Goal: Task Accomplishment & Management: Manage account settings

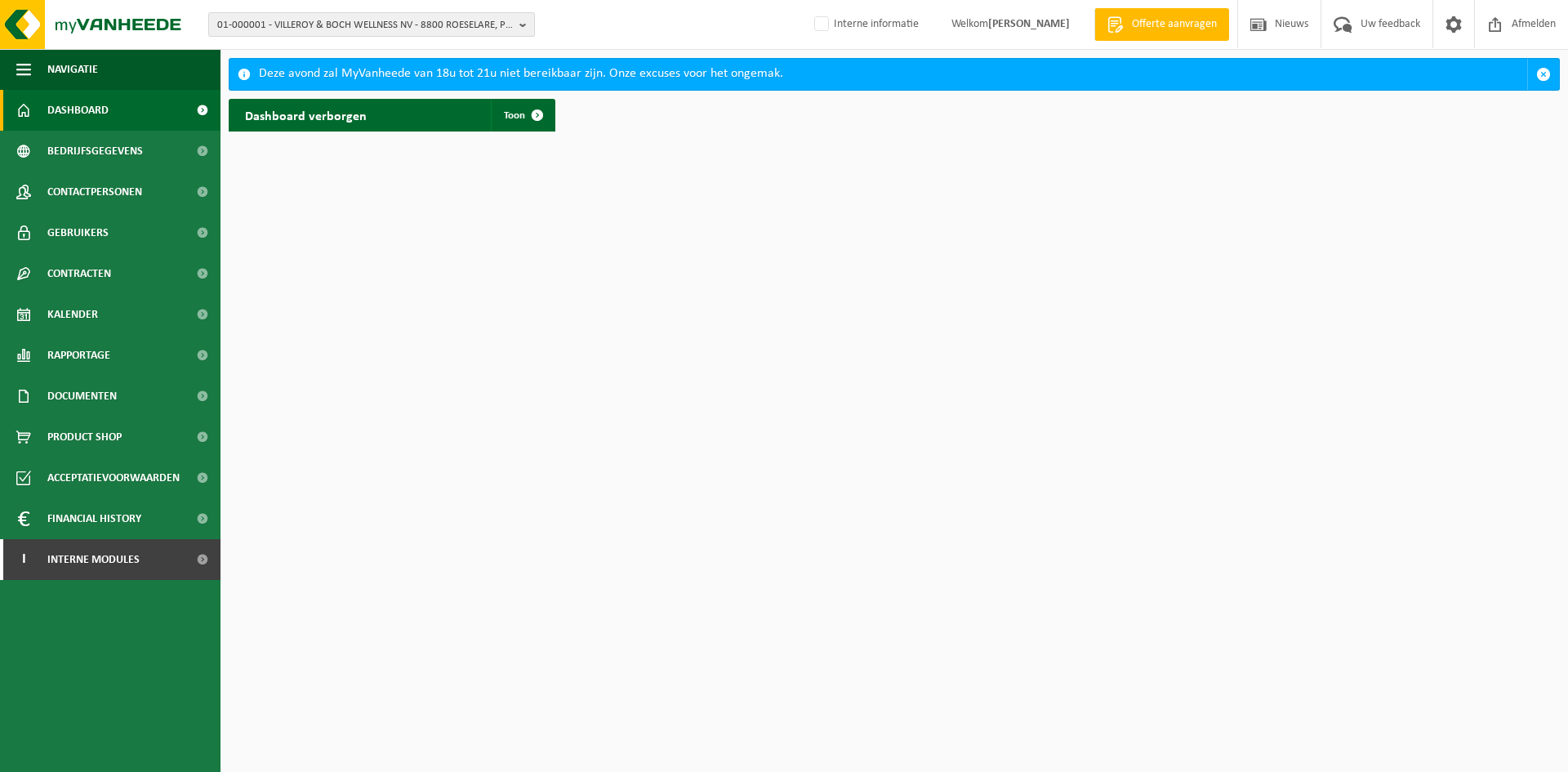
click at [243, 26] on span "01-000001 - VILLEROY & BOCH WELLNESS NV - 8800 ROESELARE, POPULIERSTRAAT 1" at bounding box center [365, 25] width 296 height 25
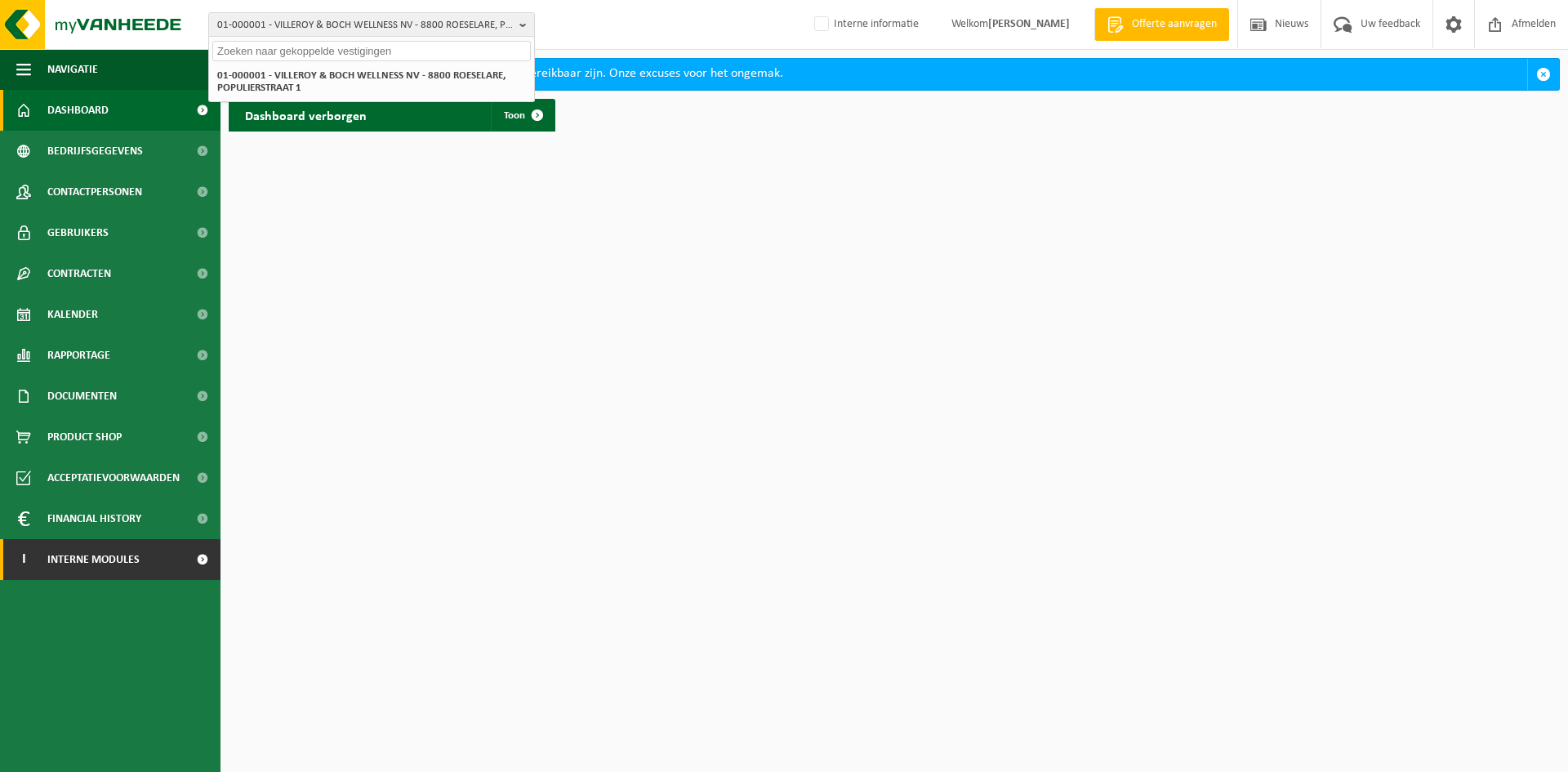
click at [50, 575] on span "Interne modules" at bounding box center [93, 559] width 92 height 41
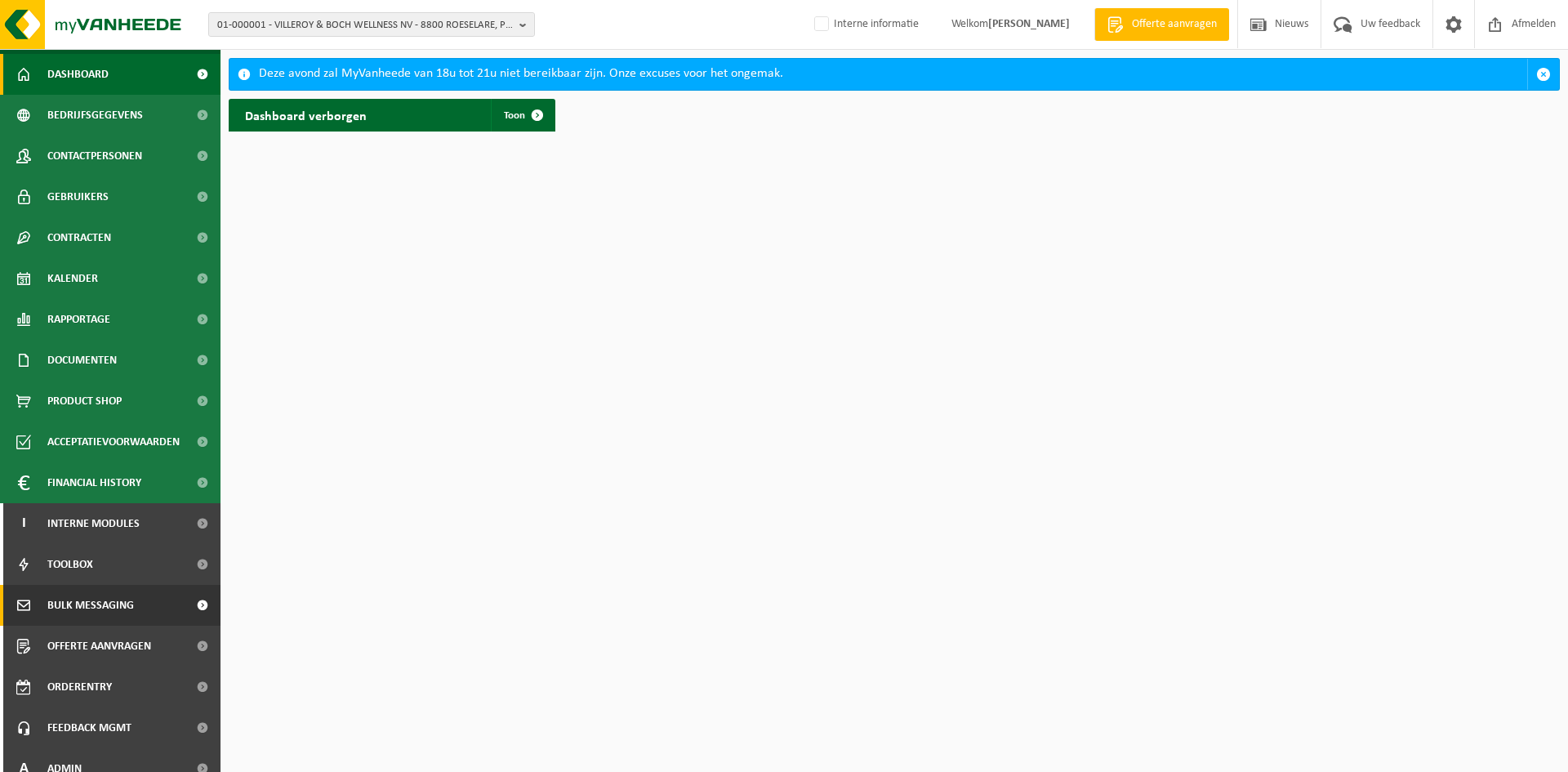
scroll to position [53, 0]
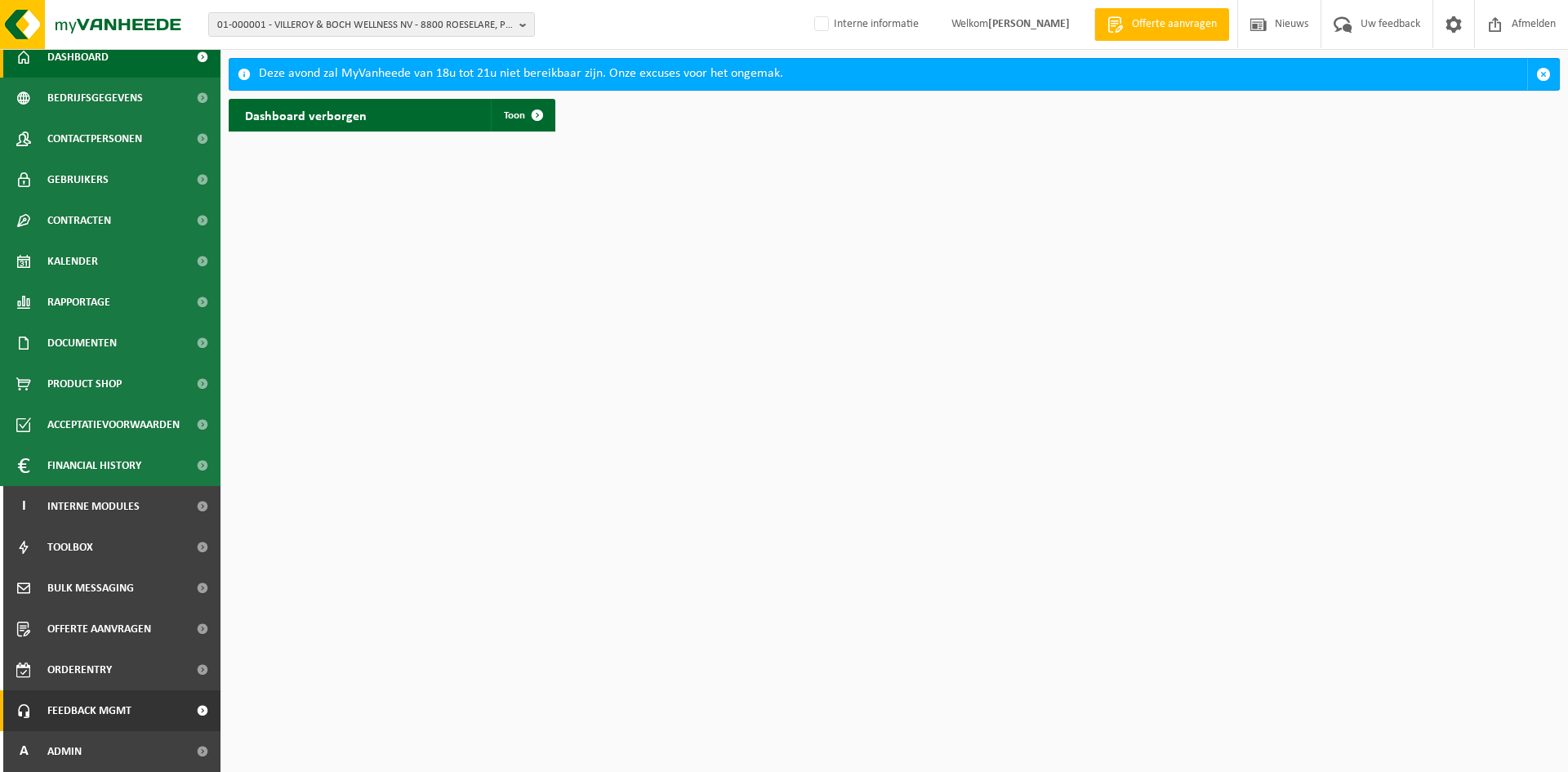
click at [104, 714] on span "Feedback MGMT" at bounding box center [89, 710] width 84 height 41
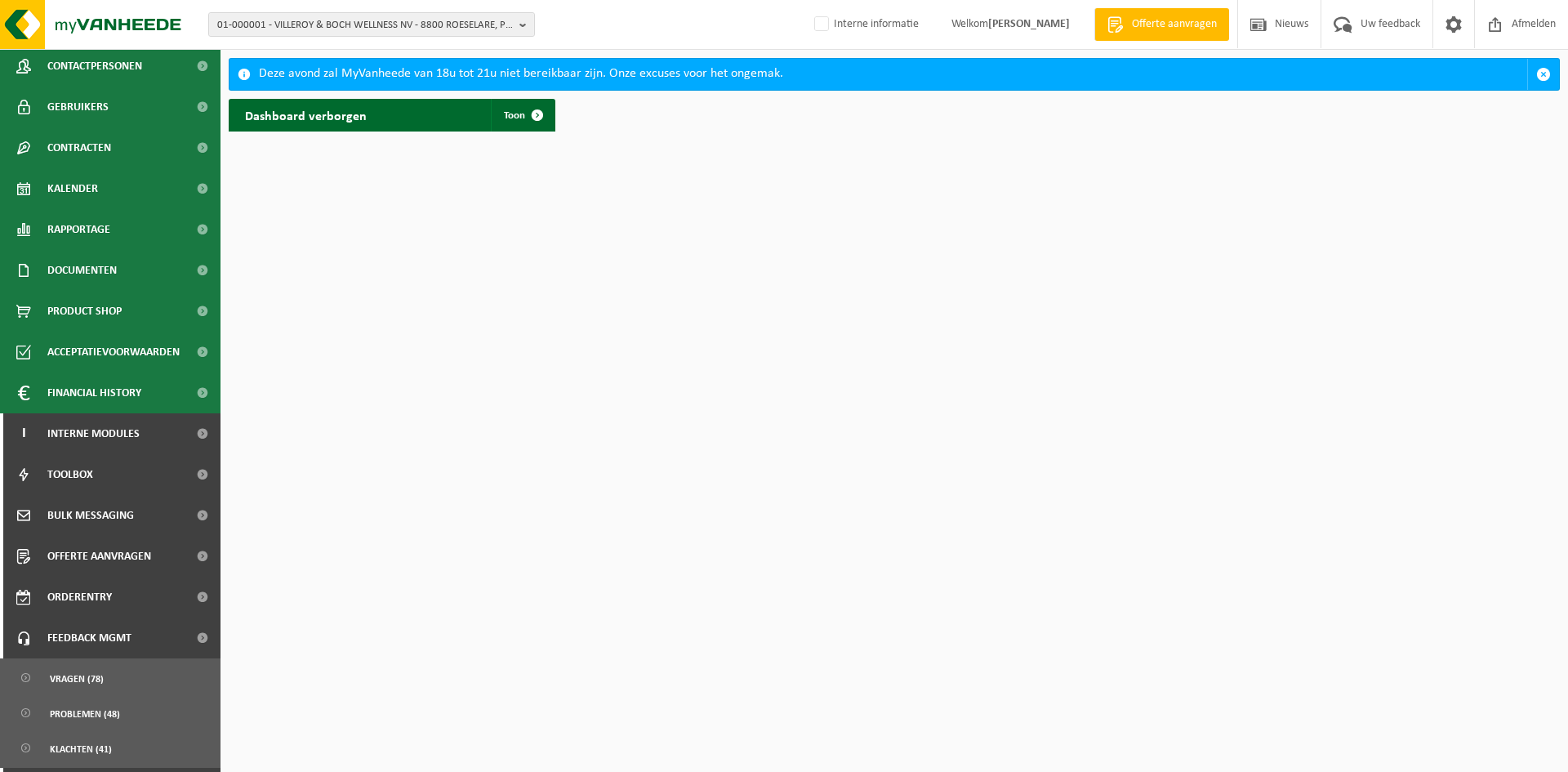
scroll to position [162, 0]
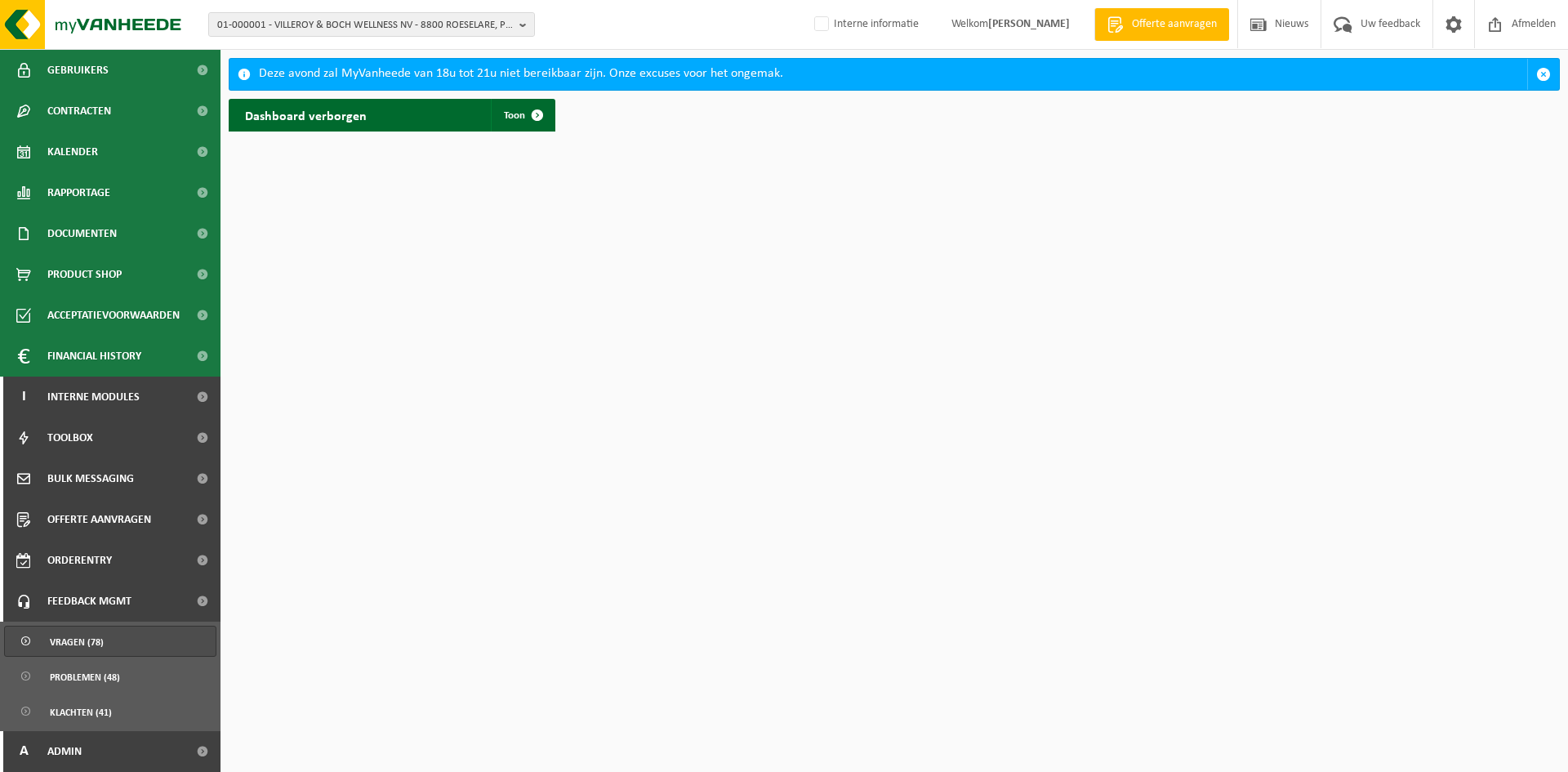
click at [117, 644] on link "Vragen (78)" at bounding box center [110, 641] width 212 height 31
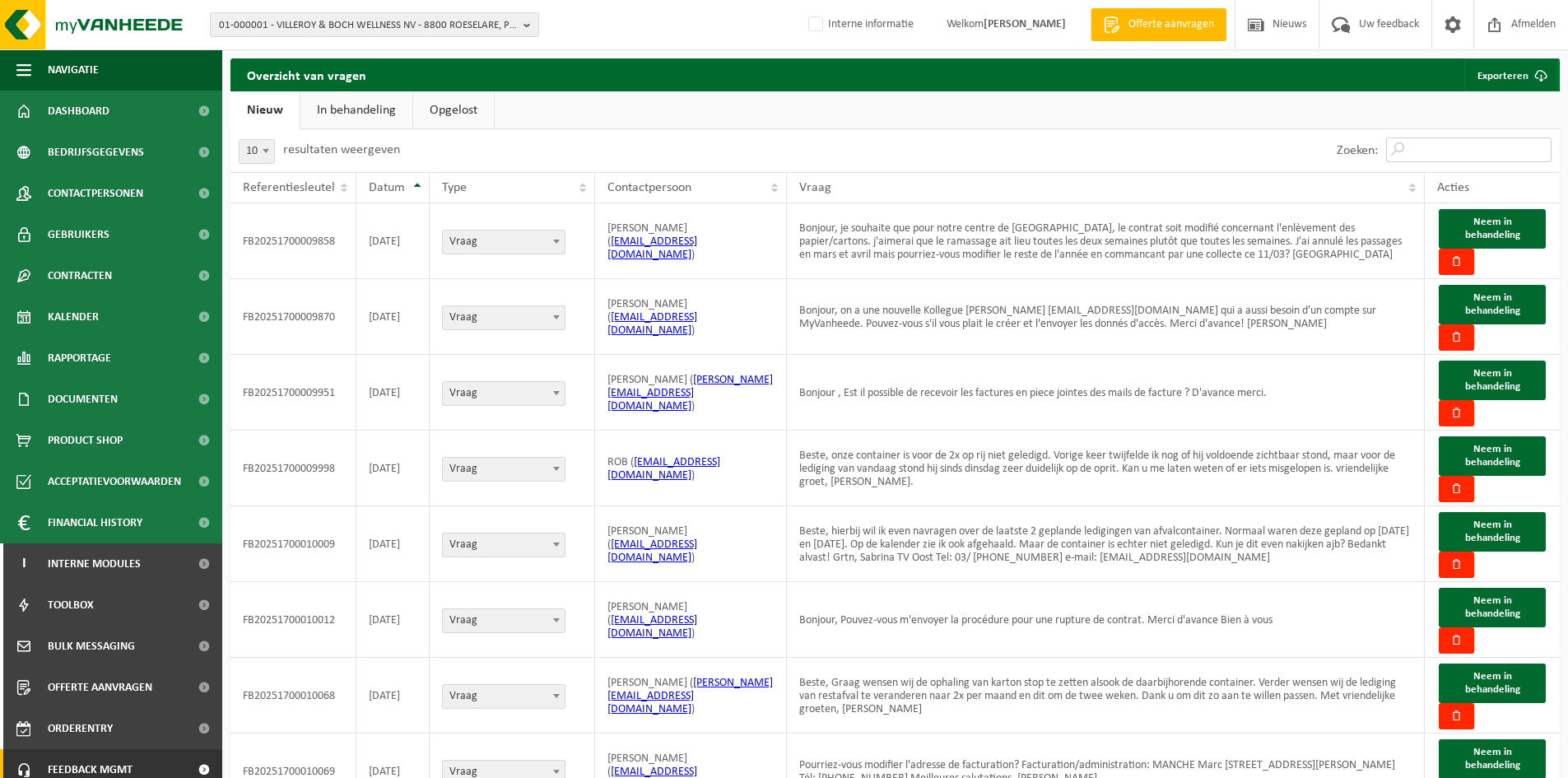
click at [1491, 153] on input "Zoeken:" at bounding box center [1469, 150] width 165 height 25
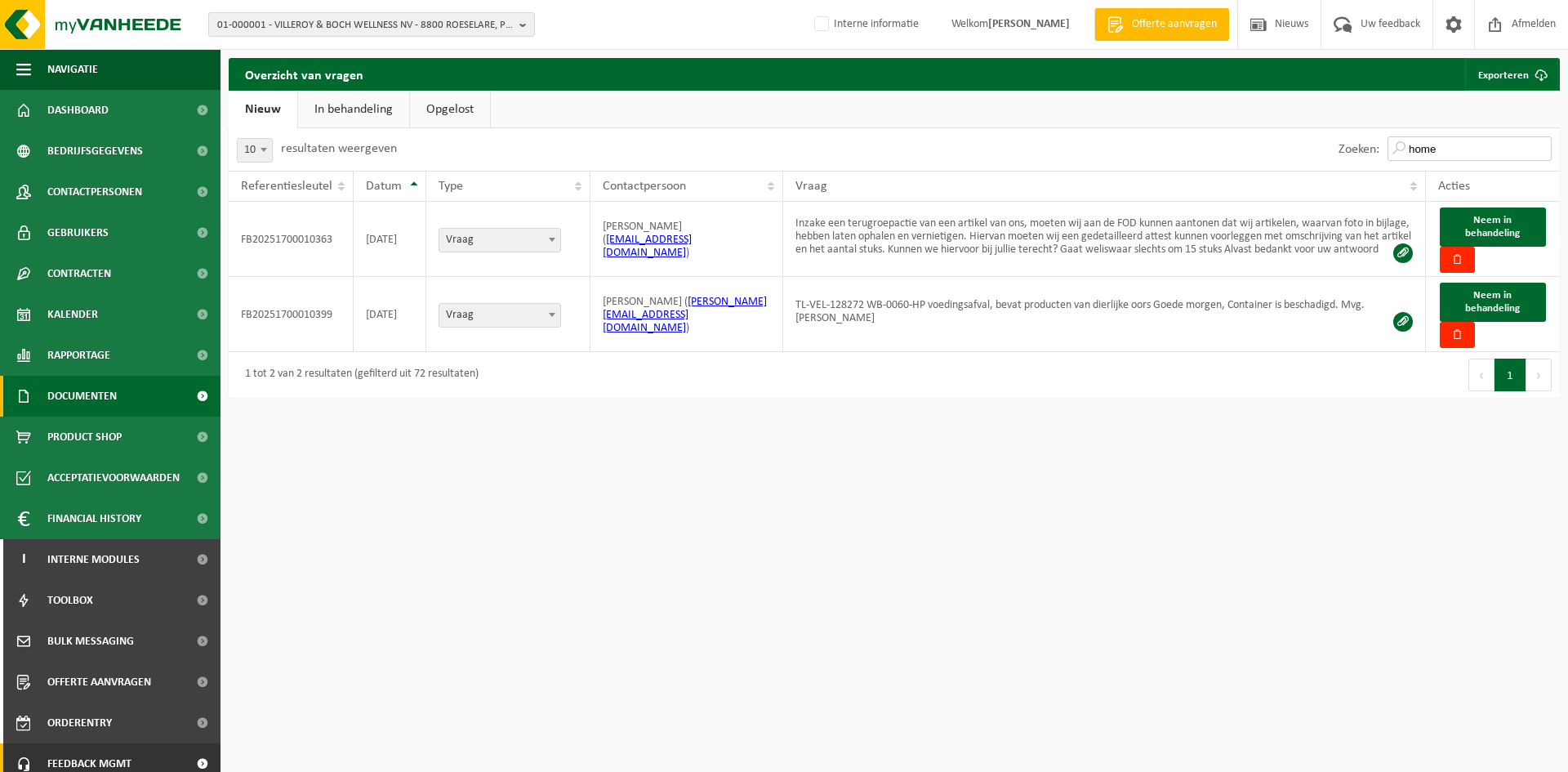
type input "home"
click at [327, 107] on link "In behandeling" at bounding box center [354, 109] width 111 height 38
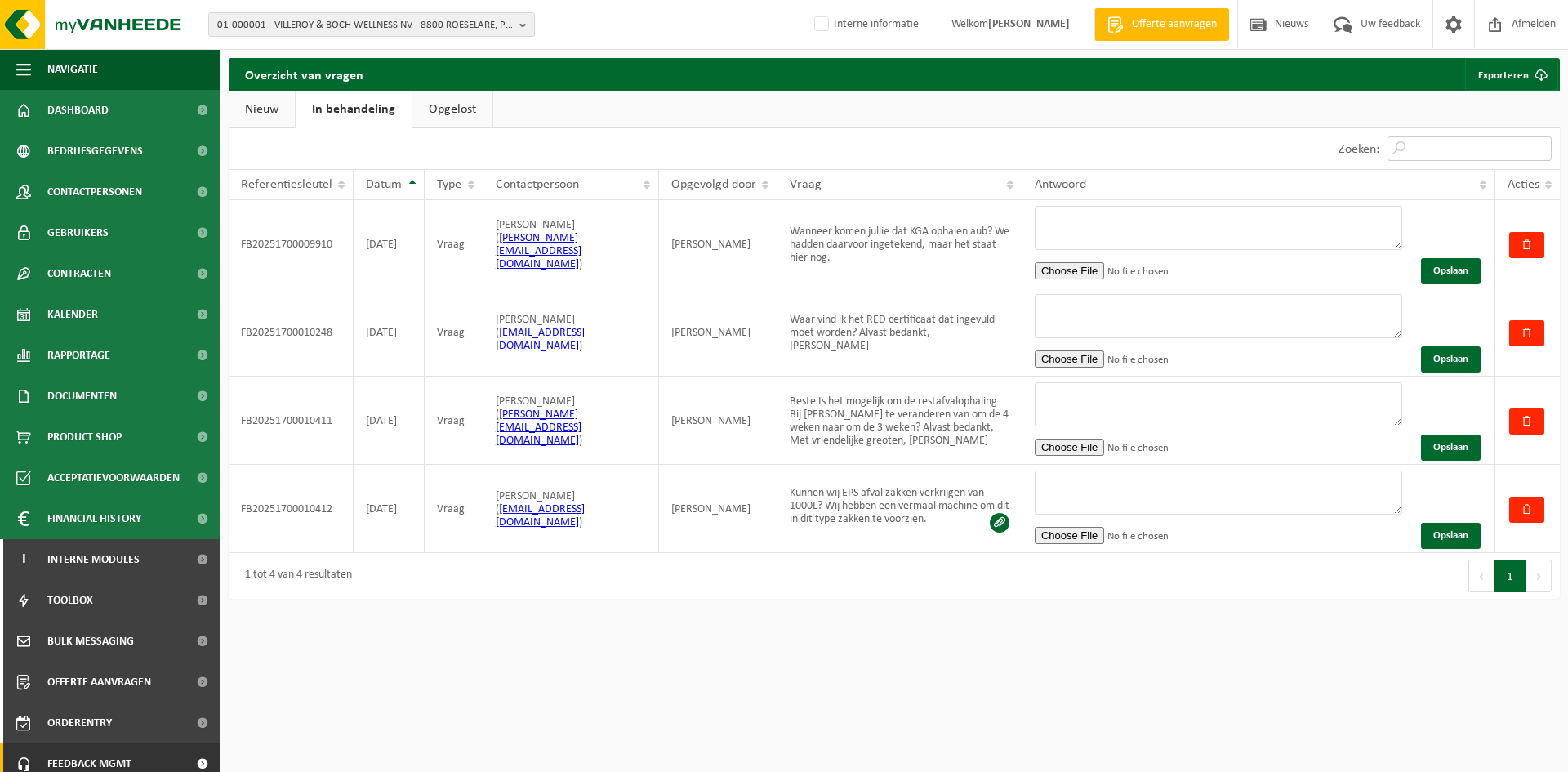
click at [1498, 143] on input "Zoeken:" at bounding box center [1470, 149] width 164 height 25
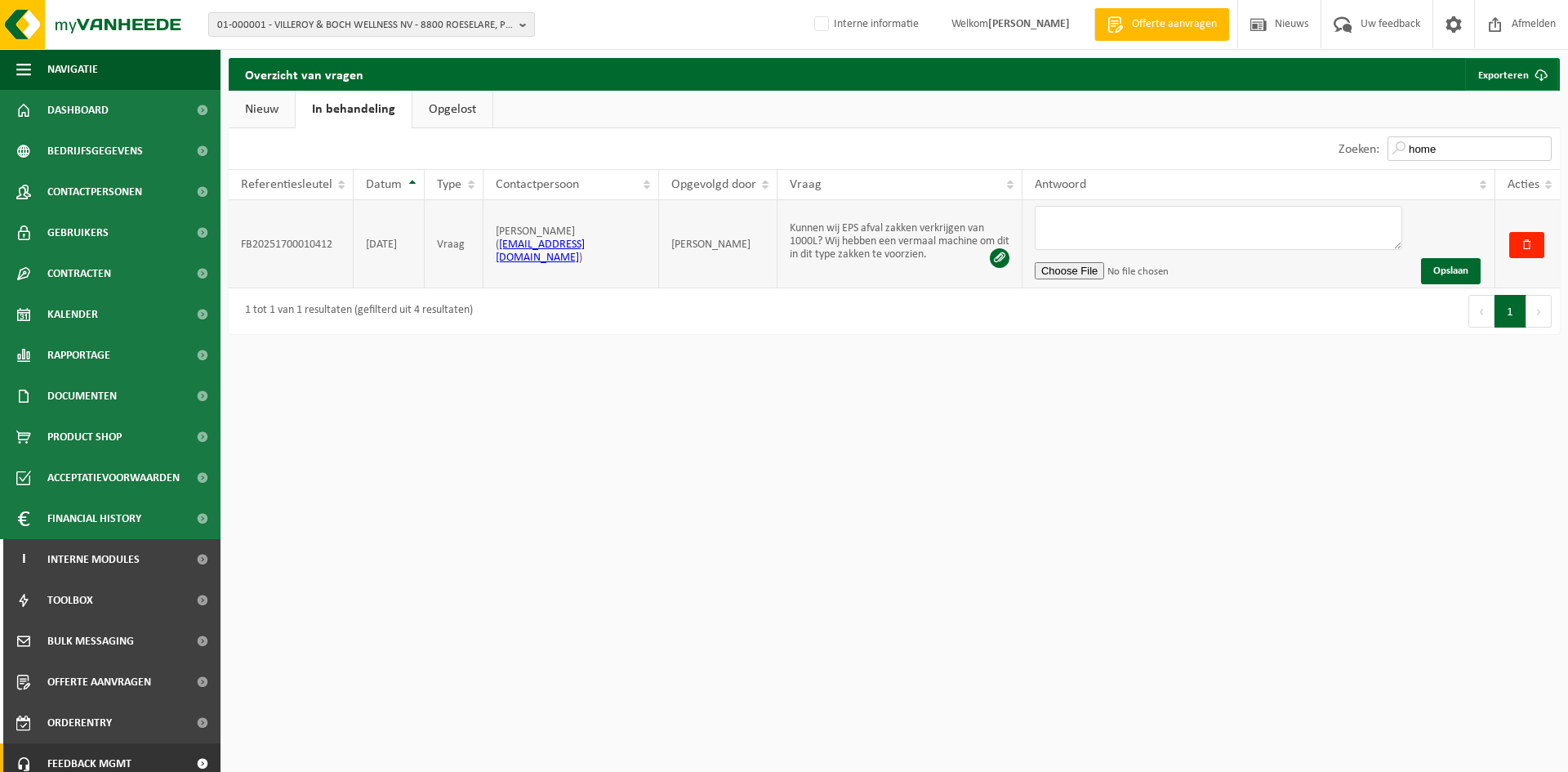
type input "home"
click at [1011, 257] on td "Kunnen wij EPS afval zakken verkrijgen van 1000L? Wij hebben een vermaal machin…" at bounding box center [899, 244] width 245 height 88
click at [1001, 254] on span at bounding box center [999, 257] width 20 height 20
click at [386, 21] on span "01-000001 - VILLEROY & BOCH WELLNESS NV - 8800 ROESELARE, POPULIERSTRAAT 1" at bounding box center [365, 25] width 296 height 25
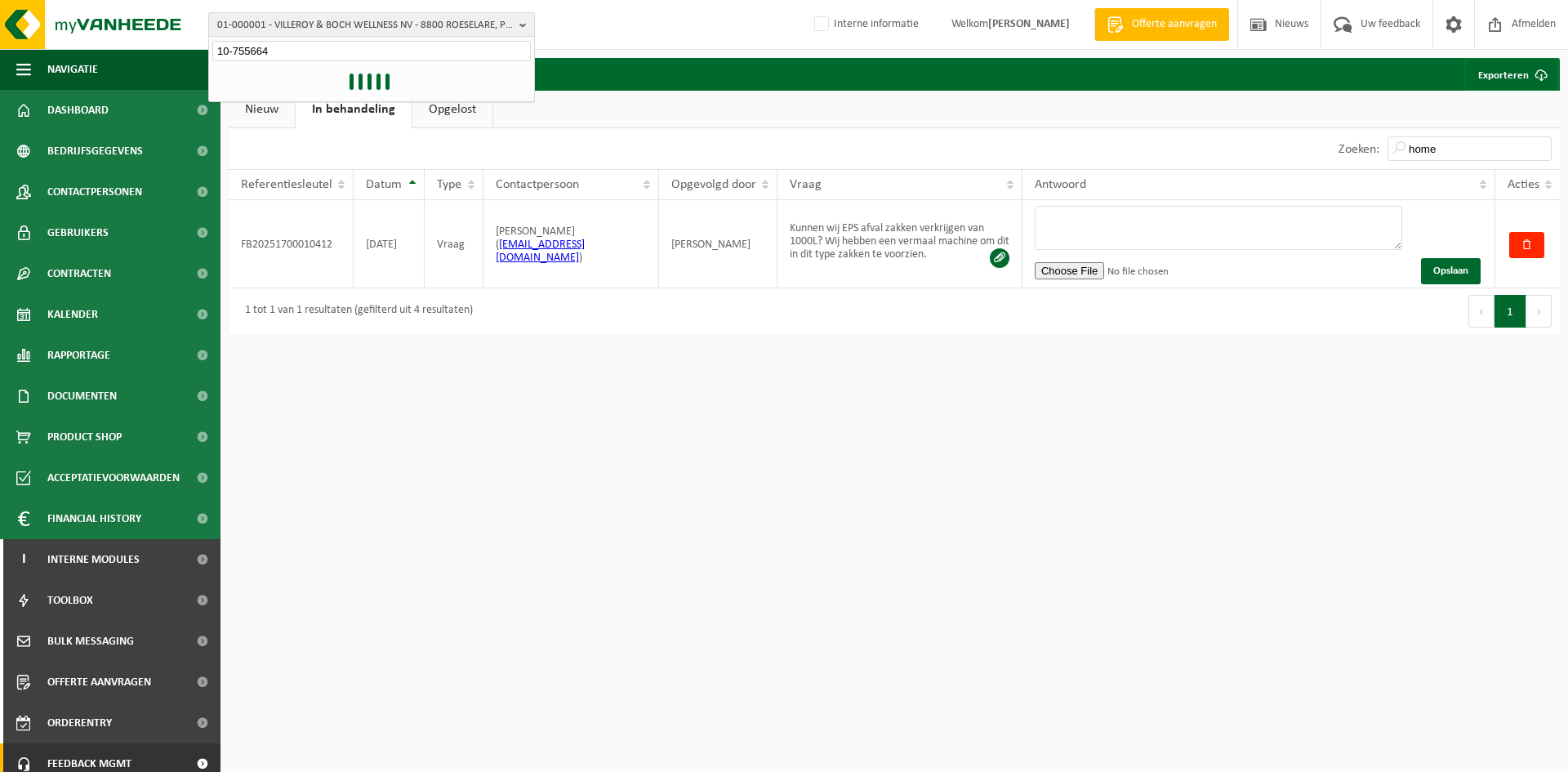
type input "10-755664"
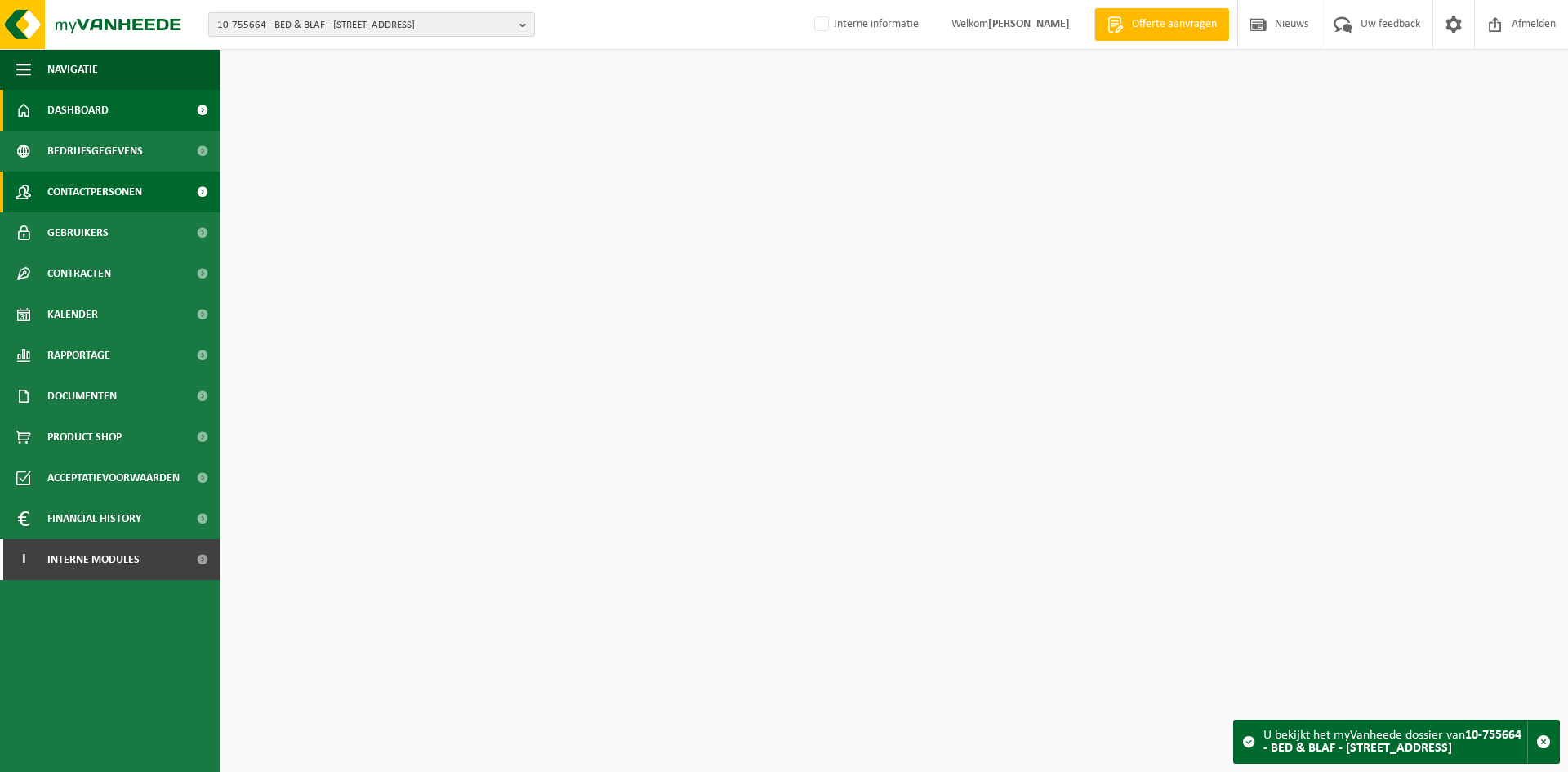
click at [125, 196] on span "Contactpersonen" at bounding box center [94, 192] width 95 height 41
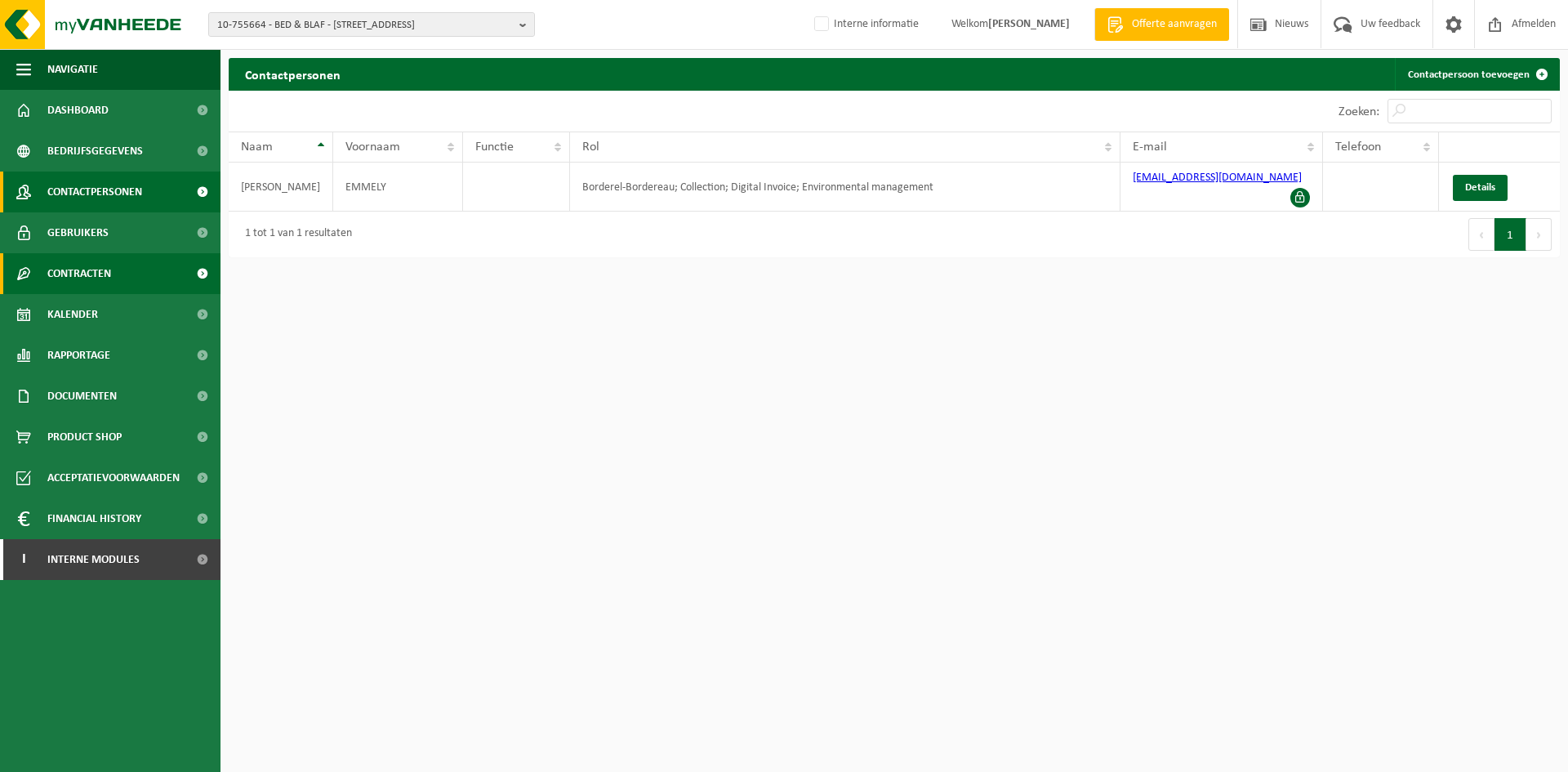
click at [97, 278] on span "Contracten" at bounding box center [79, 274] width 64 height 41
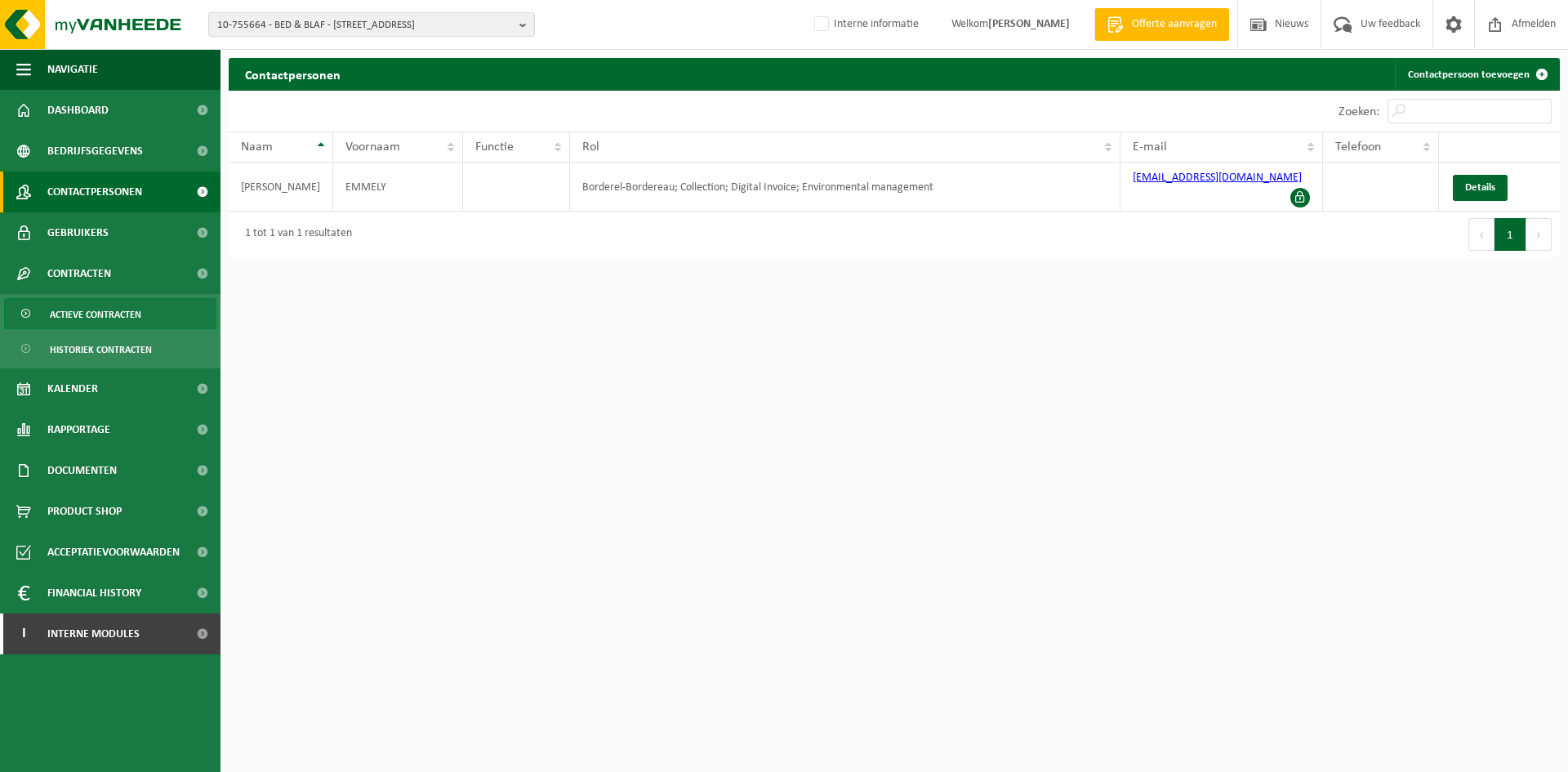
click at [136, 315] on span "Actieve contracten" at bounding box center [95, 315] width 91 height 31
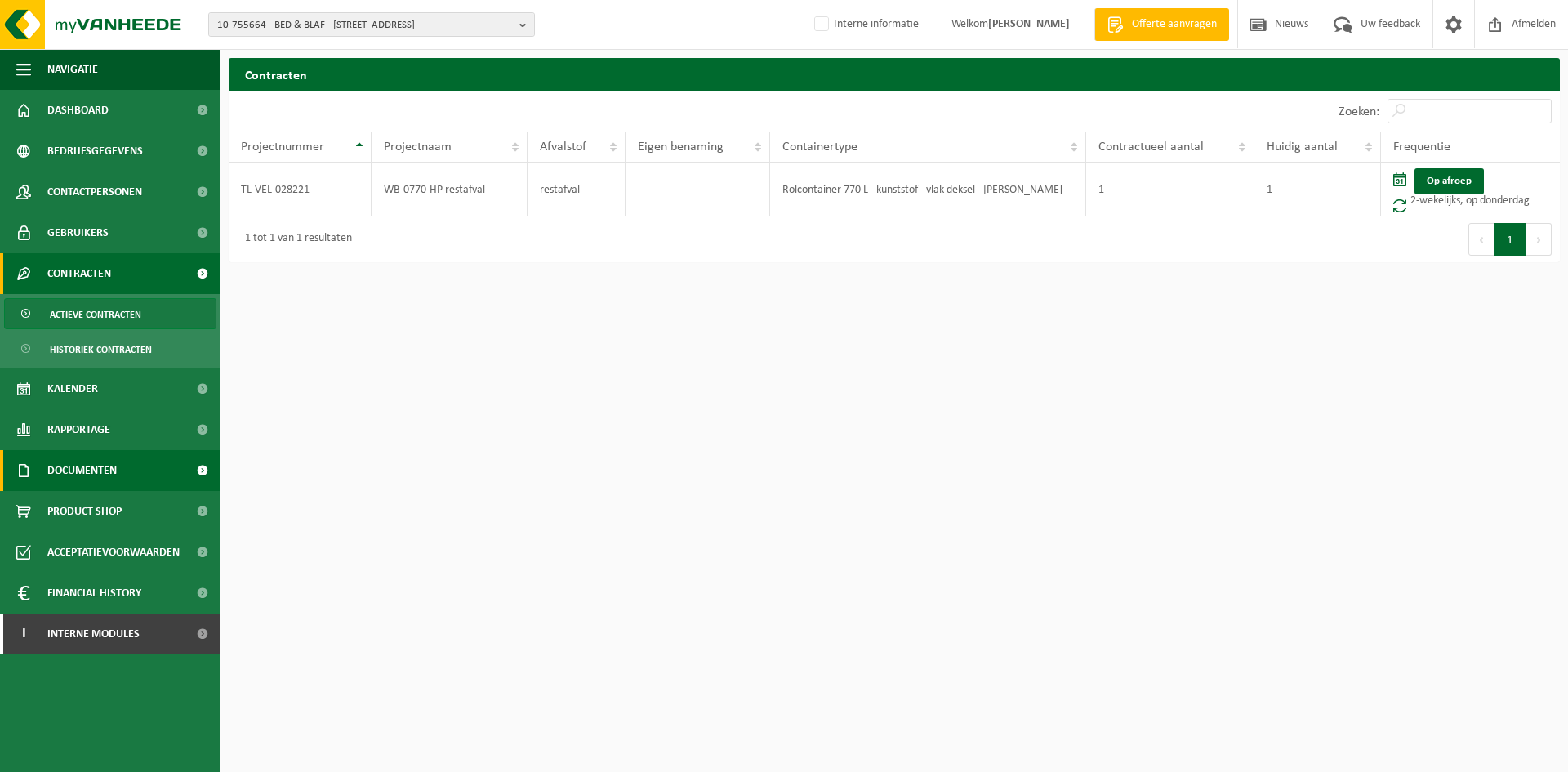
click at [109, 477] on span "Documenten" at bounding box center [81, 470] width 69 height 41
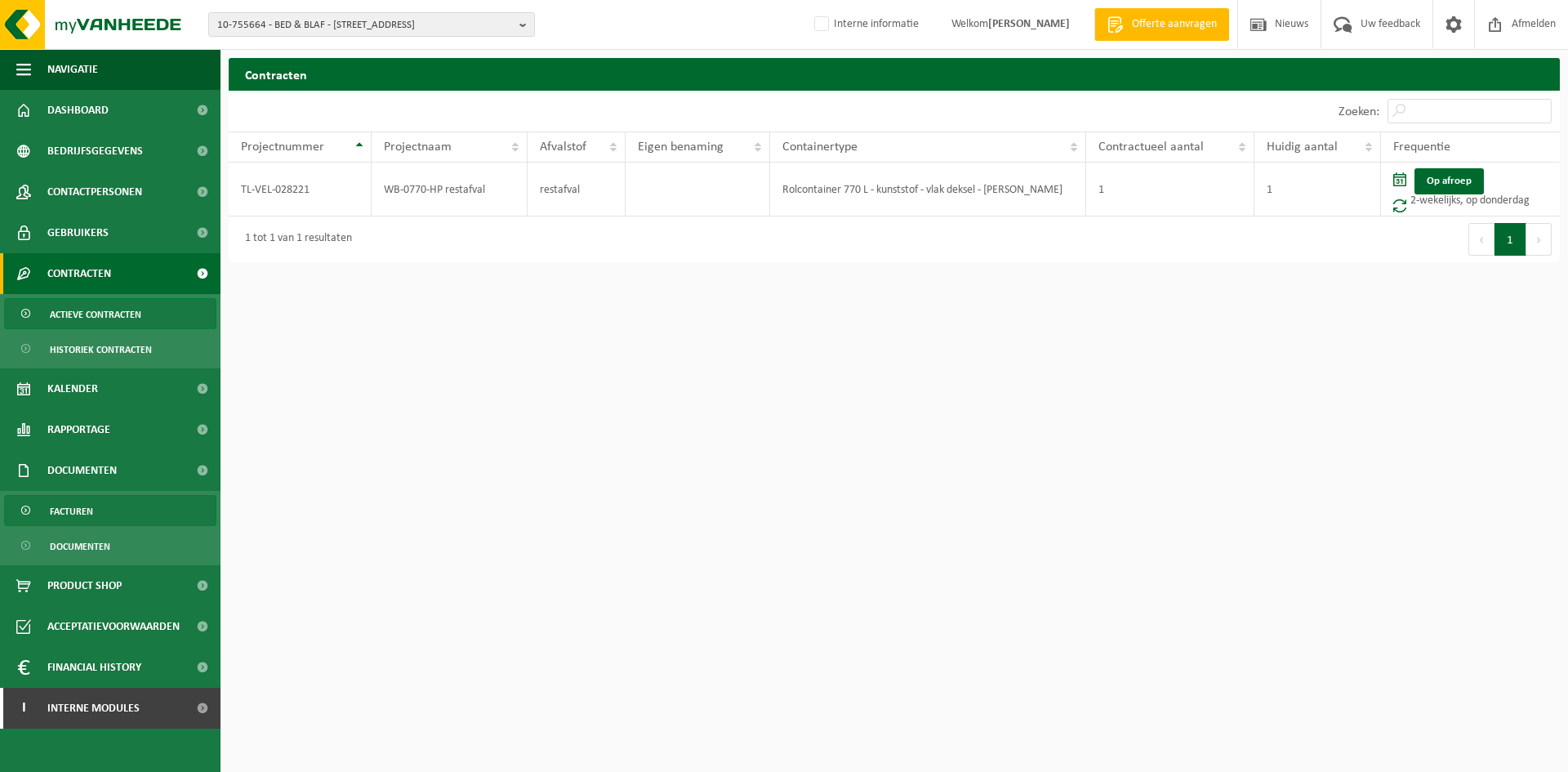
click at [58, 504] on span "Facturen" at bounding box center [71, 511] width 44 height 31
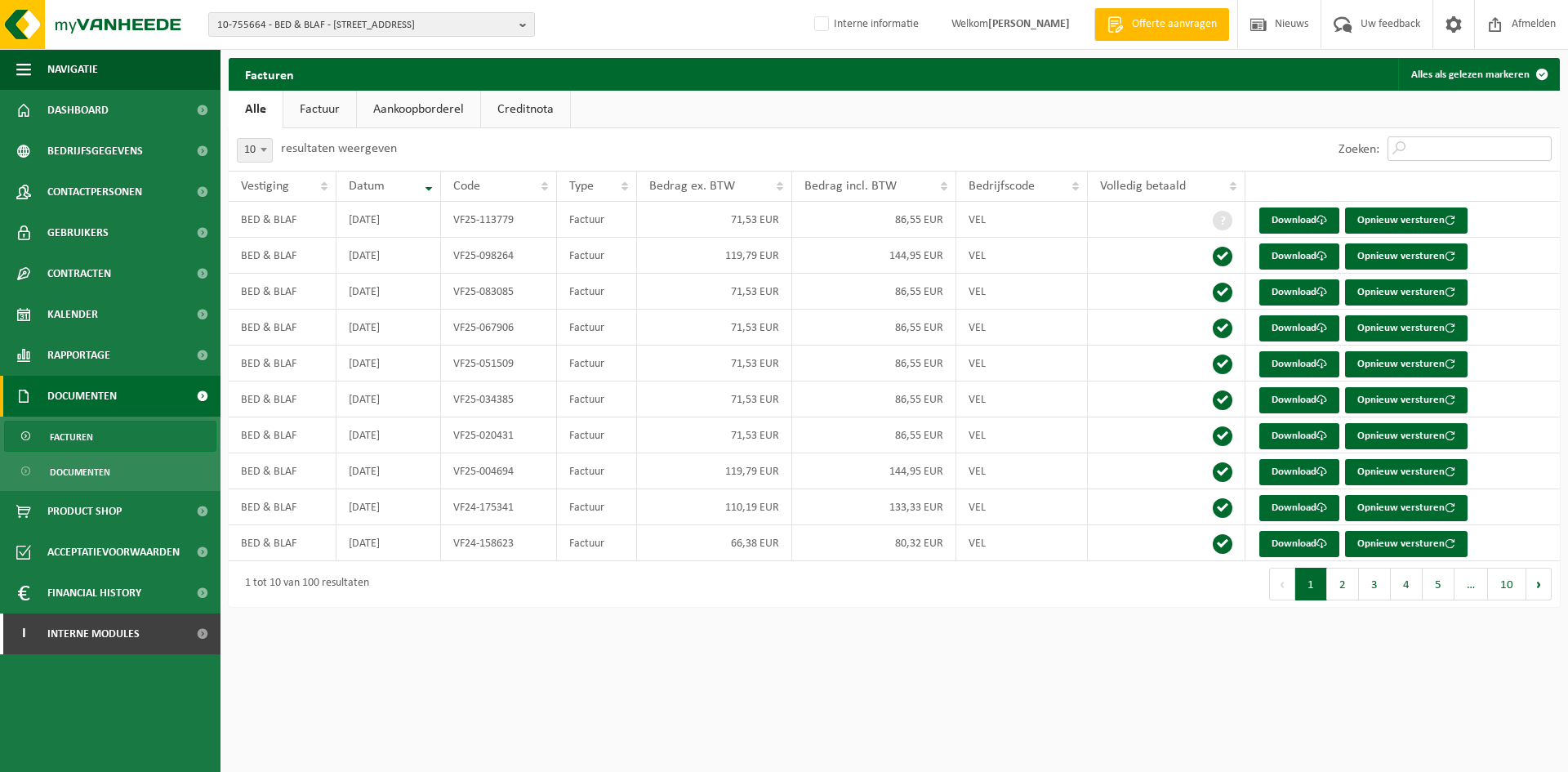
click at [1453, 151] on input "Zoeken:" at bounding box center [1470, 149] width 164 height 25
click at [1506, 590] on button "10" at bounding box center [1506, 584] width 38 height 32
click at [1312, 548] on link "Download" at bounding box center [1300, 544] width 80 height 27
click at [1323, 495] on link "Download" at bounding box center [1300, 508] width 80 height 27
click at [961, 109] on ul "Alle Factuur Aankoopborderel Creditnota" at bounding box center [893, 109] width 1331 height 38
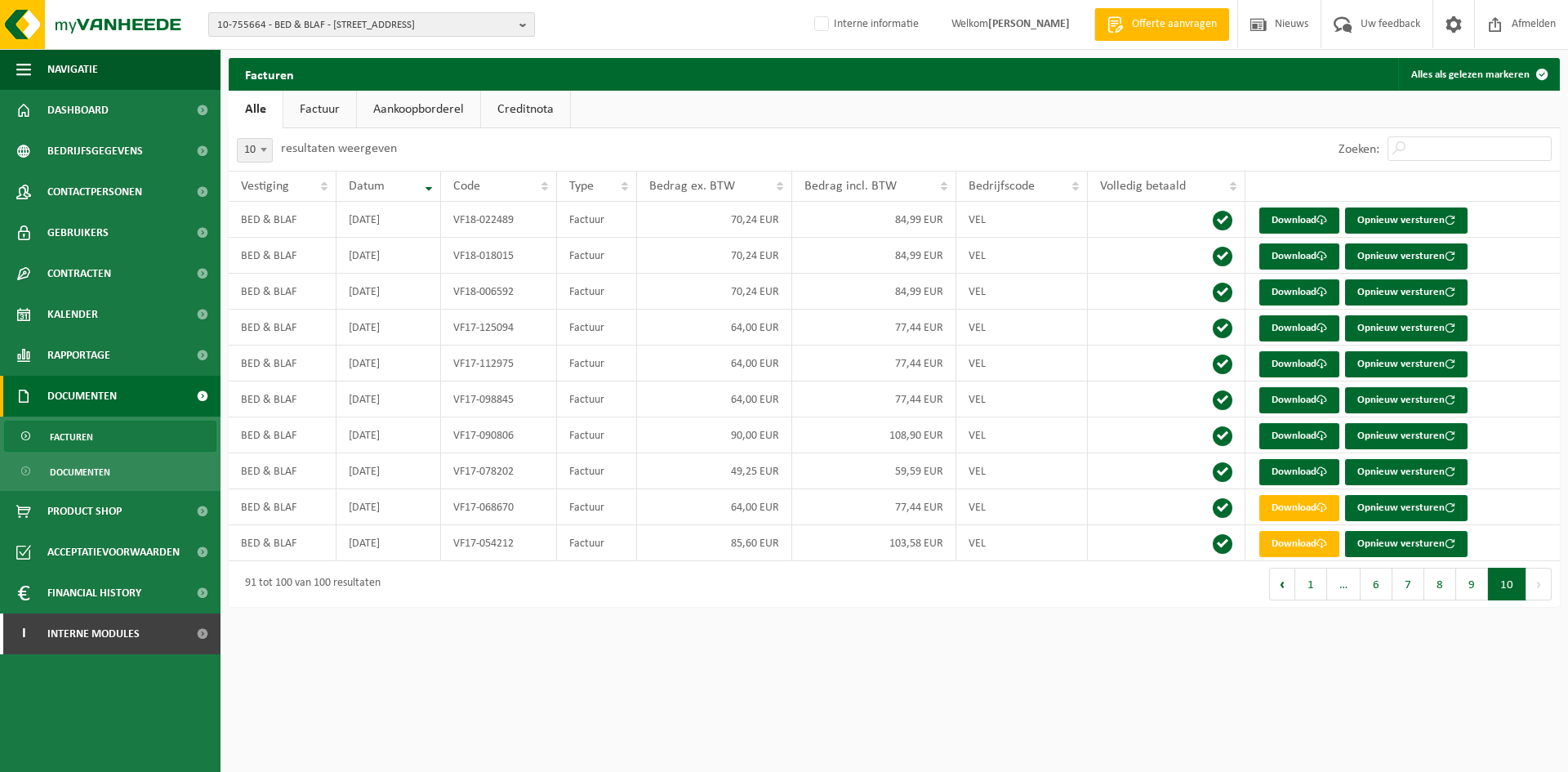
click at [356, 12] on button "10-755664 - BED & BLAF - 8630 AVEKAPELLE, ROESDAMMESTRAAT 31" at bounding box center [372, 24] width 327 height 25
paste input "10-824070"
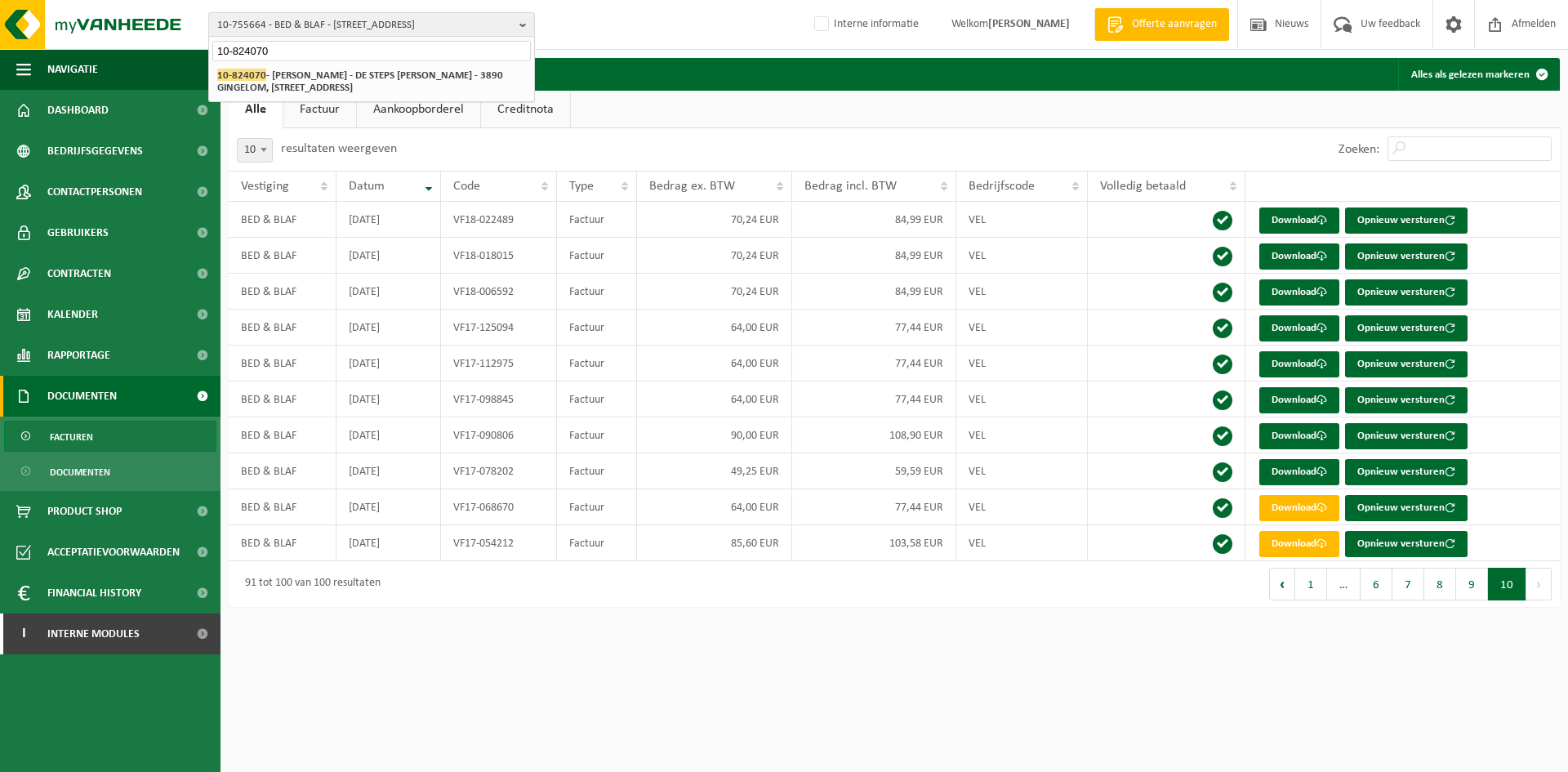
type input "10-824070"
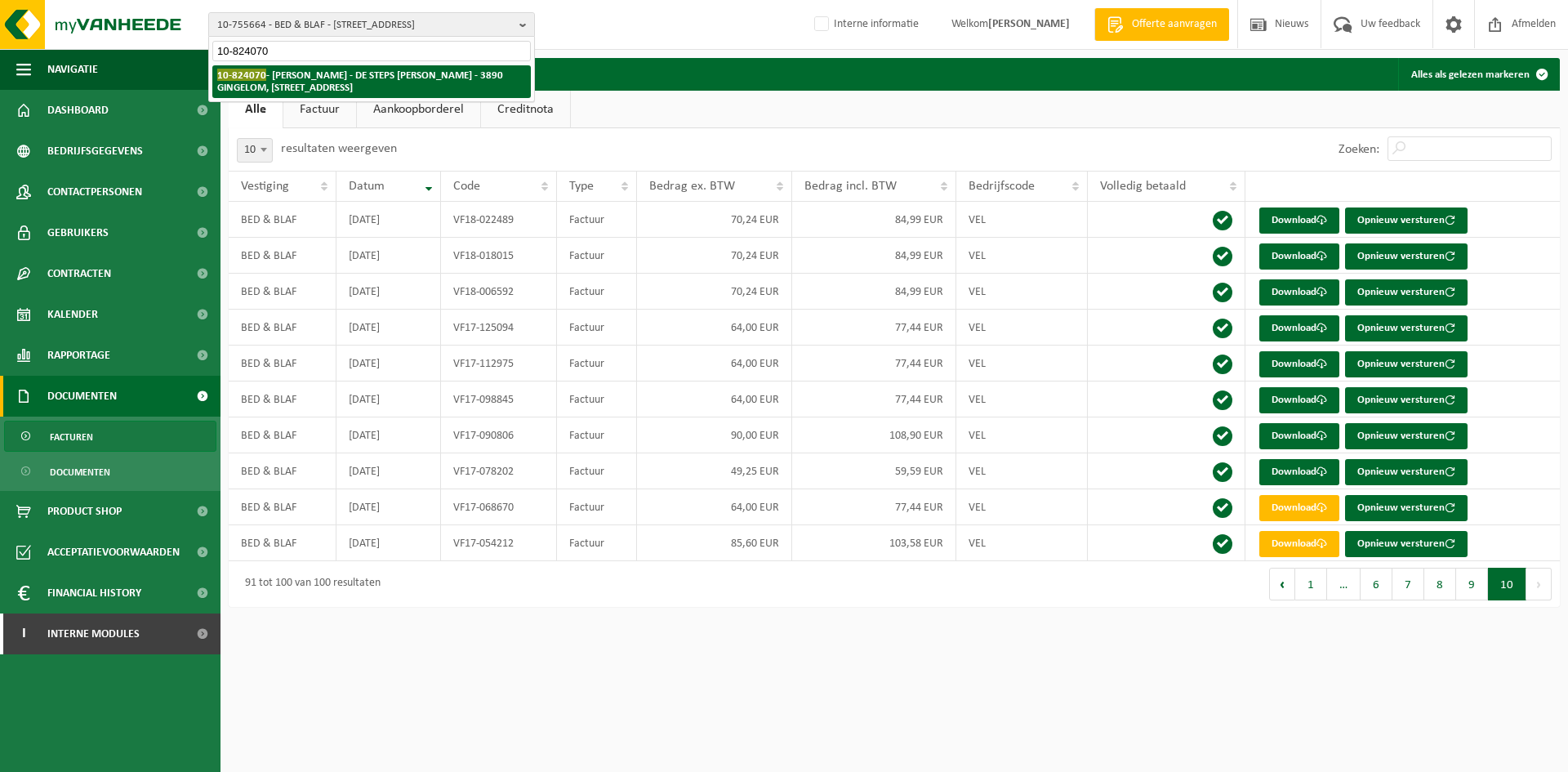
click at [345, 70] on strong "10-824070 - MULLER LUC - DE STEPS VISSERS - 3890 GINGELOM, ROODKRUISSTRAAT 9" at bounding box center [360, 80] width 286 height 25
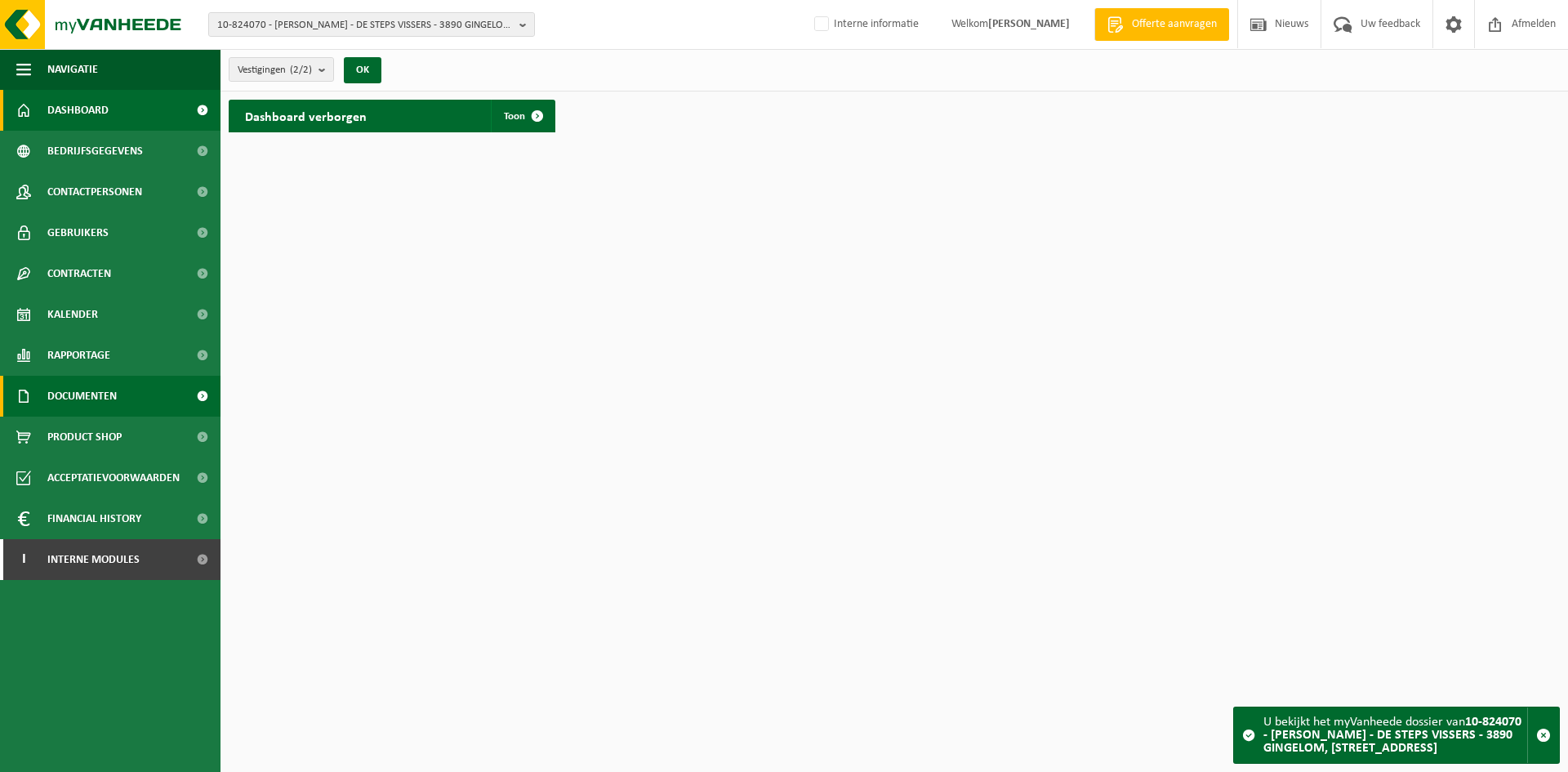
click at [124, 392] on link "Documenten" at bounding box center [110, 396] width 221 height 41
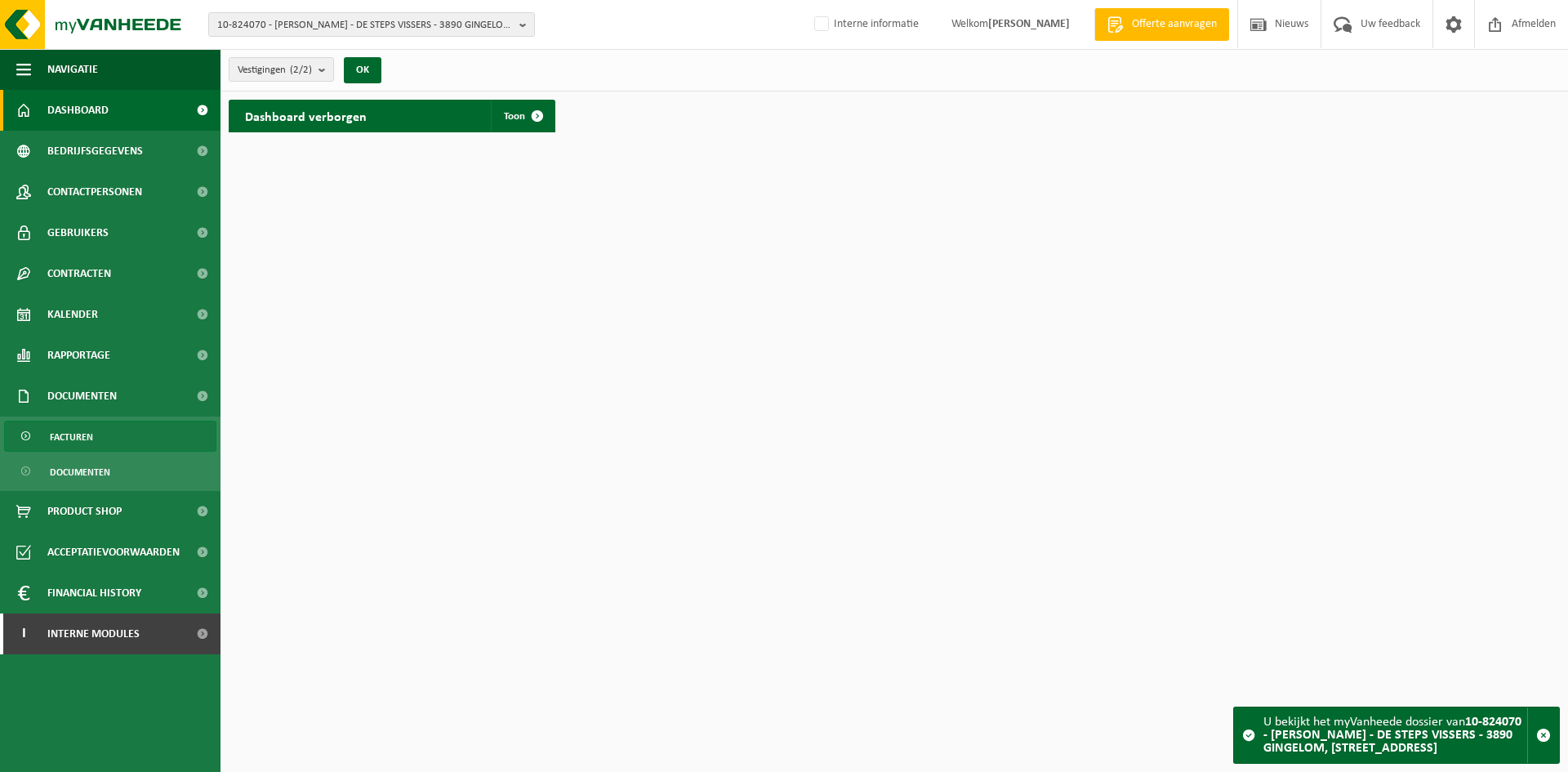
click at [111, 432] on link "Facturen" at bounding box center [110, 436] width 212 height 31
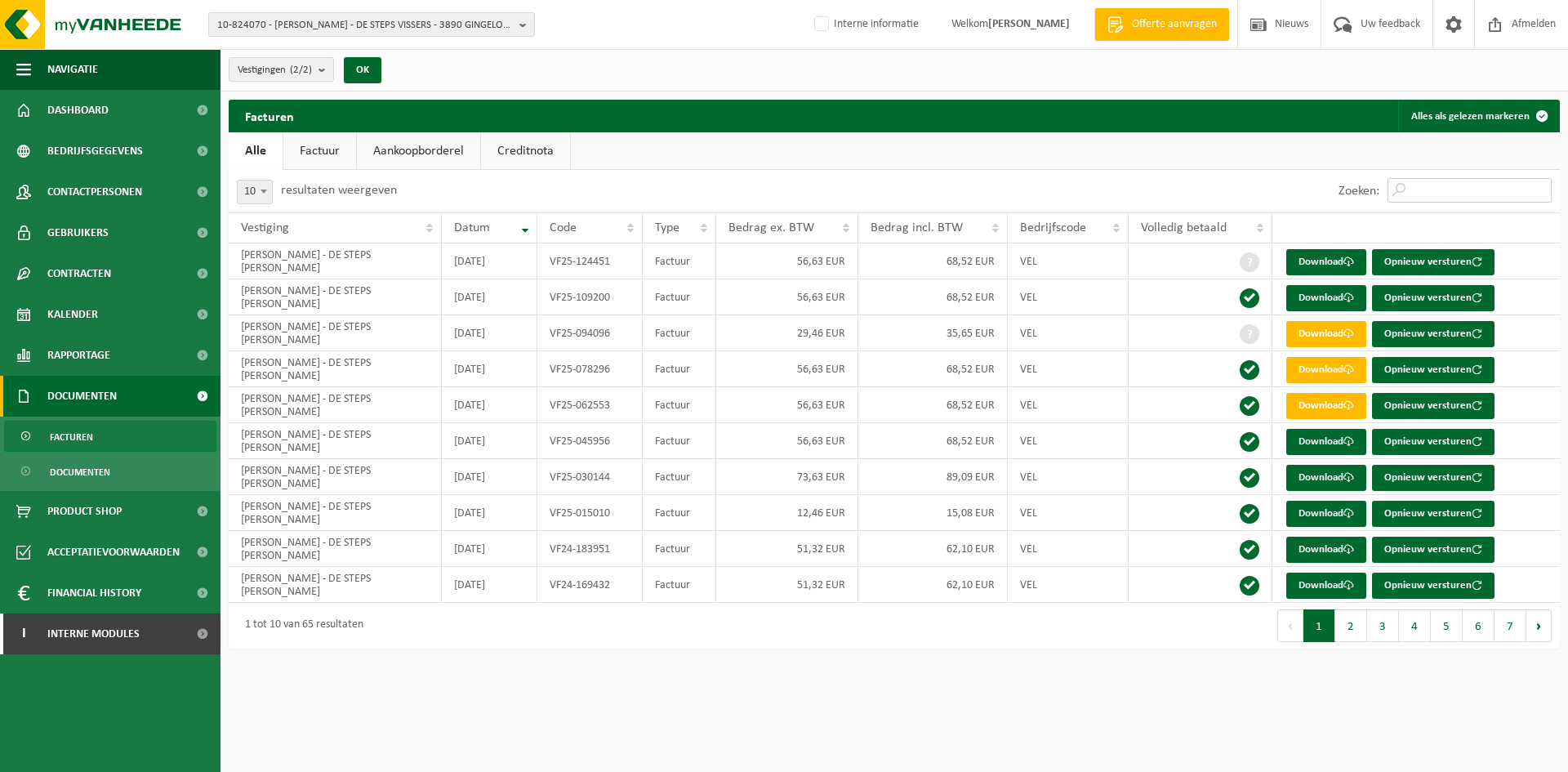
click at [1448, 199] on input "Zoeken:" at bounding box center [1470, 190] width 164 height 25
paste input "VF25-094096"
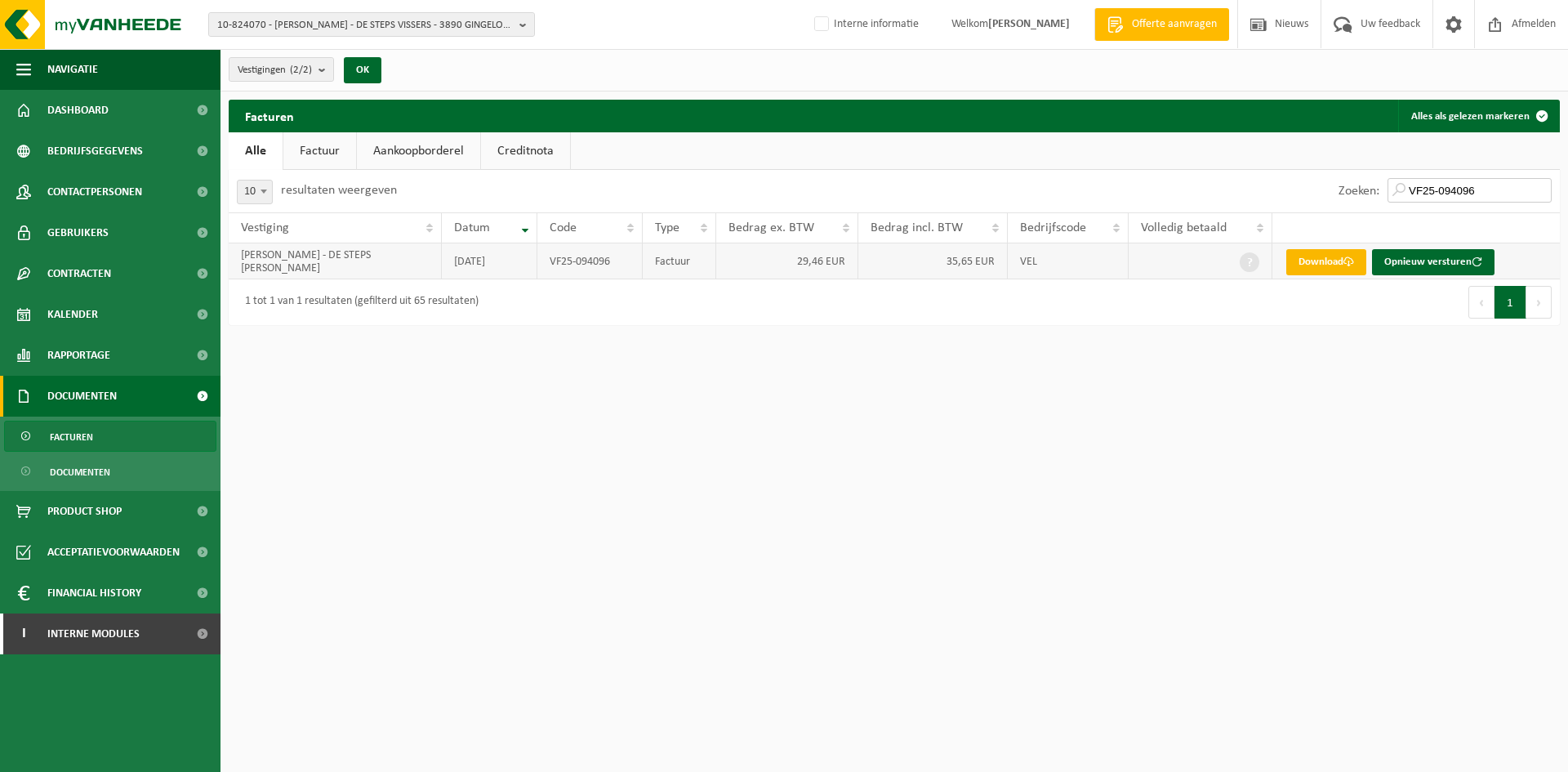
type input "VF25-094096"
click at [1315, 263] on link "Download" at bounding box center [1326, 262] width 80 height 27
drag, startPoint x: 1519, startPoint y: 189, endPoint x: 1277, endPoint y: 191, distance: 242.0
click at [1277, 191] on div "Zoeken: VF25-094096" at bounding box center [1227, 192] width 666 height 43
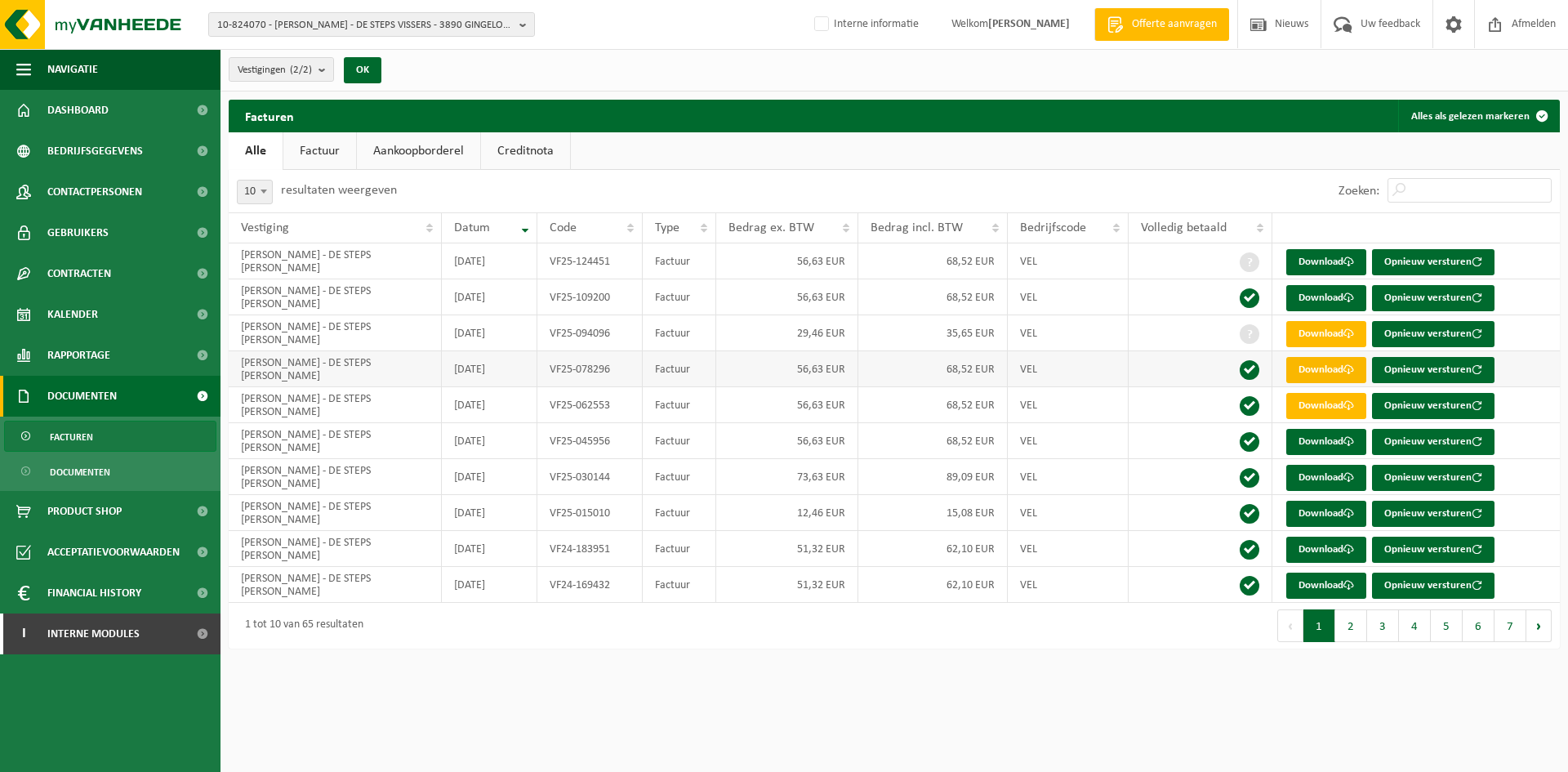
click at [1306, 373] on link "Download" at bounding box center [1326, 369] width 80 height 27
click at [1307, 296] on link "Download" at bounding box center [1326, 298] width 80 height 27
click at [319, 27] on span "10-824070 - MULLER LUC - DE STEPS VISSERS - 3890 GINGELOM, ROODKRUISSTRAAT 9" at bounding box center [365, 25] width 296 height 25
type input "10-819848"
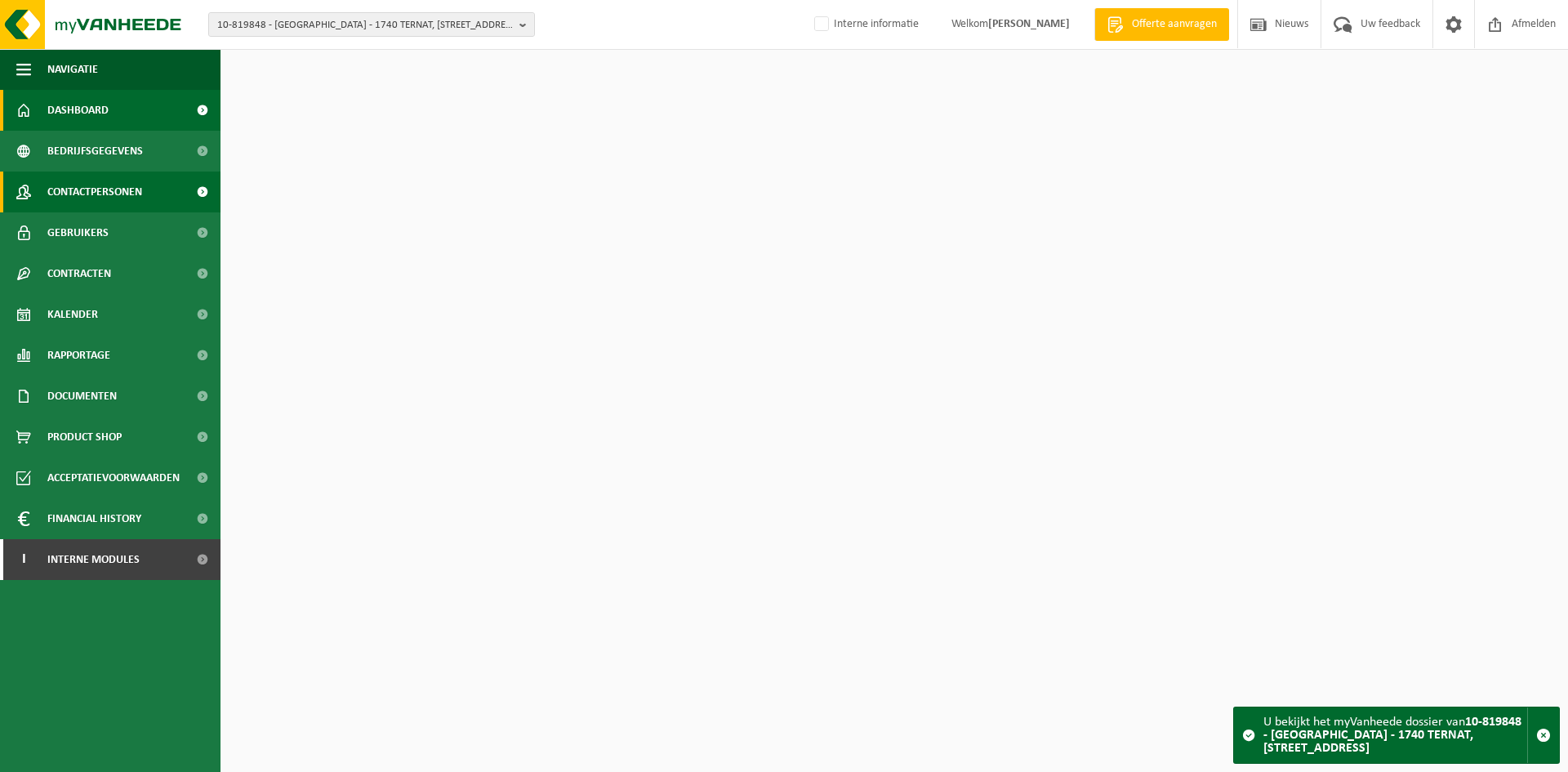
click at [119, 189] on span "Contactpersonen" at bounding box center [94, 192] width 95 height 41
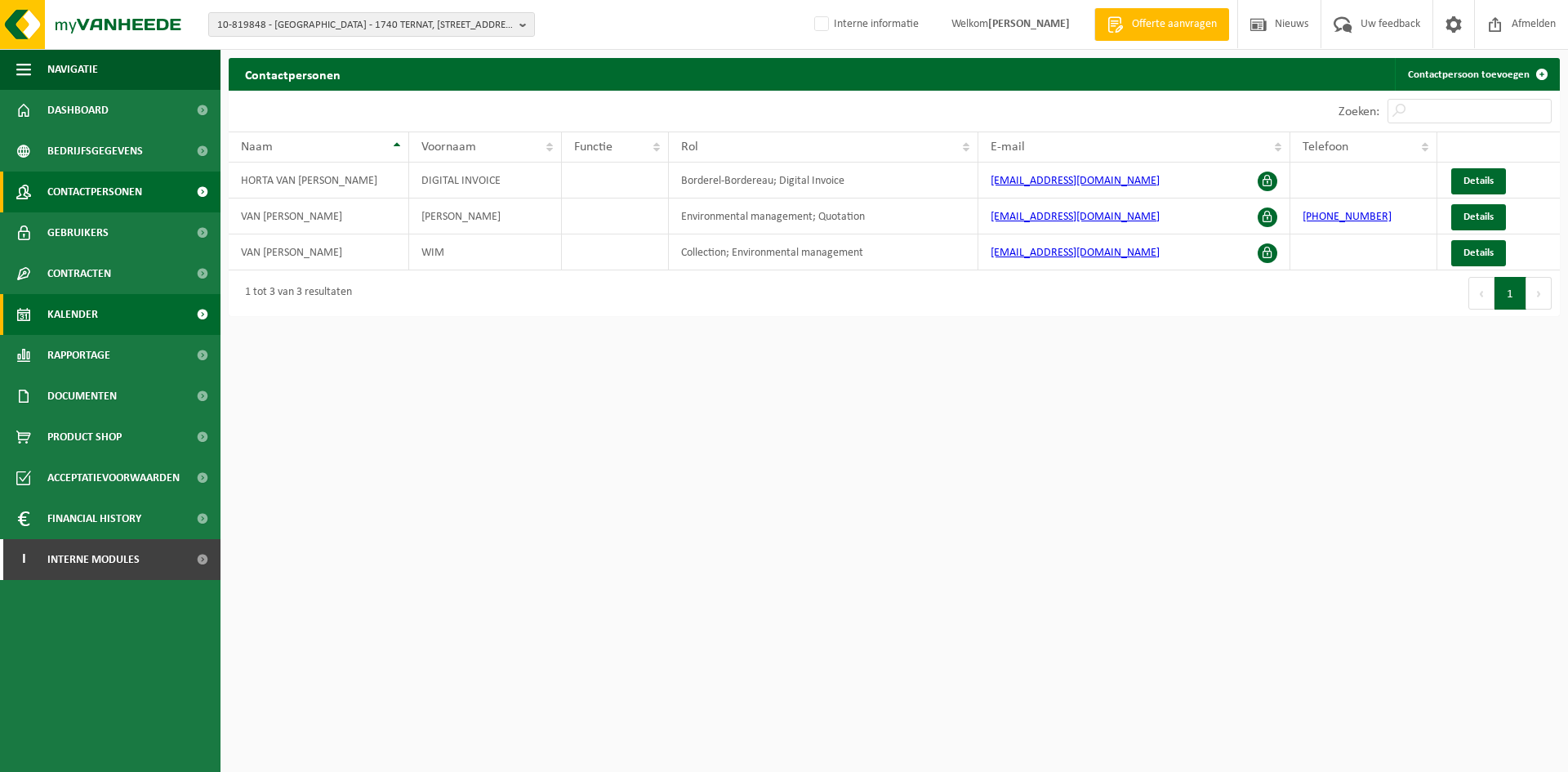
click at [100, 319] on link "Kalender" at bounding box center [110, 315] width 221 height 41
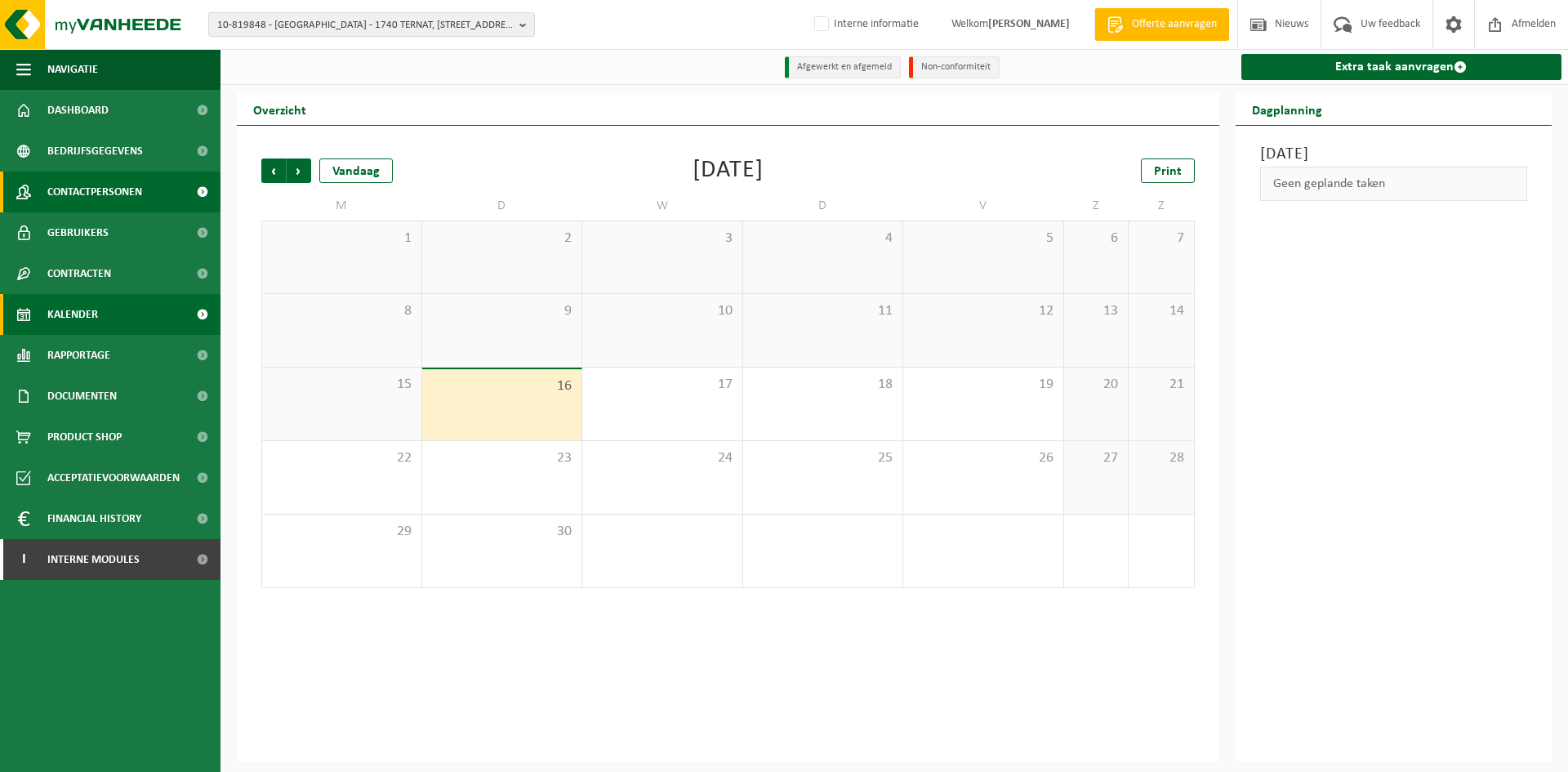
click at [121, 208] on span "Contactpersonen" at bounding box center [94, 192] width 95 height 41
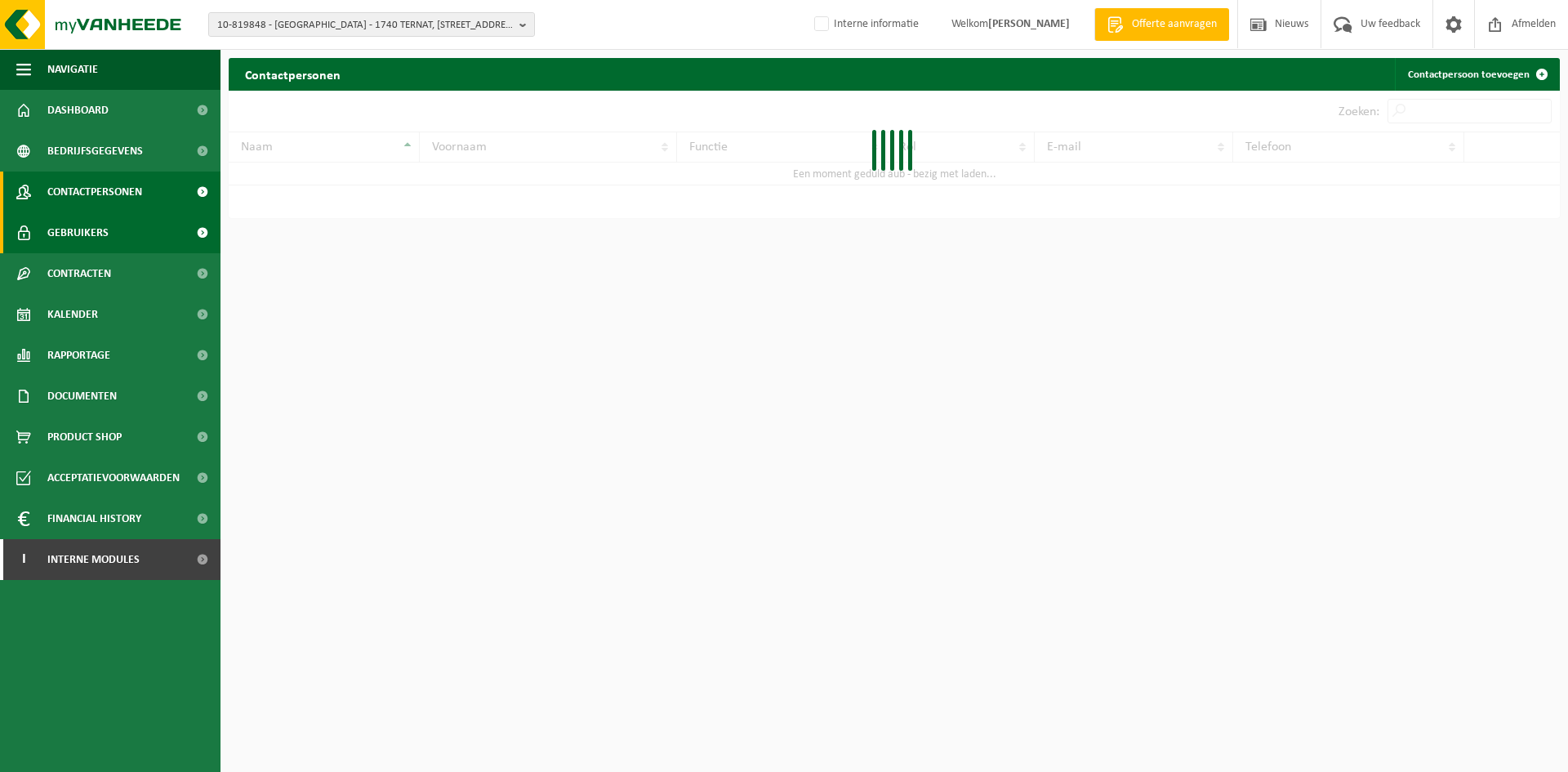
click at [131, 227] on link "Gebruikers" at bounding box center [110, 233] width 221 height 41
click at [115, 195] on span "Contactpersonen" at bounding box center [94, 192] width 95 height 41
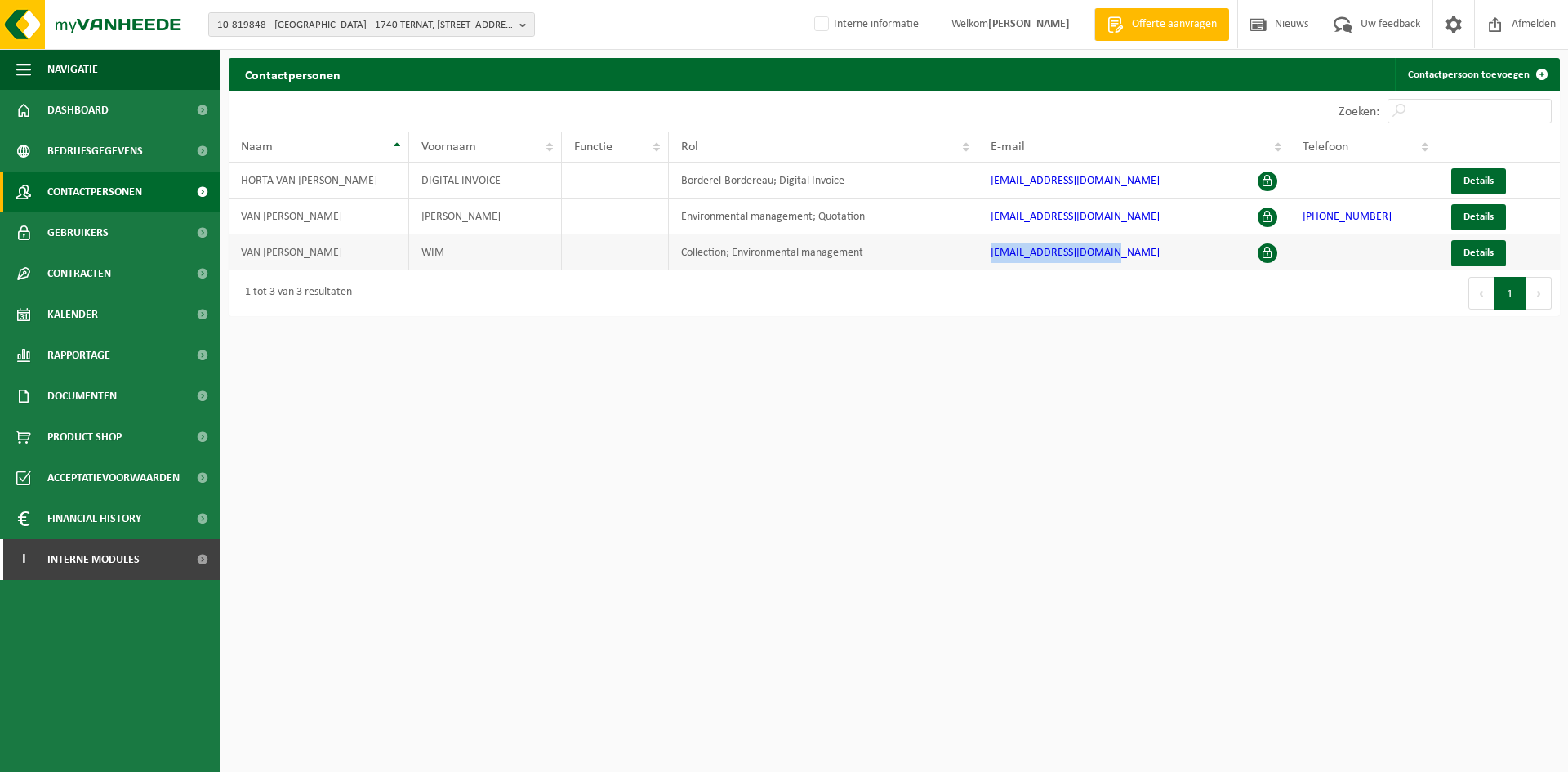
drag, startPoint x: 1188, startPoint y: 258, endPoint x: 982, endPoint y: 264, distance: 206.1
click at [982, 264] on td "[EMAIL_ADDRESS][DOMAIN_NAME]" at bounding box center [1134, 252] width 312 height 36
copy link "[EMAIL_ADDRESS][DOMAIN_NAME]"
click at [80, 546] on span "Interne modules" at bounding box center [93, 559] width 92 height 41
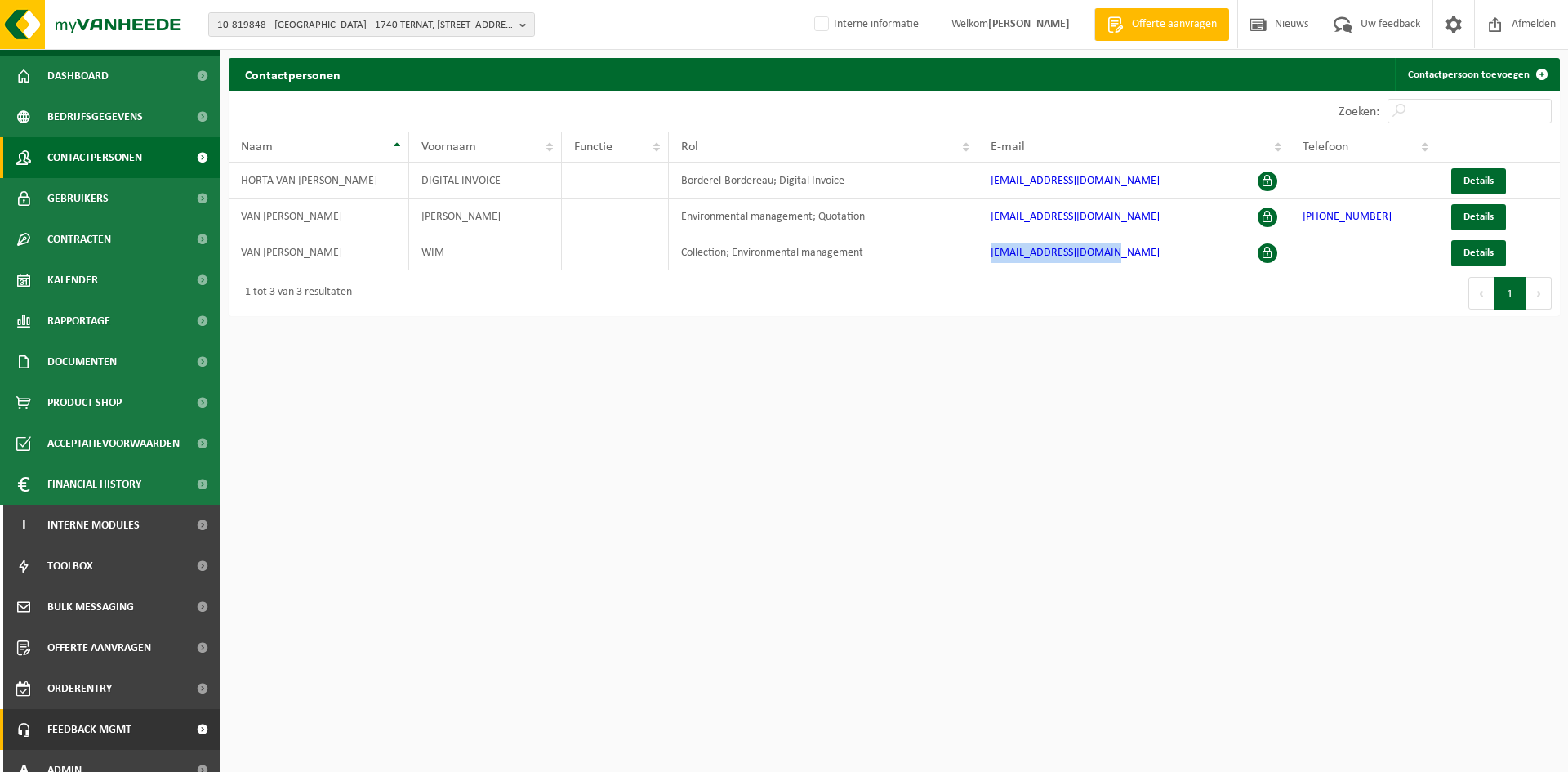
scroll to position [53, 0]
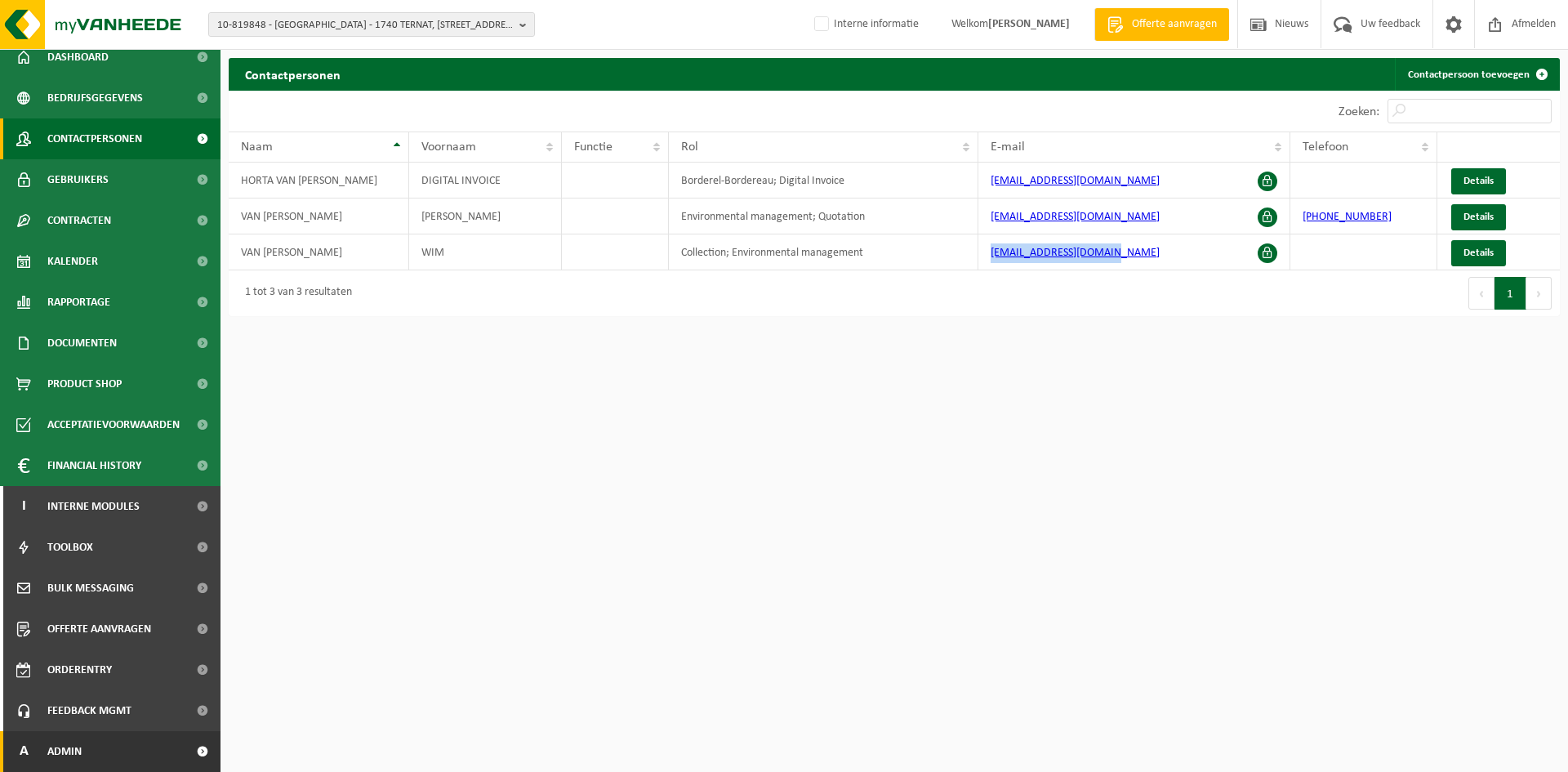
click at [67, 745] on span "Admin" at bounding box center [64, 751] width 34 height 41
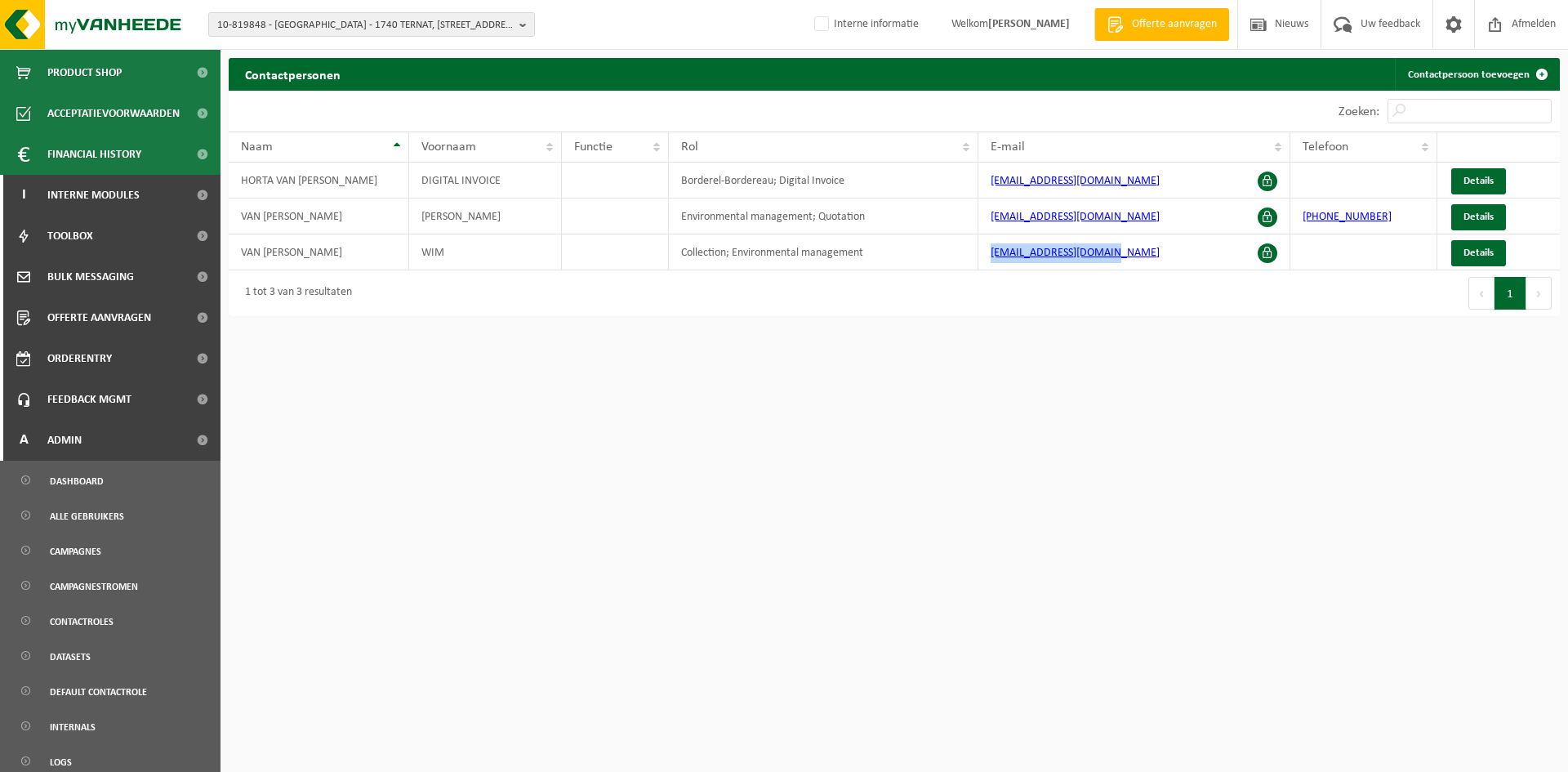
scroll to position [619, 0]
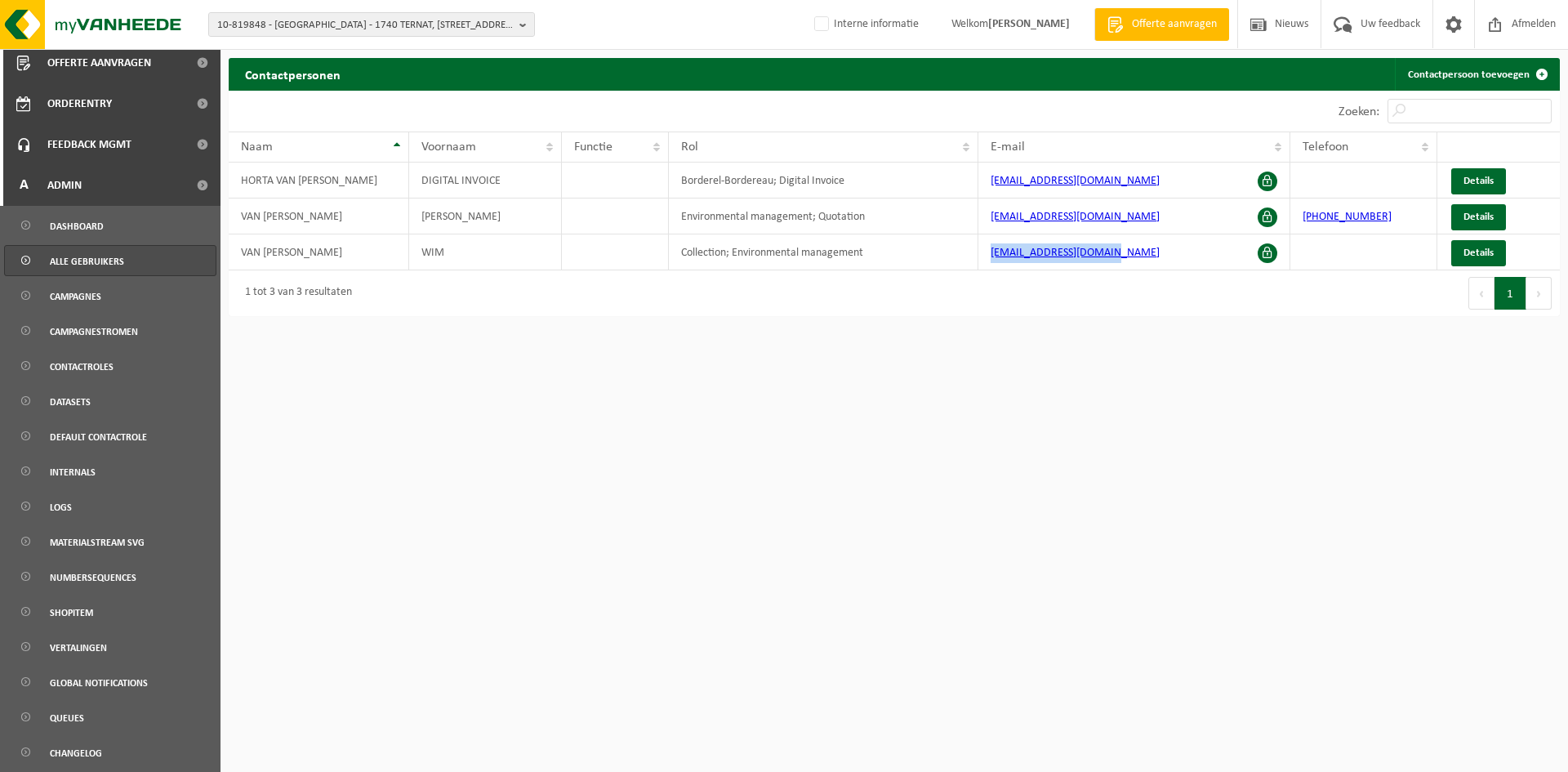
click at [80, 269] on span "Alle gebruikers" at bounding box center [86, 262] width 74 height 31
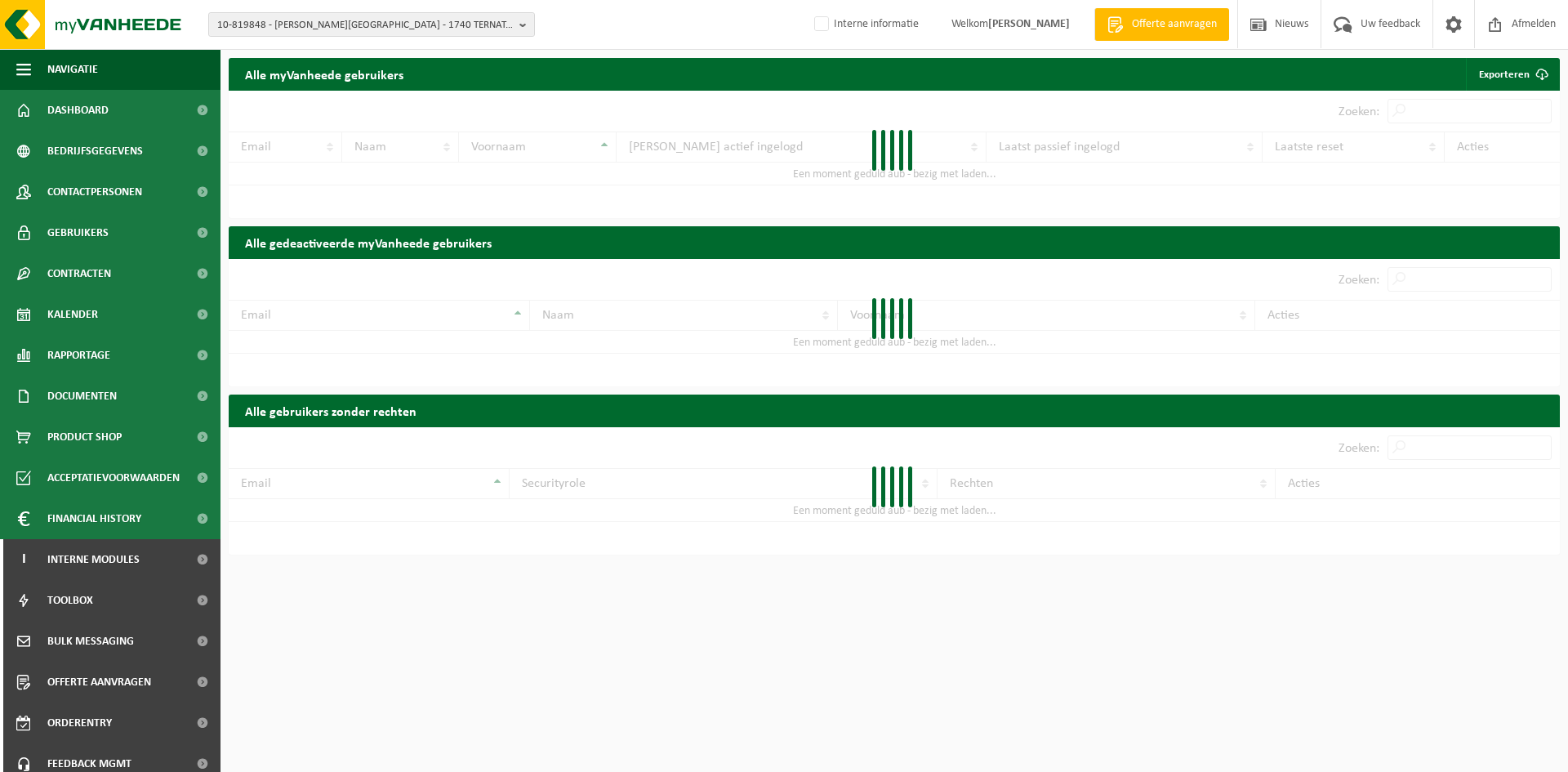
click at [1435, 116] on div at bounding box center [893, 154] width 1331 height 127
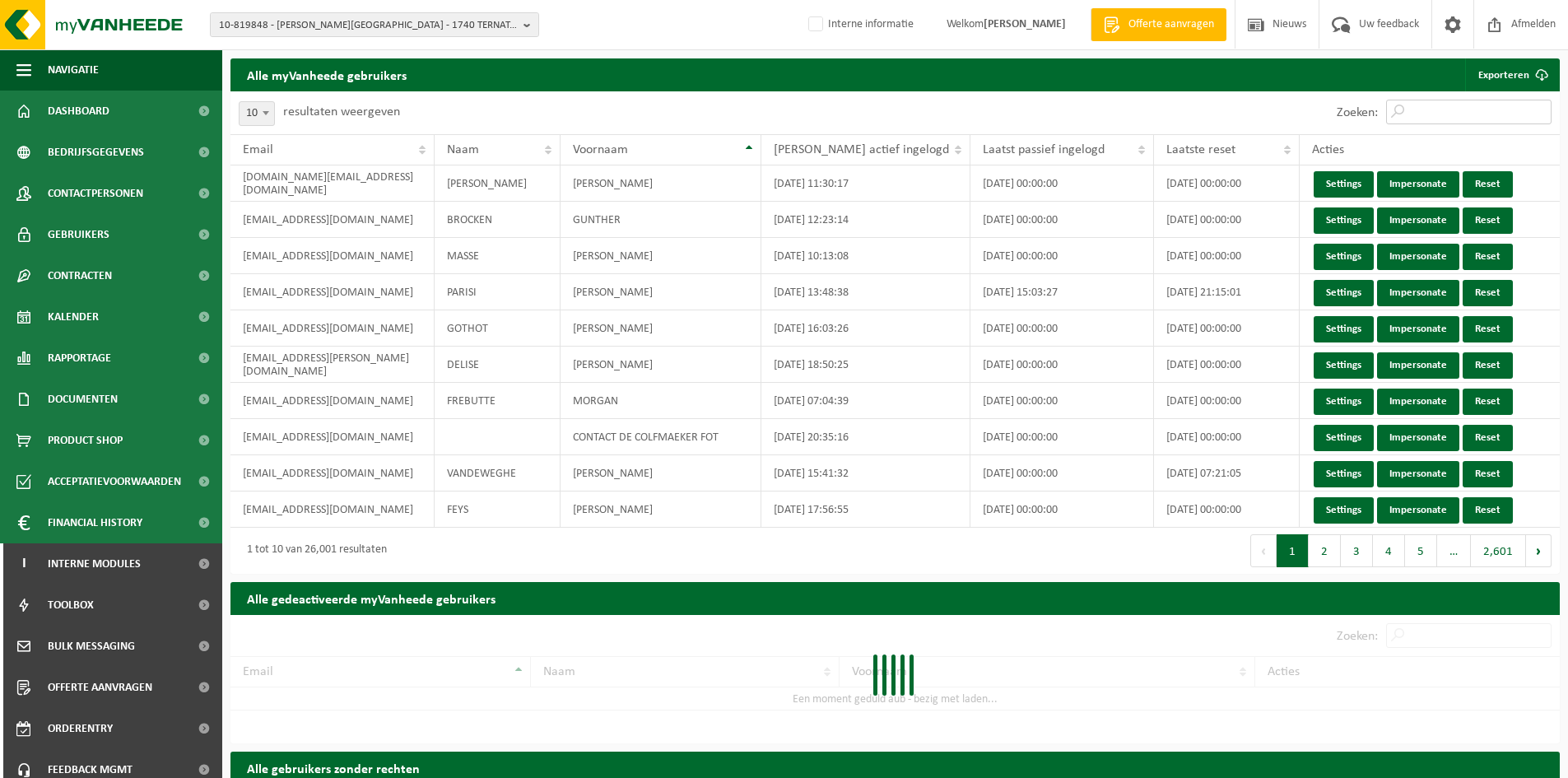
click at [1459, 116] on input "Zoeken:" at bounding box center [1469, 112] width 165 height 25
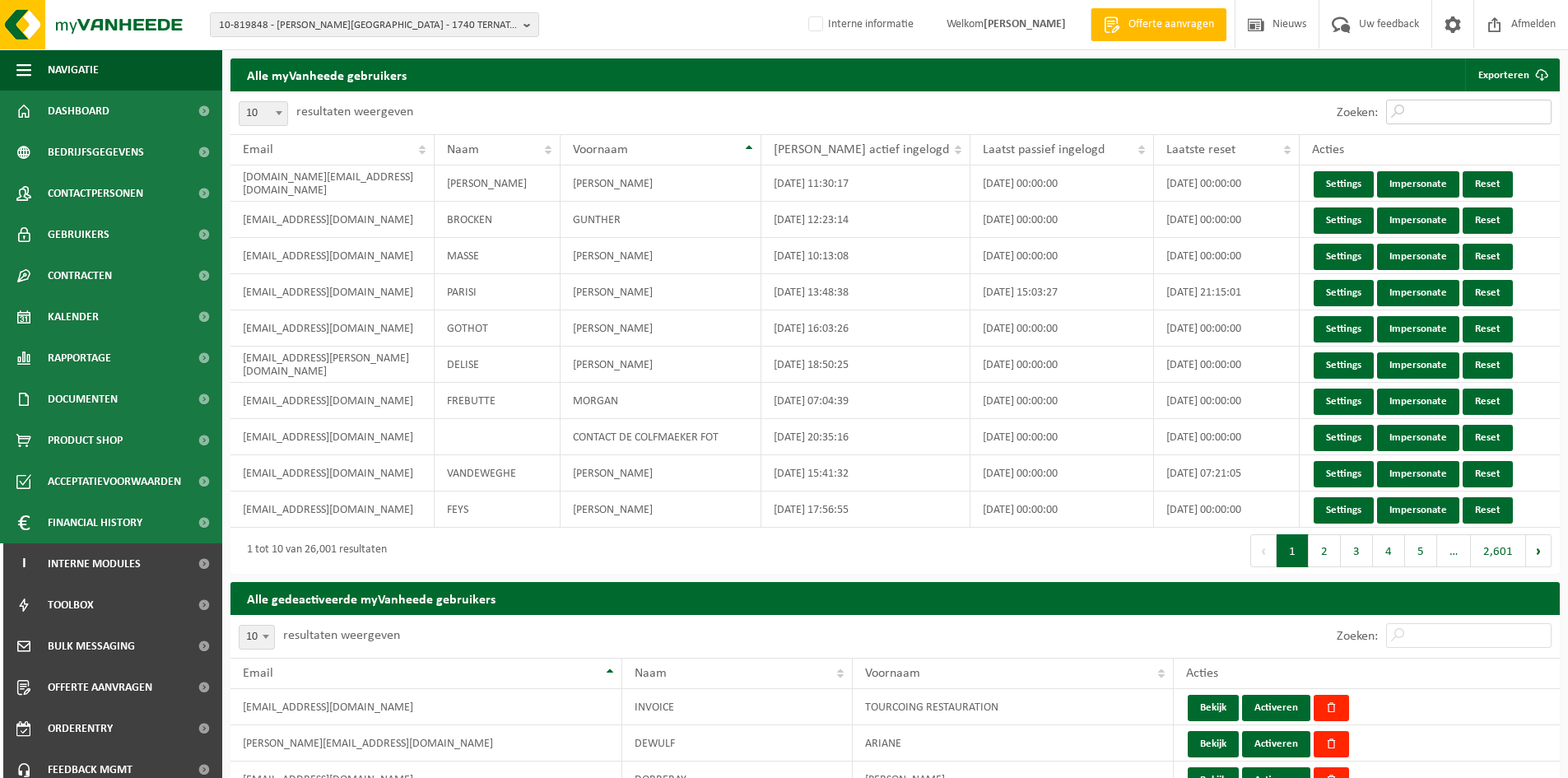
paste input "[EMAIL_ADDRESS][DOMAIN_NAME]"
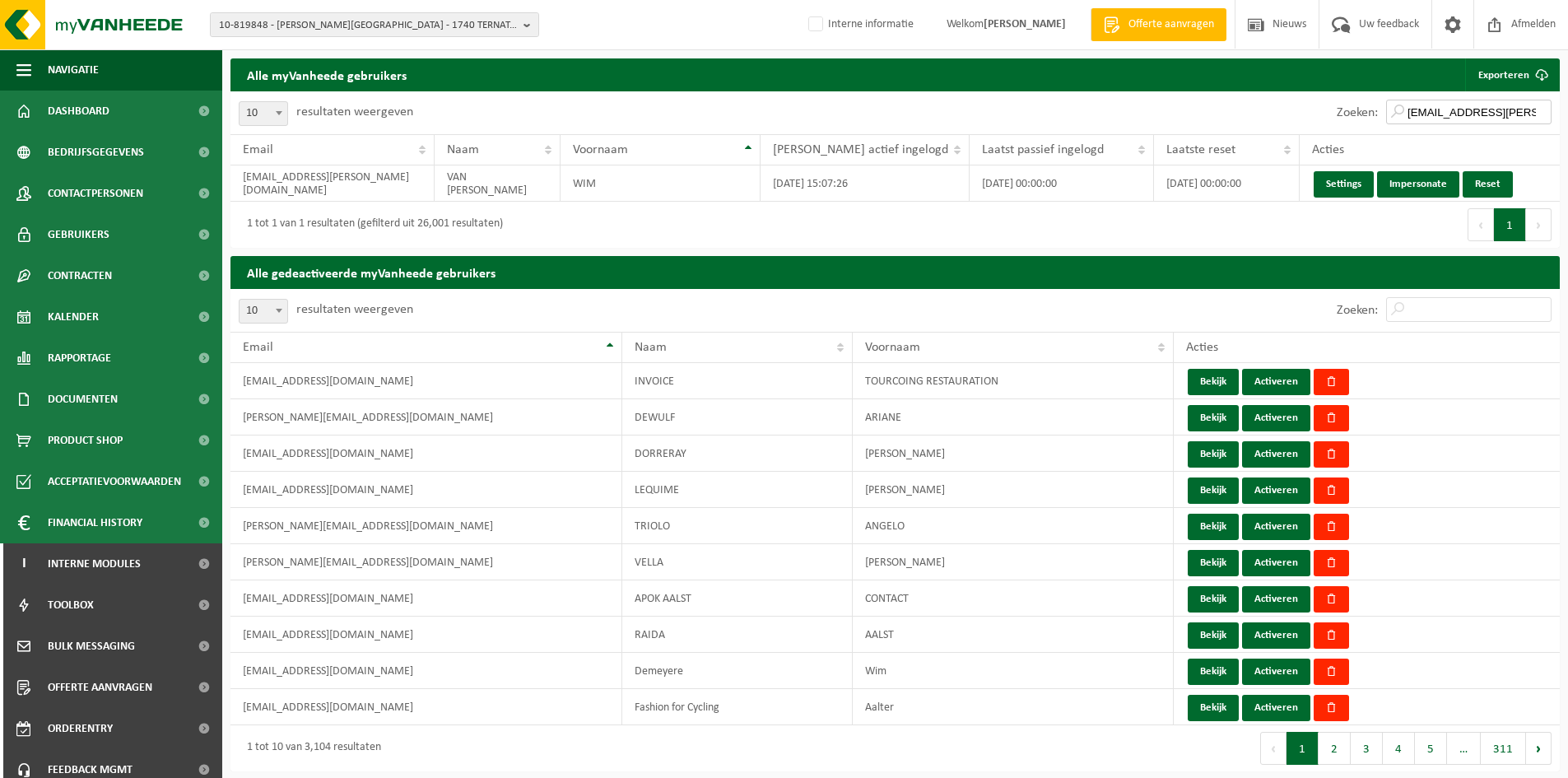
click at [1428, 118] on input "wim@vanrossem-horta.be" at bounding box center [1469, 112] width 165 height 25
type input "wim@vanrossem-horta.be"
click at [868, 188] on td "2024-01-22 15:07:26" at bounding box center [865, 184] width 209 height 36
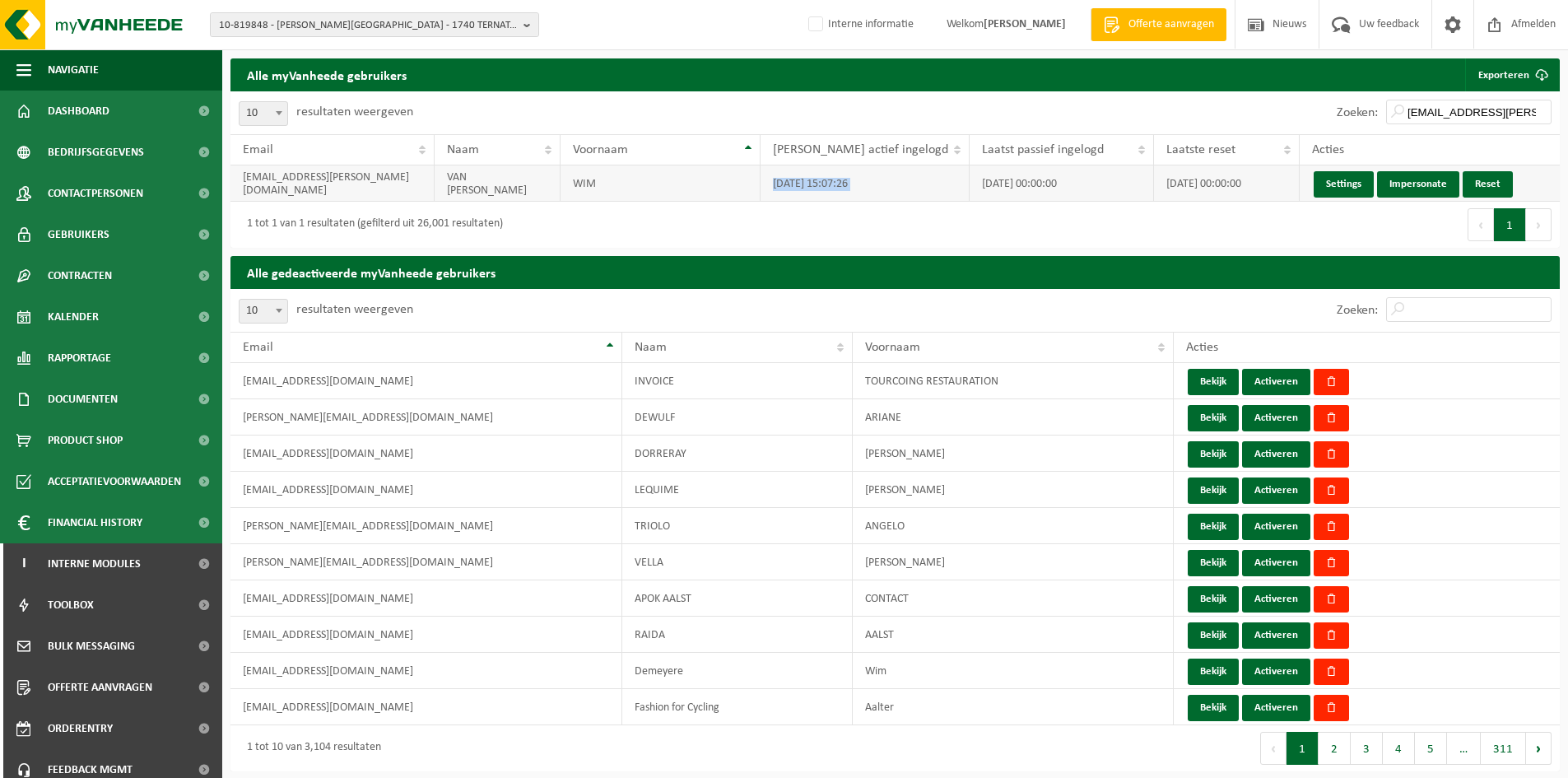
click at [927, 191] on td "2024-01-22 15:07:26" at bounding box center [865, 184] width 209 height 36
click at [47, 192] on link "Contactpersonen" at bounding box center [111, 194] width 222 height 41
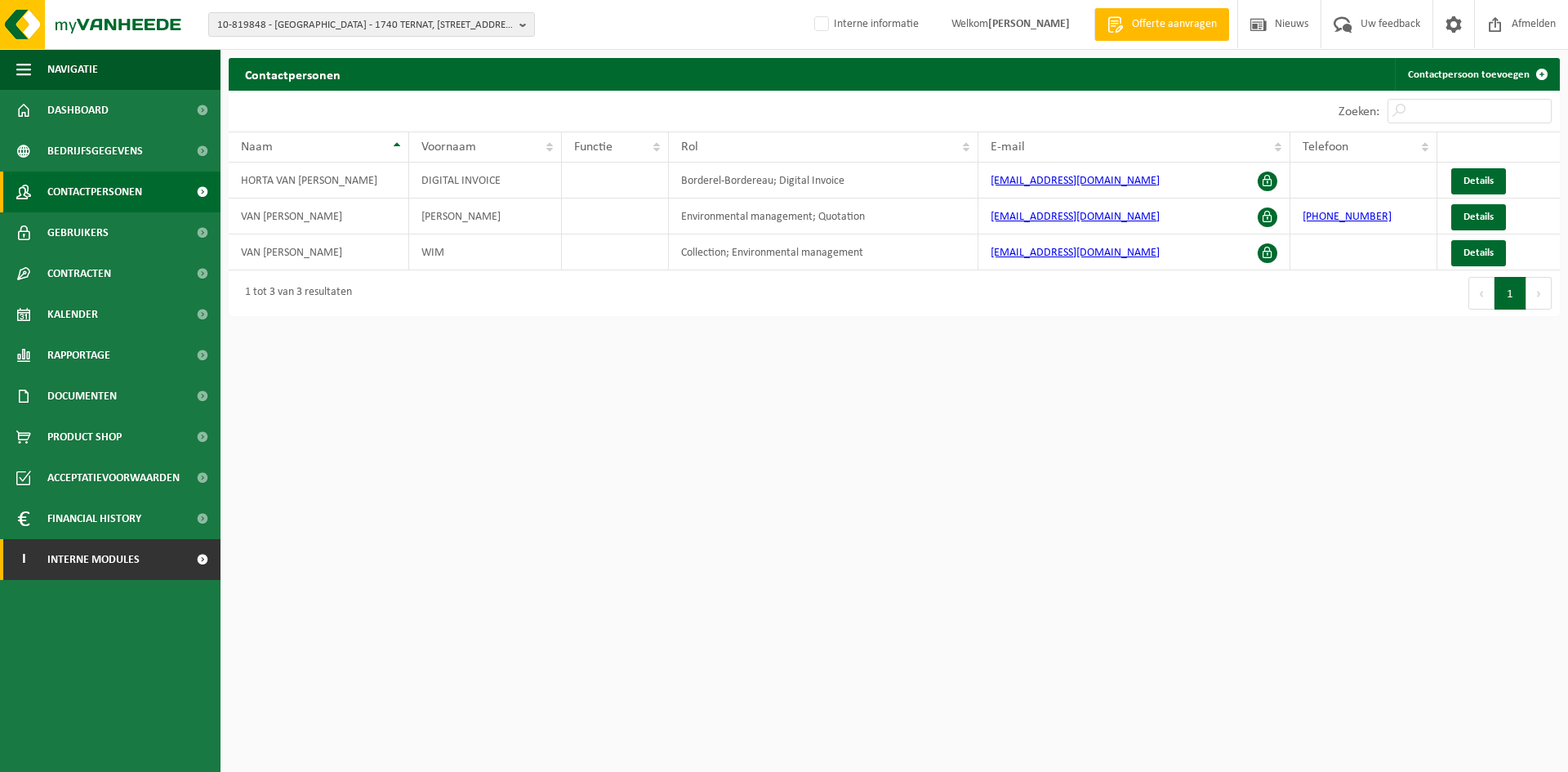
click at [86, 545] on span "Interne modules" at bounding box center [93, 559] width 92 height 41
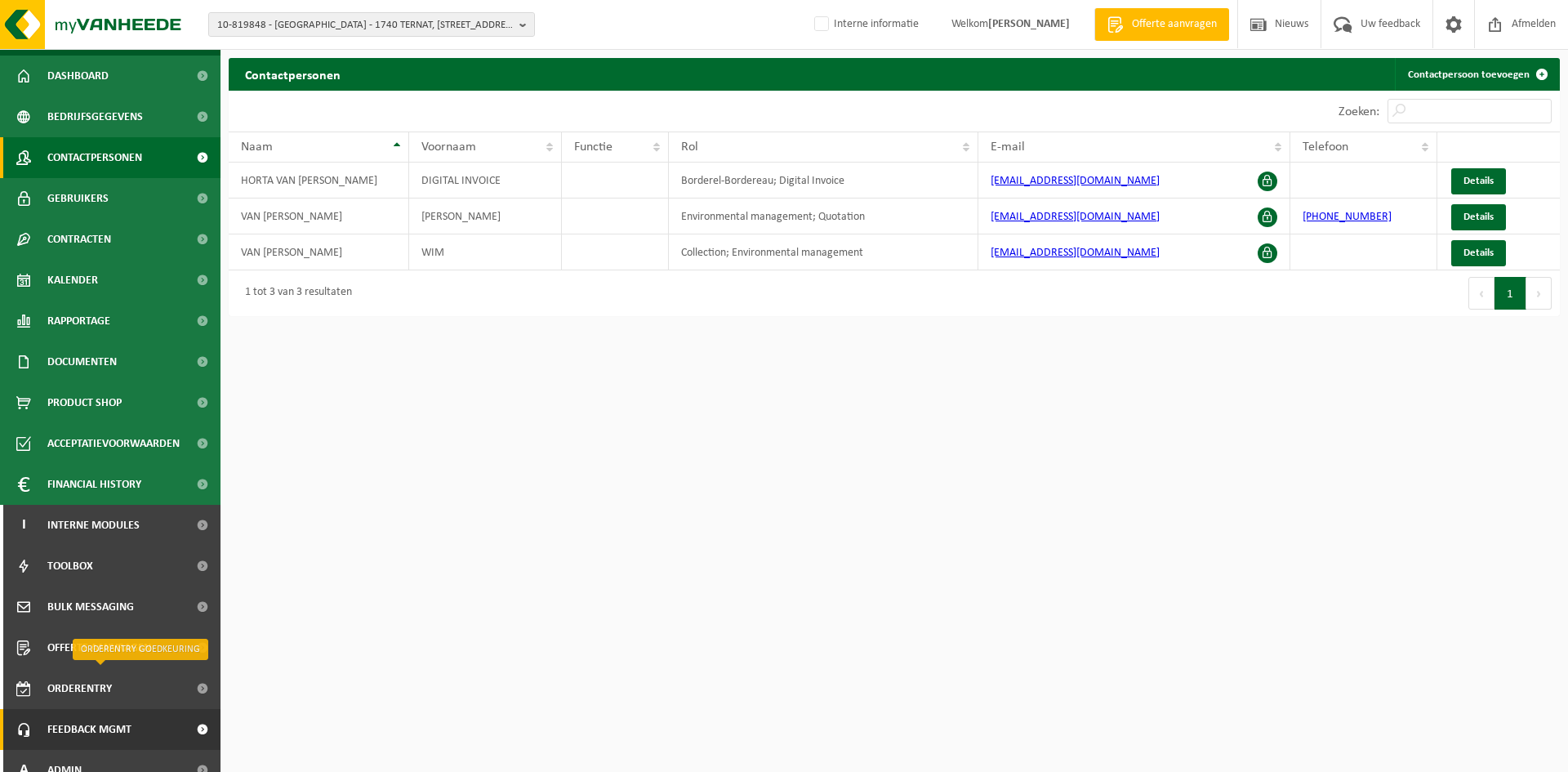
scroll to position [53, 0]
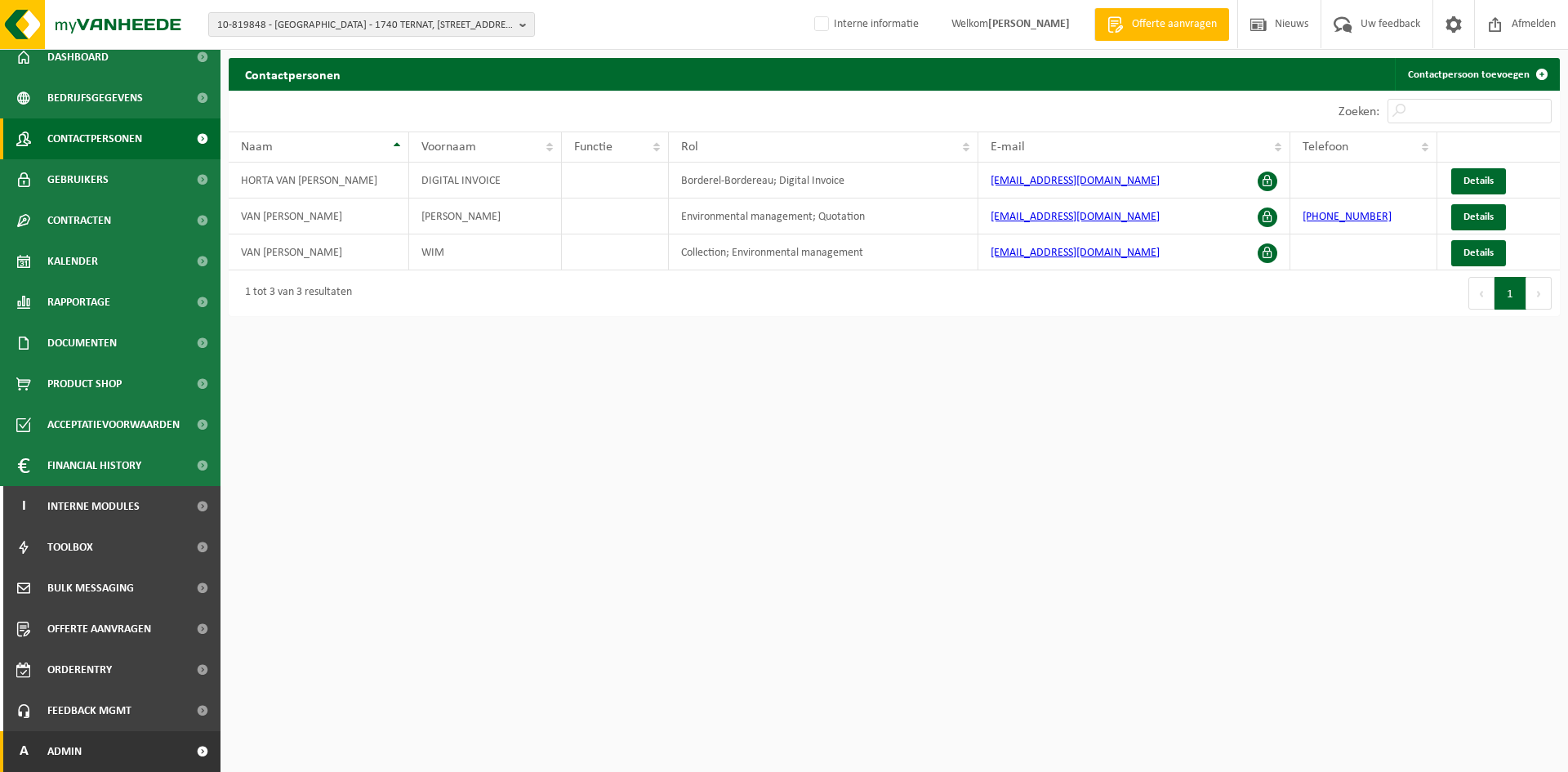
drag, startPoint x: 58, startPoint y: 742, endPoint x: 68, endPoint y: 740, distance: 10.2
click at [59, 744] on span "Admin" at bounding box center [64, 751] width 34 height 41
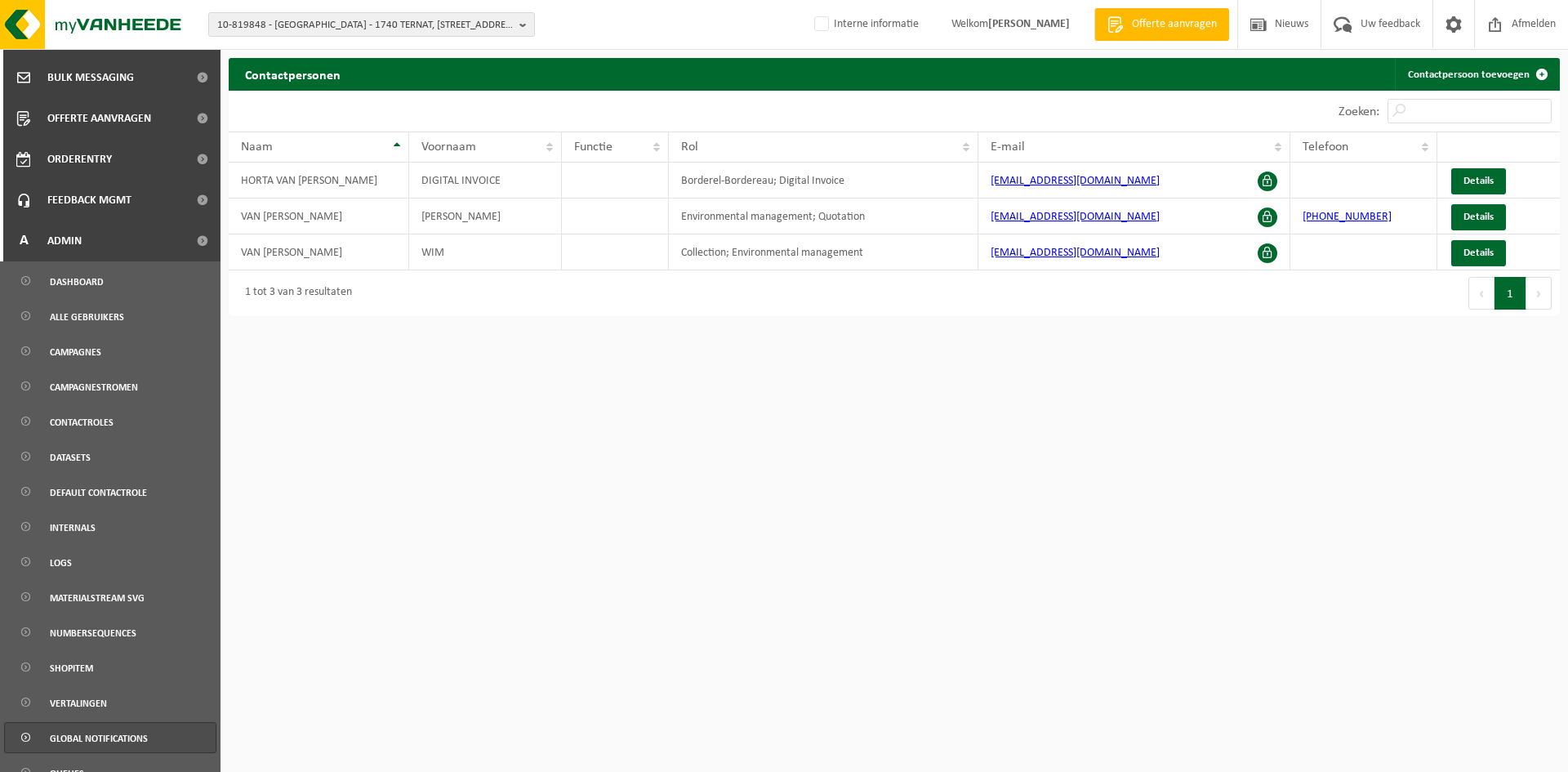
scroll to position [619, 0]
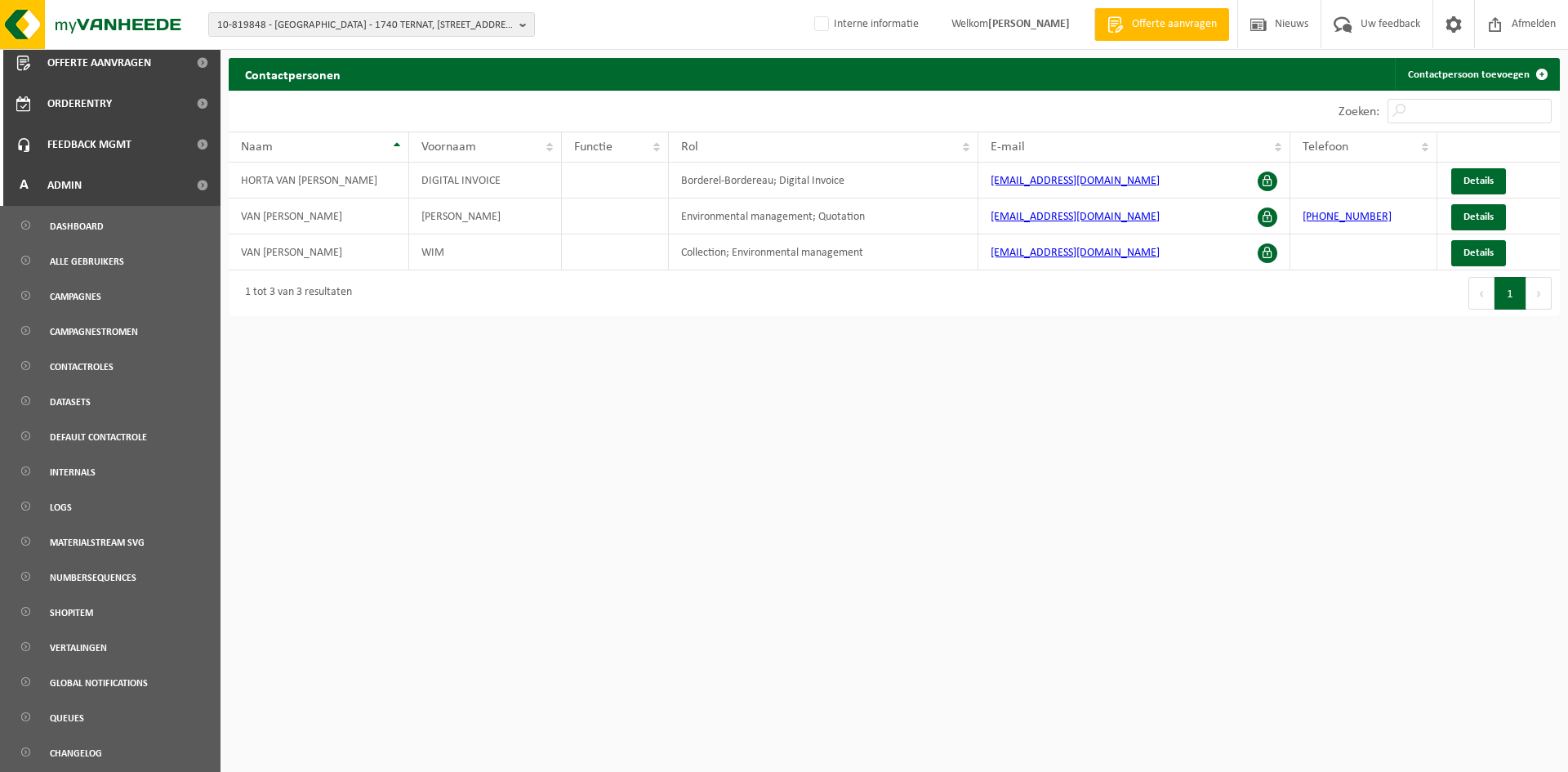
click at [91, 245] on ul "Dashboard Alle gebruikers Campagnes Campagnestromen Contactroles Datasets defau…" at bounding box center [110, 489] width 221 height 566
click at [101, 266] on span "Alle gebruikers" at bounding box center [86, 262] width 74 height 31
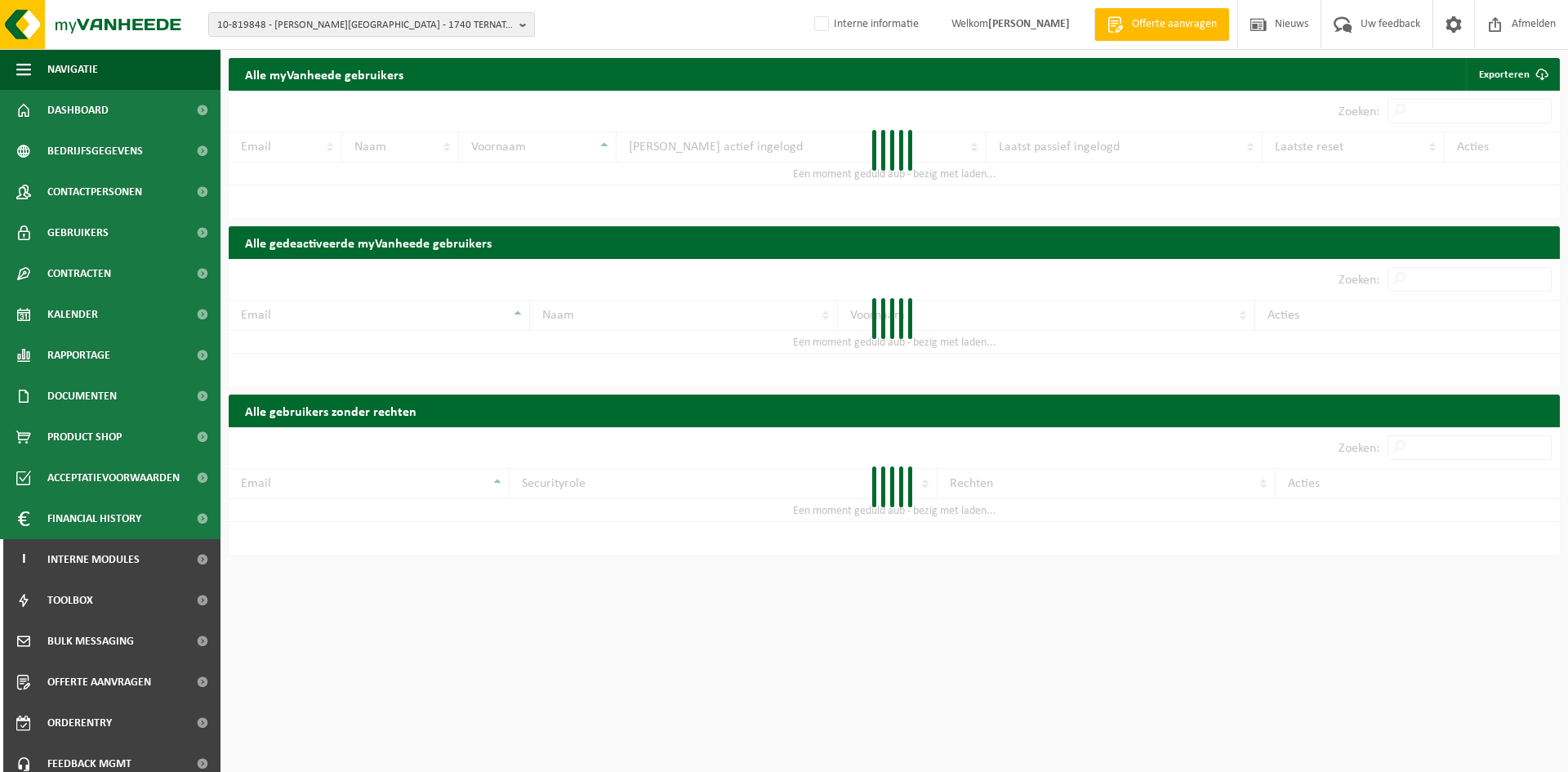
click at [1432, 110] on div at bounding box center [893, 154] width 1331 height 127
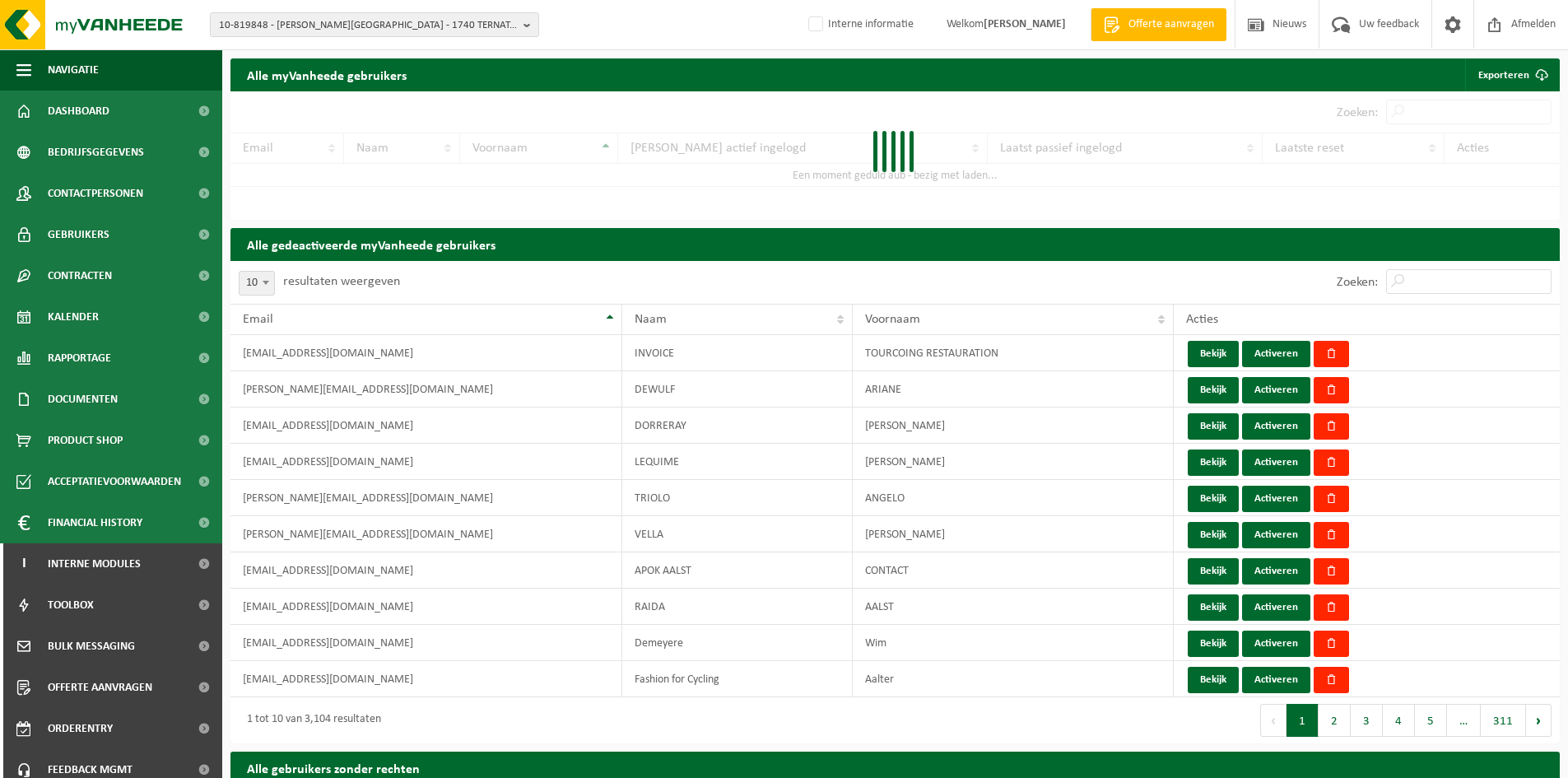
click at [1451, 111] on div at bounding box center [894, 155] width 1329 height 128
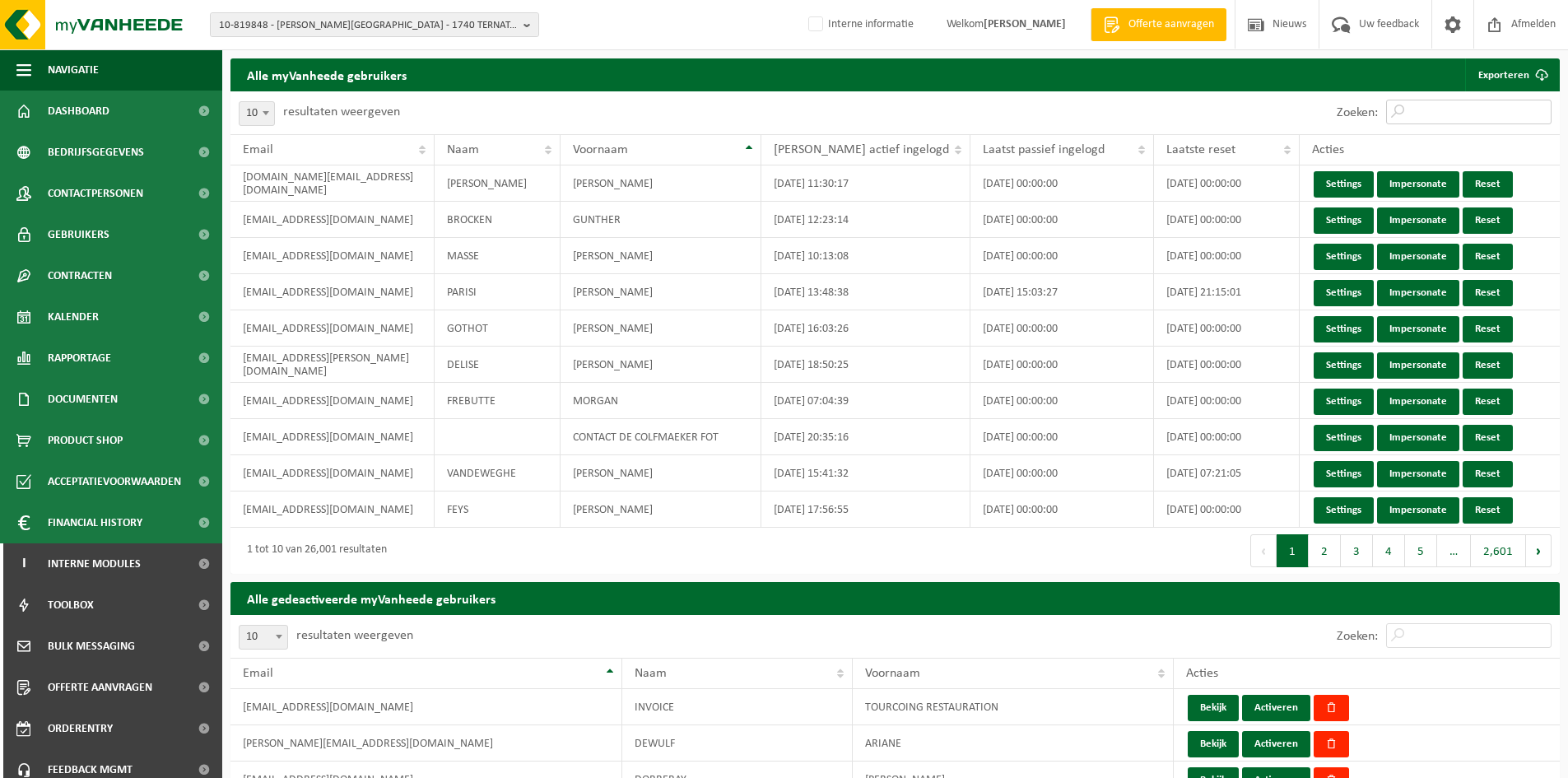
click at [1435, 112] on input "Zoeken:" at bounding box center [1469, 112] width 165 height 25
paste input "[EMAIL_ADDRESS][PERSON_NAME][DOMAIN_NAME]"
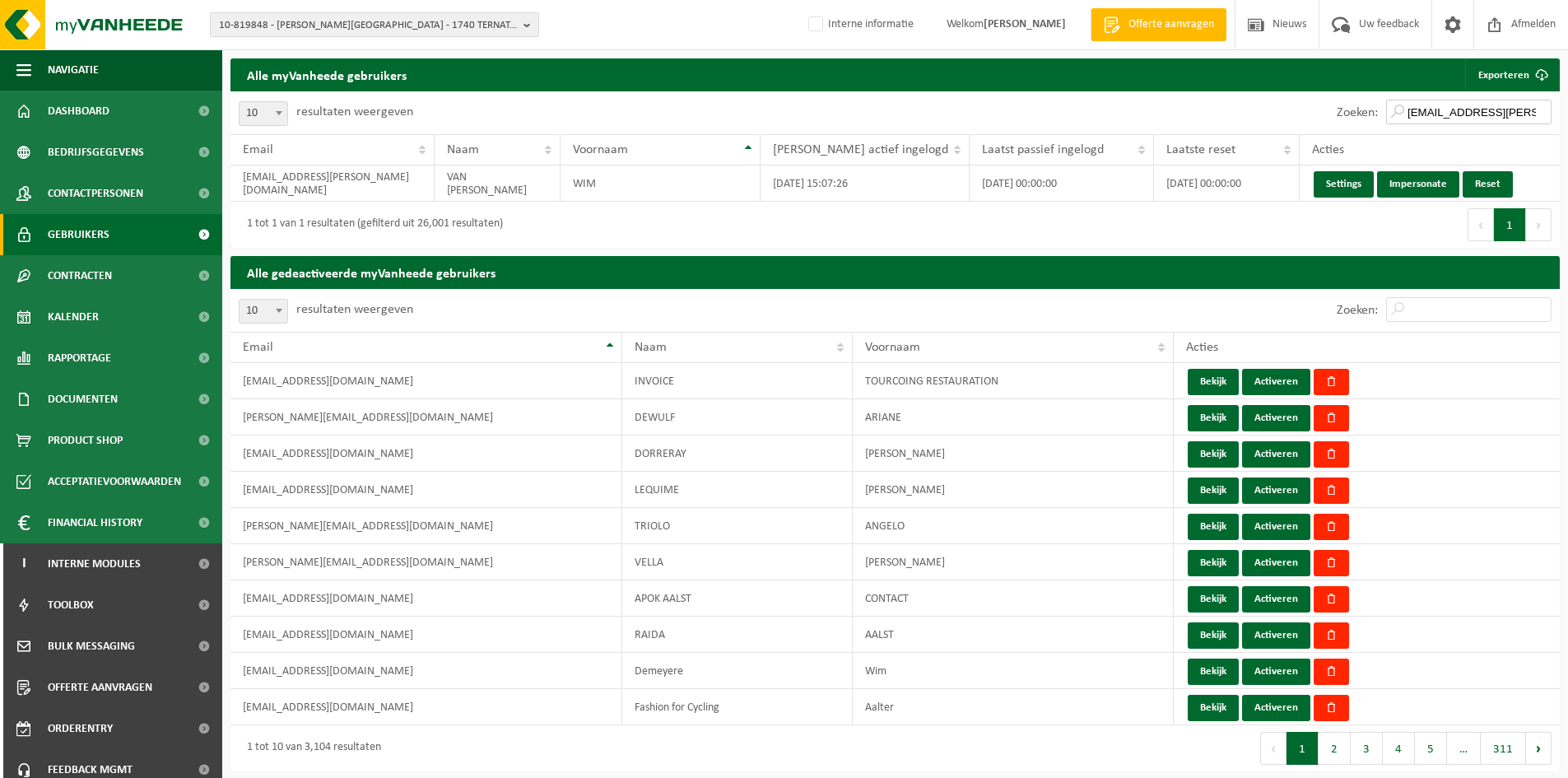
type input "[EMAIL_ADDRESS][PERSON_NAME][DOMAIN_NAME]"
click at [91, 227] on span "Gebruikers" at bounding box center [78, 234] width 62 height 41
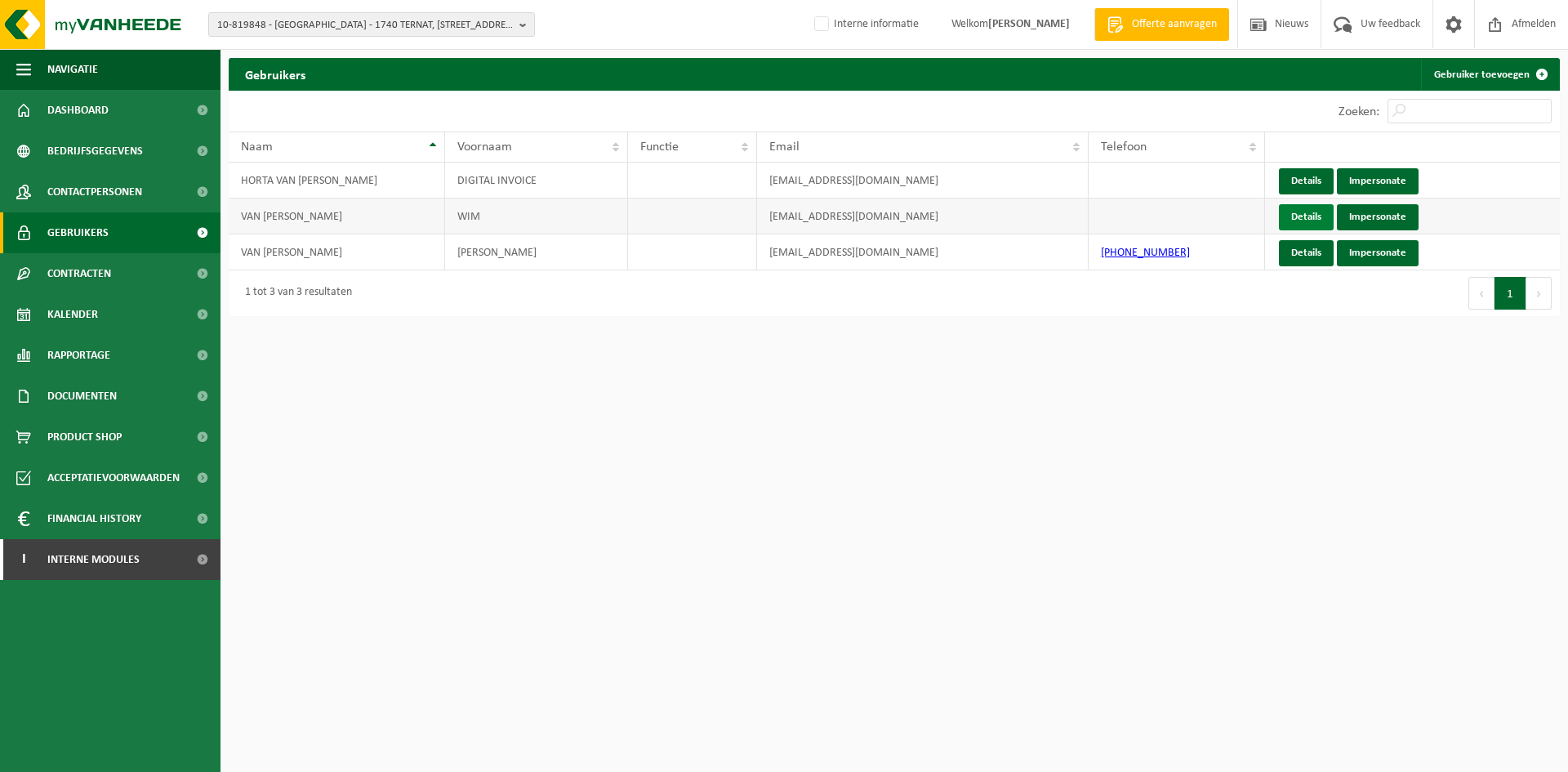
click at [1307, 223] on link "Details" at bounding box center [1306, 217] width 55 height 27
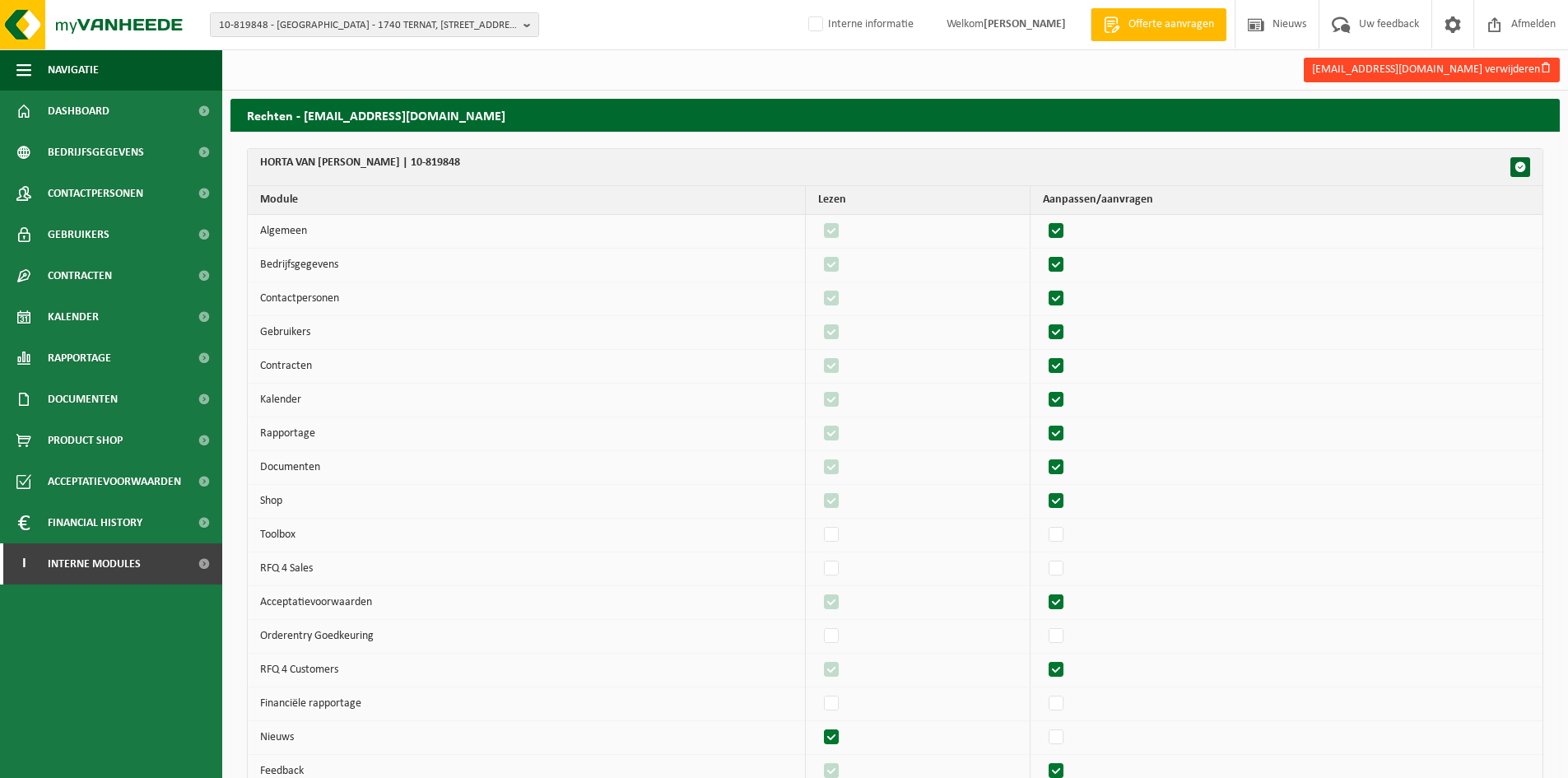
click at [1478, 66] on button "wim@vanrossem-horta.be verwijderen" at bounding box center [1431, 70] width 256 height 25
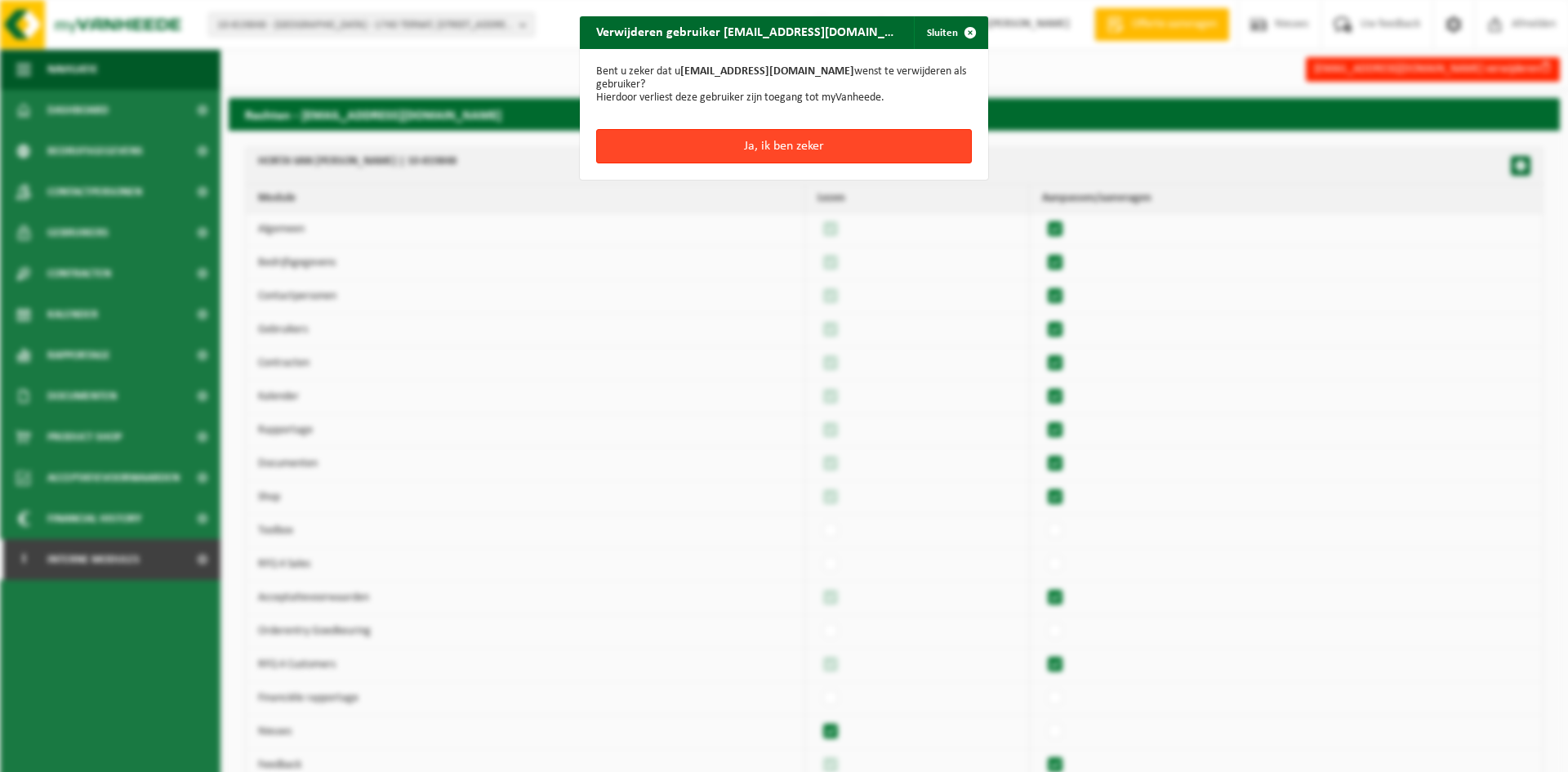
click at [683, 150] on button "Ja, ik ben zeker" at bounding box center [783, 146] width 375 height 34
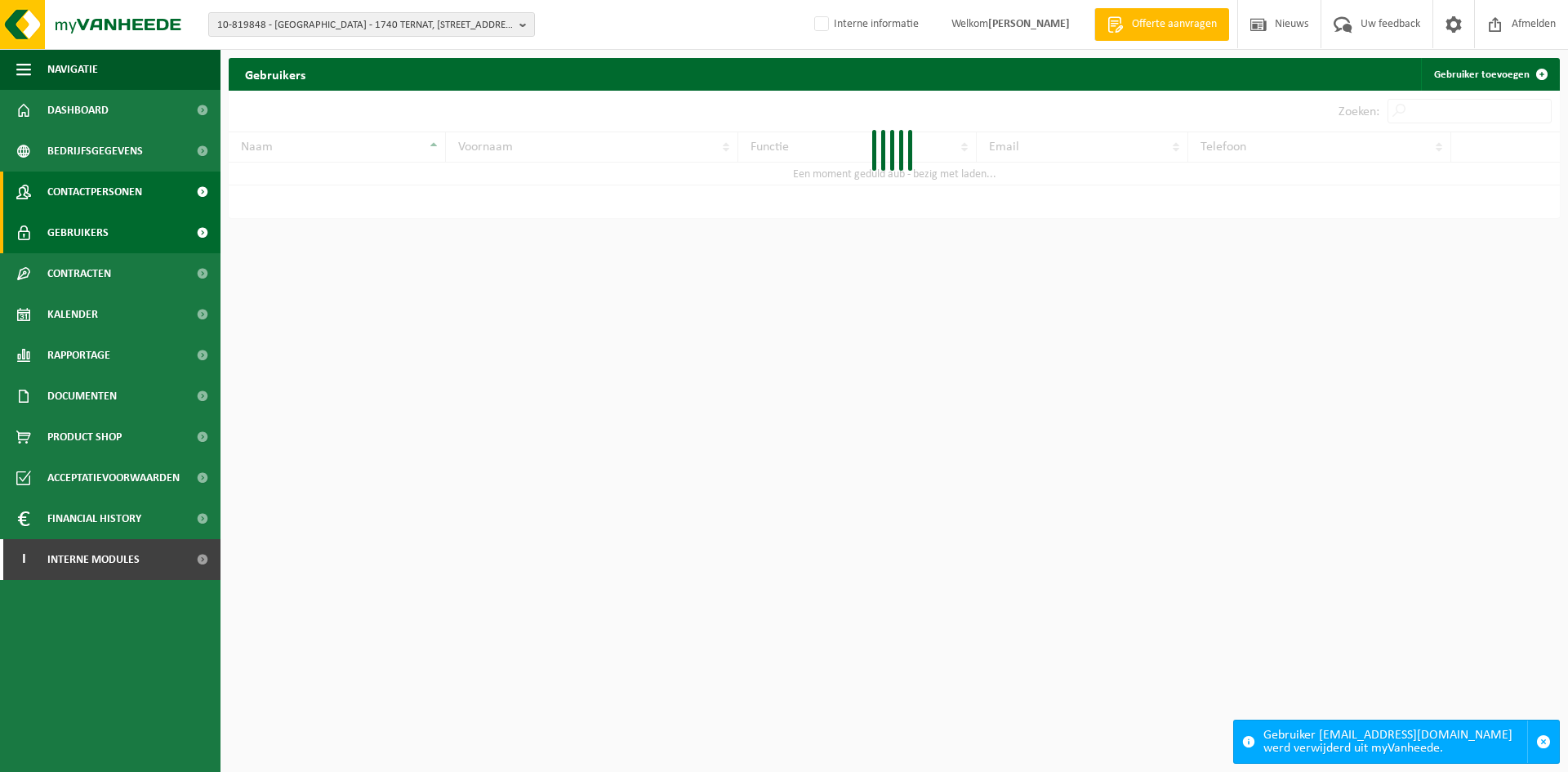
click at [128, 183] on span "Contactpersonen" at bounding box center [94, 192] width 95 height 41
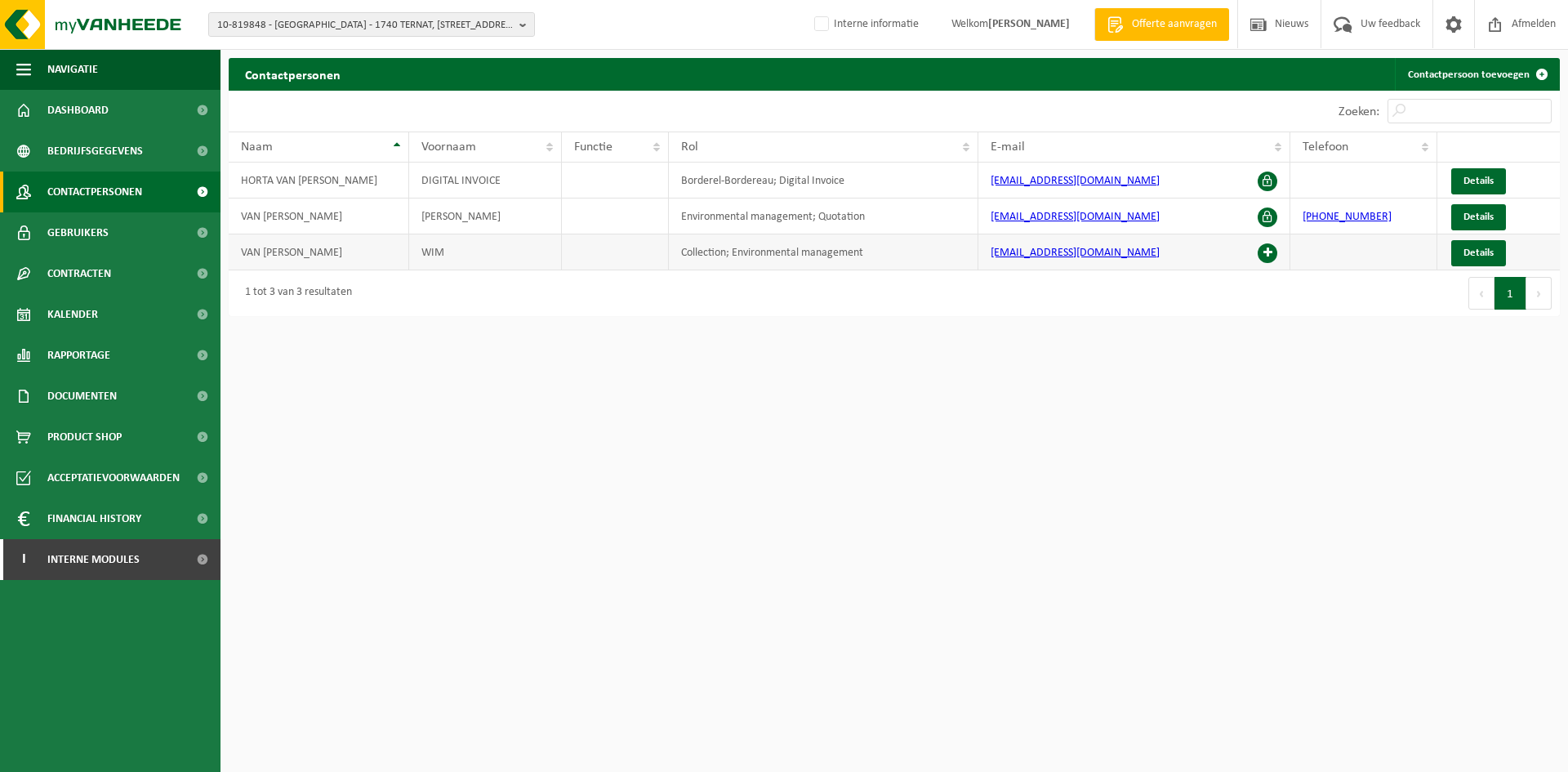
click at [1271, 248] on span at bounding box center [1267, 253] width 20 height 20
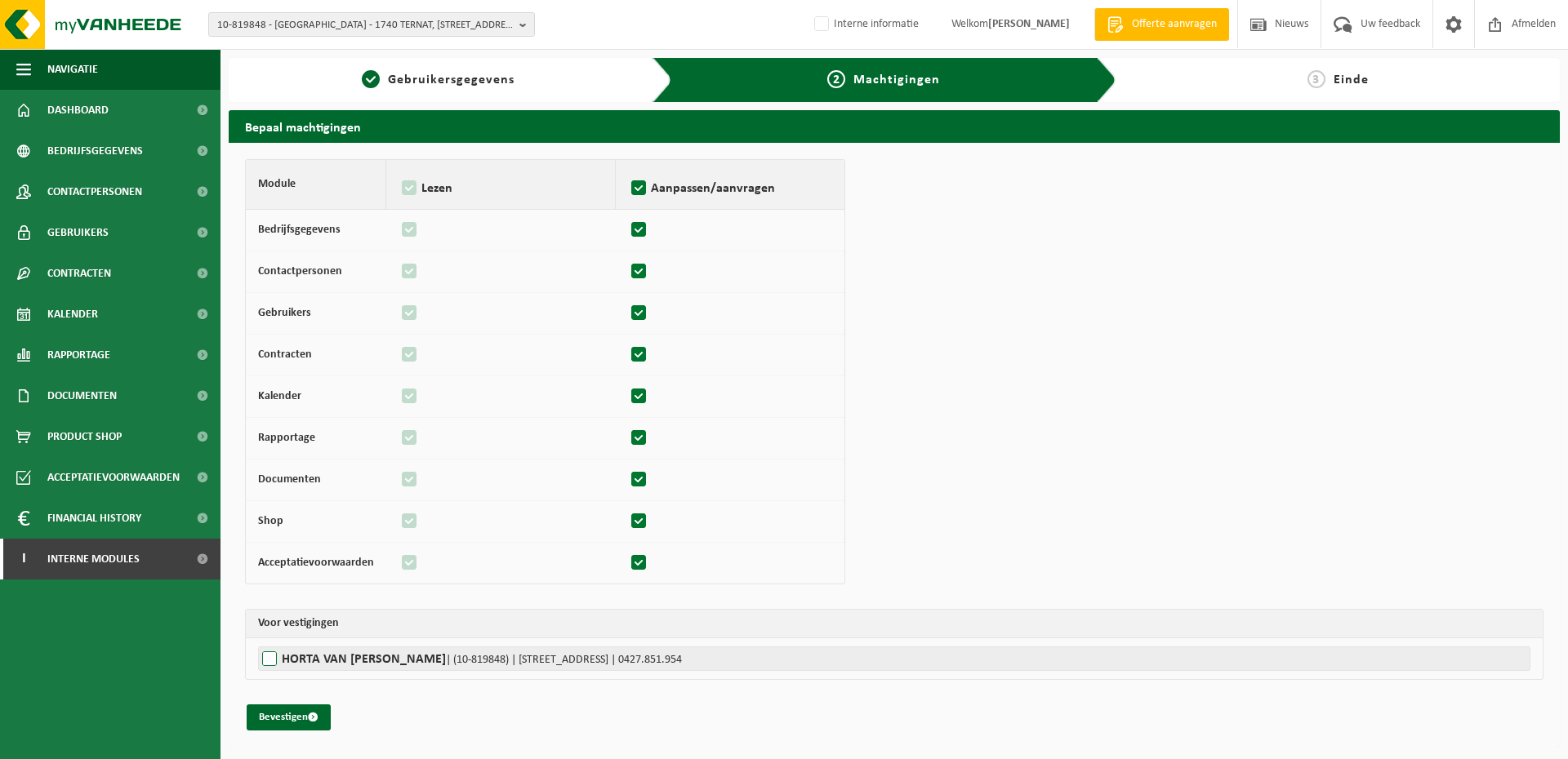
click at [298, 662] on label"] "HORTA VAN [PERSON_NAME] | (10-819848) | [STREET_ADDRESS], 1740 TERNAT | 0427.85…" at bounding box center [894, 659] width 1272 height 25
click at [298, 662] on input "HORTA VAN [PERSON_NAME] | (10-819848) | [STREET_ADDRESS], 1740 TERNAT | 0427.85…" at bounding box center [1042, 659] width 1568 height 25
checkbox input "true"
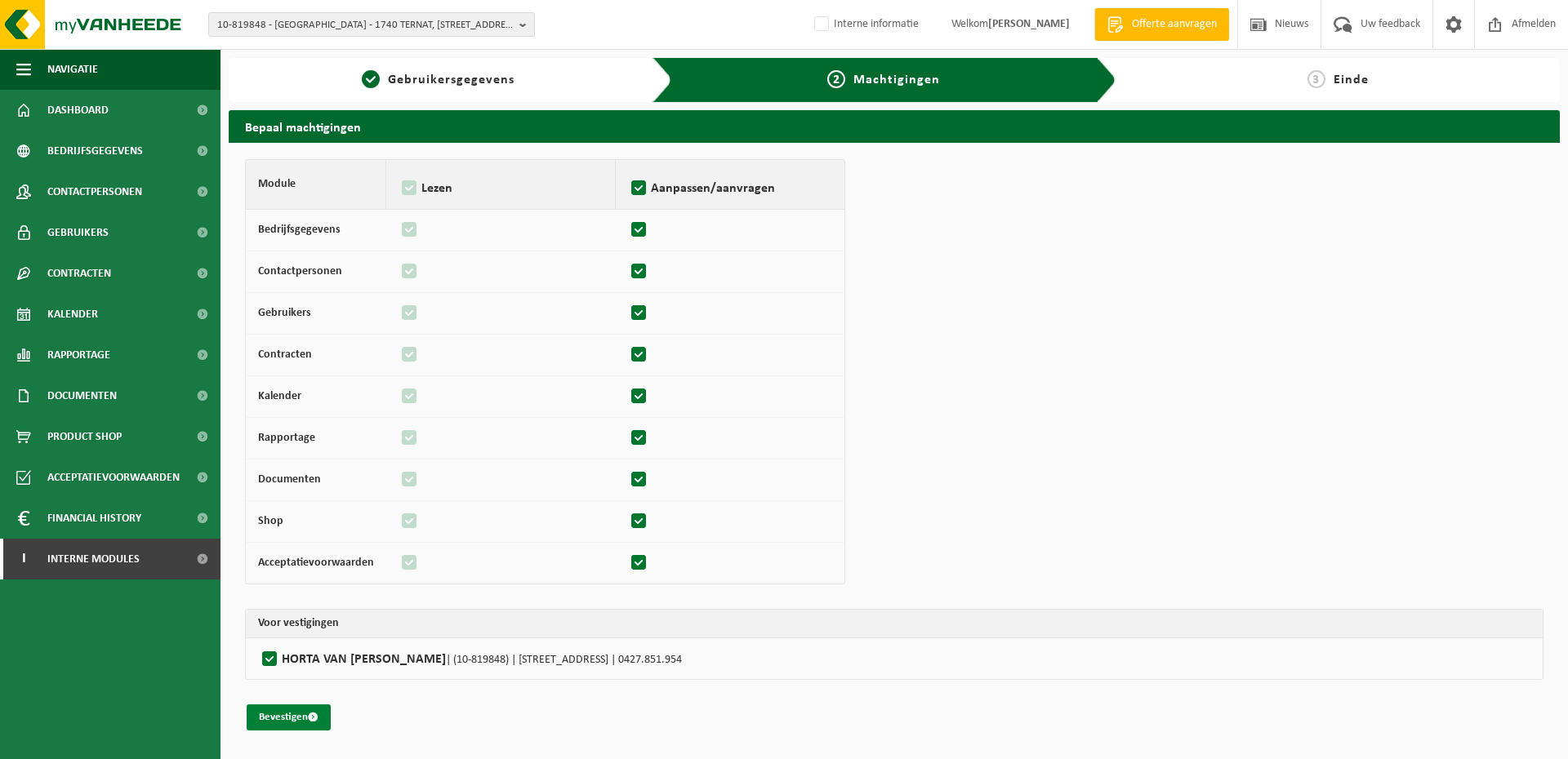
click at [278, 721] on button "Bevestigen" at bounding box center [288, 717] width 84 height 26
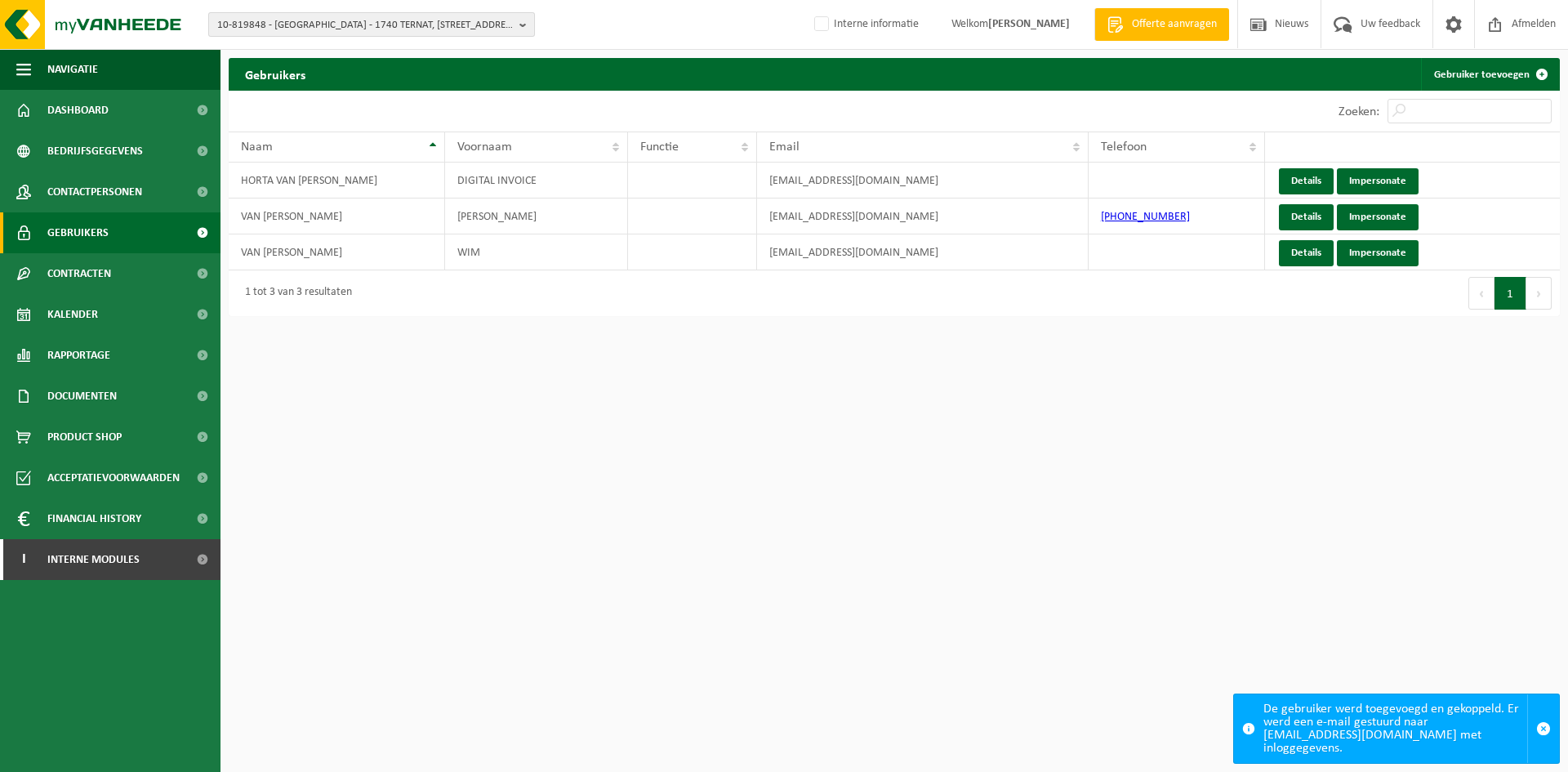
click at [269, 23] on span "10-819848 - [GEOGRAPHIC_DATA] - 1740 TERNAT, [STREET_ADDRESS]" at bounding box center [365, 25] width 296 height 25
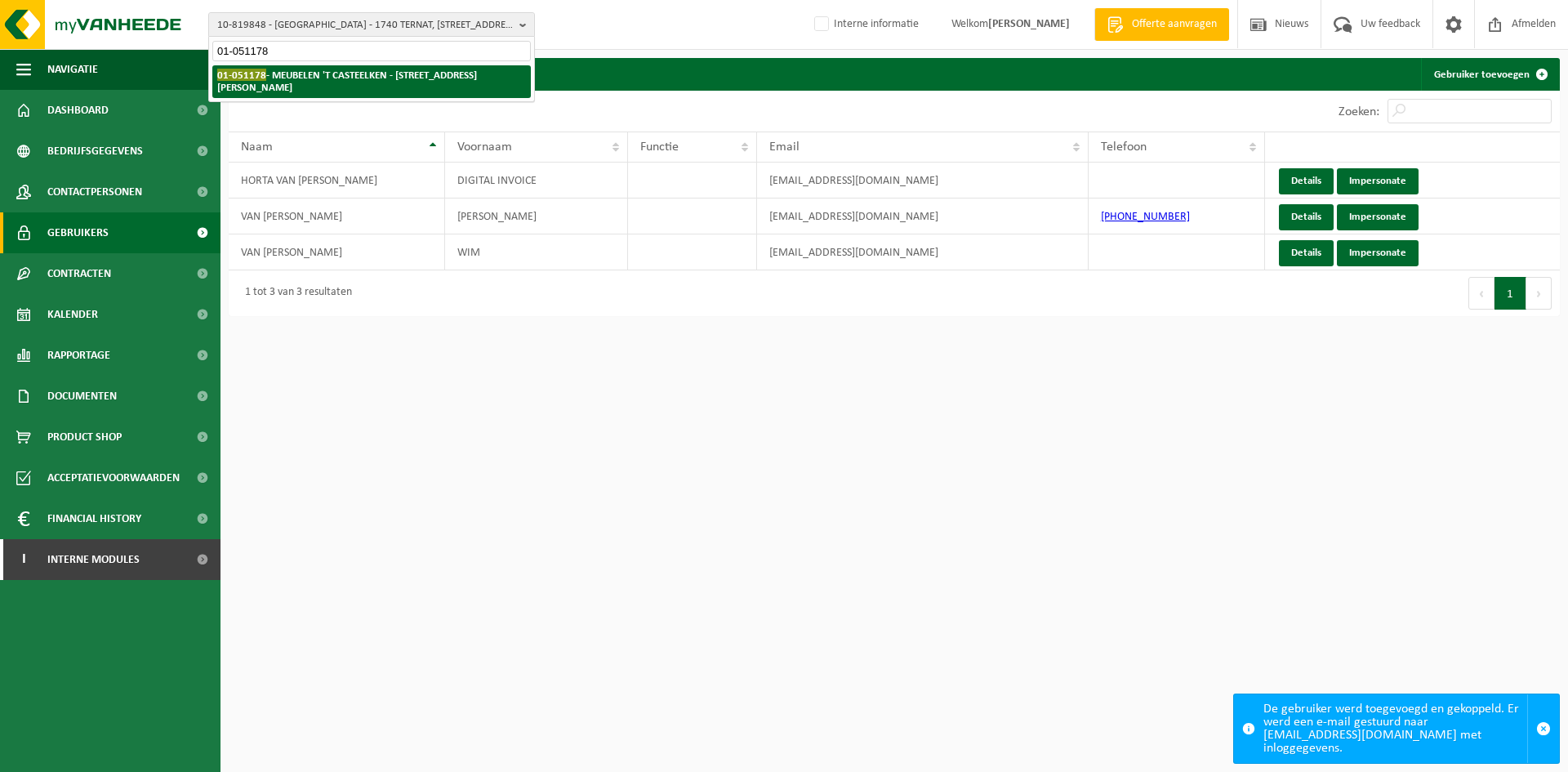
type input "01-051178"
click at [310, 74] on strong "01-051178 - MEUBELEN 'T CASTEELKEN - [STREET_ADDRESS][PERSON_NAME]" at bounding box center [347, 80] width 260 height 25
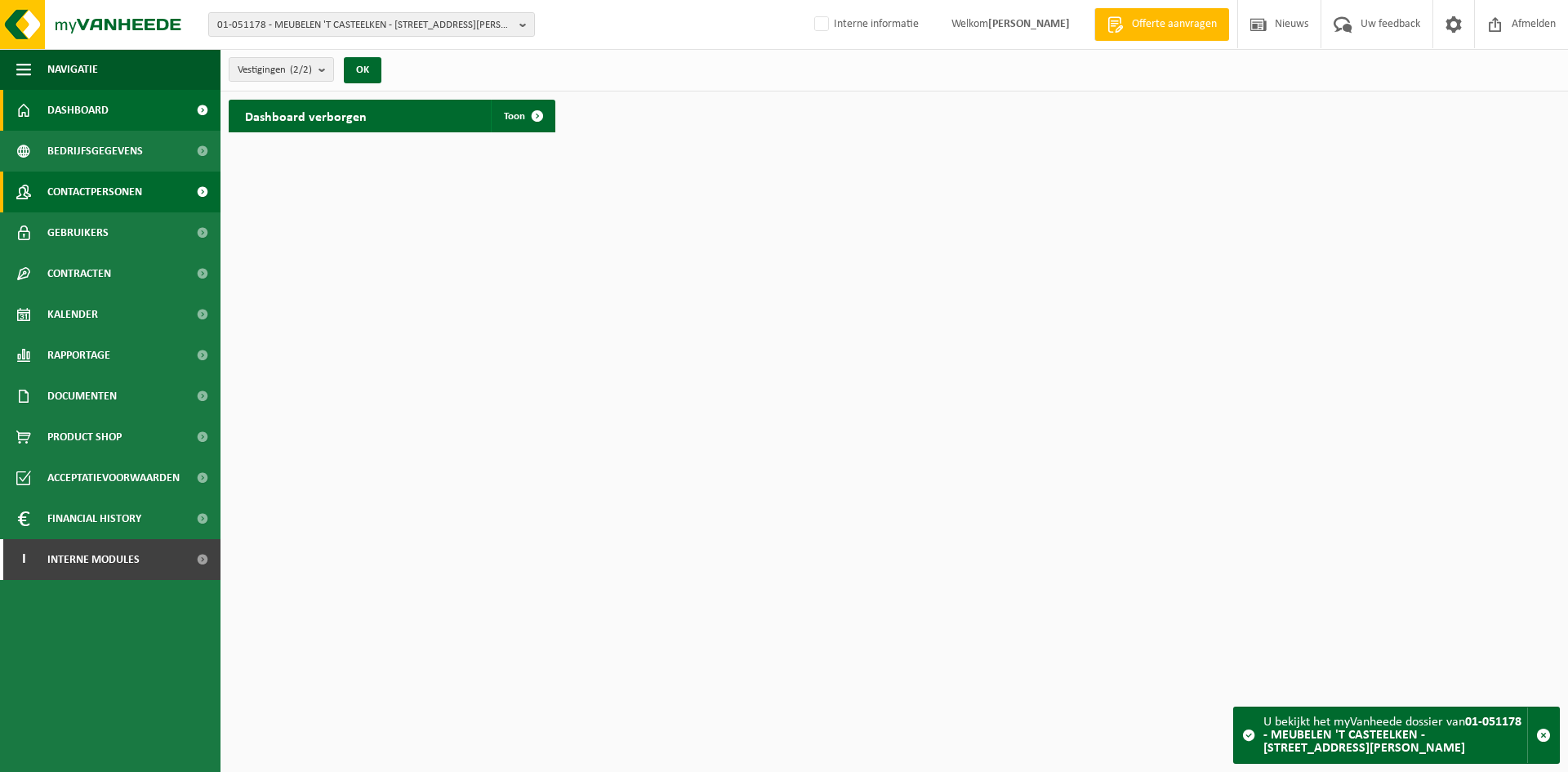
click at [82, 192] on span "Contactpersonen" at bounding box center [94, 192] width 95 height 41
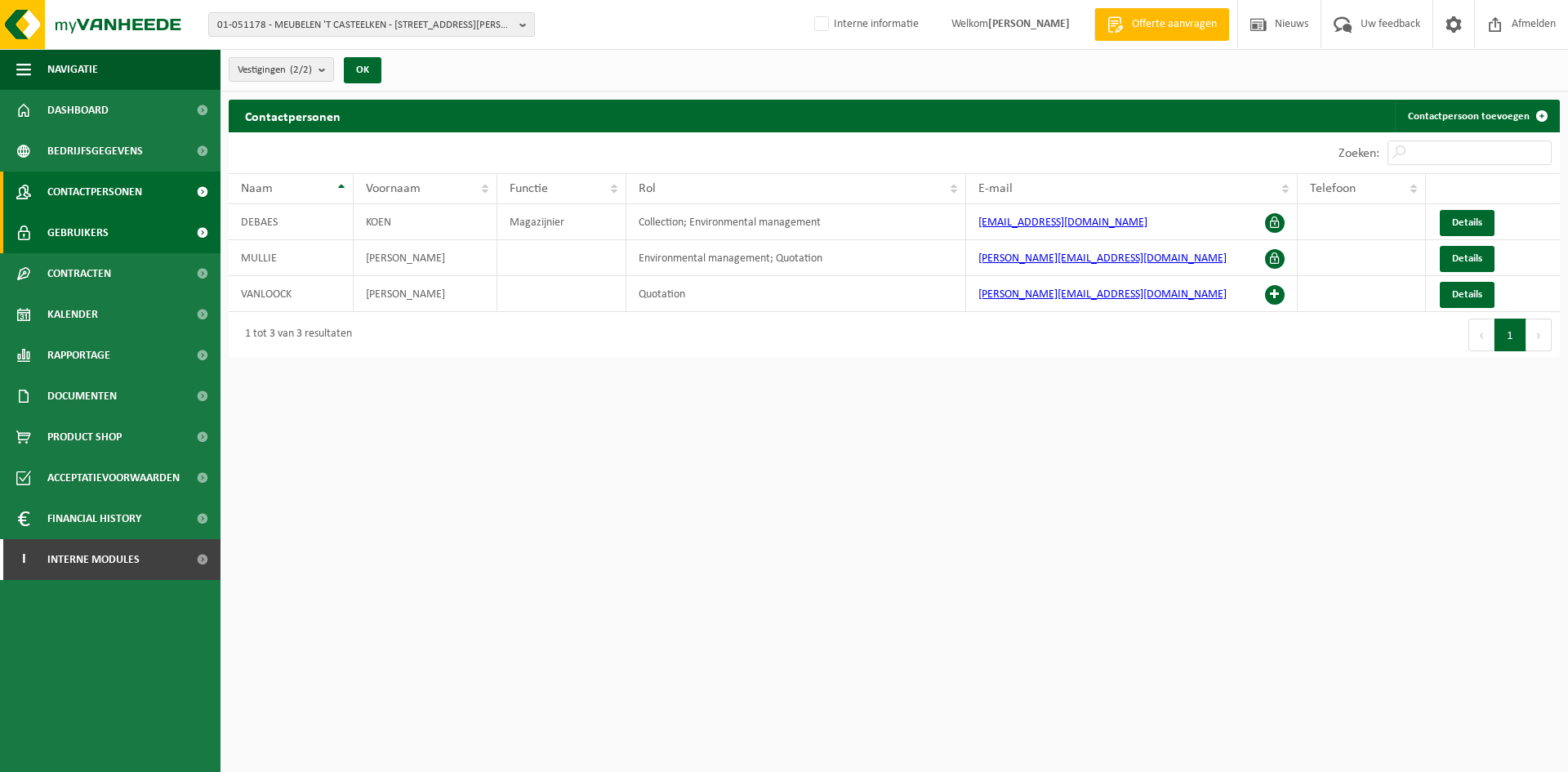
click at [68, 226] on span "Gebruikers" at bounding box center [78, 233] width 62 height 41
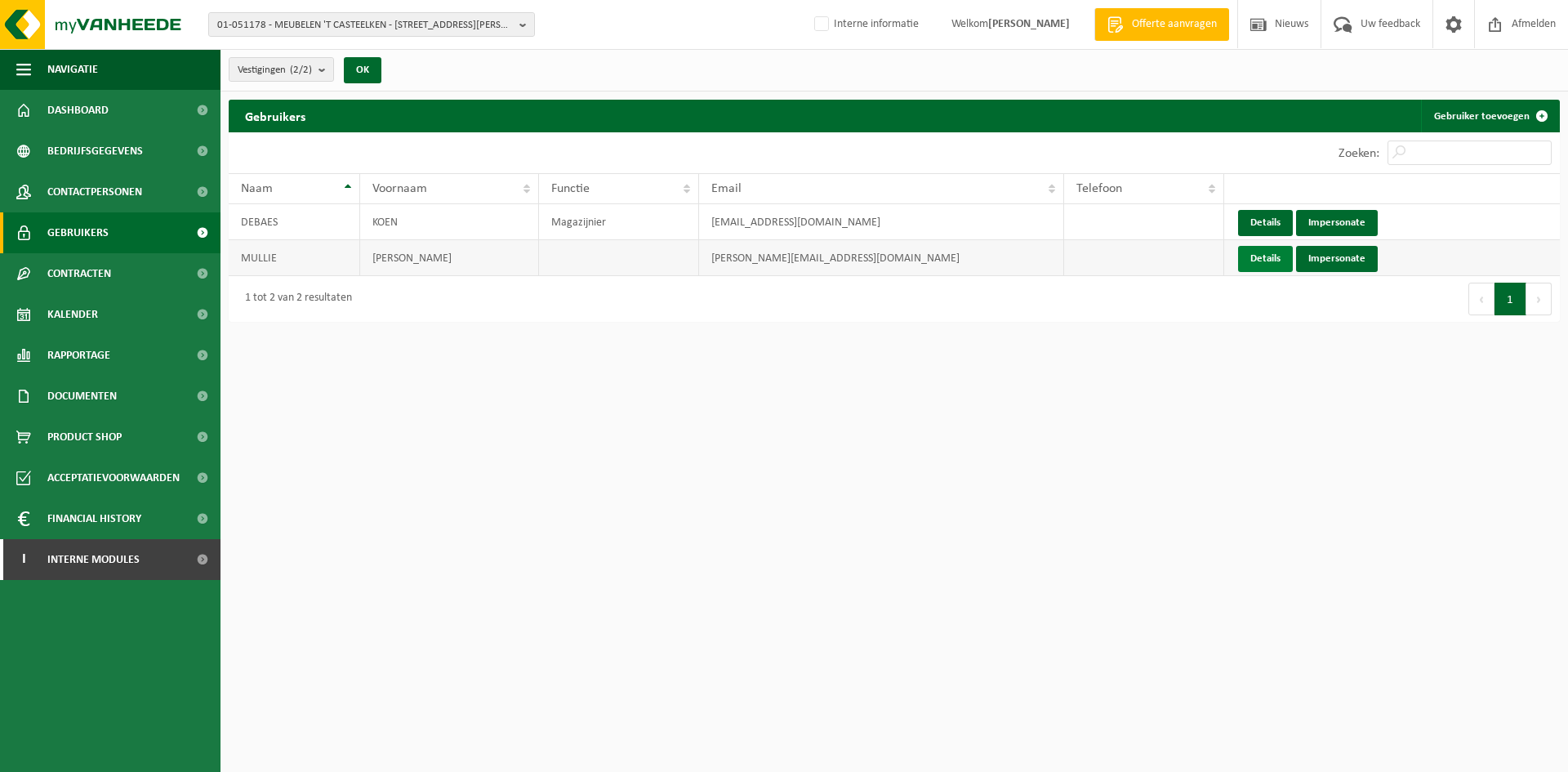
click at [1258, 252] on link "Details" at bounding box center [1265, 259] width 55 height 27
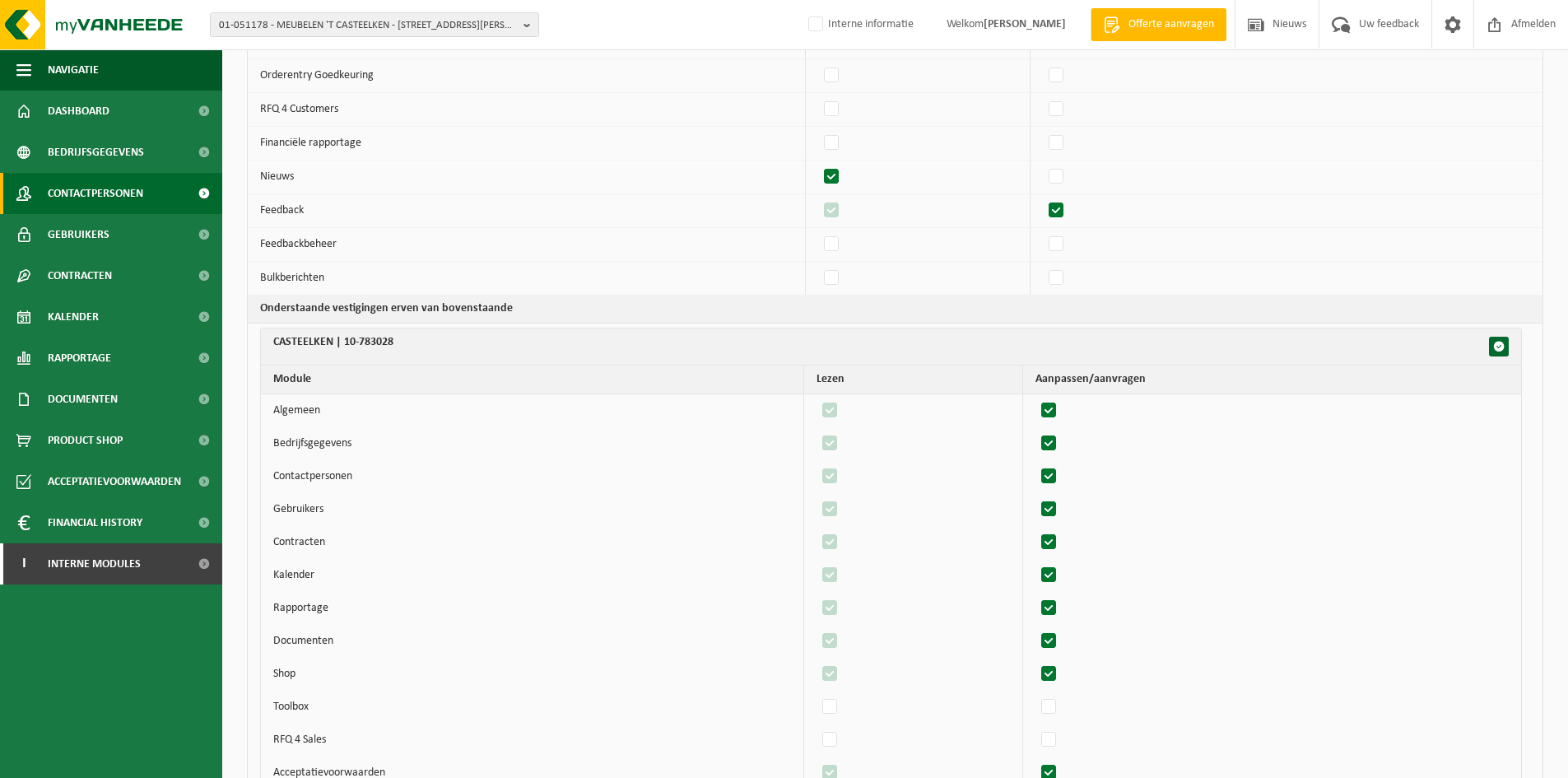
scroll to position [400, 0]
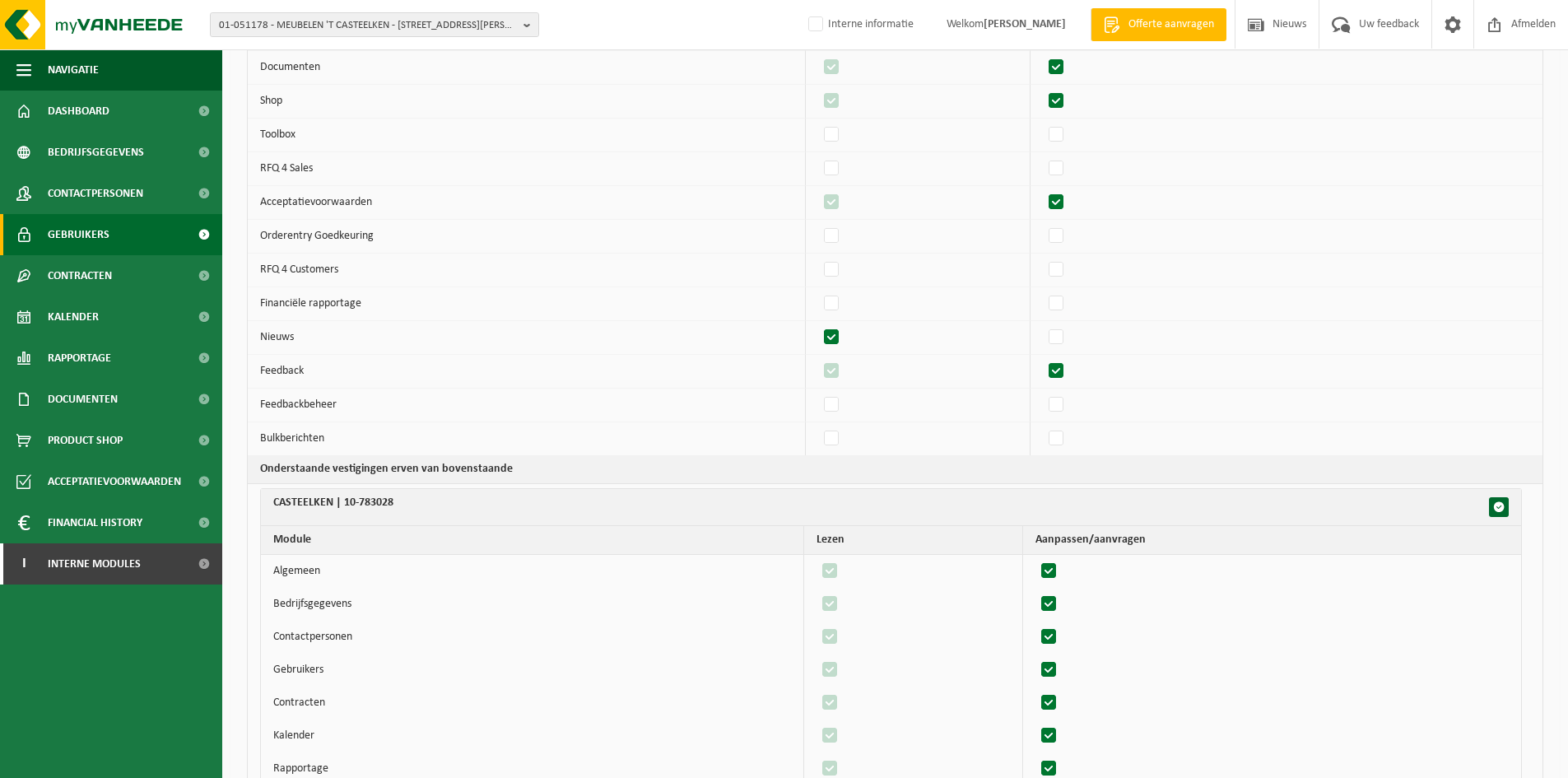
click at [75, 252] on span "Gebruikers" at bounding box center [78, 234] width 62 height 41
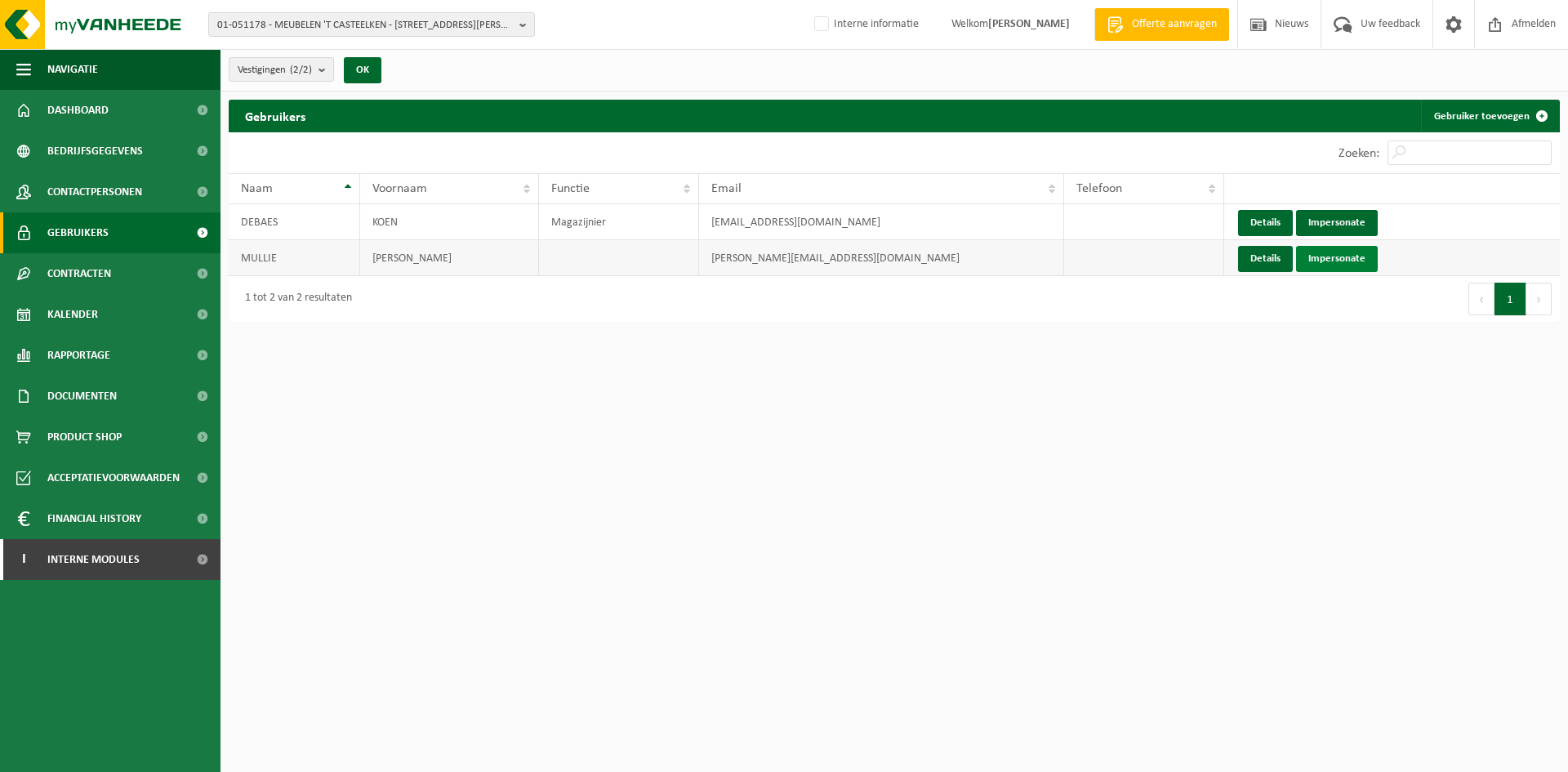
click at [1347, 256] on link "Impersonate" at bounding box center [1337, 259] width 82 height 27
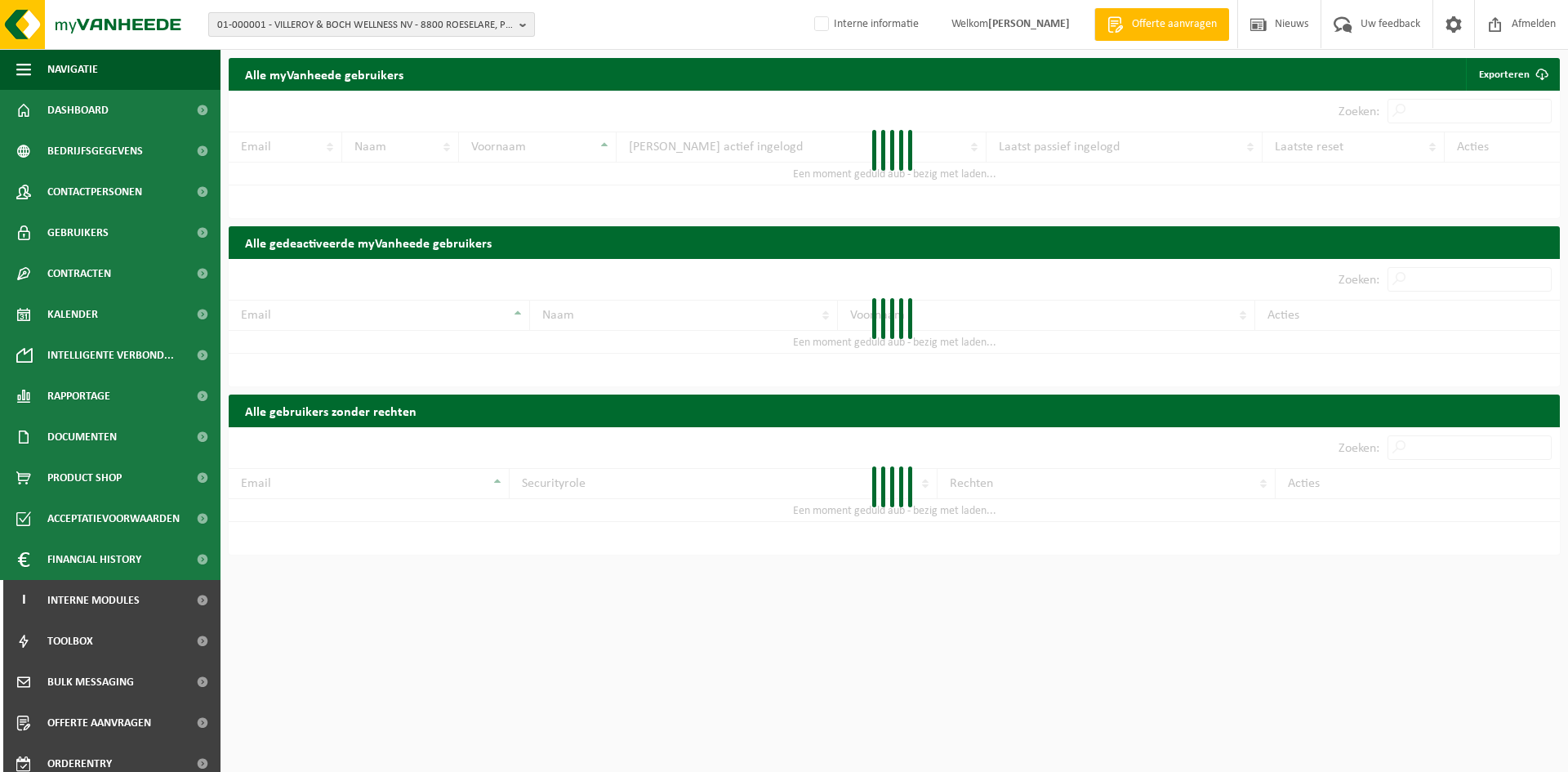
click at [286, 19] on span "01-000001 - VILLEROY & BOCH WELLNESS NV - 8800 ROESELARE, POPULIERSTRAAT 1" at bounding box center [365, 25] width 296 height 25
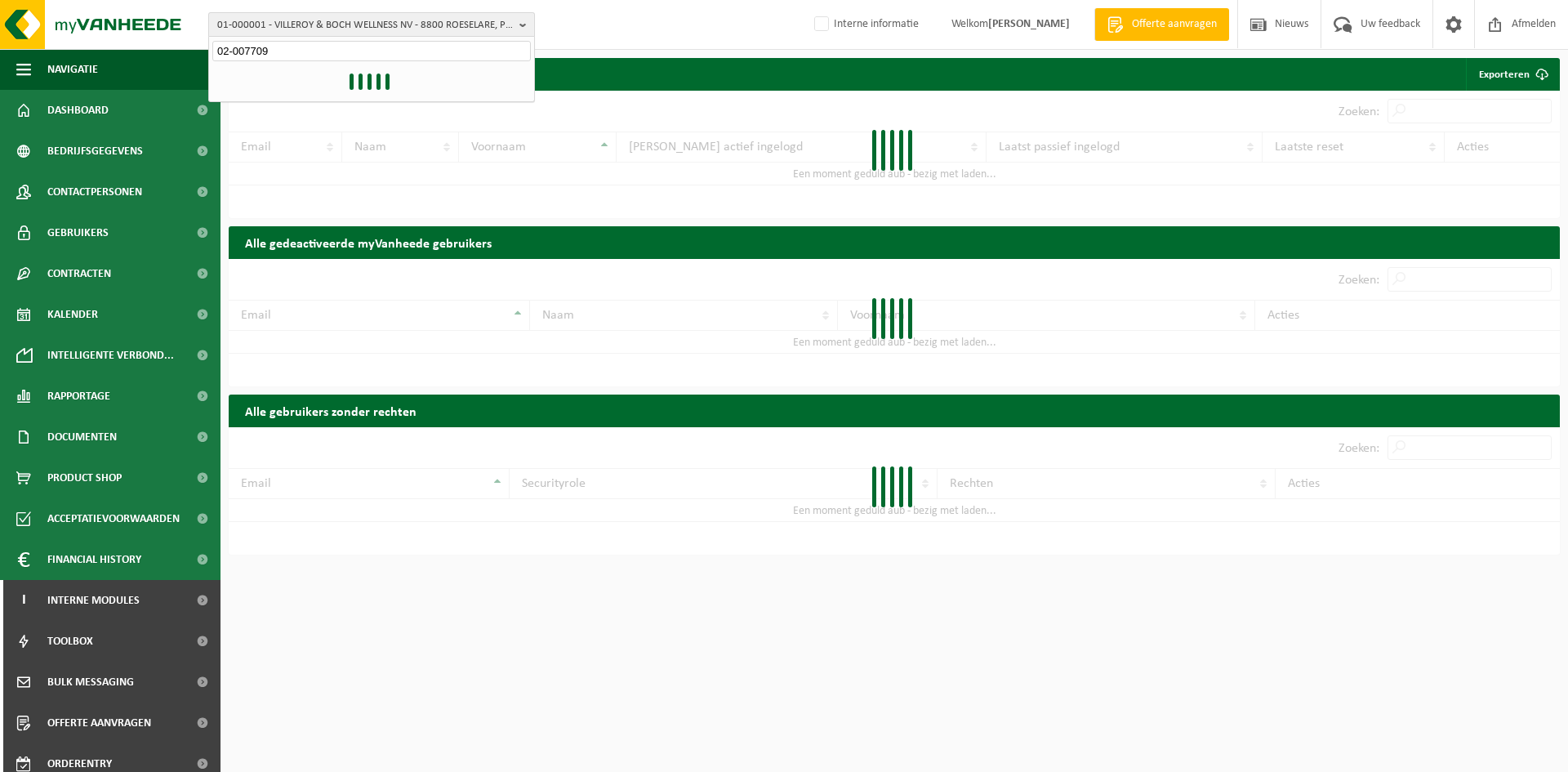
type input "02-007709"
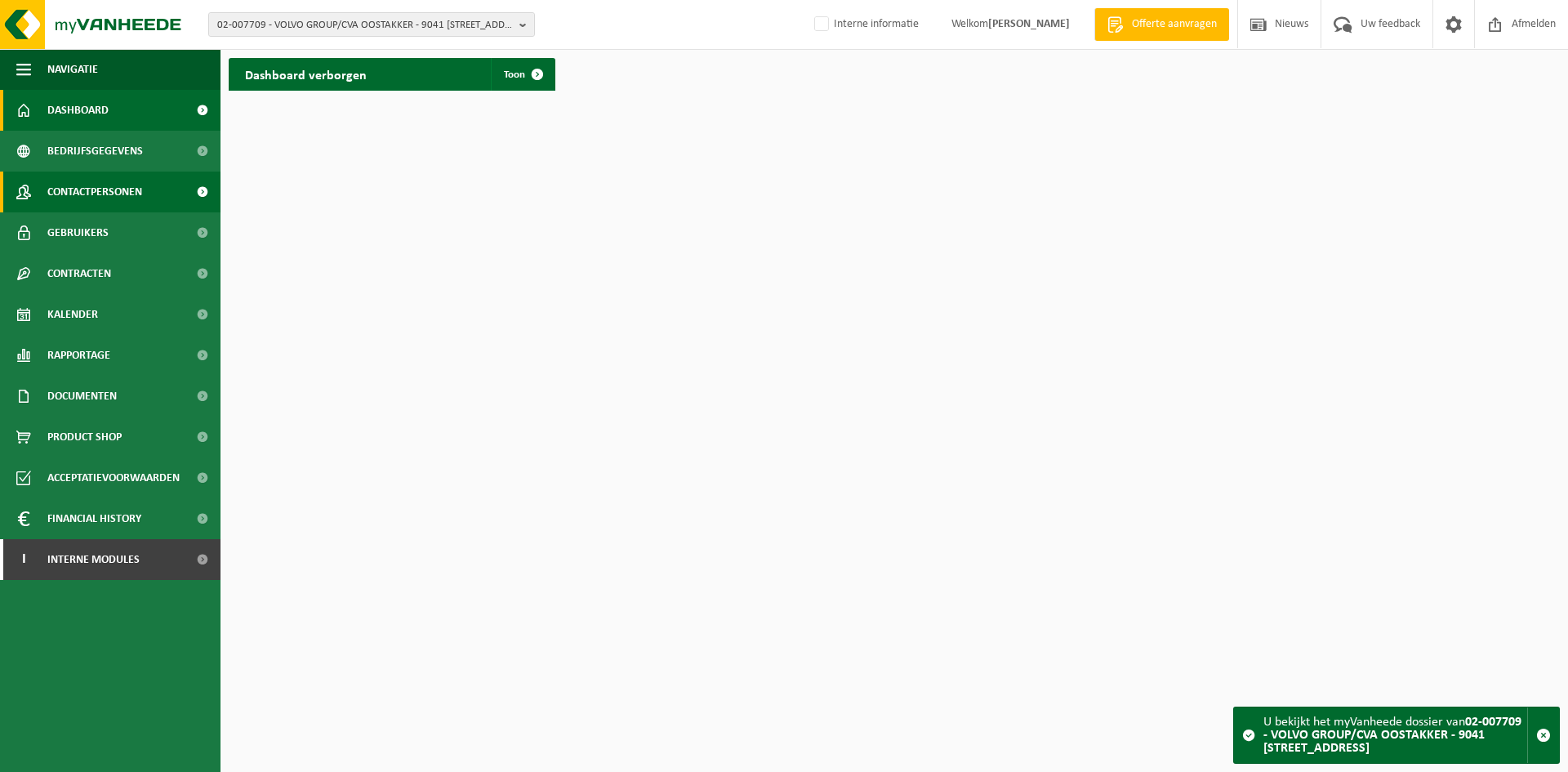
click at [77, 180] on span "Contactpersonen" at bounding box center [94, 192] width 95 height 41
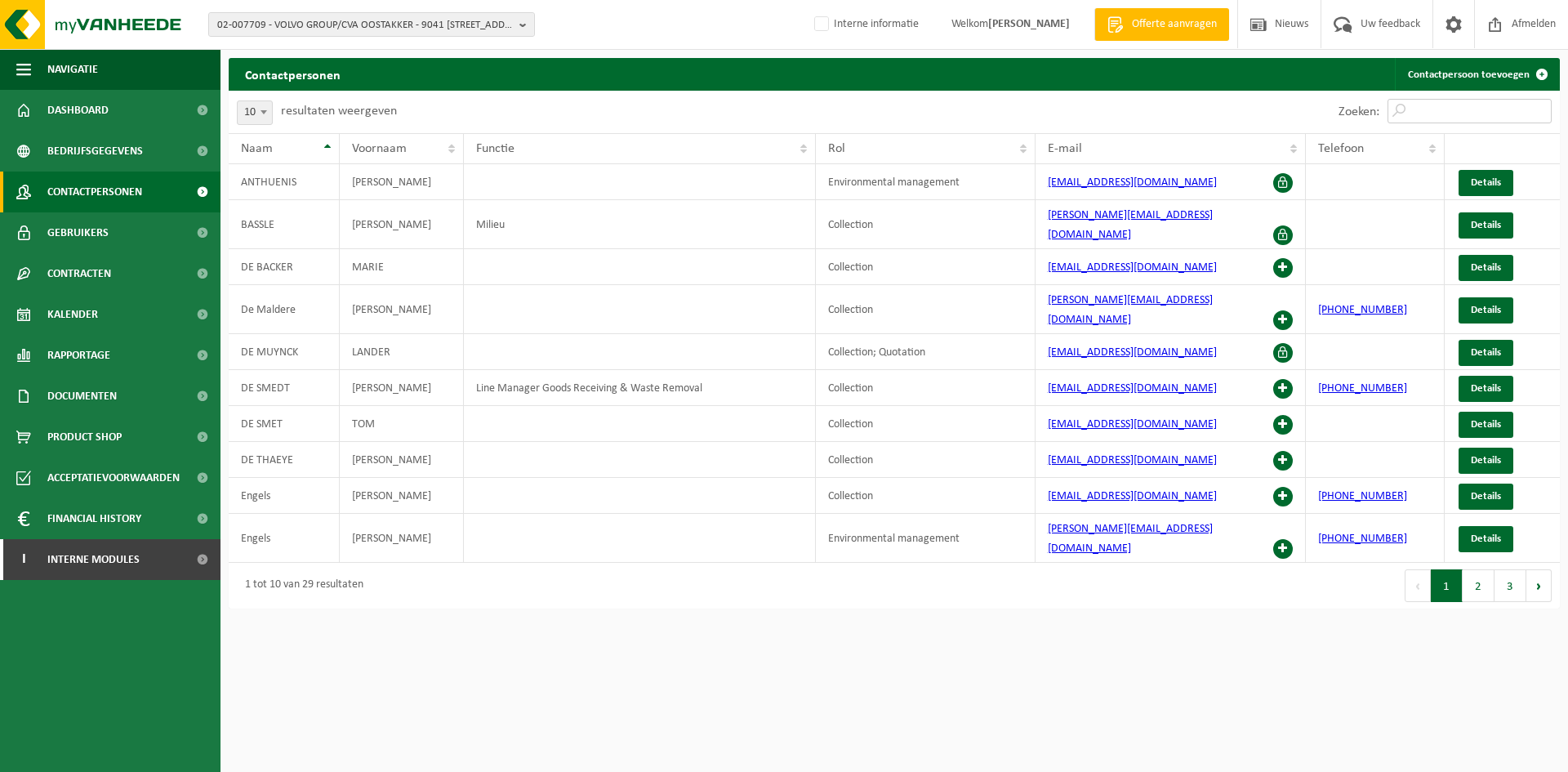
click at [1474, 119] on input "Zoeken:" at bounding box center [1470, 111] width 164 height 25
type input "0"
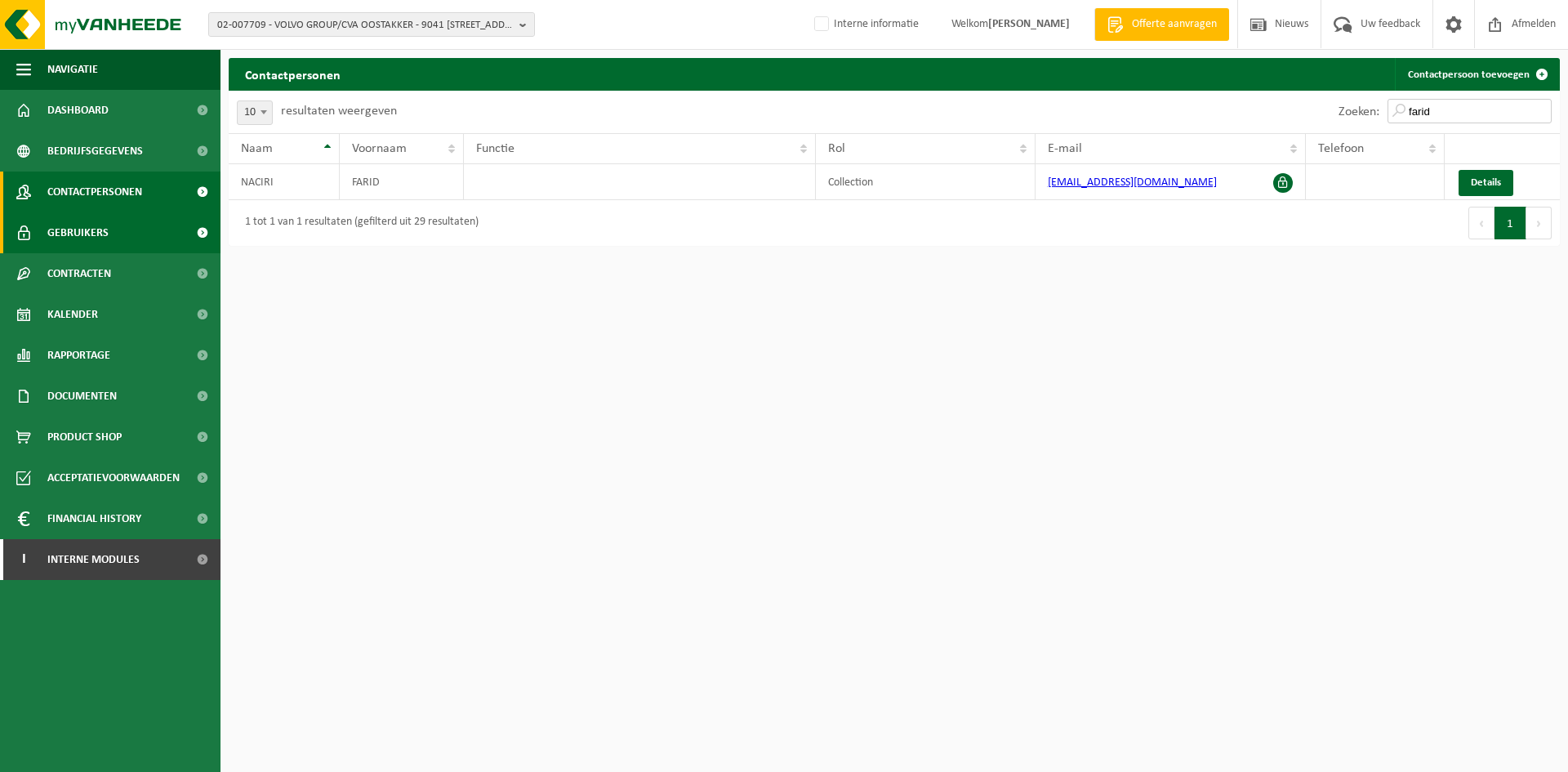
type input "farid"
click at [127, 244] on link "Gebruikers" at bounding box center [110, 233] width 221 height 41
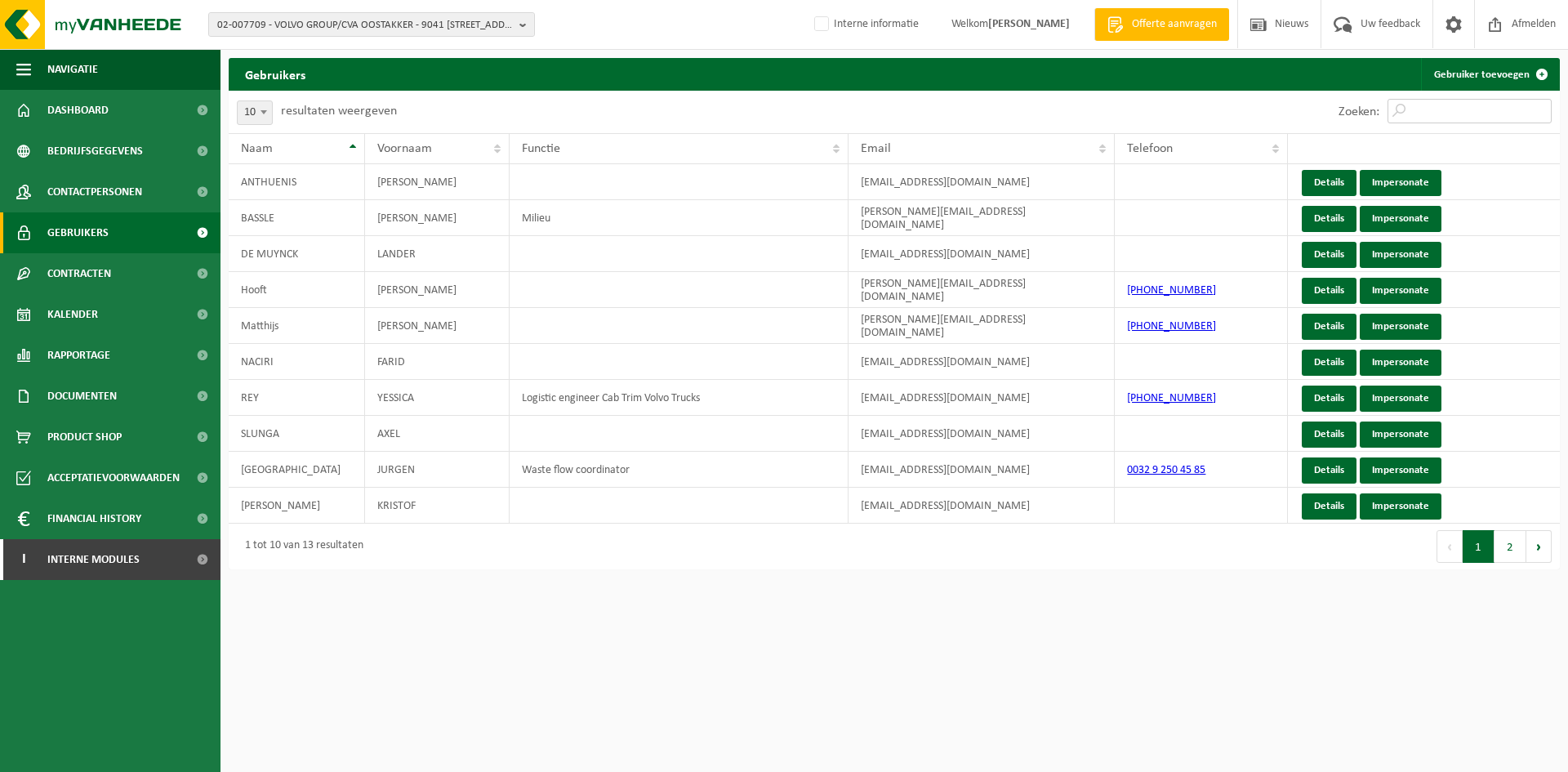
click at [1460, 114] on input "Zoeken:" at bounding box center [1470, 111] width 164 height 25
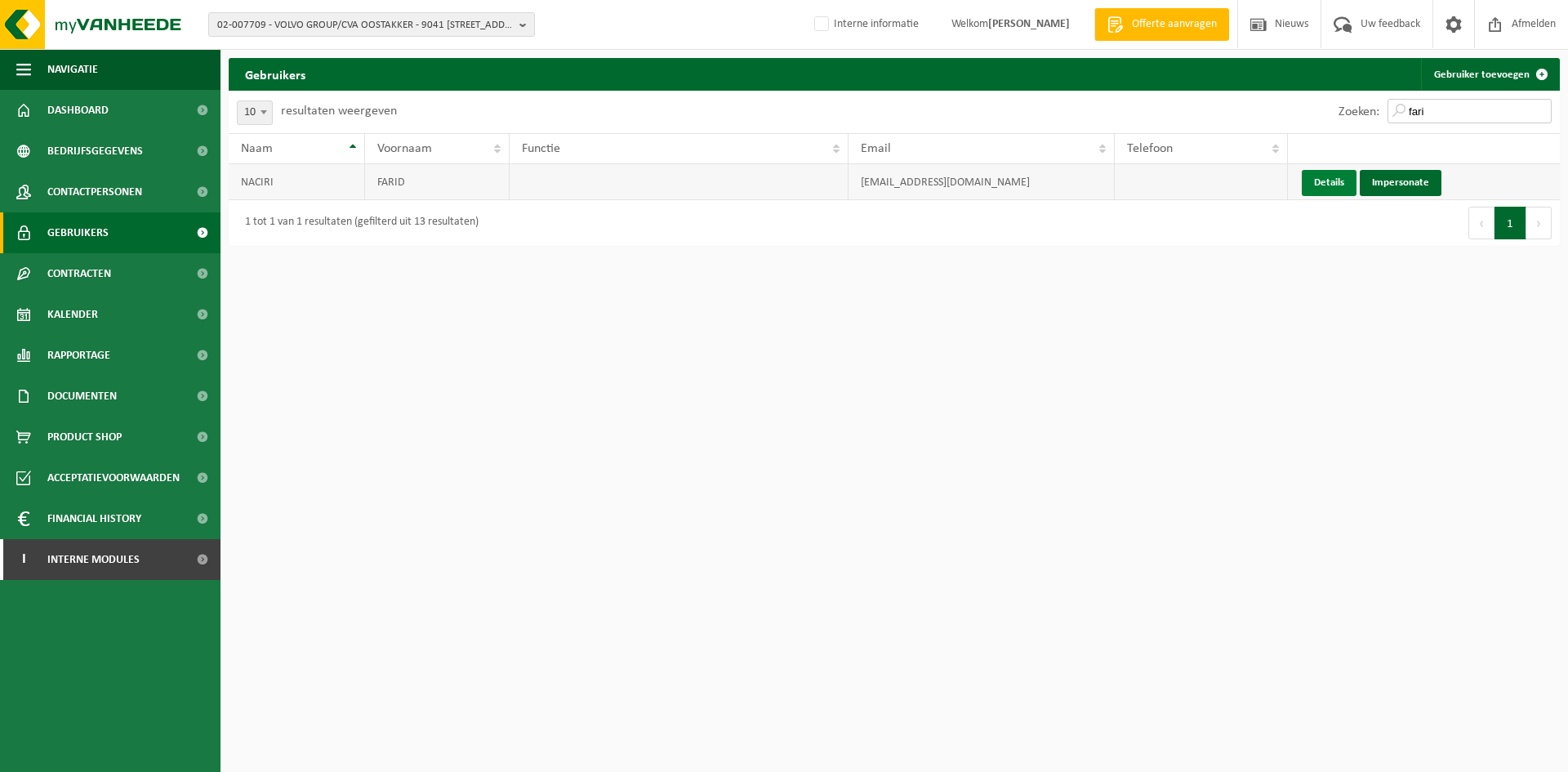
type input "fari"
click at [1334, 180] on link "Details" at bounding box center [1329, 183] width 55 height 27
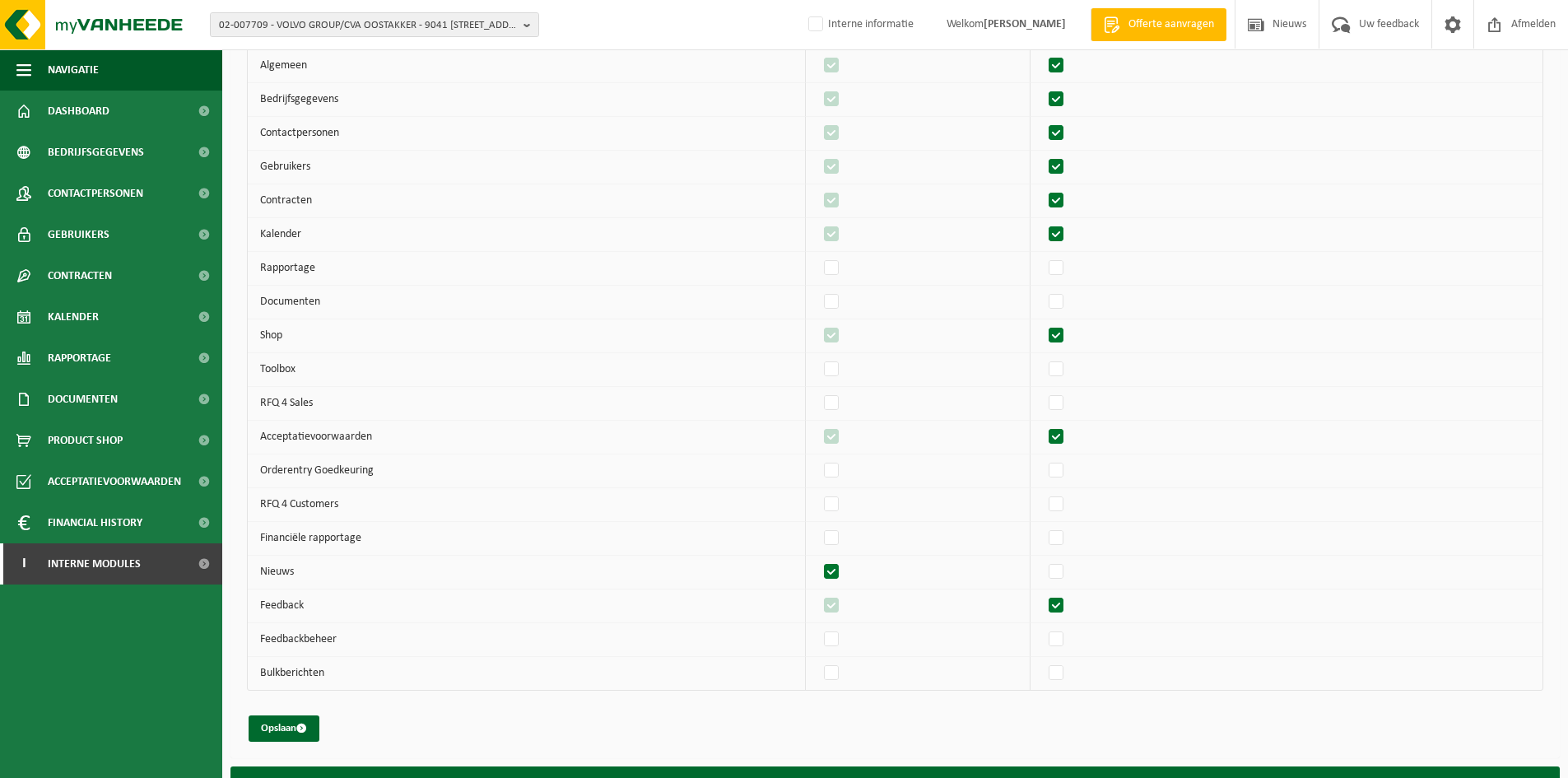
scroll to position [303, 0]
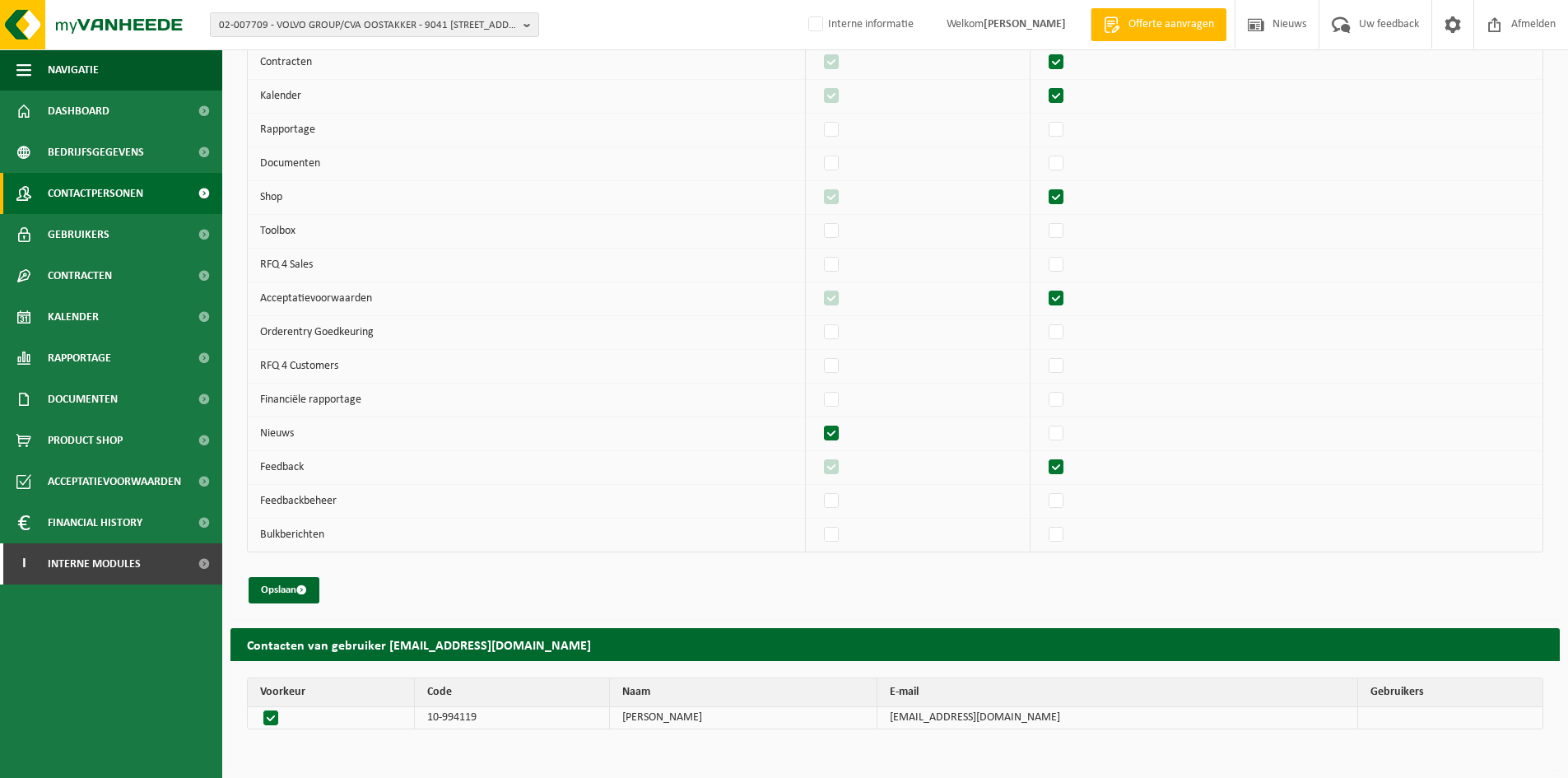
click at [108, 191] on span "Contactpersonen" at bounding box center [95, 194] width 96 height 41
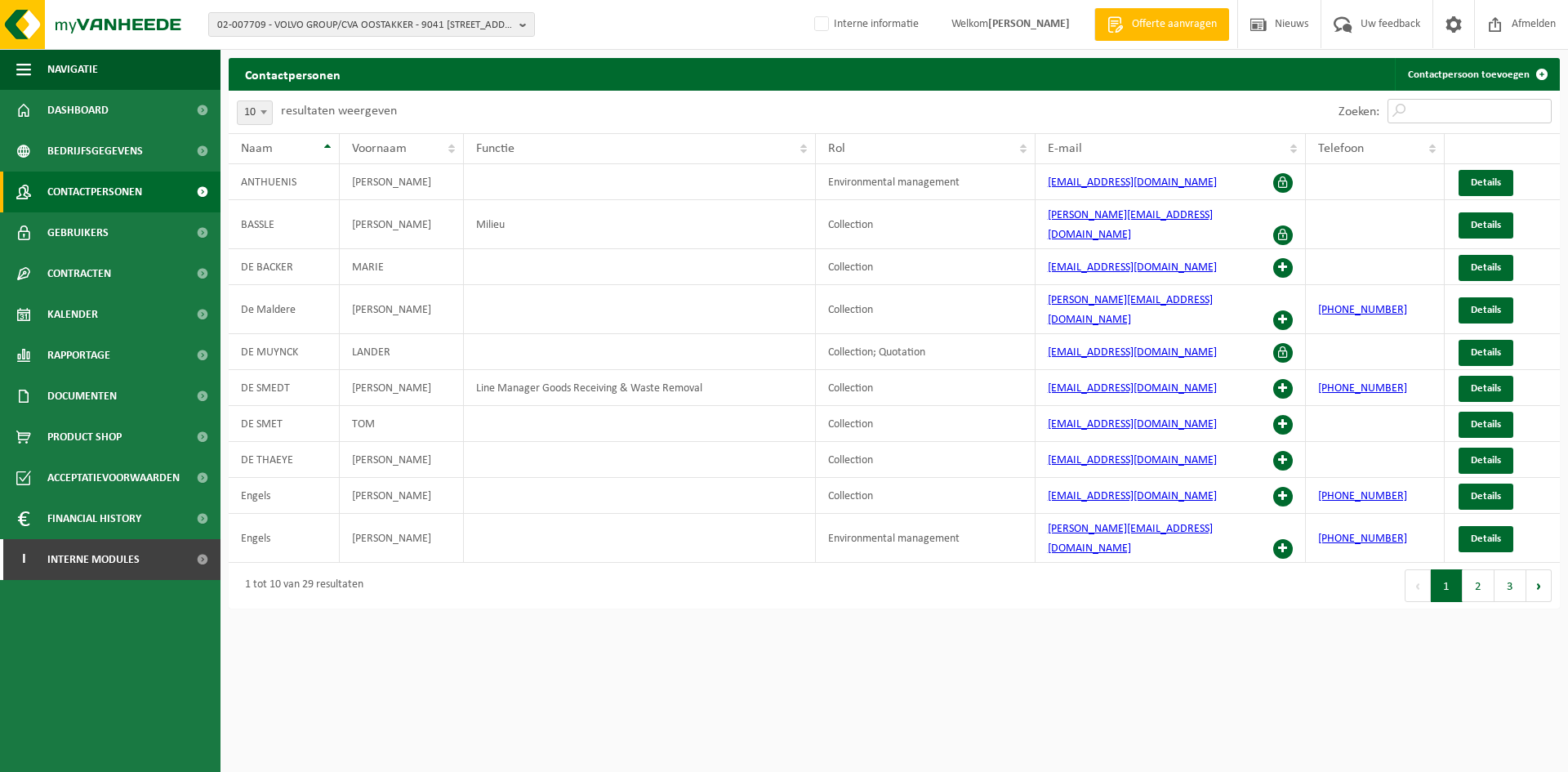
click at [1421, 102] on input "Zoeken:" at bounding box center [1470, 111] width 164 height 25
type input "a"
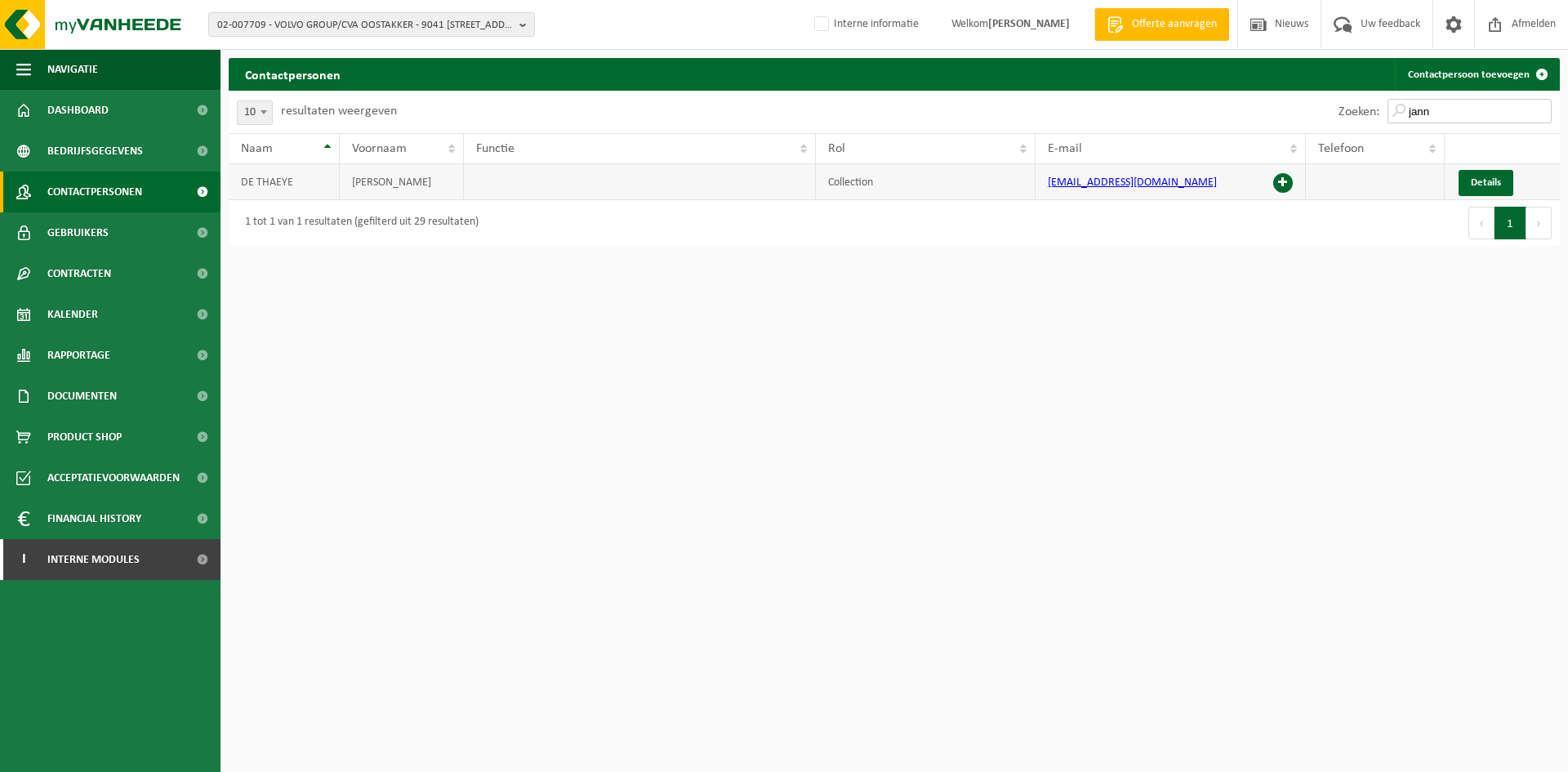
type input "jann"
click at [1291, 180] on span at bounding box center [1282, 183] width 20 height 20
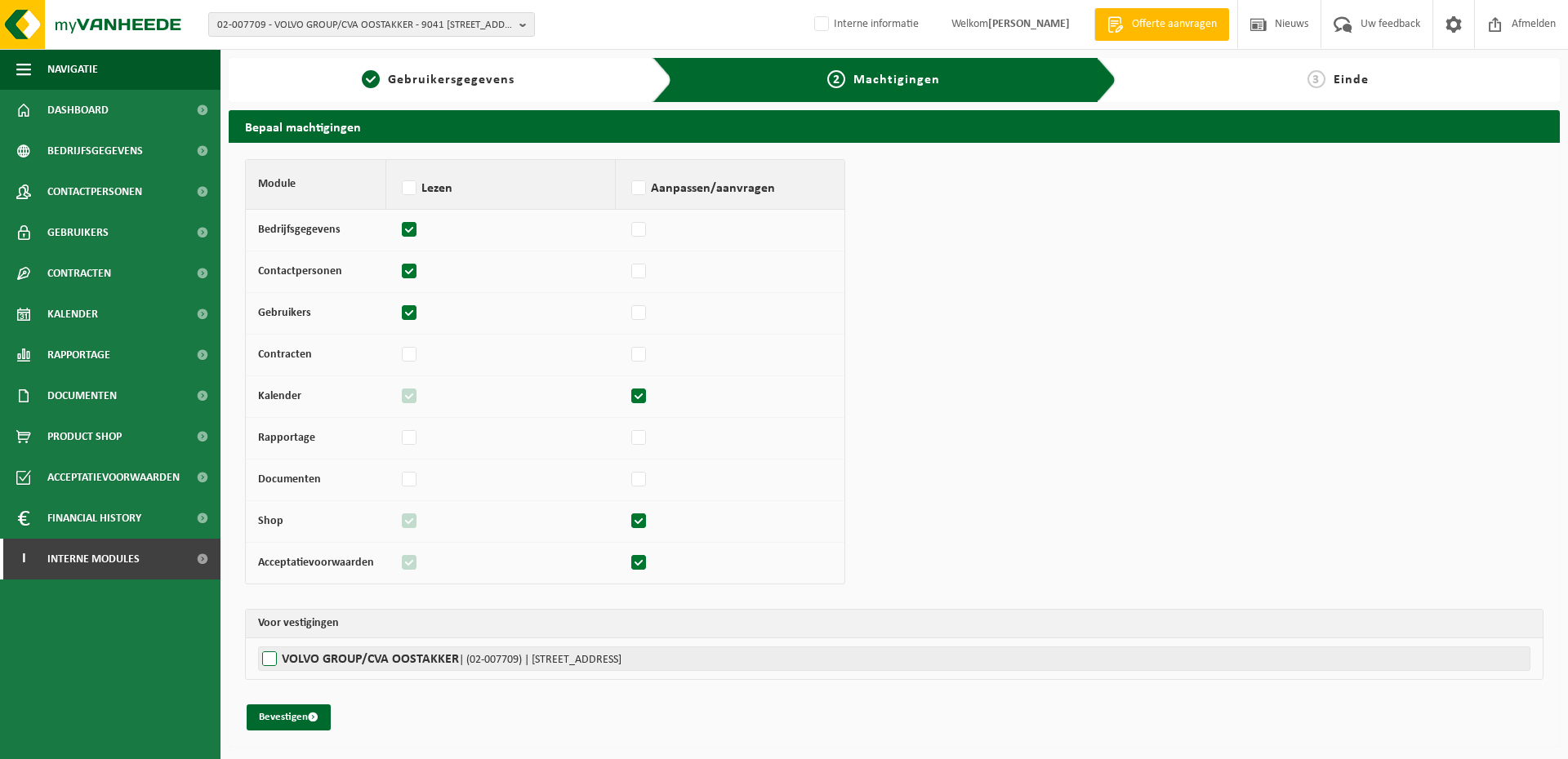
click at [319, 664] on label"] "VOLVO GROUP/CVA OOSTAKKER | (02-007709) | SMALLEHEERWEG 31, 9041 OOSTAKKER" at bounding box center [894, 659] width 1272 height 25
click at [319, 664] on input "VOLVO GROUP/CVA OOSTAKKER | (02-007709) | SMALLEHEERWEG 31, 9041 OOSTAKKER" at bounding box center [1042, 659] width 1568 height 25
checkbox input "true"
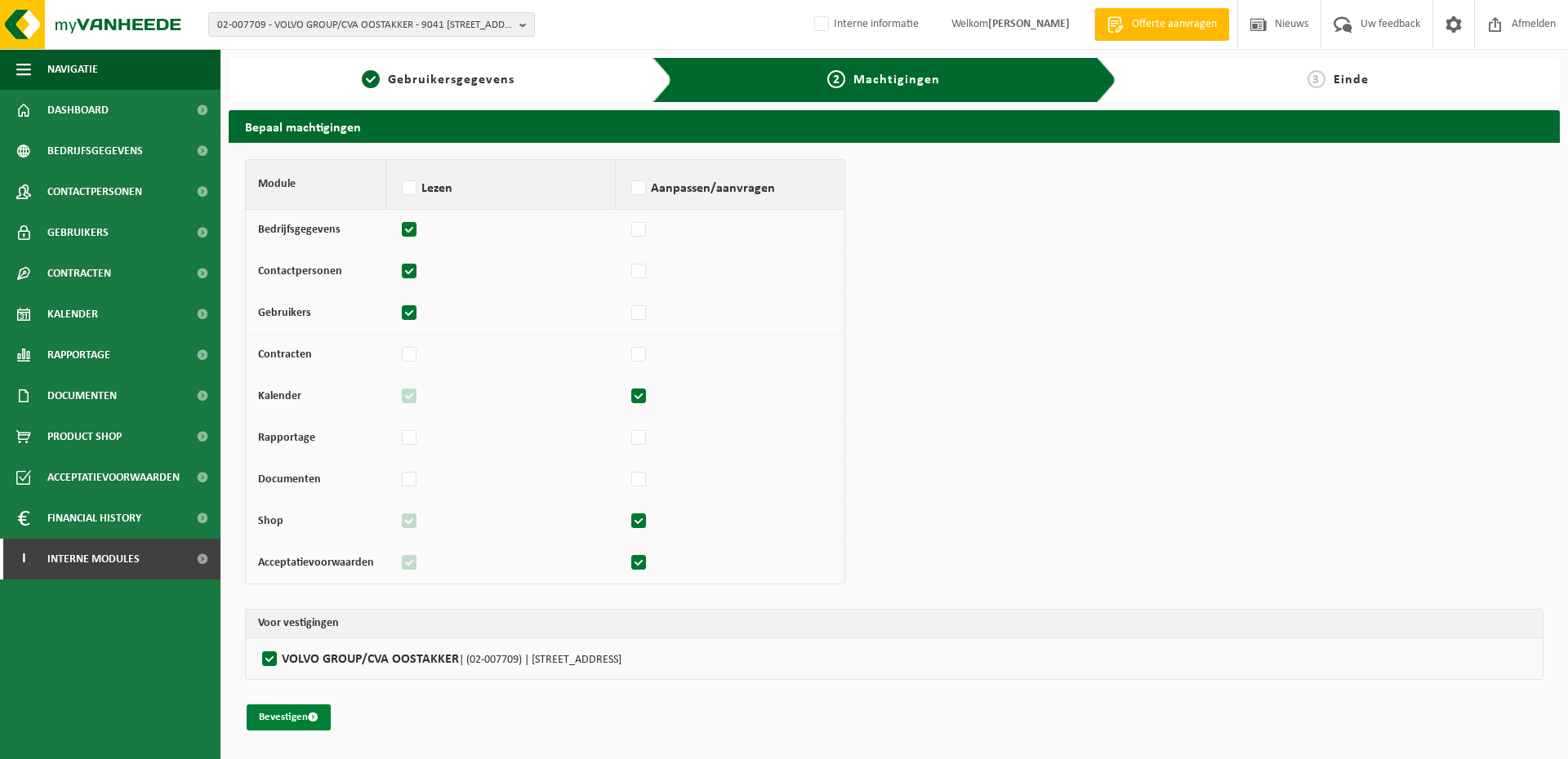
click at [291, 712] on button "Bevestigen" at bounding box center [288, 717] width 84 height 26
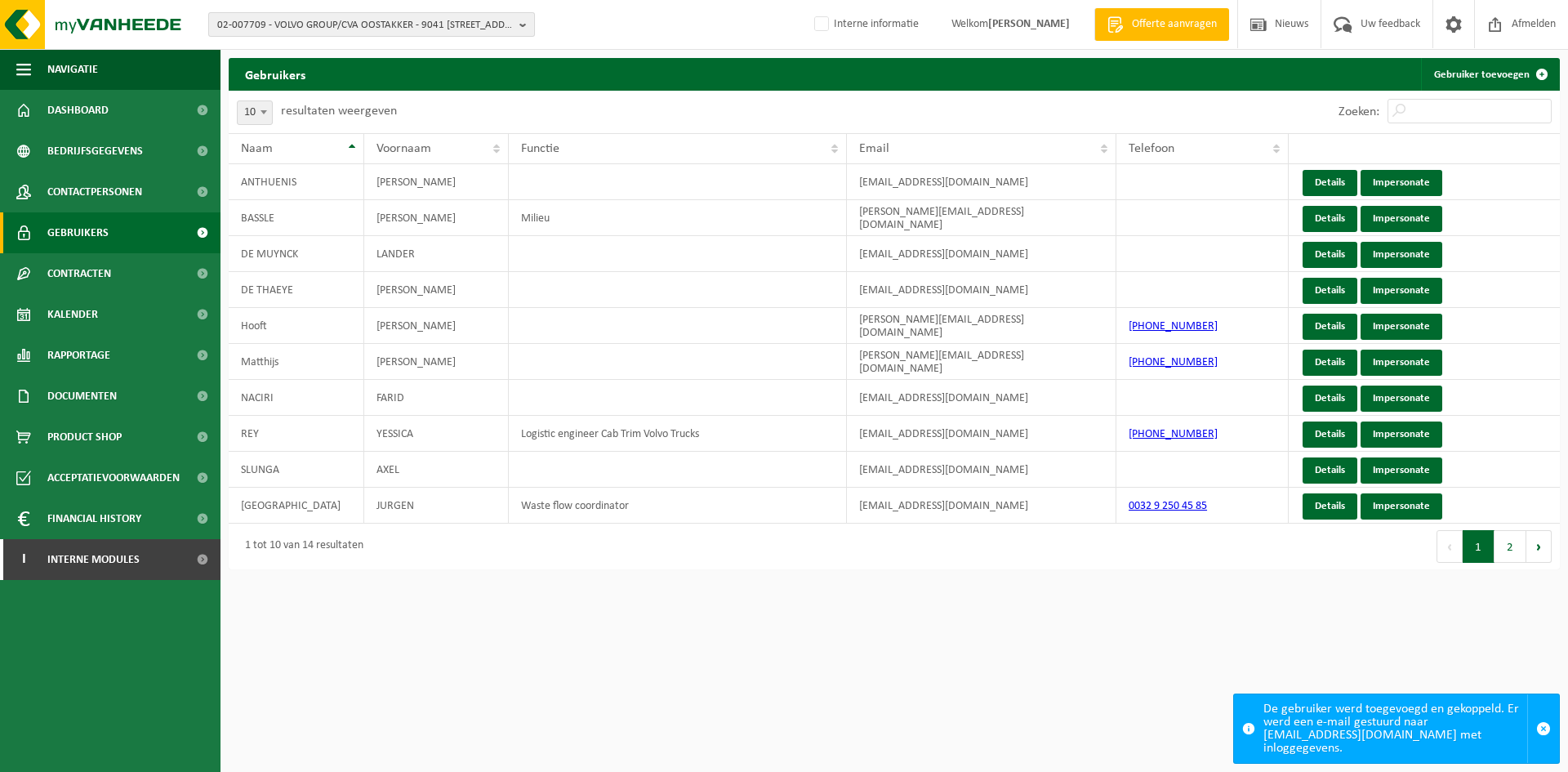
click at [402, 19] on span "02-007709 - VOLVO GROUP/CVA OOSTAKKER - 9041 OOSTAKKER, SMALLEHEERWEG 31" at bounding box center [365, 25] width 296 height 25
type input "10-757802"
click at [345, 67] on li "10-757802 - 528 PRODUCTIONS - 8790 WAREGEM, GROENBEK 32" at bounding box center [371, 75] width 319 height 21
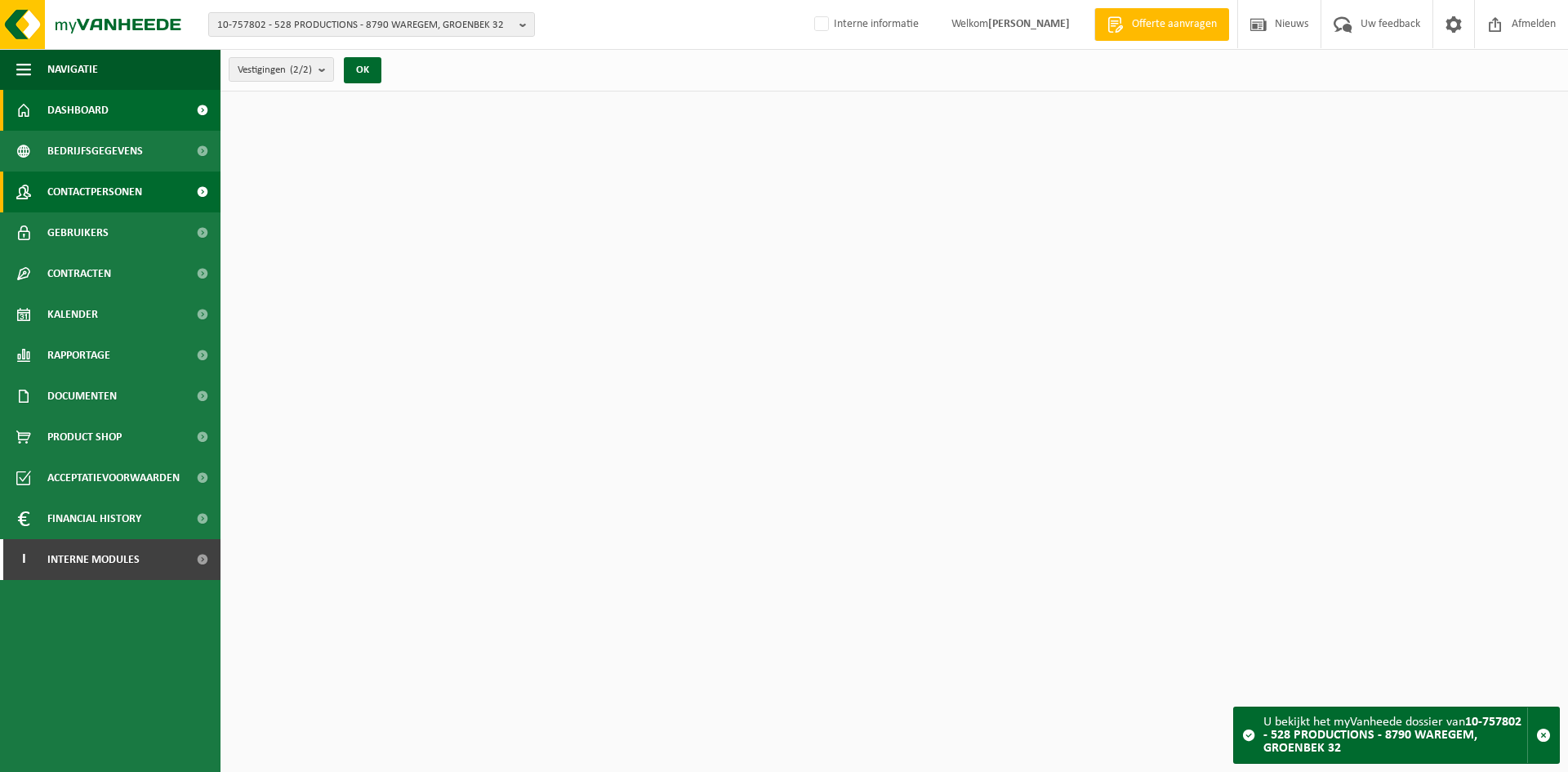
click at [121, 180] on span "Contactpersonen" at bounding box center [94, 192] width 95 height 41
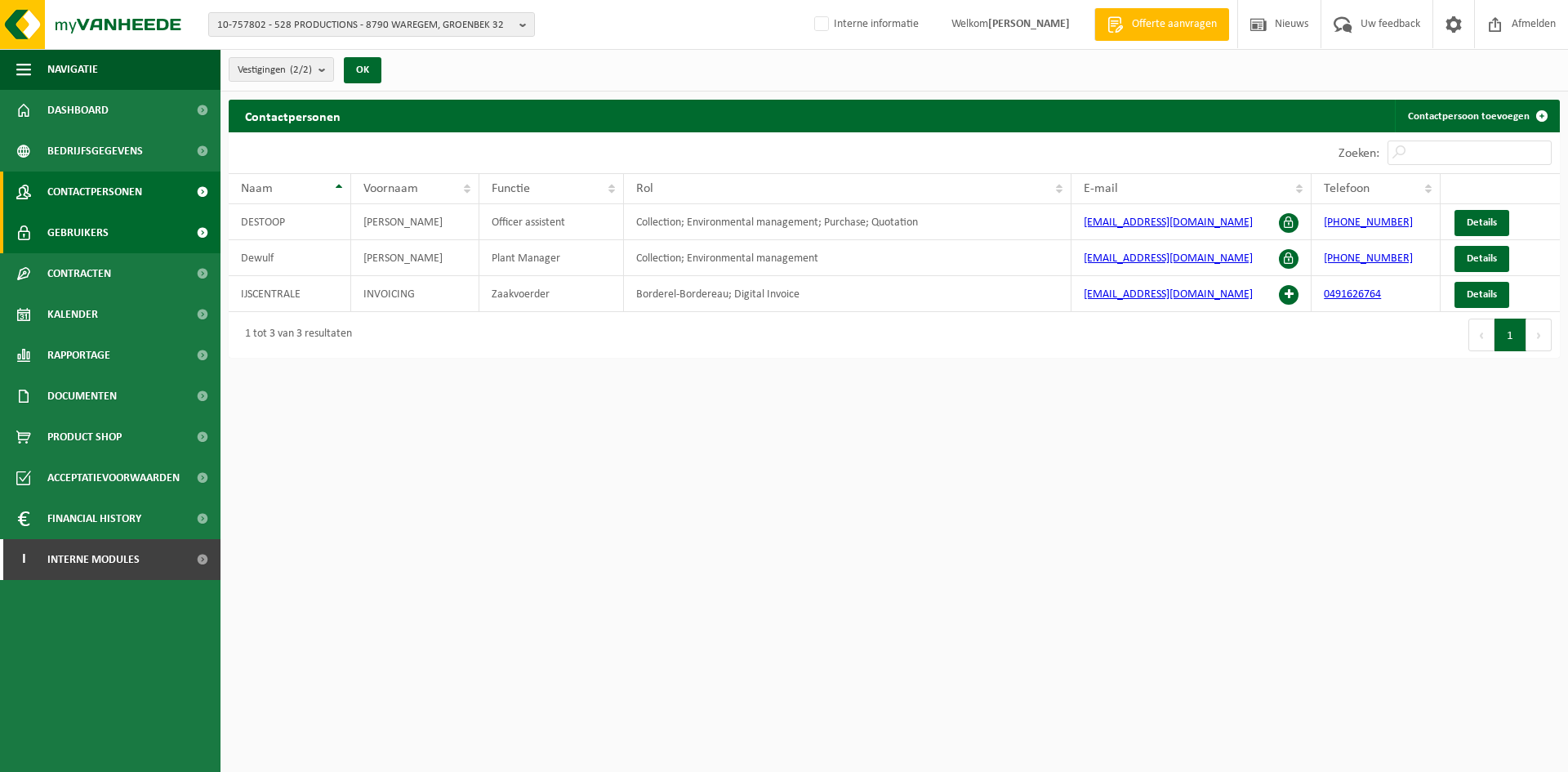
click at [123, 233] on link "Gebruikers" at bounding box center [110, 233] width 221 height 41
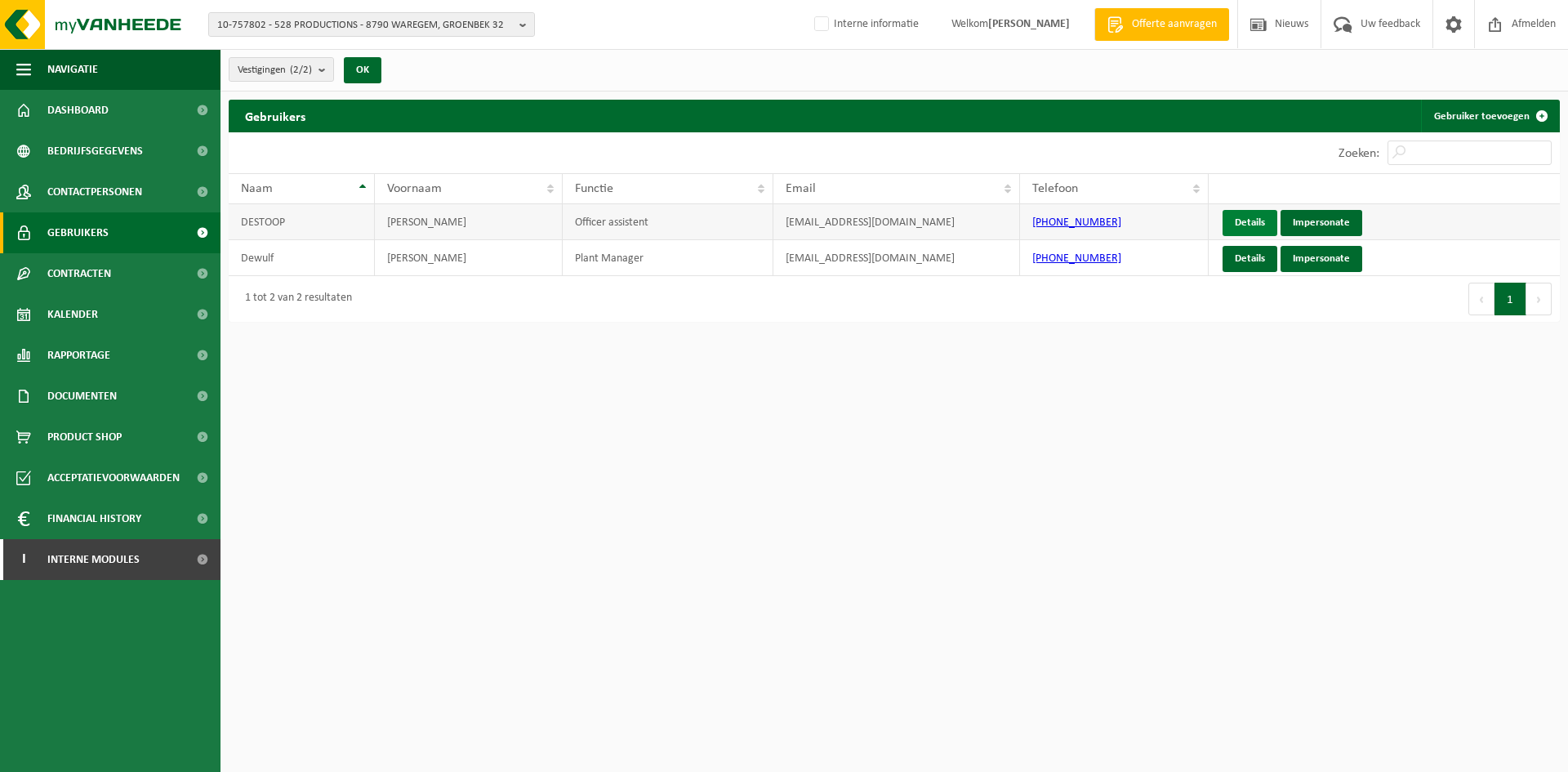
click at [1233, 223] on link "Details" at bounding box center [1250, 222] width 55 height 27
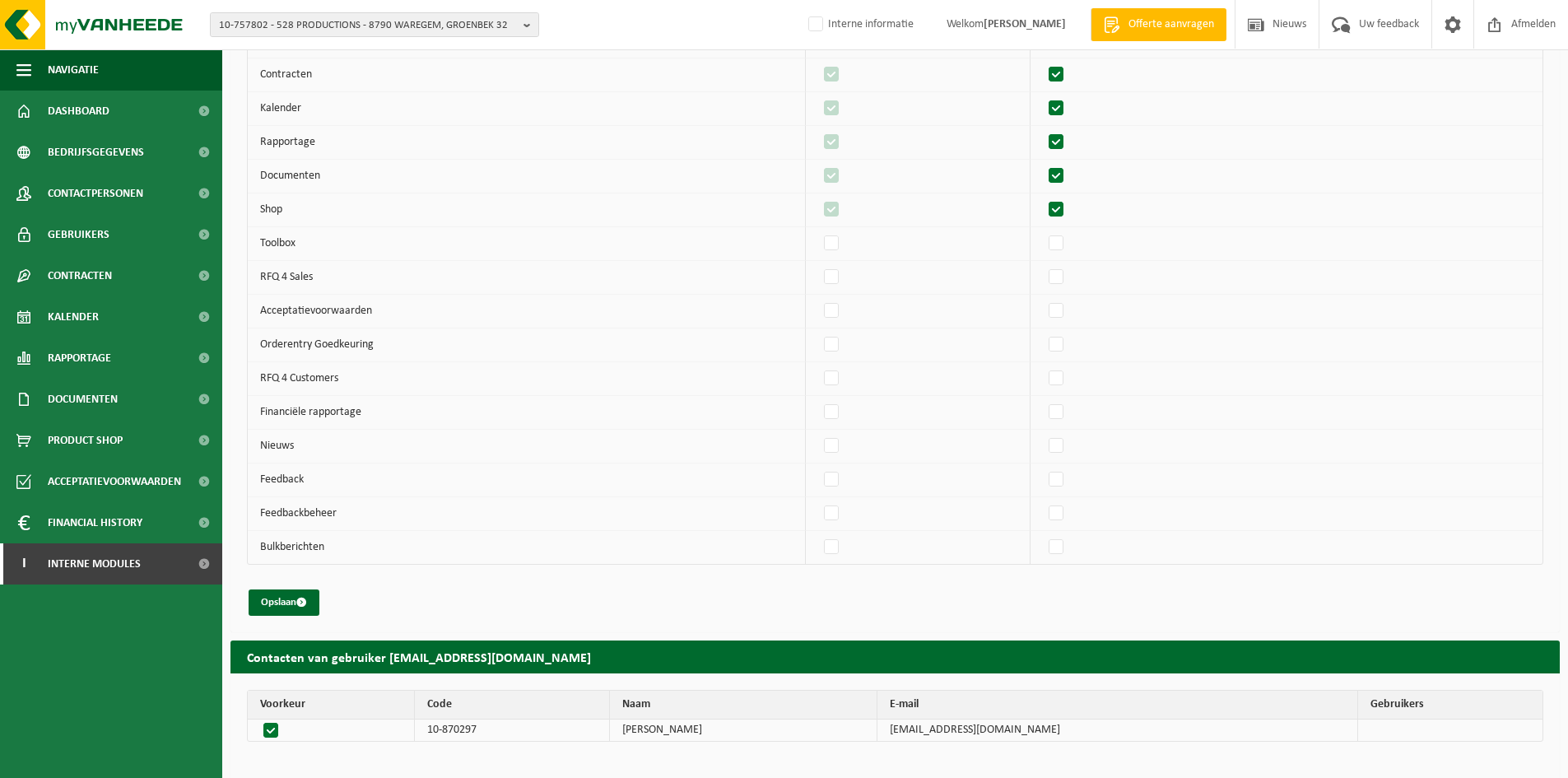
scroll to position [1791, 0]
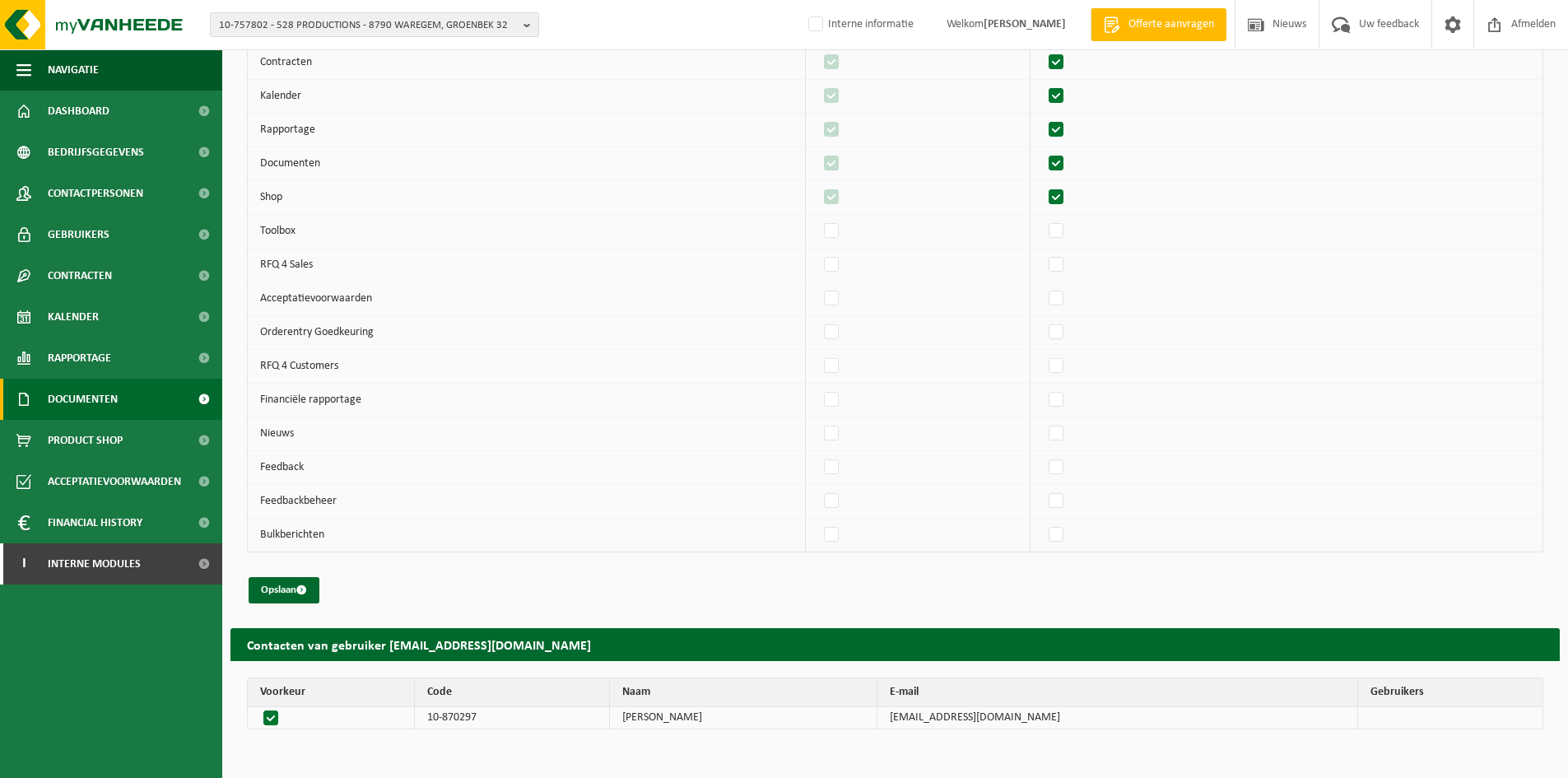
click at [47, 413] on span "Documenten" at bounding box center [82, 399] width 70 height 41
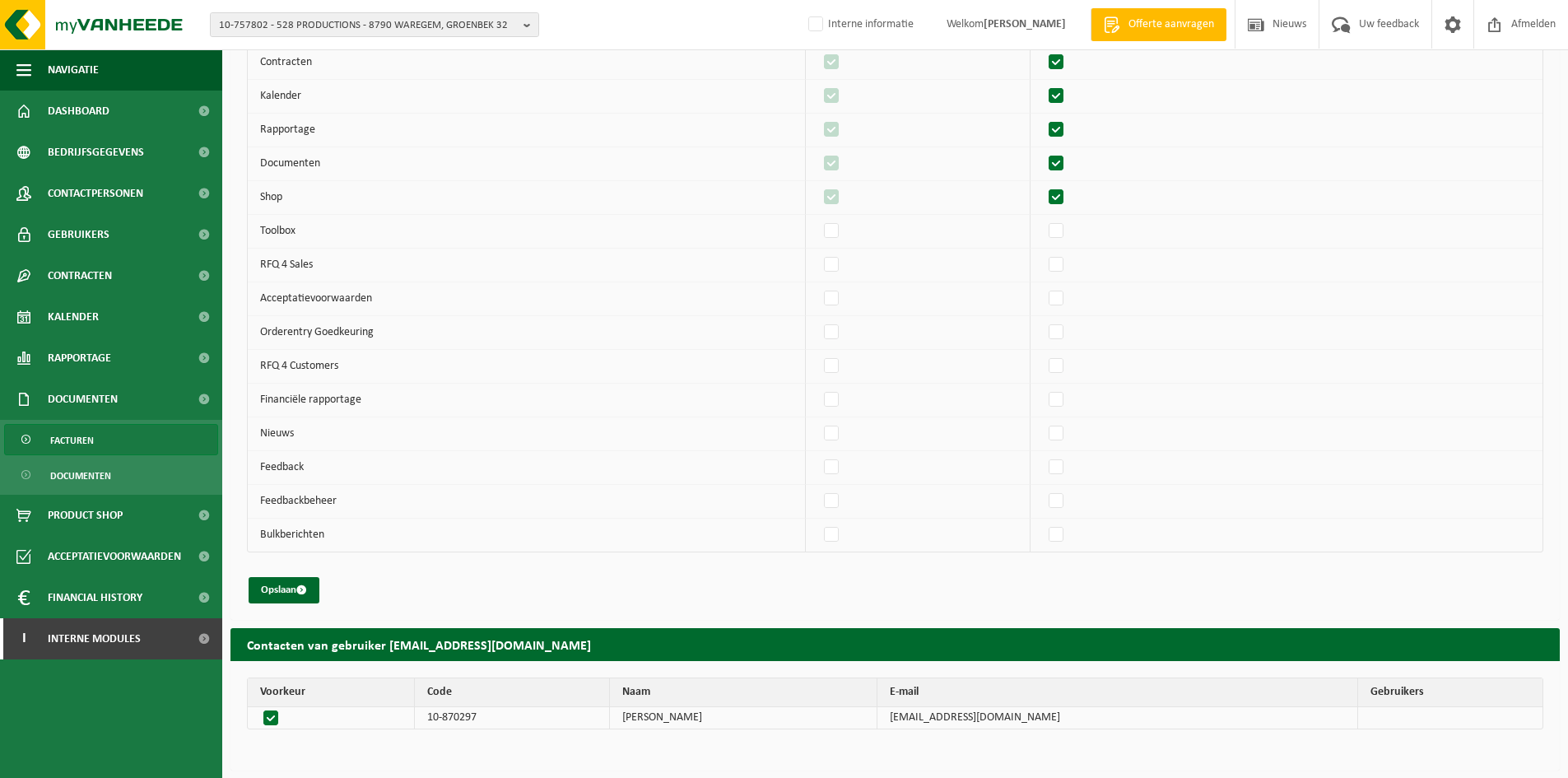
click at [71, 445] on span "Facturen" at bounding box center [72, 440] width 44 height 31
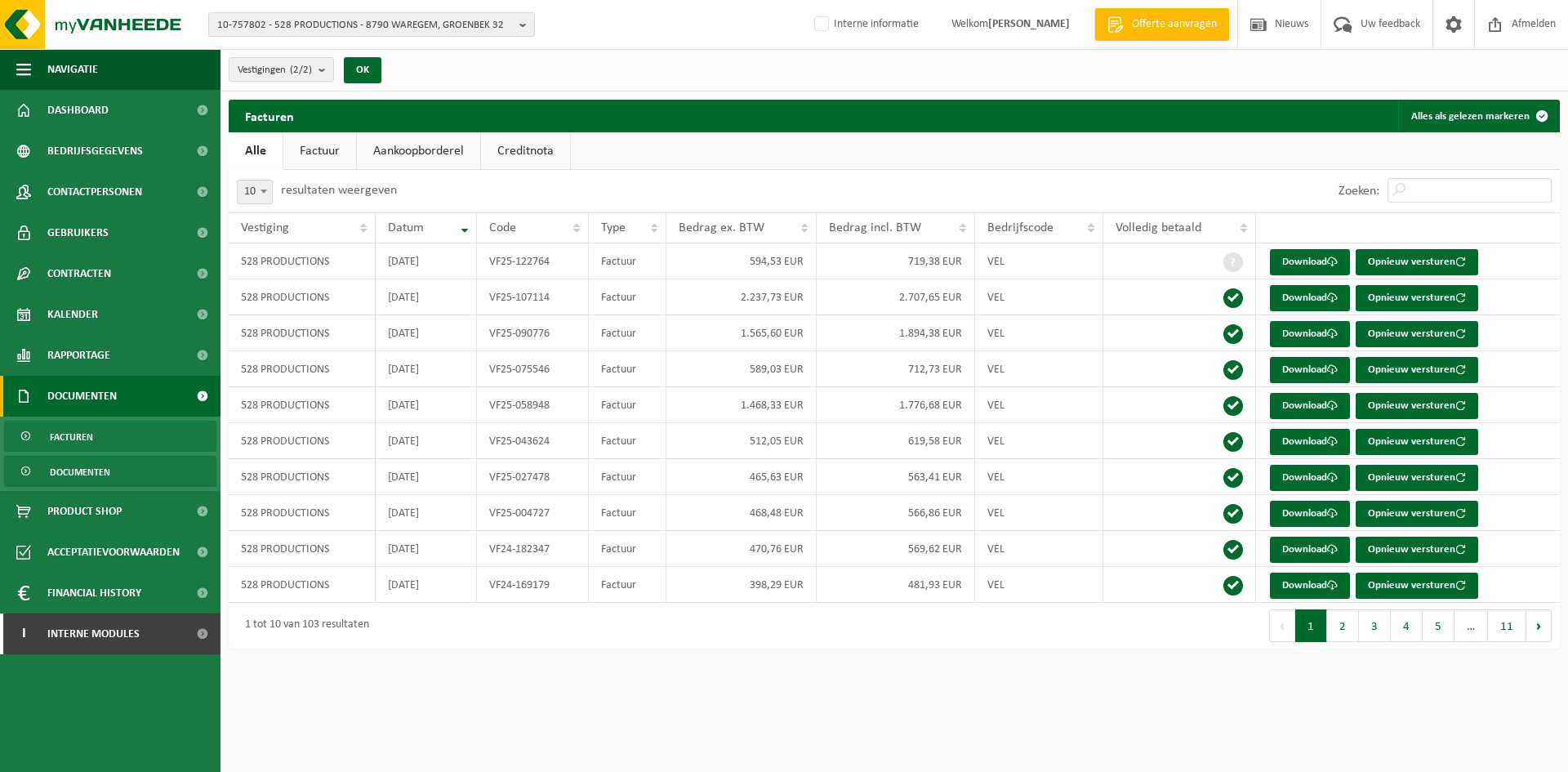
click at [107, 460] on span "Documenten" at bounding box center [80, 472] width 61 height 31
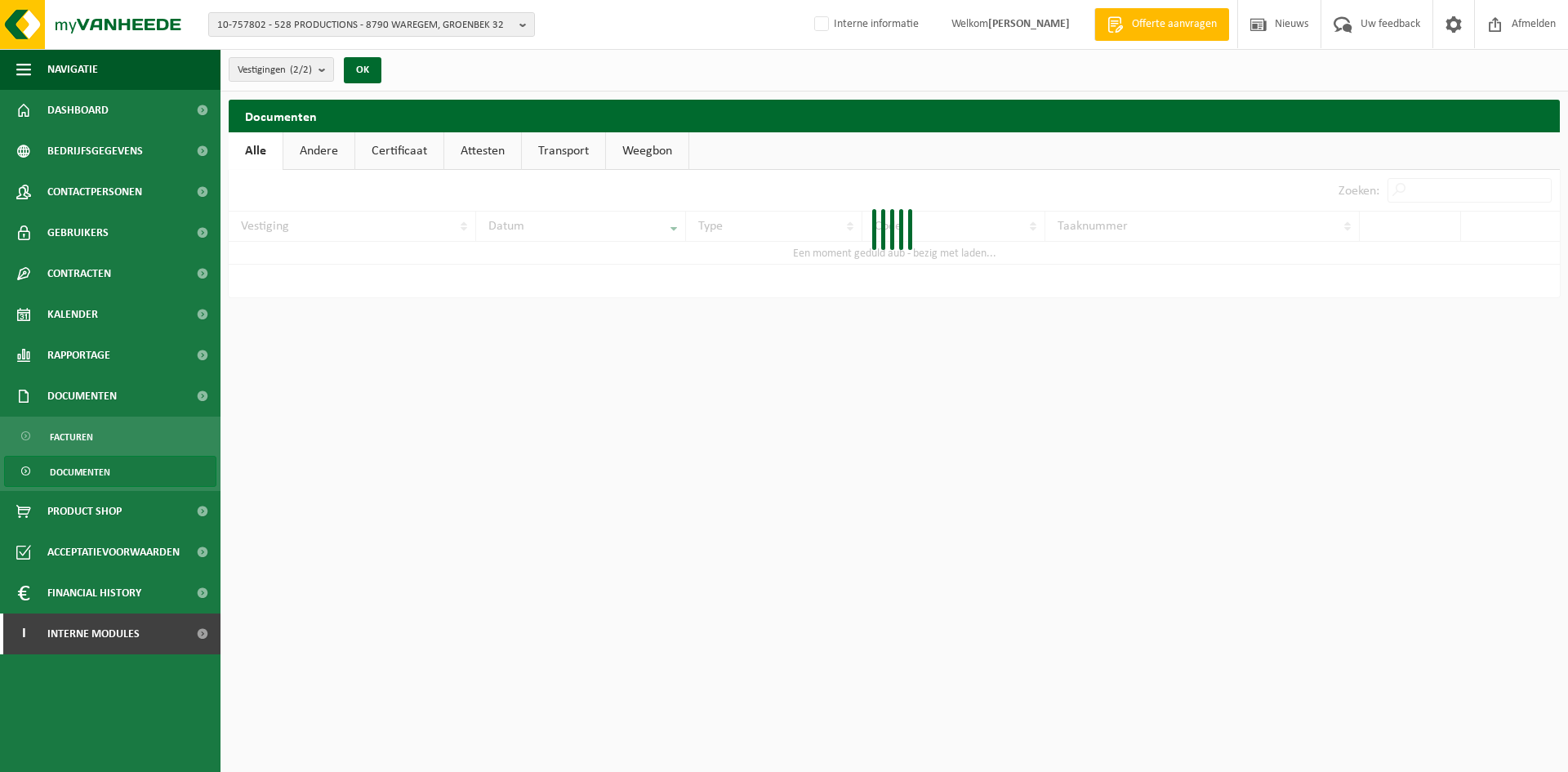
click at [416, 154] on link "Certificaat" at bounding box center [399, 151] width 88 height 38
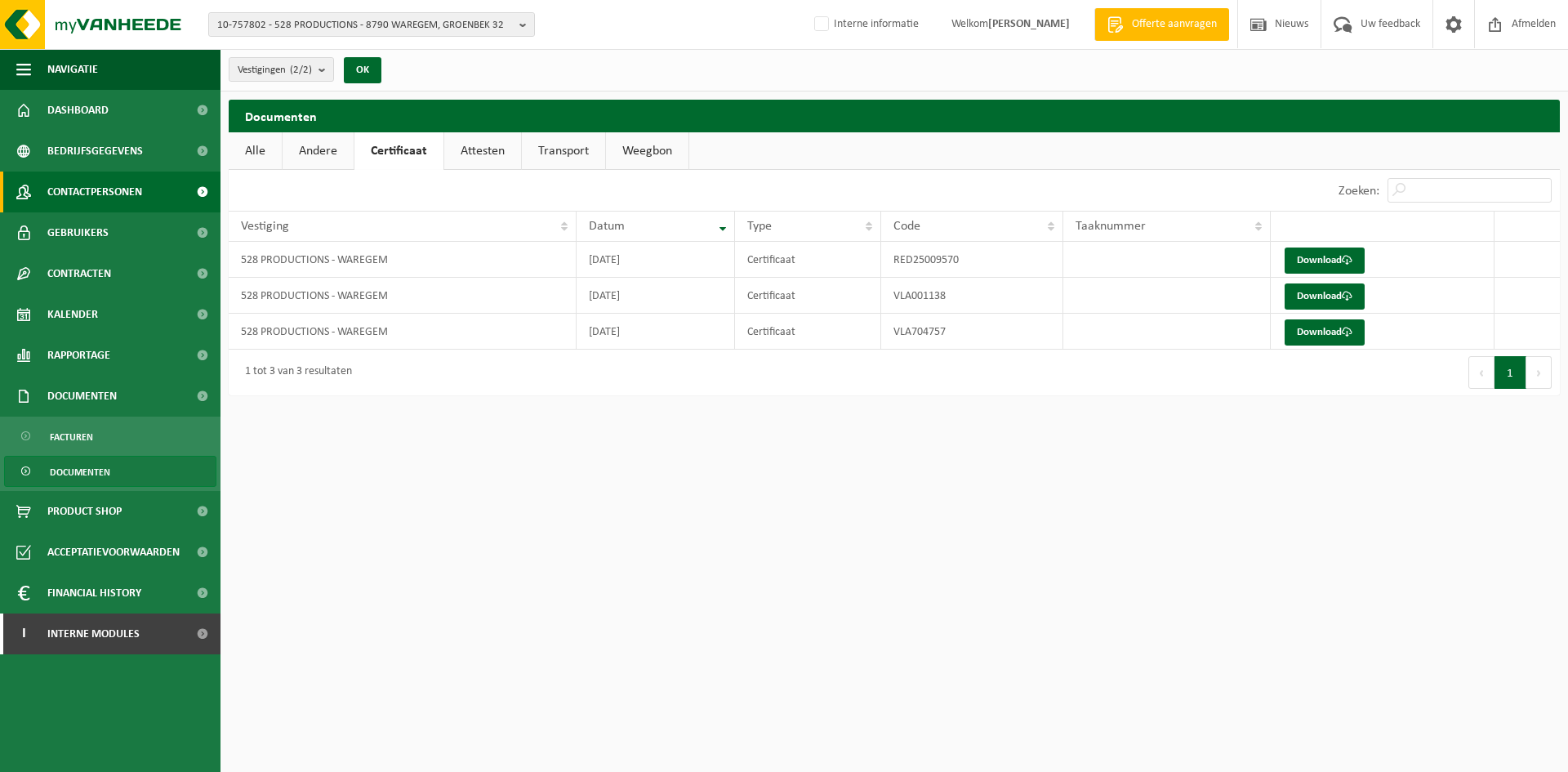
click at [112, 191] on span "Contactpersonen" at bounding box center [94, 192] width 95 height 41
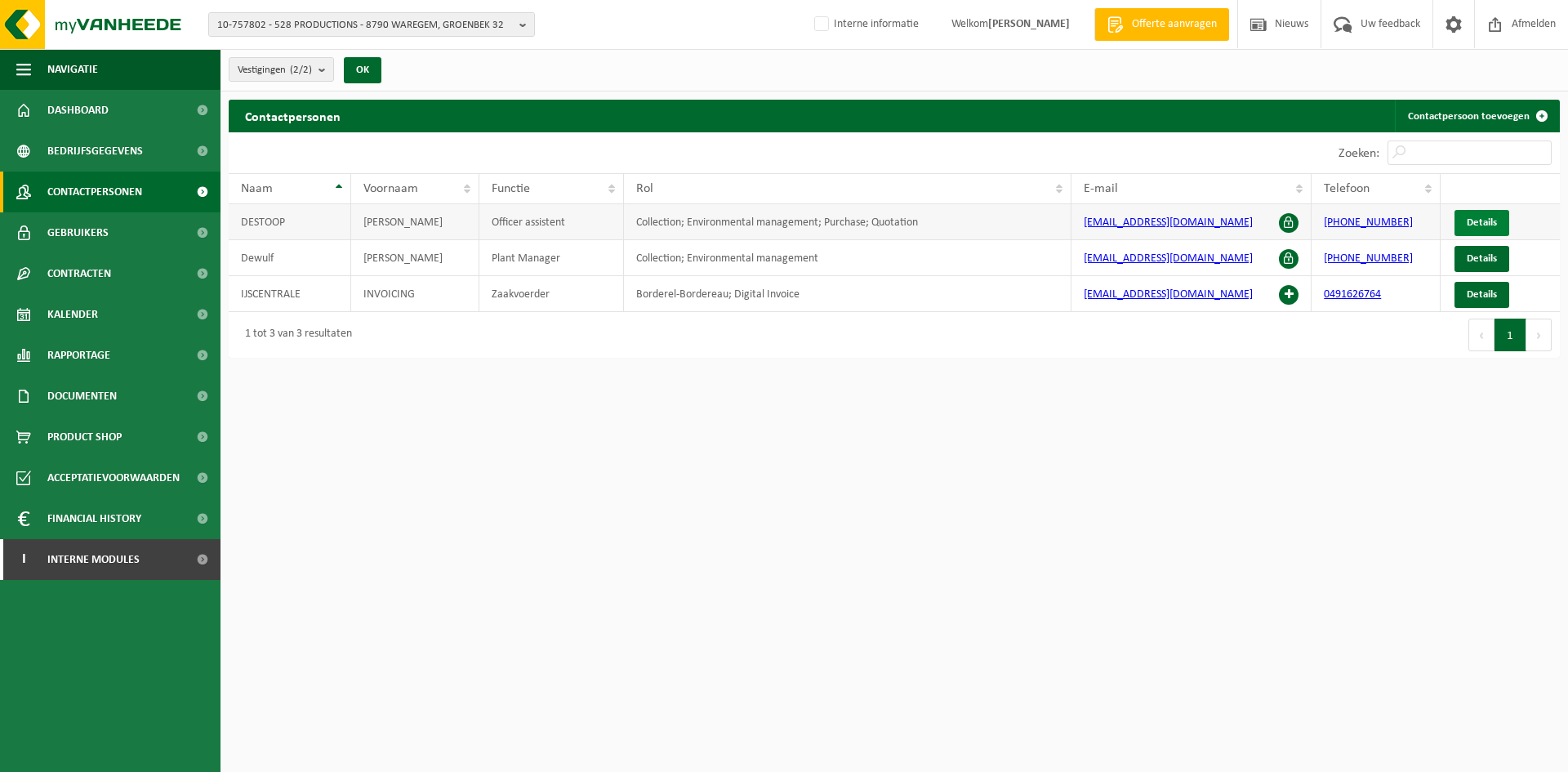
click at [1486, 222] on span "Details" at bounding box center [1482, 222] width 30 height 10
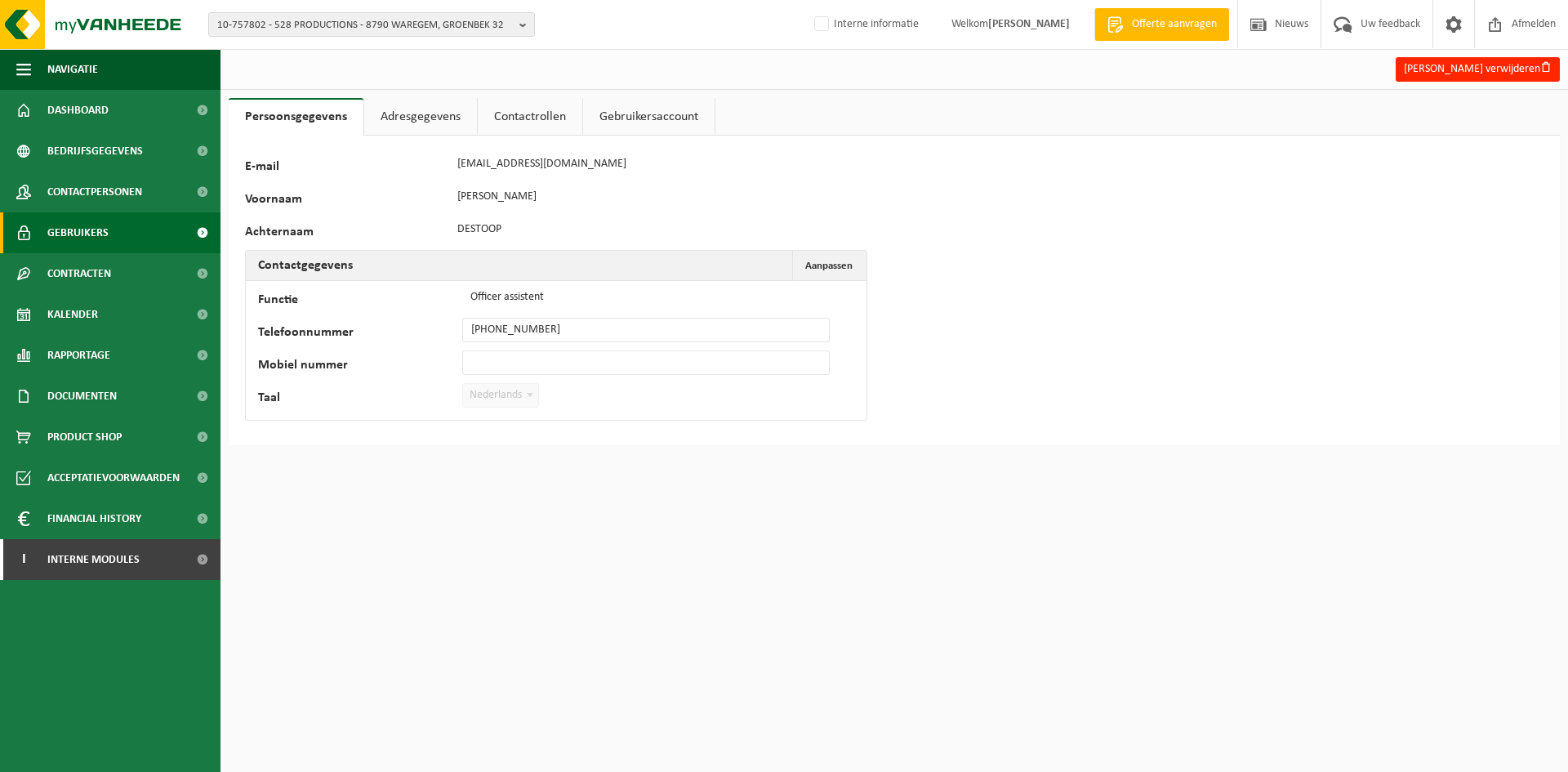
click at [100, 235] on span "Gebruikers" at bounding box center [78, 233] width 62 height 41
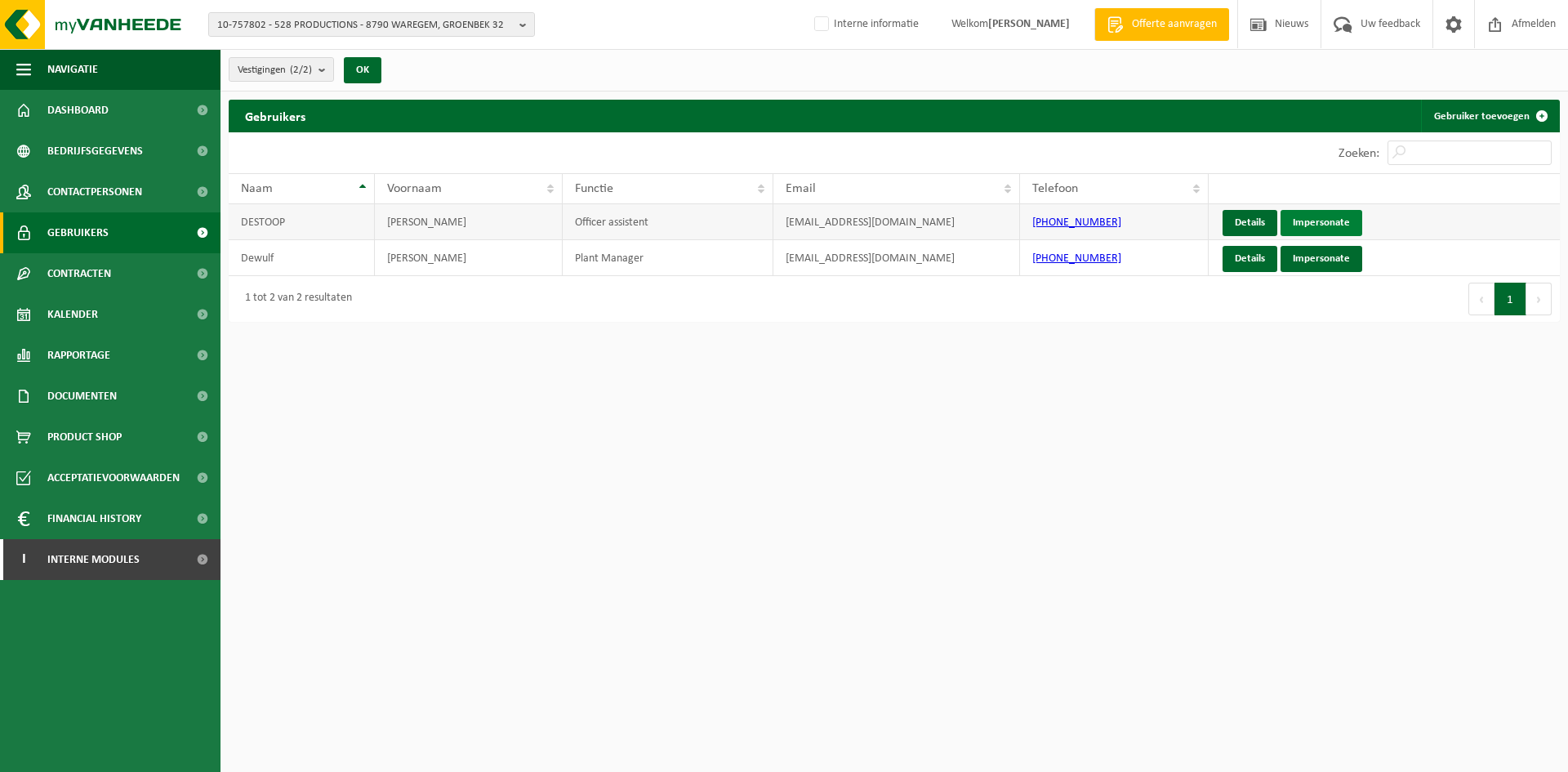
click at [1336, 226] on link "Impersonate" at bounding box center [1322, 222] width 82 height 27
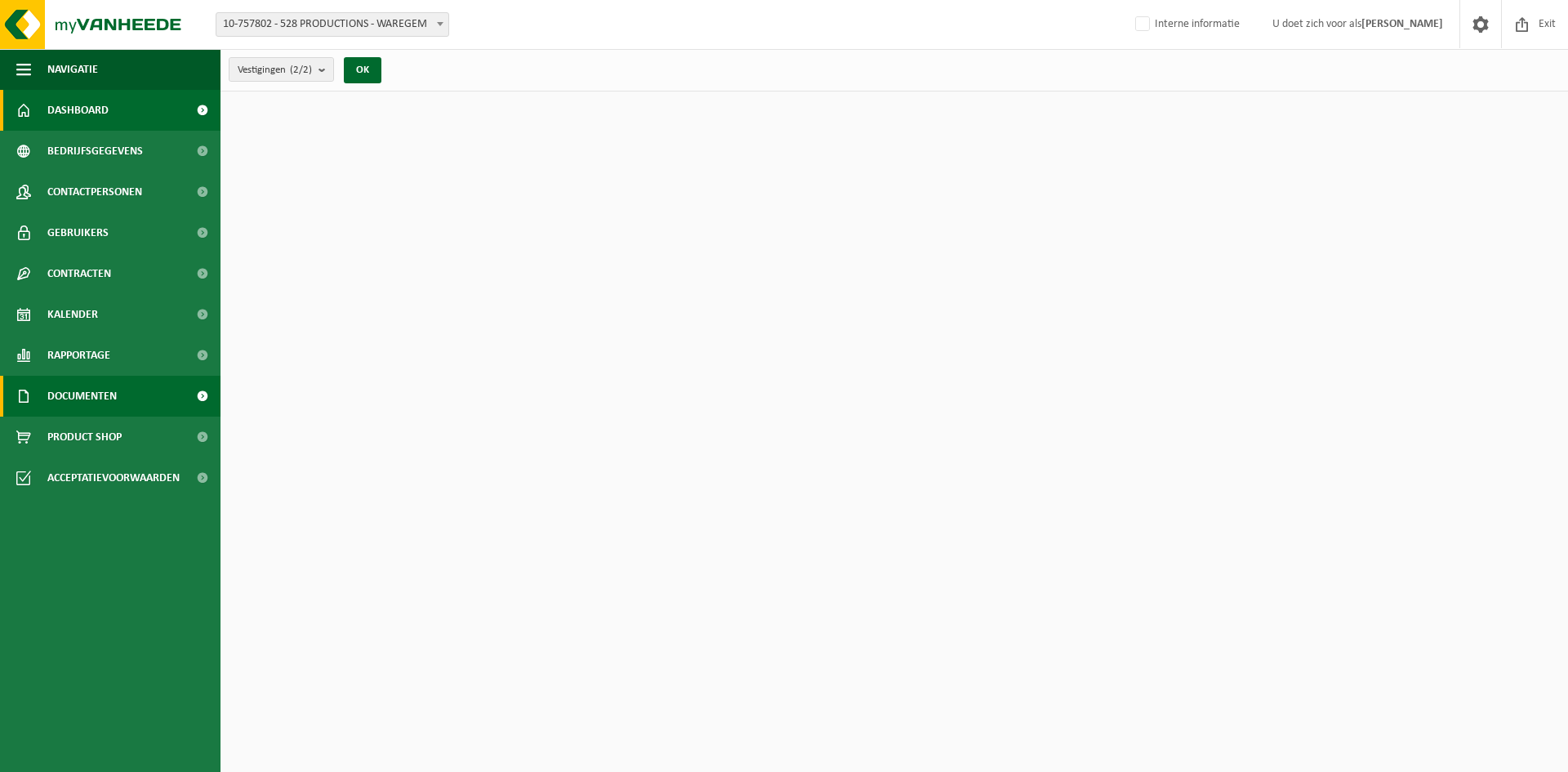
click at [131, 403] on link "Documenten" at bounding box center [110, 396] width 221 height 41
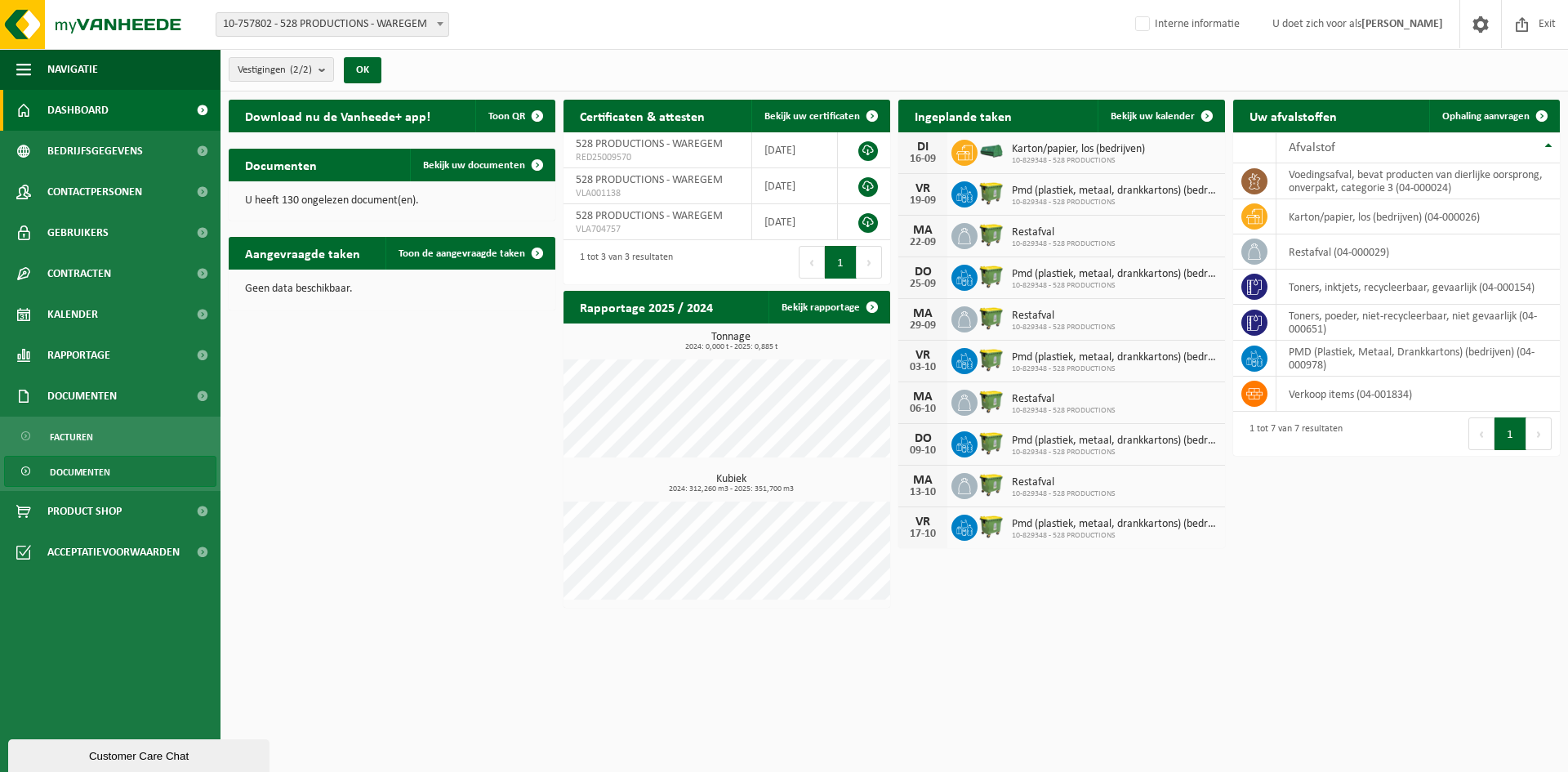
click at [109, 474] on span "Documenten" at bounding box center [80, 472] width 61 height 31
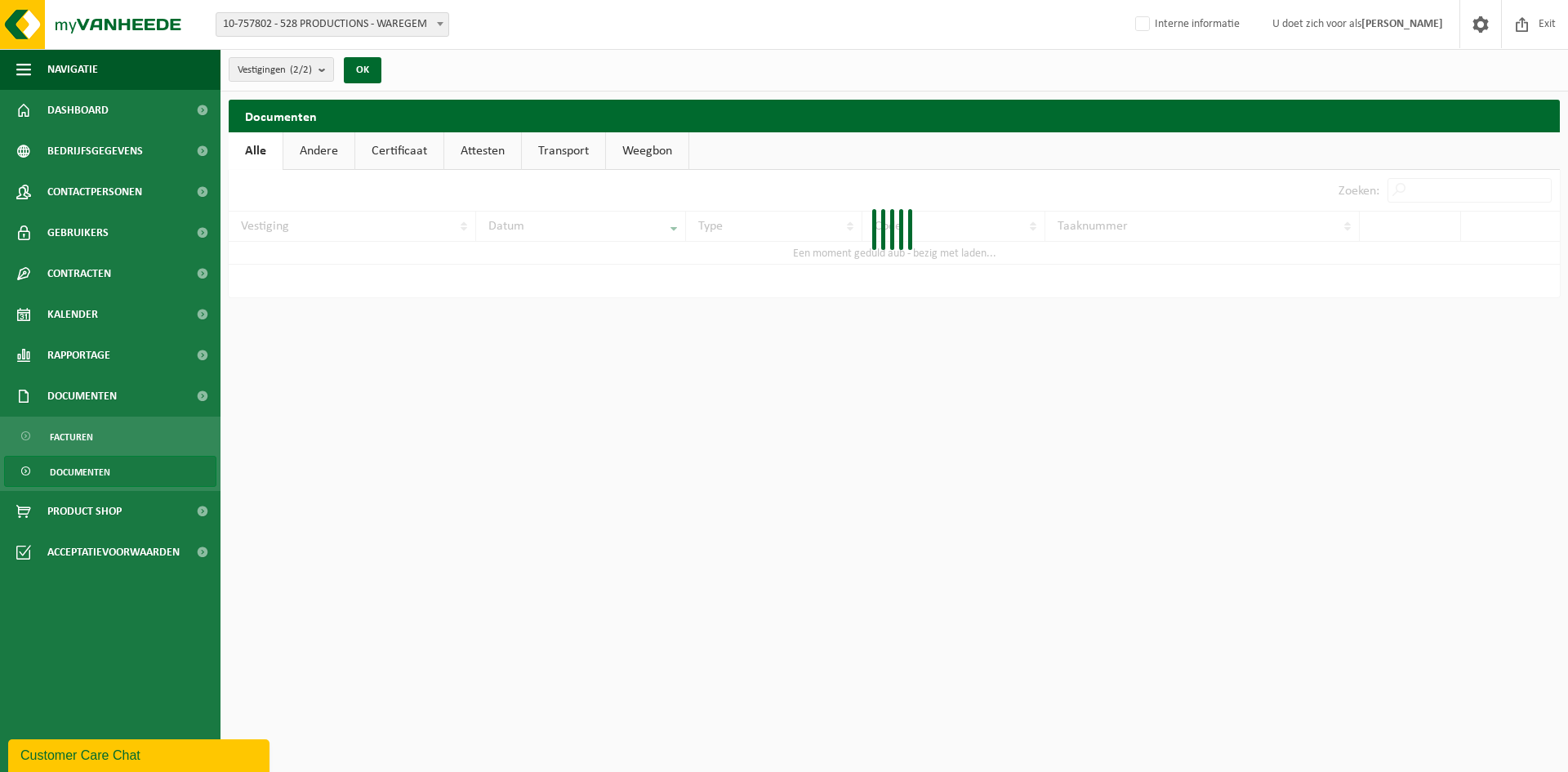
click at [414, 145] on link "Certificaat" at bounding box center [399, 151] width 88 height 38
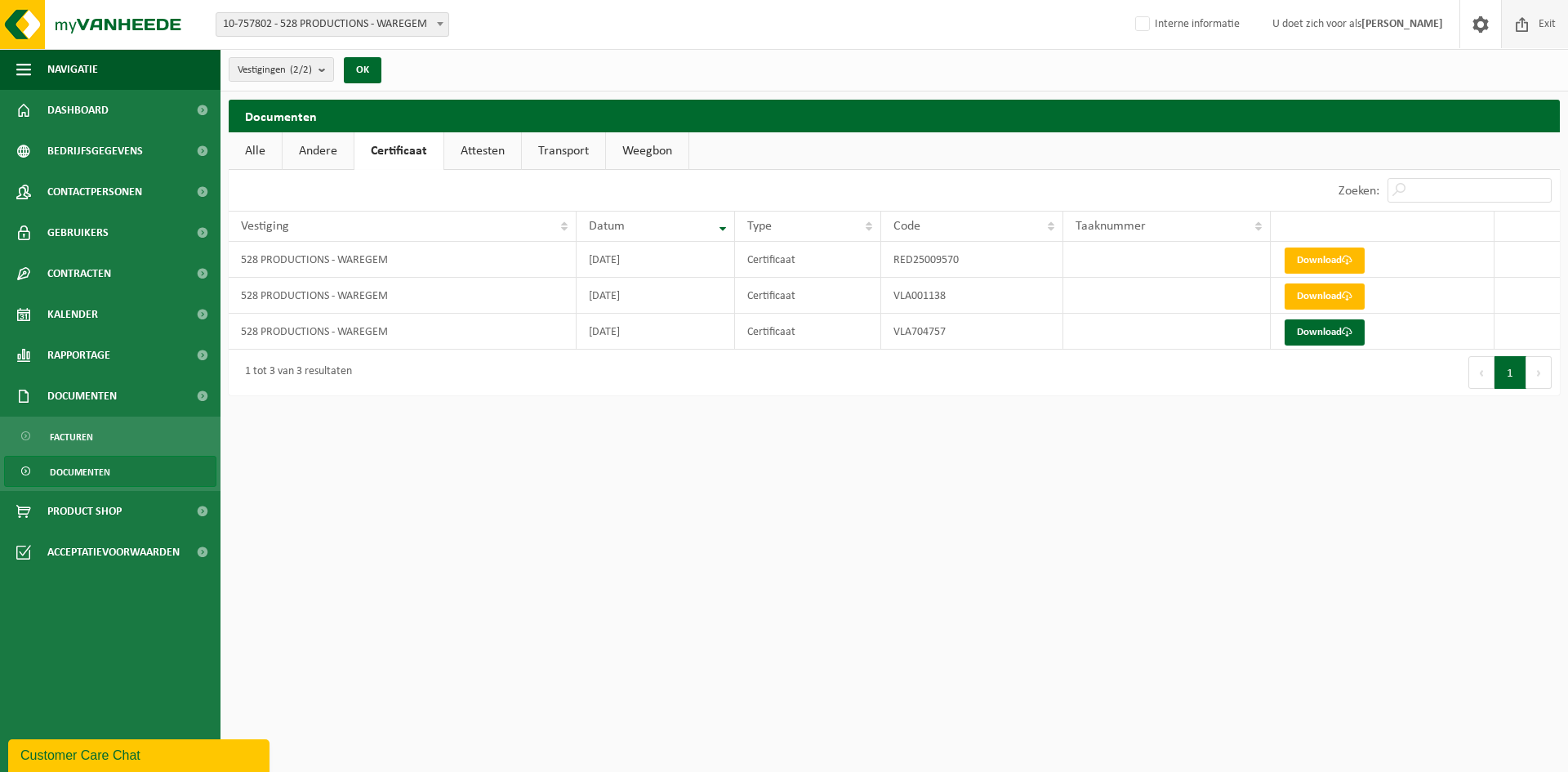
click at [1533, 18] on span at bounding box center [1522, 24] width 25 height 48
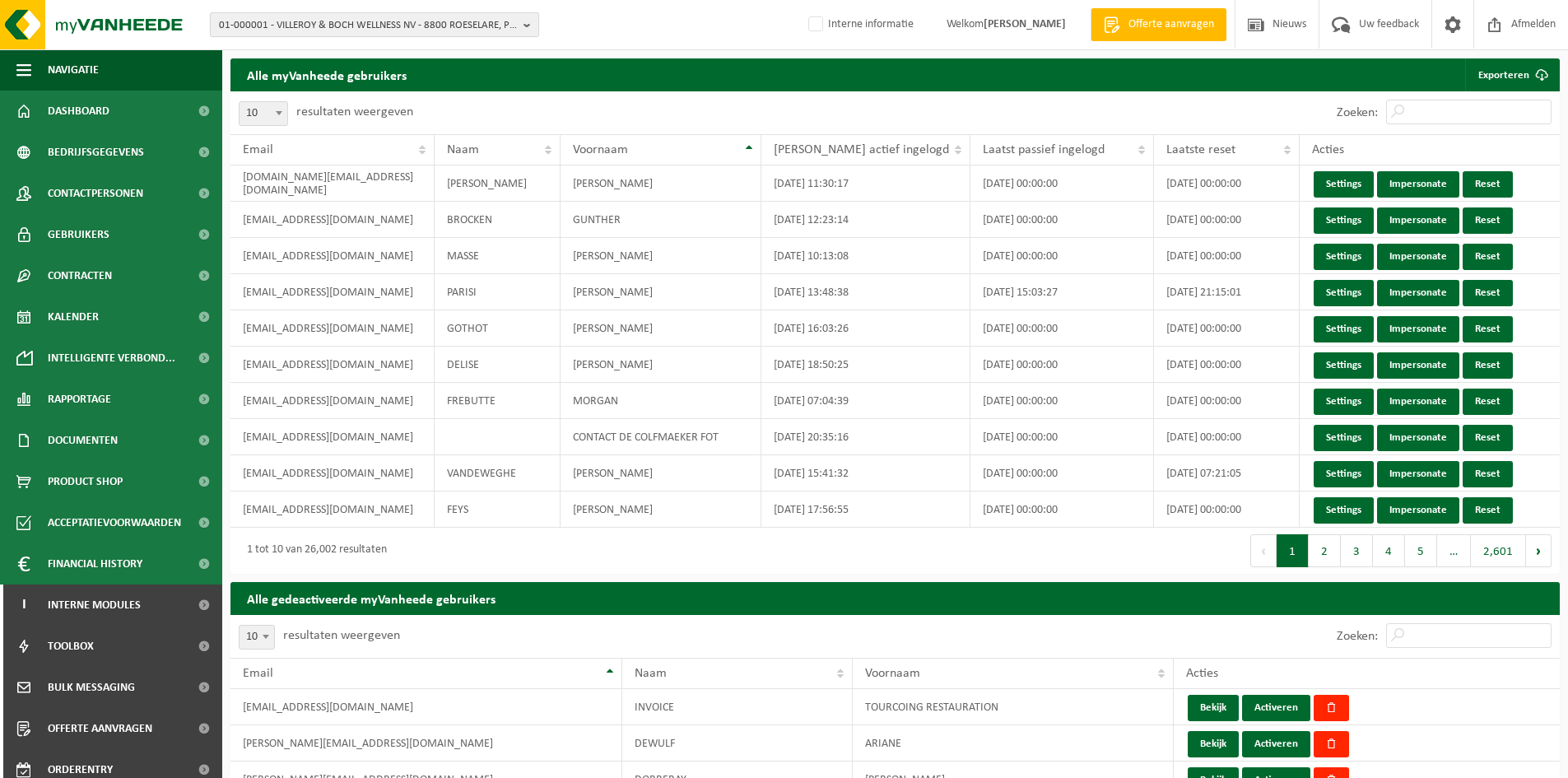
click at [352, 12] on button "01-000001 - VILLEROY & BOCH WELLNESS NV - 8800 ROESELARE, POPULIERSTRAAT 1" at bounding box center [375, 24] width 329 height 25
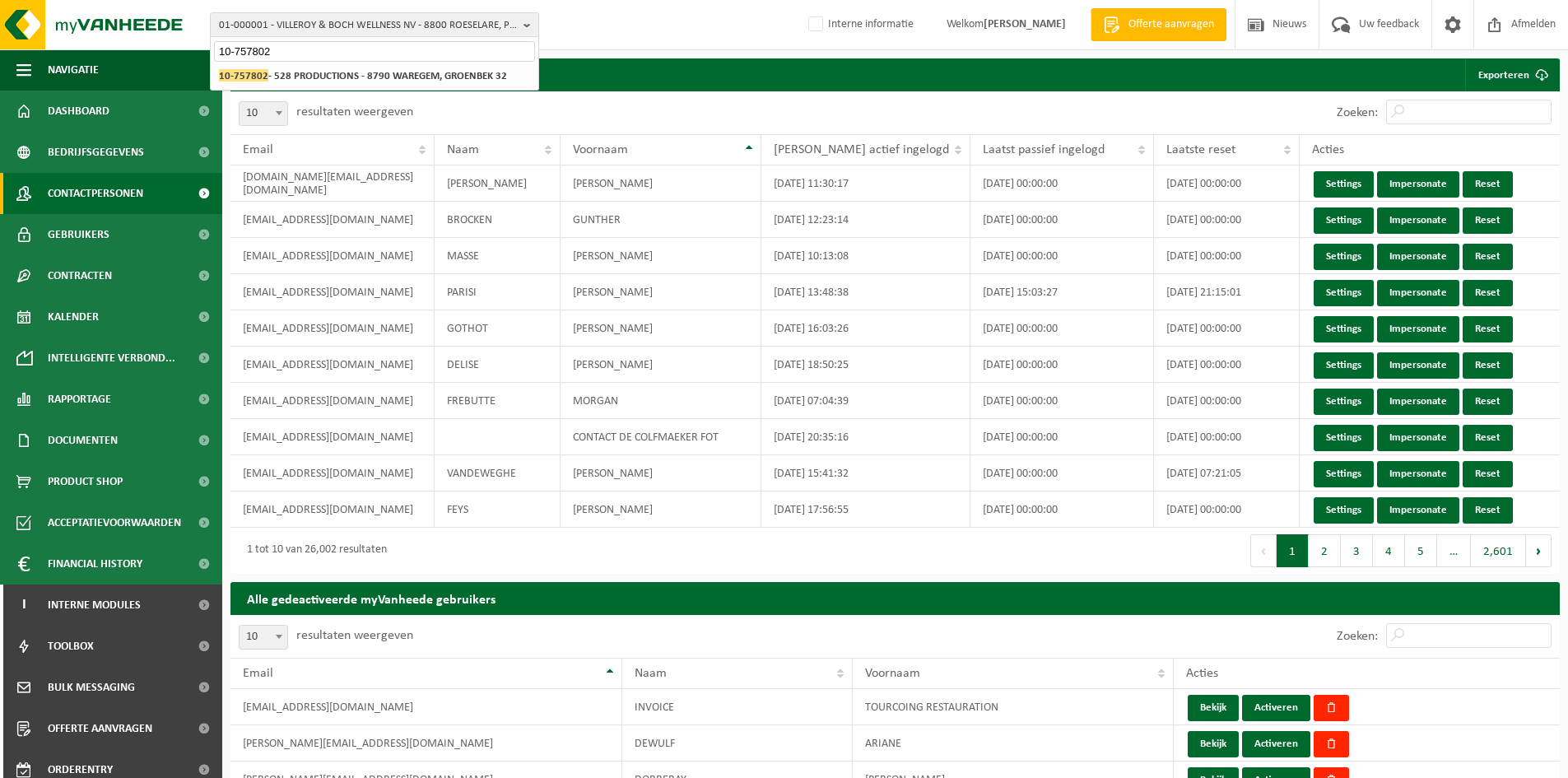
type input "10-757802"
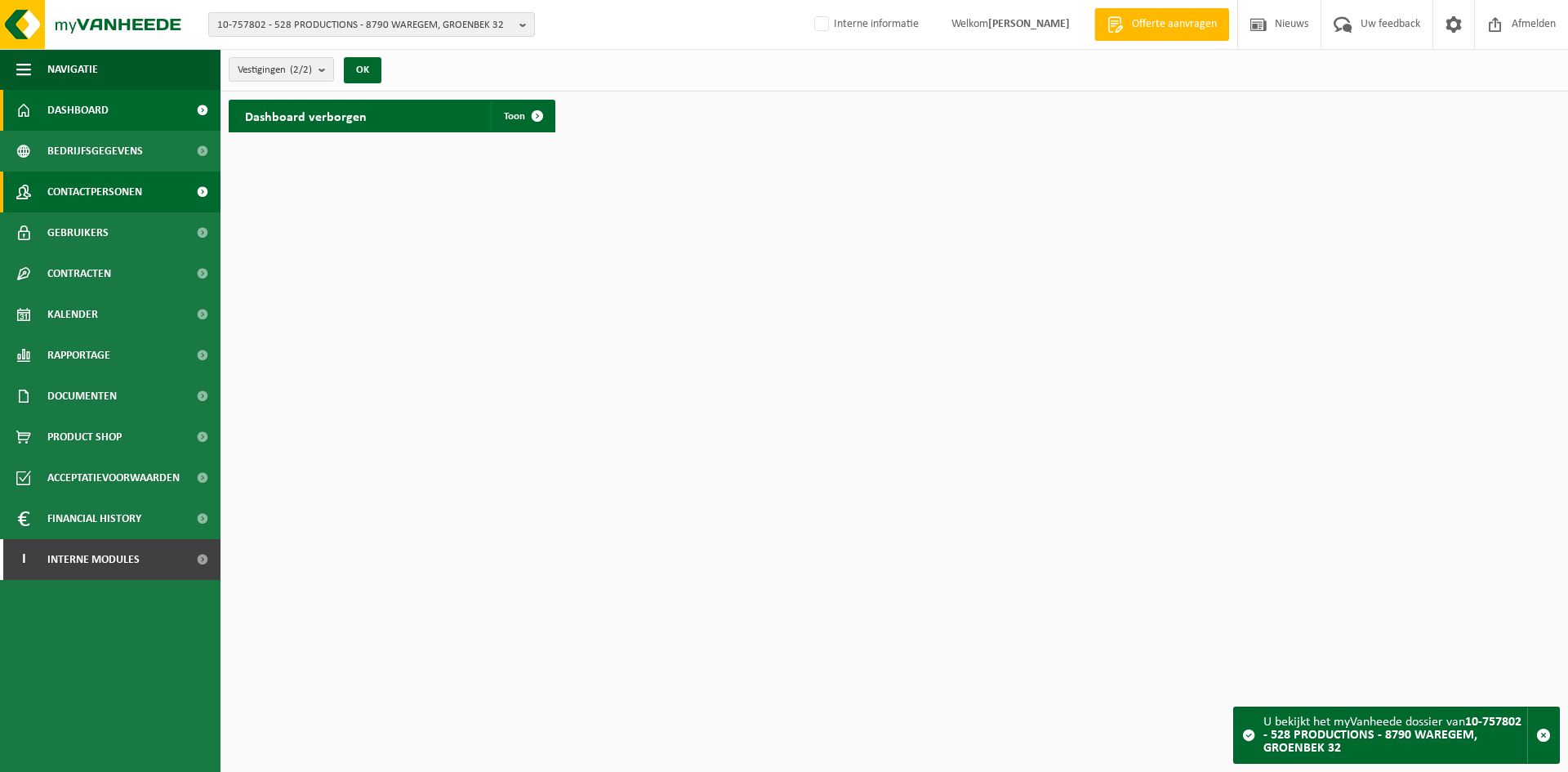
click at [98, 189] on span "Contactpersonen" at bounding box center [94, 192] width 95 height 41
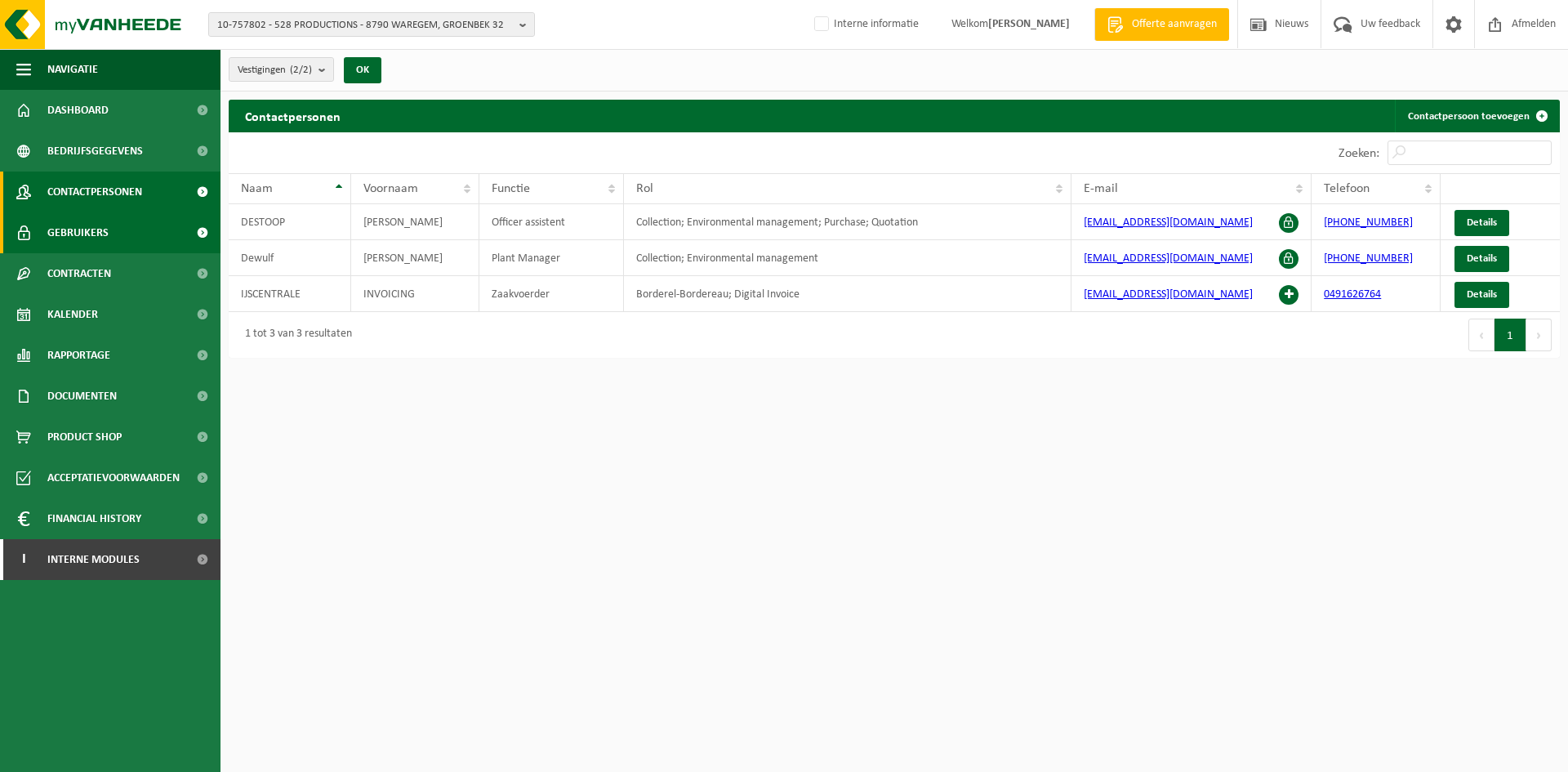
click at [111, 233] on link "Gebruikers" at bounding box center [110, 233] width 221 height 41
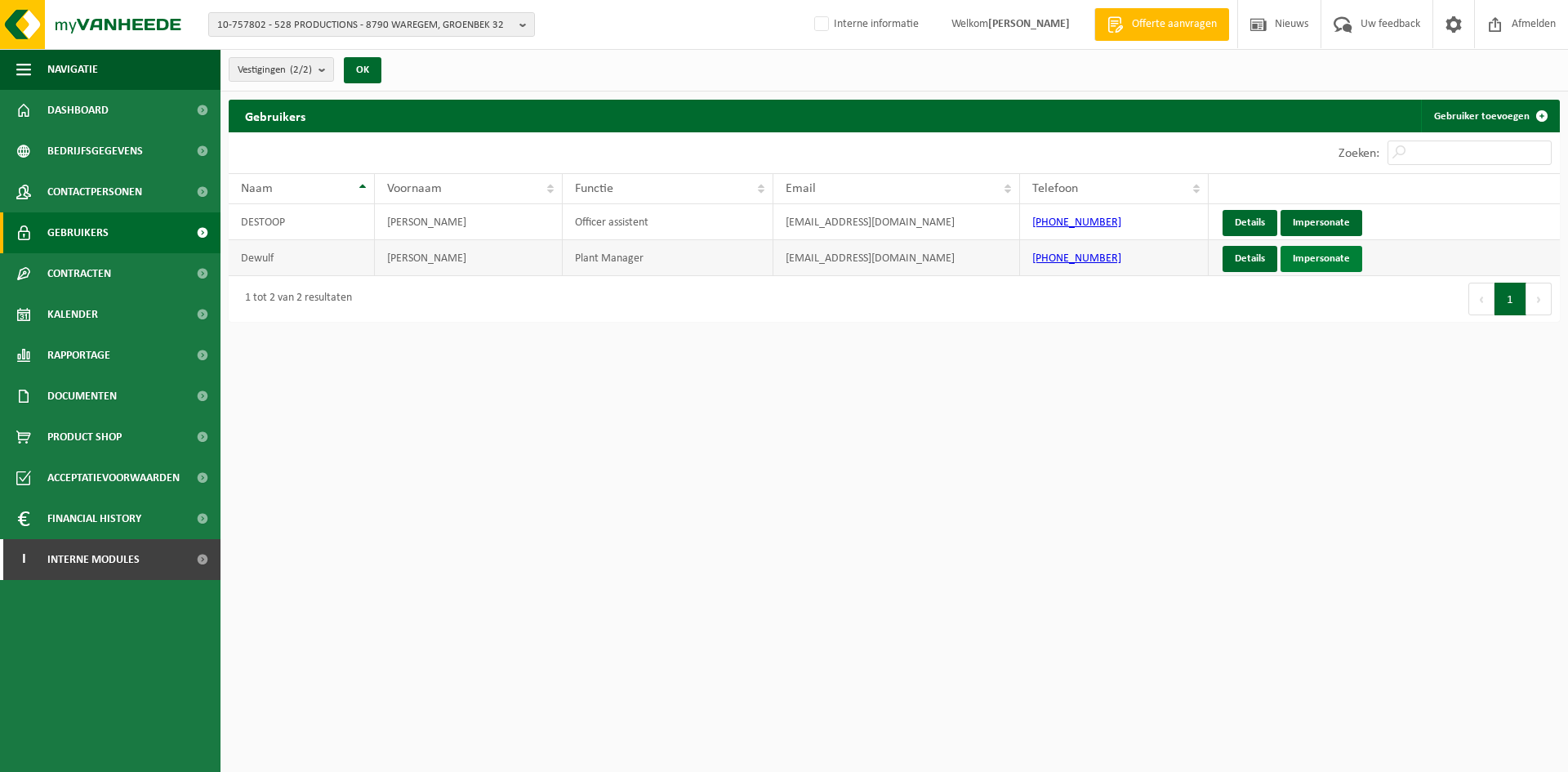
click at [1324, 251] on link "Impersonate" at bounding box center [1322, 259] width 82 height 27
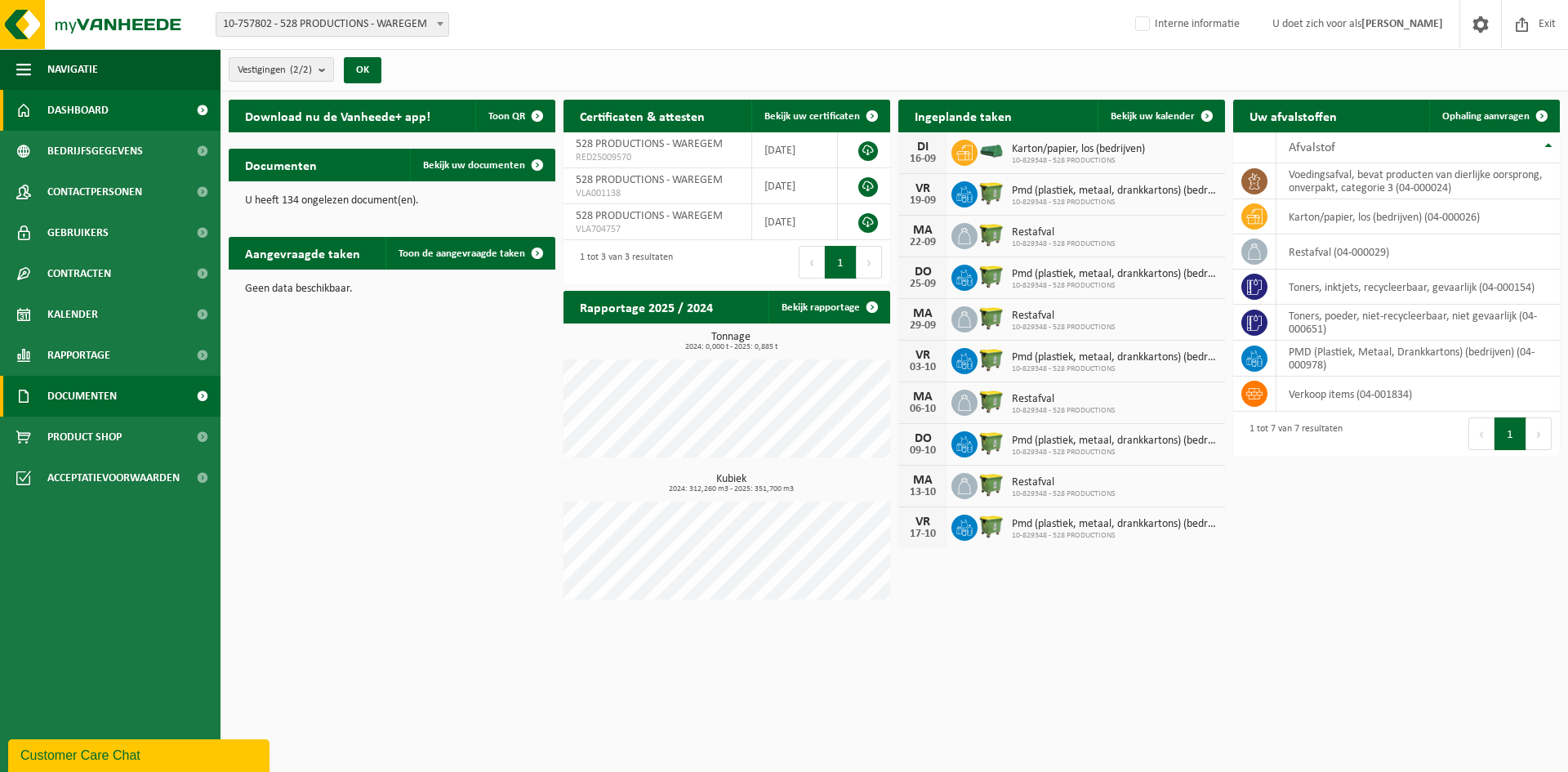
click at [95, 399] on span "Documenten" at bounding box center [81, 396] width 69 height 41
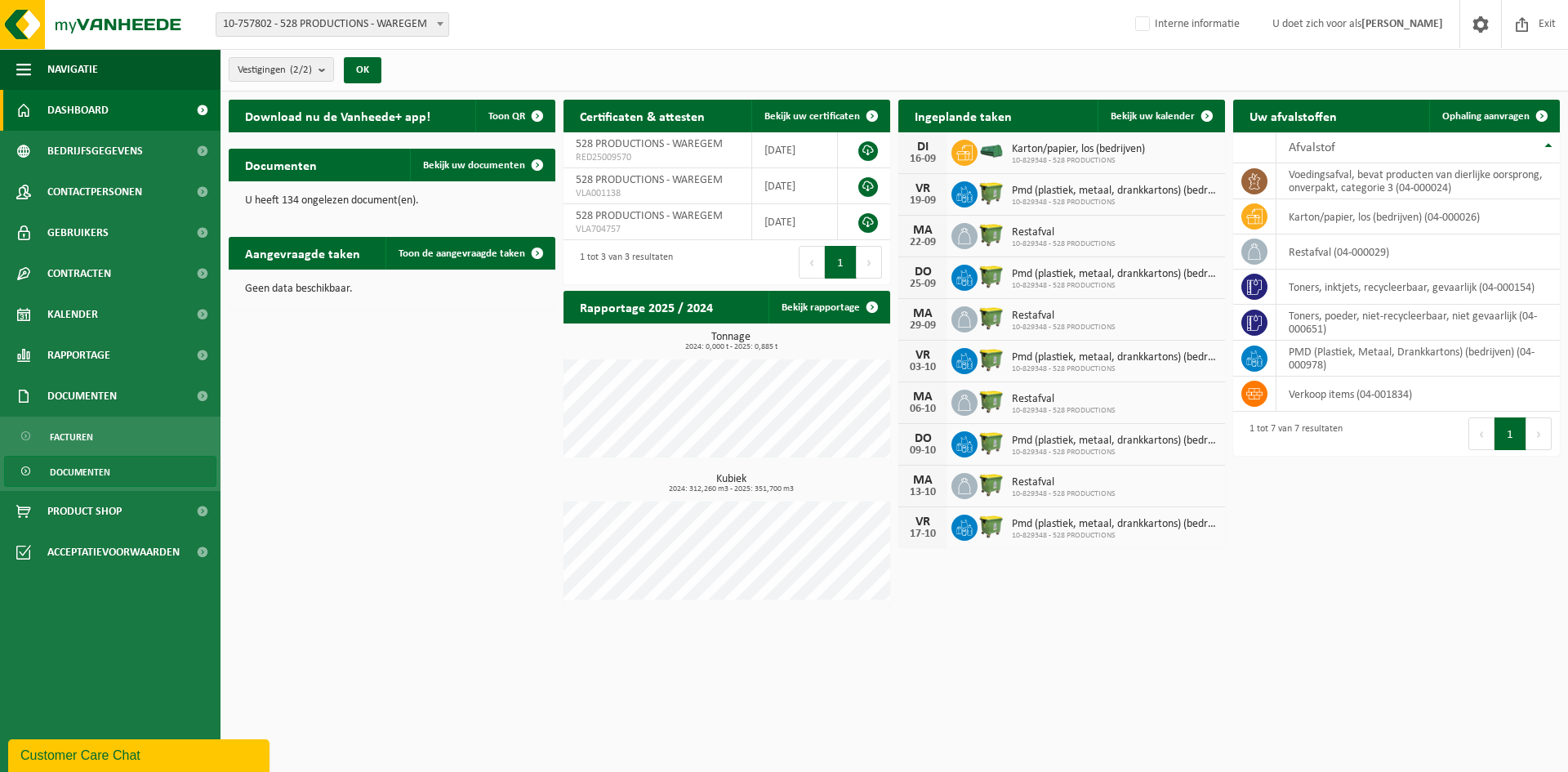
click at [74, 465] on span "Documenten" at bounding box center [80, 472] width 61 height 31
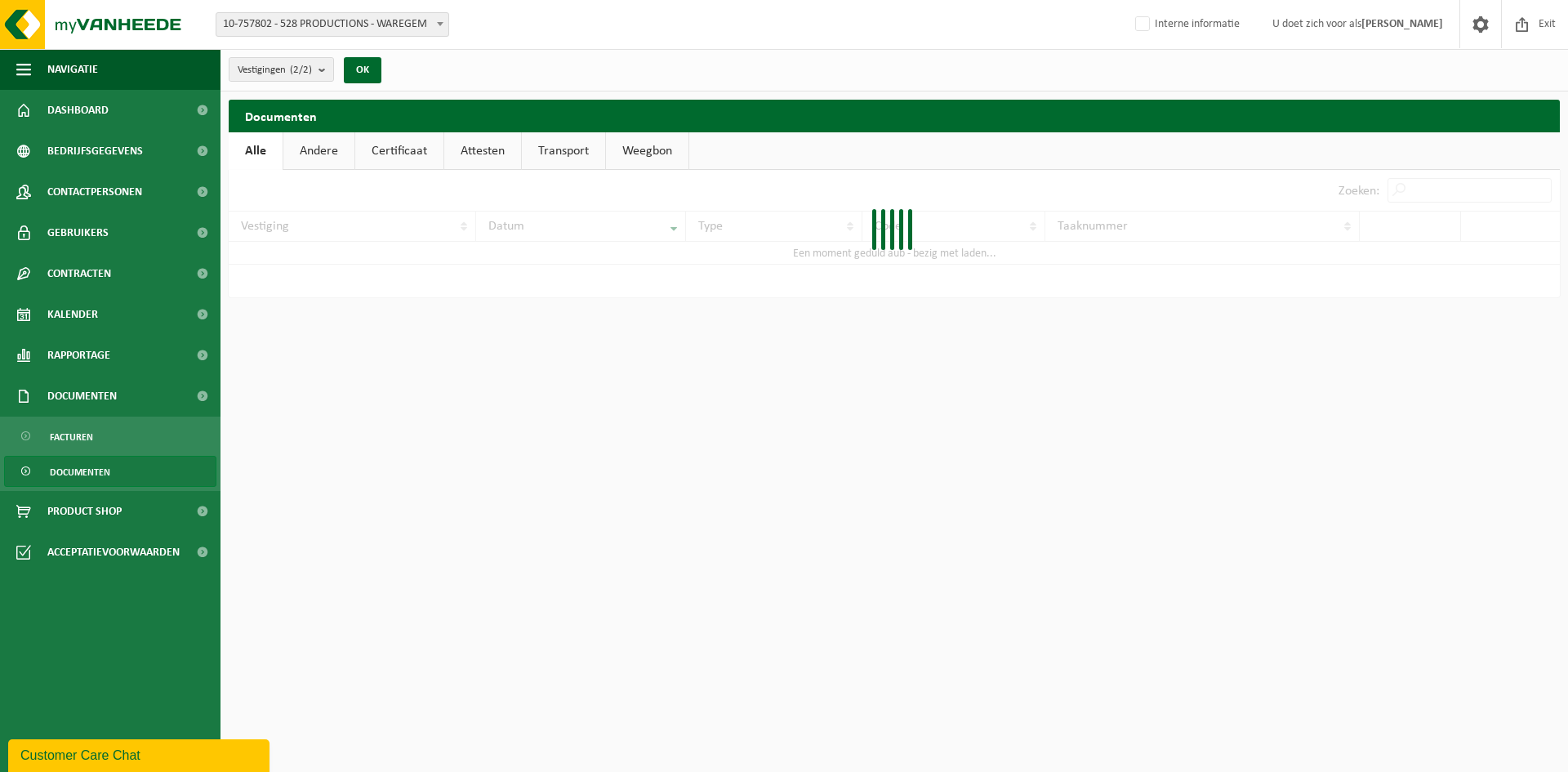
click at [393, 143] on link "Certificaat" at bounding box center [399, 151] width 88 height 38
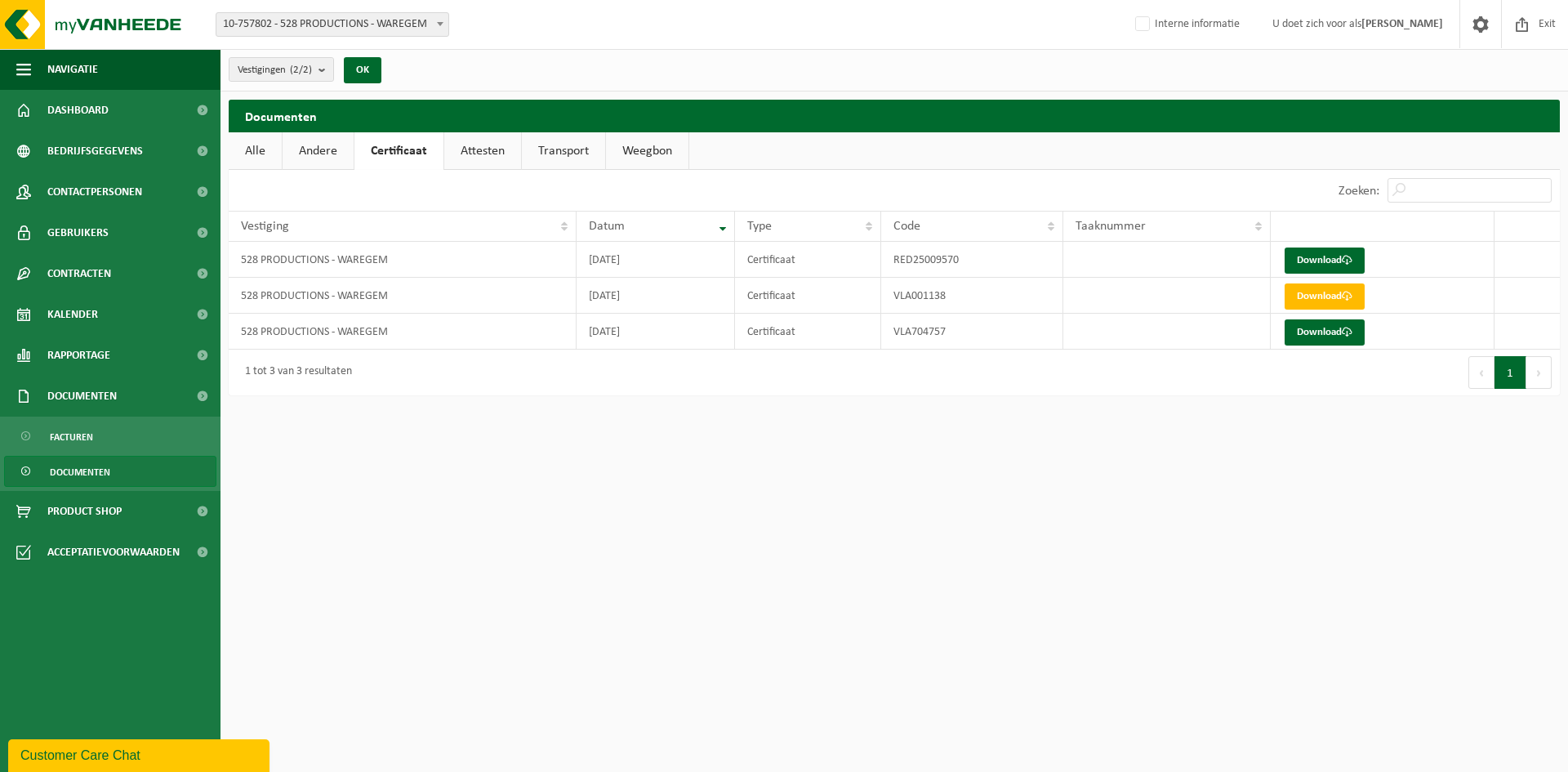
click at [352, 36] on span "10-757802 - 528 PRODUCTIONS - WAREGEM" at bounding box center [332, 24] width 233 height 25
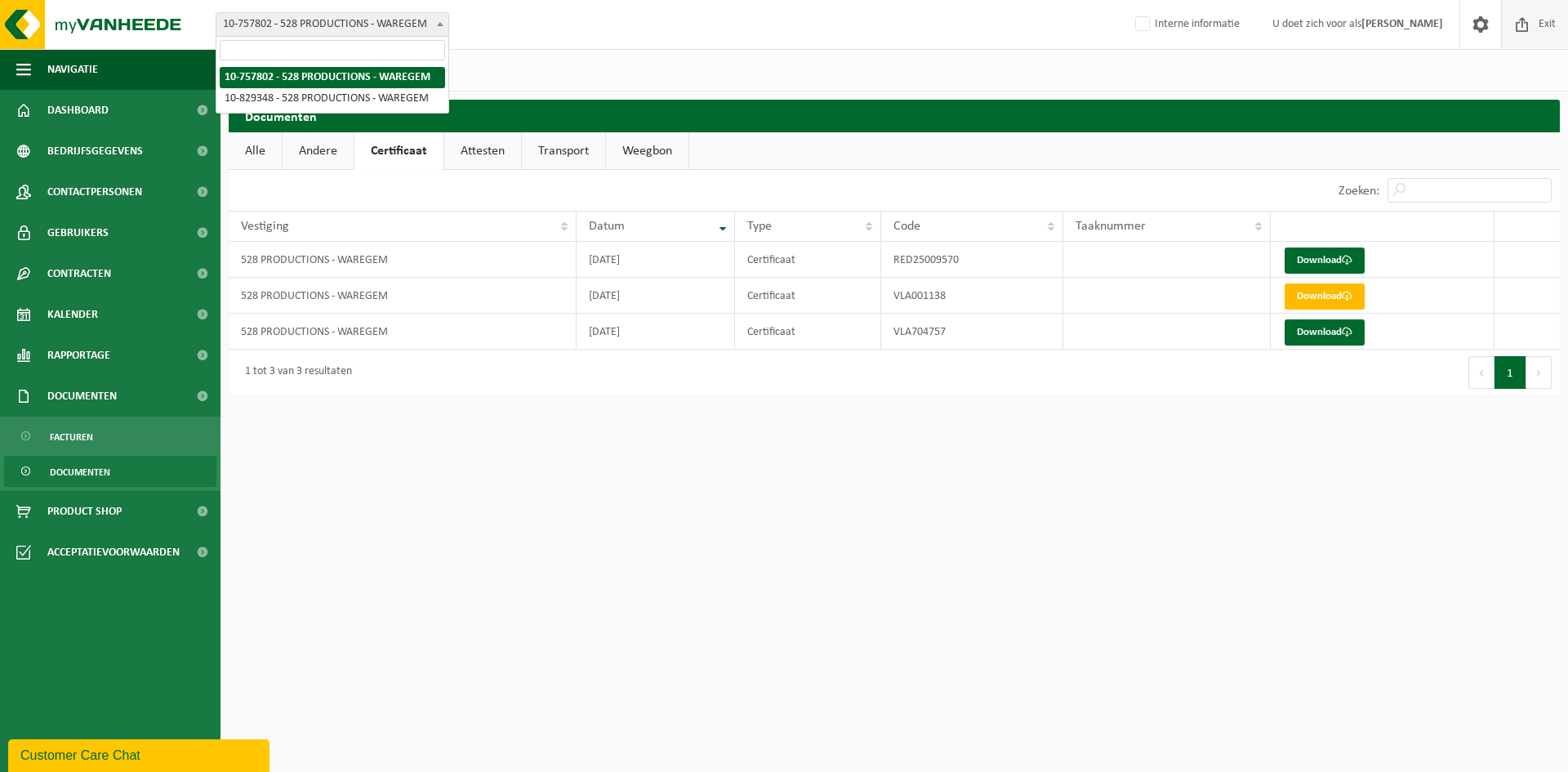
click at [1528, 26] on span at bounding box center [1522, 24] width 25 height 48
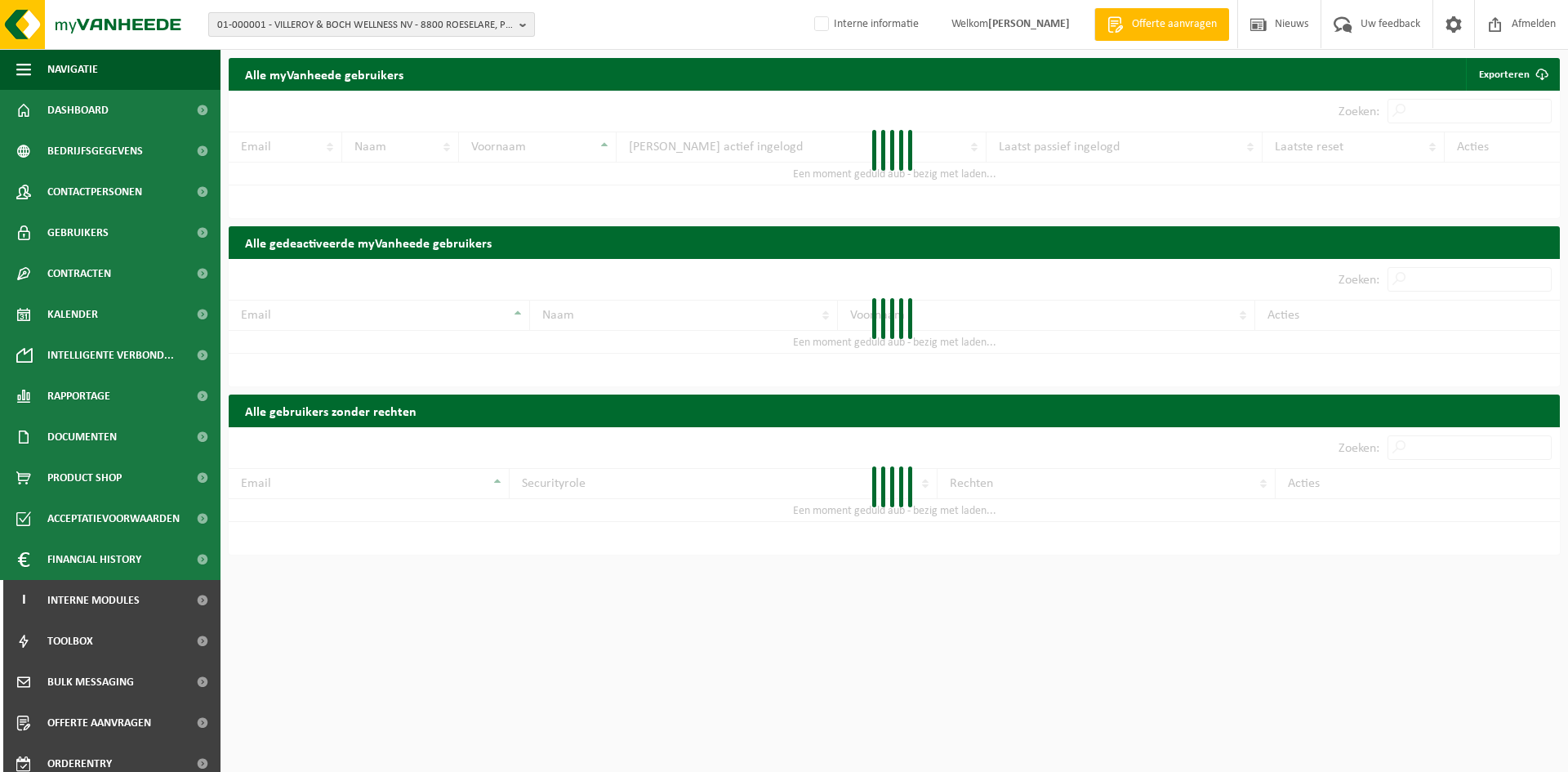
click at [252, 17] on span "01-000001 - VILLEROY & BOCH WELLNESS NV - 8800 ROESELARE, POPULIERSTRAAT 1" at bounding box center [365, 25] width 296 height 25
paste input "10-992818"
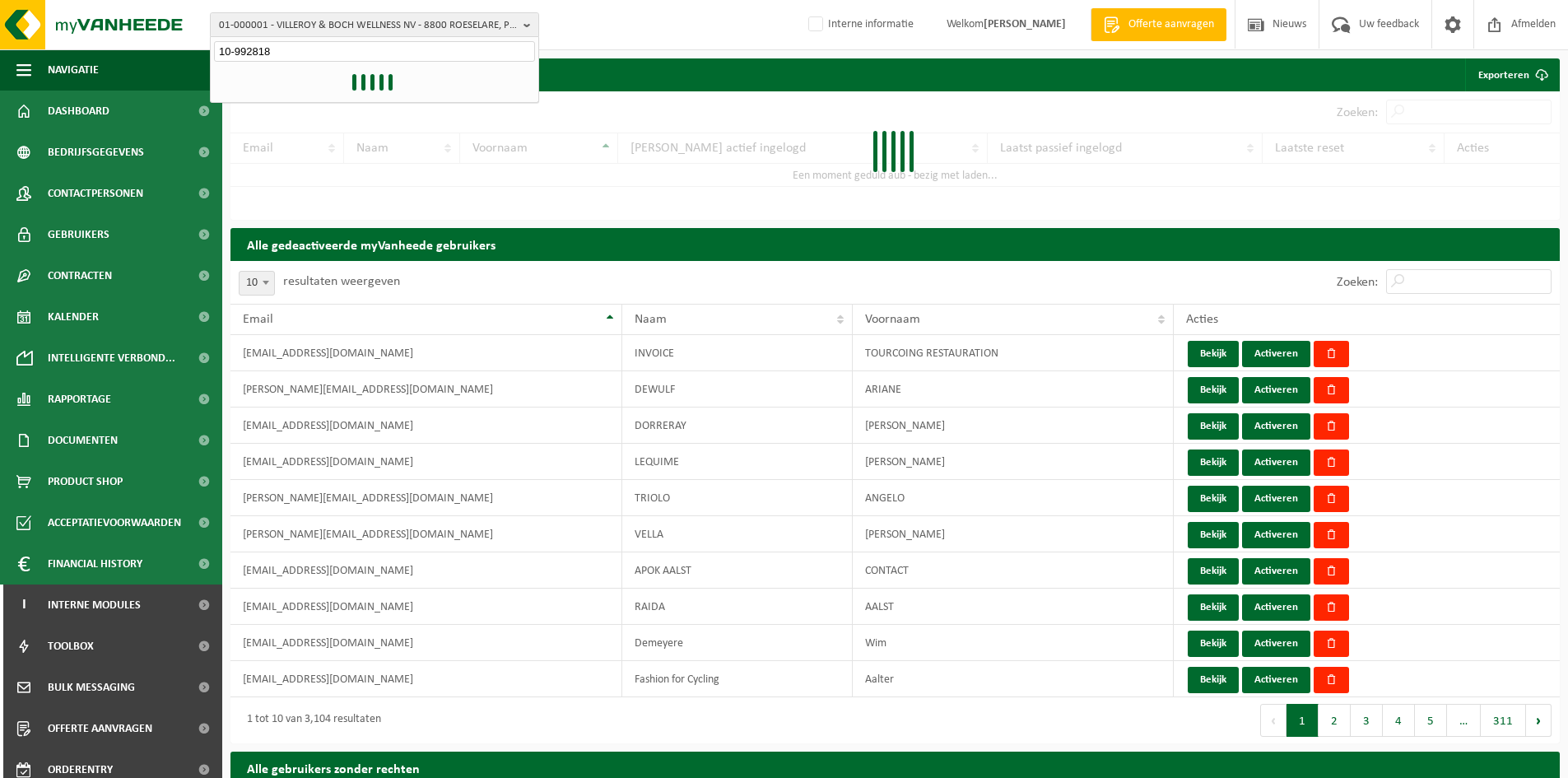
type input "10-992818"
click at [670, 34] on div "01-000001 - VILLEROY & BOCH WELLNESS NV - 8800 ROESELARE, POPULIERSTRAAT 1 10-9…" at bounding box center [784, 25] width 1568 height 50
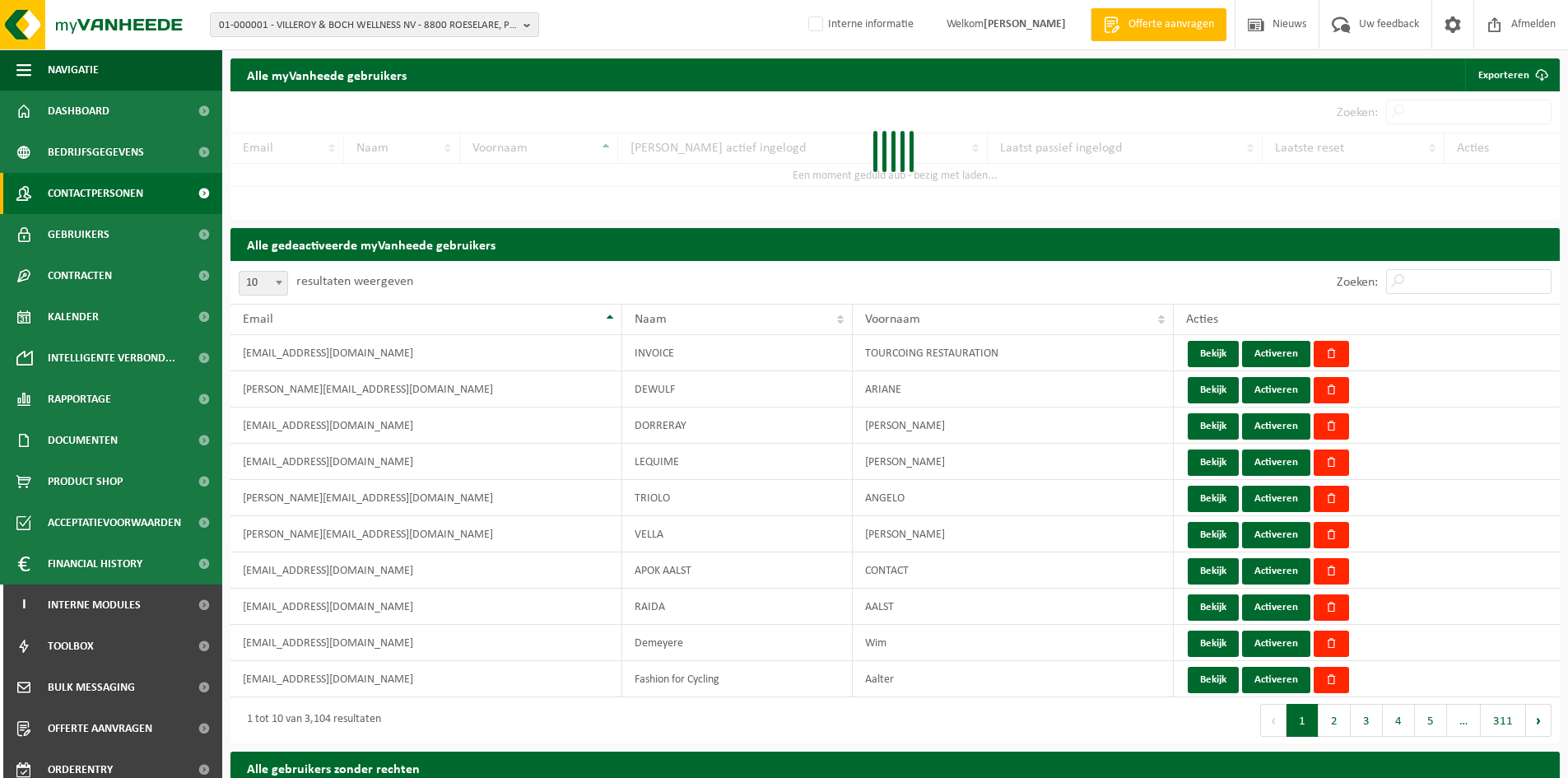
click at [52, 195] on span "Contactpersonen" at bounding box center [95, 194] width 96 height 41
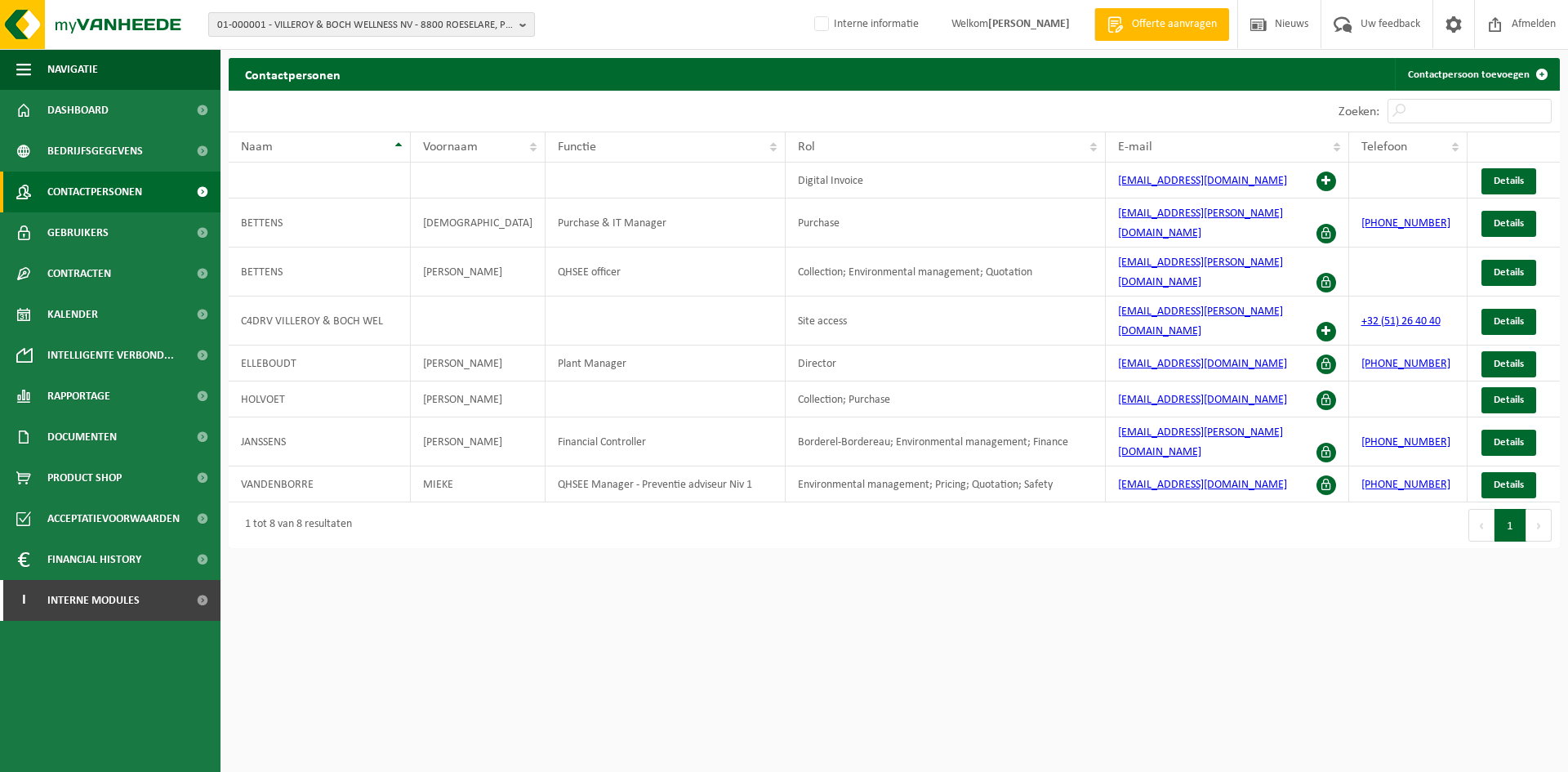
click at [261, 21] on span "01-000001 - VILLEROY & BOCH WELLNESS NV - 8800 ROESELARE, POPULIERSTRAAT 1" at bounding box center [365, 25] width 296 height 25
paste input "10-992818"
type input "10-992818"
click at [277, 78] on li "10-992818 - MIDDERNACHT & ALEXANDER BV - [STREET_ADDRESS]" at bounding box center [371, 75] width 319 height 21
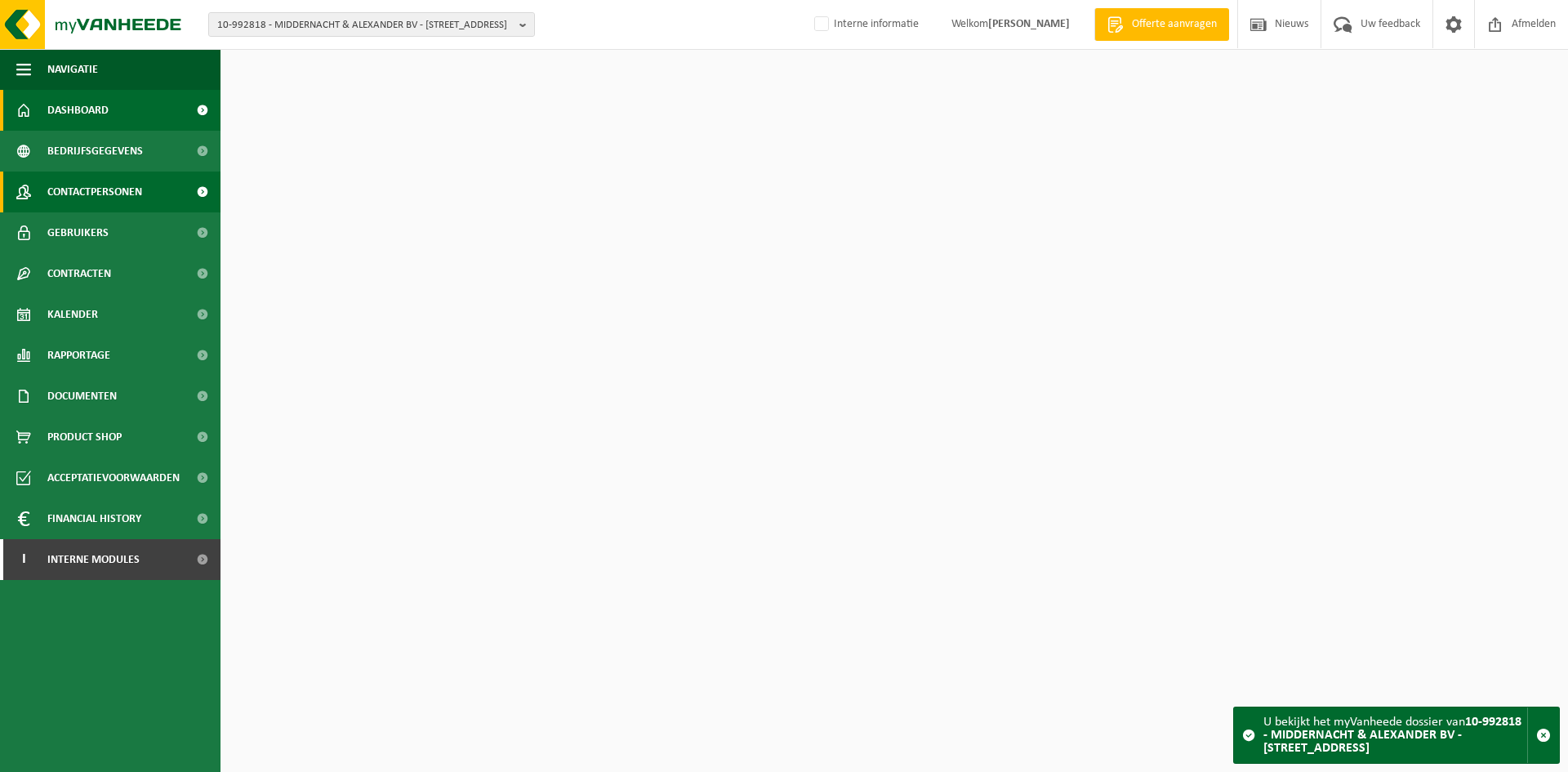
click at [150, 179] on link "Contactpersonen" at bounding box center [110, 192] width 221 height 41
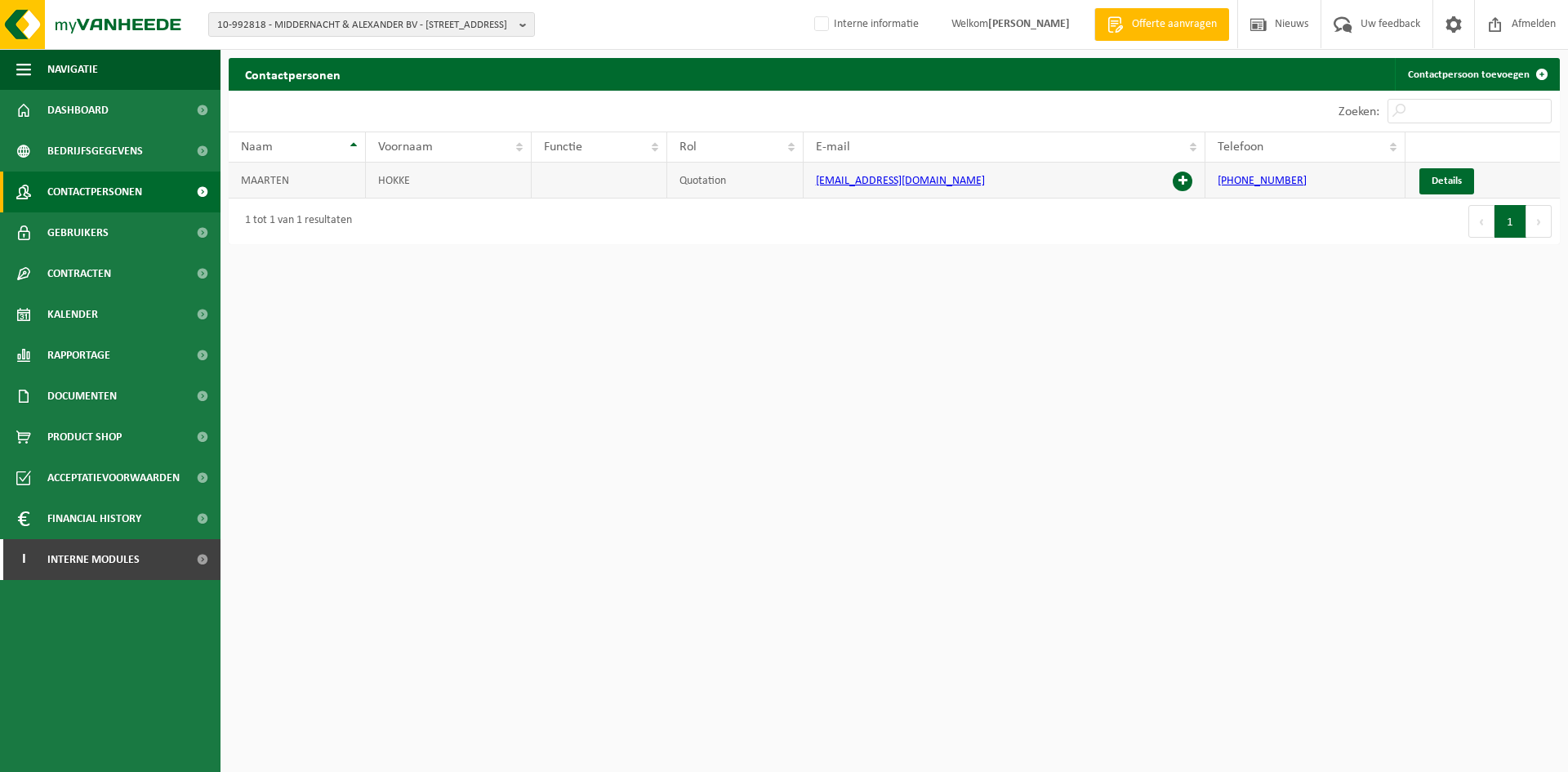
click at [1185, 180] on span at bounding box center [1182, 181] width 20 height 20
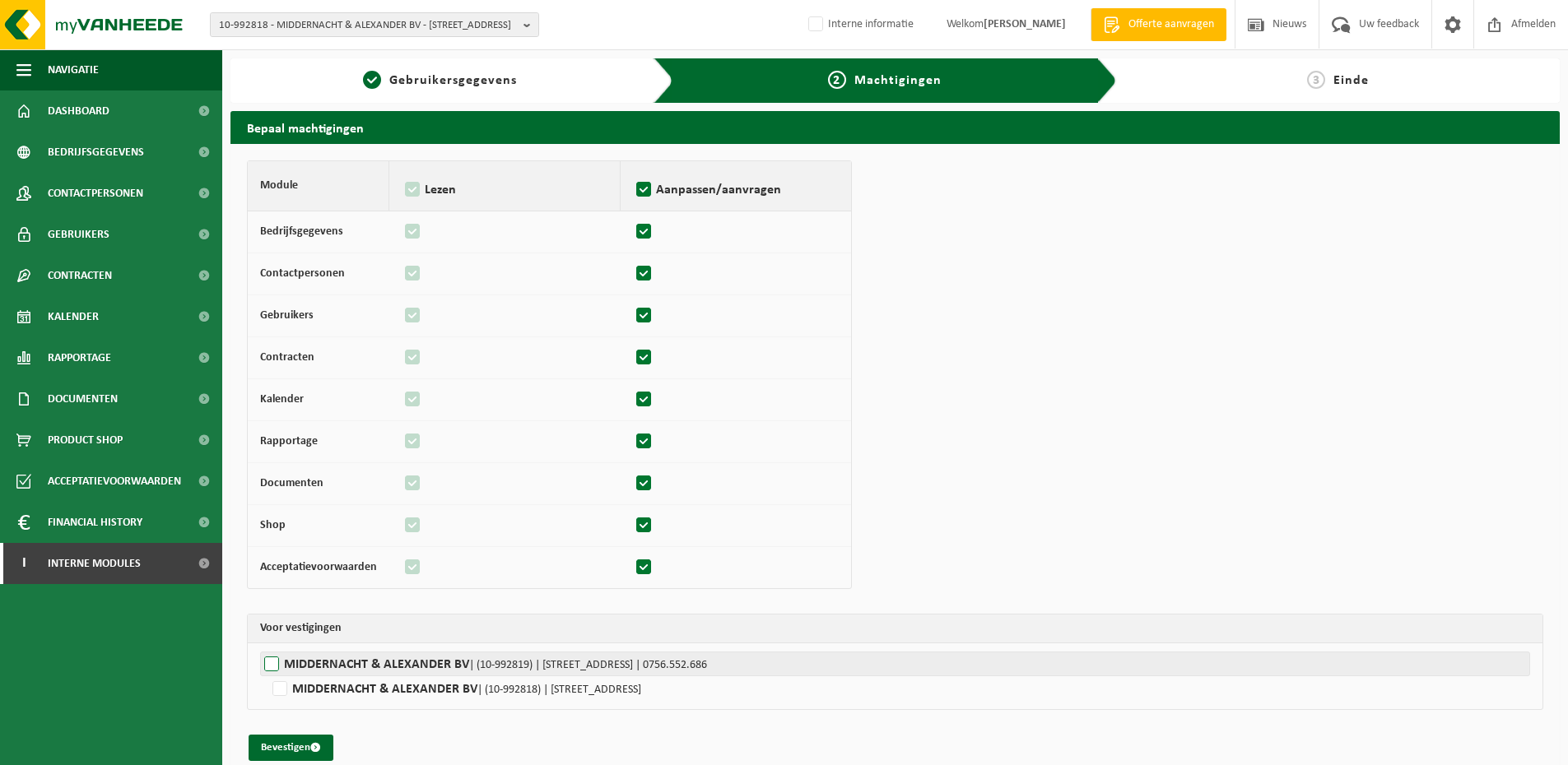
click at [337, 656] on label"] "MIDDERNACHT & ALEXANDER BV | (10-992819) | KATELIJNESTRAAT 3, 9308 HOFSTADE | 0…" at bounding box center [895, 664] width 1270 height 25
click at [337, 656] on input "MIDDERNACHT & ALEXANDER BV | (10-992819) | KATELIJNESTRAAT 3, 9308 HOFSTADE | 0…" at bounding box center [1044, 664] width 1568 height 25
checkbox input "true"
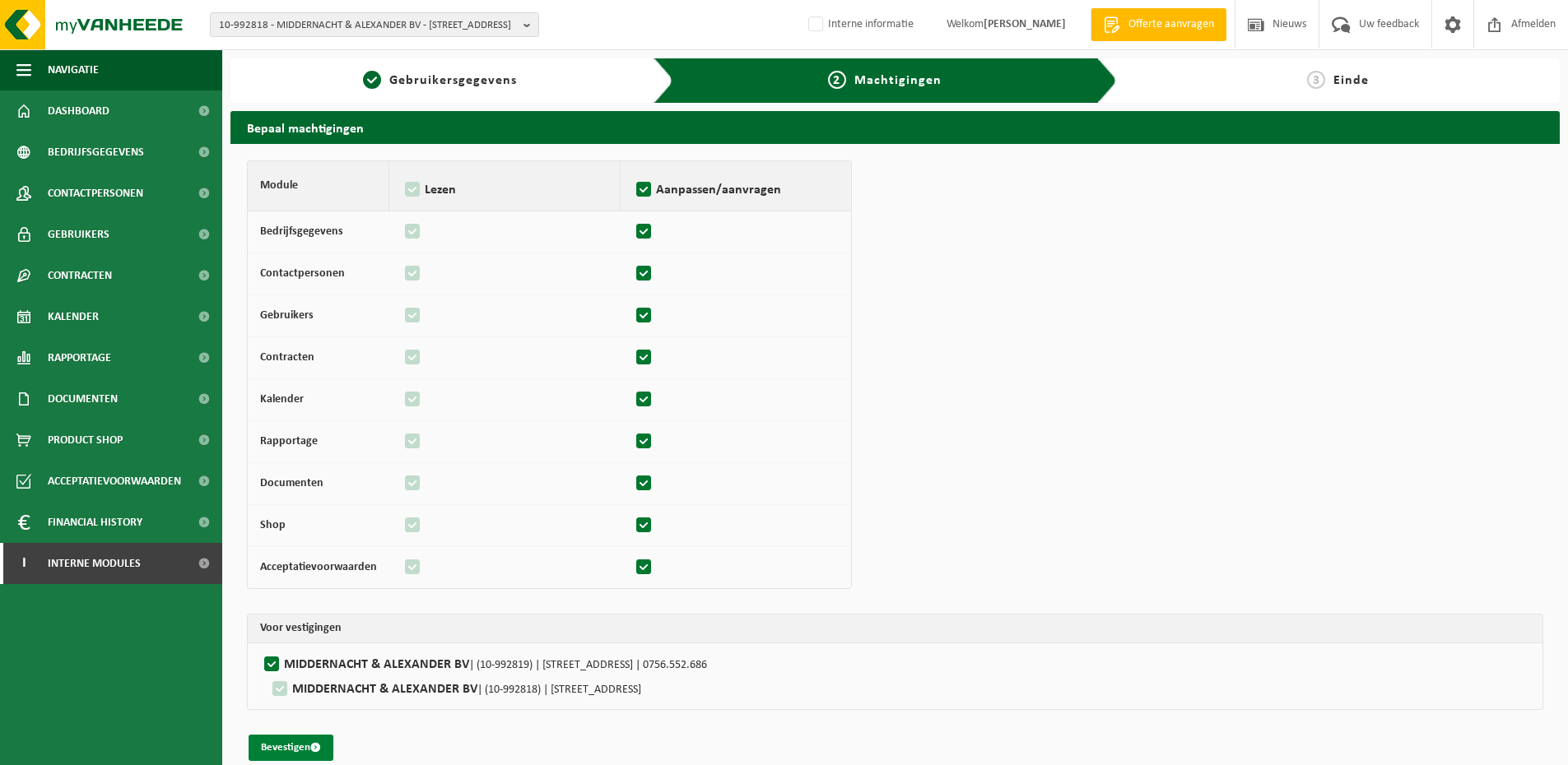
click at [285, 749] on button "Bevestigen" at bounding box center [290, 748] width 84 height 27
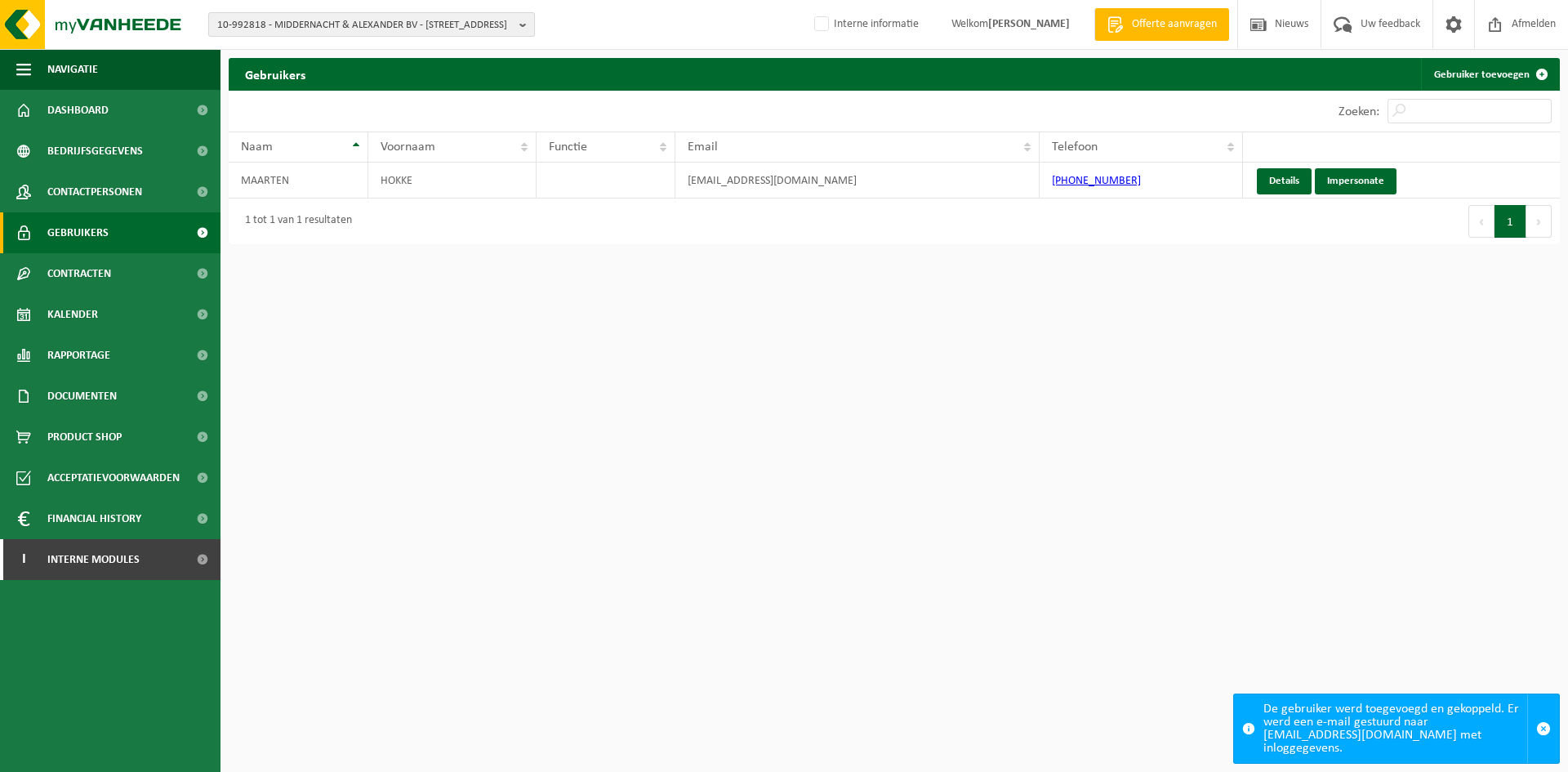
click at [353, 23] on span "10-992818 - MIDDERNACHT & ALEXANDER BV - [STREET_ADDRESS]" at bounding box center [365, 25] width 296 height 25
type input "10-901906"
click at [330, 79] on li "10-901906 - VM BUILDING SOLUTIONS DEINZE - 9800 DEINZE, EUROPALAAN 73" at bounding box center [371, 75] width 319 height 21
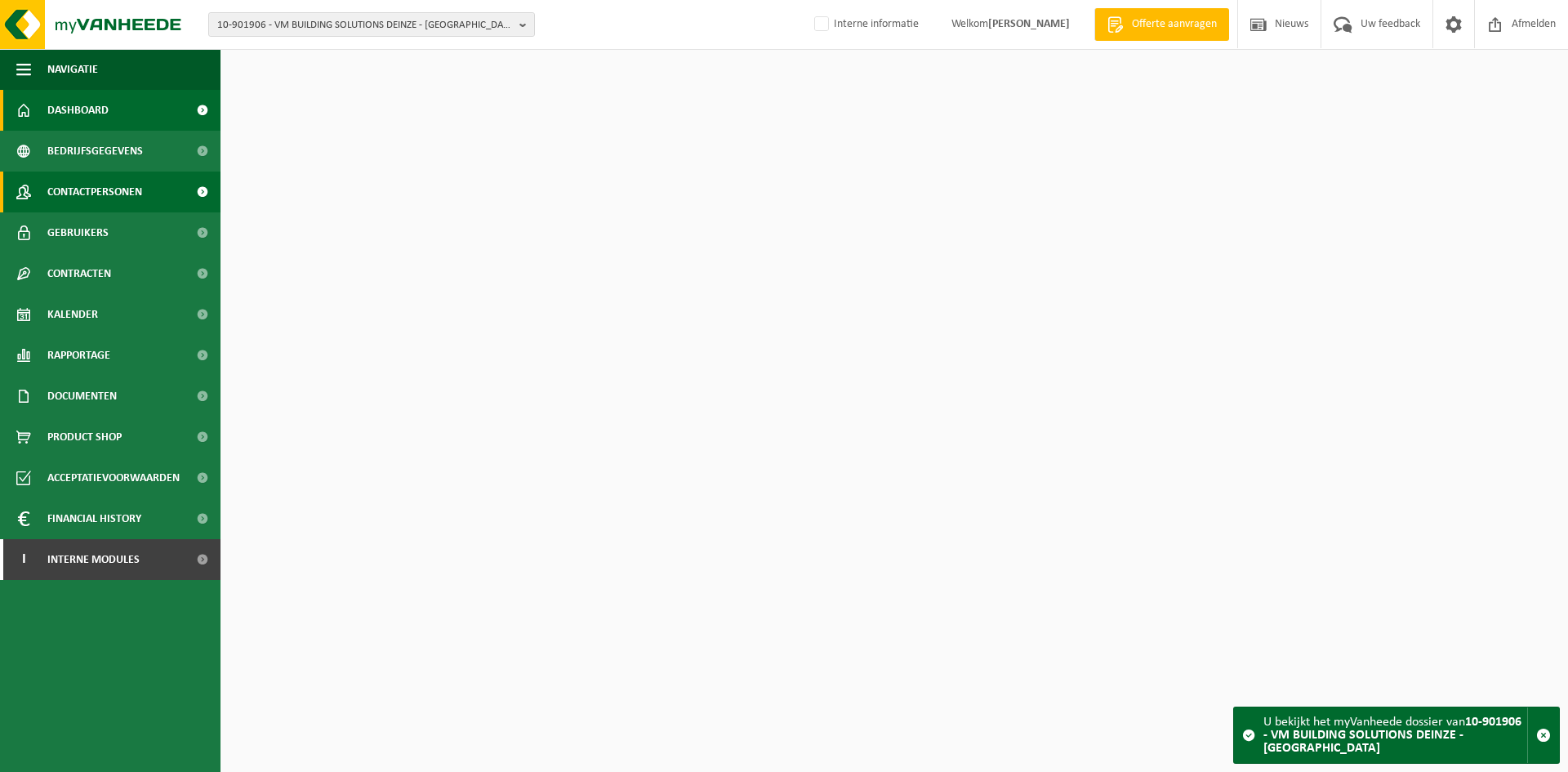
click at [73, 183] on span "Contactpersonen" at bounding box center [94, 192] width 95 height 41
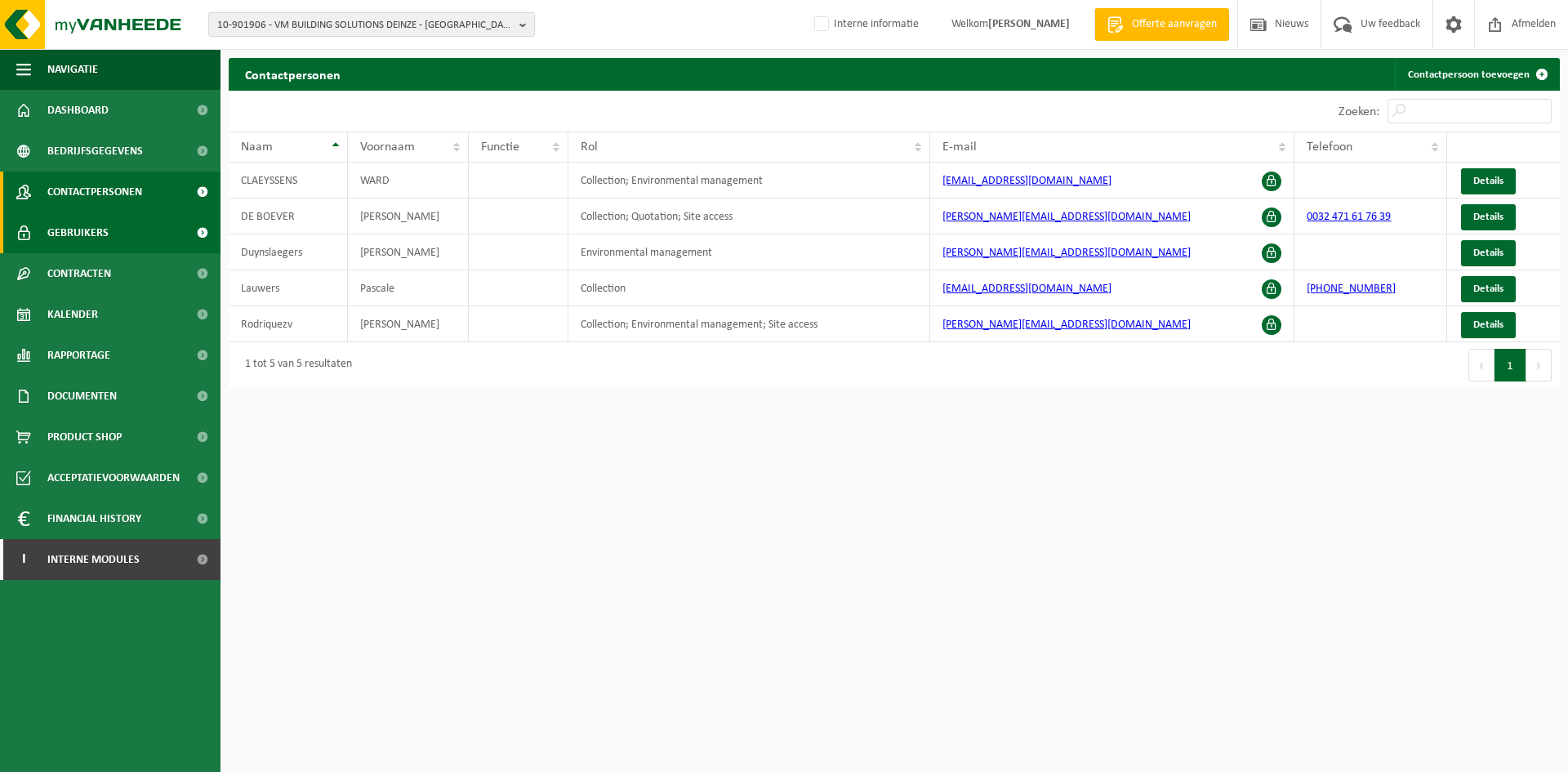
click at [132, 221] on link "Gebruikers" at bounding box center [110, 233] width 221 height 41
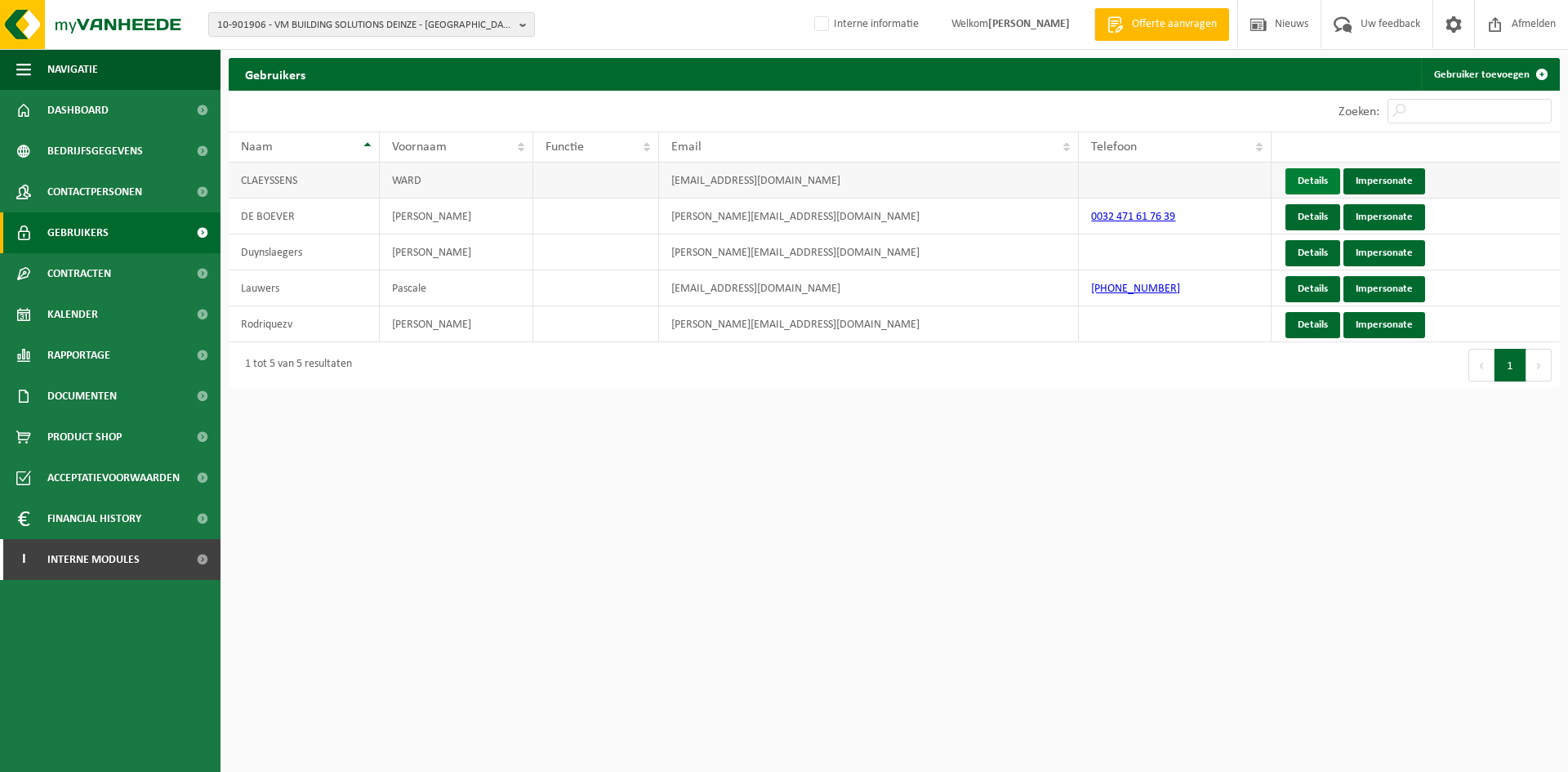
click at [1300, 172] on link "Details" at bounding box center [1313, 181] width 55 height 27
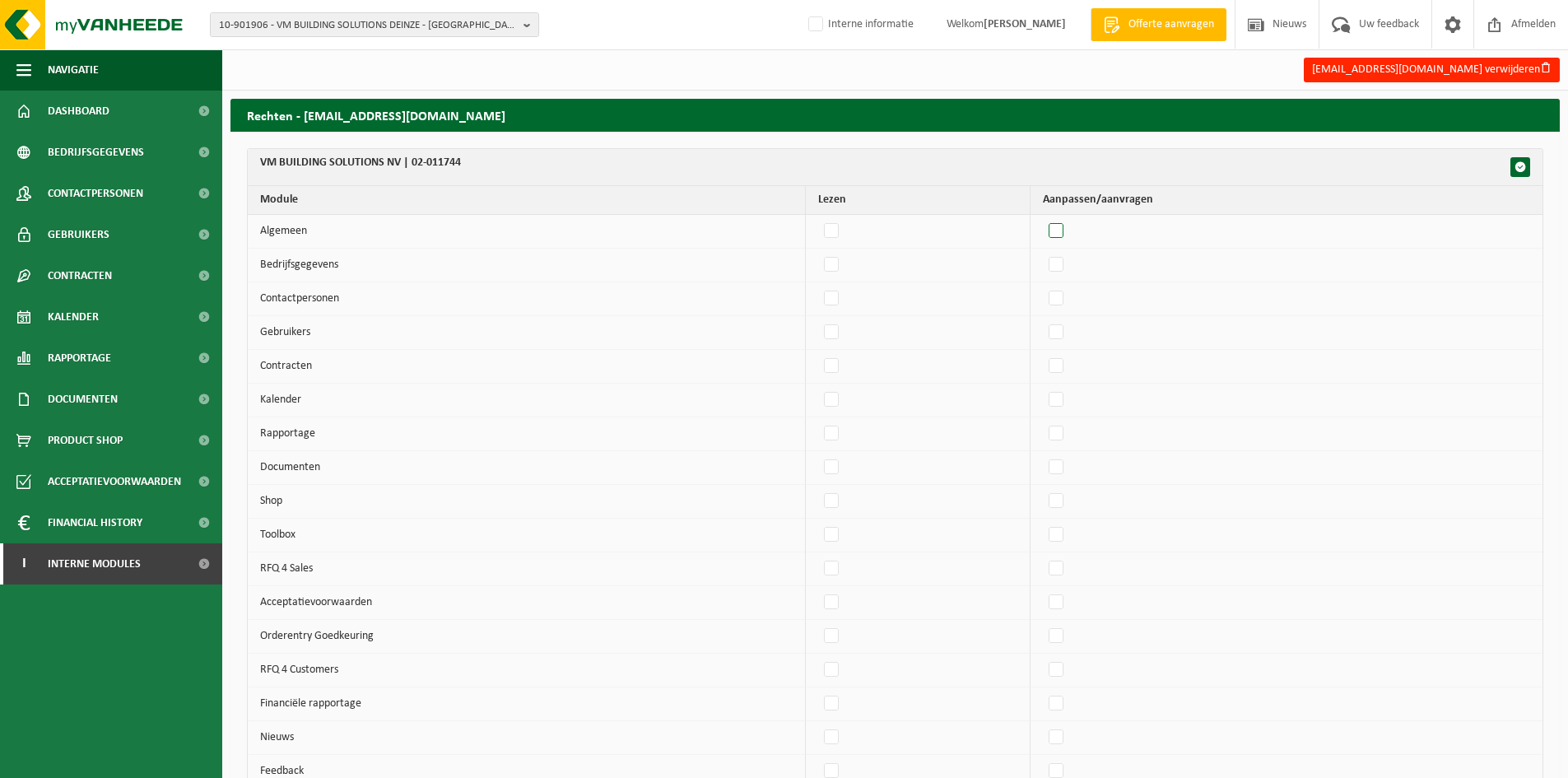
click at [1065, 231] on label"] at bounding box center [1056, 231] width 23 height 25
click at [1042, 219] on input "checkbox" at bounding box center [1042, 218] width 1 height 1
checkbox input "true"
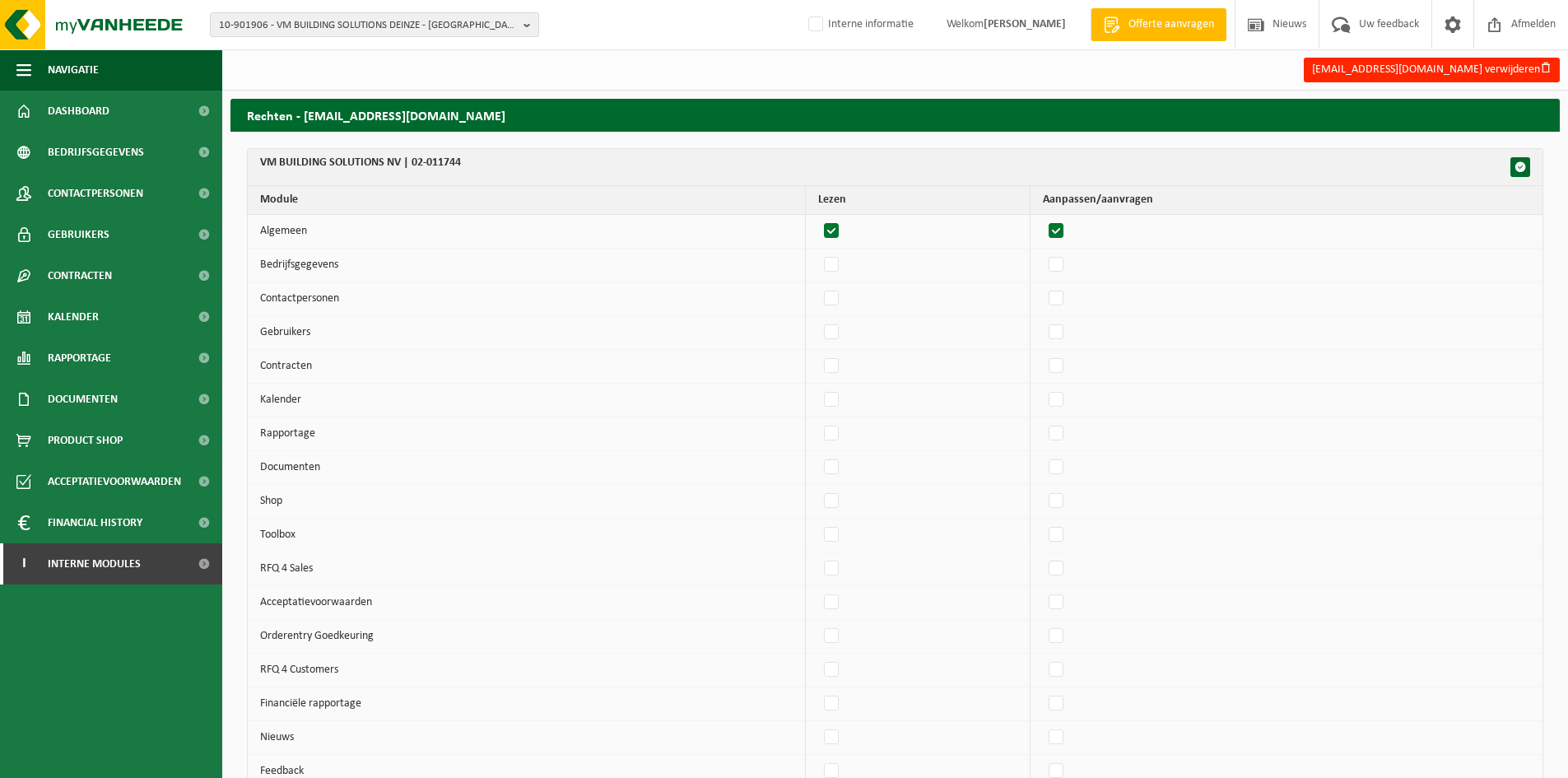
checkbox input "true"
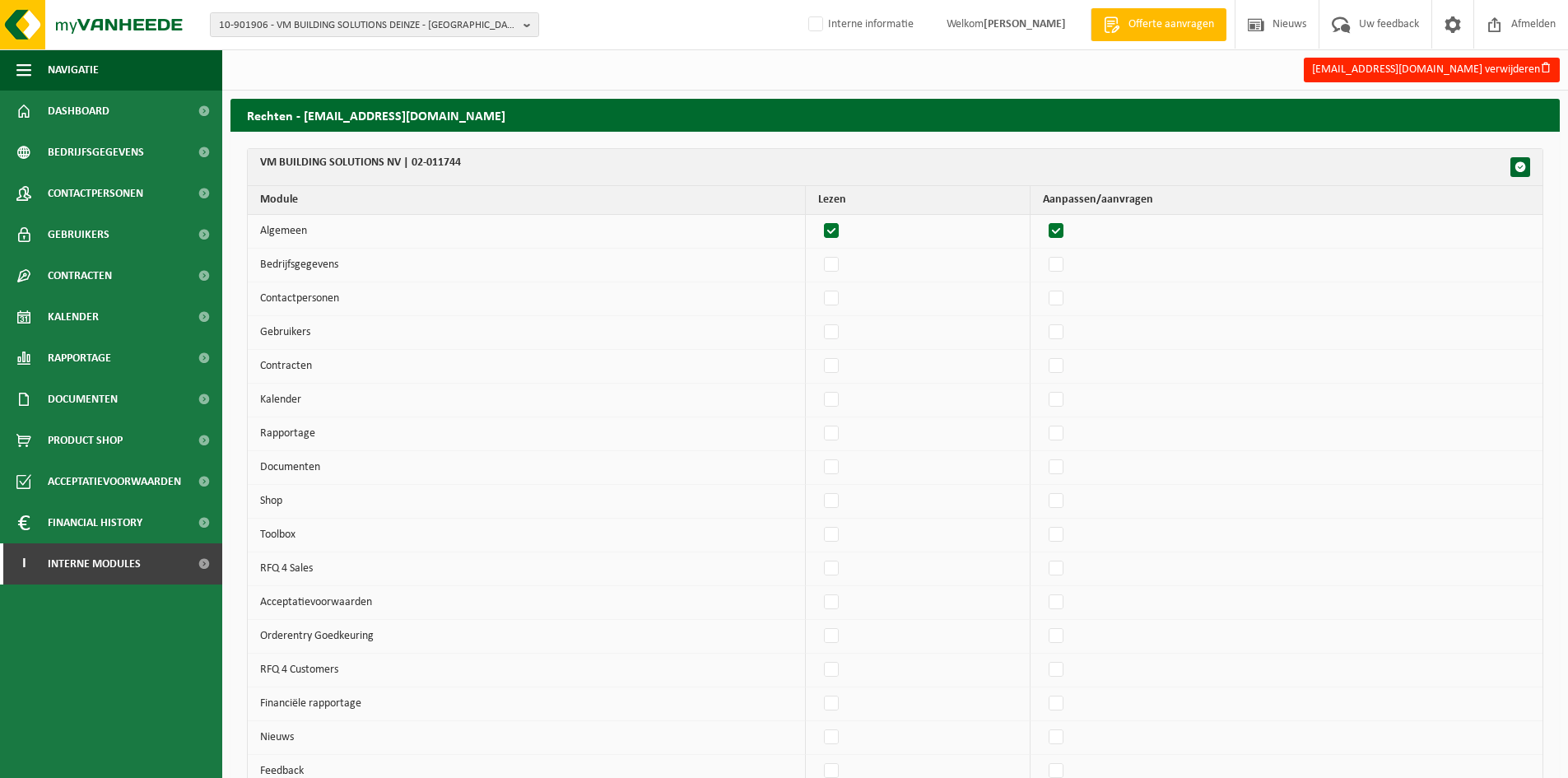
checkbox input "true"
click at [1066, 262] on label"] at bounding box center [1056, 265] width 23 height 25
click at [1042, 252] on input "checkbox" at bounding box center [1042, 252] width 1 height 1
checkbox input "true"
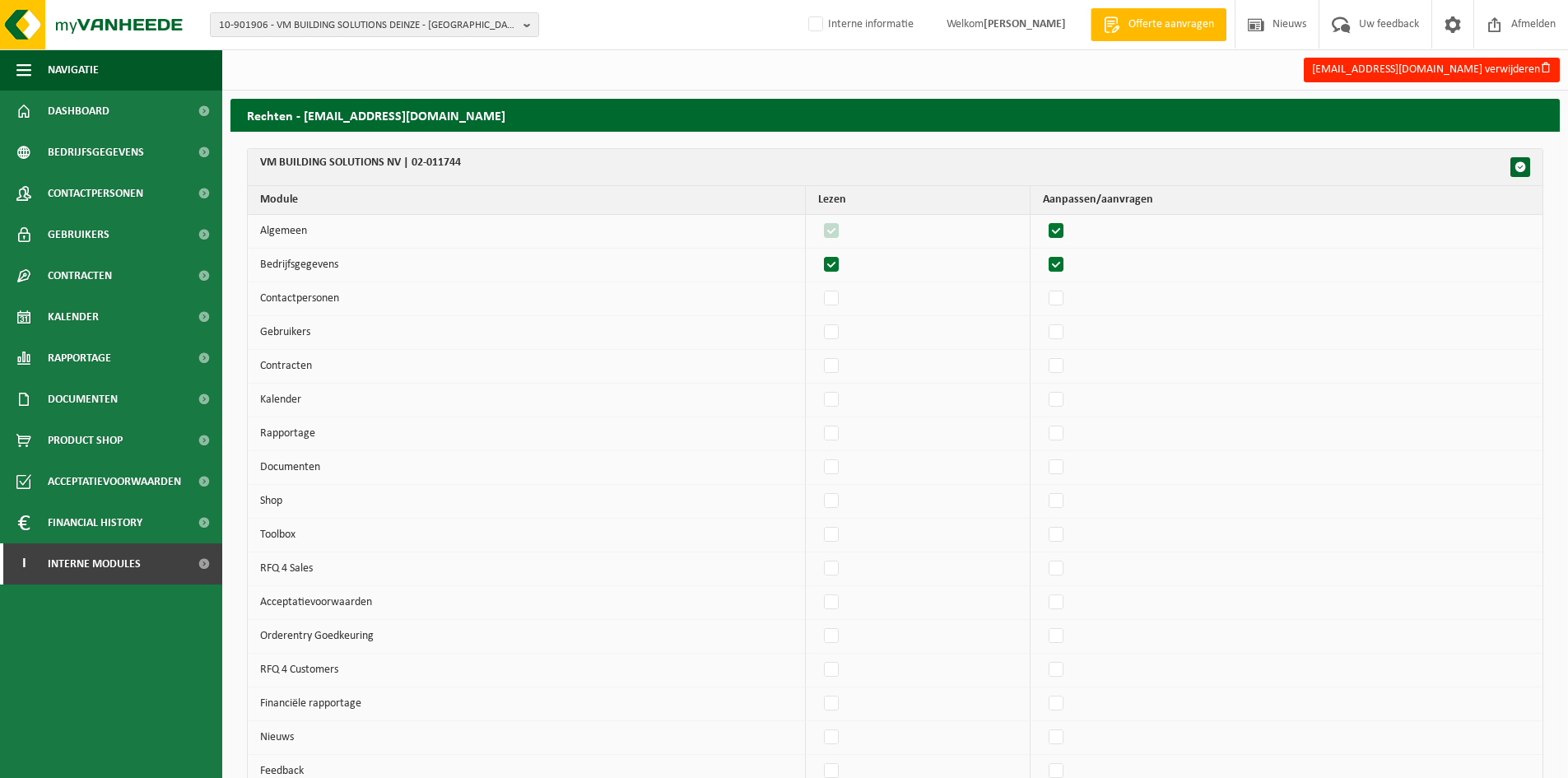
checkbox input "true"
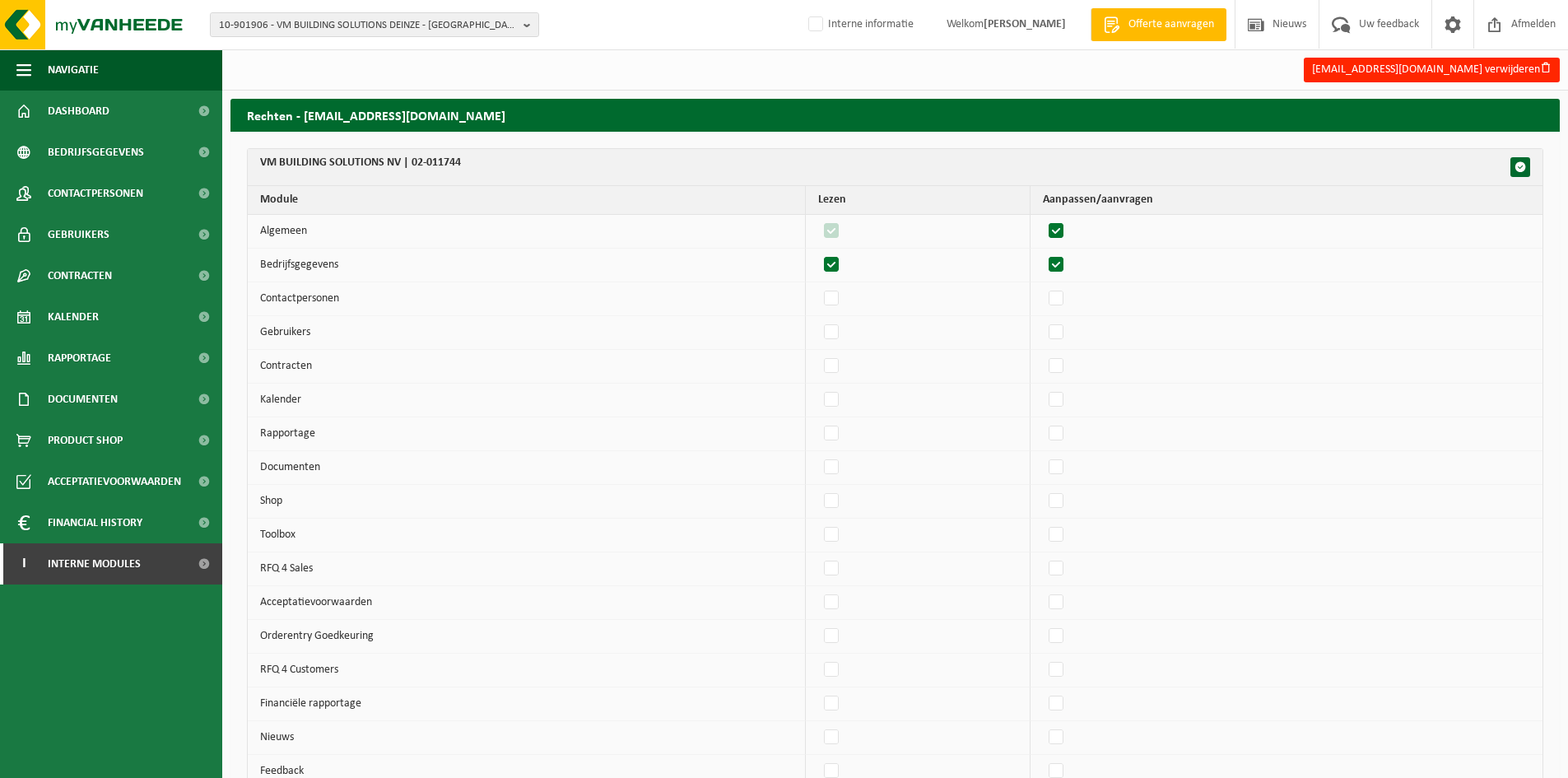
checkbox input "true"
click at [1065, 291] on label"] at bounding box center [1056, 298] width 23 height 25
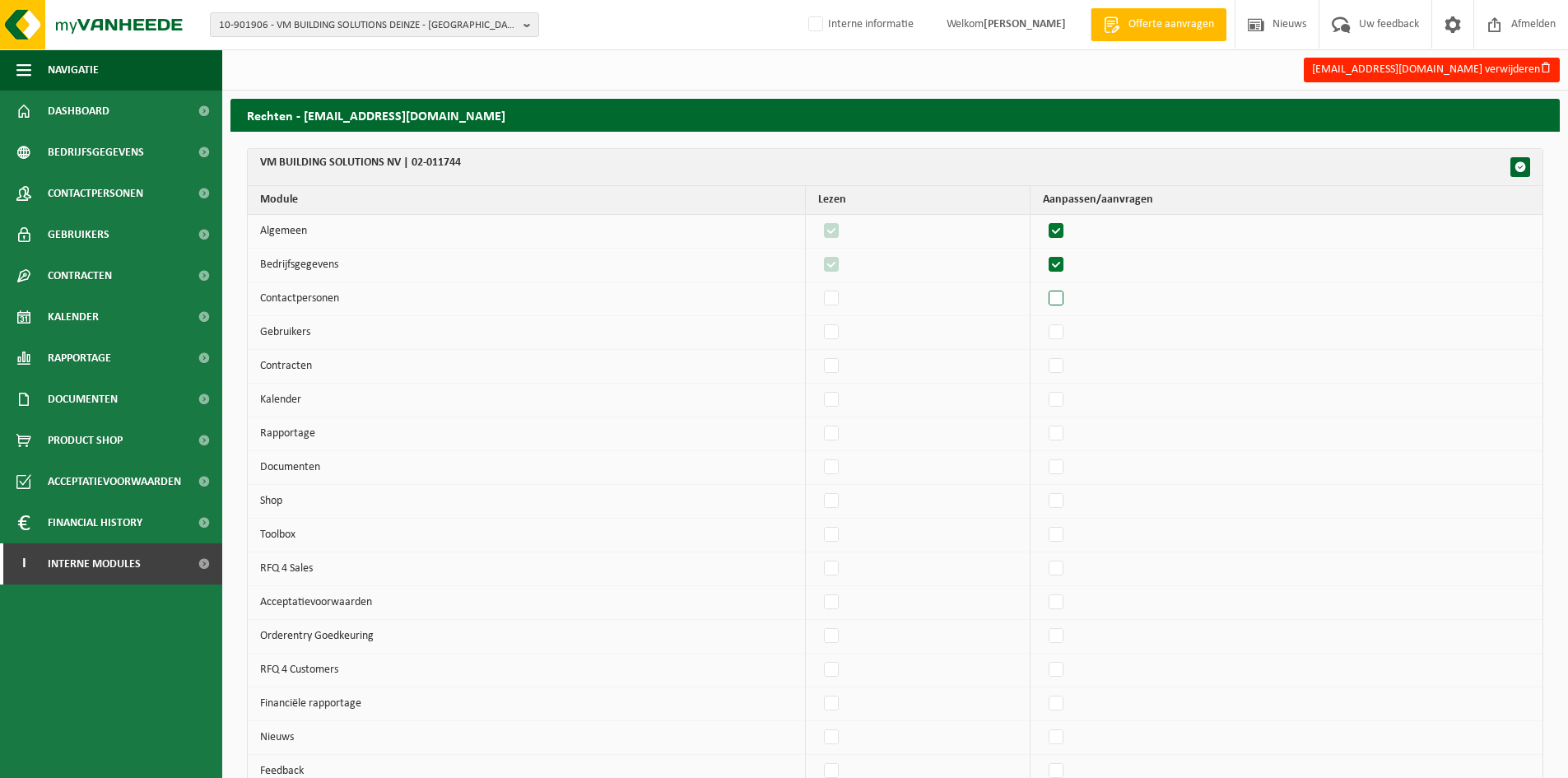
click at [1042, 286] on input "checkbox" at bounding box center [1042, 285] width 1 height 1
checkbox input "true"
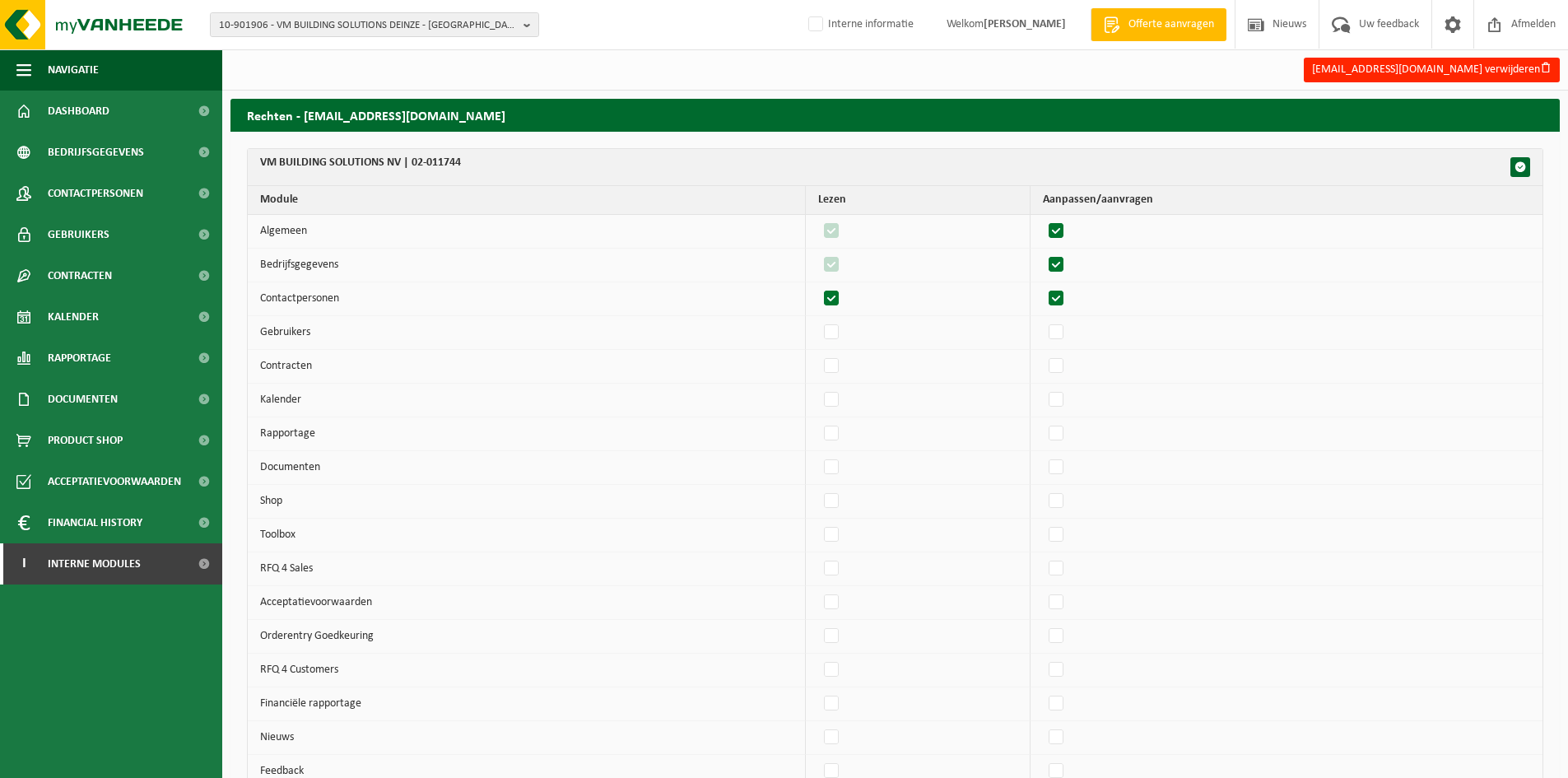
checkbox input "true"
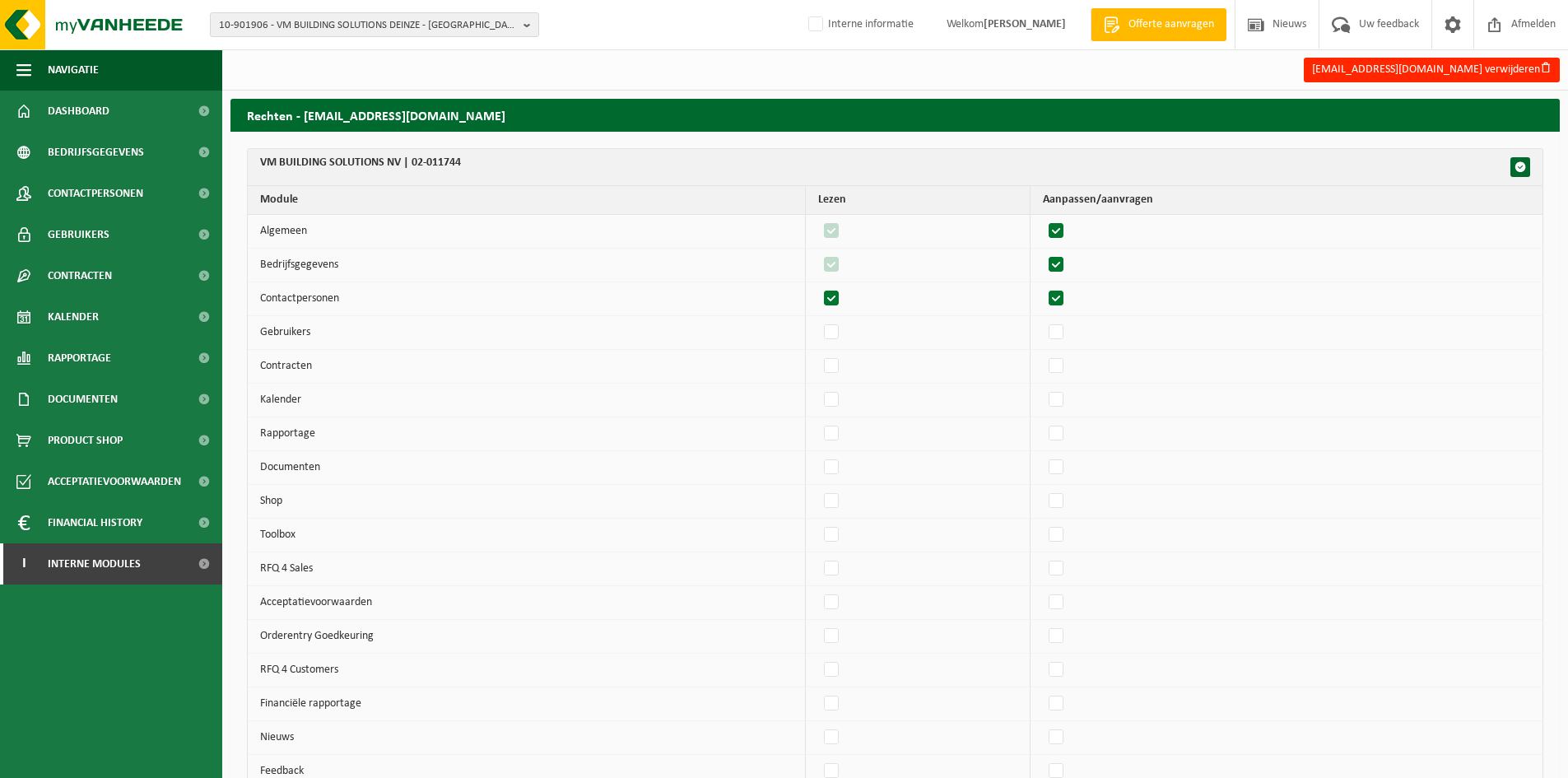
checkbox input "true"
click at [1067, 312] on td at bounding box center [1286, 299] width 512 height 34
click at [1067, 327] on label"] at bounding box center [1056, 333] width 23 height 25
click at [1042, 321] on input "checkbox" at bounding box center [1042, 320] width 1 height 1
checkbox input "true"
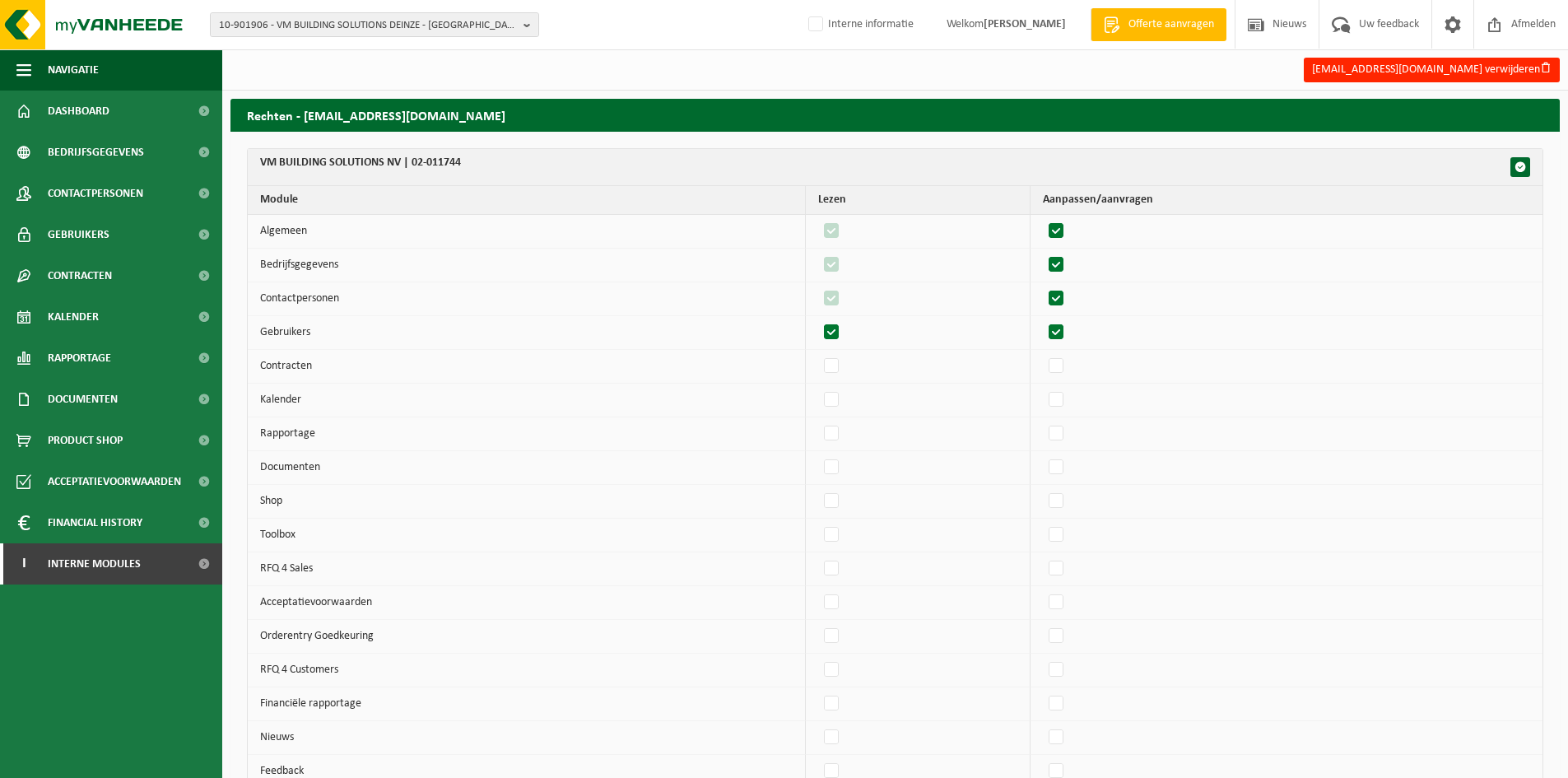
checkbox input "true"
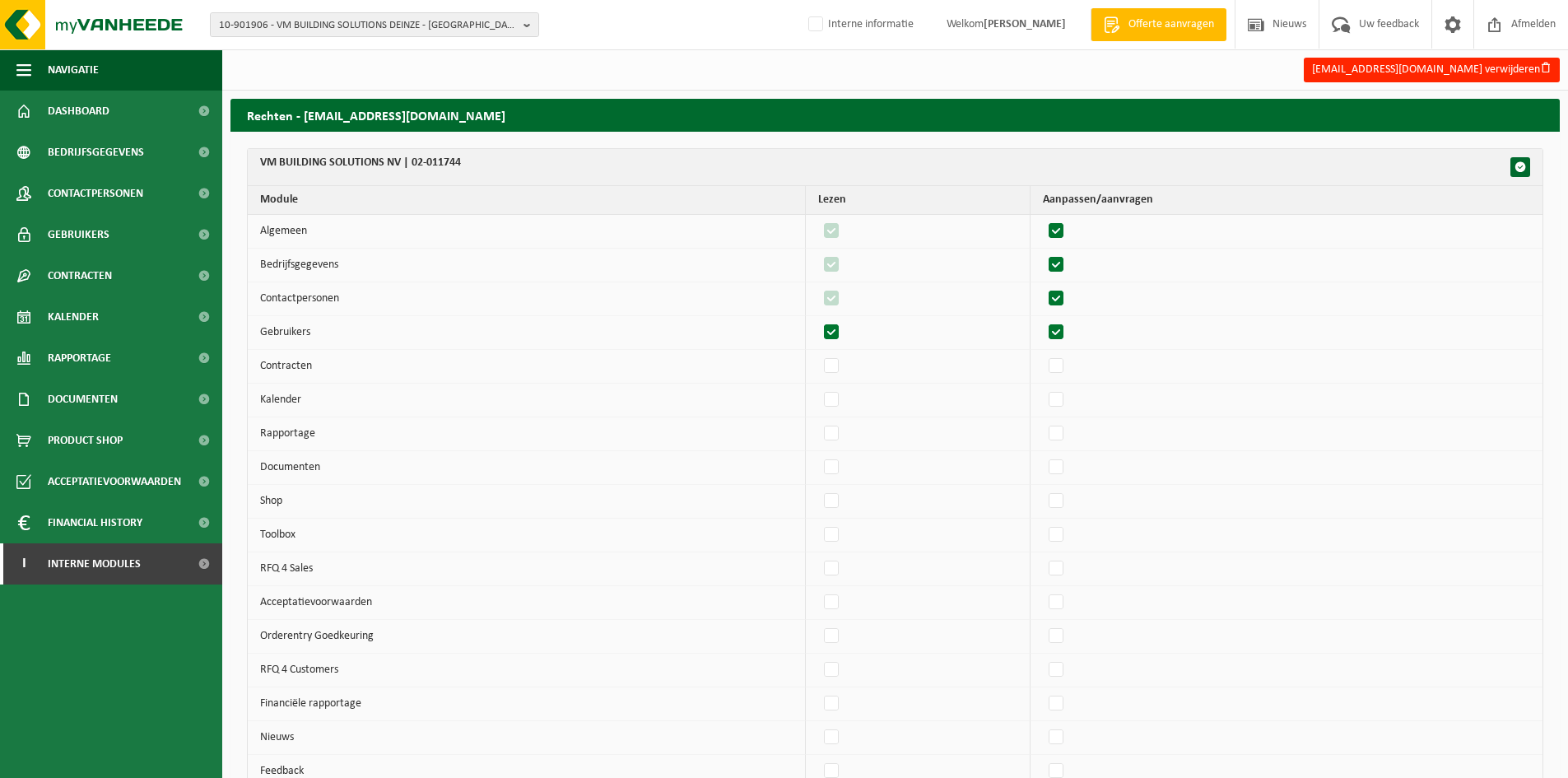
checkbox input "true"
click at [1057, 369] on label"] at bounding box center [1056, 366] width 23 height 25
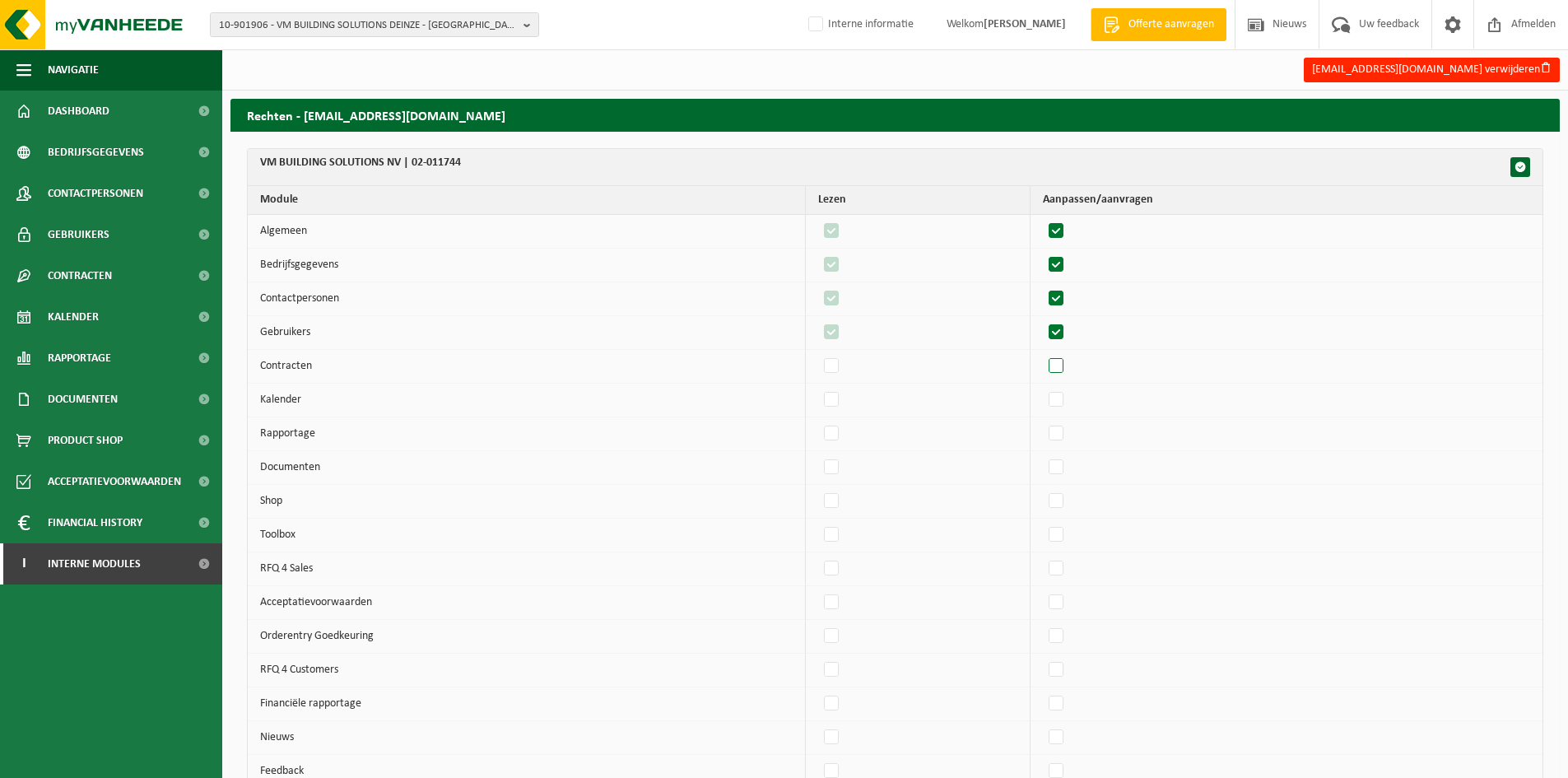
click at [1042, 354] on input "checkbox" at bounding box center [1042, 353] width 1 height 1
checkbox input "true"
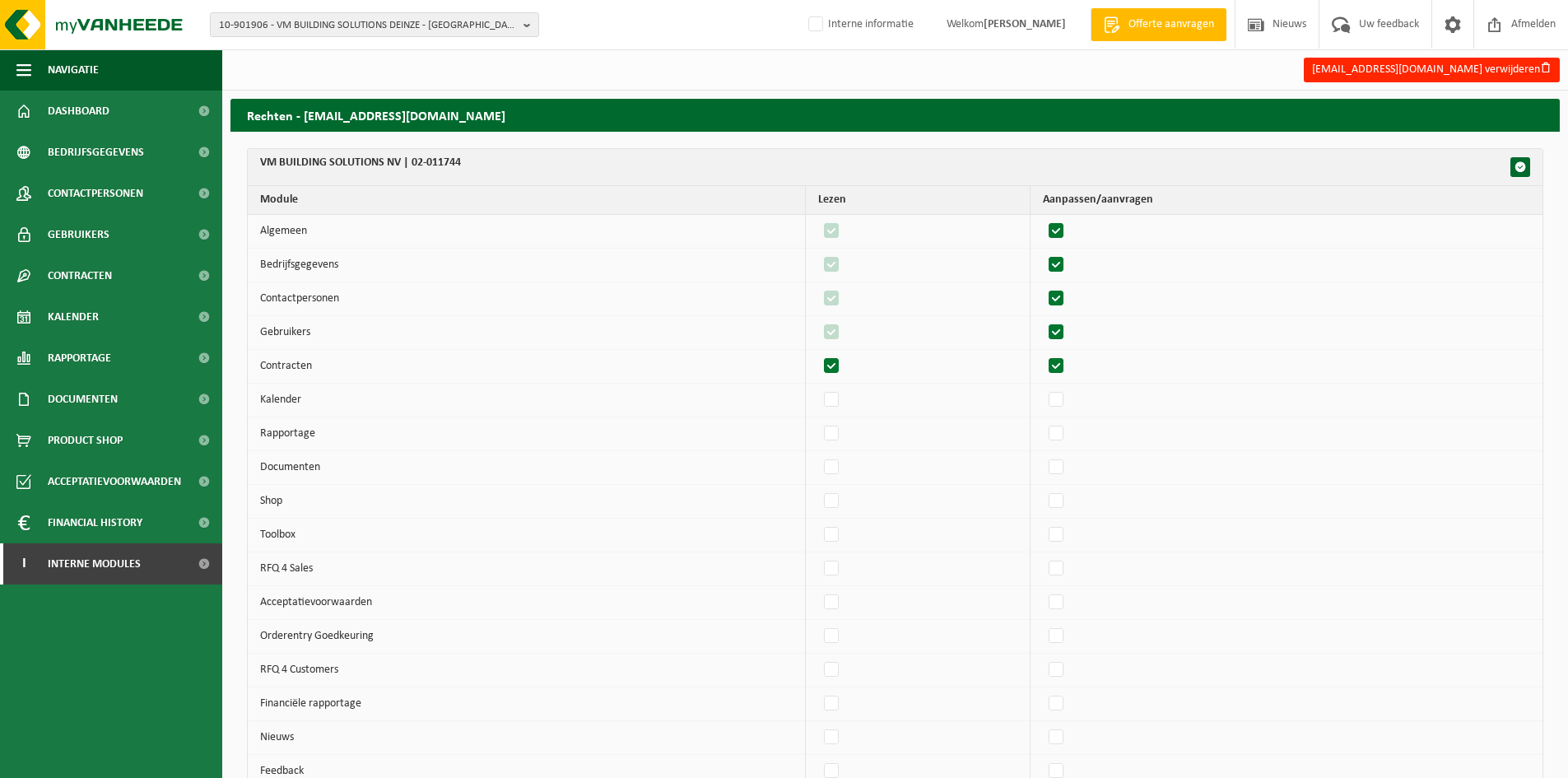
checkbox input "true"
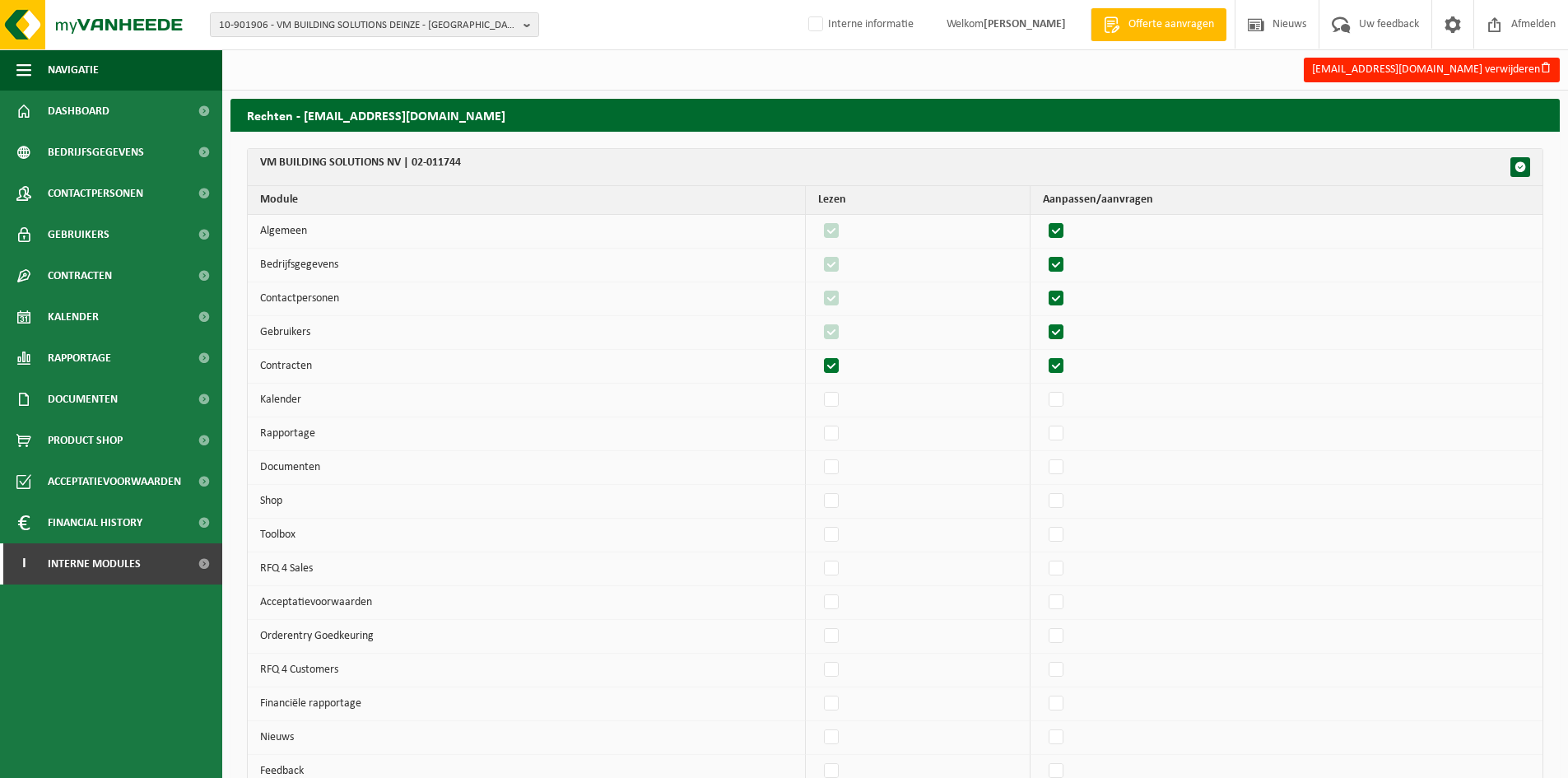
checkbox input "true"
click at [1067, 407] on label"] at bounding box center [1056, 400] width 23 height 25
click at [1042, 388] on input "checkbox" at bounding box center [1042, 387] width 1 height 1
checkbox input "true"
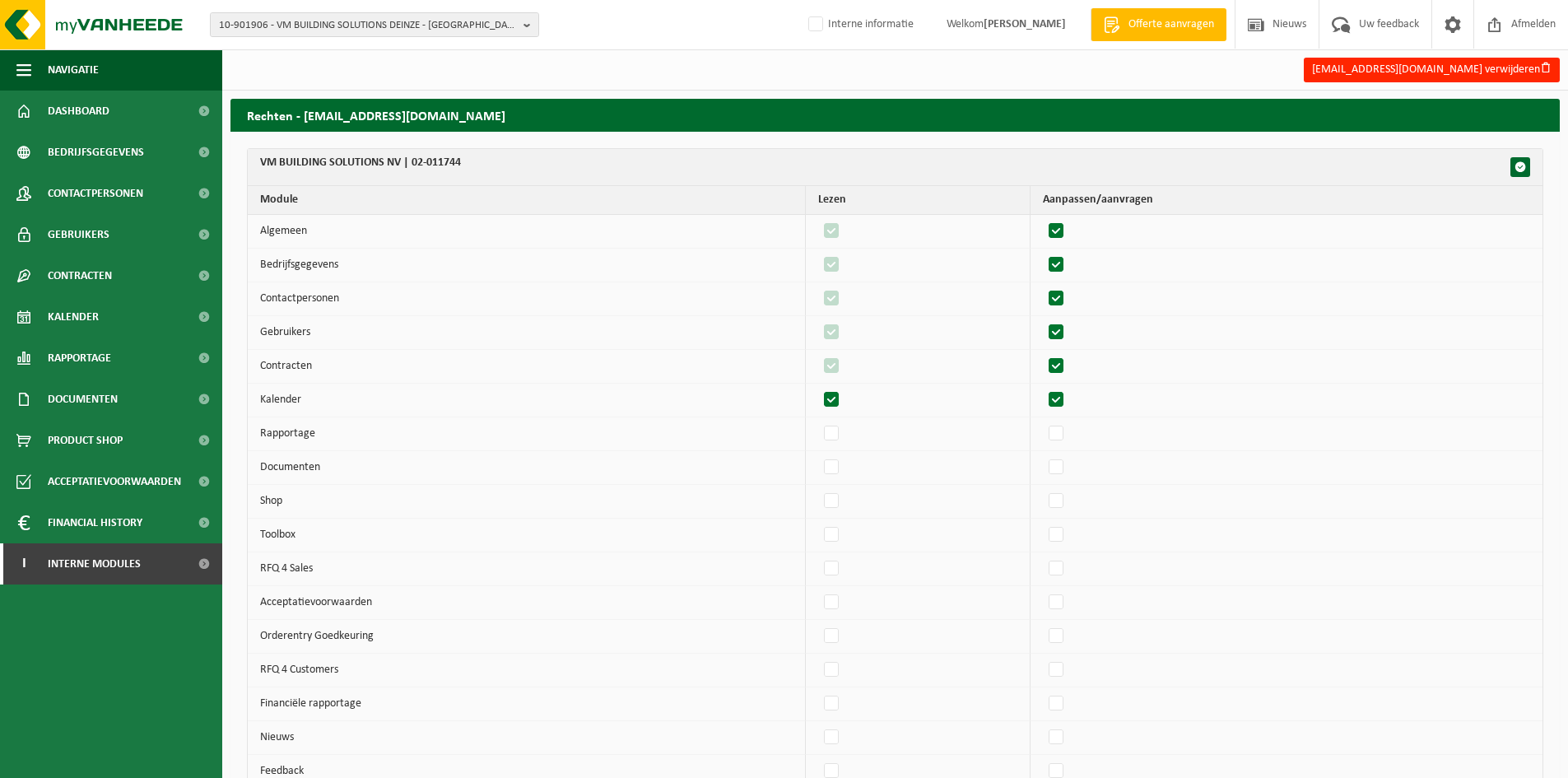
checkbox input "true"
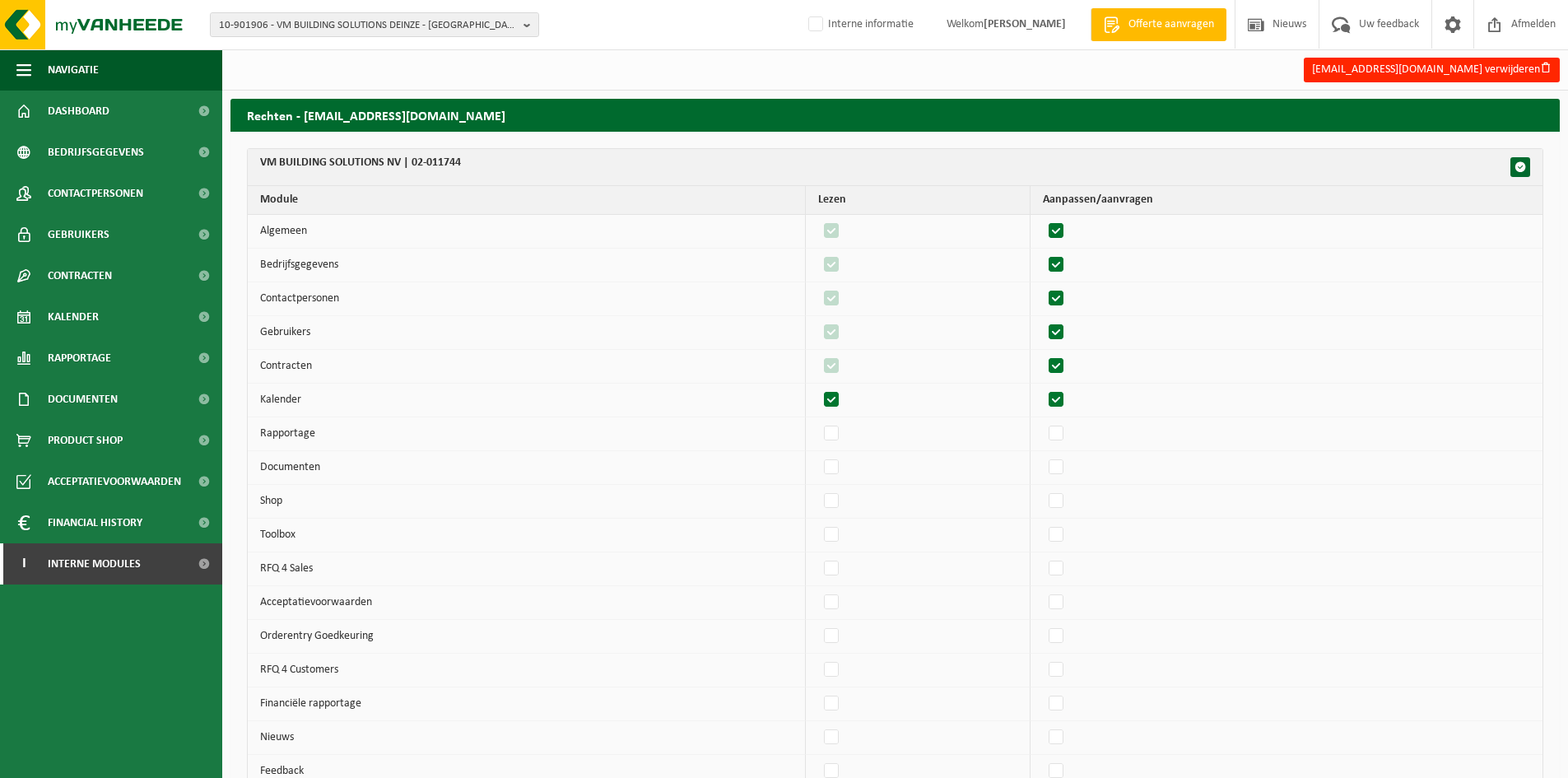
checkbox input "true"
click at [1055, 455] on td at bounding box center [1286, 467] width 512 height 34
drag, startPoint x: 1070, startPoint y: 438, endPoint x: 1069, endPoint y: 469, distance: 31.0
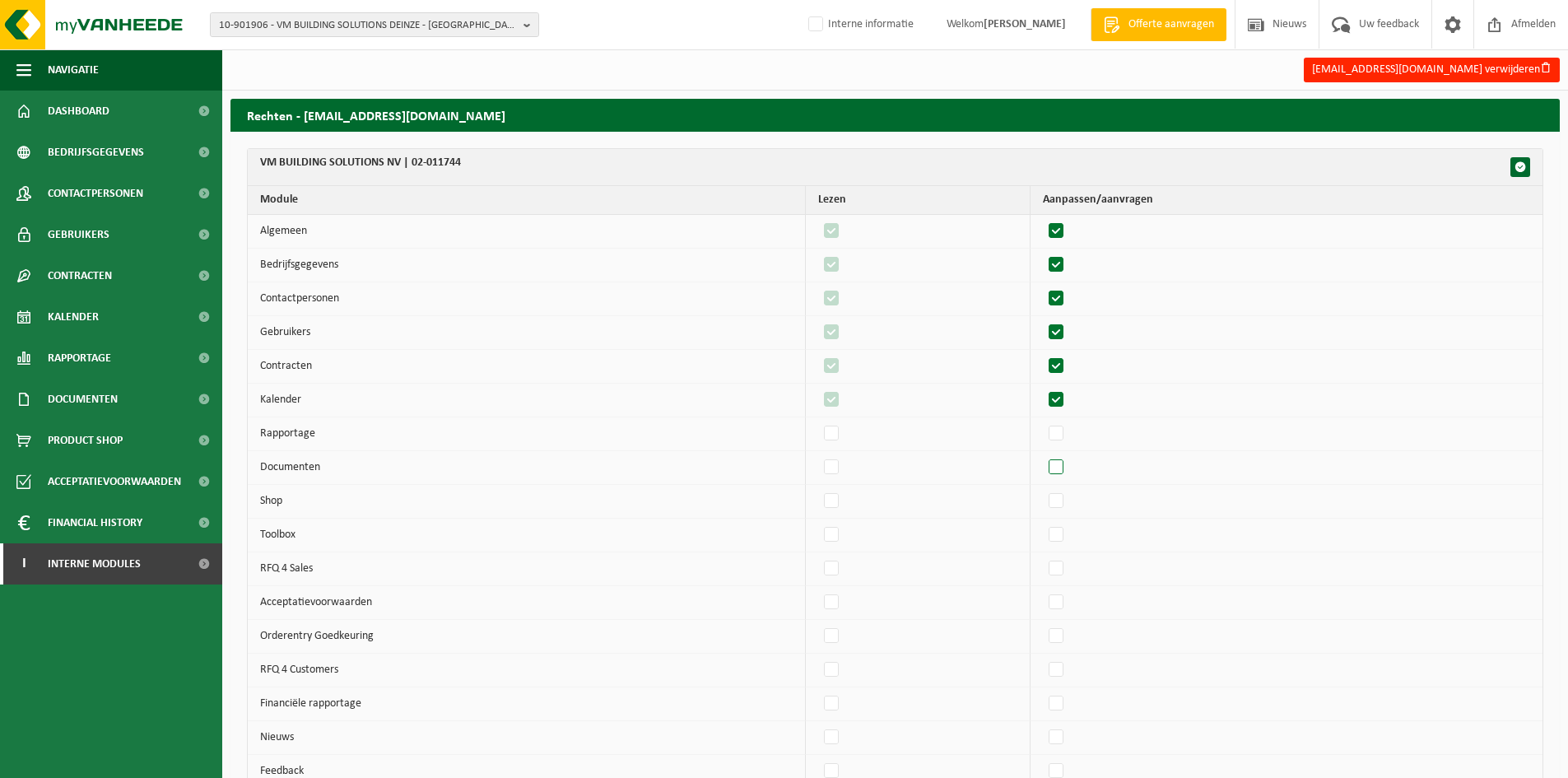
click at [1068, 442] on label"] at bounding box center [1056, 433] width 23 height 25
click at [1042, 421] on input "checkbox" at bounding box center [1042, 420] width 1 height 1
checkbox input "true"
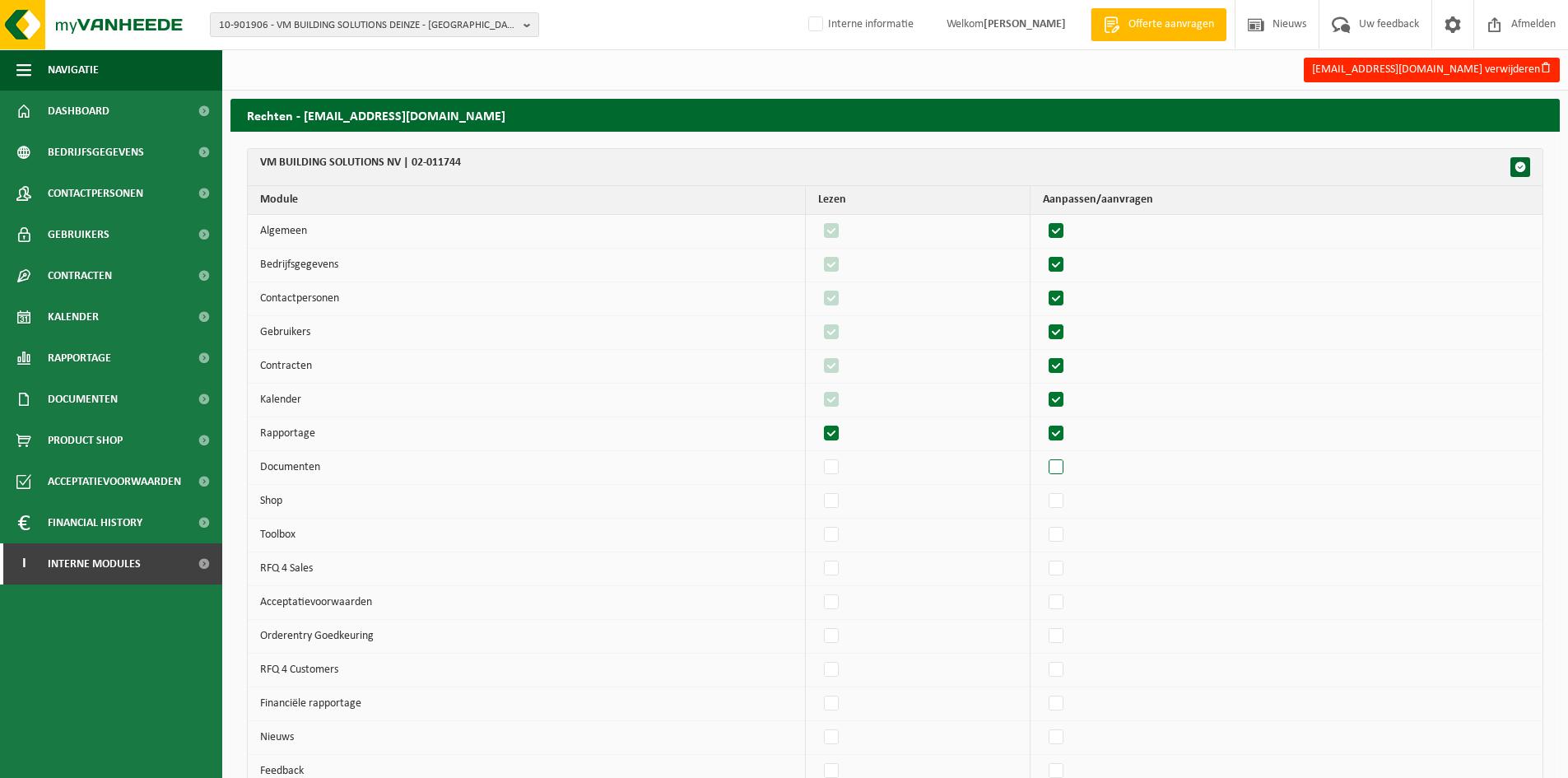
checkbox input "true"
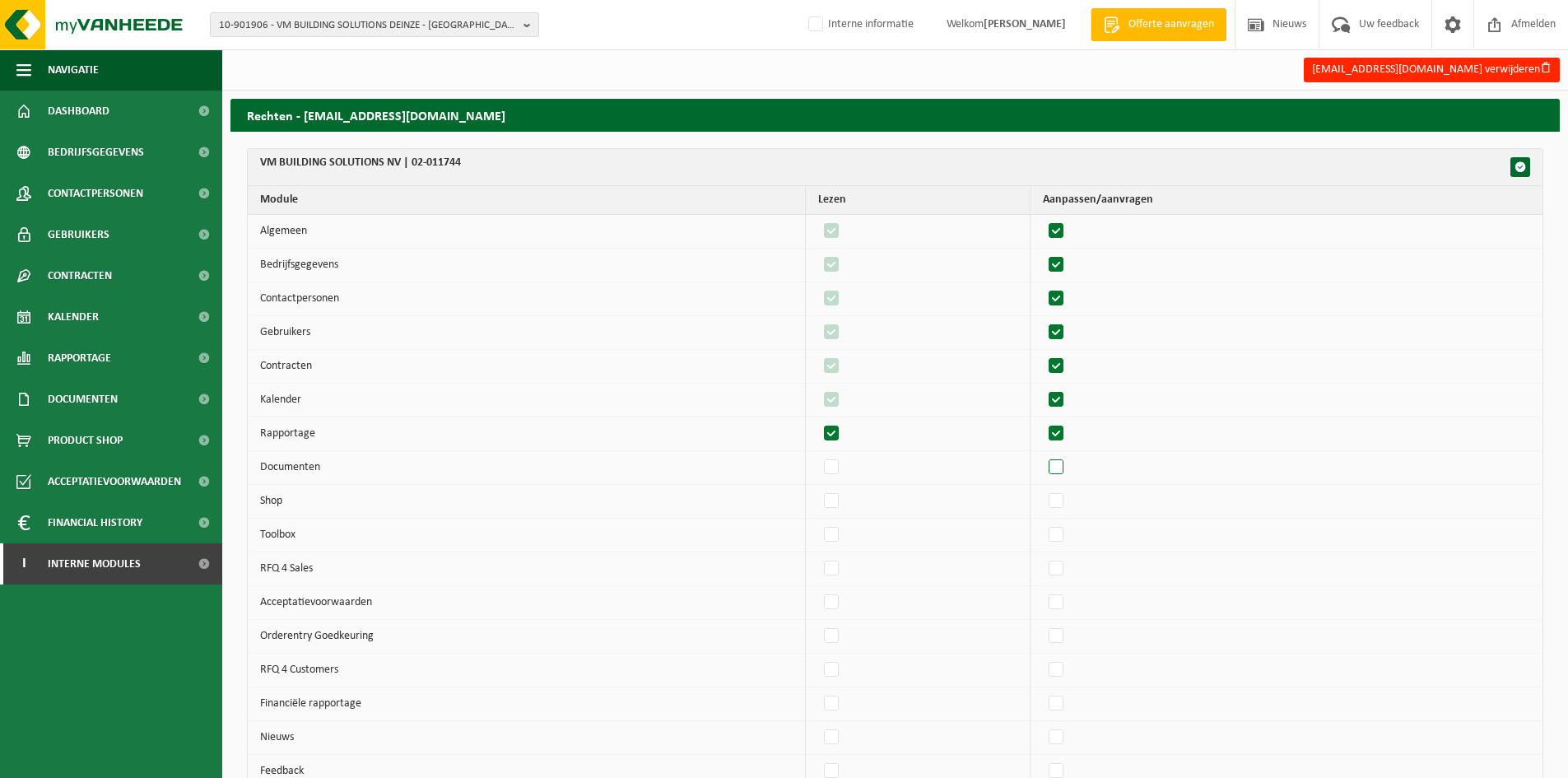
checkbox input "true"
click at [1068, 469] on label"] at bounding box center [1056, 467] width 23 height 25
click at [1042, 455] on input "checkbox" at bounding box center [1042, 454] width 1 height 1
checkbox input "true"
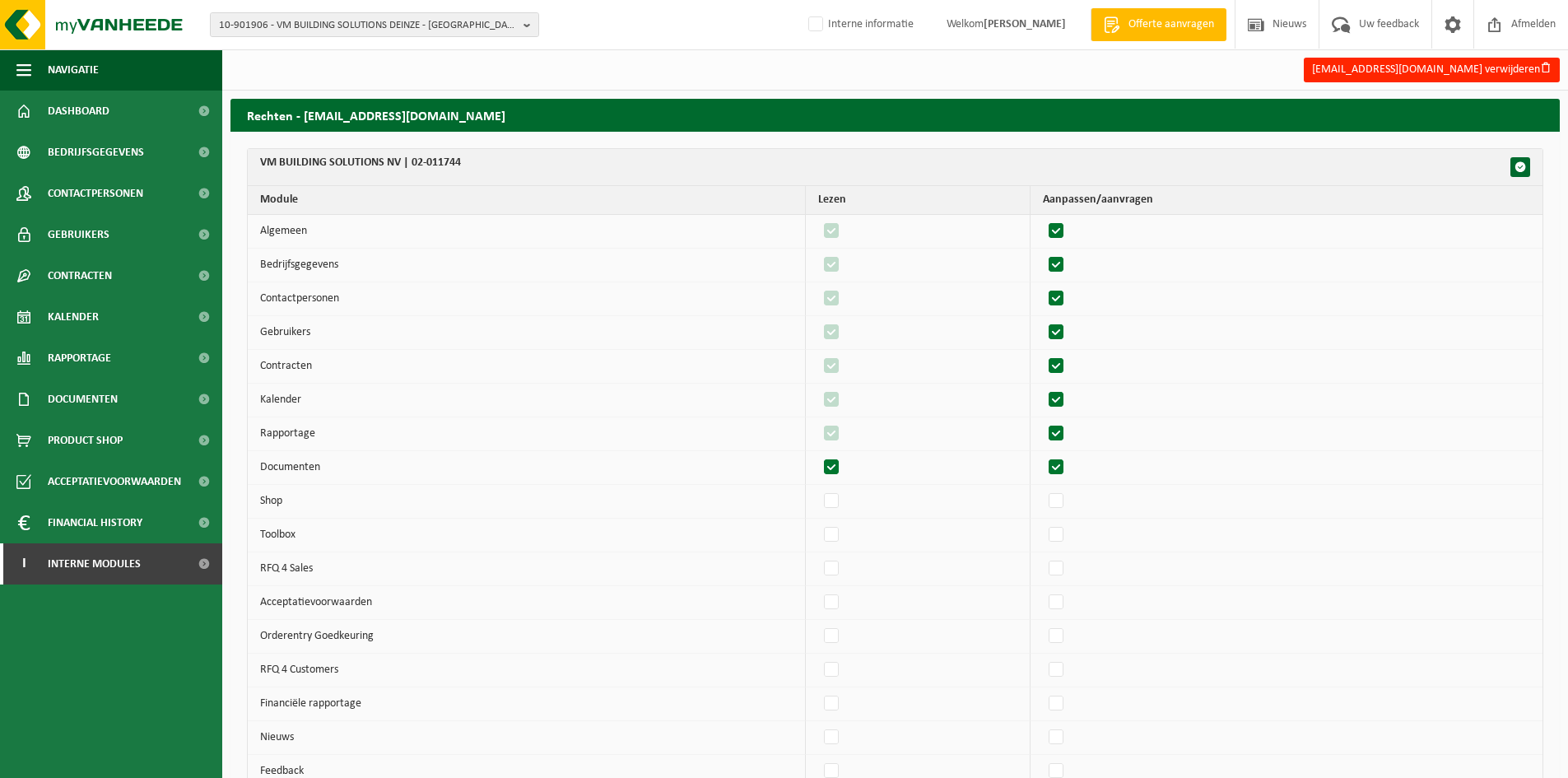
checkbox input "true"
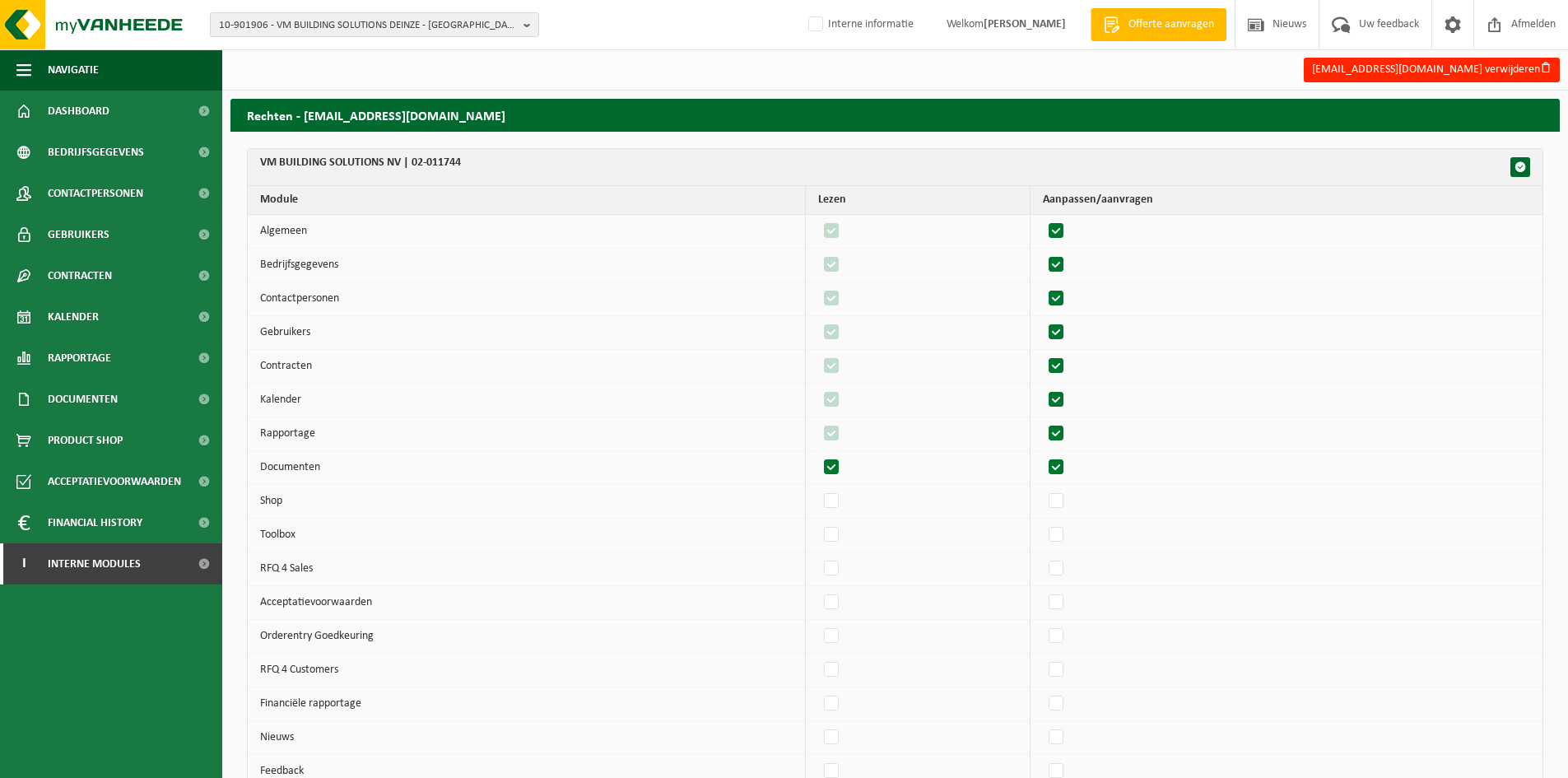
checkbox input "true"
click at [1057, 507] on label"] at bounding box center [1056, 501] width 23 height 25
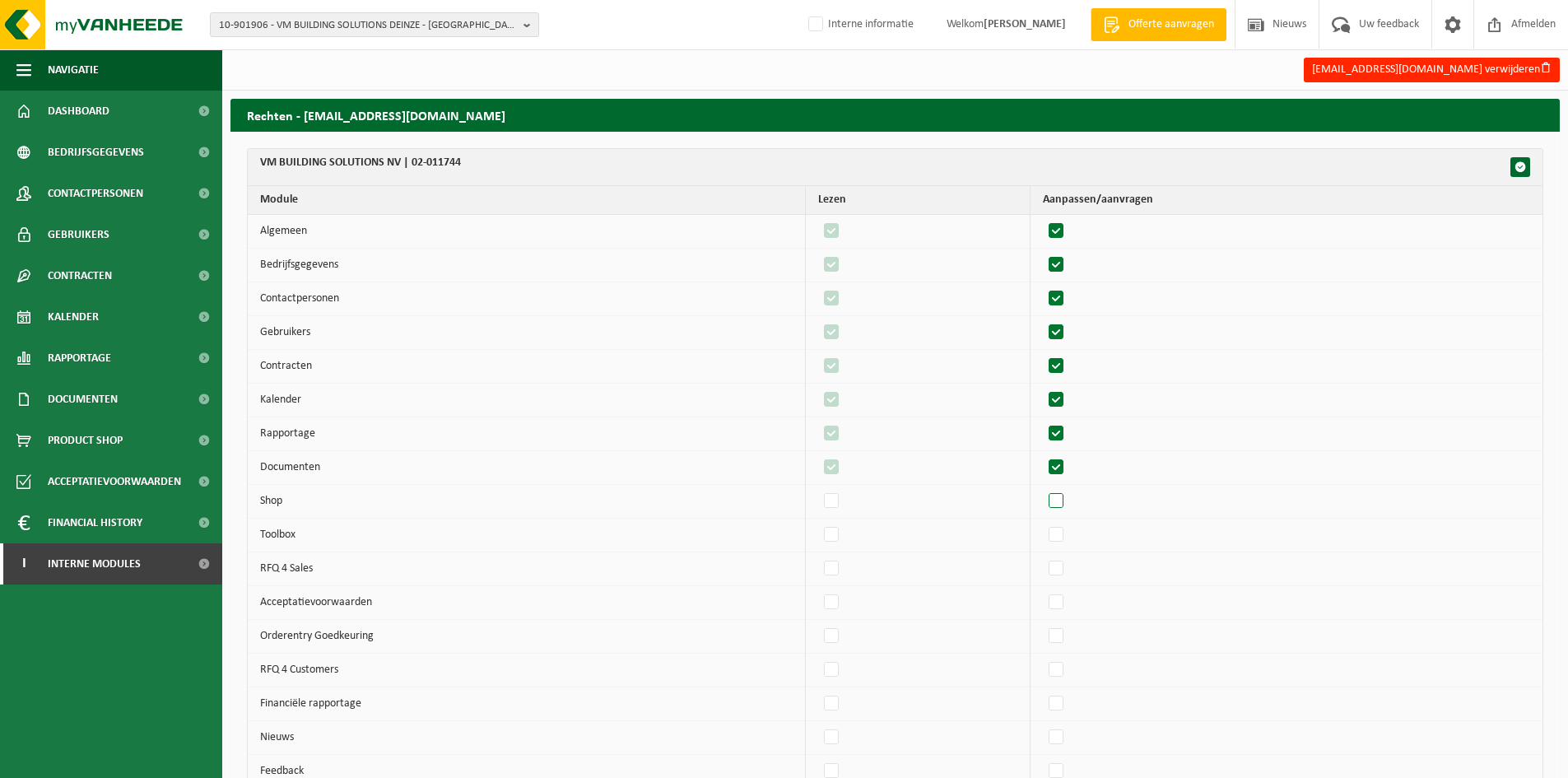
click at [1042, 489] on input "checkbox" at bounding box center [1042, 488] width 1 height 1
checkbox input "true"
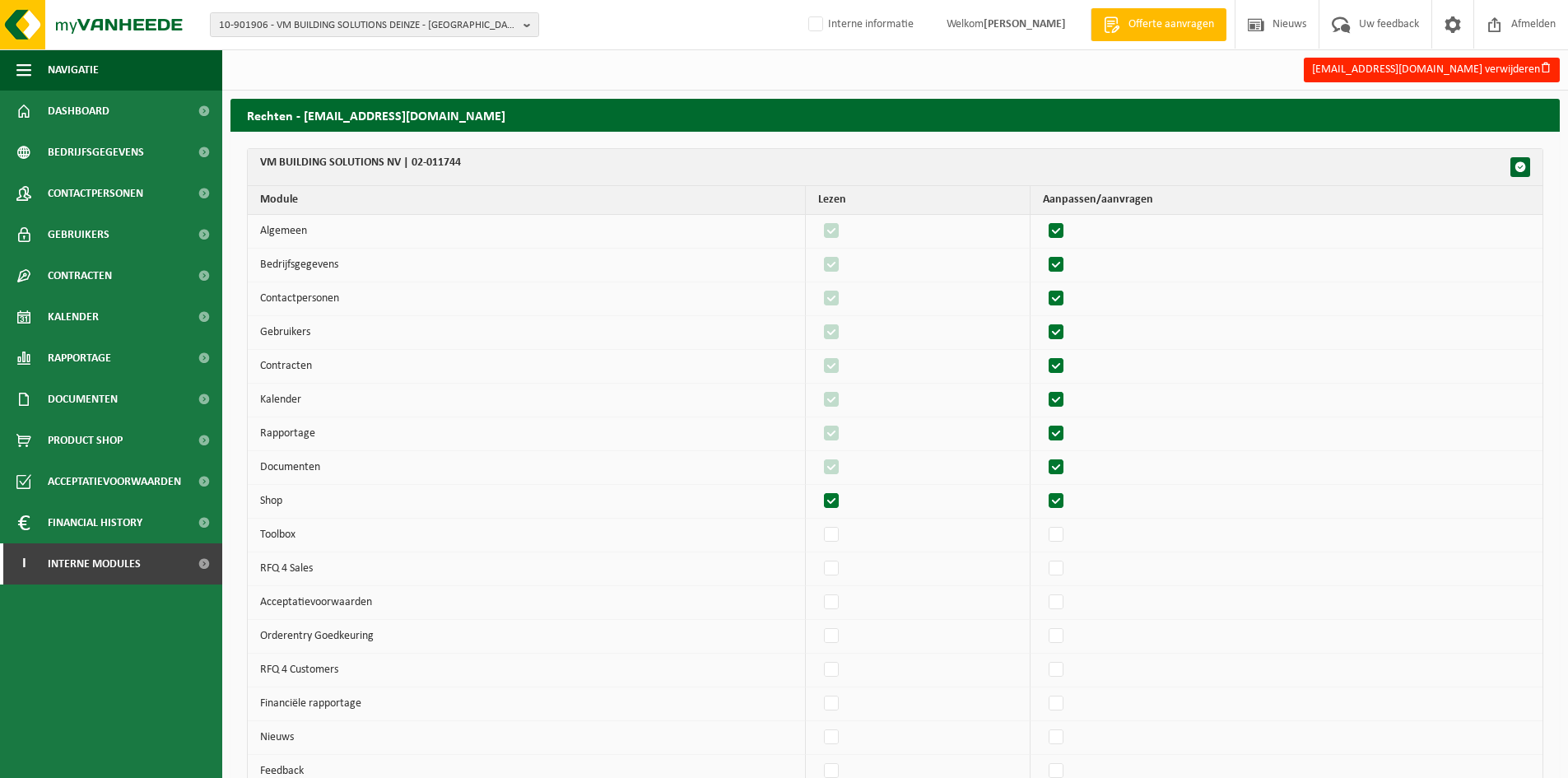
checkbox input "true"
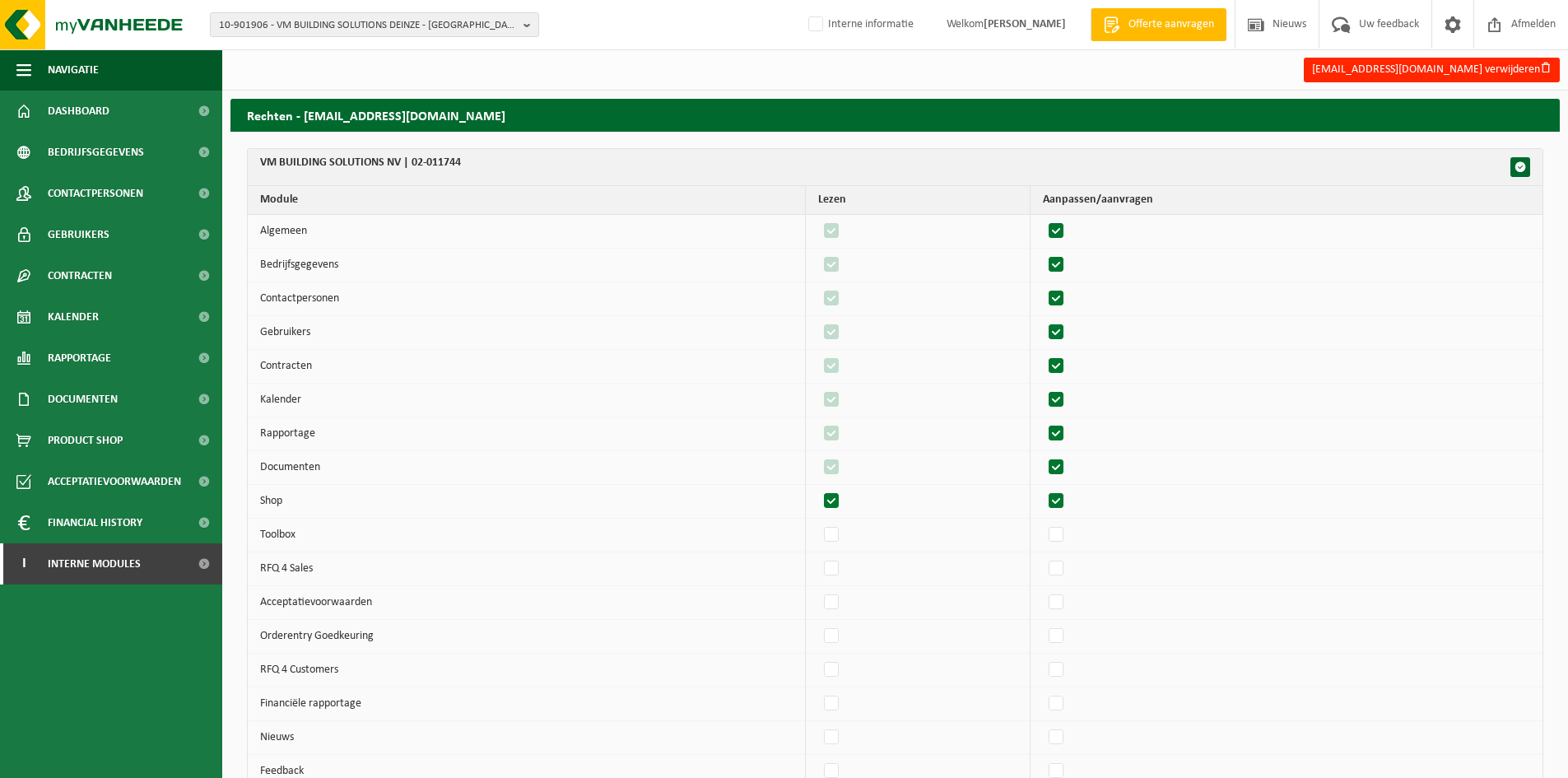
checkbox input "true"
click at [1063, 597] on label"] at bounding box center [1056, 602] width 23 height 25
click at [1042, 590] on input "checkbox" at bounding box center [1042, 589] width 1 height 1
checkbox input "true"
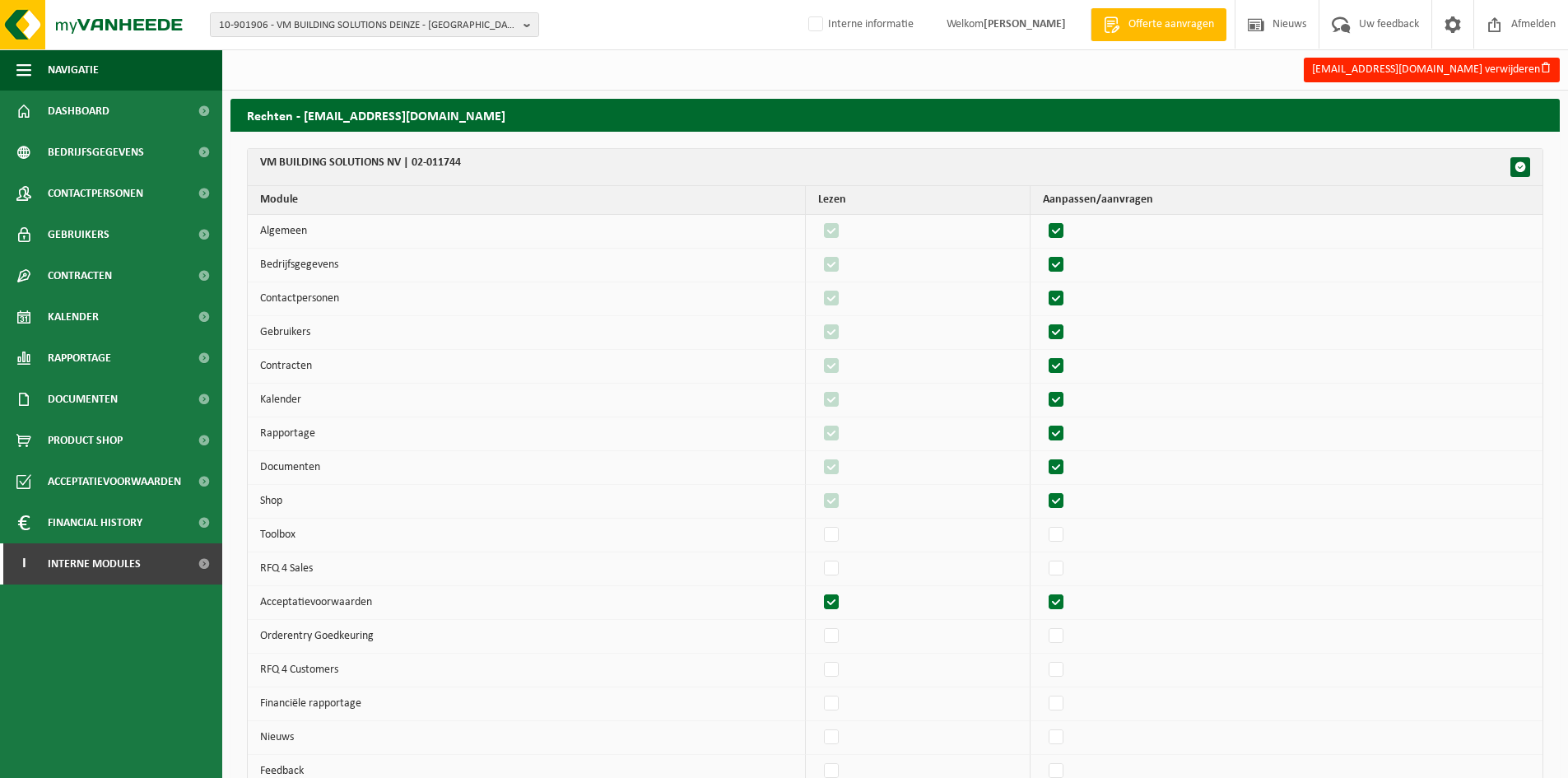
checkbox input "true"
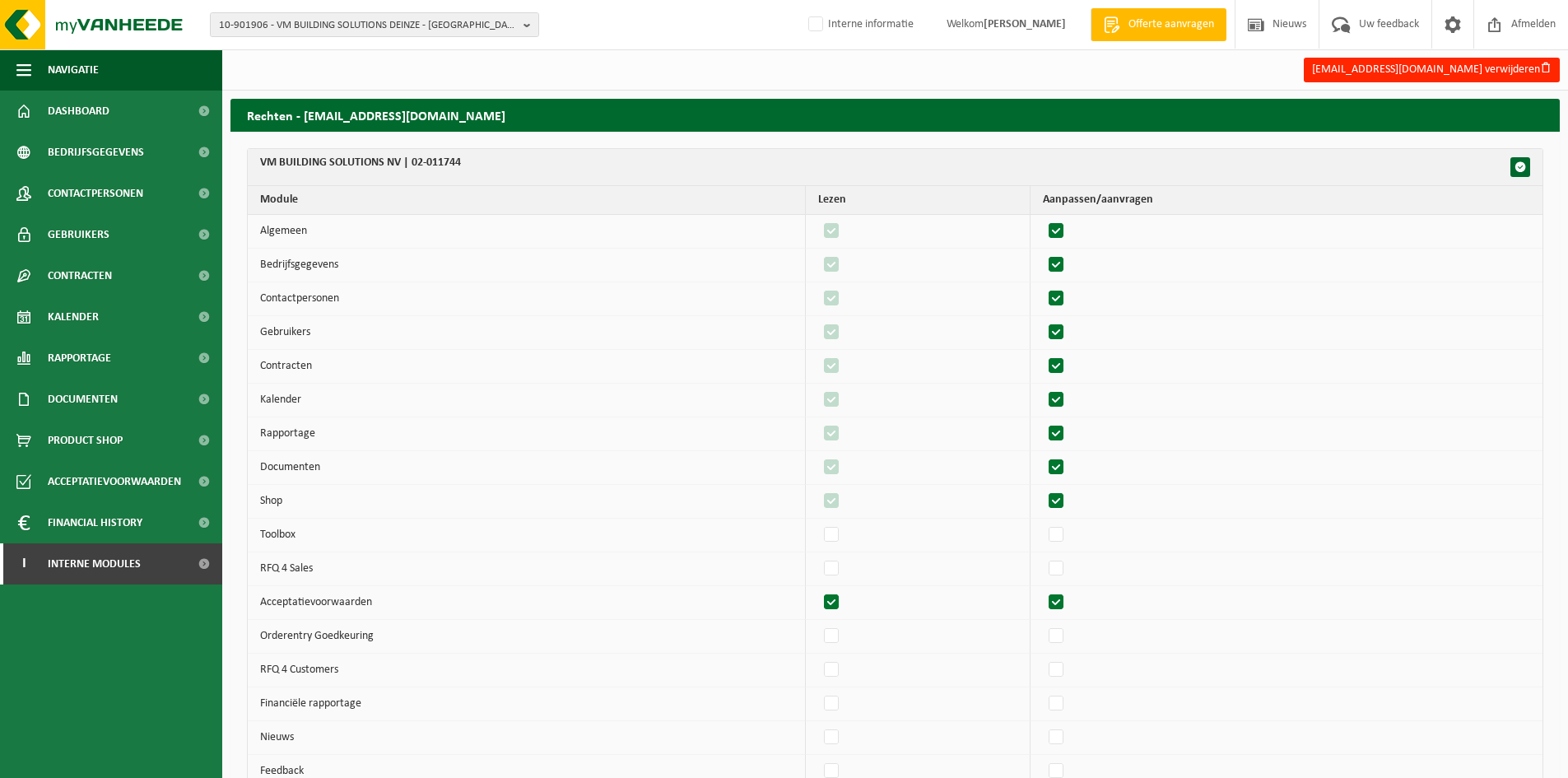
checkbox input "true"
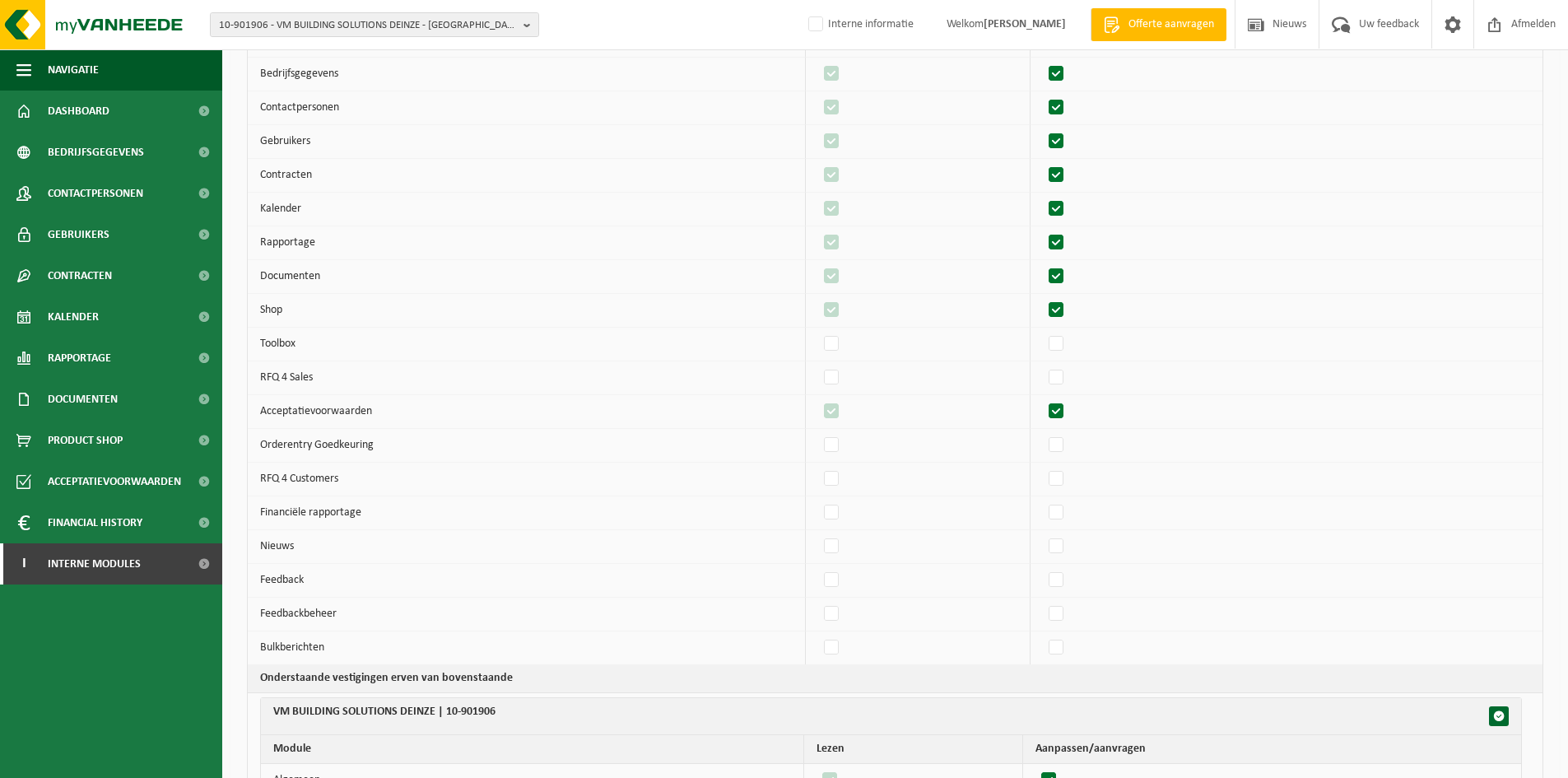
scroll to position [220, 0]
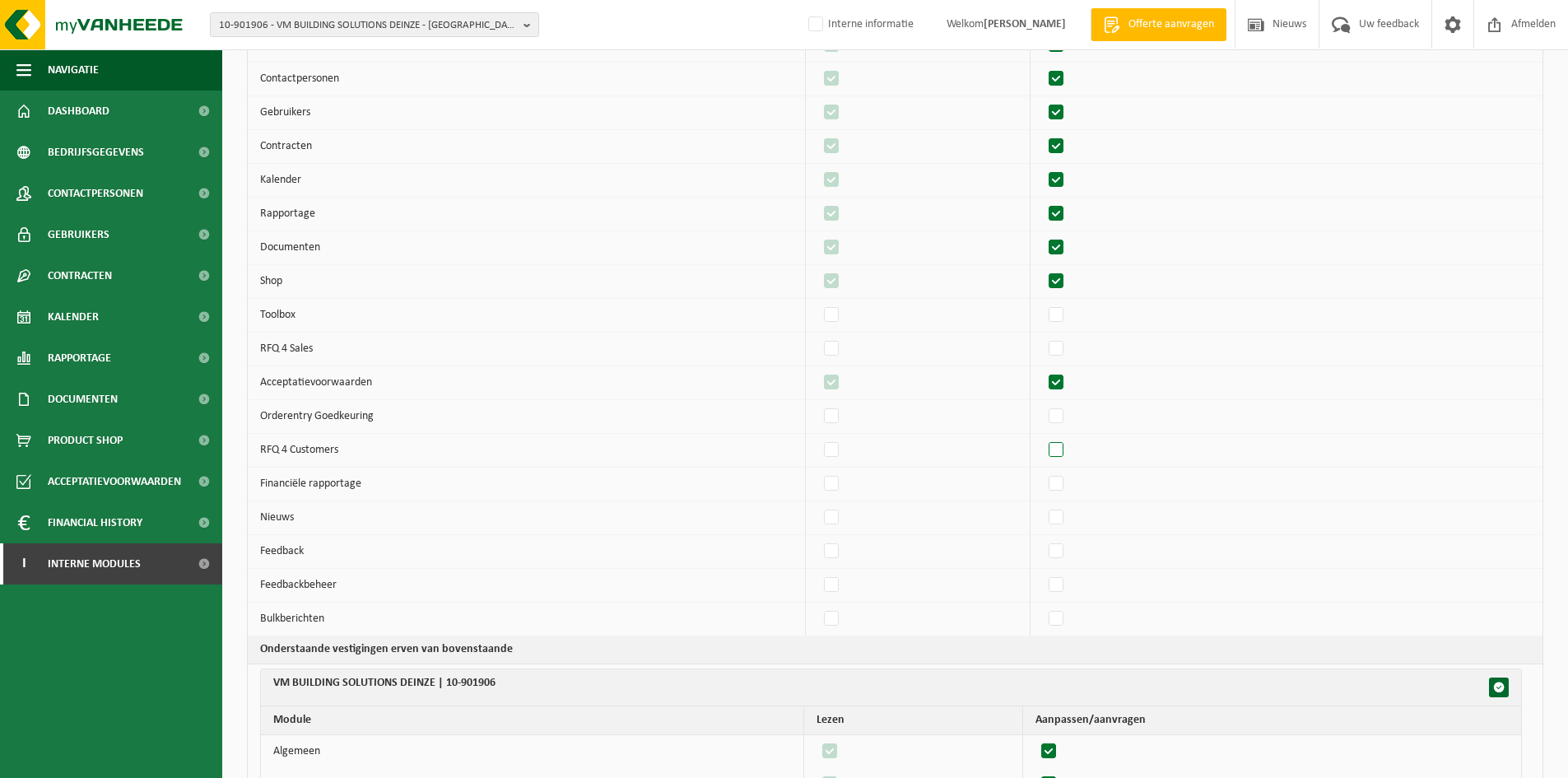
click at [1064, 452] on label"] at bounding box center [1056, 450] width 23 height 25
click at [1042, 438] on input "checkbox" at bounding box center [1042, 437] width 1 height 1
checkbox input "true"
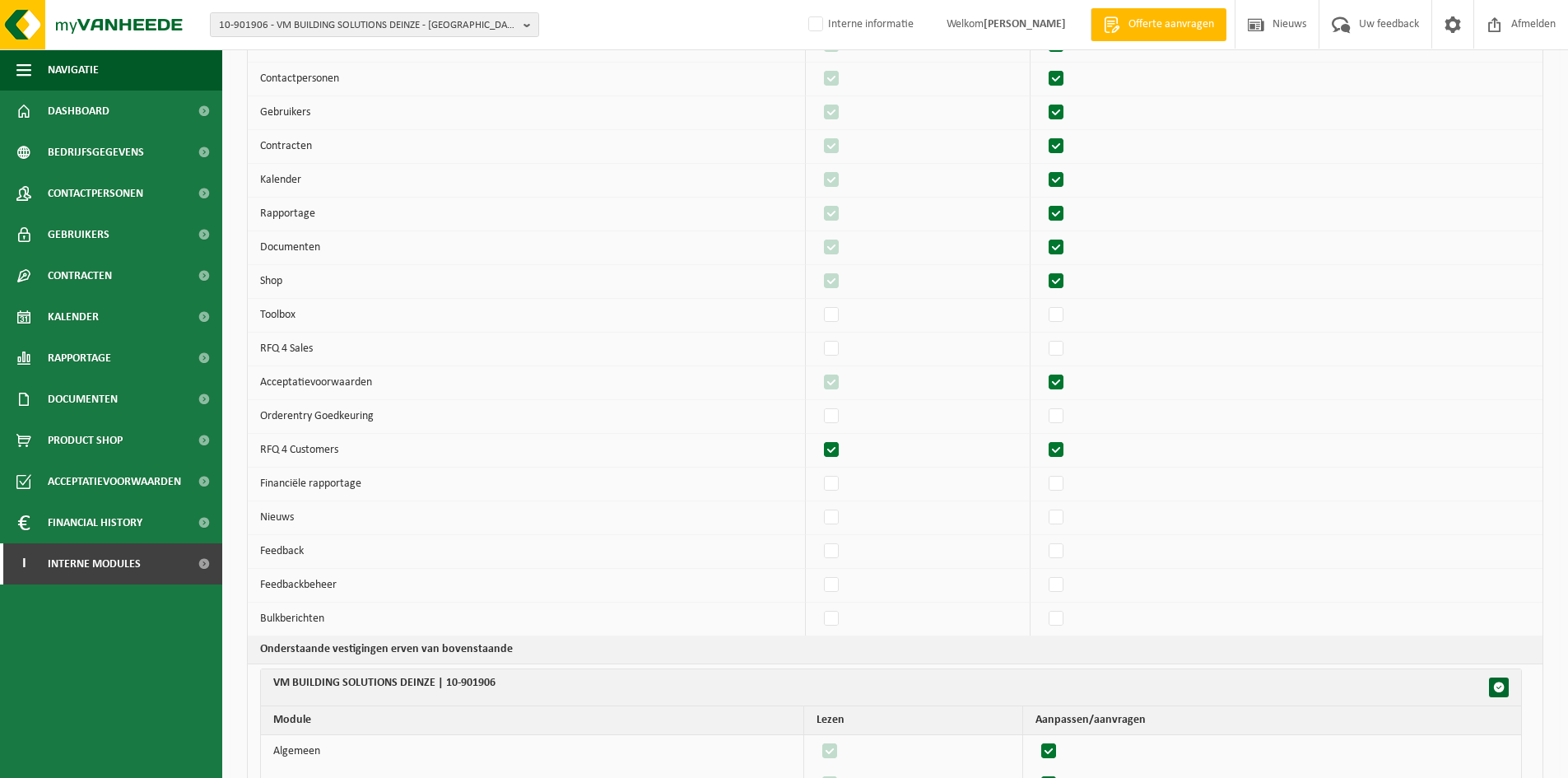
checkbox input "true"
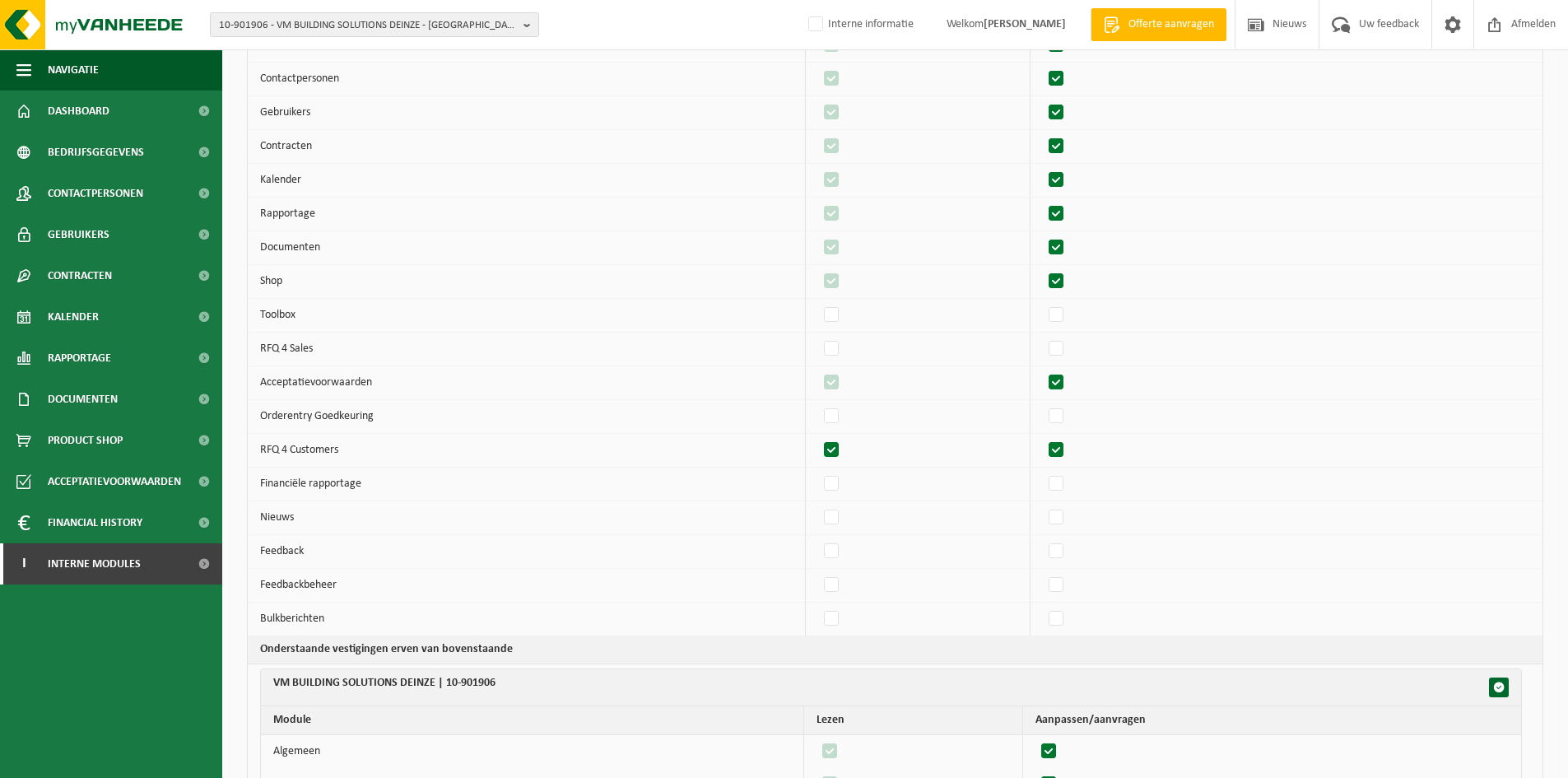
checkbox input "true"
click at [1066, 535] on td at bounding box center [1286, 551] width 512 height 34
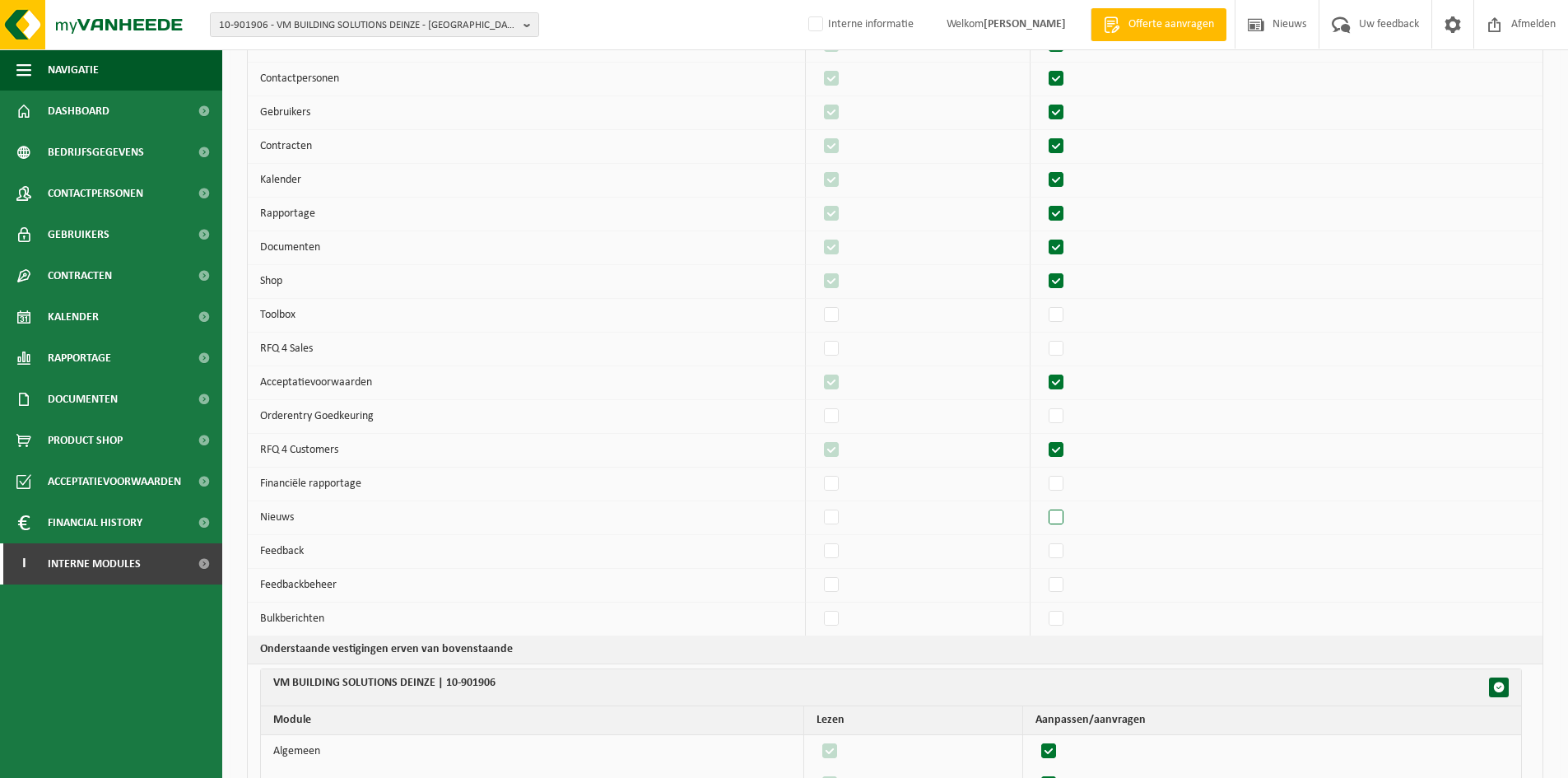
click at [1066, 519] on label"] at bounding box center [1056, 518] width 23 height 25
click at [1042, 506] on input "checkbox" at bounding box center [1042, 505] width 1 height 1
checkbox input "true"
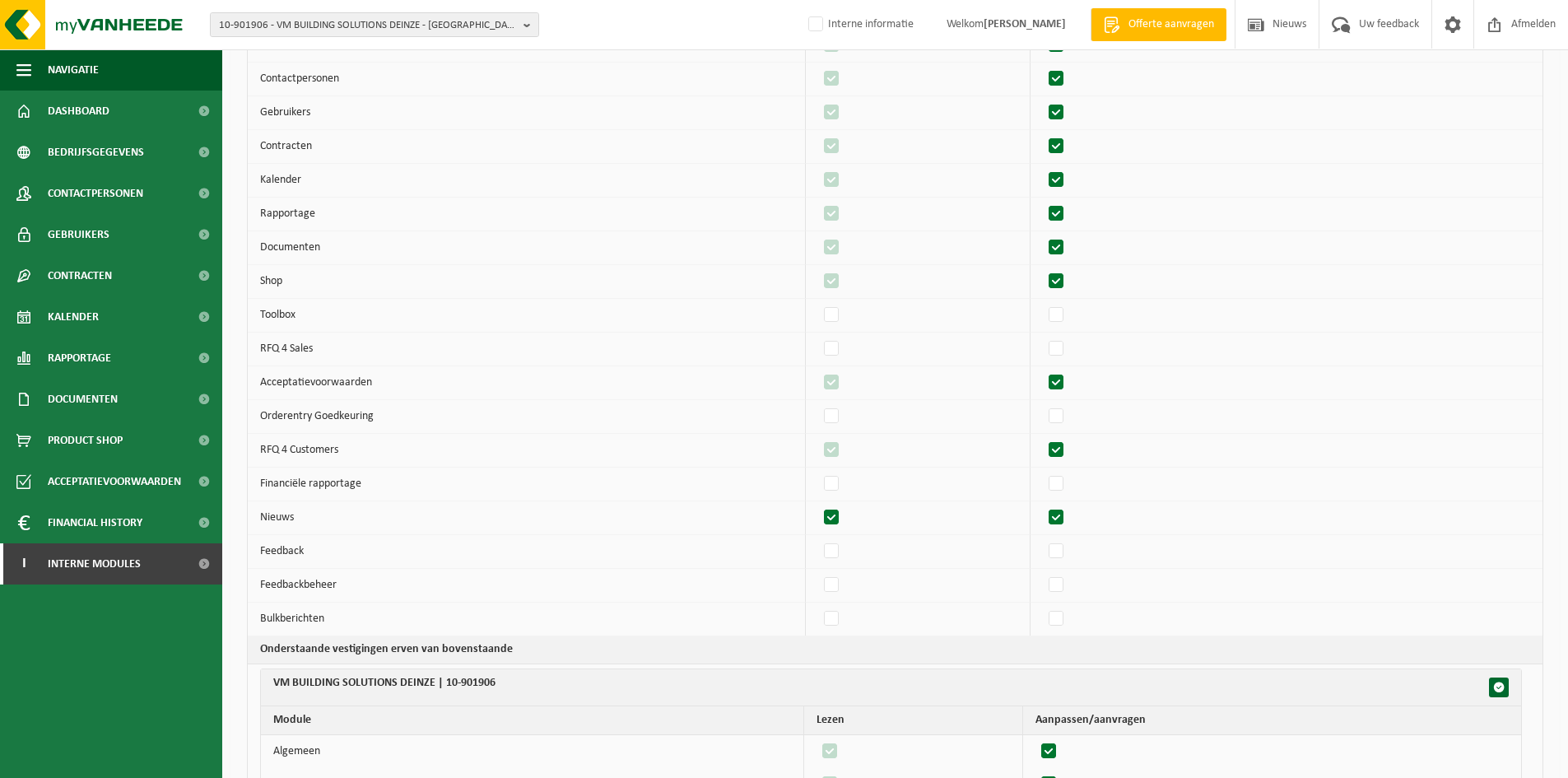
checkbox input "true"
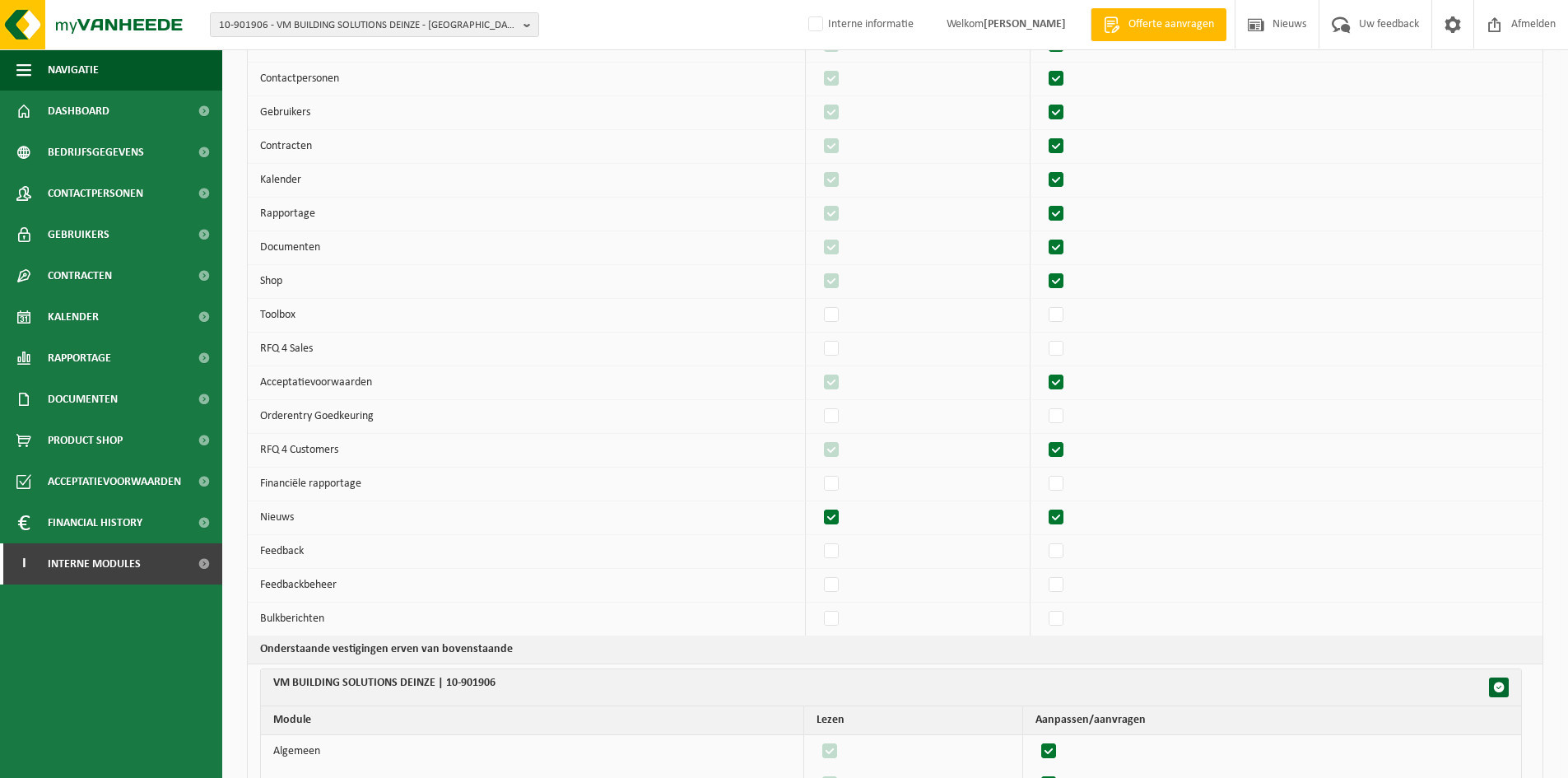
checkbox input "true"
click at [1061, 550] on label"] at bounding box center [1056, 551] width 23 height 25
click at [1042, 539] on input "checkbox" at bounding box center [1042, 538] width 1 height 1
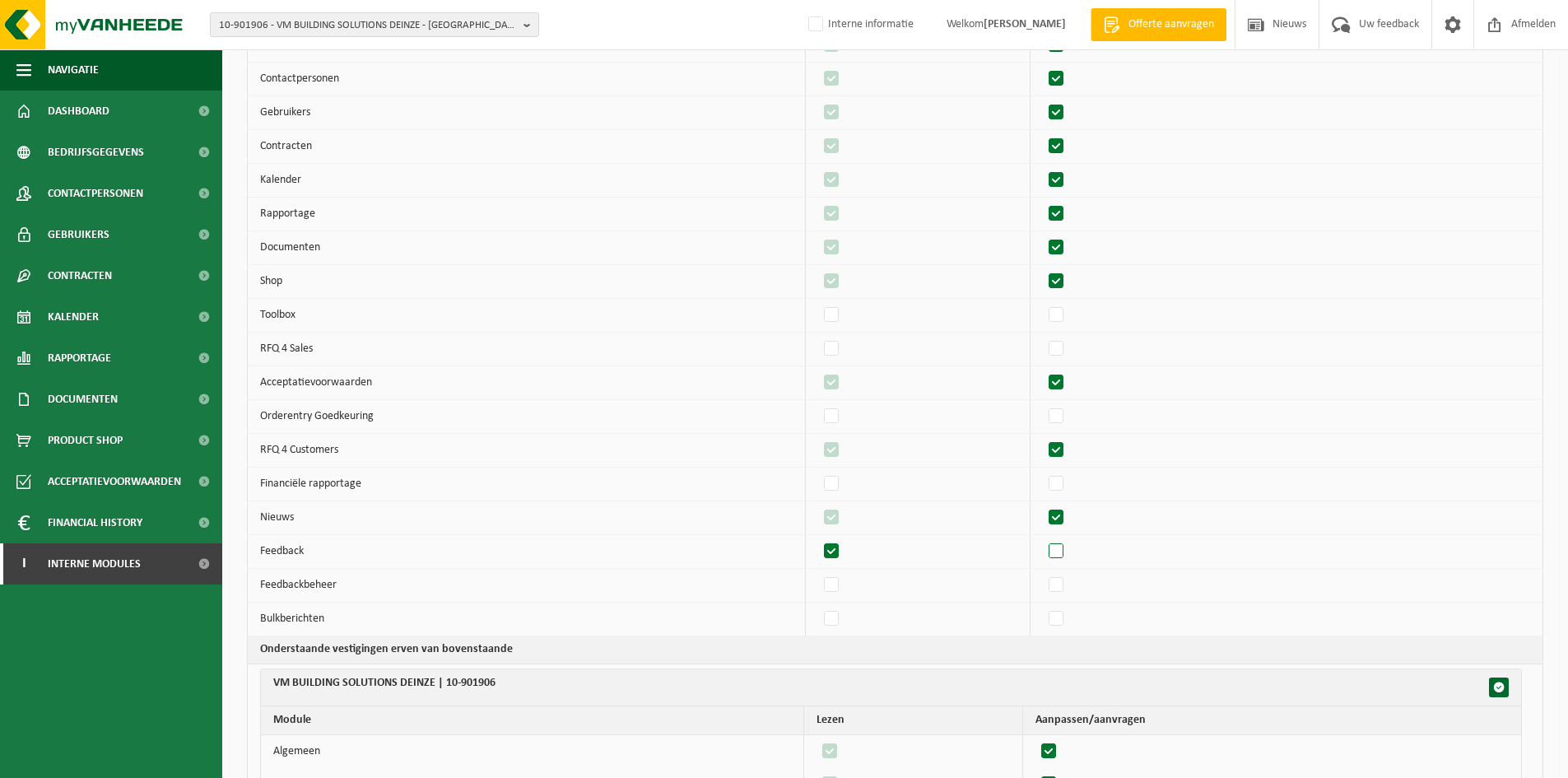
checkbox input "true"
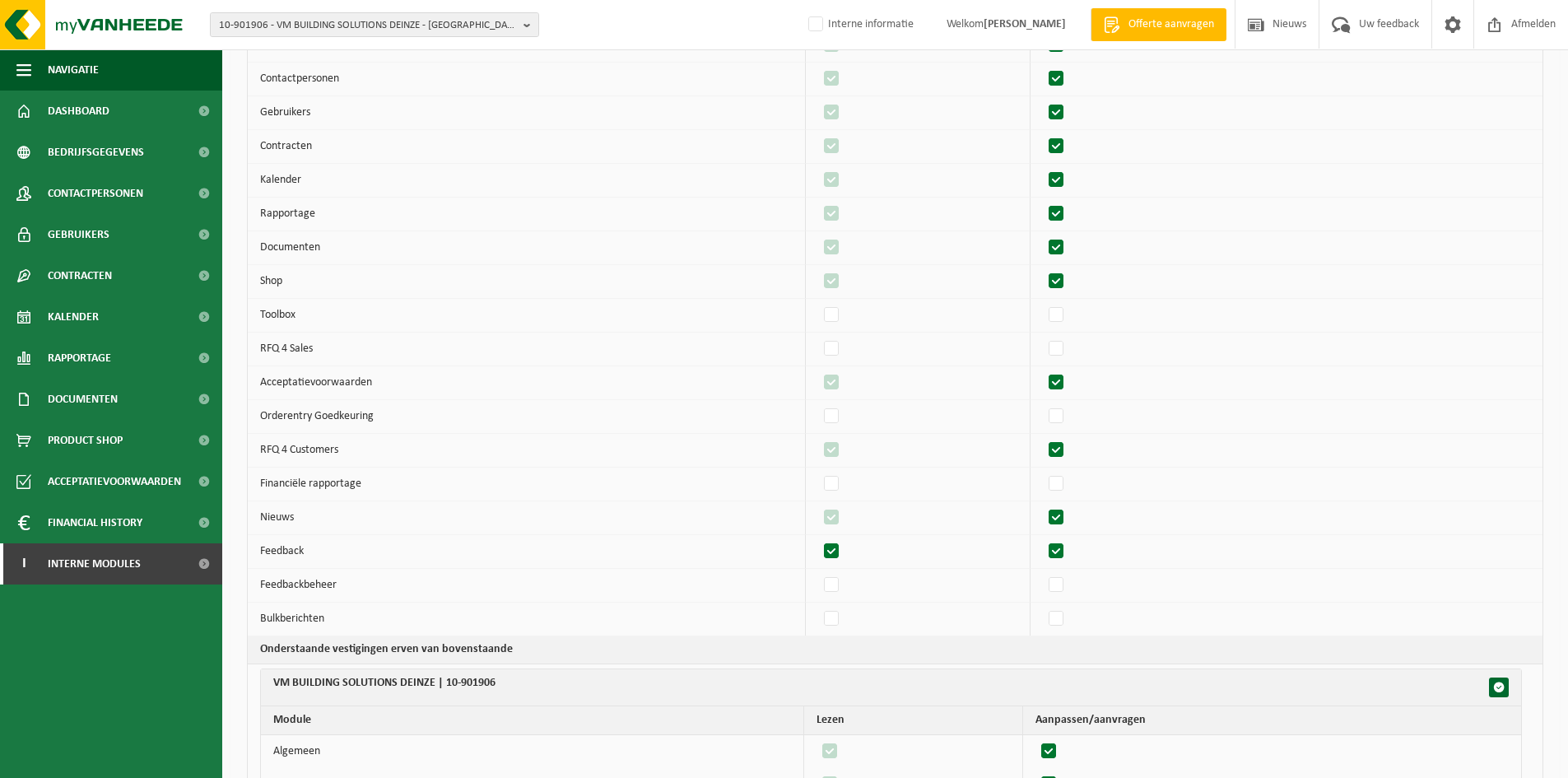
checkbox input "true"
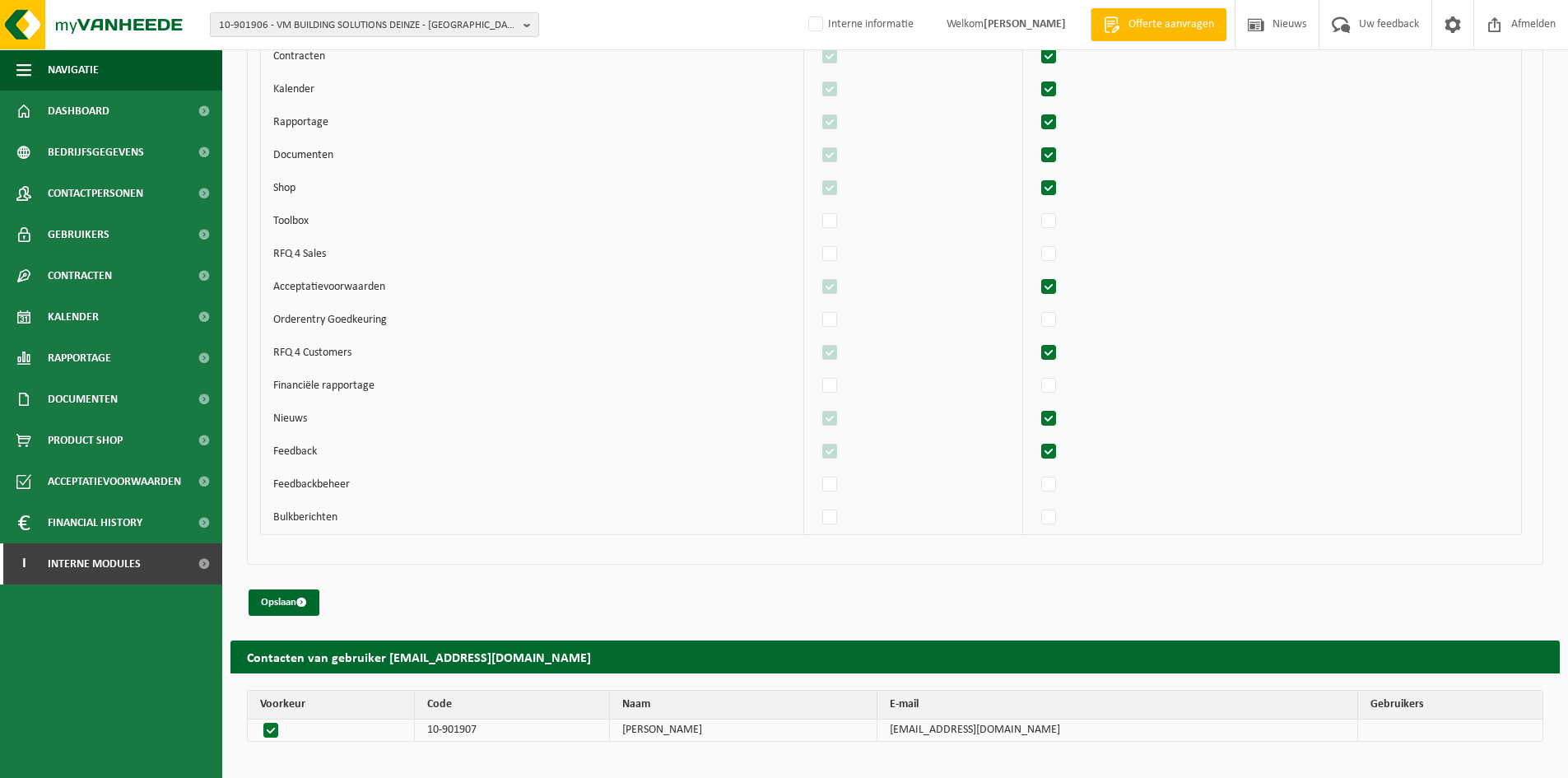
scroll to position [3929, 0]
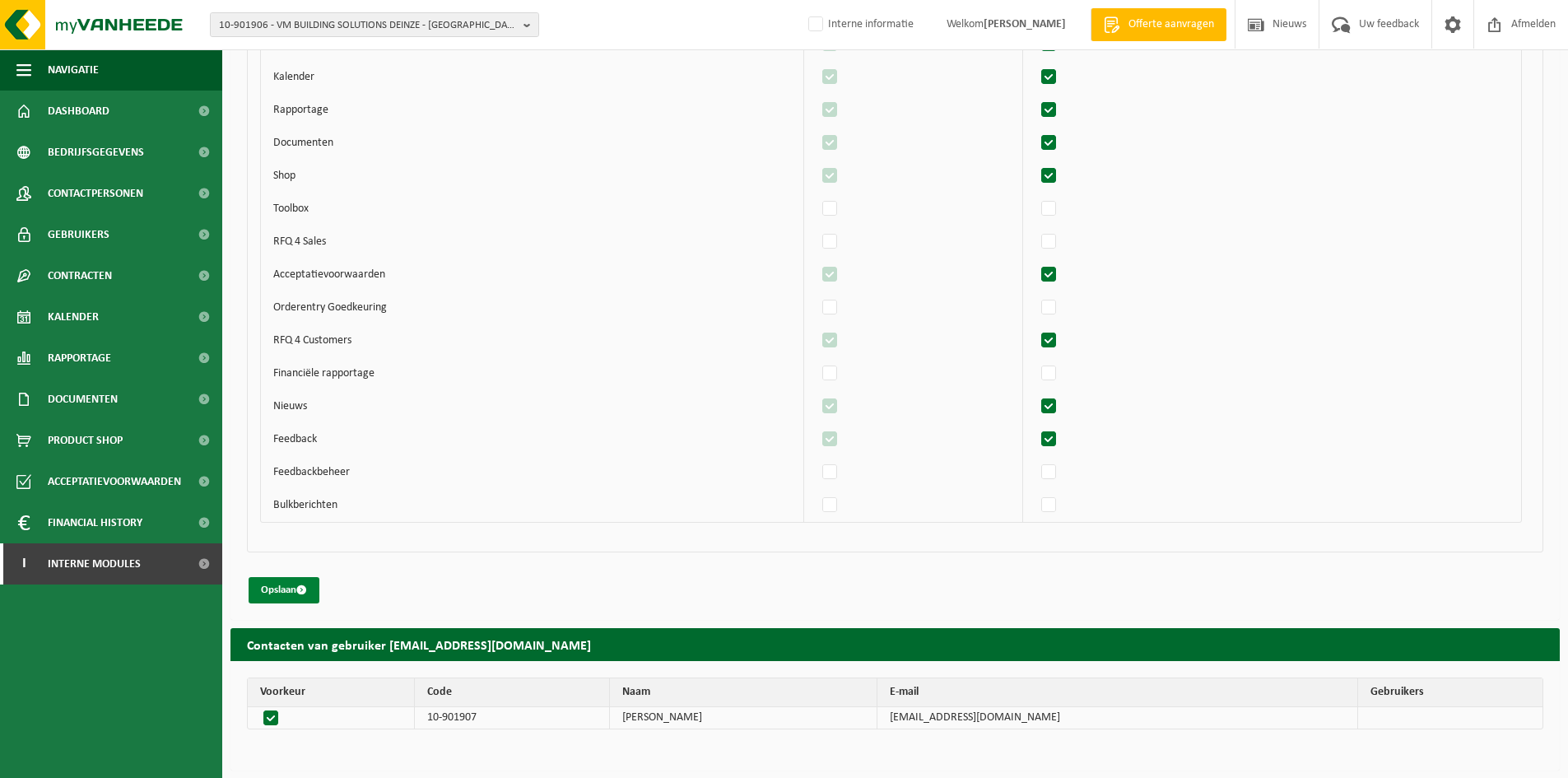
click at [302, 586] on span "submit" at bounding box center [302, 589] width 10 height 10
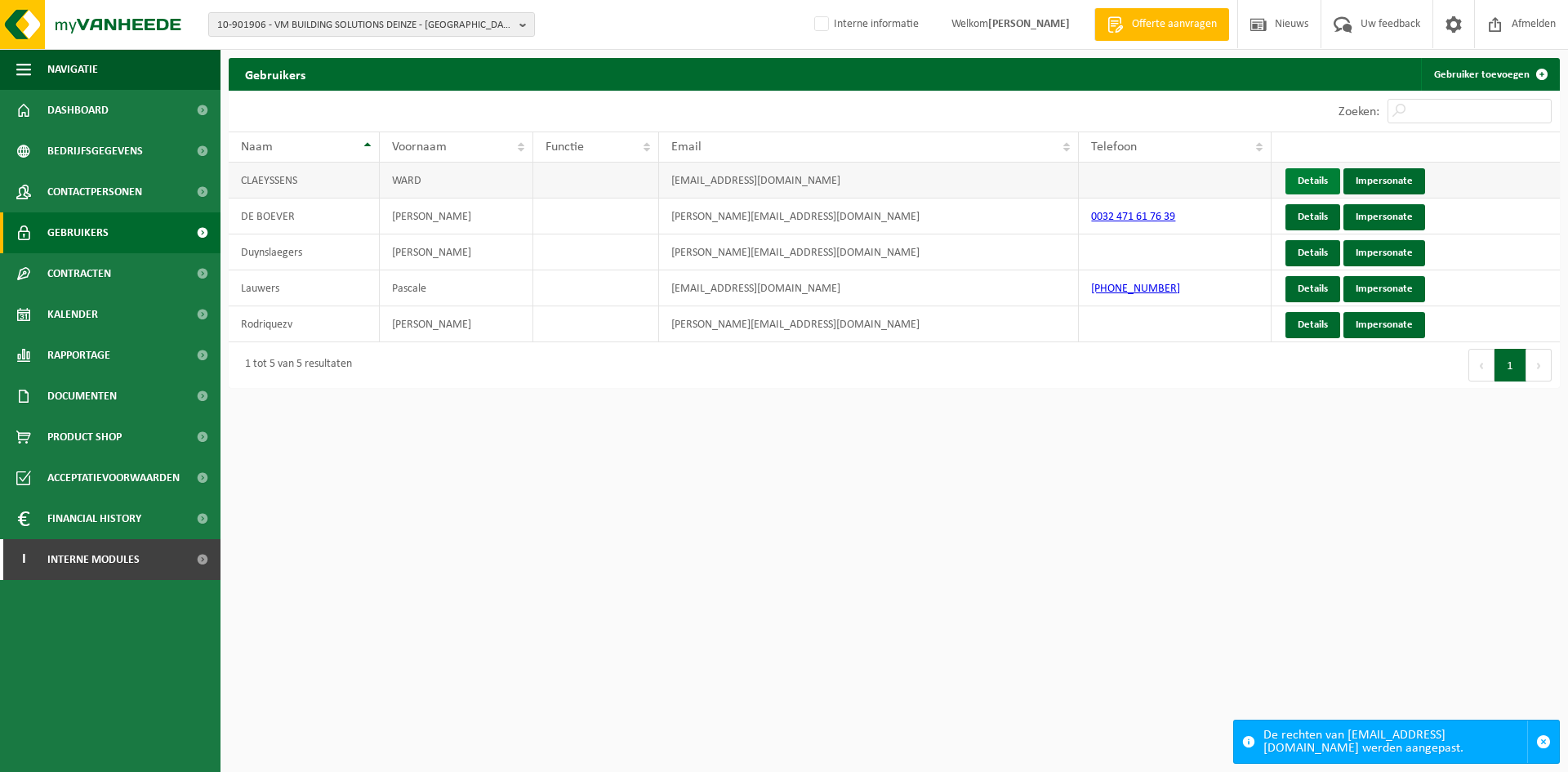
click at [1316, 174] on link "Details" at bounding box center [1313, 181] width 55 height 27
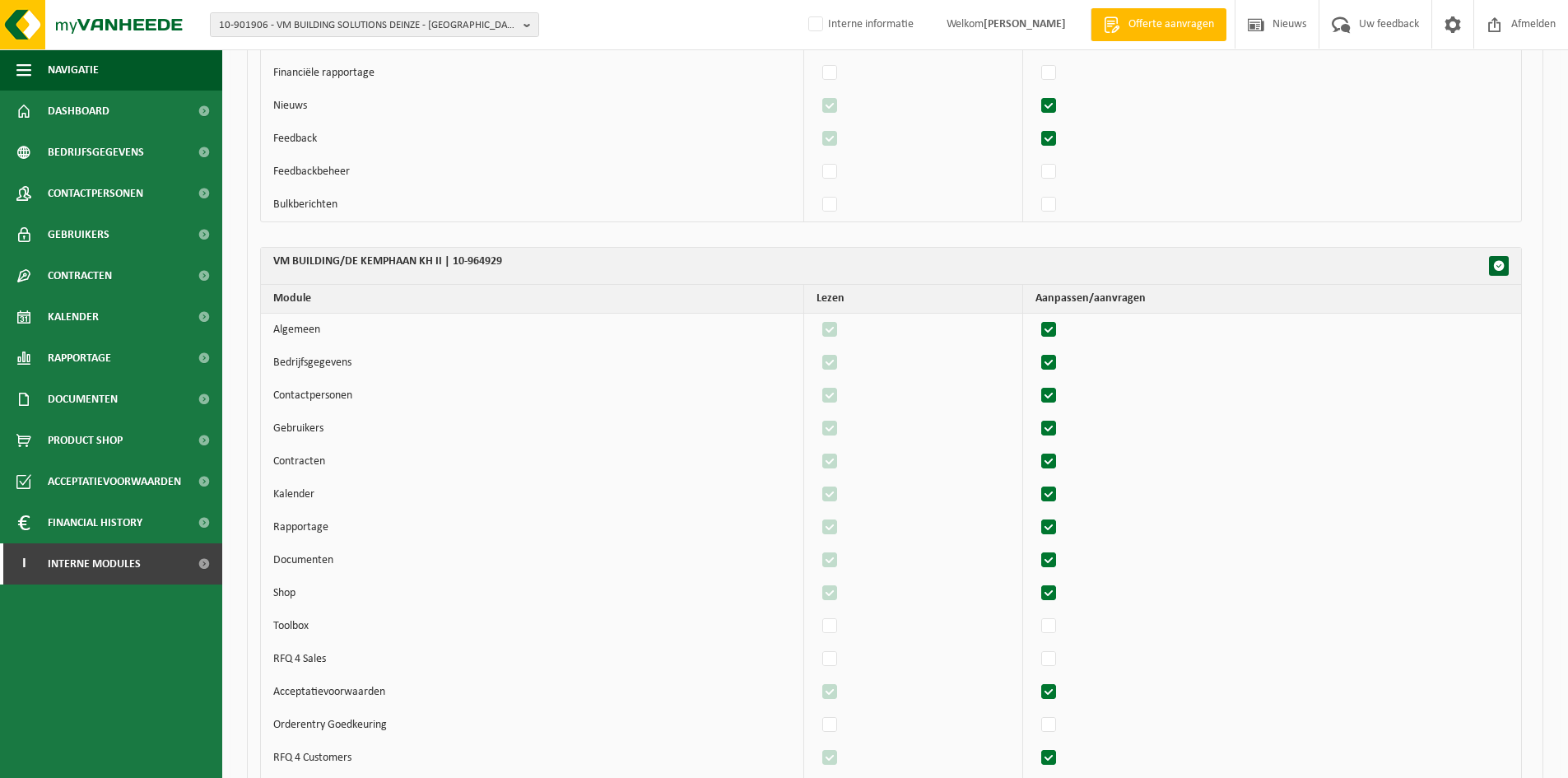
scroll to position [3929, 0]
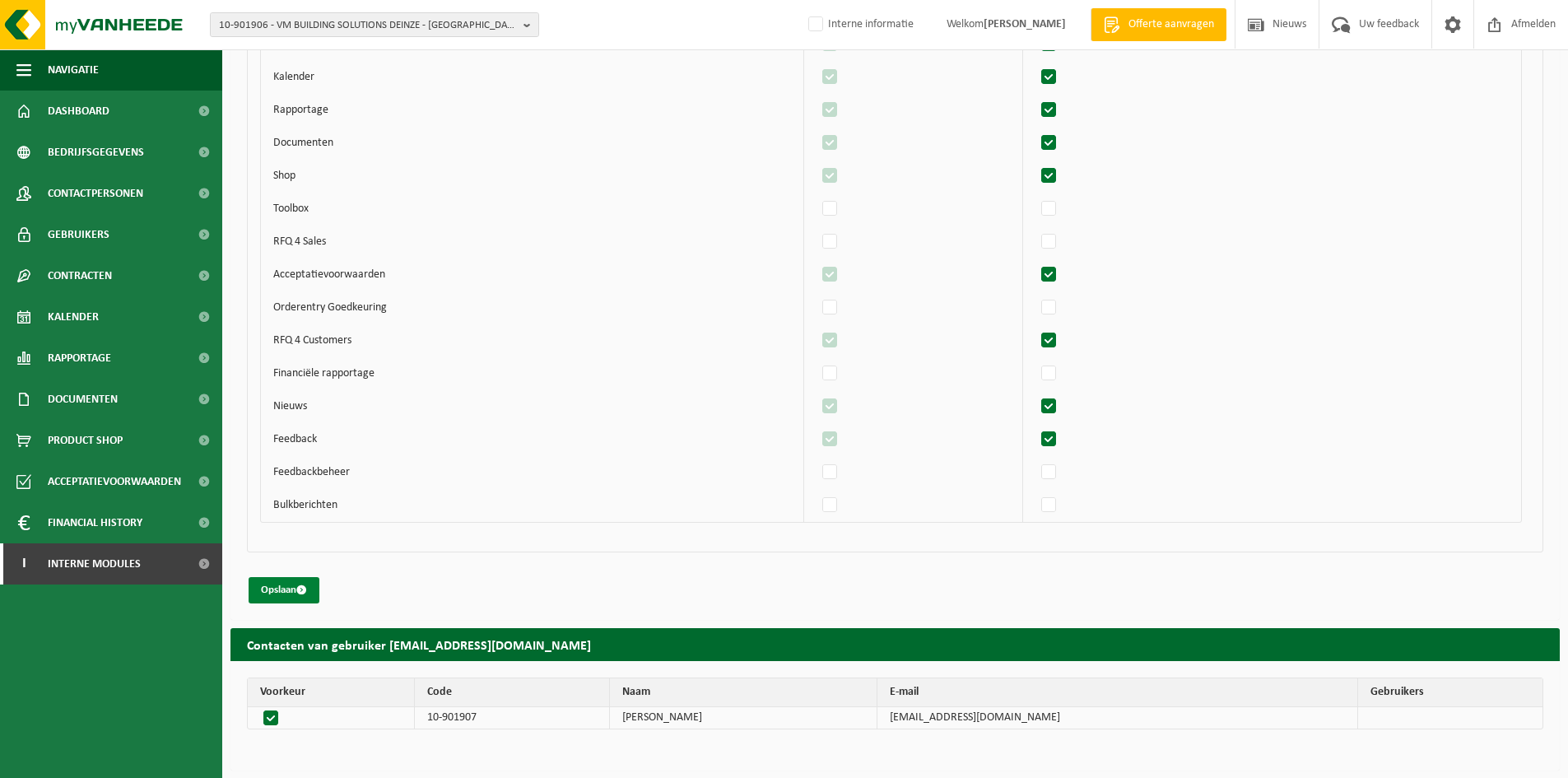
click at [286, 592] on button "Opslaan" at bounding box center [283, 590] width 71 height 27
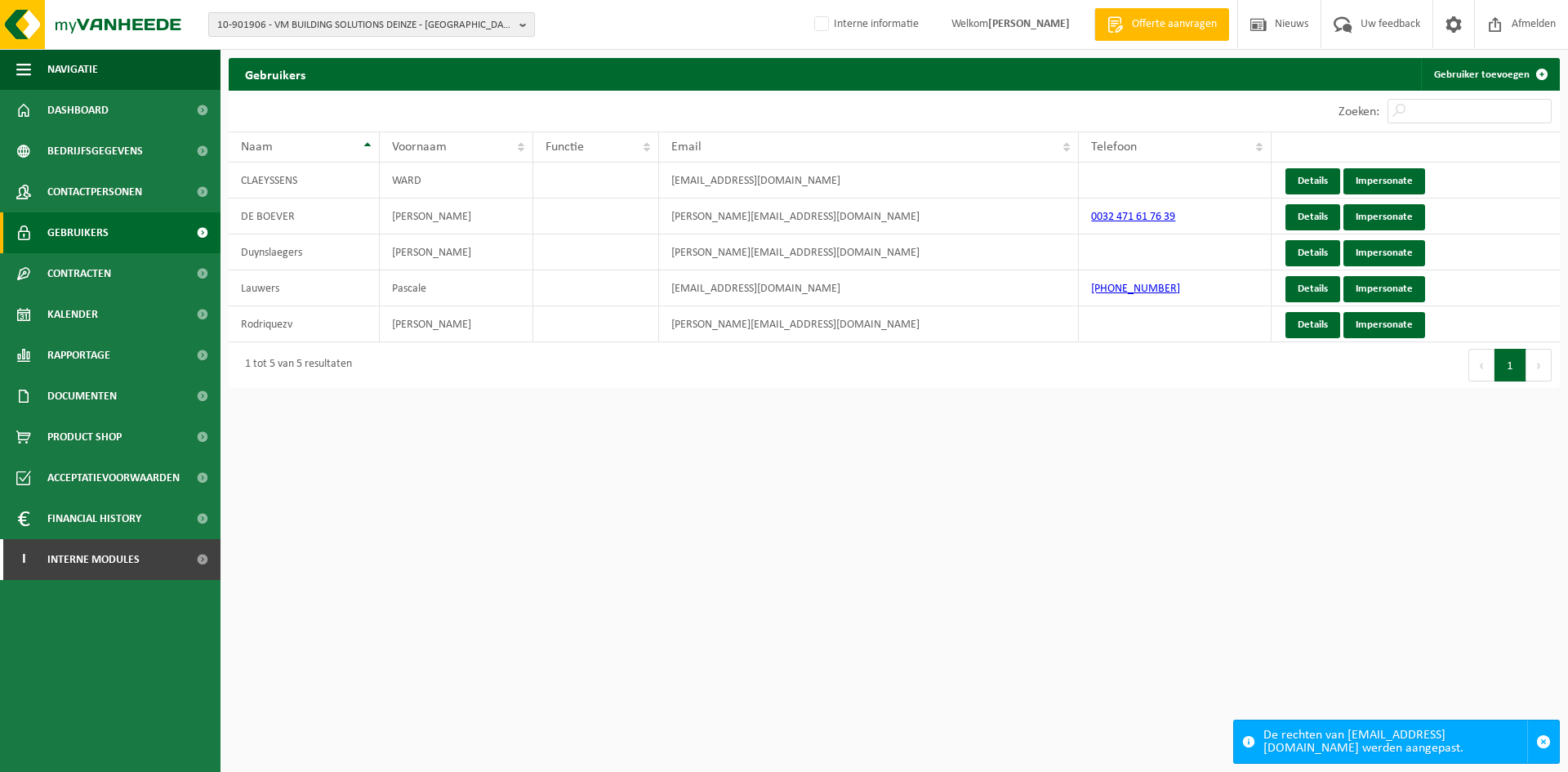
click at [267, 33] on span "10-901906 - VM BUILDING SOLUTIONS DEINZE - 9800 DEINZE, EUROPALAAN 73" at bounding box center [365, 25] width 296 height 25
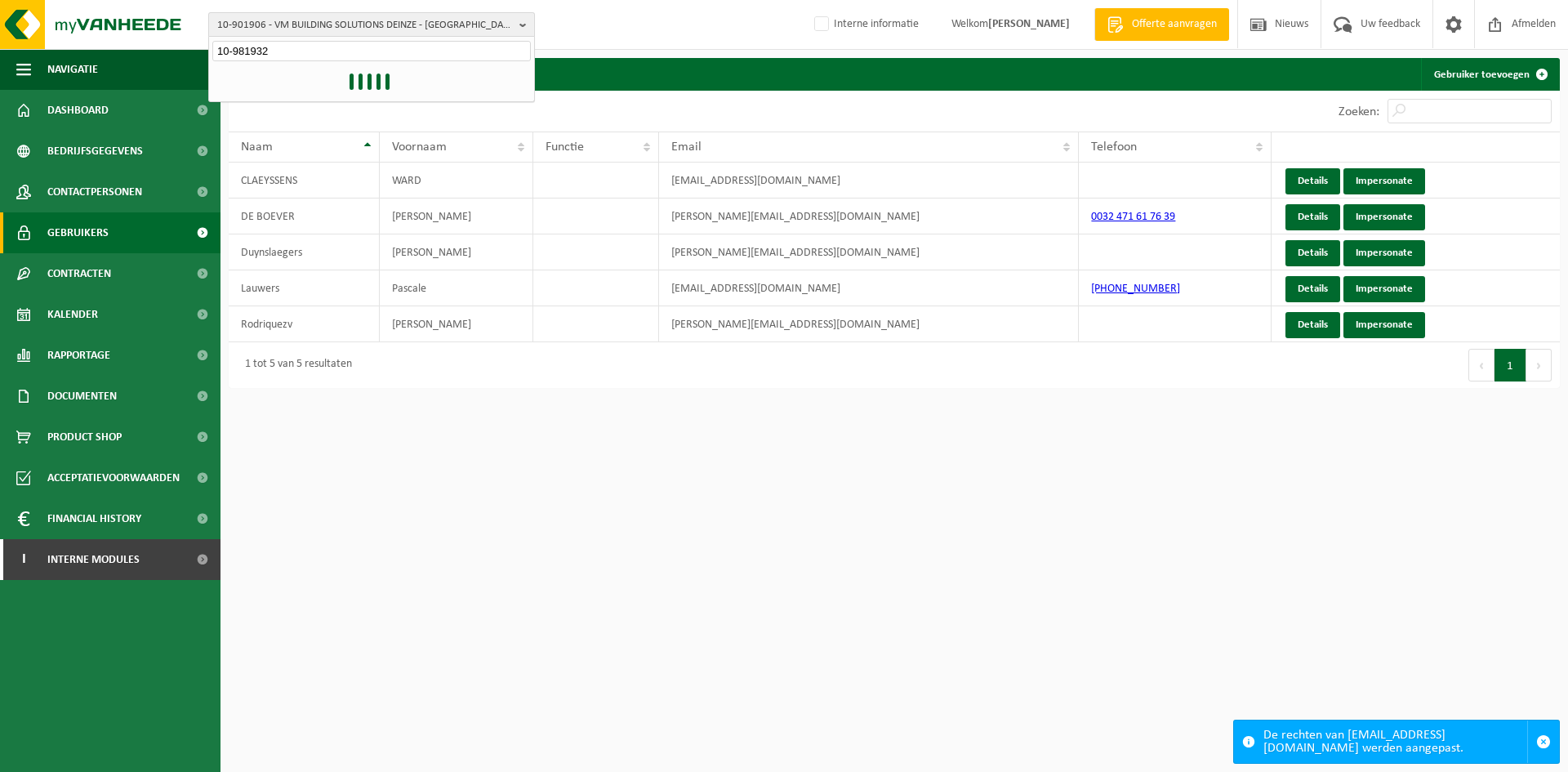
type input "10-981932"
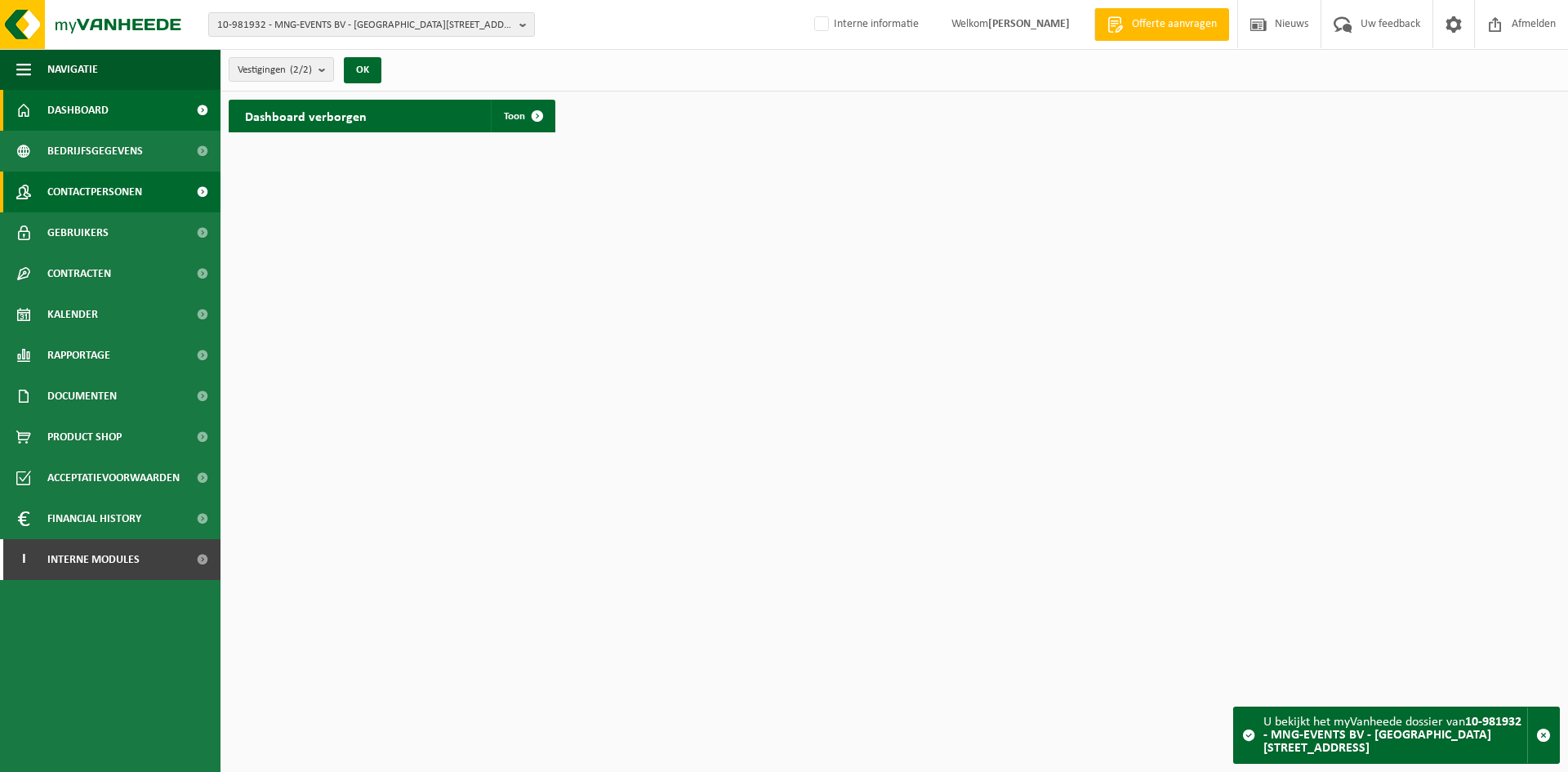
click at [140, 195] on span "Contactpersonen" at bounding box center [94, 192] width 95 height 41
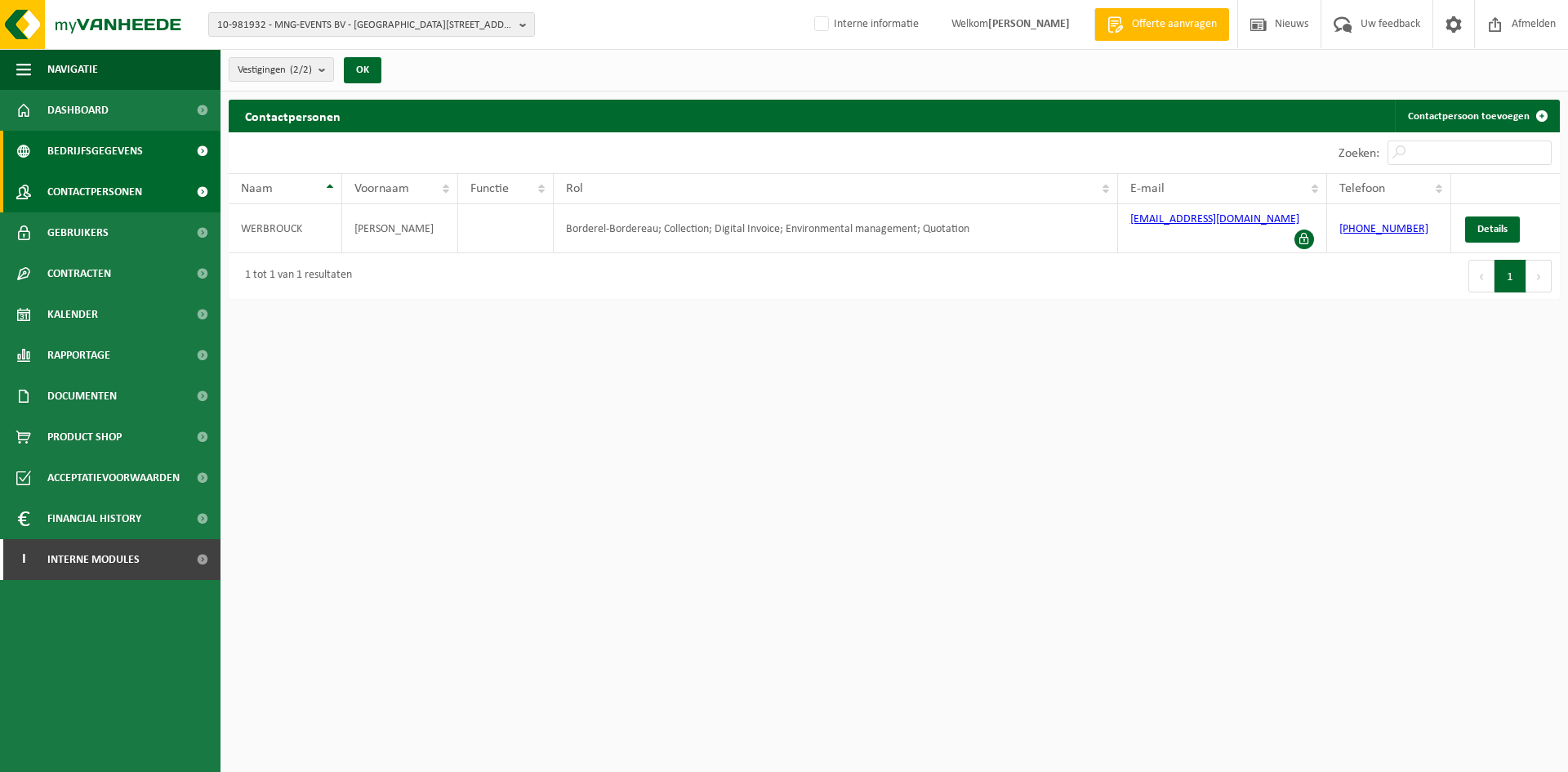
click at [121, 131] on span "Bedrijfsgegevens" at bounding box center [95, 151] width 96 height 41
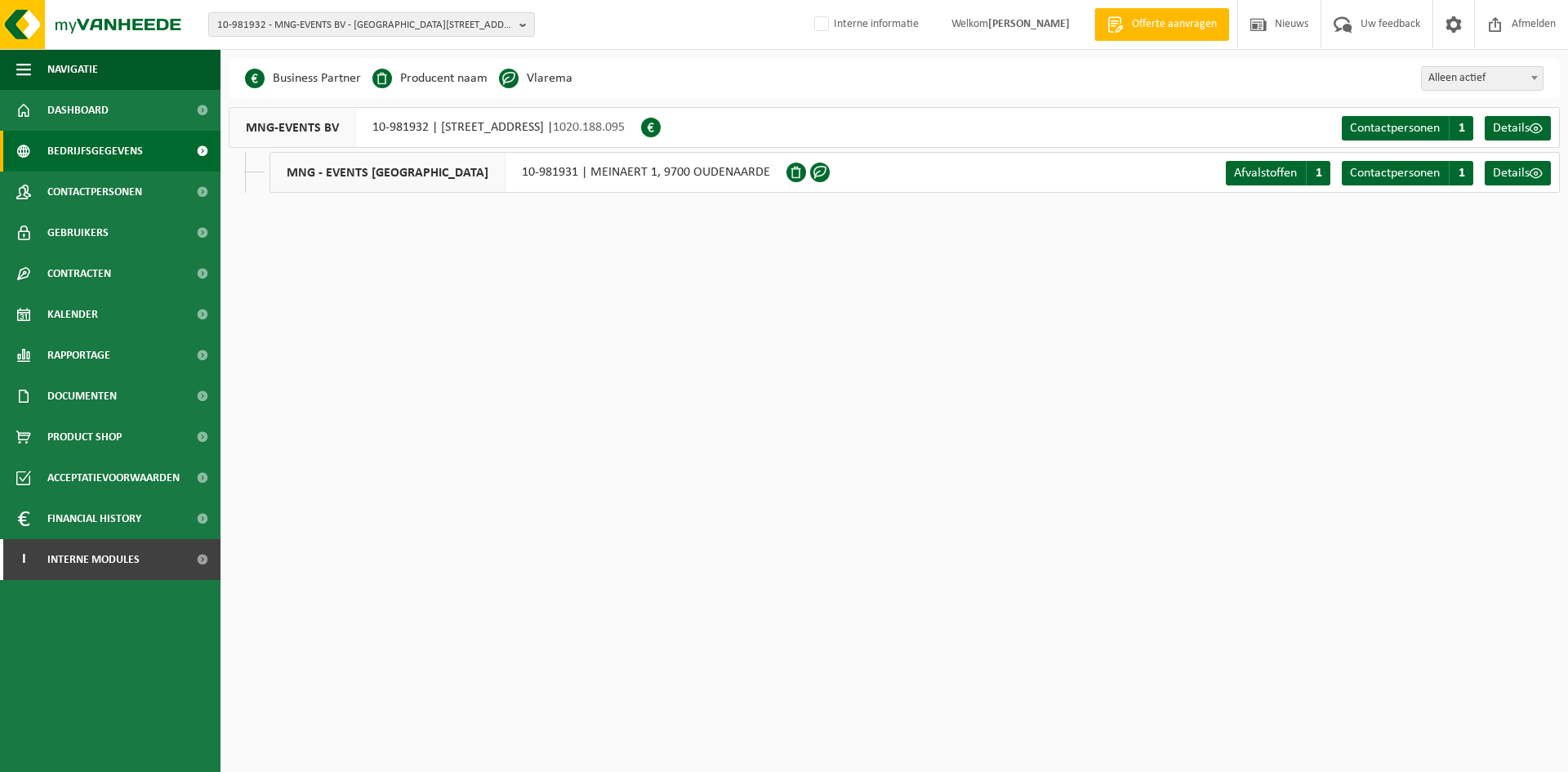
click at [494, 174] on div "MNG - EVENTS [GEOGRAPHIC_DATA] 10-981931 | MEINAERT 1, 9700 OUDENAARDE" at bounding box center [528, 173] width 517 height 41
drag, startPoint x: 486, startPoint y: 174, endPoint x: 541, endPoint y: 176, distance: 55.0
click at [541, 176] on div "MNG - EVENTS [GEOGRAPHIC_DATA] 10-981931 | MEINAERT 1, 9700 OUDENAARDE" at bounding box center [528, 173] width 517 height 41
copy div "10-981931"
click at [141, 319] on link "Kalender" at bounding box center [110, 315] width 221 height 41
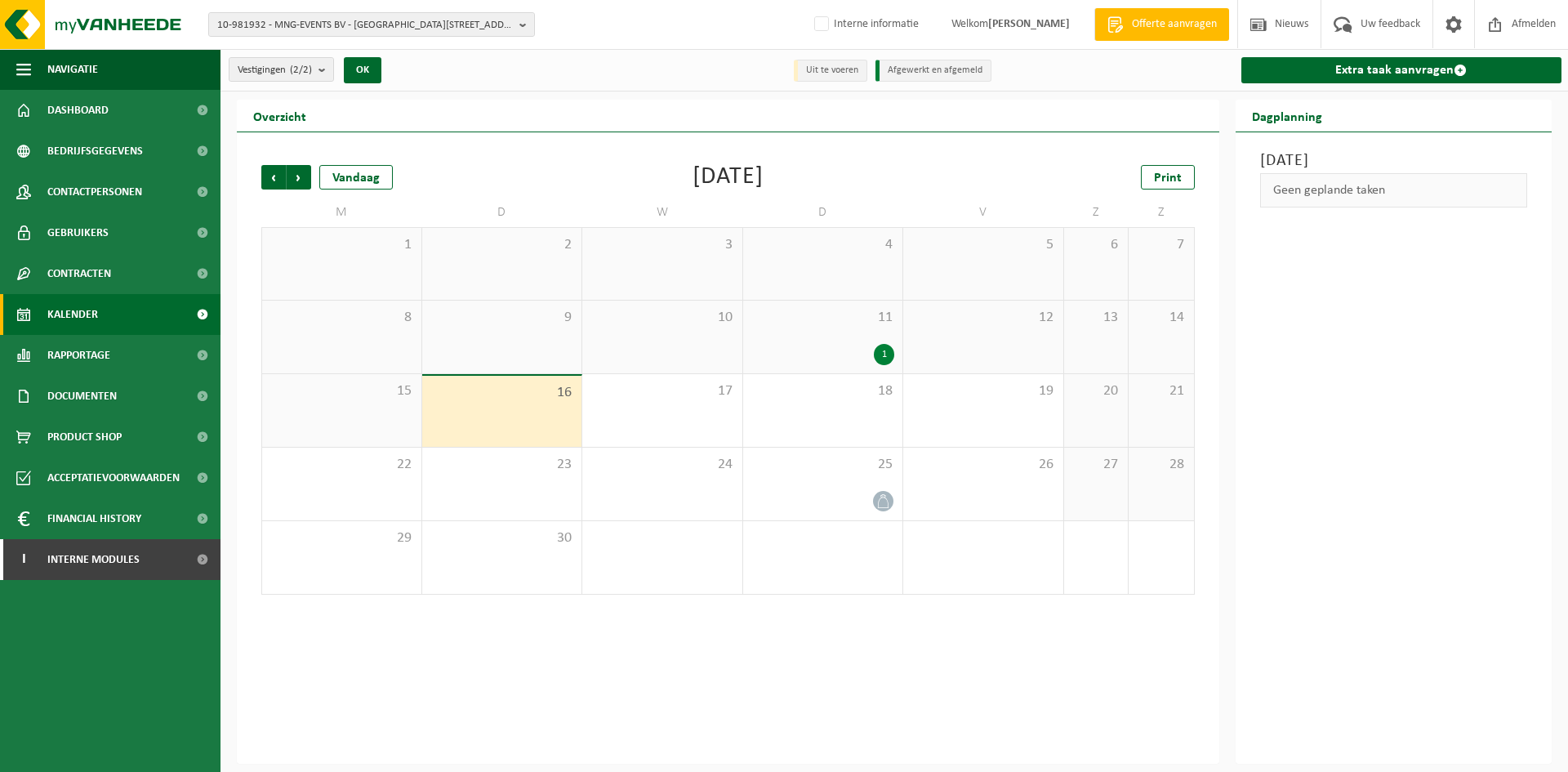
click at [868, 345] on div "11 1" at bounding box center [822, 337] width 160 height 73
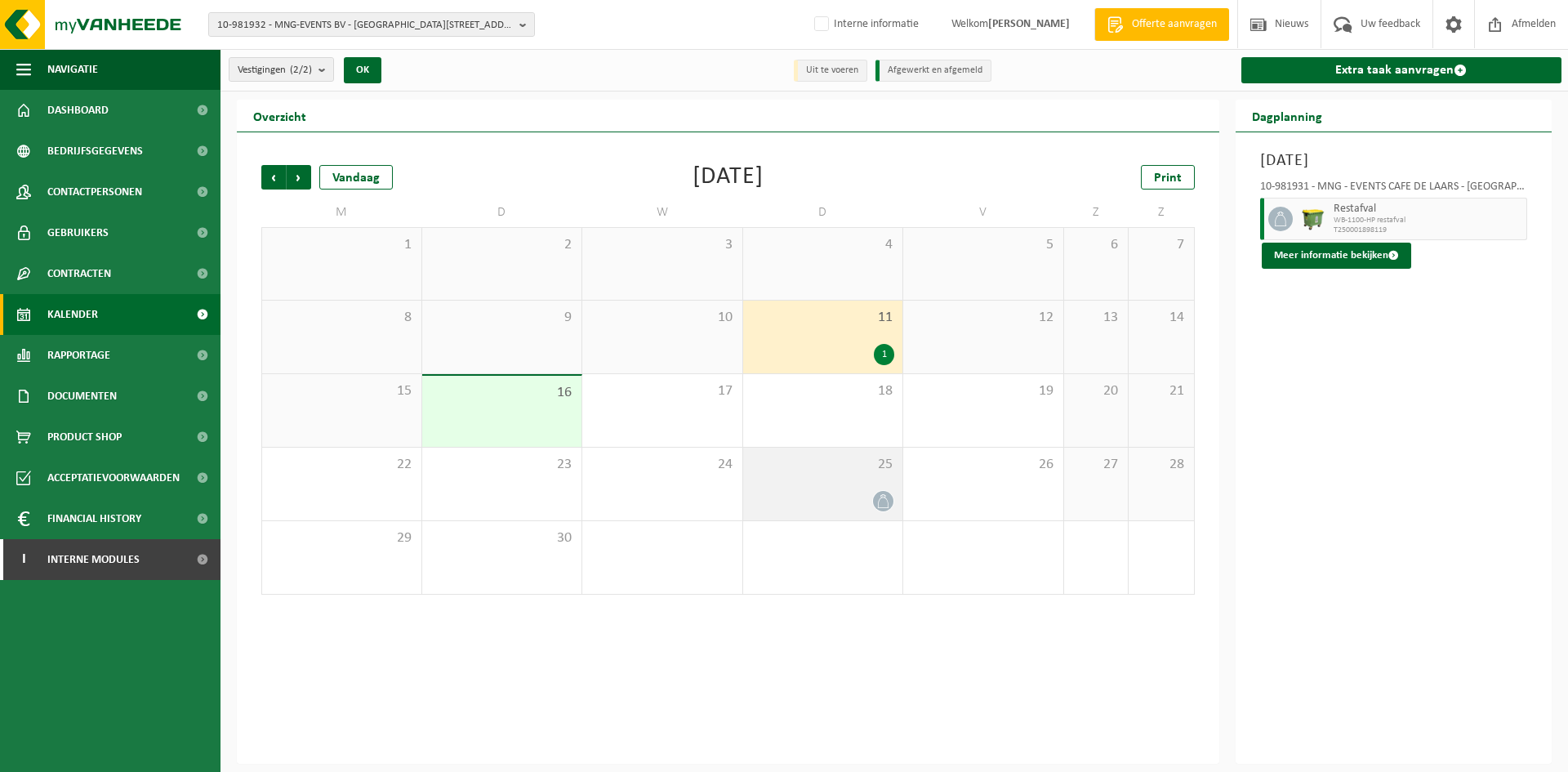
click at [833, 478] on div "25" at bounding box center [822, 483] width 160 height 73
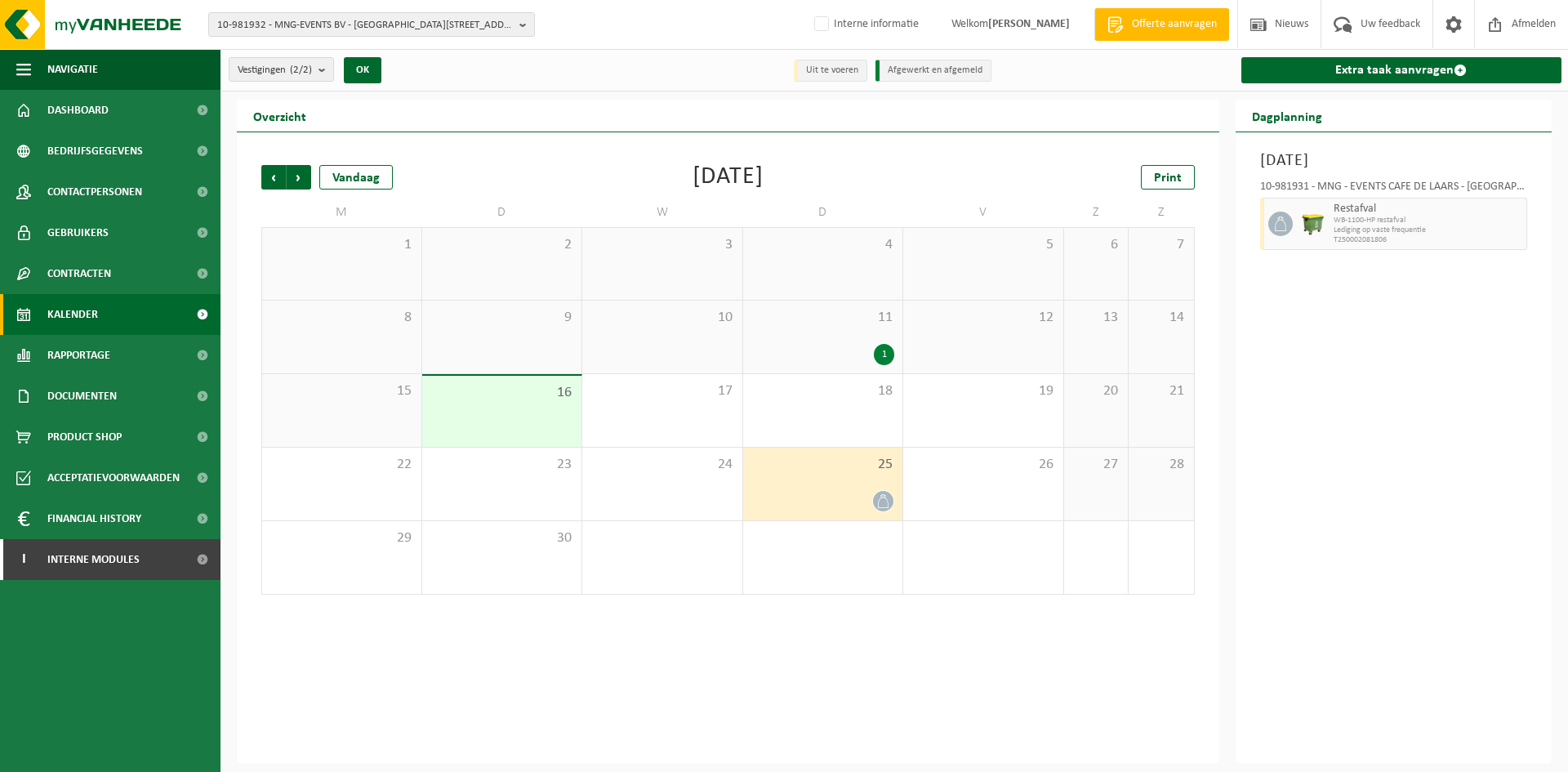
click at [833, 475] on div "25" at bounding box center [822, 483] width 160 height 73
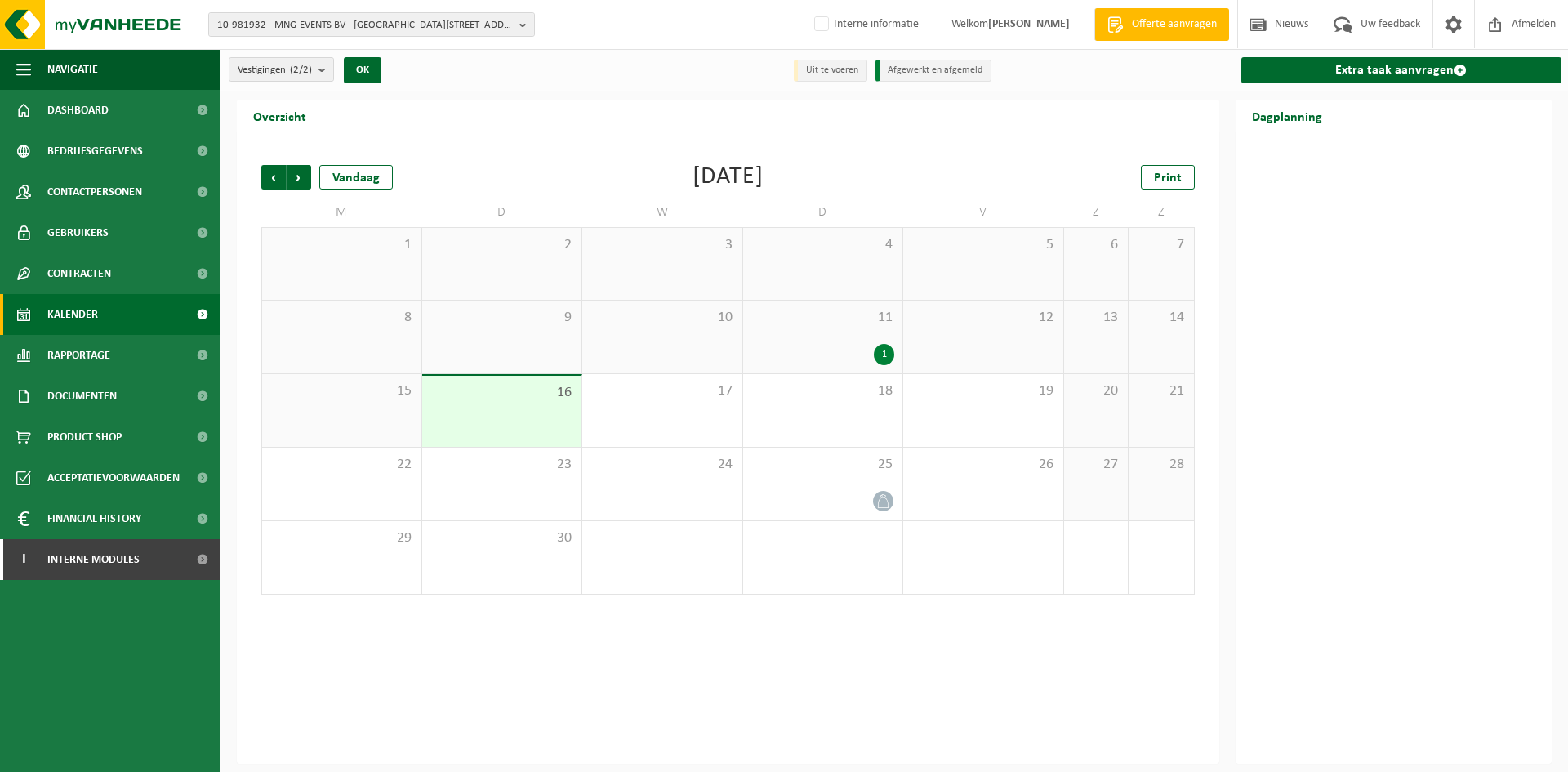
click at [893, 321] on span "11" at bounding box center [823, 317] width 144 height 18
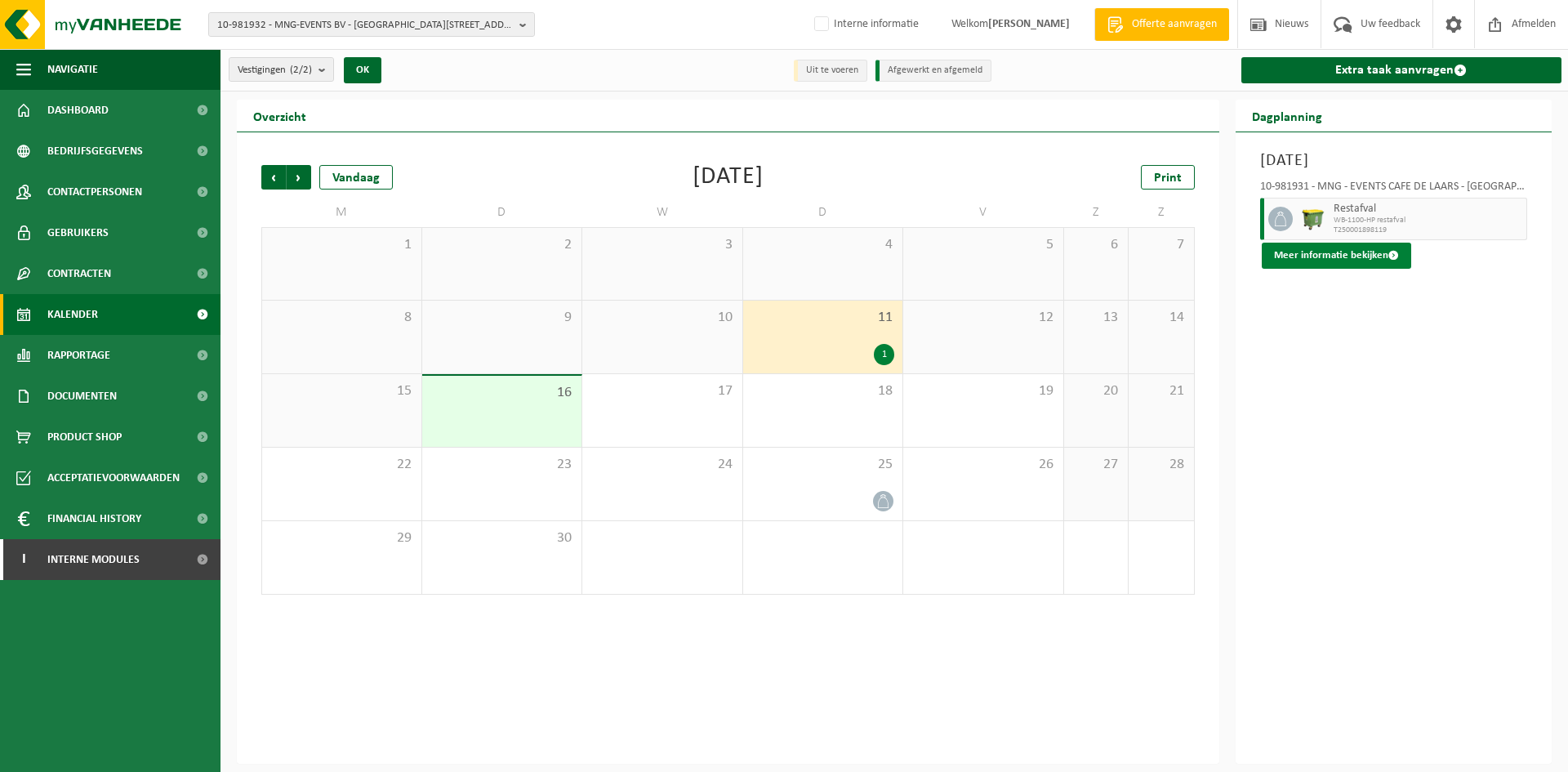
click at [1388, 265] on button "Meer informatie bekijken" at bounding box center [1336, 256] width 150 height 27
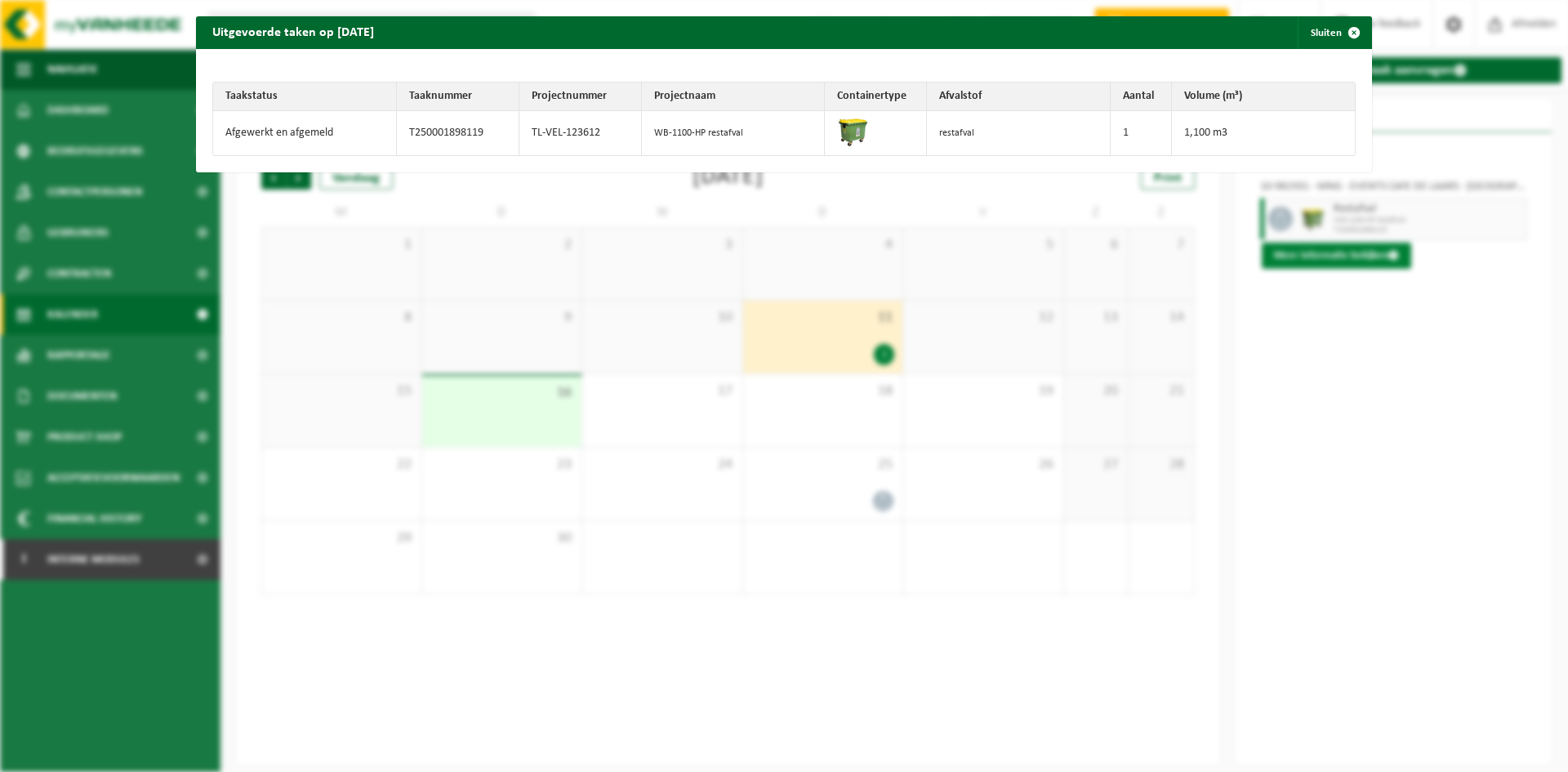
click at [1382, 256] on div "Uitgevoerde taken op 2025-09-11 Sluiten Taakstatus Taaknummer Projectnummer Pro…" at bounding box center [784, 386] width 1568 height 772
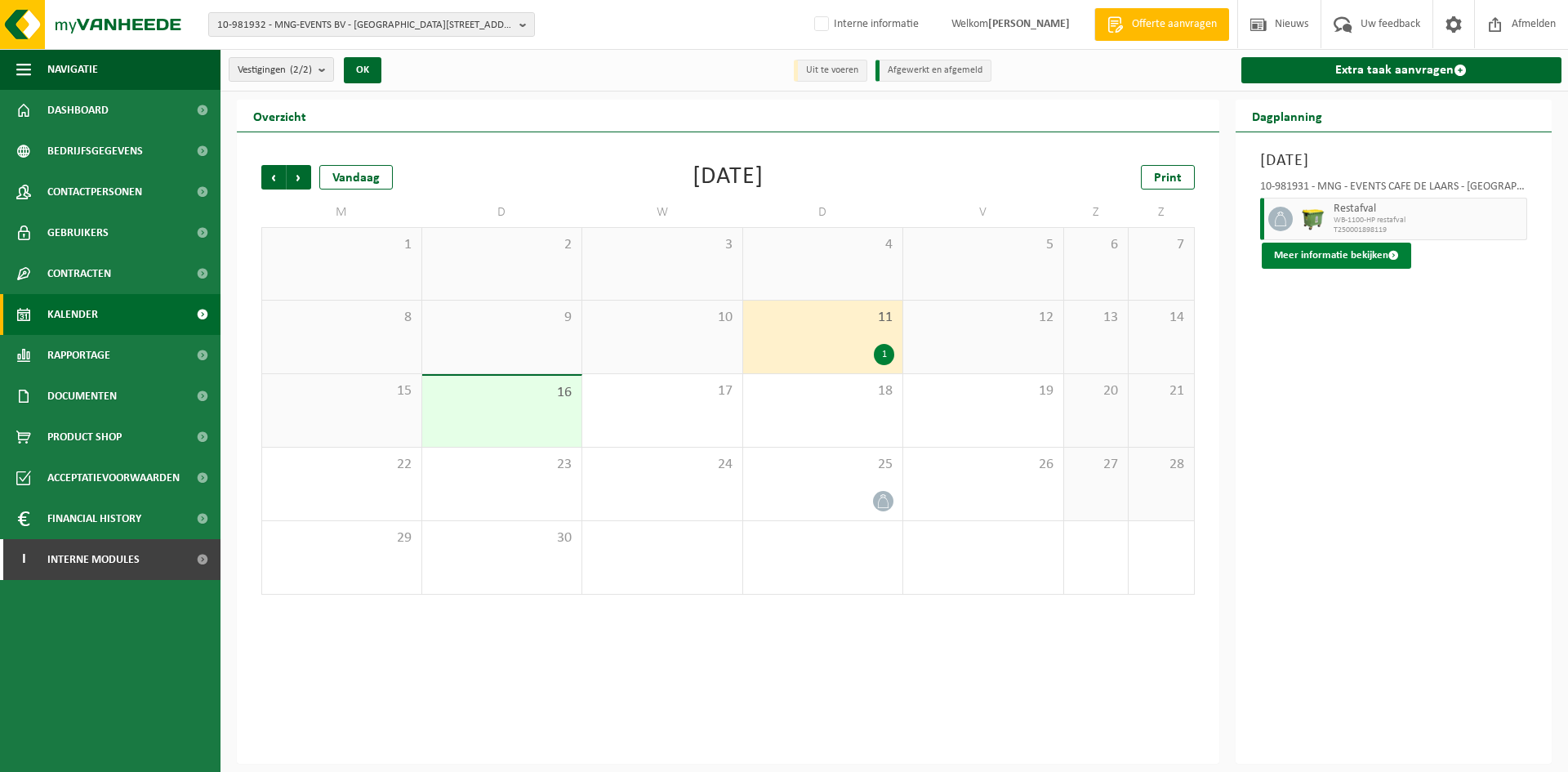
click at [1359, 245] on button "Meer informatie bekijken" at bounding box center [1336, 256] width 150 height 27
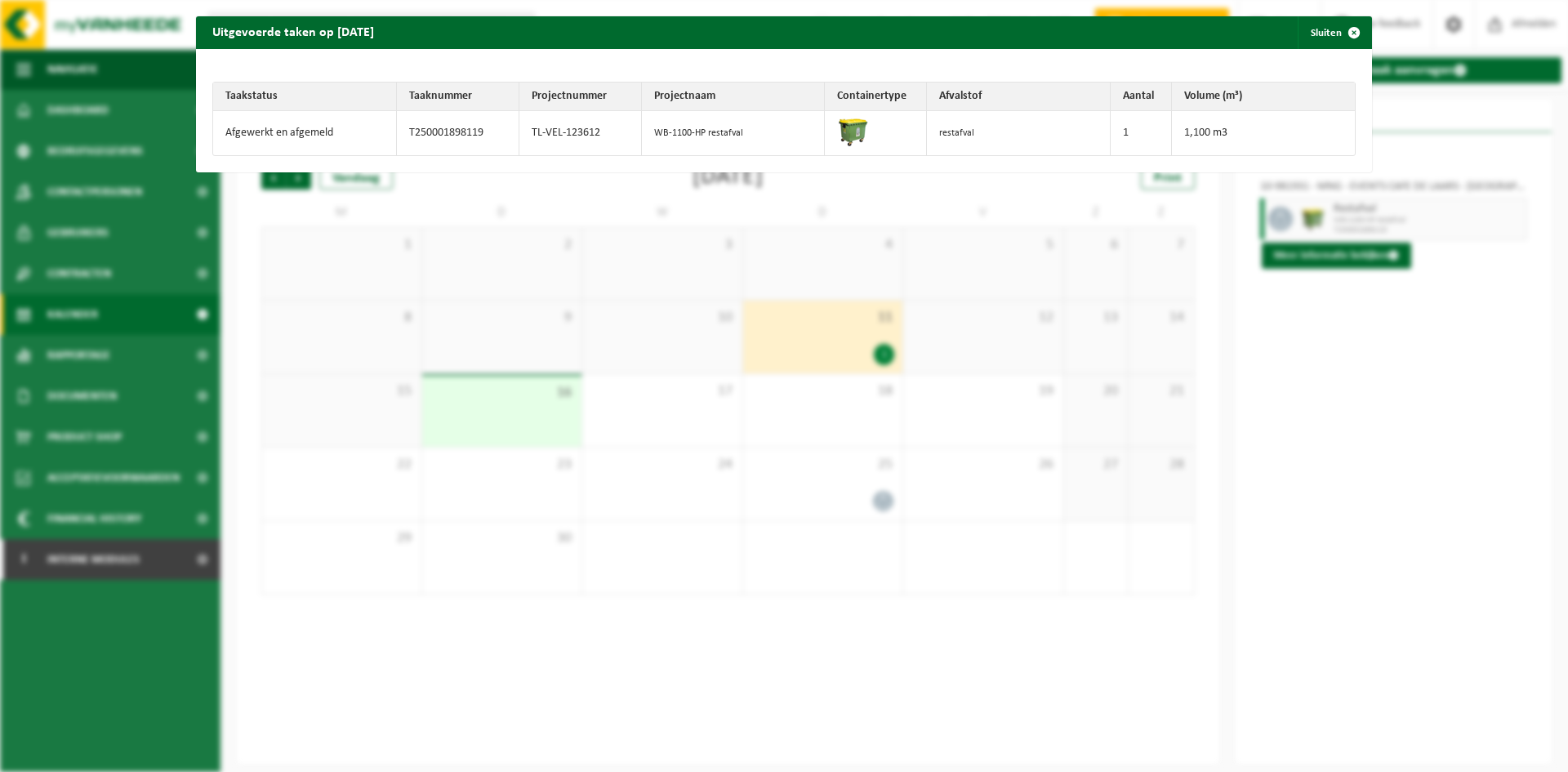
click at [556, 133] on td "TL-VEL-123612" at bounding box center [581, 133] width 122 height 44
copy tr "TL-VEL-123612"
click at [1298, 29] on button "Sluiten" at bounding box center [1334, 32] width 73 height 32
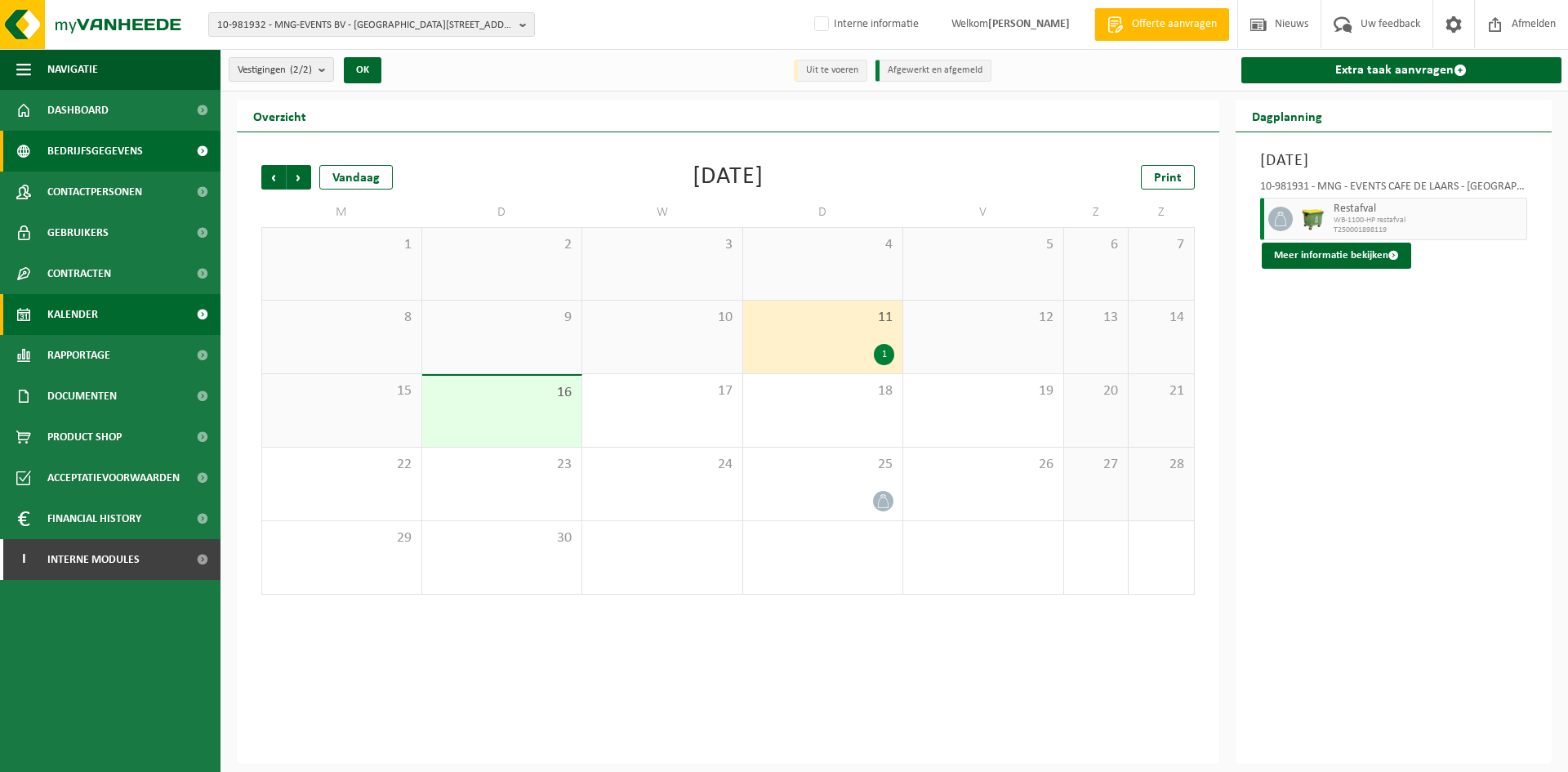
click at [109, 147] on span "Bedrijfsgegevens" at bounding box center [95, 151] width 96 height 41
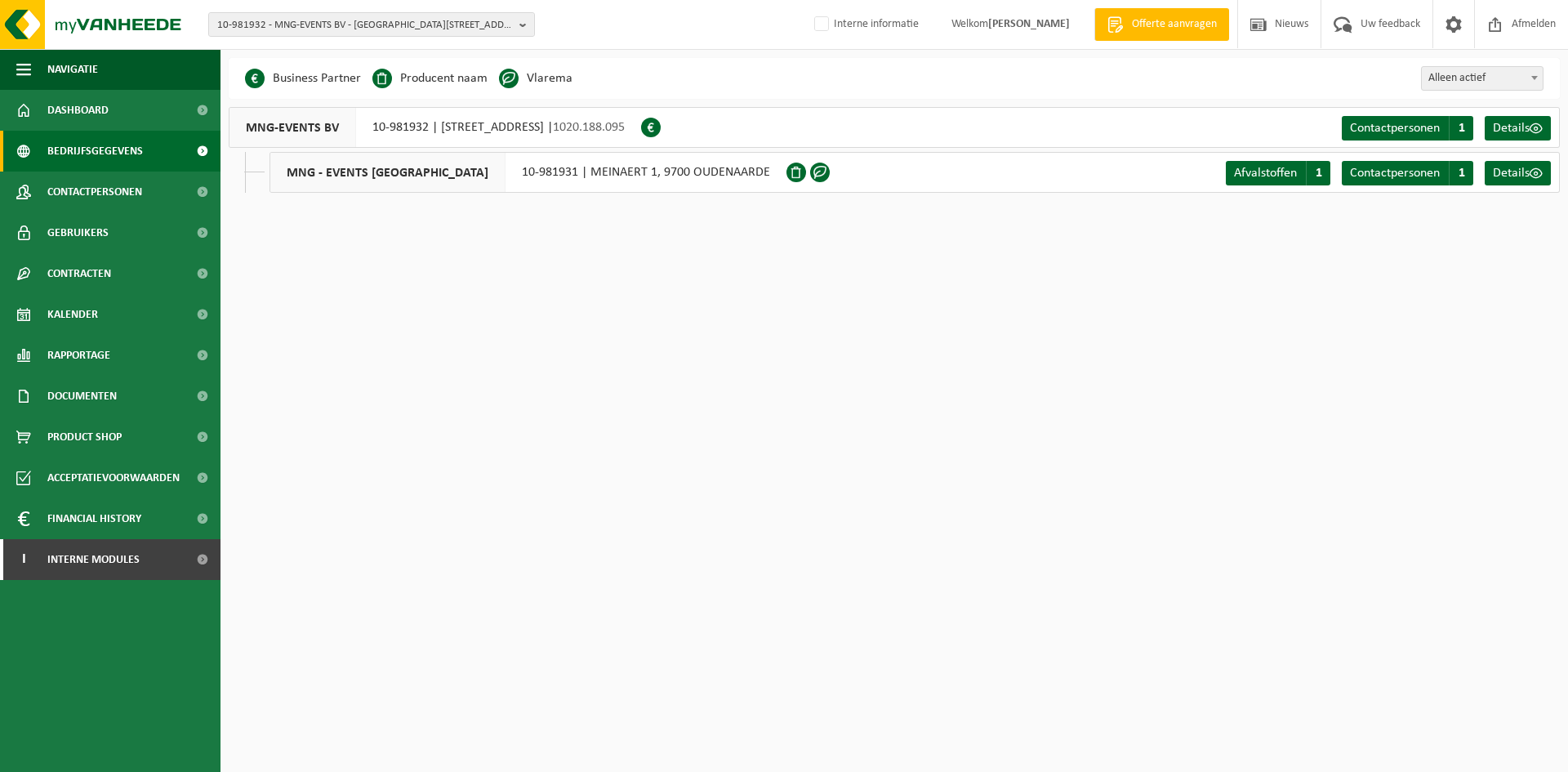
click at [513, 169] on div "MNG - EVENTS CAFÉ DE LAARS 10-981931 | MEINAERT 1, 9700 OUDENAARDE" at bounding box center [528, 173] width 517 height 41
drag, startPoint x: 490, startPoint y: 174, endPoint x: 511, endPoint y: 172, distance: 21.1
click at [511, 172] on div "MNG - EVENTS CAFÉ DE LAARS 10-981931 | MEINAERT 1, 9700 OUDENAARDE" at bounding box center [528, 173] width 517 height 41
drag, startPoint x: 483, startPoint y: 179, endPoint x: 544, endPoint y: 178, distance: 61.0
click at [544, 178] on div "MNG - EVENTS CAFÉ DE LAARS 10-981931 | MEINAERT 1, 9700 OUDENAARDE" at bounding box center [528, 173] width 517 height 41
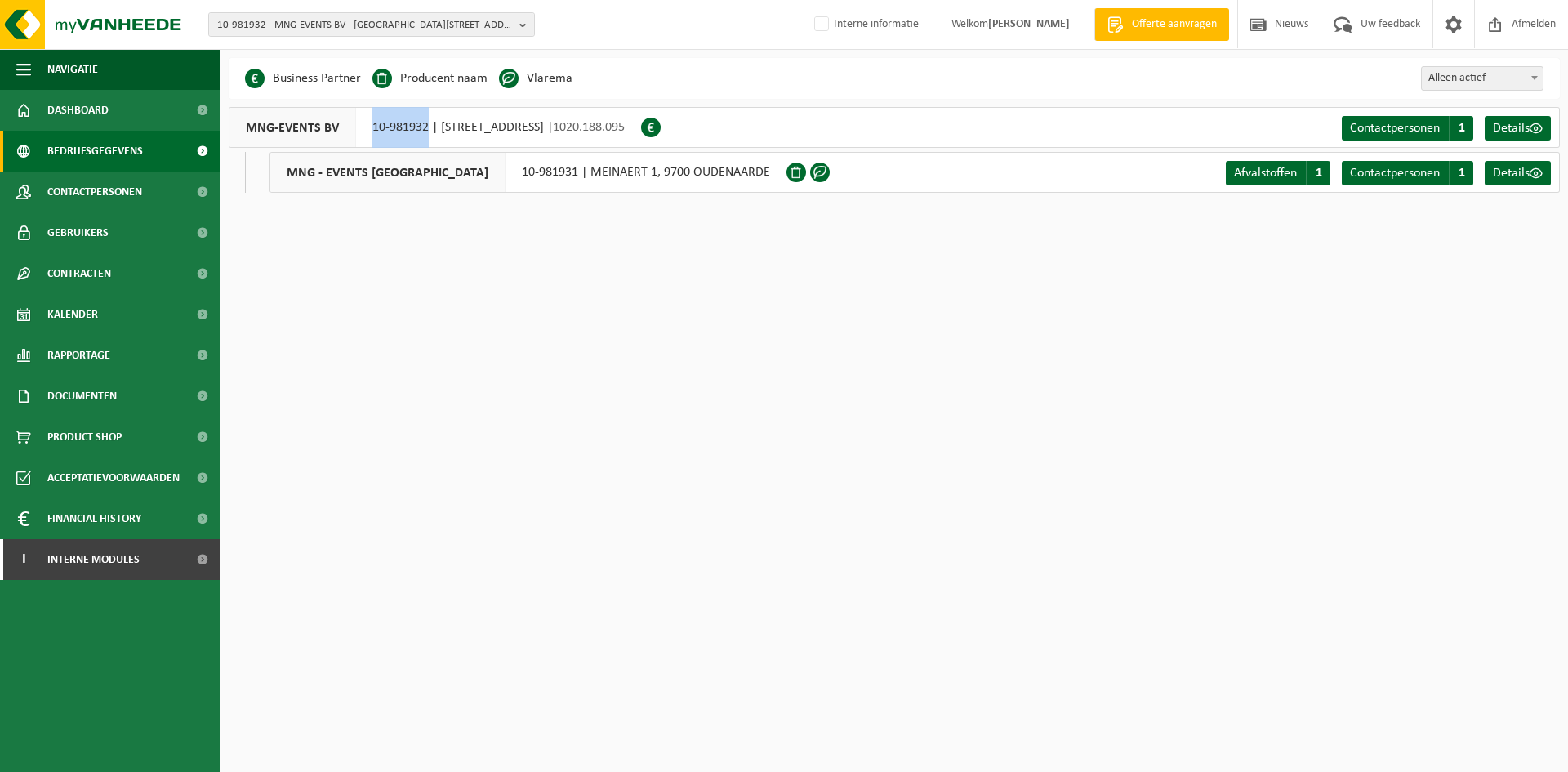
drag, startPoint x: 367, startPoint y: 122, endPoint x: 428, endPoint y: 125, distance: 61.1
click at [428, 125] on div "MNG-EVENTS BV 10-981932 | HOOGSTRAAT 21, 9700 OUDENAARDE | 1020.188.095" at bounding box center [434, 127] width 412 height 41
copy div "10-981932"
click at [462, 553] on html "10-981932 - MNG-EVENTS BV - 9700 OUDENAARDE, HOOGSTRAAT 21 10-981932 - MNG-EVEN…" at bounding box center [784, 386] width 1568 height 772
click at [292, 4] on div "10-981932 - MNG-EVENTS BV - 9700 OUDENAARDE, HOOGSTRAAT 21 10-981932 - MNG-EVEN…" at bounding box center [784, 25] width 1568 height 50
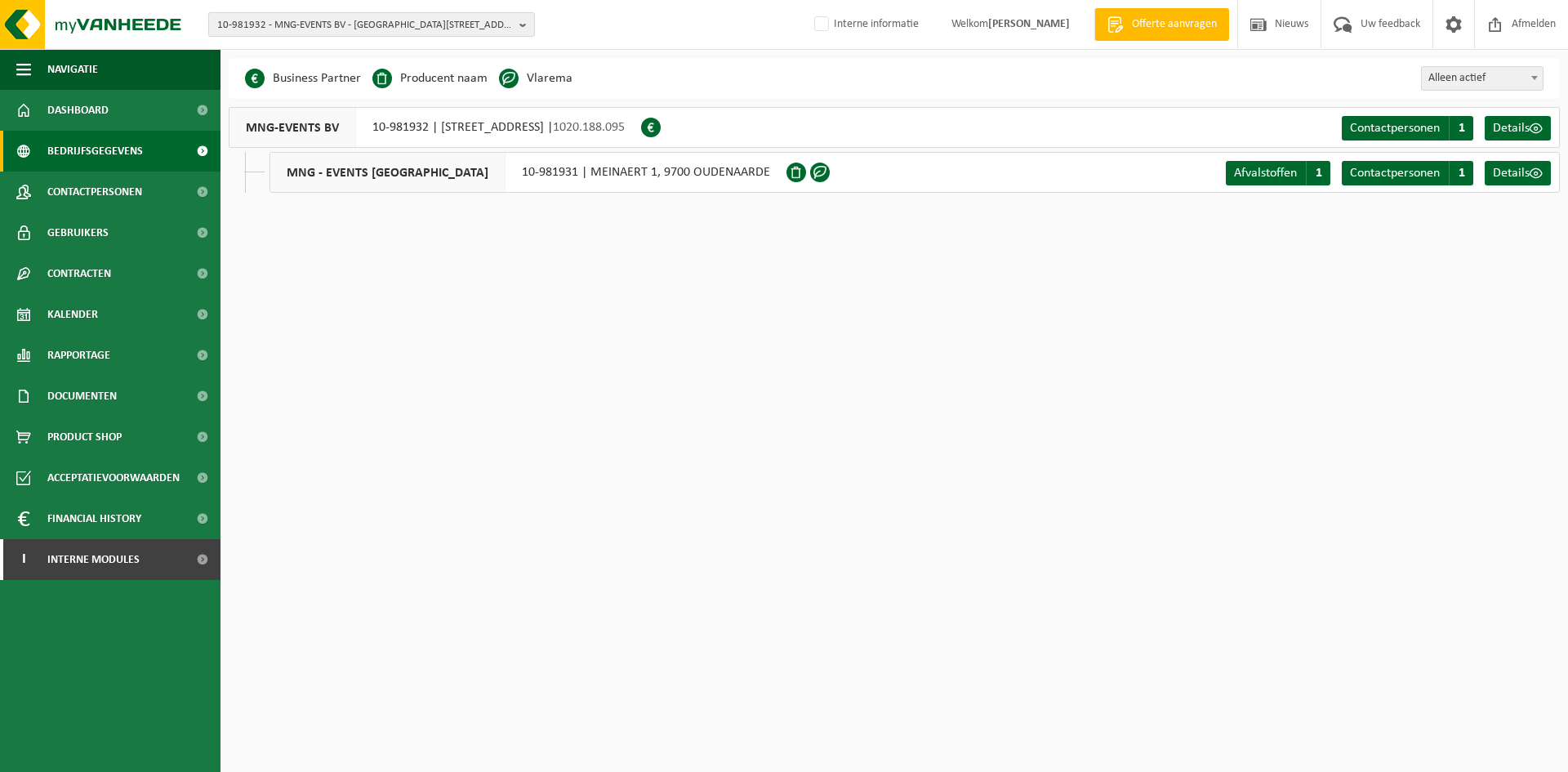
click at [295, 22] on span "10-981932 - MNG-EVENTS BV - [GEOGRAPHIC_DATA][STREET_ADDRESS]" at bounding box center [365, 25] width 296 height 25
paste input "10-973142"
type input "10-973142"
click at [280, 85] on li "10-973142 - VERMANT/WILRIJK - 2610 WILRIJK, BOOMSESTEENWEG 505" at bounding box center [371, 75] width 319 height 21
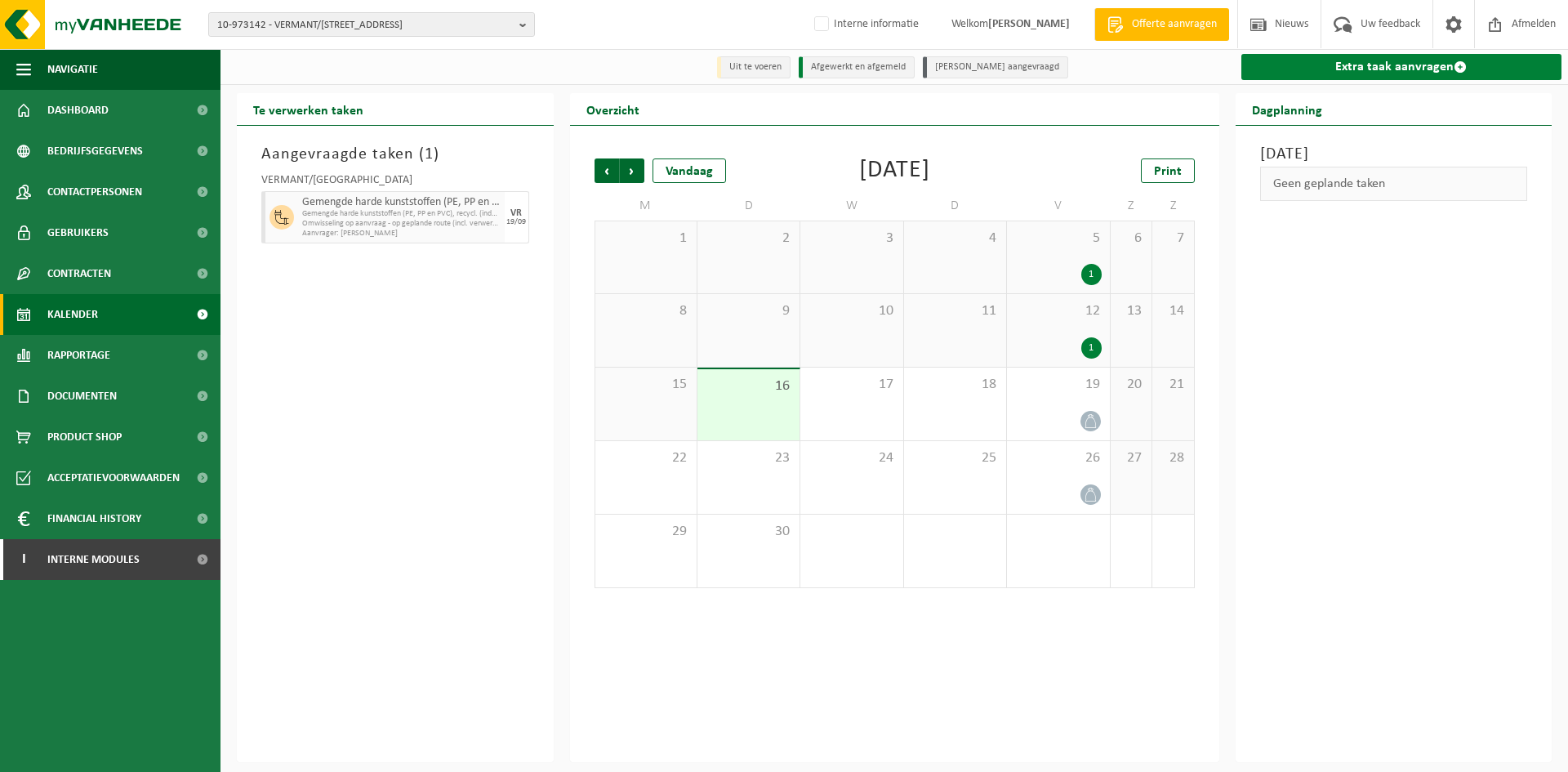
click at [1382, 78] on link "Extra taak aanvragen" at bounding box center [1401, 67] width 321 height 27
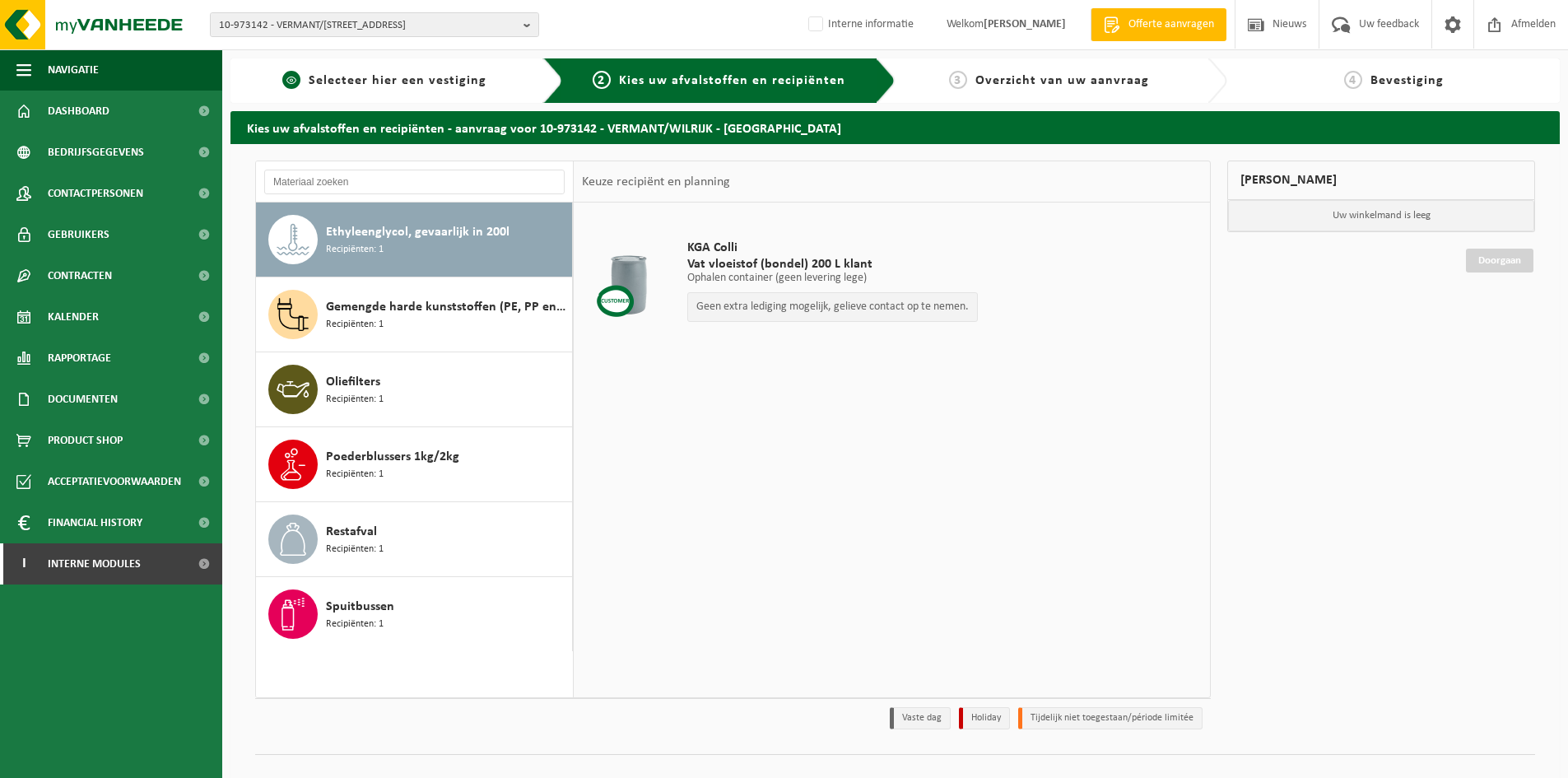
click at [423, 90] on link "1 Selecteer hier een vestiging" at bounding box center [384, 80] width 291 height 20
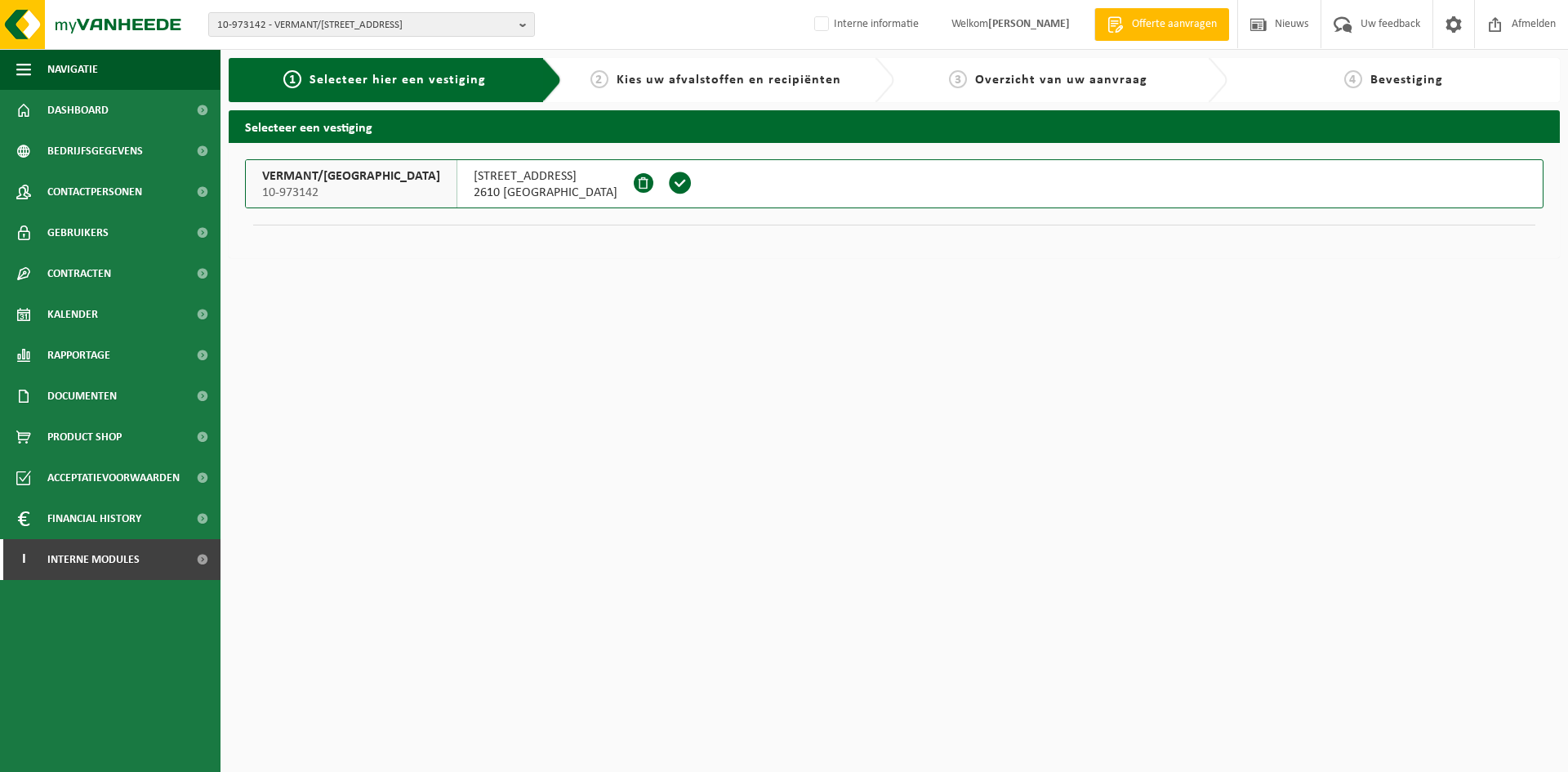
click at [474, 185] on span "2610 WILRIJK" at bounding box center [545, 192] width 144 height 16
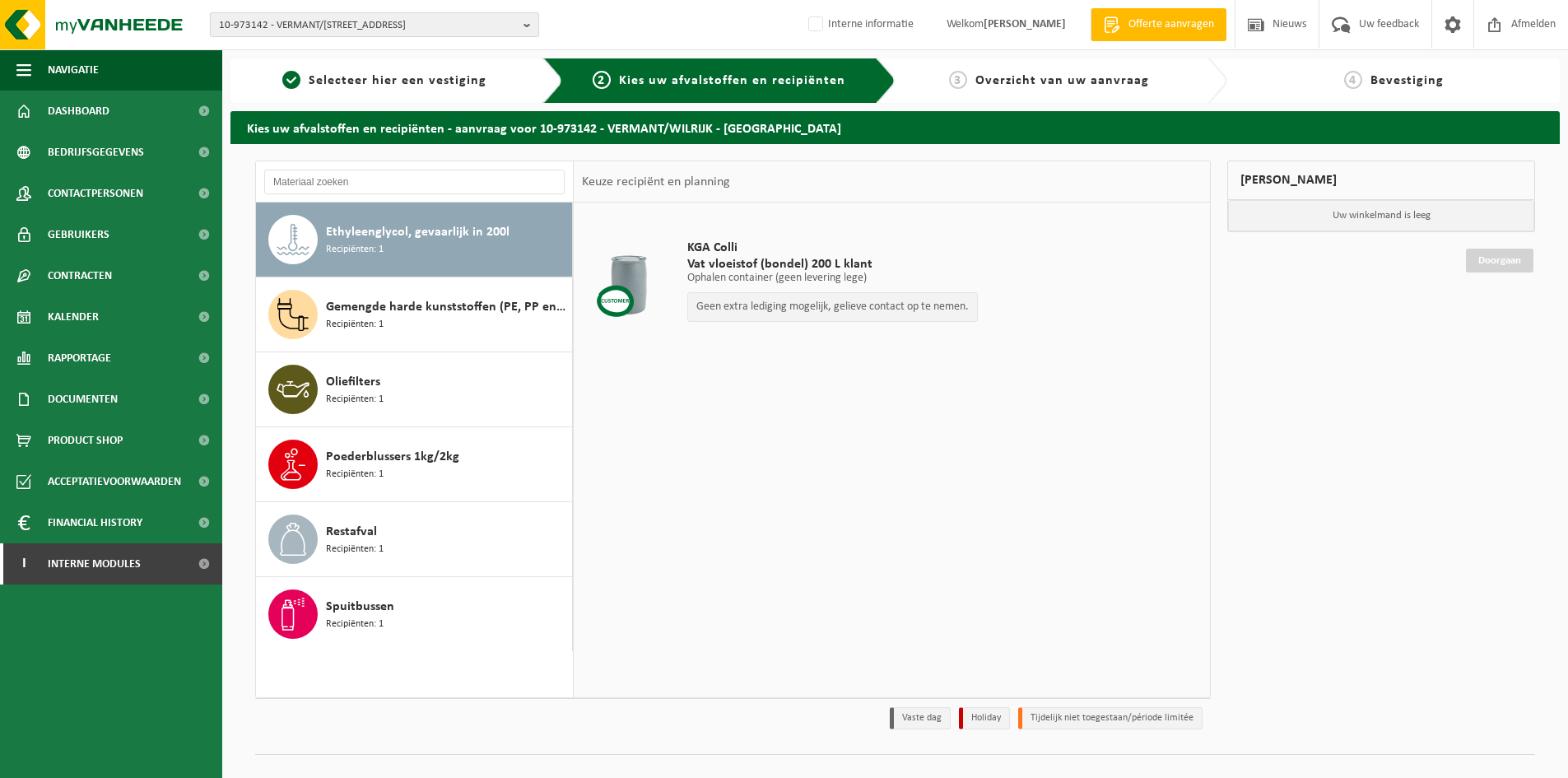
click at [359, 31] on span "10-973142 - VERMANT/[STREET_ADDRESS]" at bounding box center [368, 25] width 298 height 25
paste input "10-744332"
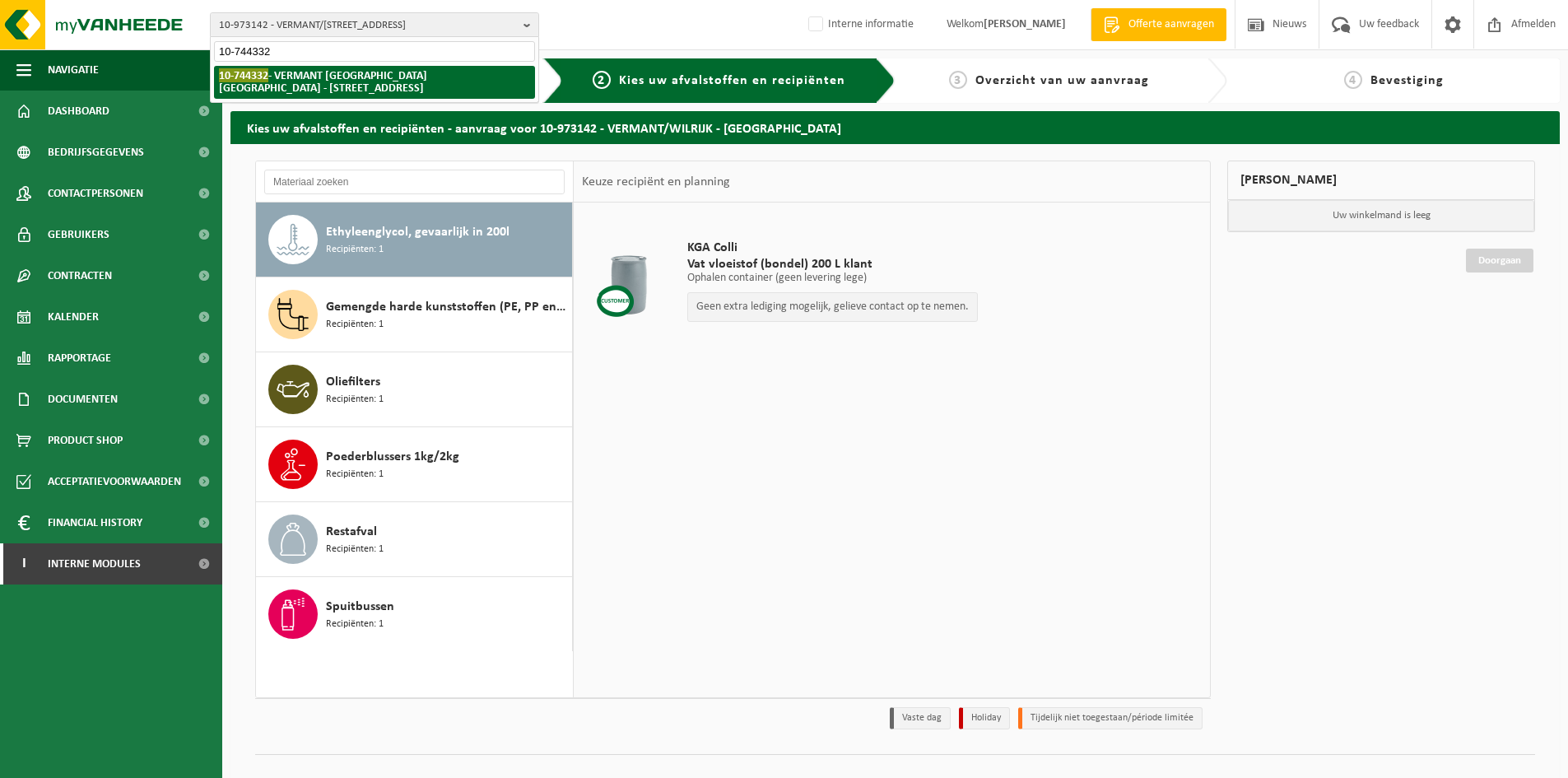
type input "10-744332"
click at [332, 83] on strong "10-744332 - VERMANT ANTWERPEN NV - 2800 MECHELEN, ANTWERPSESTEENWEG 271" at bounding box center [323, 81] width 208 height 27
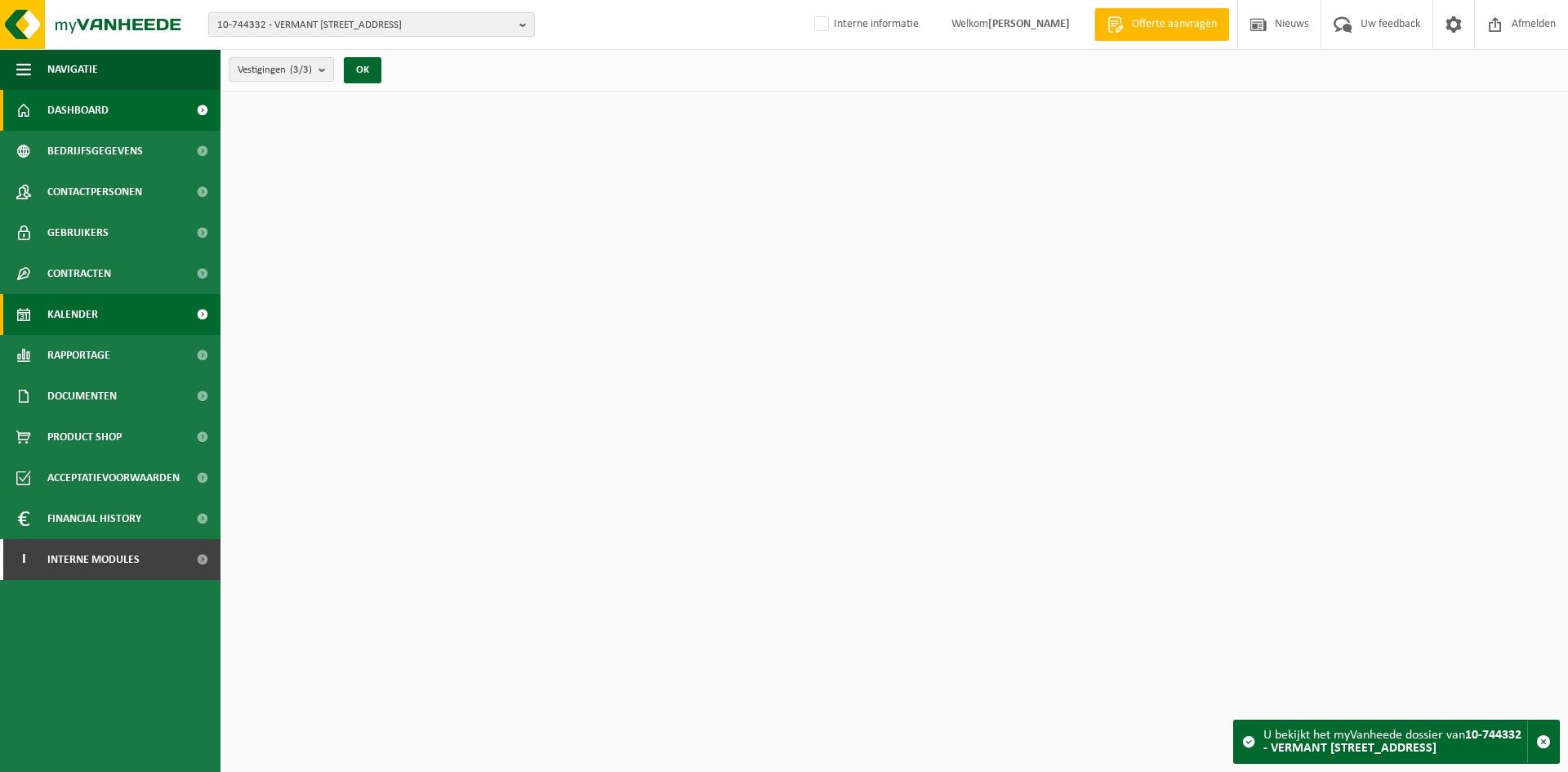
click at [76, 309] on span "Kalender" at bounding box center [72, 315] width 50 height 41
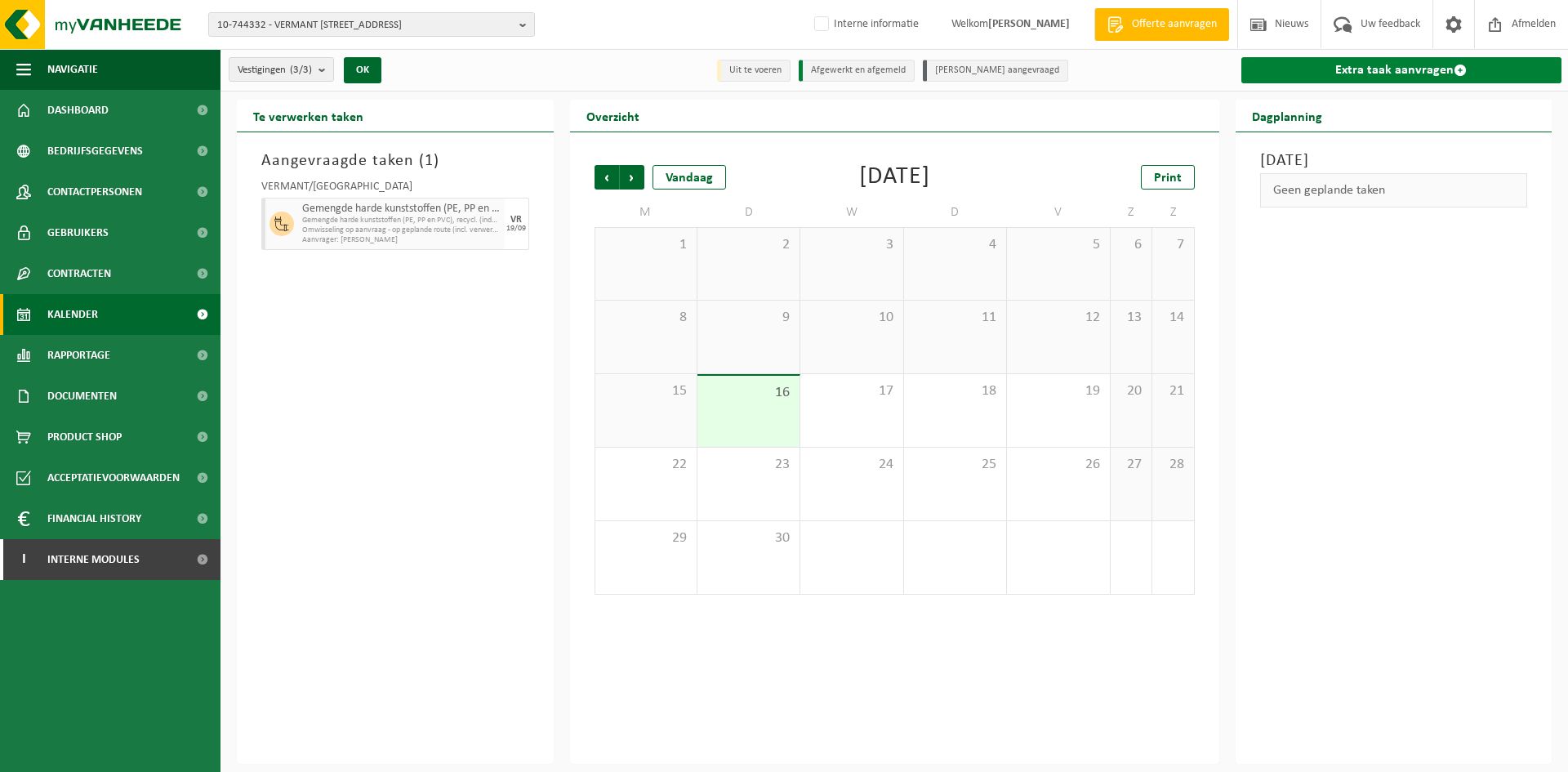
click at [1423, 68] on link "Extra taak aanvragen" at bounding box center [1401, 70] width 321 height 27
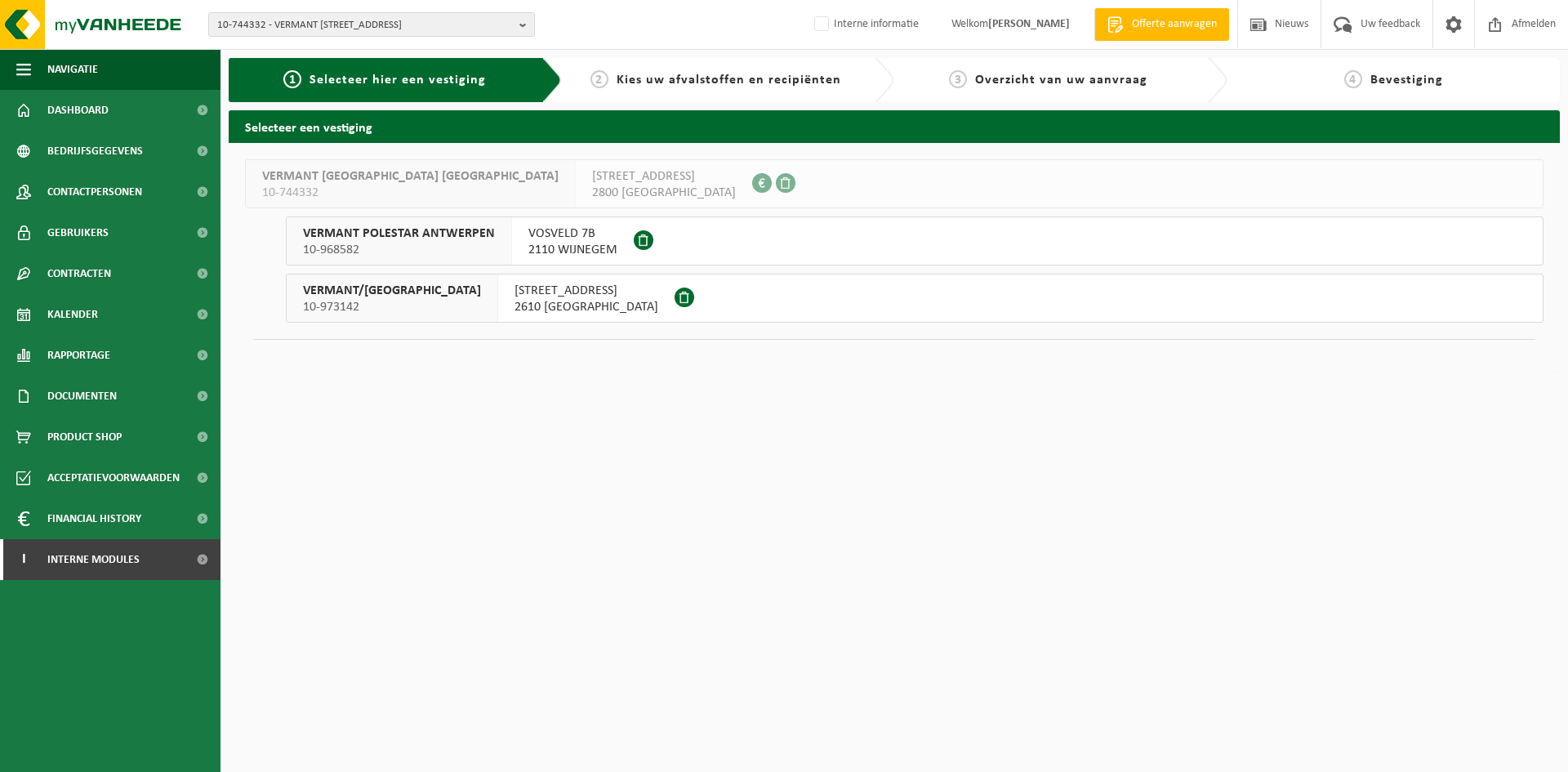
click at [515, 303] on span "2610 [GEOGRAPHIC_DATA]" at bounding box center [587, 307] width 144 height 16
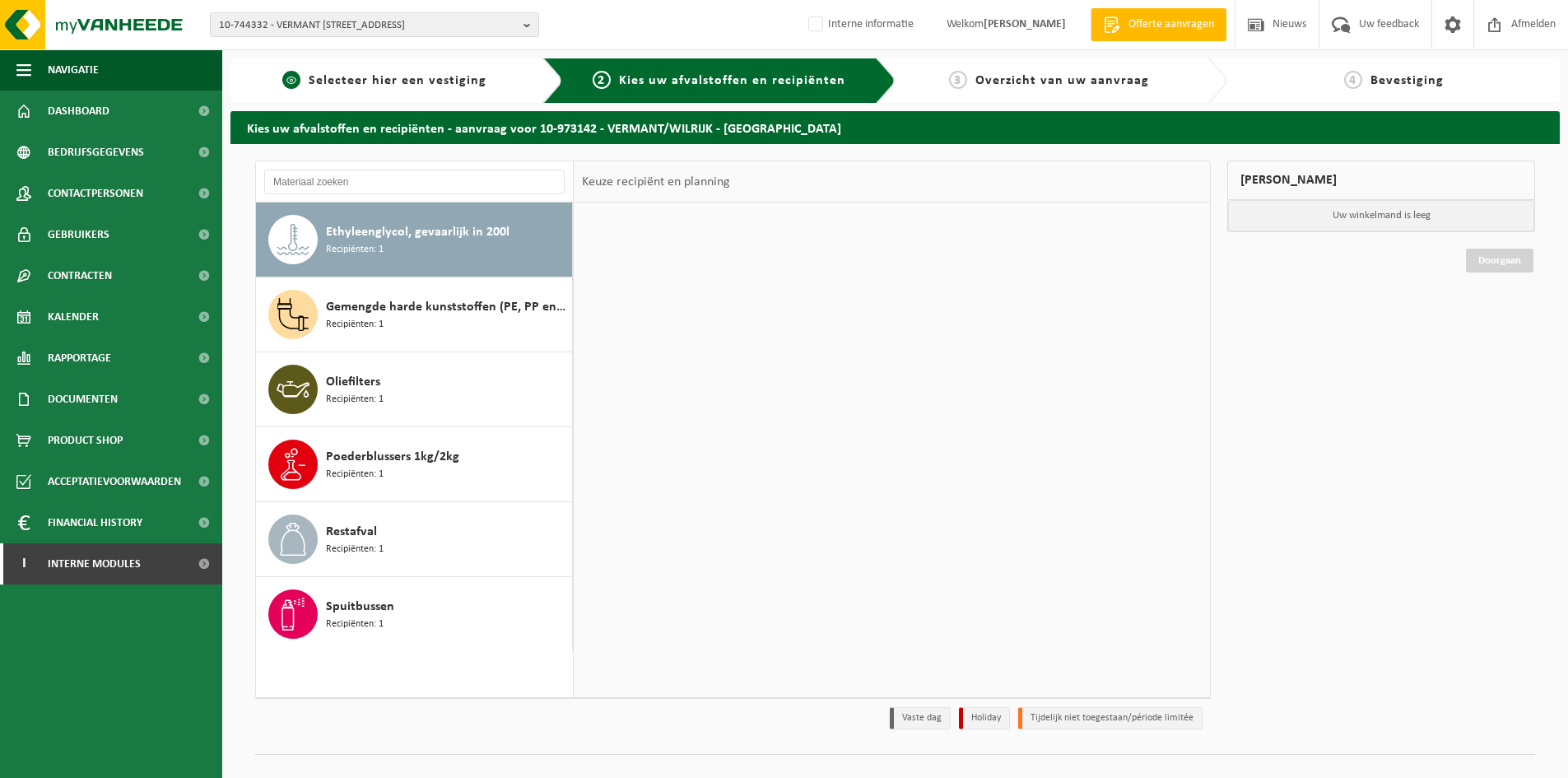
click at [433, 74] on span "Selecteer hier een vestiging" at bounding box center [397, 80] width 177 height 13
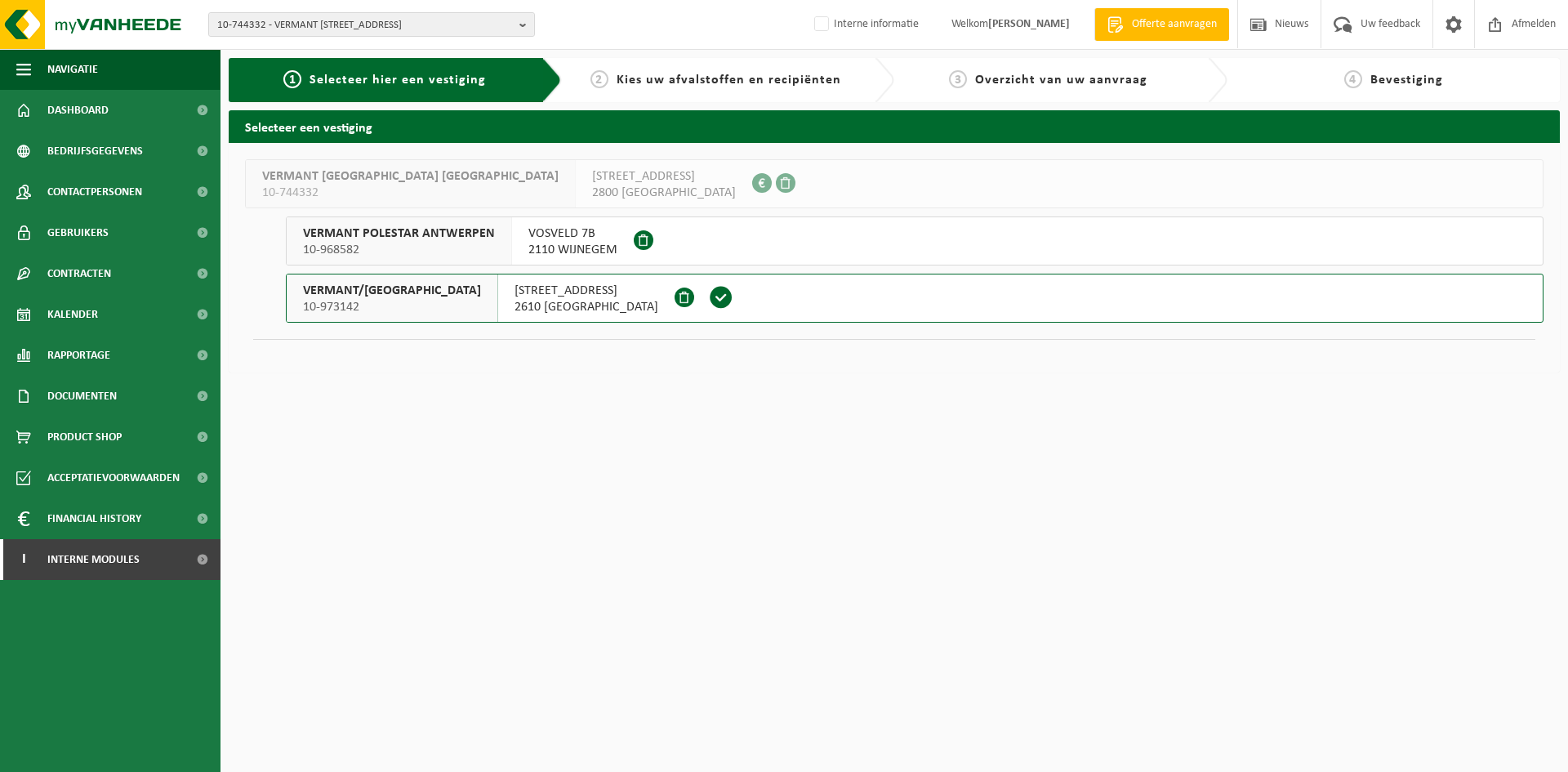
click at [515, 300] on span "2610 [GEOGRAPHIC_DATA]" at bounding box center [587, 307] width 144 height 16
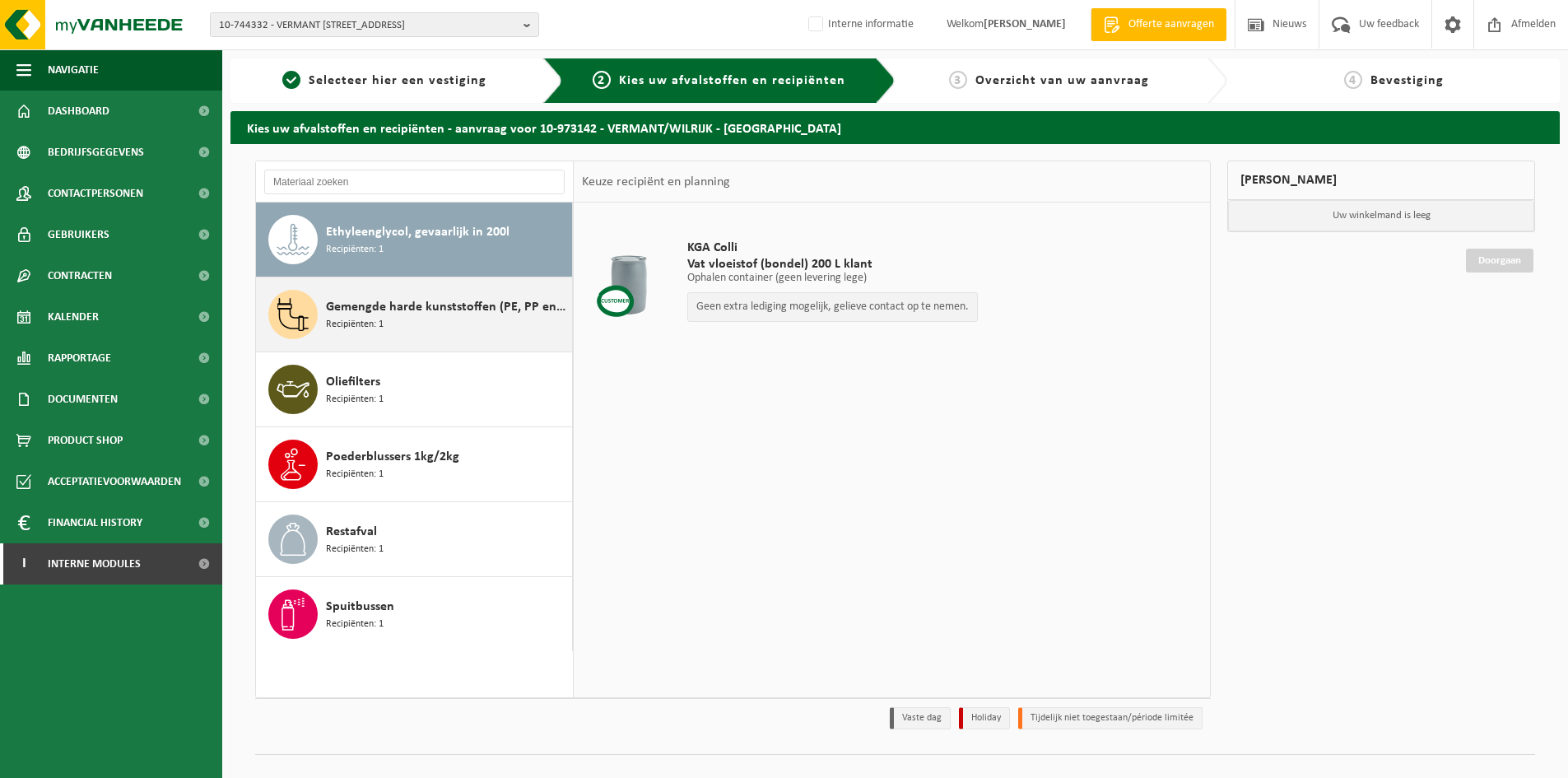
click at [495, 313] on span "Gemengde harde kunststoffen (PE, PP en PVC), recycleerbaar (industrieel)" at bounding box center [446, 307] width 242 height 20
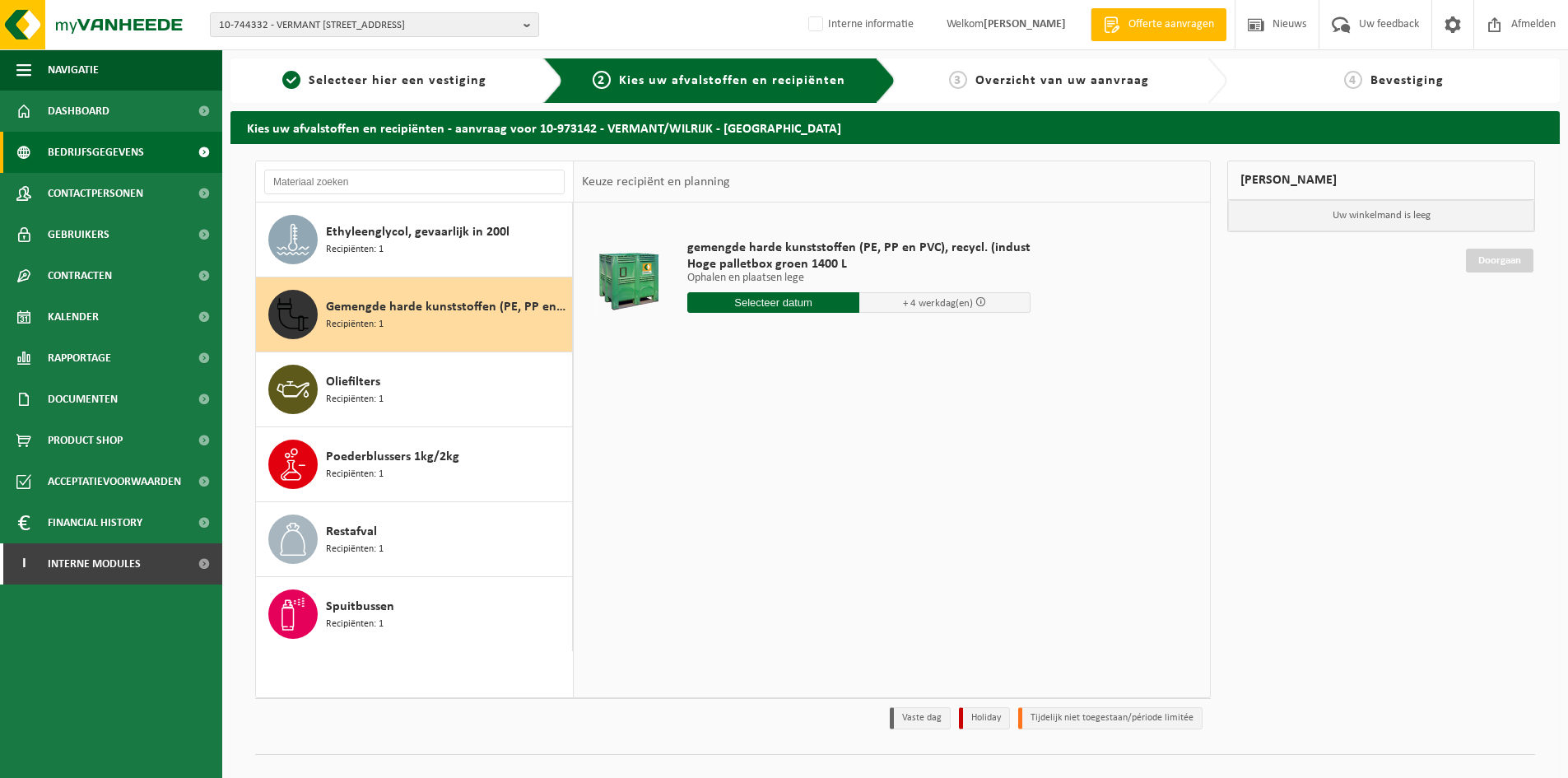
click at [132, 157] on span "Bedrijfsgegevens" at bounding box center [96, 152] width 96 height 41
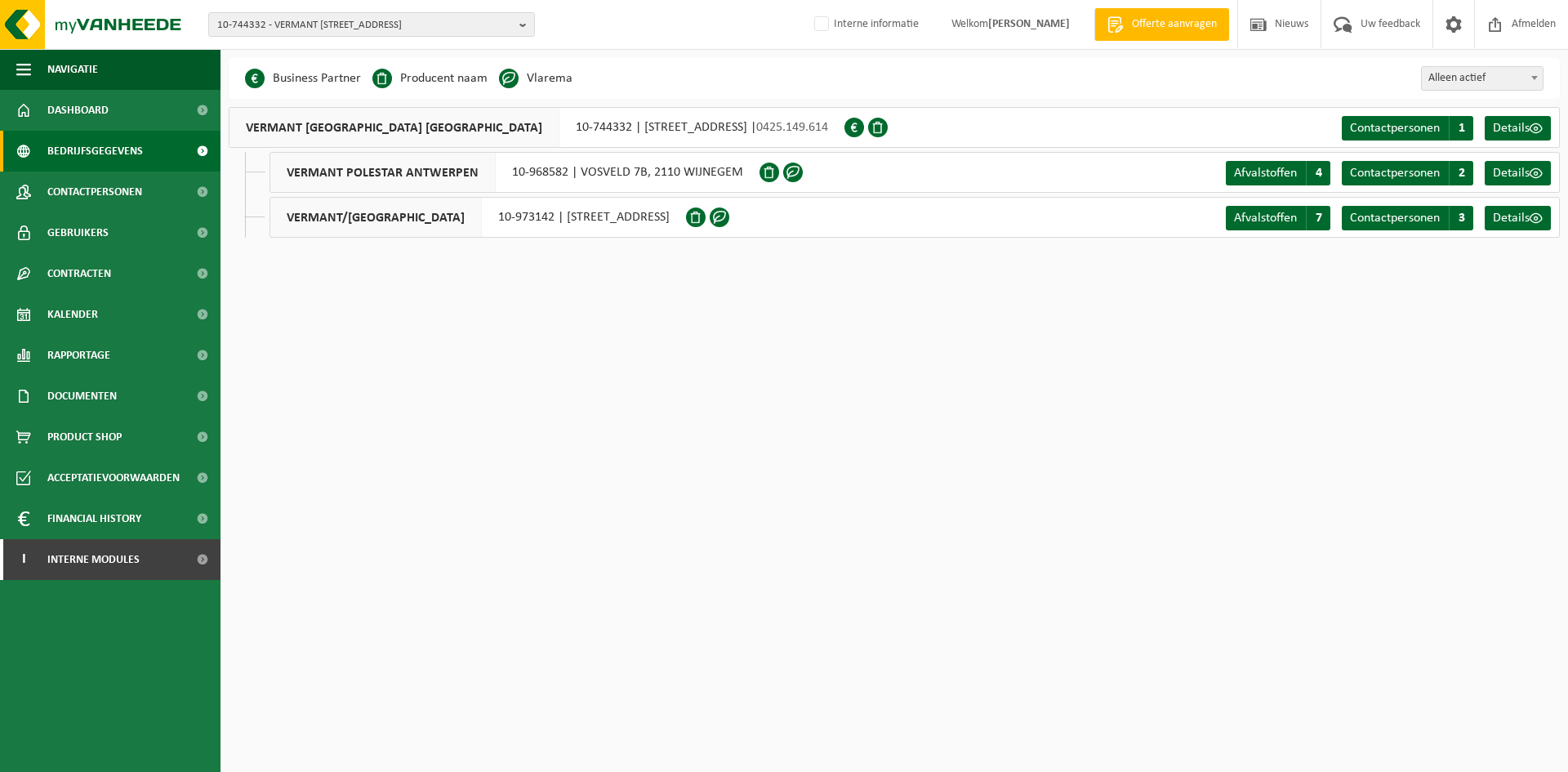
click at [445, 221] on div "VERMANT/WILRIJK 10-973142 | [STREET_ADDRESS]" at bounding box center [477, 217] width 416 height 41
click at [445, 223] on div "VERMANT/WILRIJK 10-973142 | [STREET_ADDRESS]" at bounding box center [477, 217] width 416 height 41
click at [451, 215] on div "VERMANT/WILRIJK 10-973142 | [STREET_ADDRESS]" at bounding box center [477, 217] width 416 height 41
drag, startPoint x: 417, startPoint y: 215, endPoint x: 737, endPoint y: 228, distance: 320.3
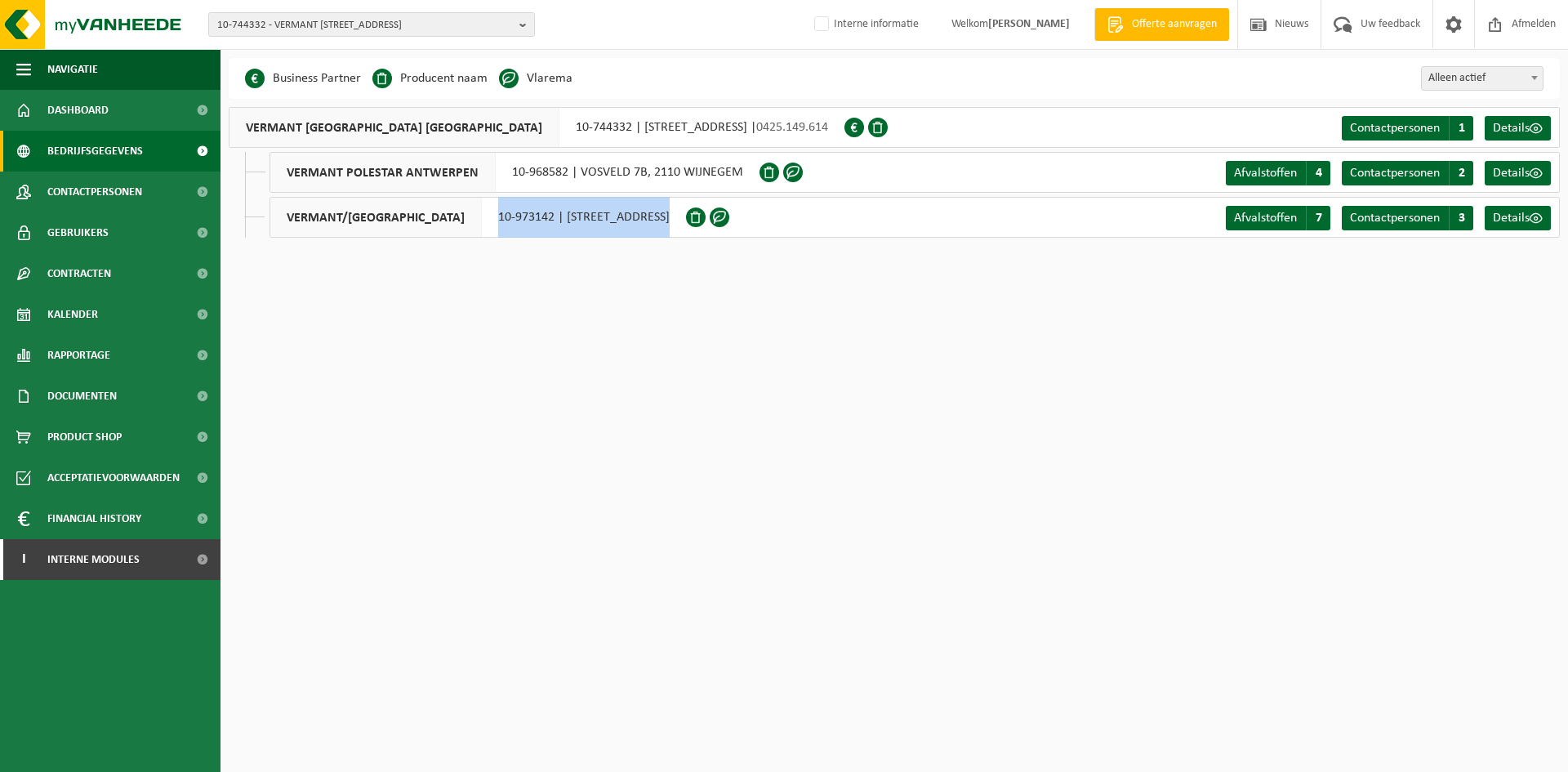
click at [737, 228] on div "VERMANT/WILRIJK 10-973142 | [STREET_ADDRESS] Contactpersonen C 3 Details" at bounding box center [914, 217] width 1290 height 41
copy div "10-973142 | [STREET_ADDRESS]"
click at [239, 27] on span "10-744332 - VERMANT [STREET_ADDRESS]" at bounding box center [365, 25] width 296 height 25
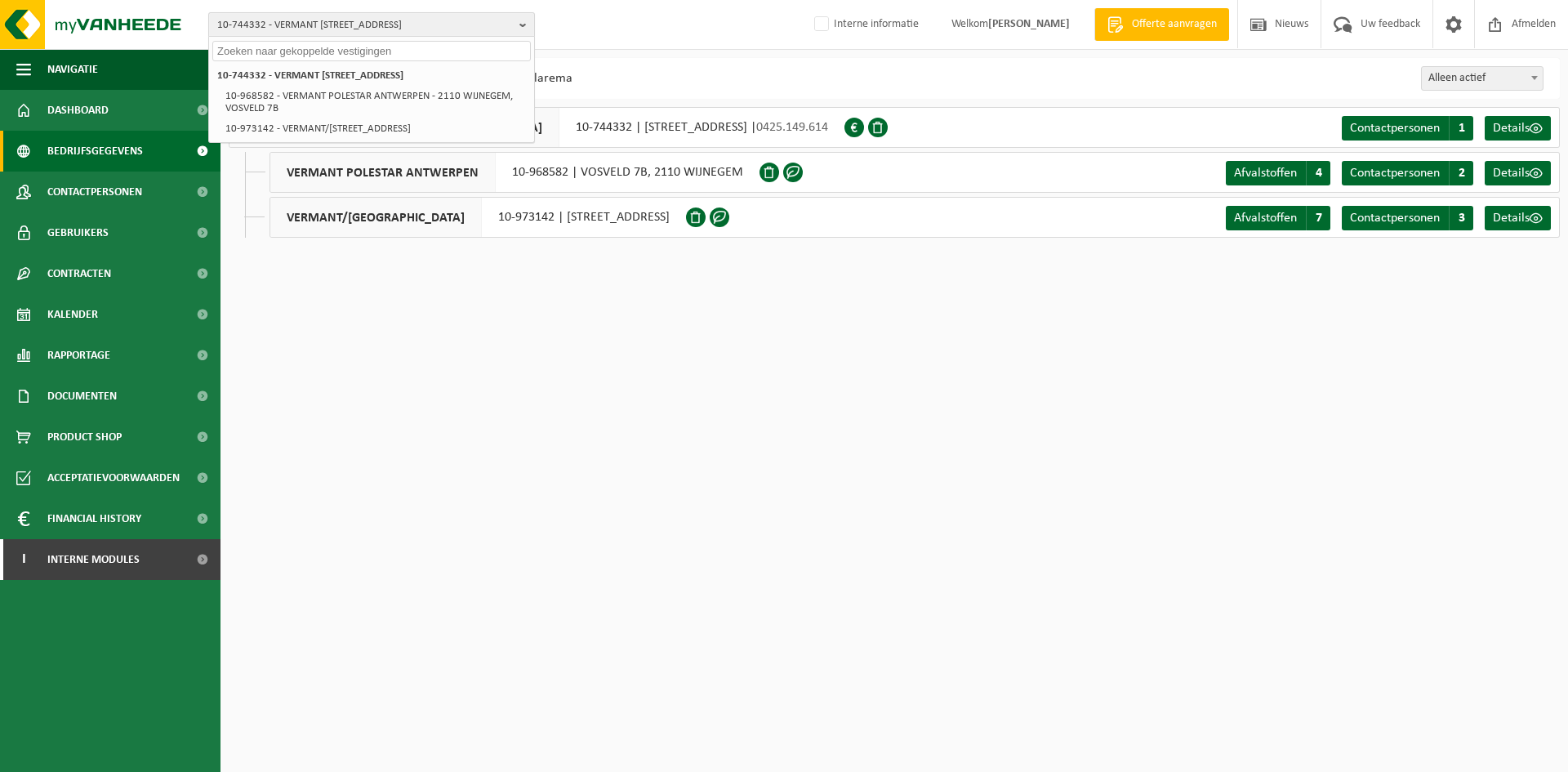
paste input "01-092544"
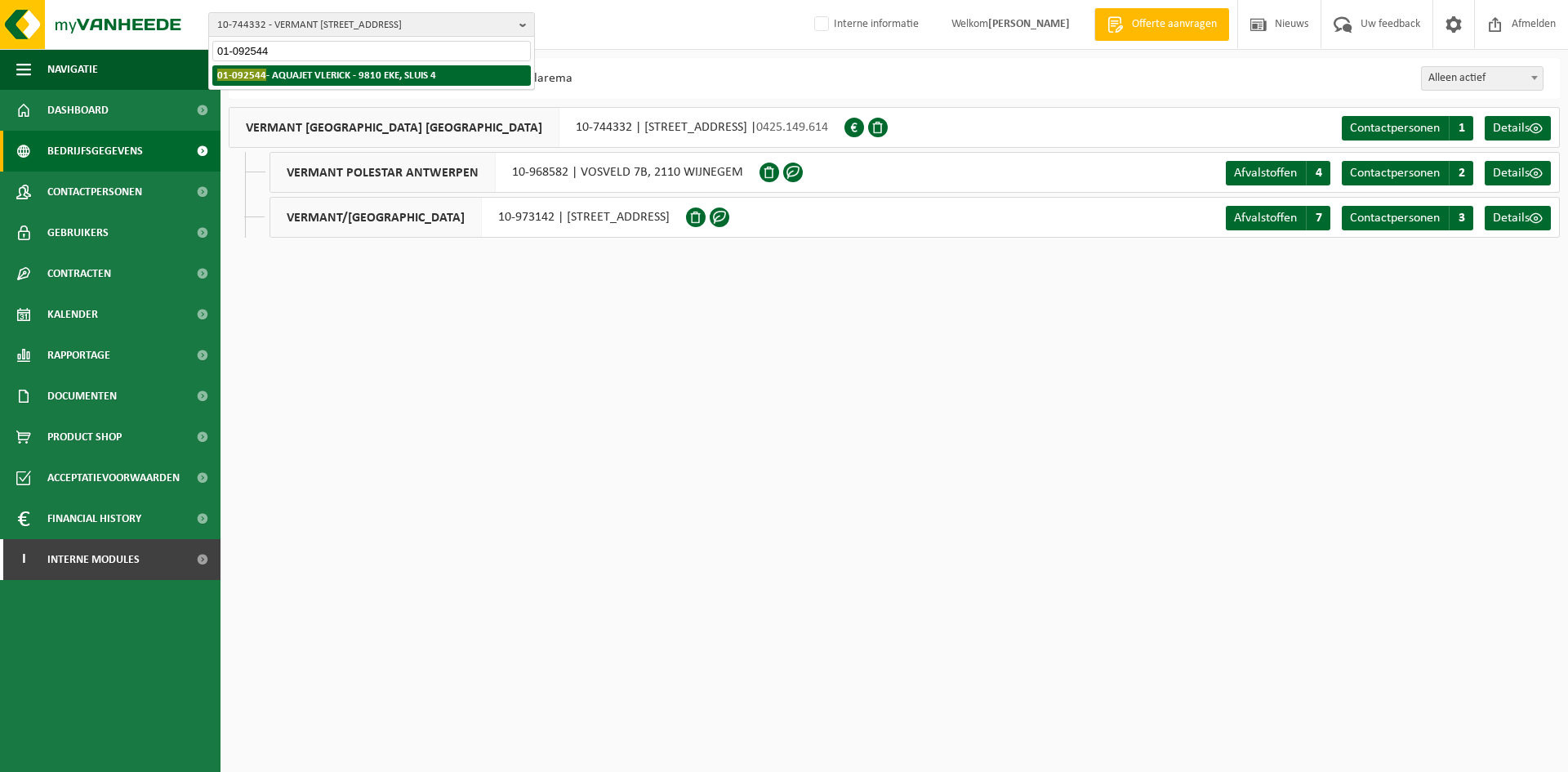
type input "01-092544"
click at [288, 74] on strong "01-092544 - AQUAJET VLERICK - 9810 EKE, SLUIS 4" at bounding box center [327, 74] width 219 height 12
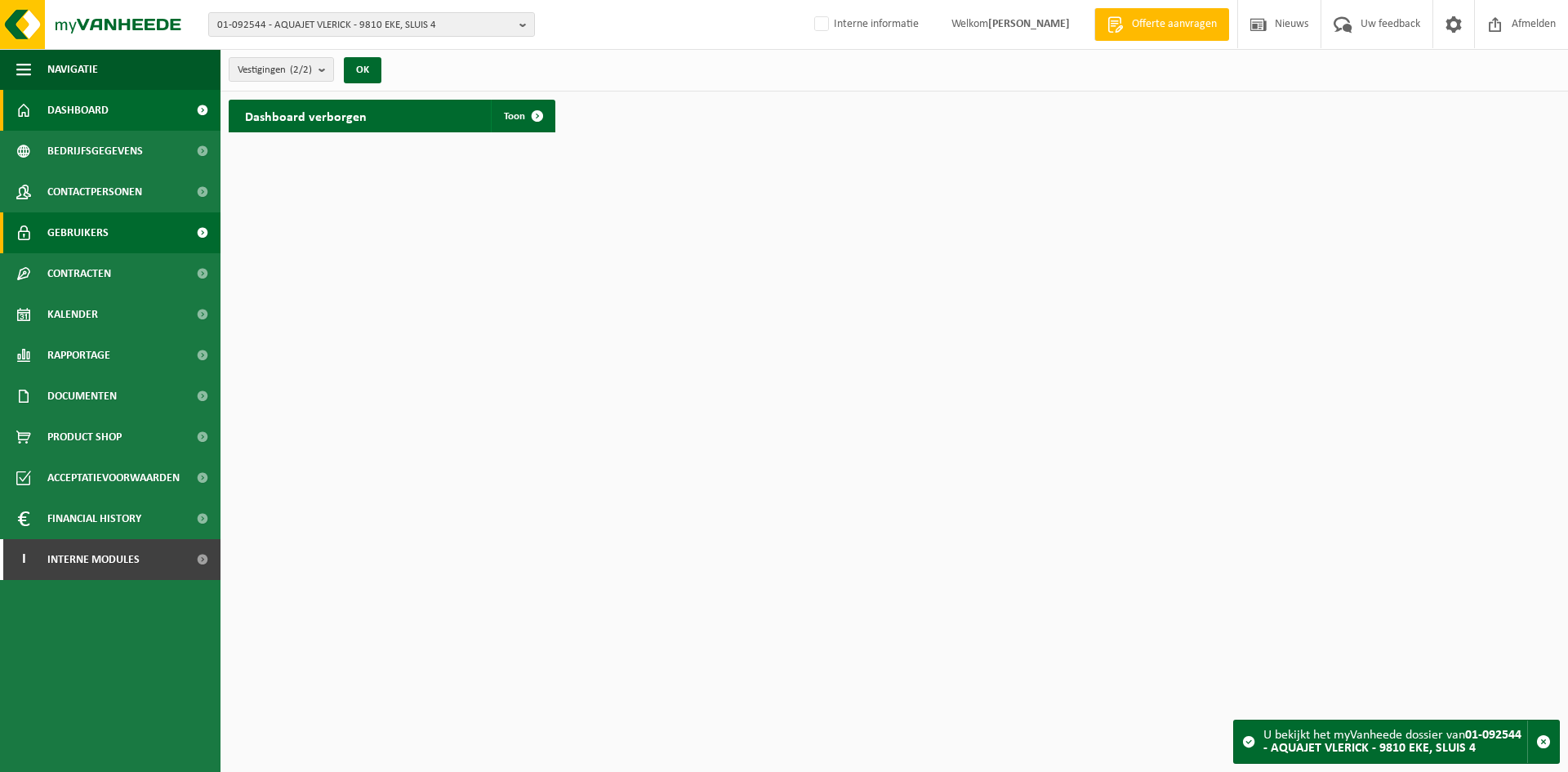
click at [121, 226] on link "Gebruikers" at bounding box center [110, 233] width 221 height 41
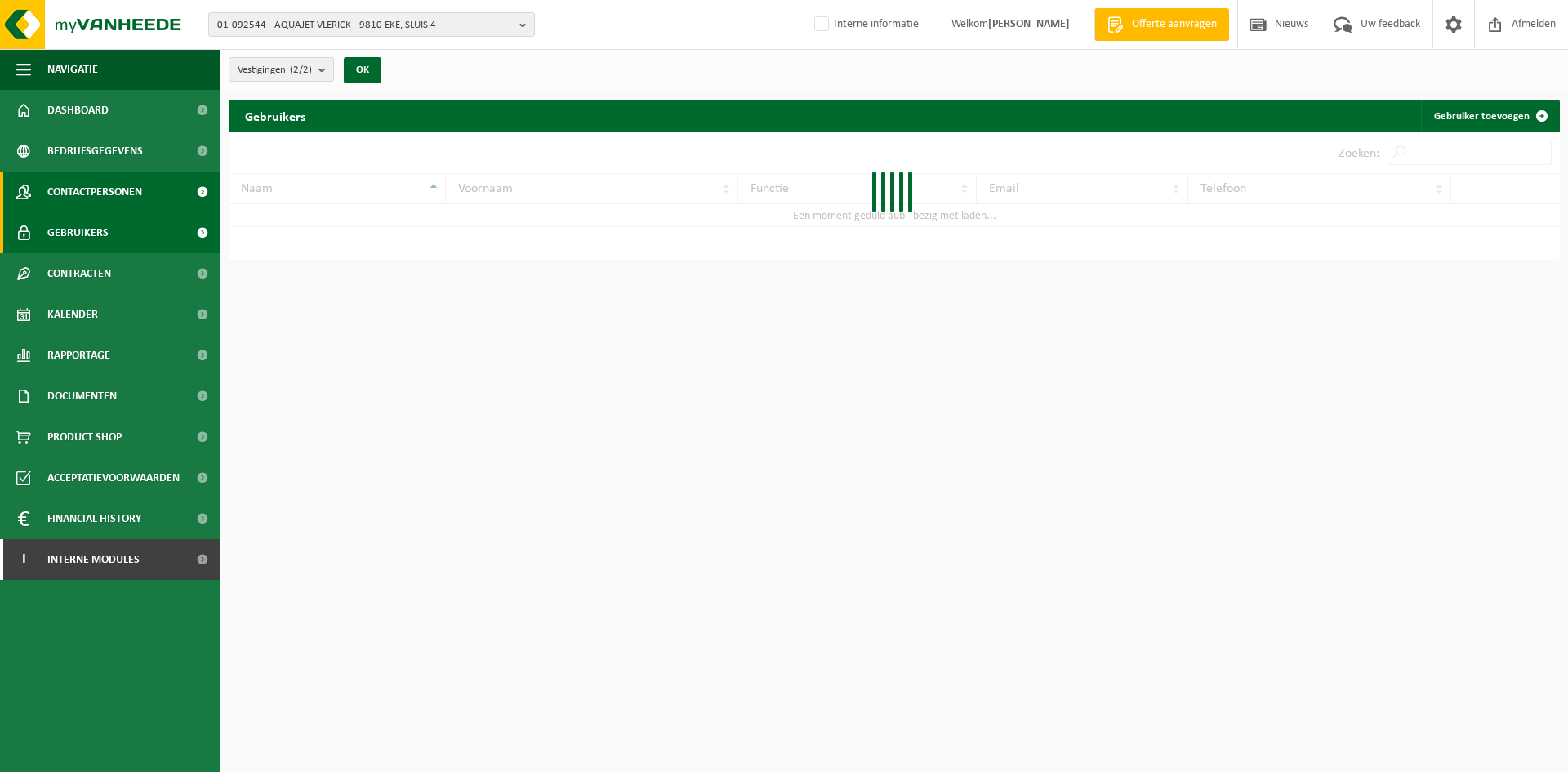
click at [51, 192] on span "Contactpersonen" at bounding box center [94, 192] width 95 height 41
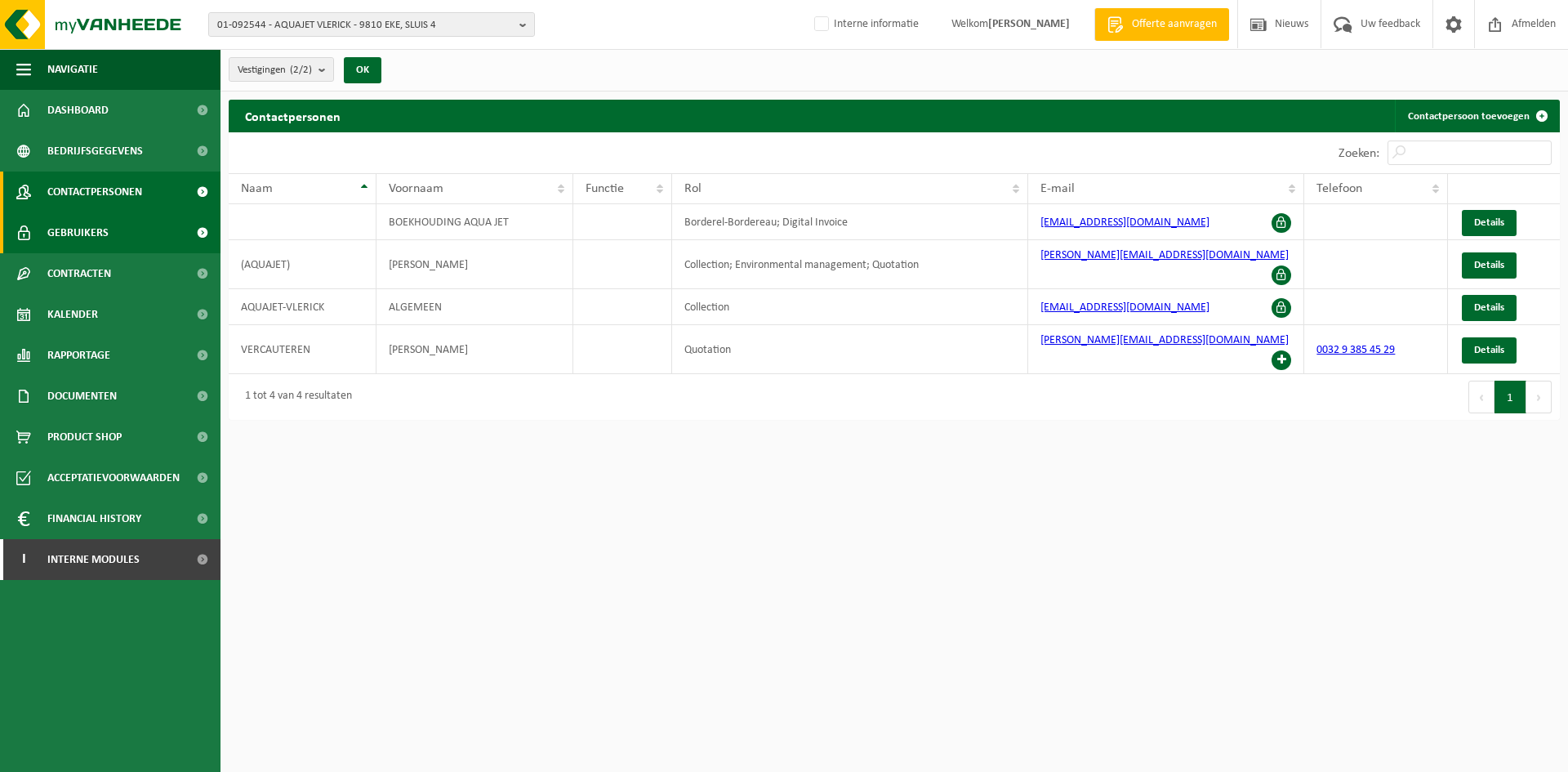
click at [94, 222] on span "Gebruikers" at bounding box center [78, 233] width 62 height 41
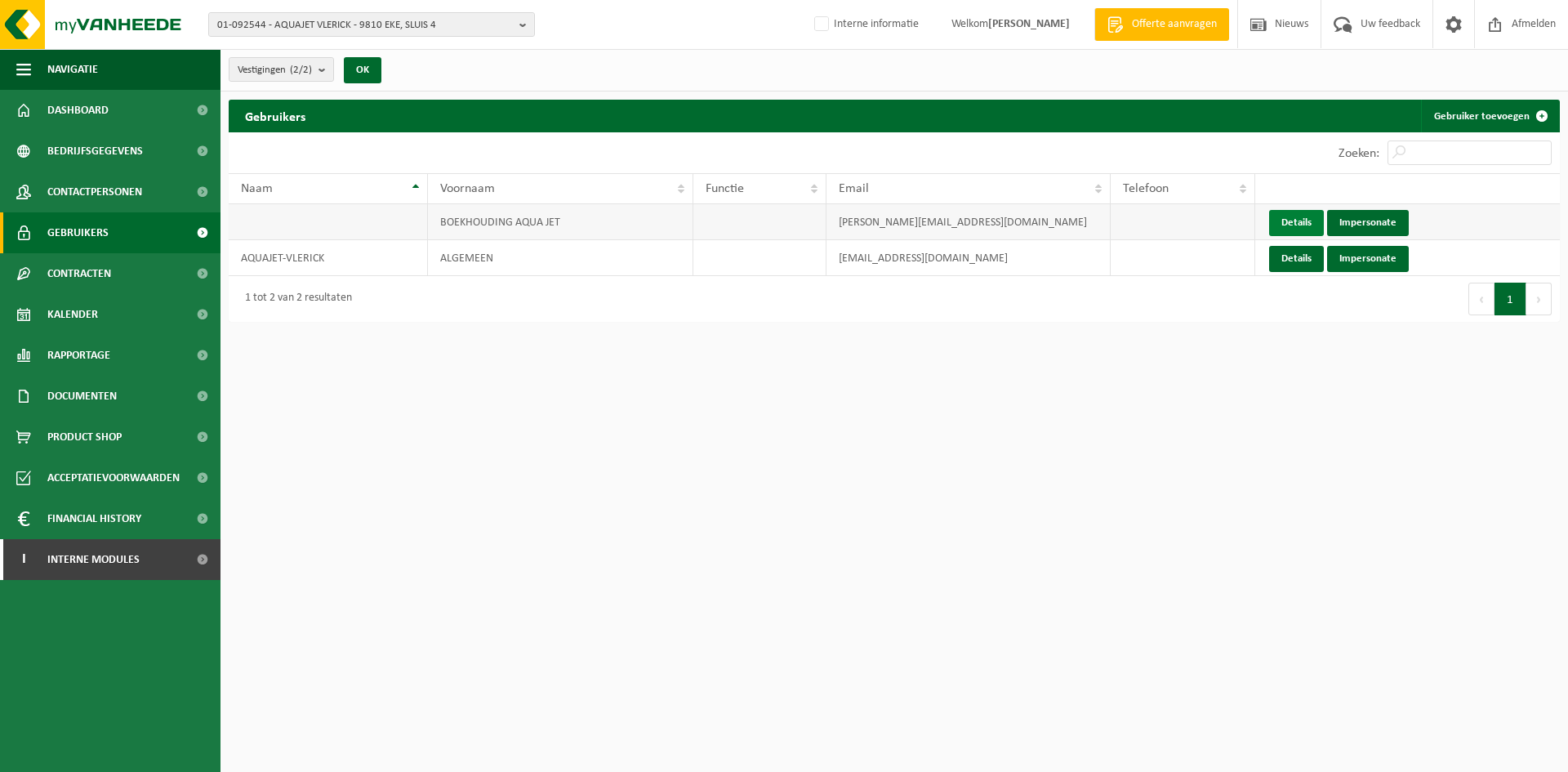
click at [1276, 221] on link "Details" at bounding box center [1296, 222] width 55 height 27
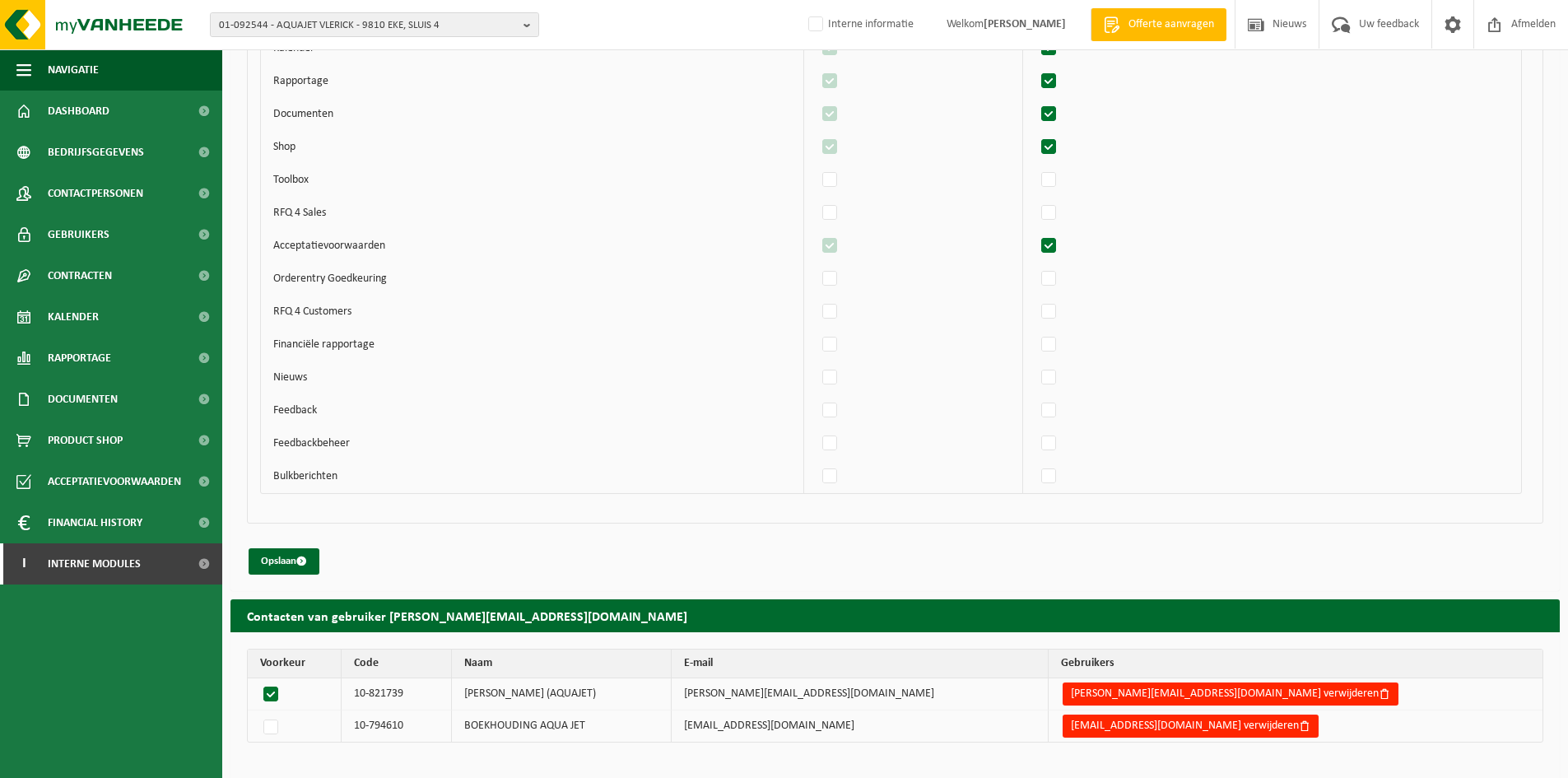
scroll to position [2586, 0]
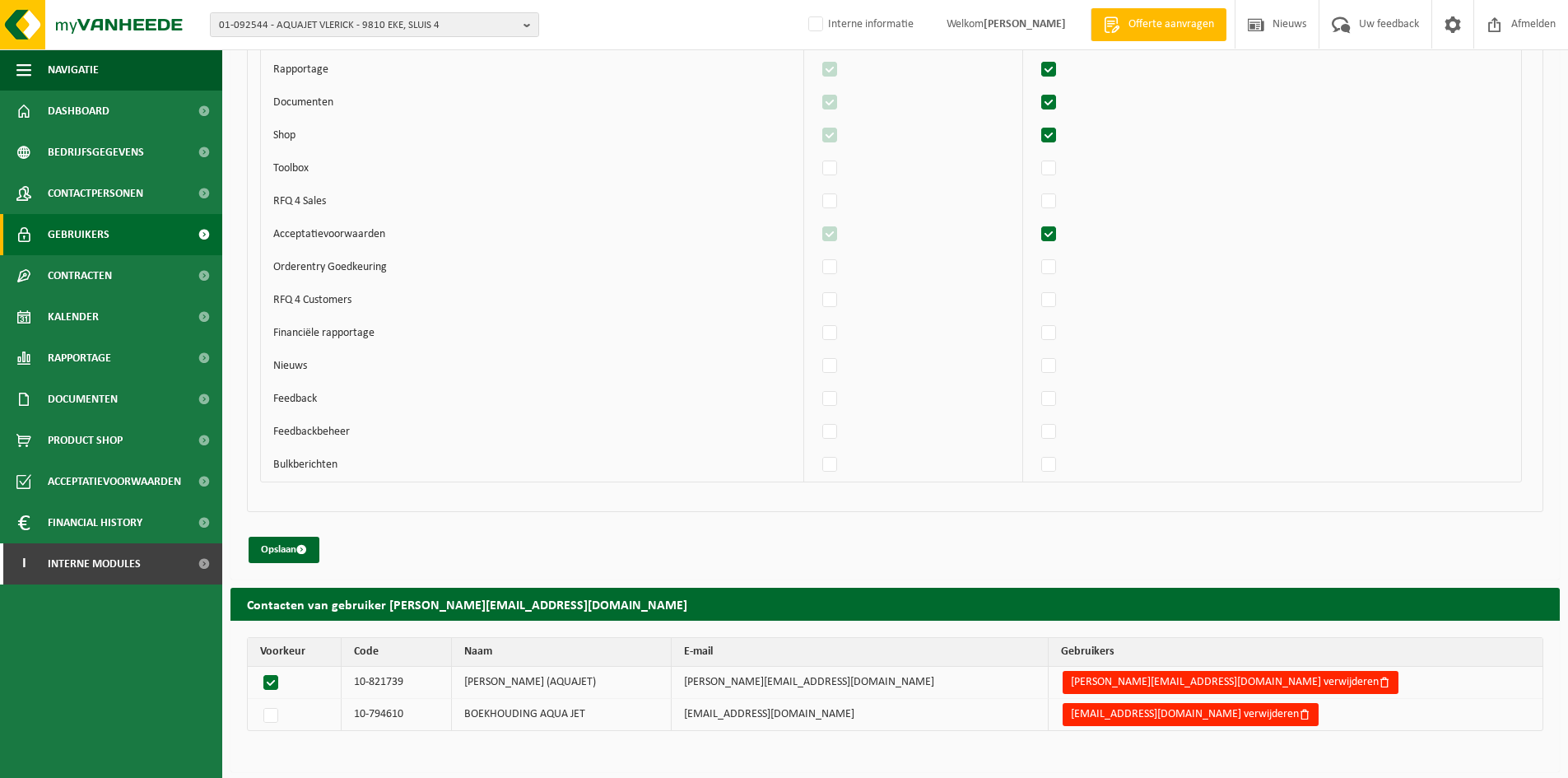
click at [142, 227] on link "Gebruikers" at bounding box center [111, 234] width 222 height 41
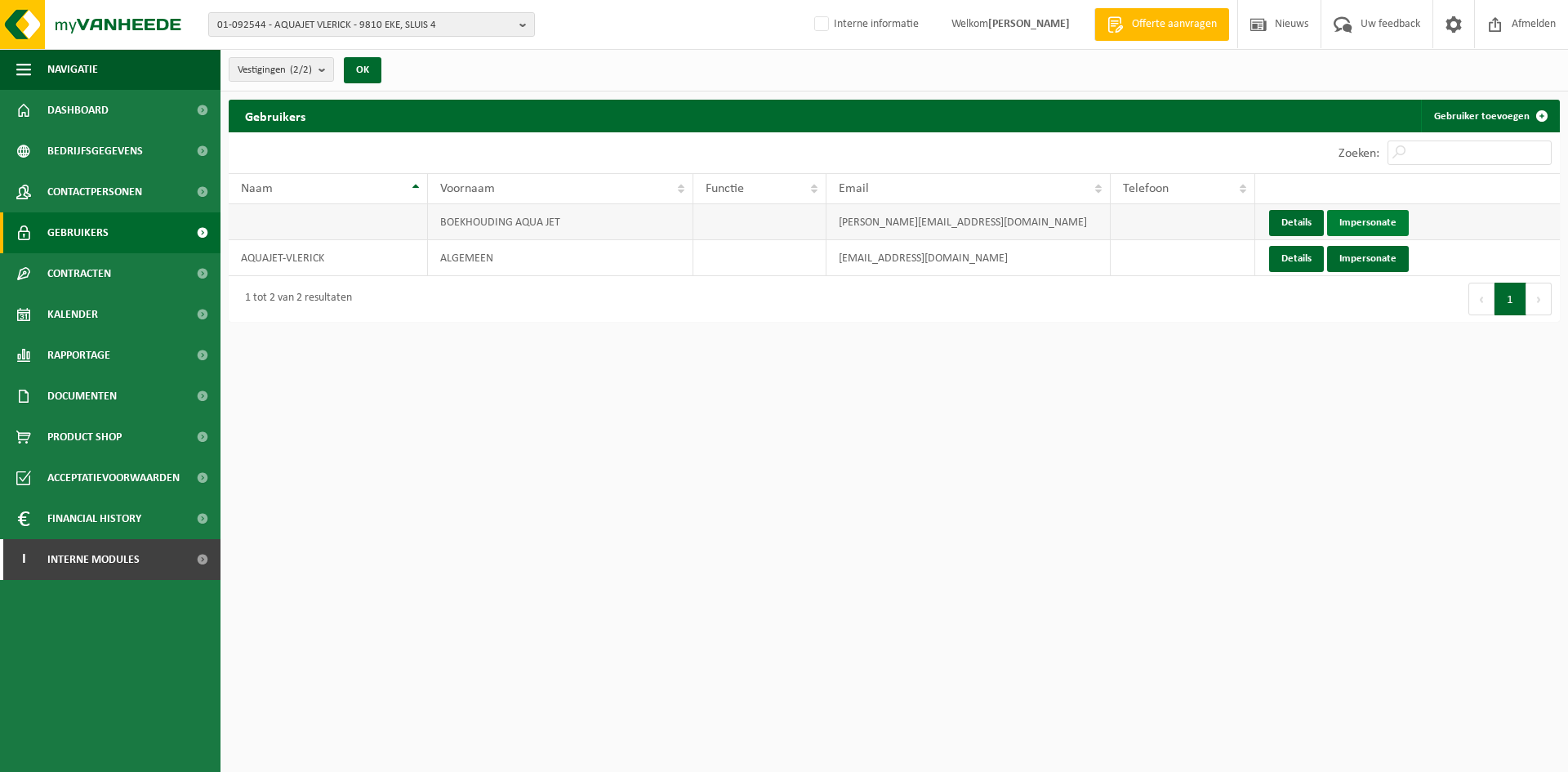
click at [1382, 218] on link "Impersonate" at bounding box center [1368, 222] width 82 height 27
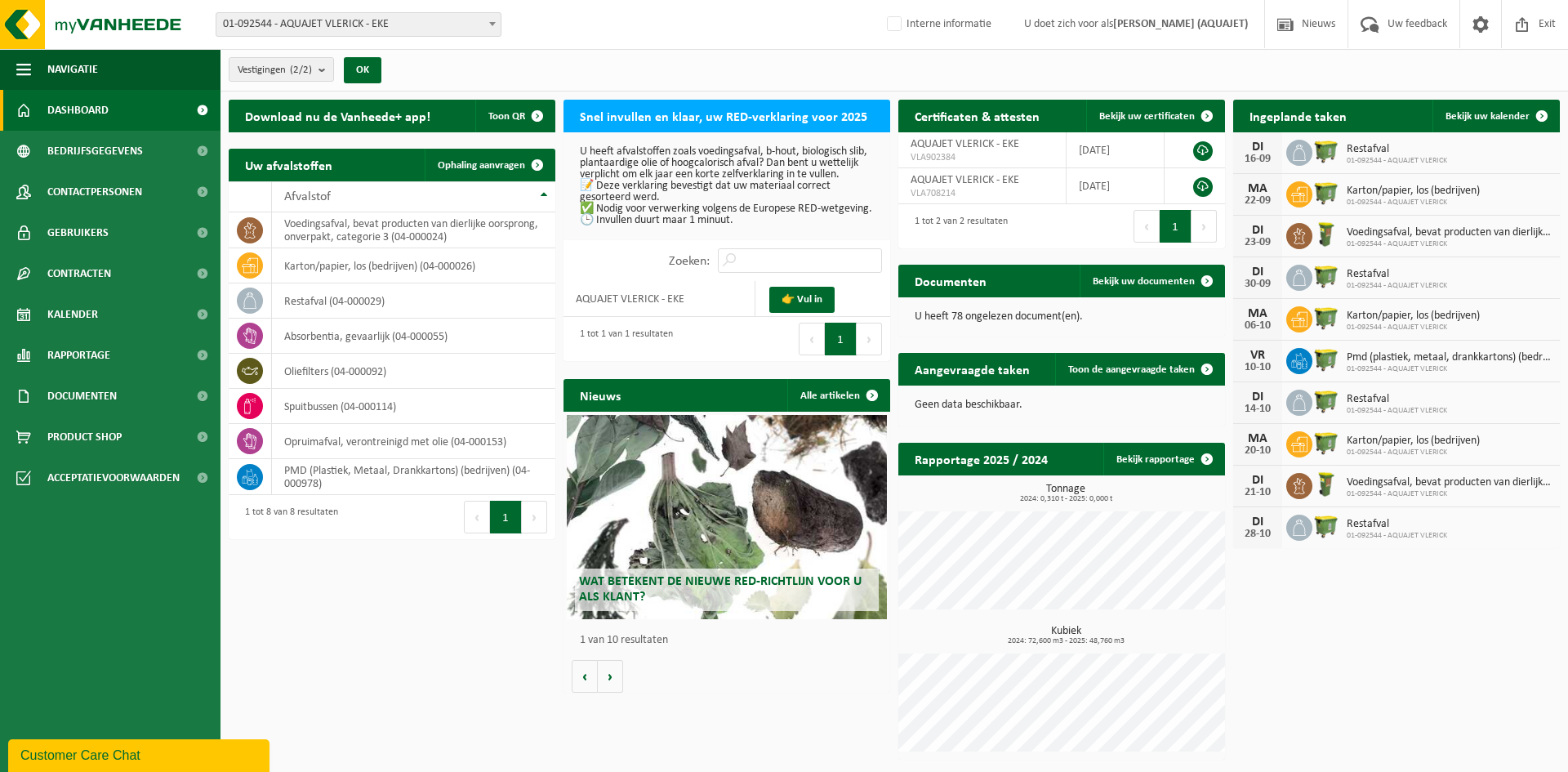
click at [379, 658] on div "Download nu de Vanheede+ app! Toon QR Snel invullen en klaar, uw RED-verklaring…" at bounding box center [894, 429] width 1340 height 676
click at [1557, 29] on span "Exit" at bounding box center [1547, 24] width 26 height 48
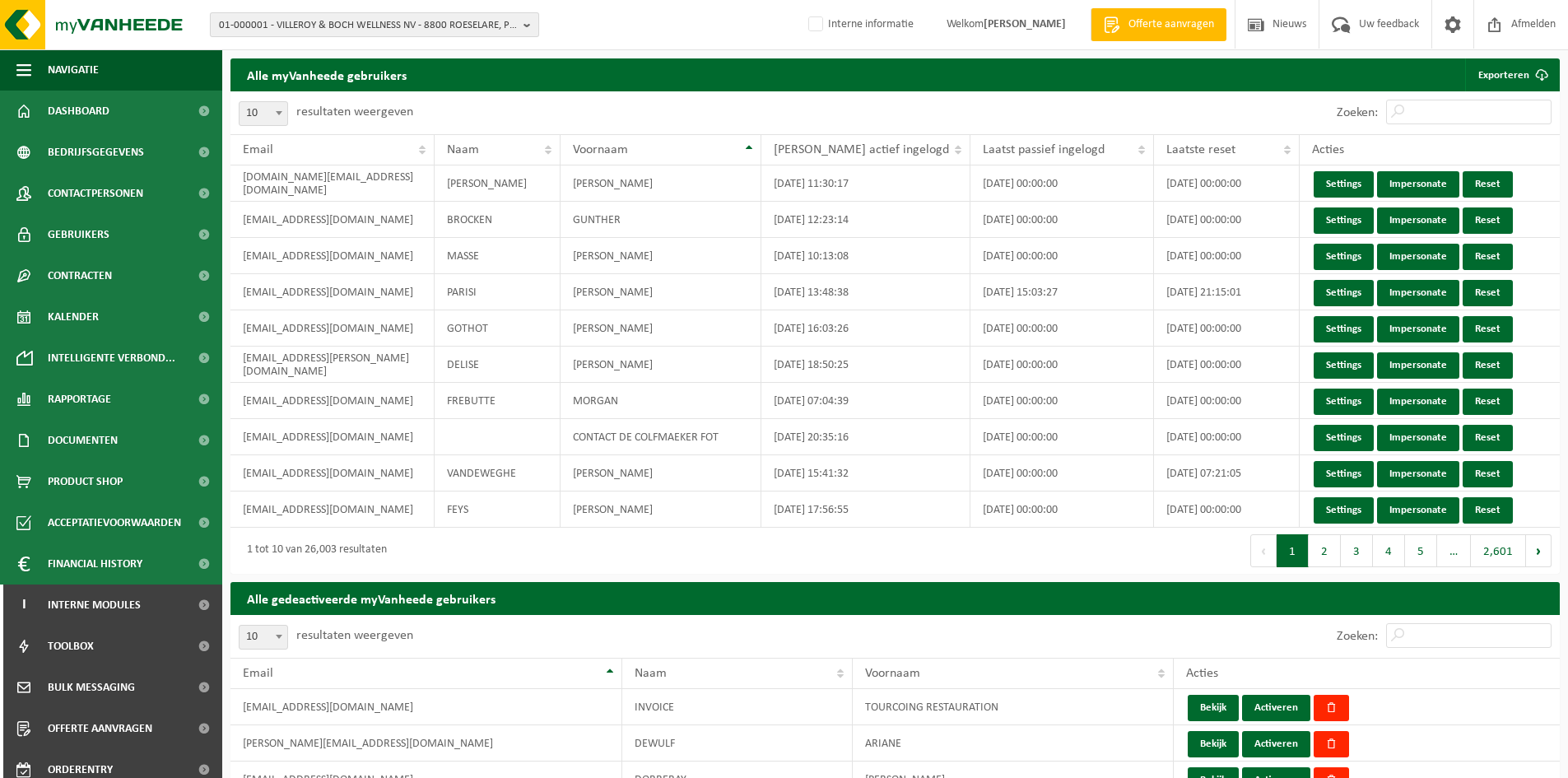
click at [310, 33] on span "01-000001 - VILLEROY & BOCH WELLNESS NV - 8800 ROESELARE, POPULIERSTRAAT 1" at bounding box center [368, 25] width 298 height 25
paste input "10-993167"
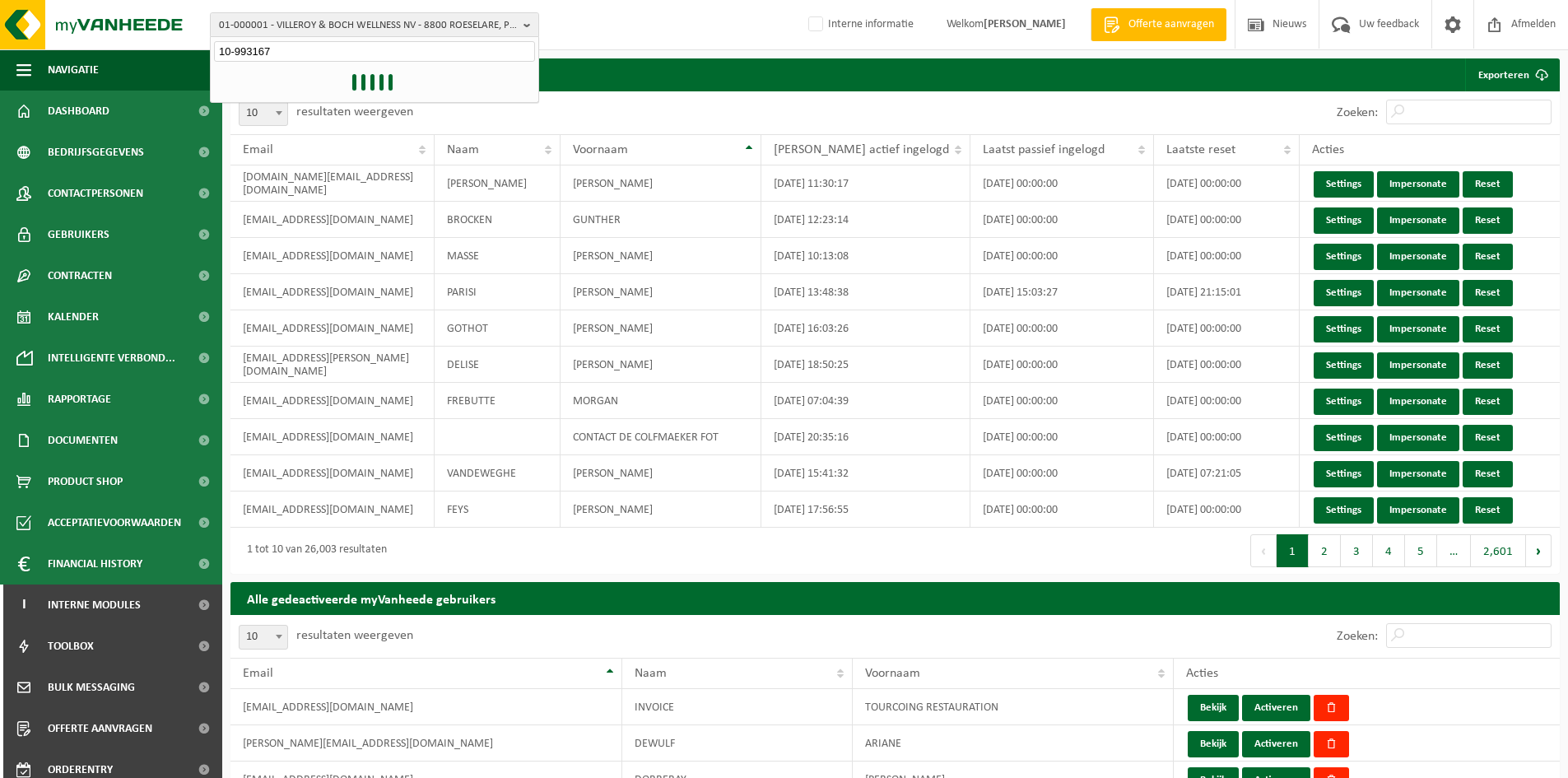
type input "10-993167"
click at [304, 72] on strong "10-993167 - ROMBOUTS GUY - 2990 WUUSTWEZEL, MOLENHEIDE 61" at bounding box center [370, 75] width 303 height 12
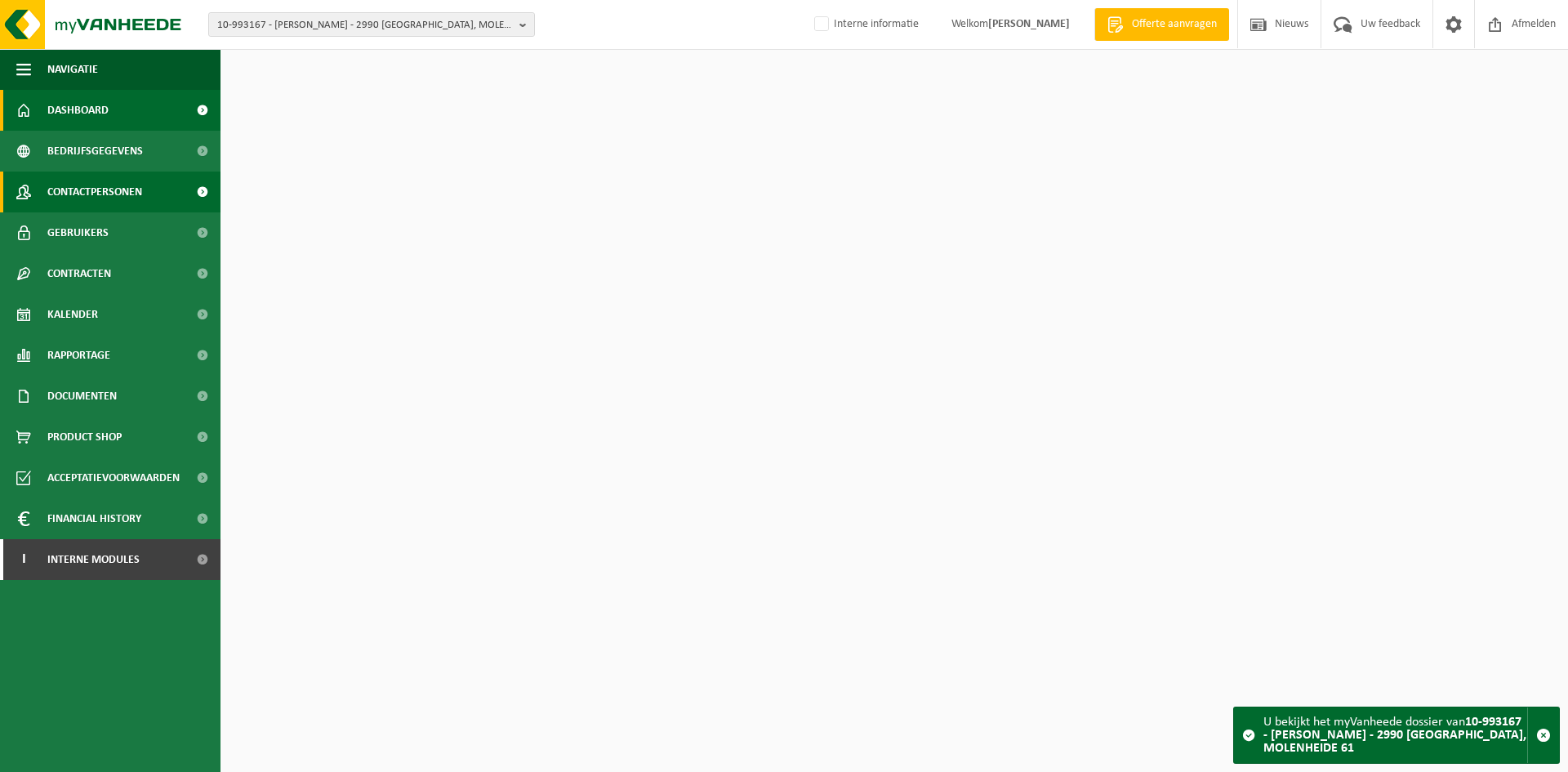
click at [68, 184] on span "Contactpersonen" at bounding box center [94, 192] width 95 height 41
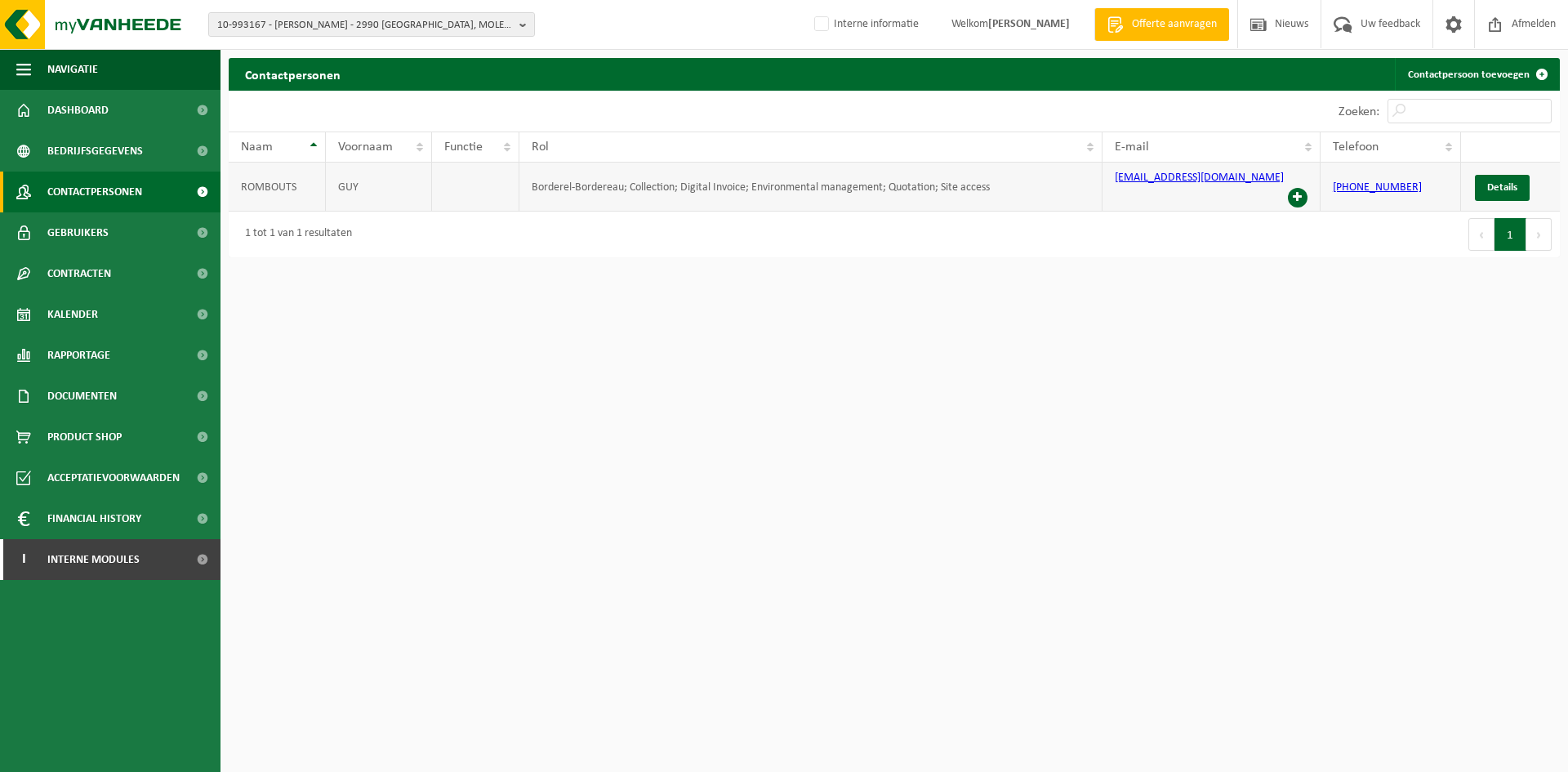
click at [1300, 188] on span at bounding box center [1297, 197] width 20 height 20
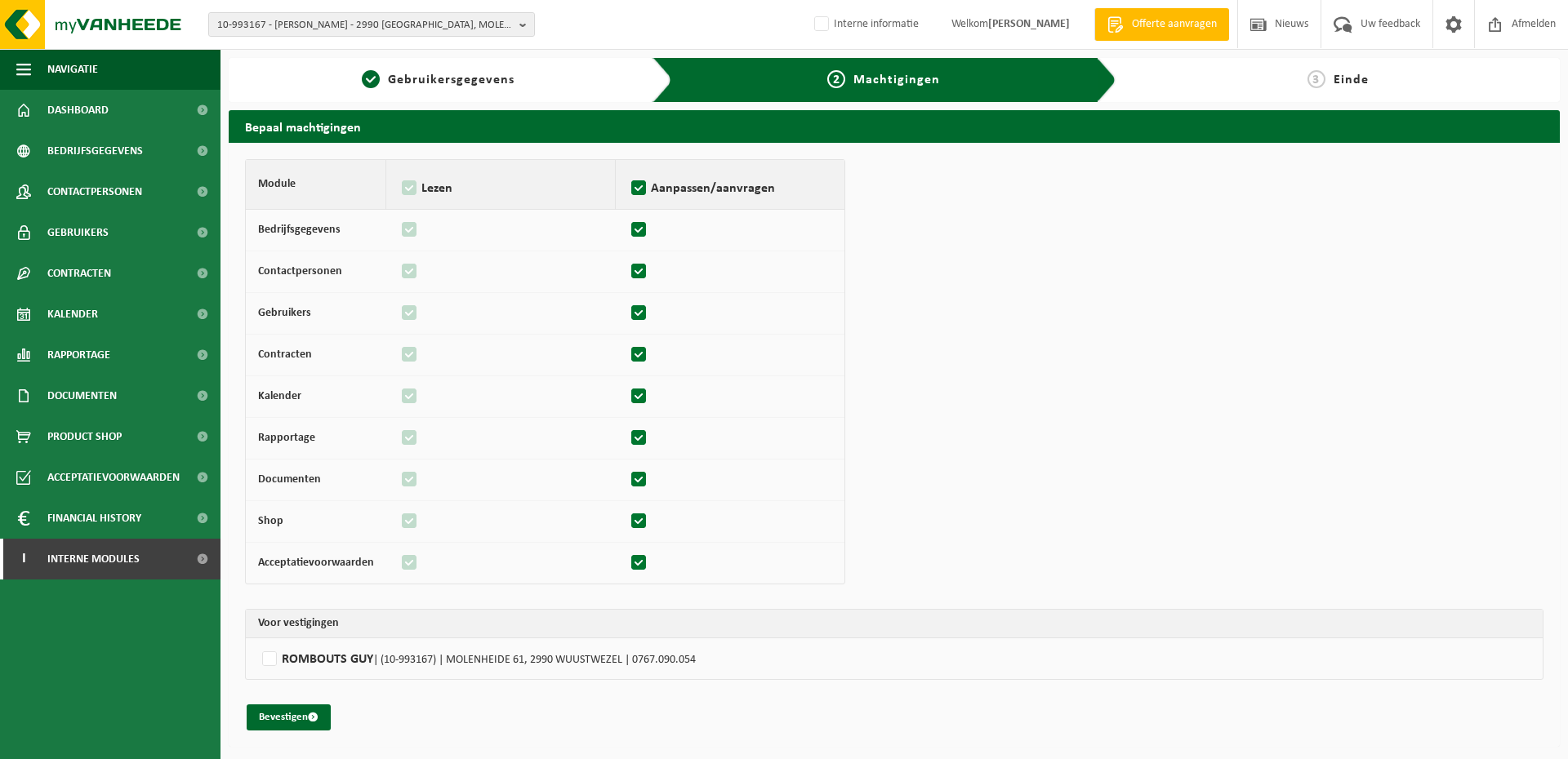
click at [332, 682] on div "Module Lezen Aanpassen/aanvragen Bedrijfsgegevens Contactpersonen Gebruikers Co…" at bounding box center [894, 444] width 1299 height 572
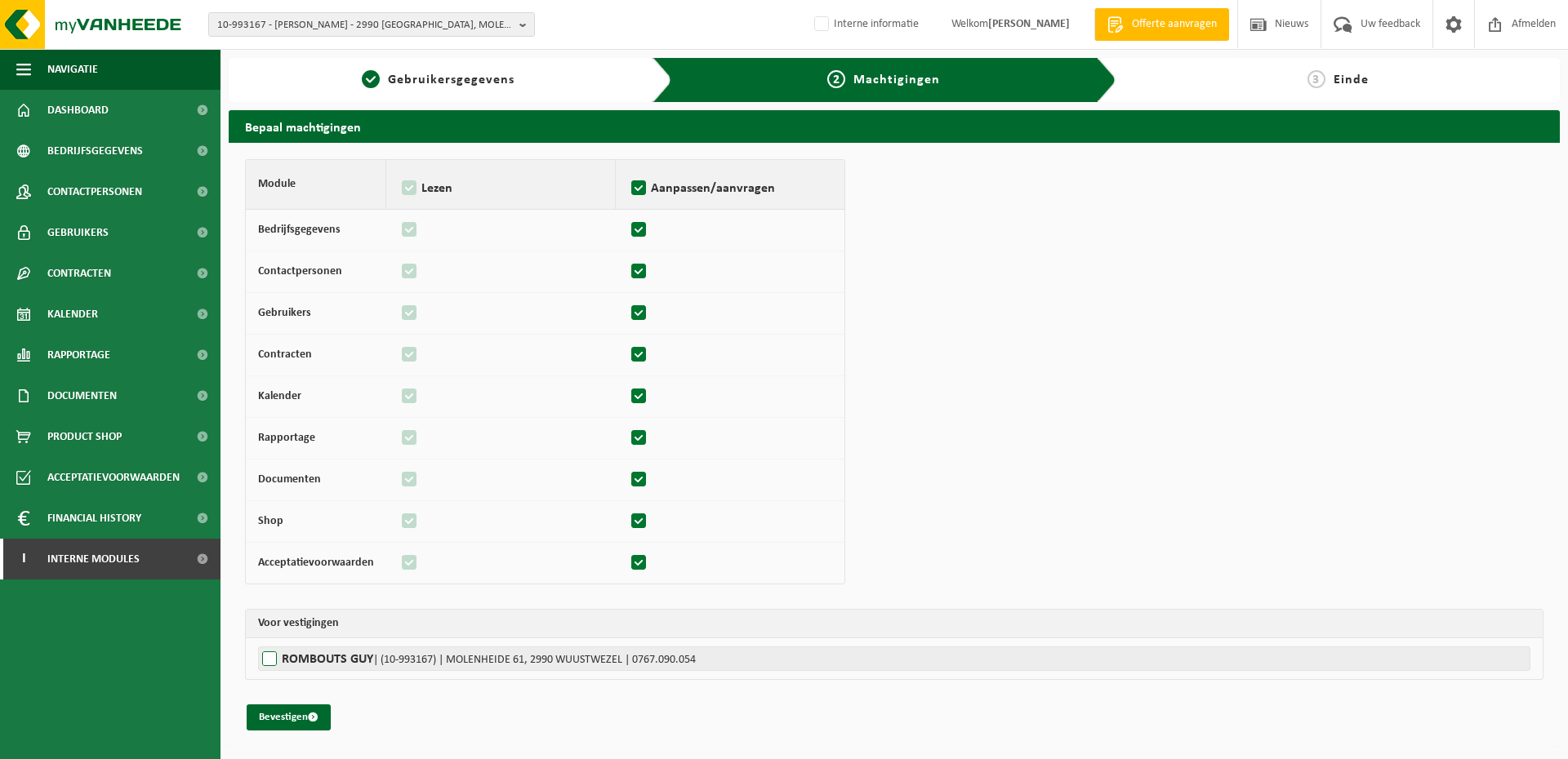
click at [329, 656] on label"] "[PERSON_NAME] | (10-993167) | [STREET_ADDRESS] | 0767.090.054" at bounding box center [894, 659] width 1272 height 25
click at [329, 656] on input "[PERSON_NAME] | (10-993167) | [STREET_ADDRESS] | 0767.090.054" at bounding box center [1042, 659] width 1568 height 25
checkbox input "true"
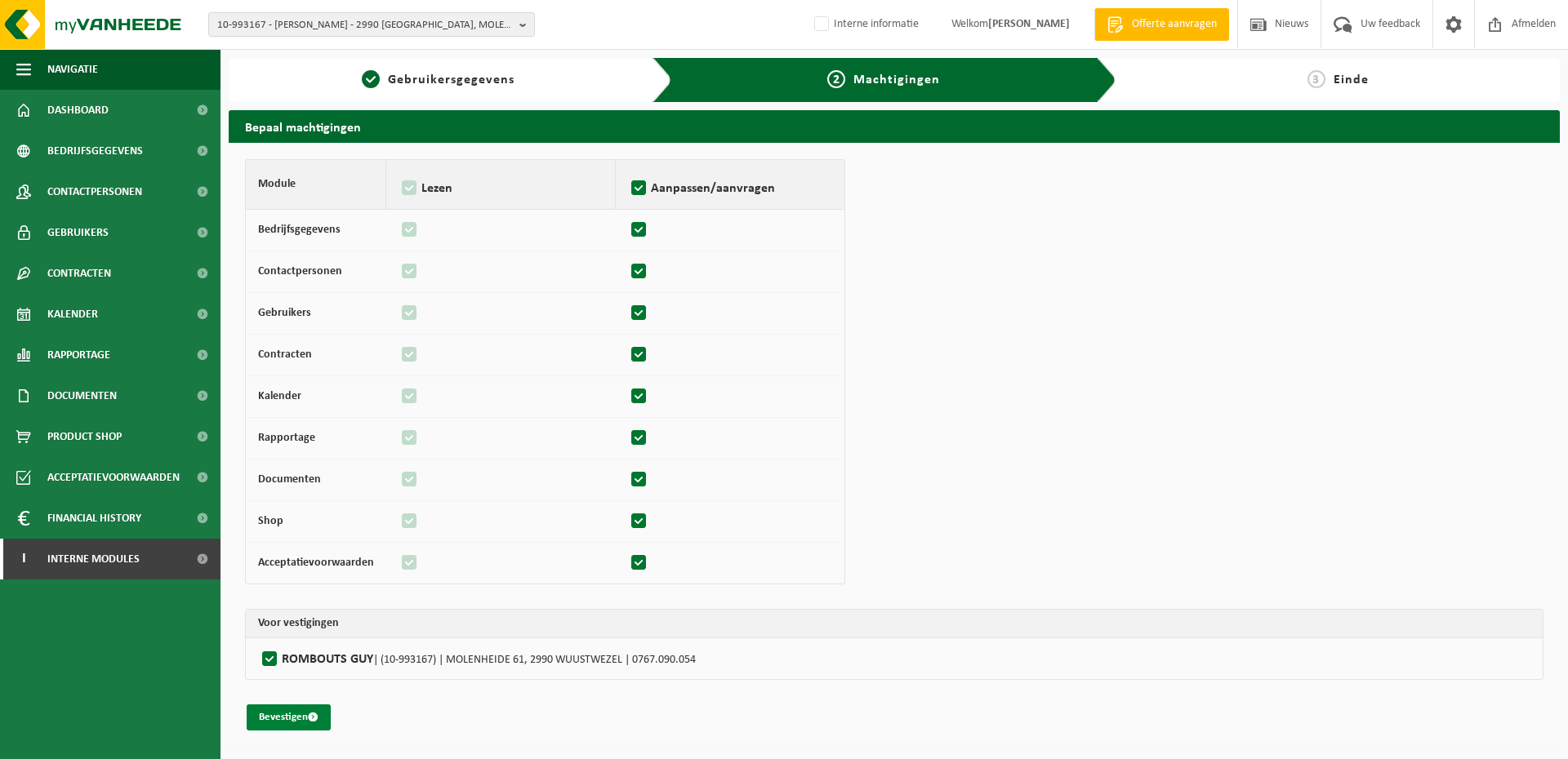
click at [292, 721] on button "Bevestigen" at bounding box center [288, 717] width 84 height 26
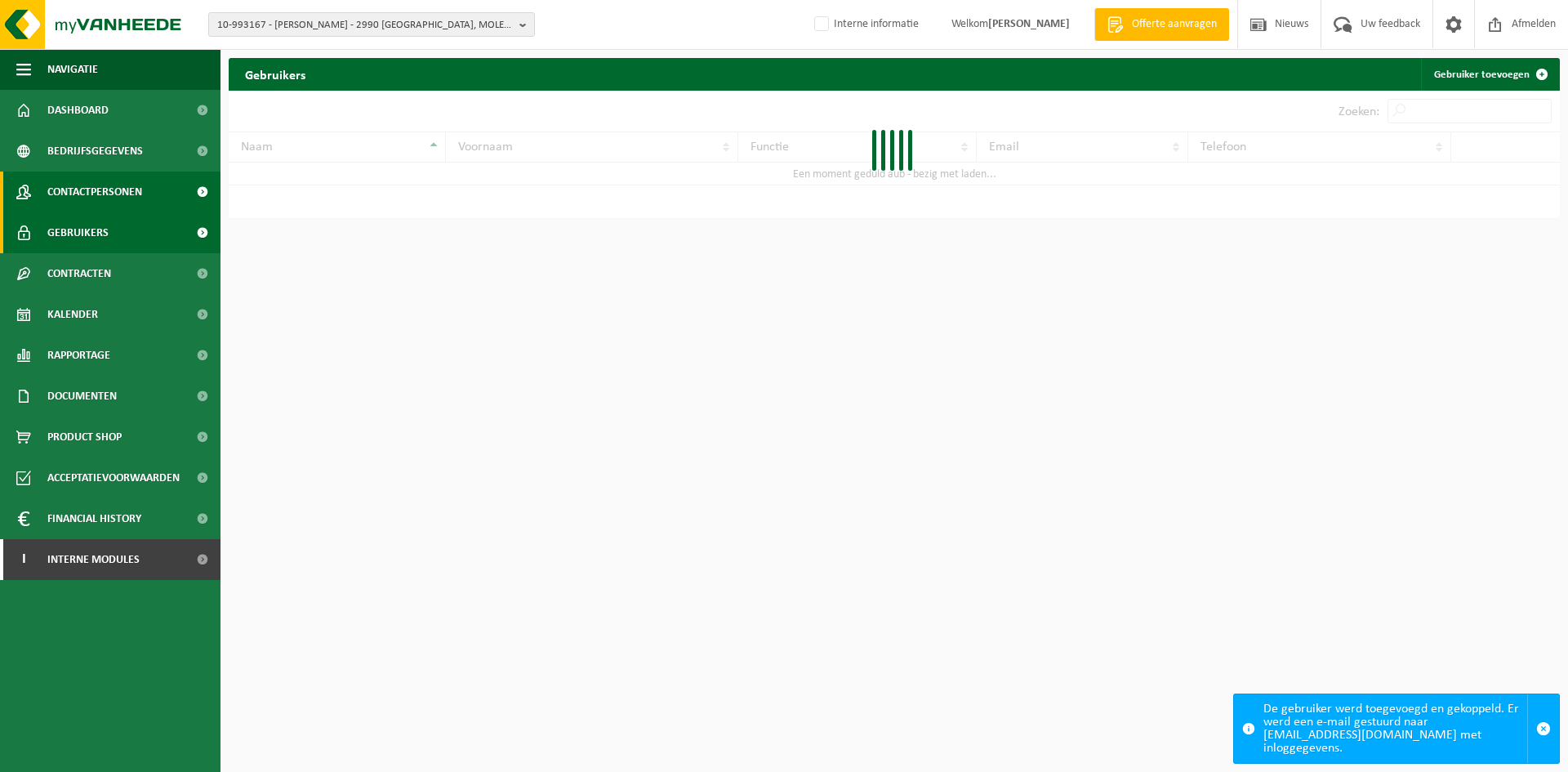
click at [112, 180] on span "Contactpersonen" at bounding box center [94, 192] width 95 height 41
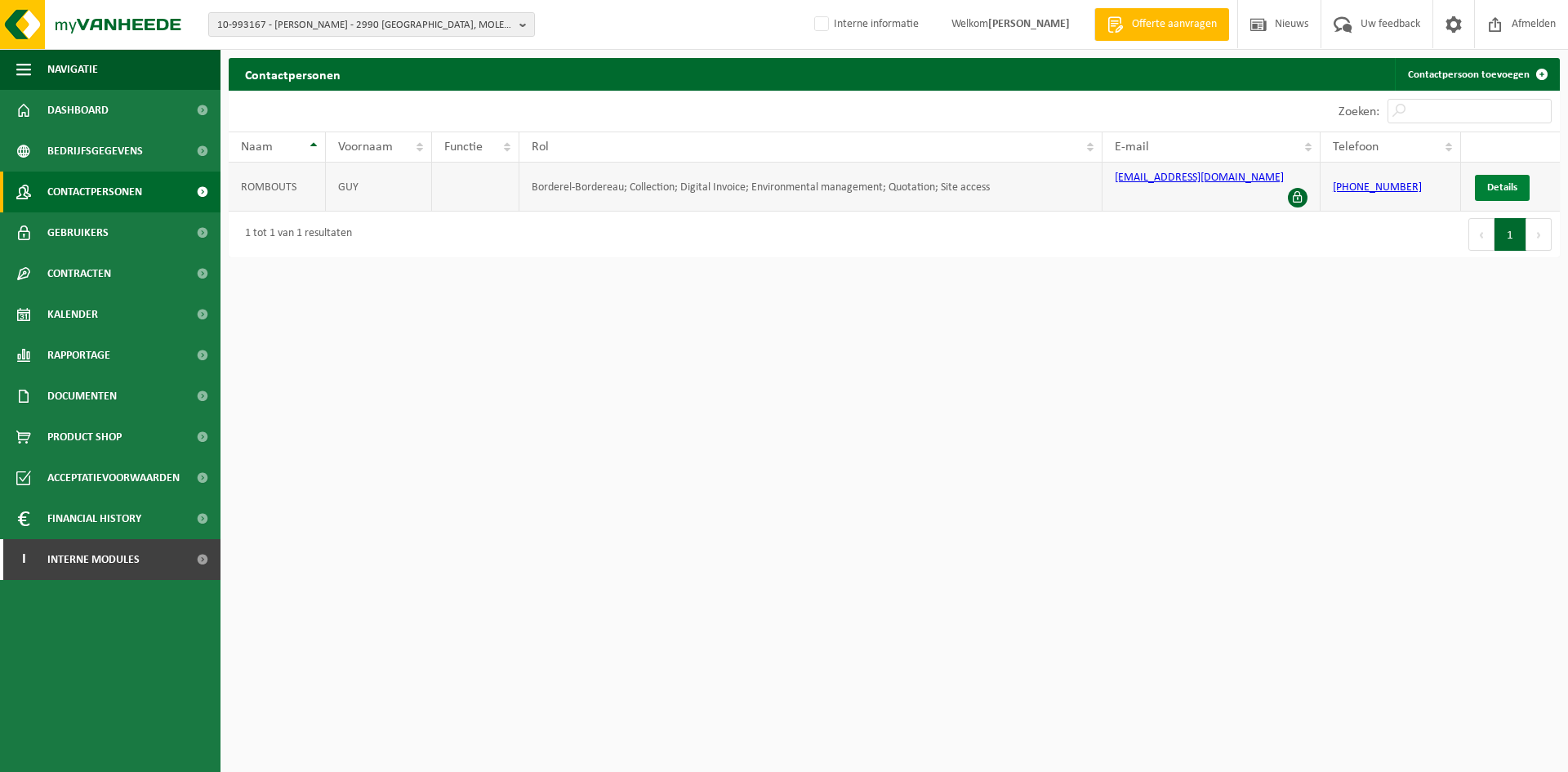
click at [1515, 185] on span "Details" at bounding box center [1501, 187] width 30 height 10
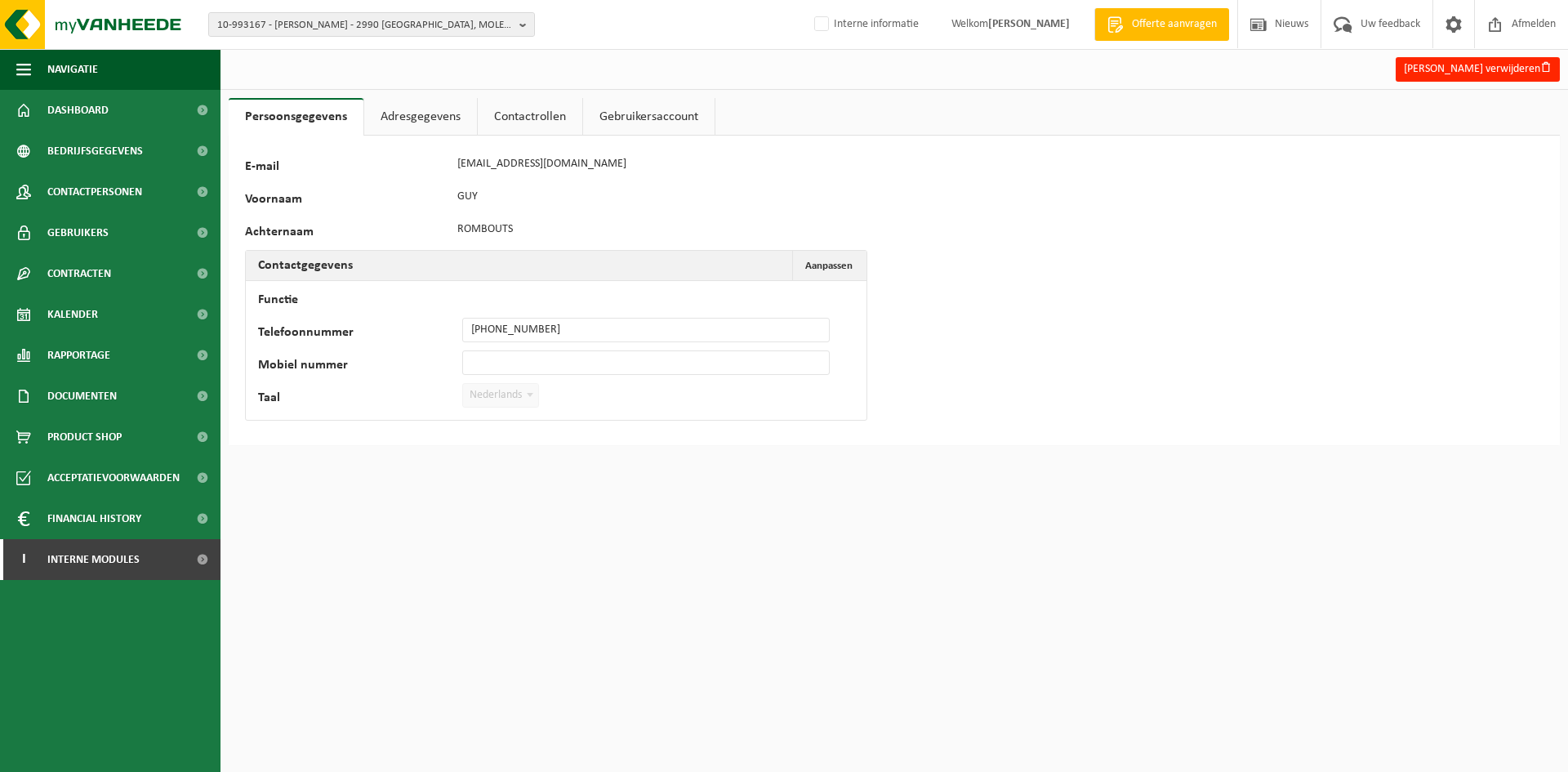
click at [404, 119] on link "Adresgegevens" at bounding box center [421, 117] width 113 height 38
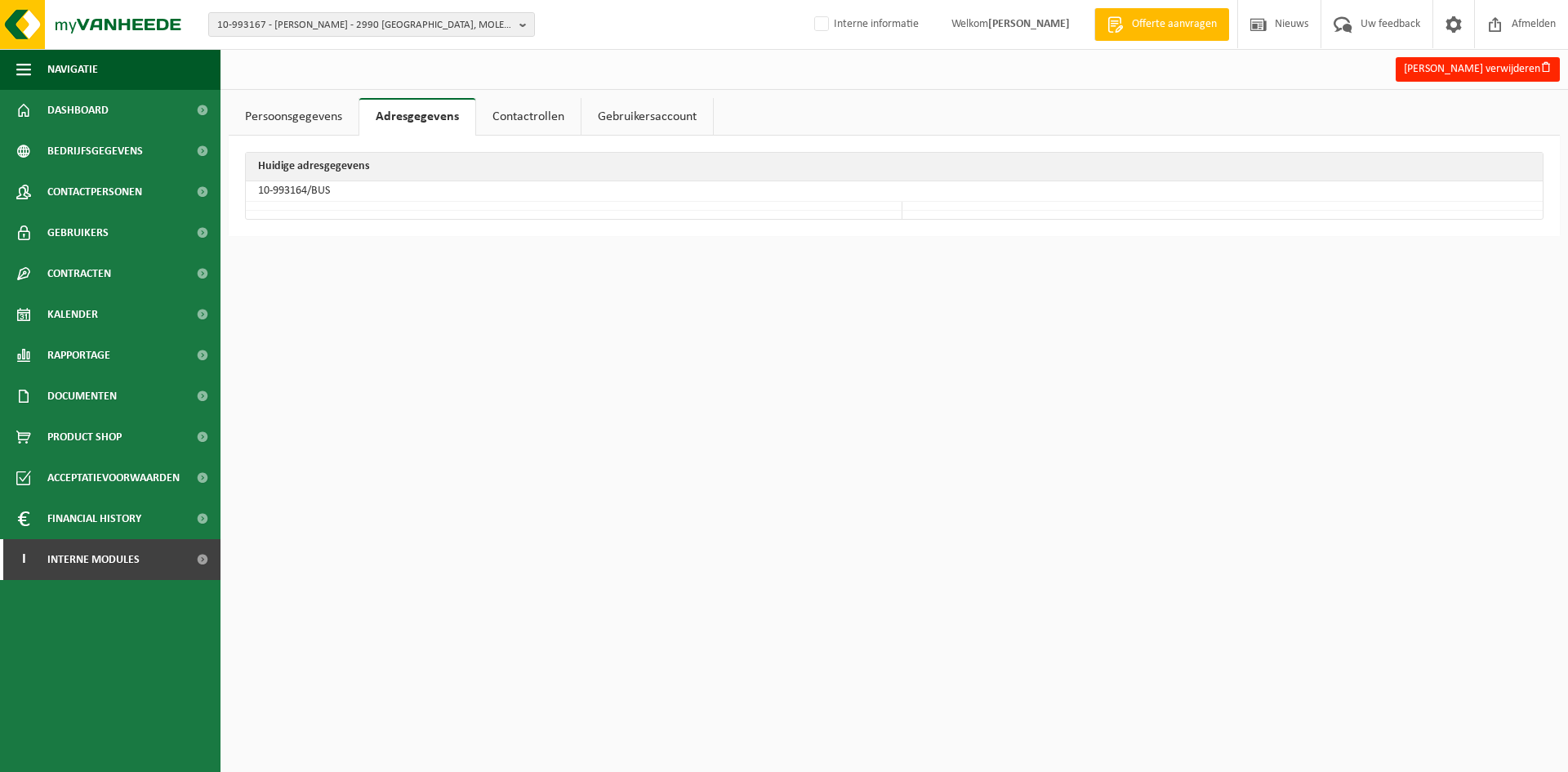
click at [483, 115] on link "Contactrollen" at bounding box center [528, 117] width 104 height 38
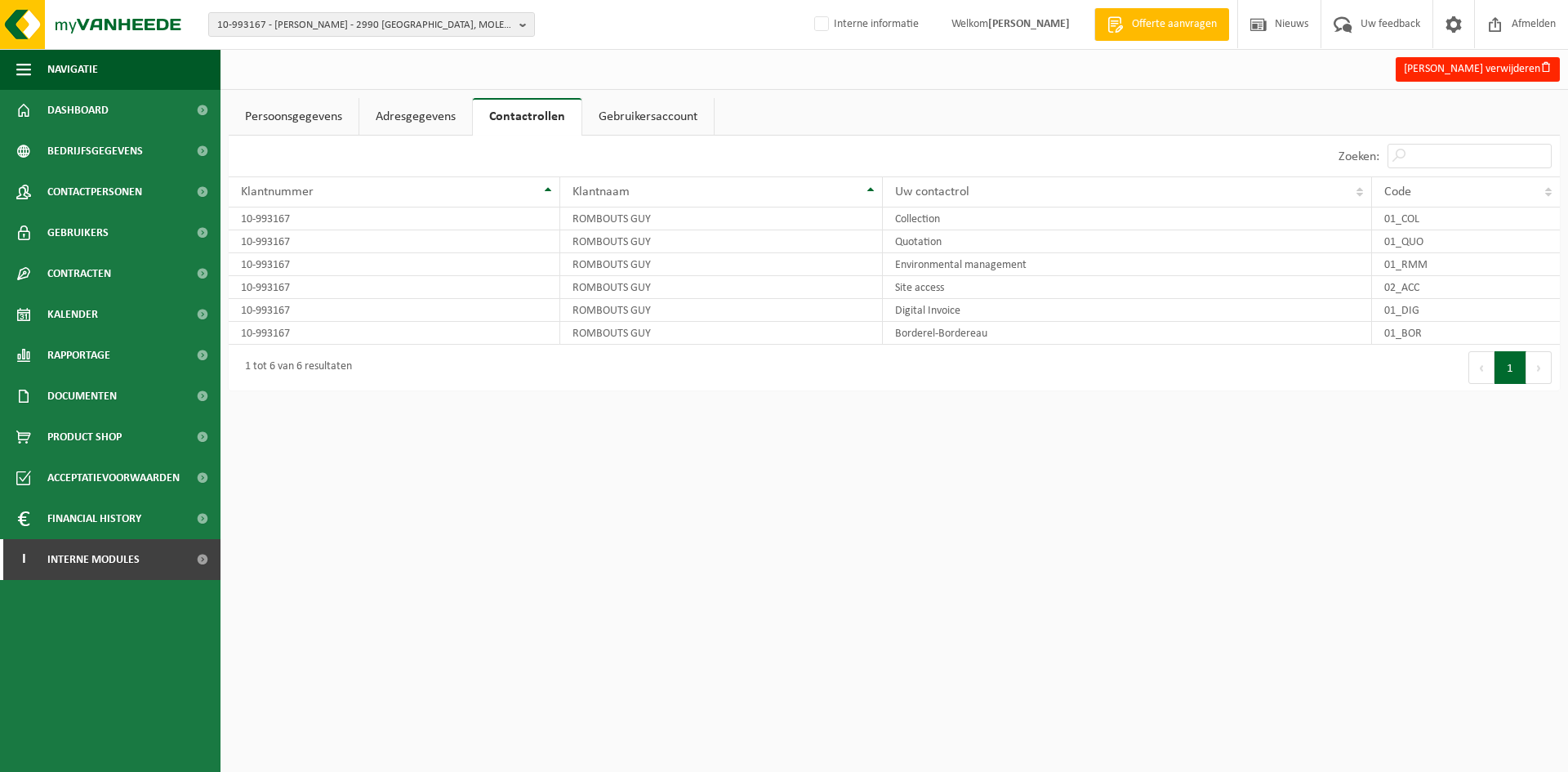
click at [374, 105] on link "Adresgegevens" at bounding box center [416, 117] width 113 height 38
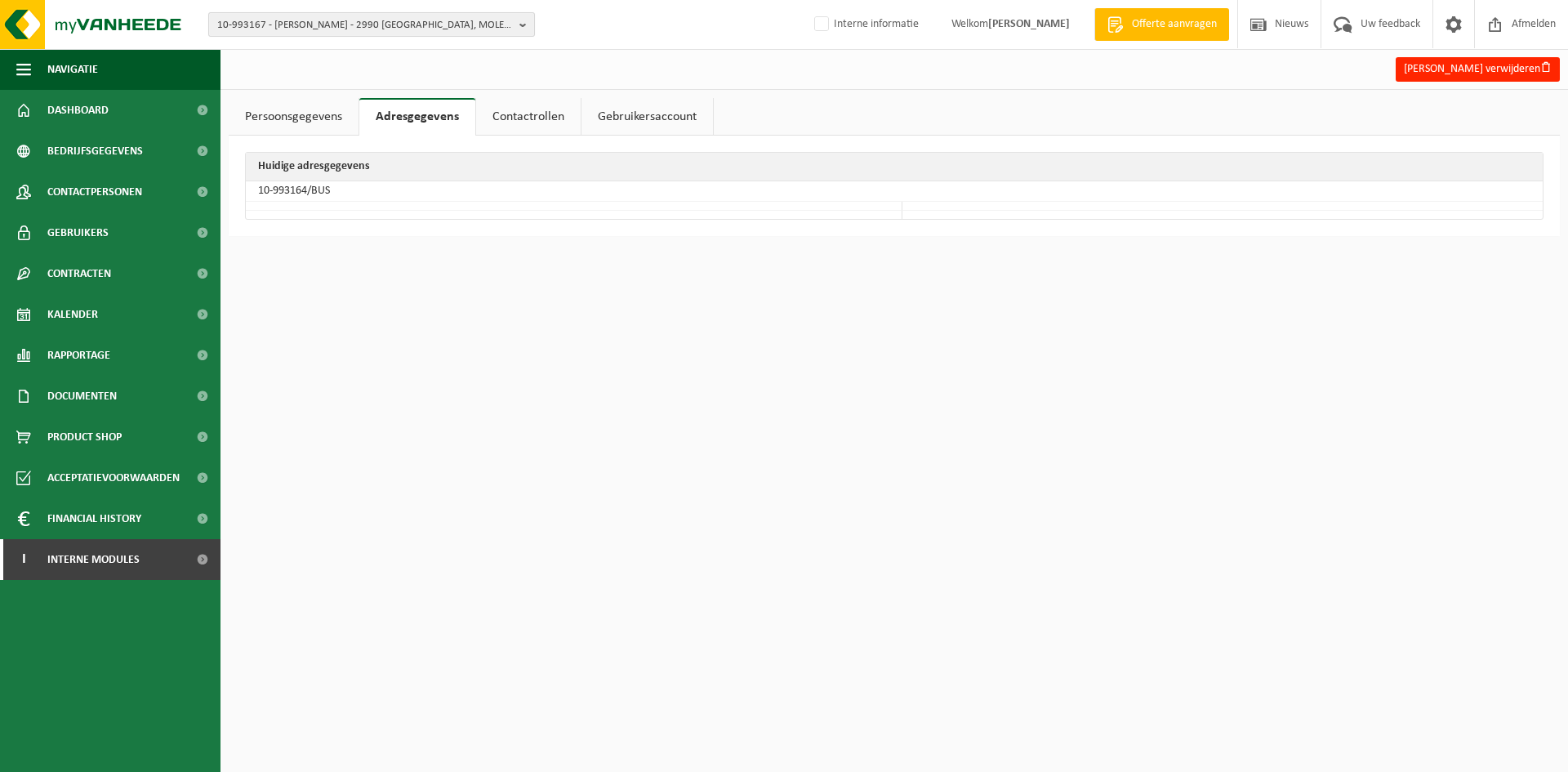
click at [301, 27] on span "10-993167 - [PERSON_NAME] - 2990 [GEOGRAPHIC_DATA], MOLENHEIDE 61" at bounding box center [365, 25] width 296 height 25
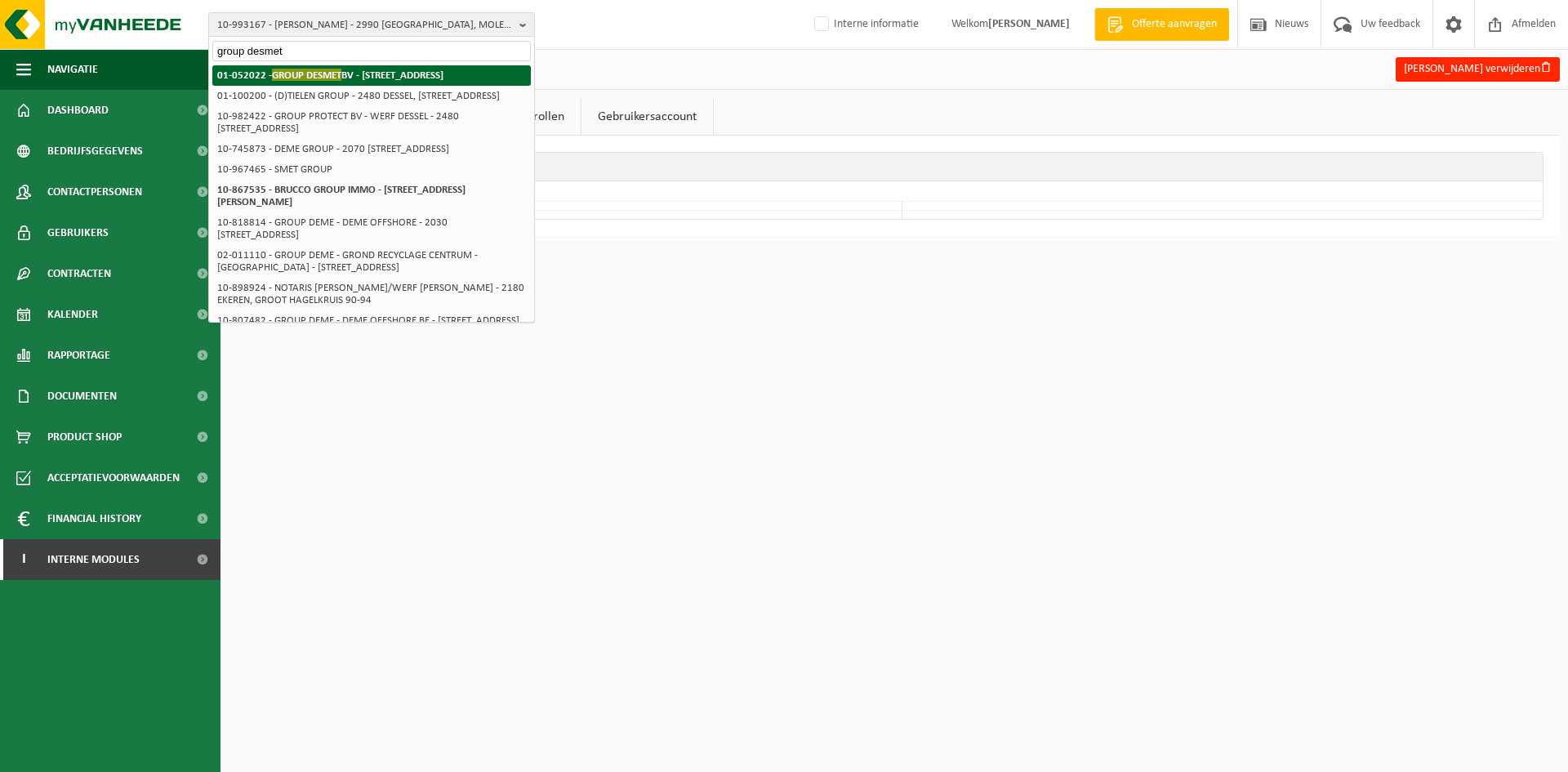
type input "group desmet"
click at [307, 79] on span "GROUP DESMET" at bounding box center [306, 74] width 69 height 12
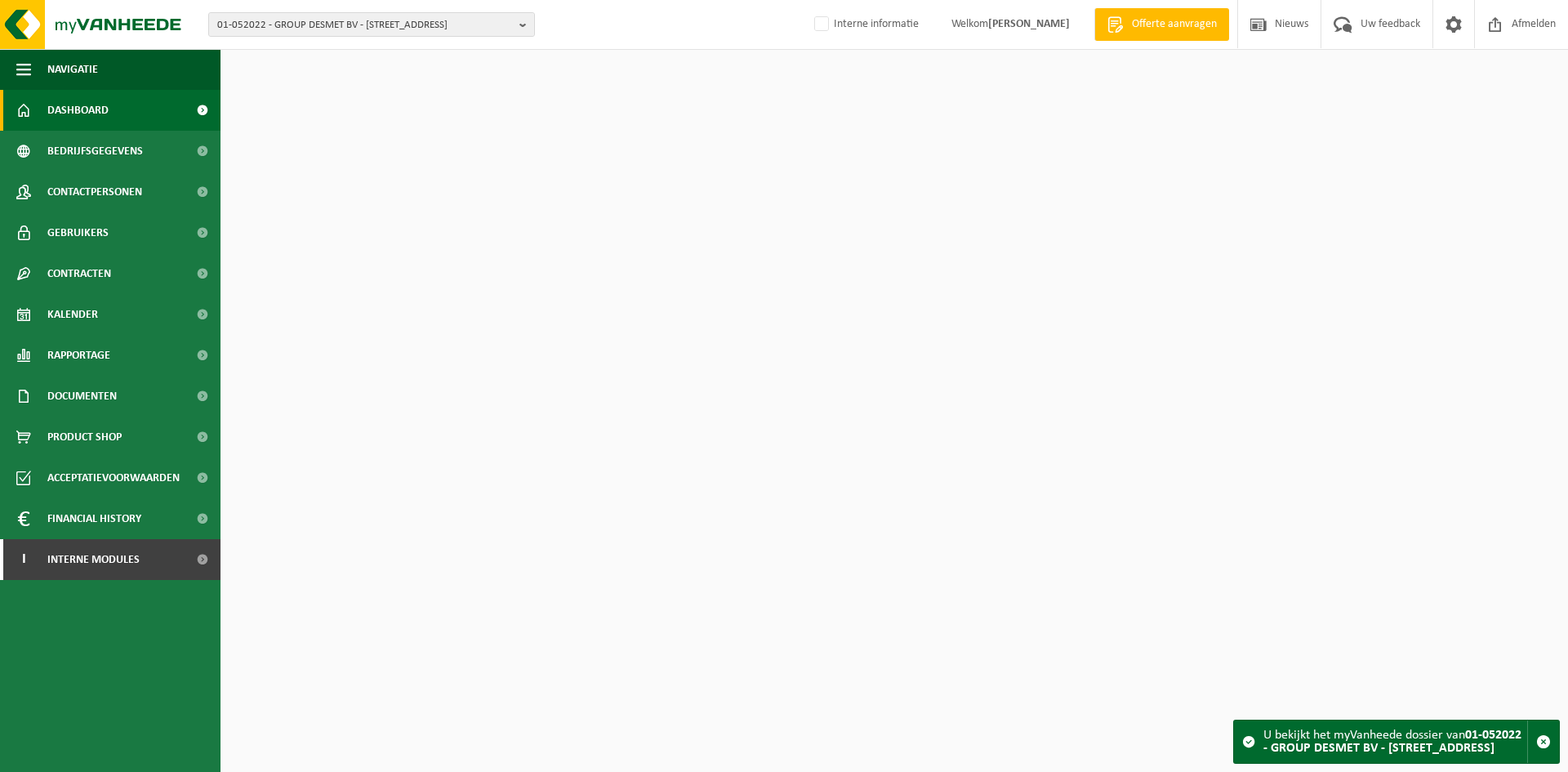
drag, startPoint x: 0, startPoint y: 0, endPoint x: 121, endPoint y: 189, distance: 224.4
click at [121, 189] on span "Contactpersonen" at bounding box center [94, 192] width 95 height 41
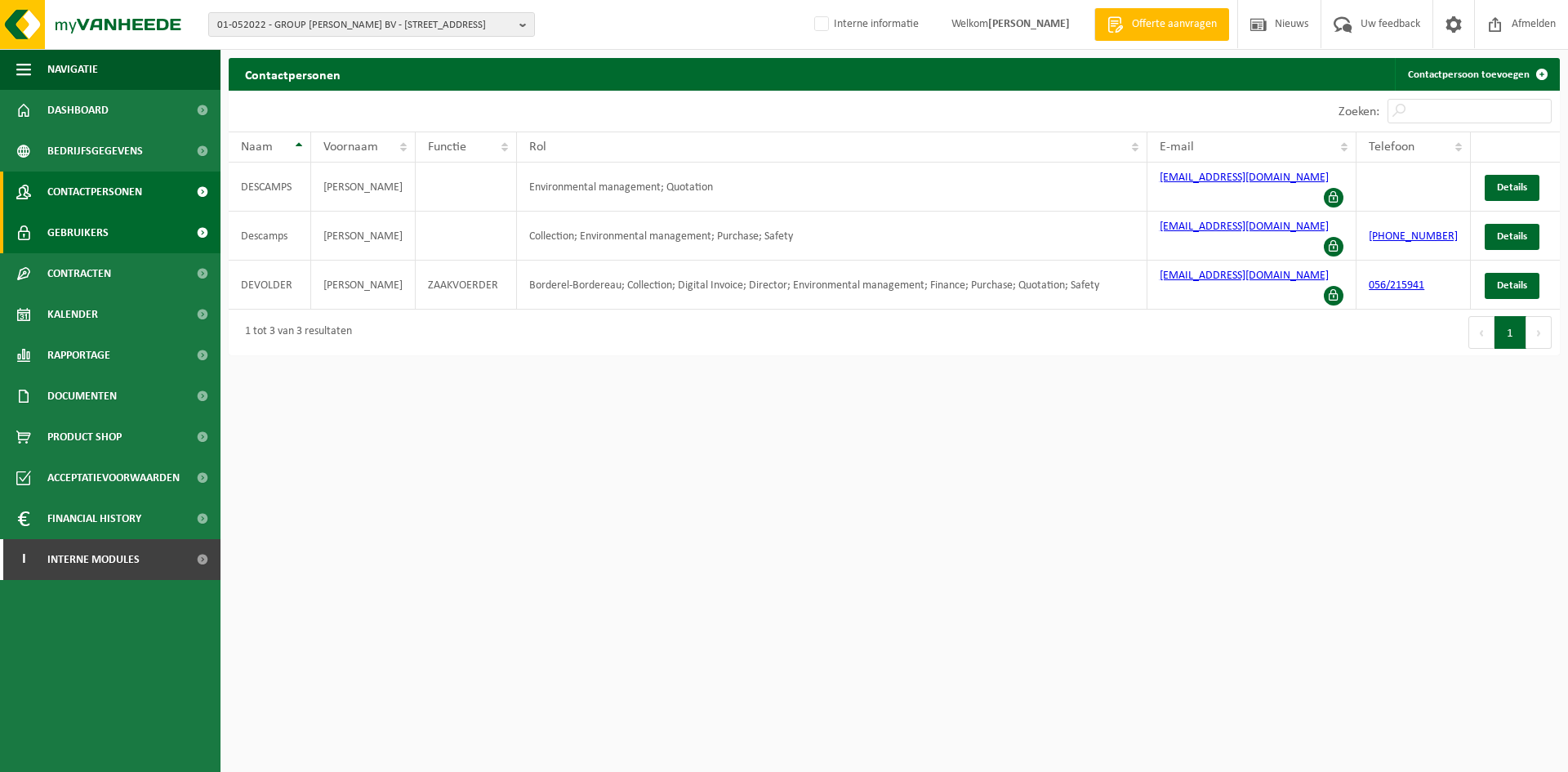
click at [135, 236] on link "Gebruikers" at bounding box center [110, 233] width 221 height 41
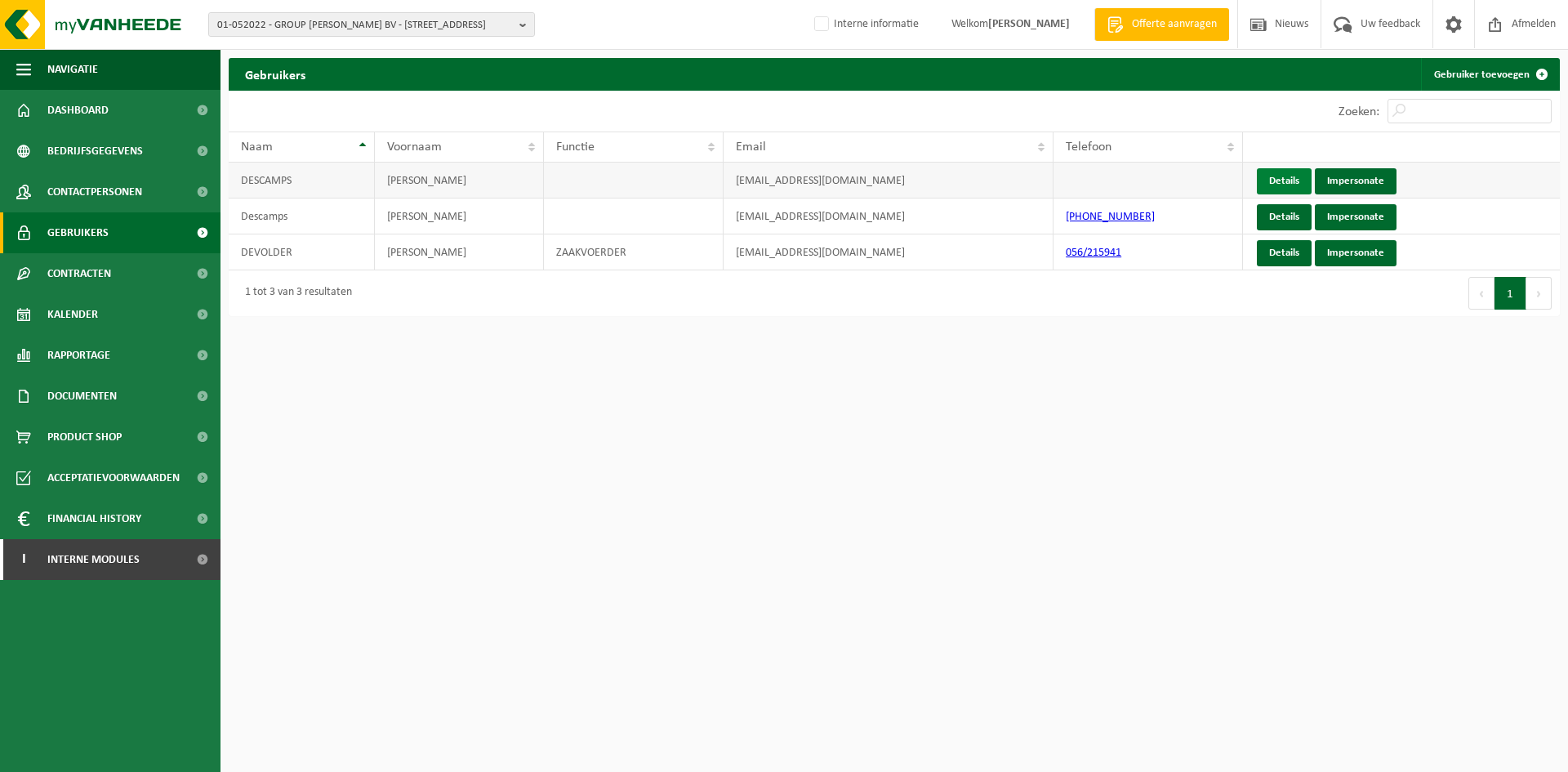
click at [1283, 176] on link "Details" at bounding box center [1284, 181] width 55 height 27
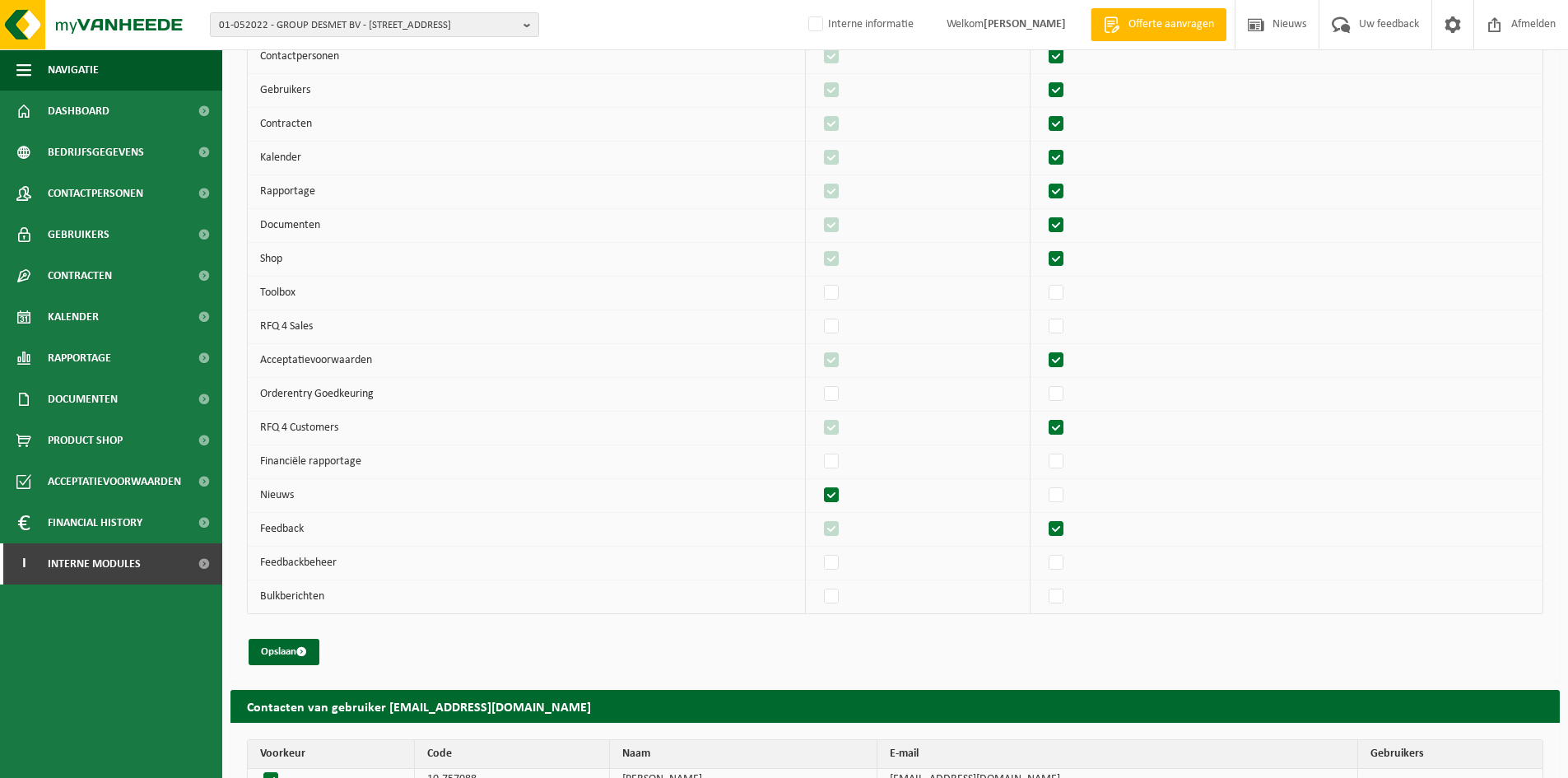
scroll to position [303, 0]
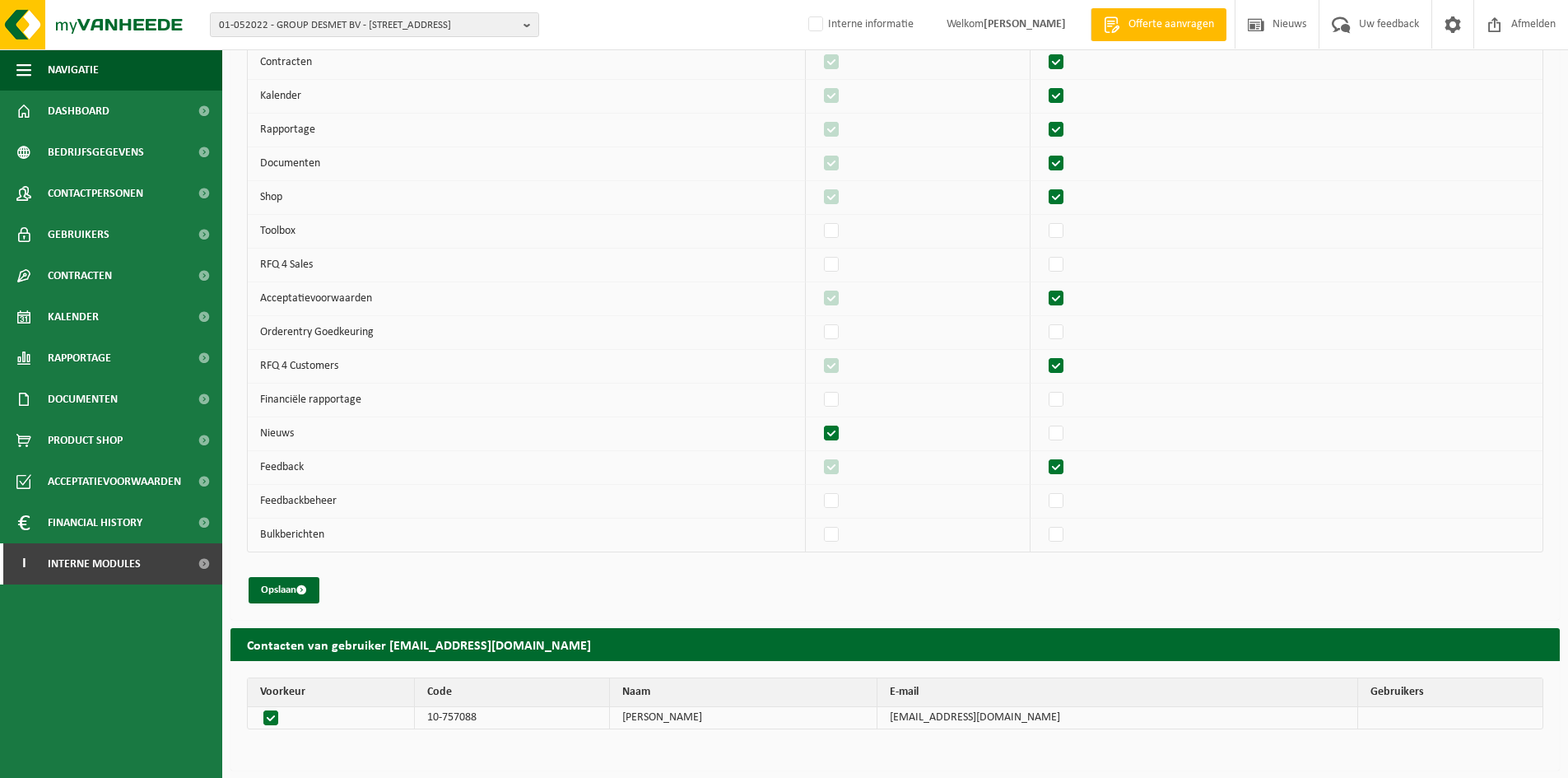
drag, startPoint x: 156, startPoint y: 101, endPoint x: 329, endPoint y: 118, distance: 173.8
click at [156, 101] on link "Dashboard" at bounding box center [111, 111] width 222 height 41
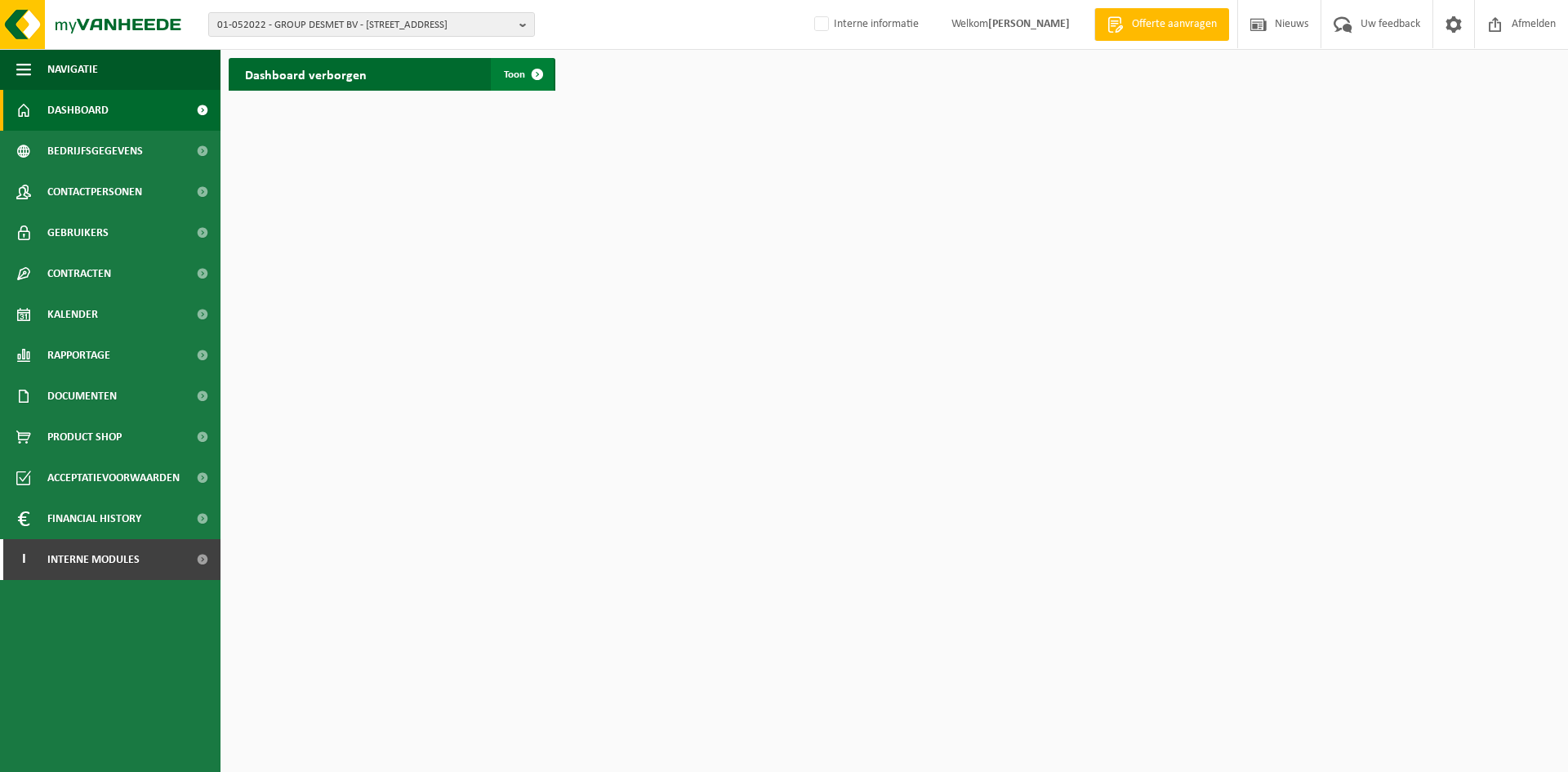
click at [541, 80] on span at bounding box center [537, 74] width 32 height 32
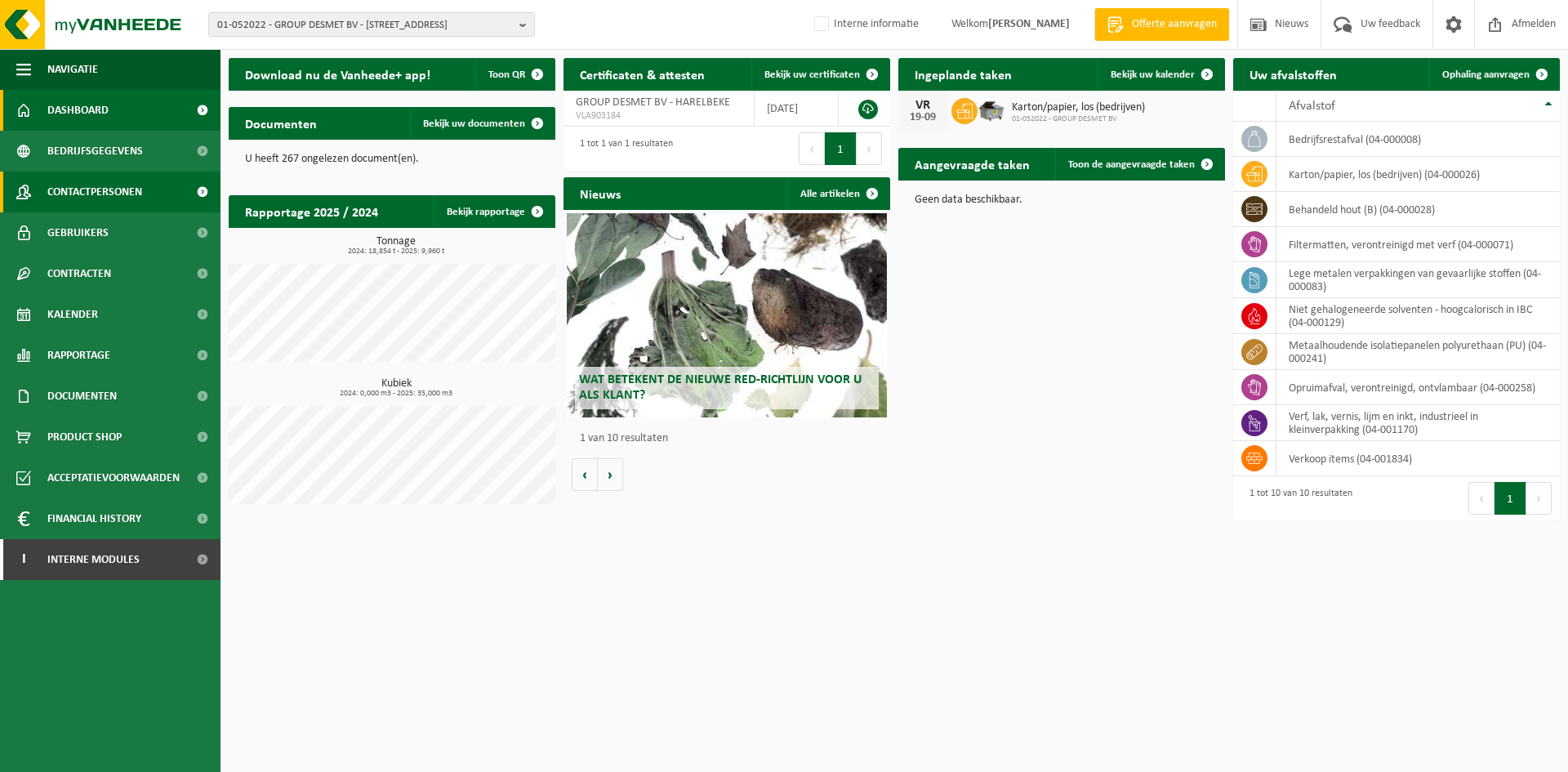
click at [74, 181] on span "Contactpersonen" at bounding box center [94, 192] width 95 height 41
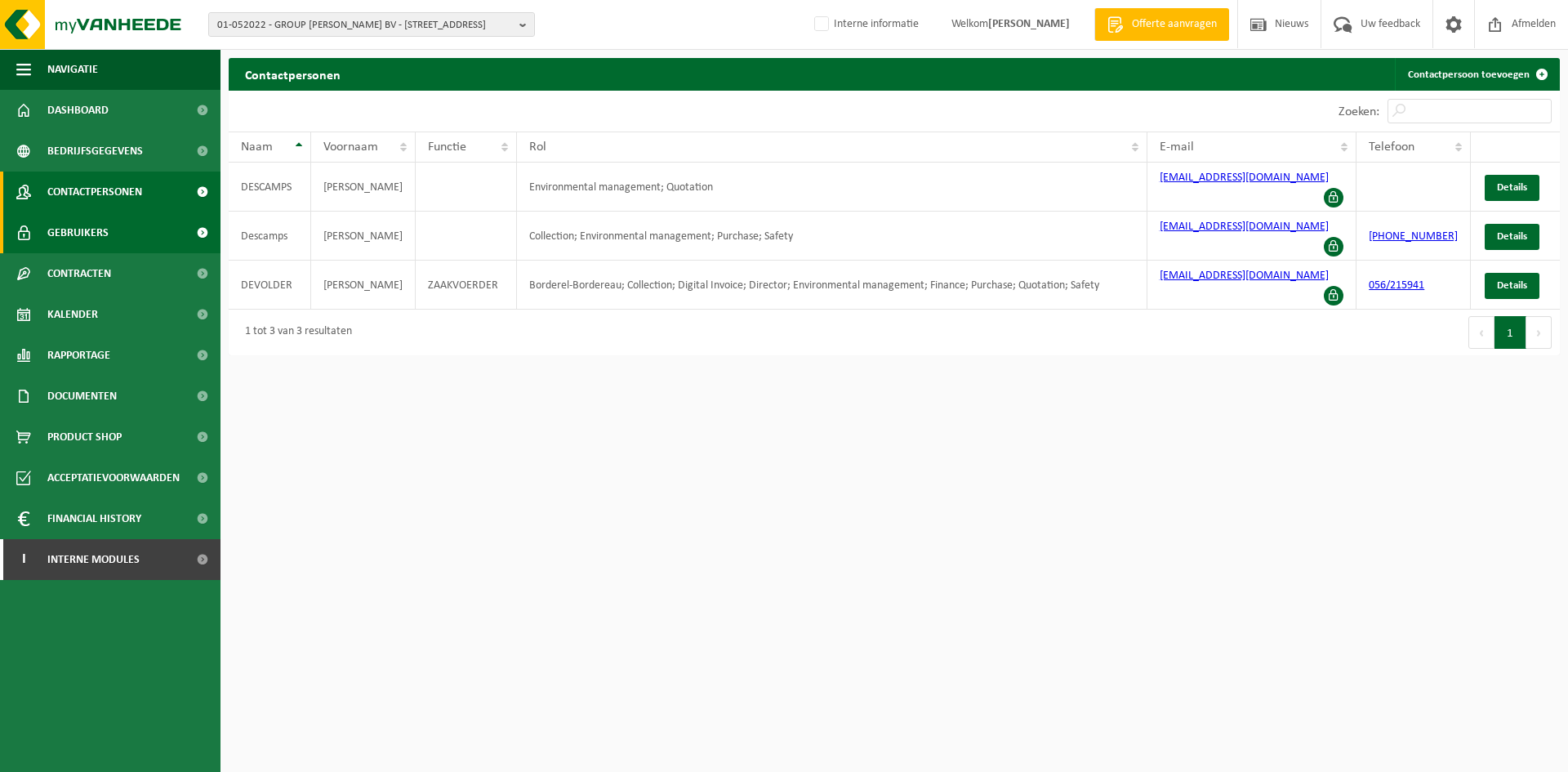
click at [125, 223] on link "Gebruikers" at bounding box center [110, 233] width 221 height 41
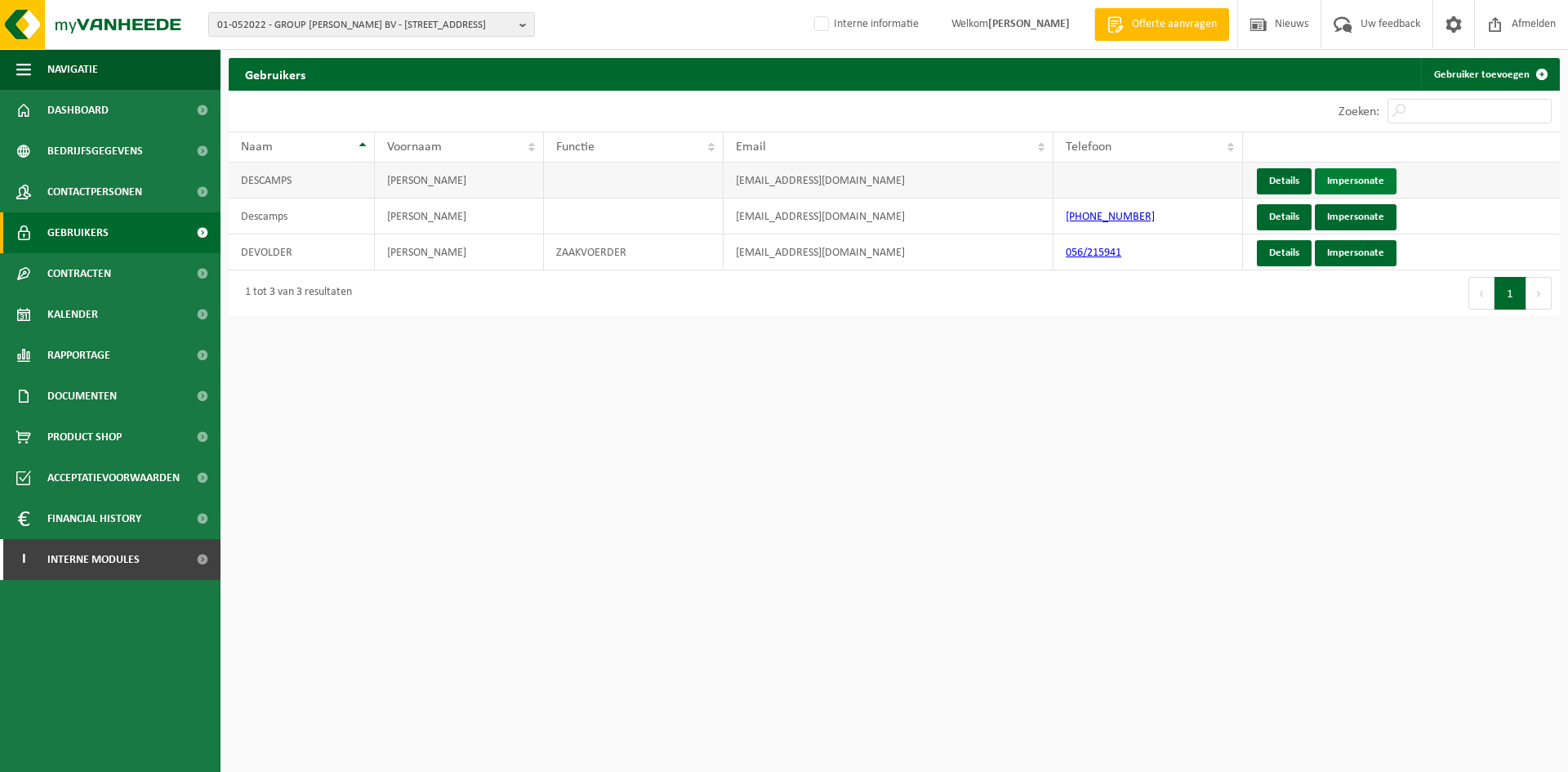
click at [1331, 174] on link "Impersonate" at bounding box center [1356, 181] width 82 height 27
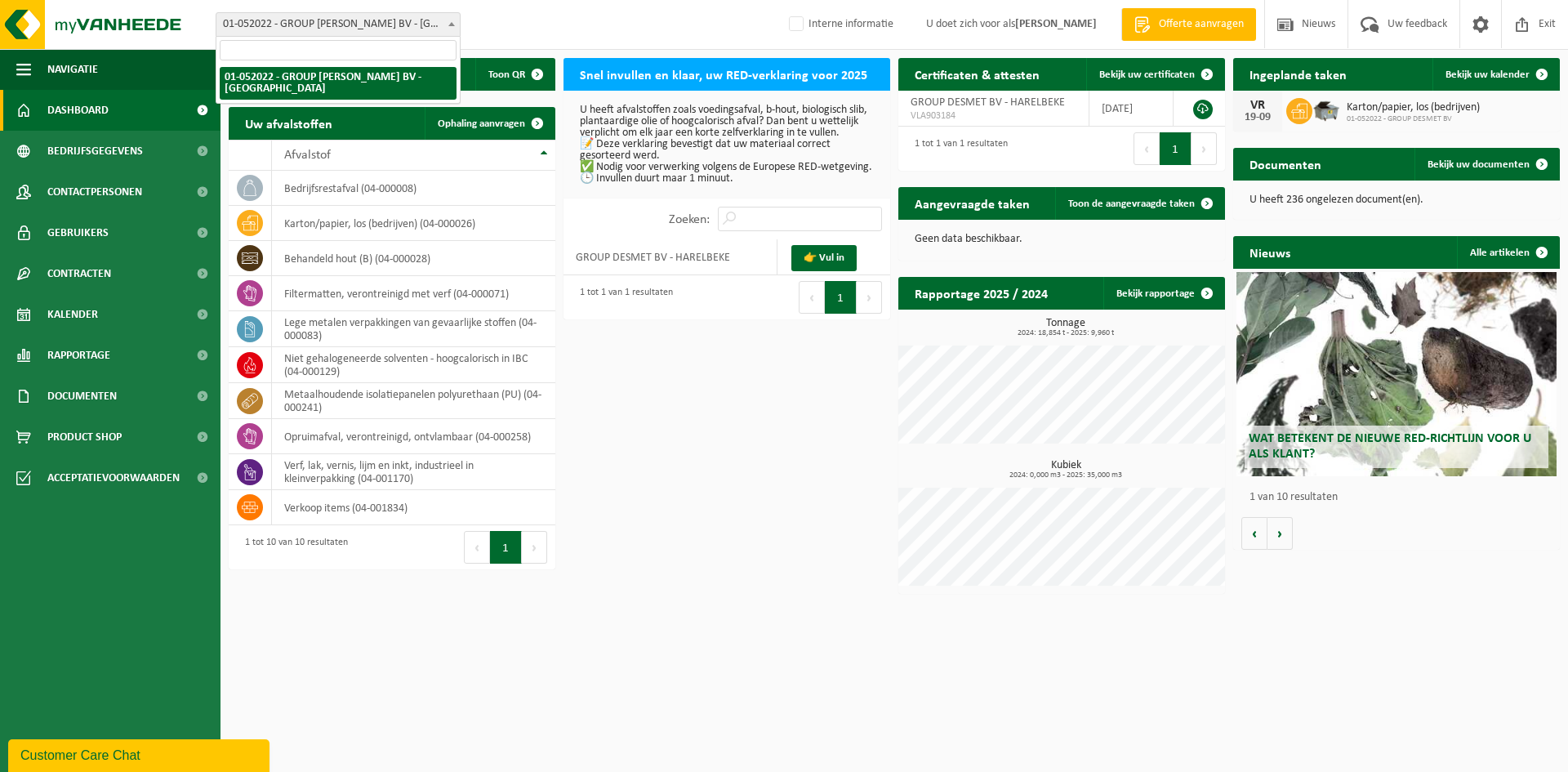
click at [275, 17] on span "01-052022 - GROUP DESMET BV - HARELBEKE" at bounding box center [338, 24] width 244 height 23
paste input "01-900245"
type input "01-900245"
click at [1532, 22] on span at bounding box center [1522, 24] width 25 height 48
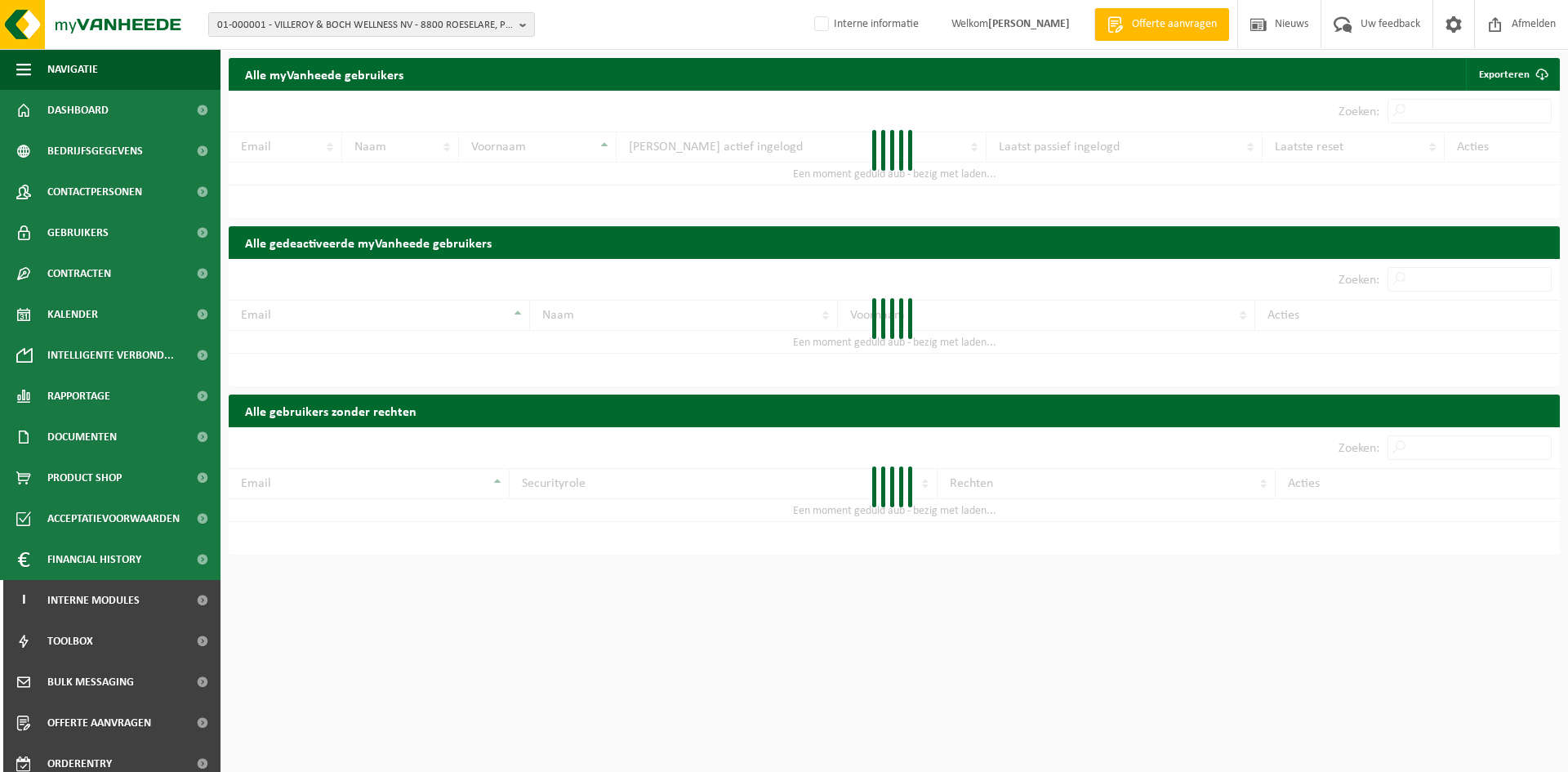
click at [306, 22] on span "01-000001 - VILLEROY & BOCH WELLNESS NV - 8800 ROESELARE, POPULIERSTRAAT 1" at bounding box center [365, 25] width 296 height 25
paste input "01-900245"
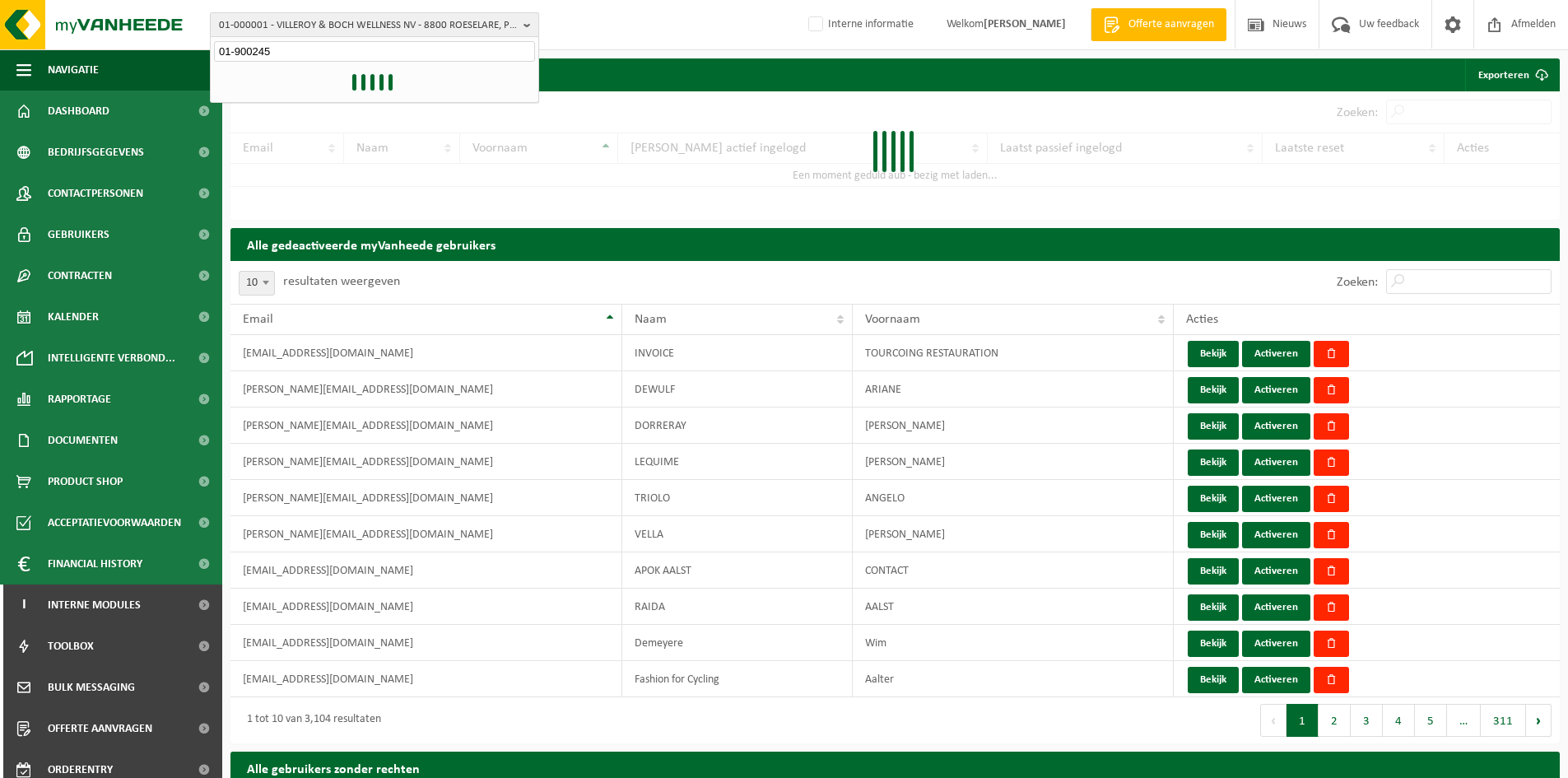
type input "01-900245"
click at [331, 36] on span "01-000001 - VILLEROY & BOCH WELLNESS NV - 8800 ROESELARE, POPULIERSTRAAT 1" at bounding box center [368, 25] width 298 height 25
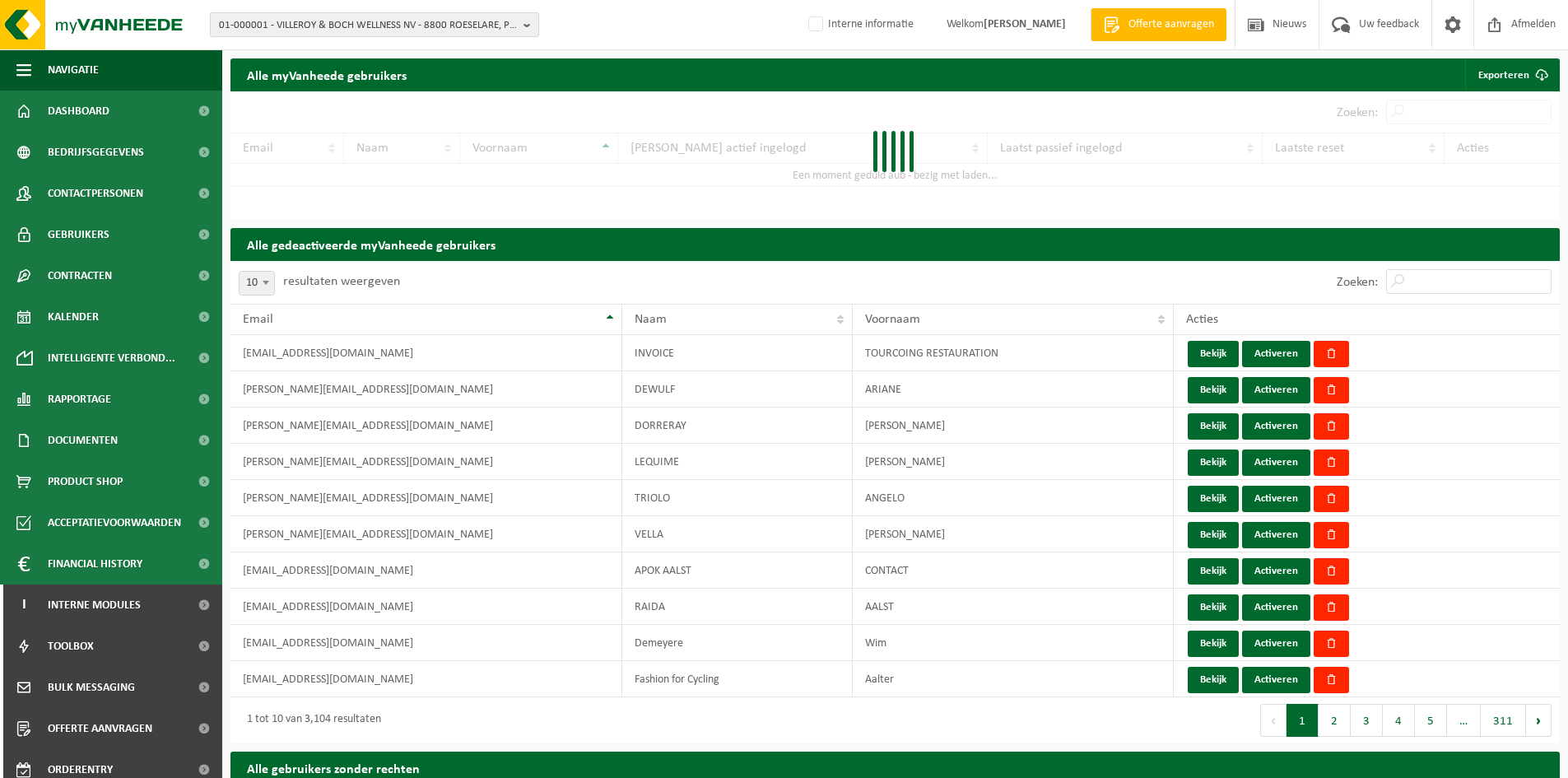
click at [349, 25] on span "01-000001 - VILLEROY & BOCH WELLNESS NV - 8800 ROESELARE, POPULIERSTRAAT 1" at bounding box center [368, 25] width 298 height 25
paste input "01-900245"
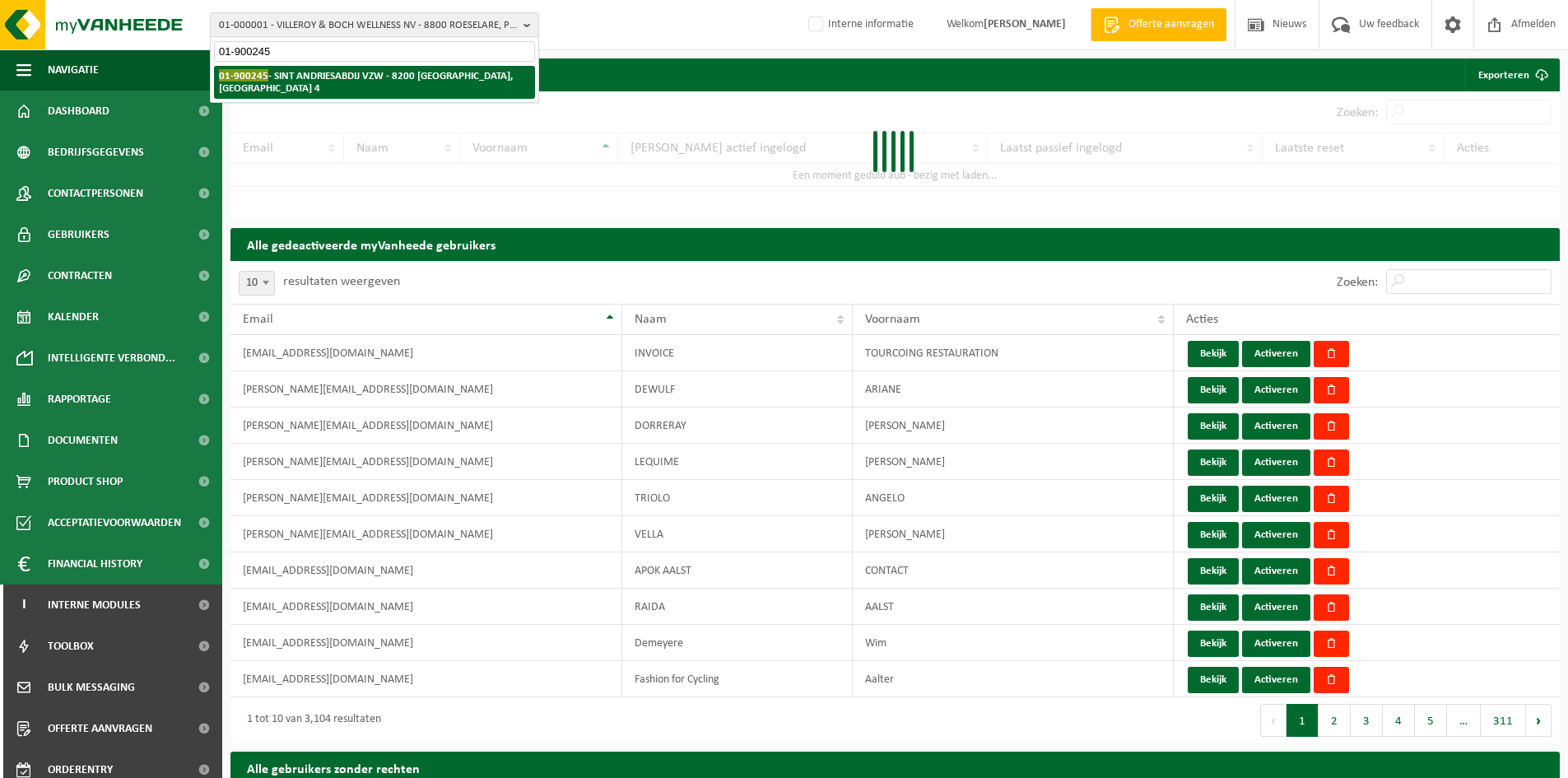
type input "01-900245"
click at [347, 76] on strong "01-900245 - SINT ANDRIESABDIJ VZW - 8200 SINT-ANDRIES, [GEOGRAPHIC_DATA] 4" at bounding box center [365, 81] width 294 height 25
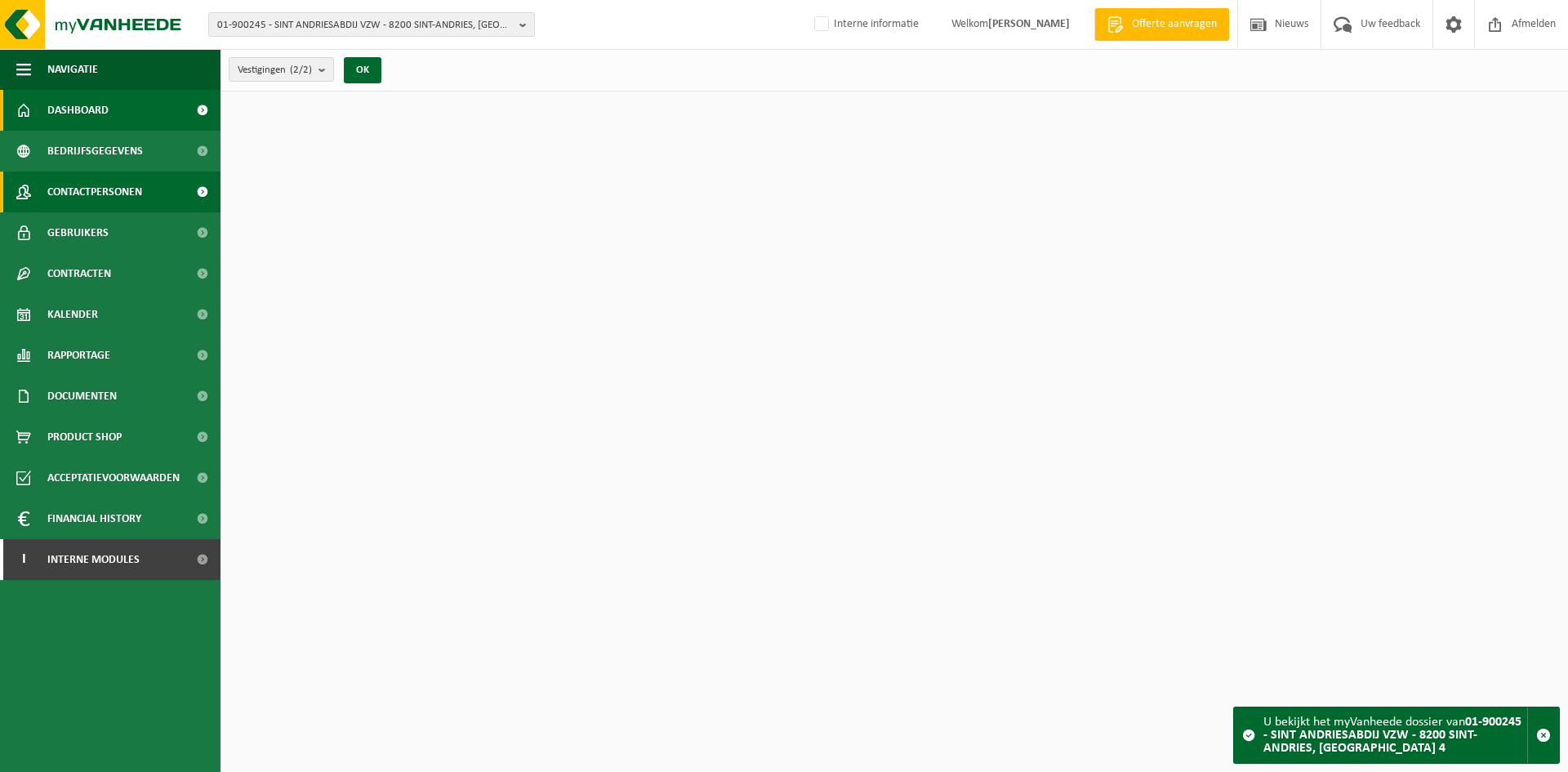
click at [120, 186] on span "Contactpersonen" at bounding box center [94, 192] width 95 height 41
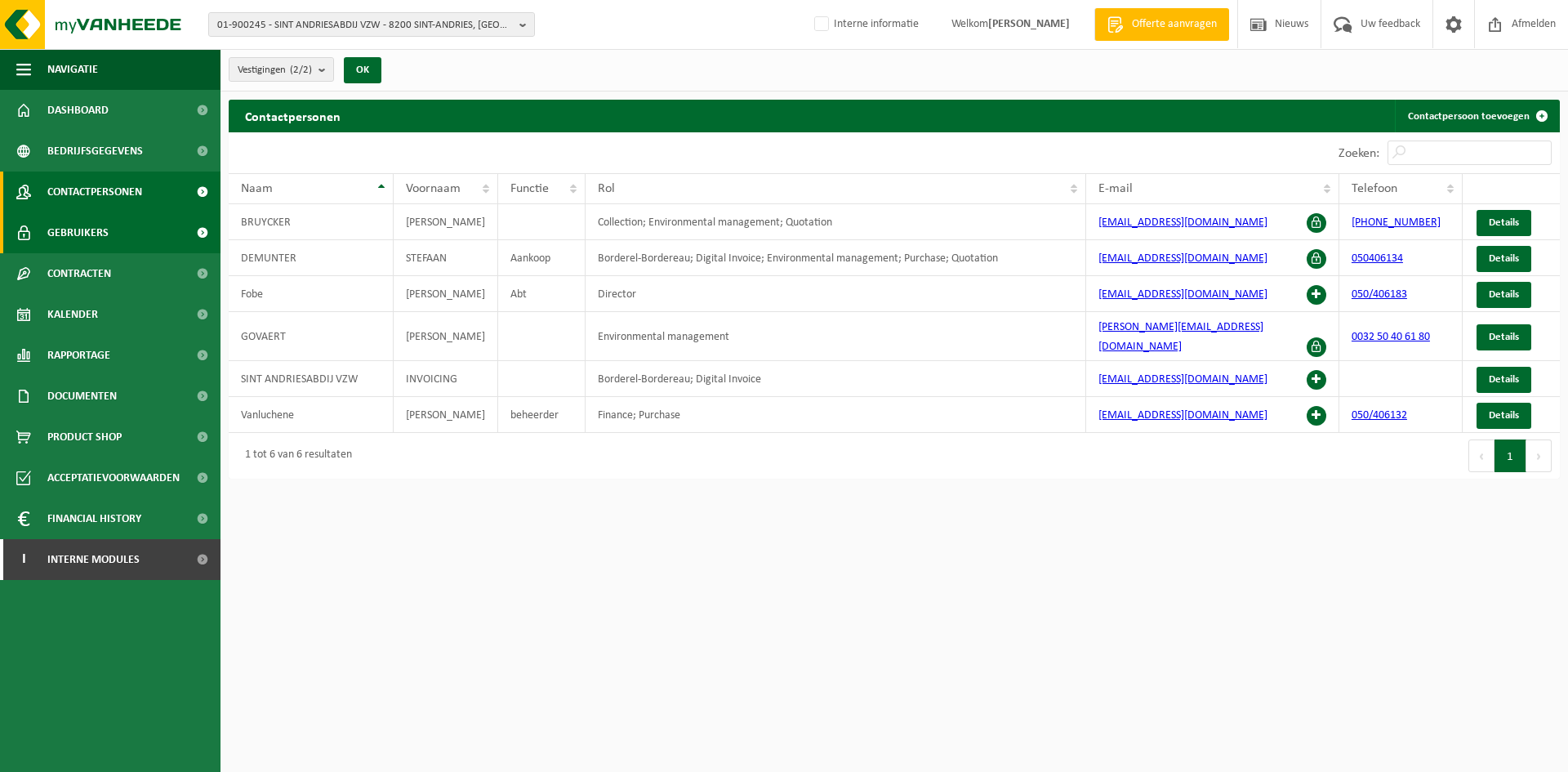
click at [71, 241] on span "Gebruikers" at bounding box center [78, 233] width 62 height 41
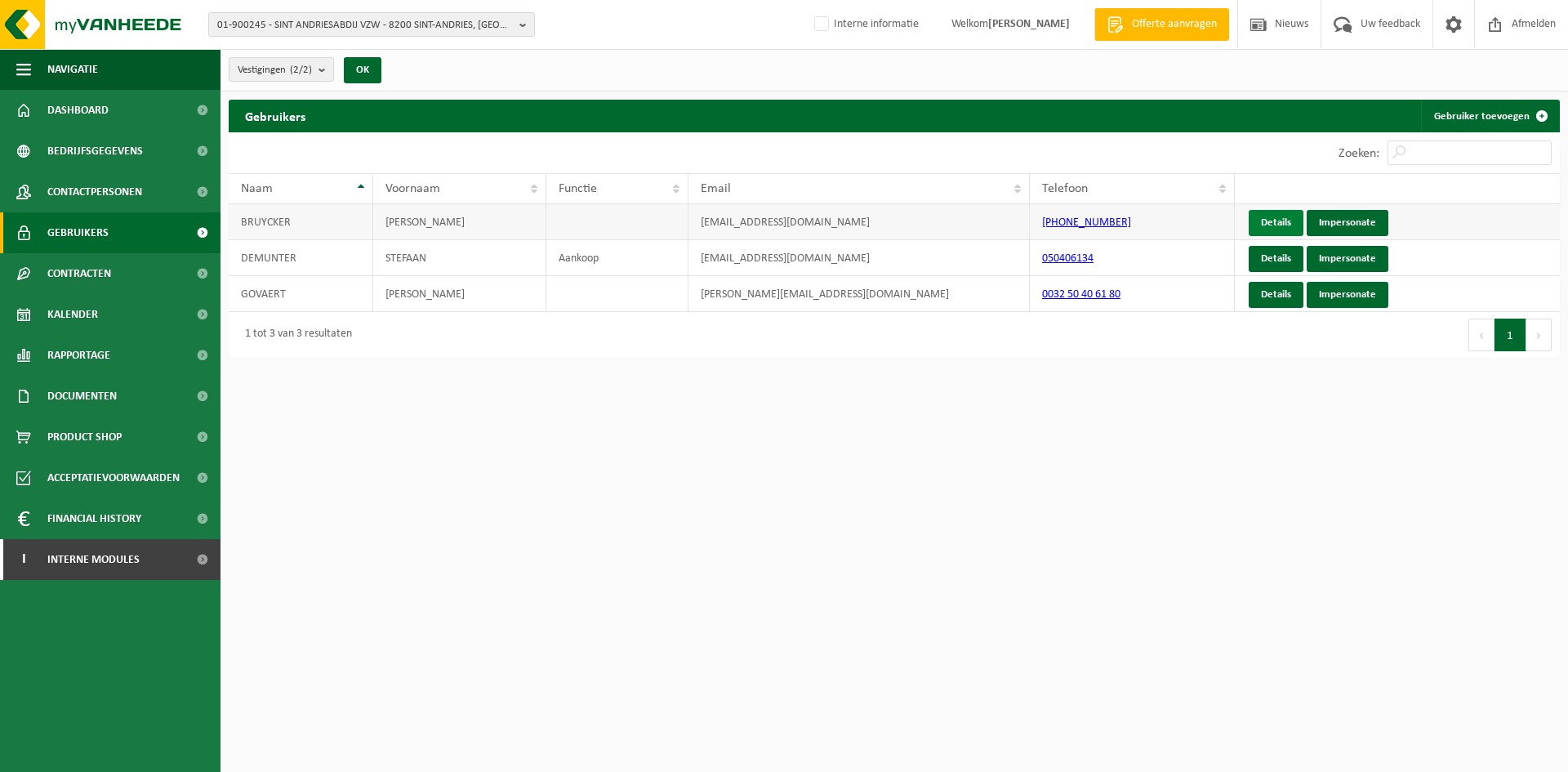
click at [1277, 217] on link "Details" at bounding box center [1276, 222] width 55 height 27
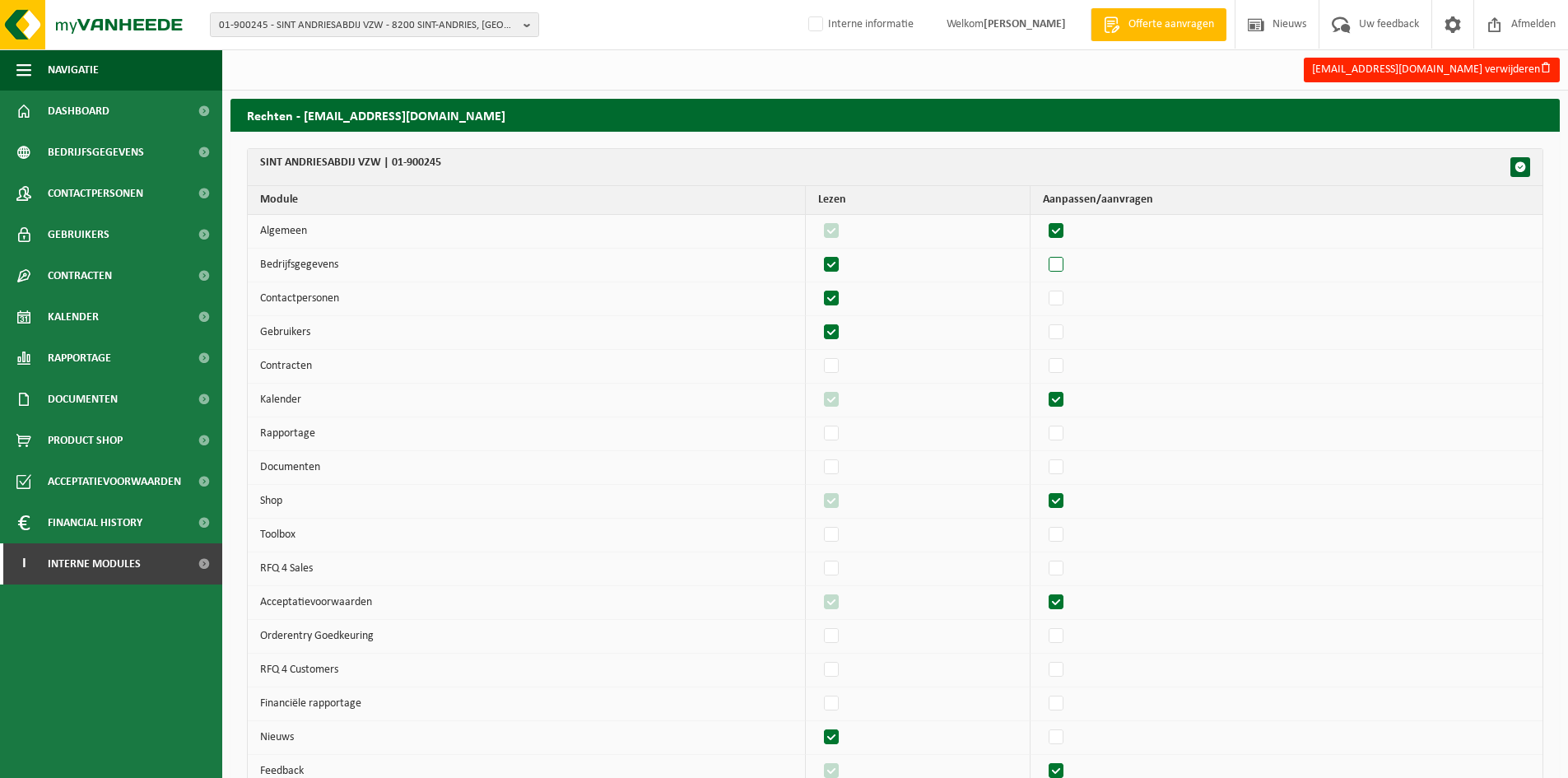
click at [1065, 262] on label"] at bounding box center [1056, 265] width 23 height 25
click at [1042, 252] on input "checkbox" at bounding box center [1042, 252] width 1 height 1
checkbox input "true"
click at [1068, 302] on label"] at bounding box center [1056, 298] width 23 height 25
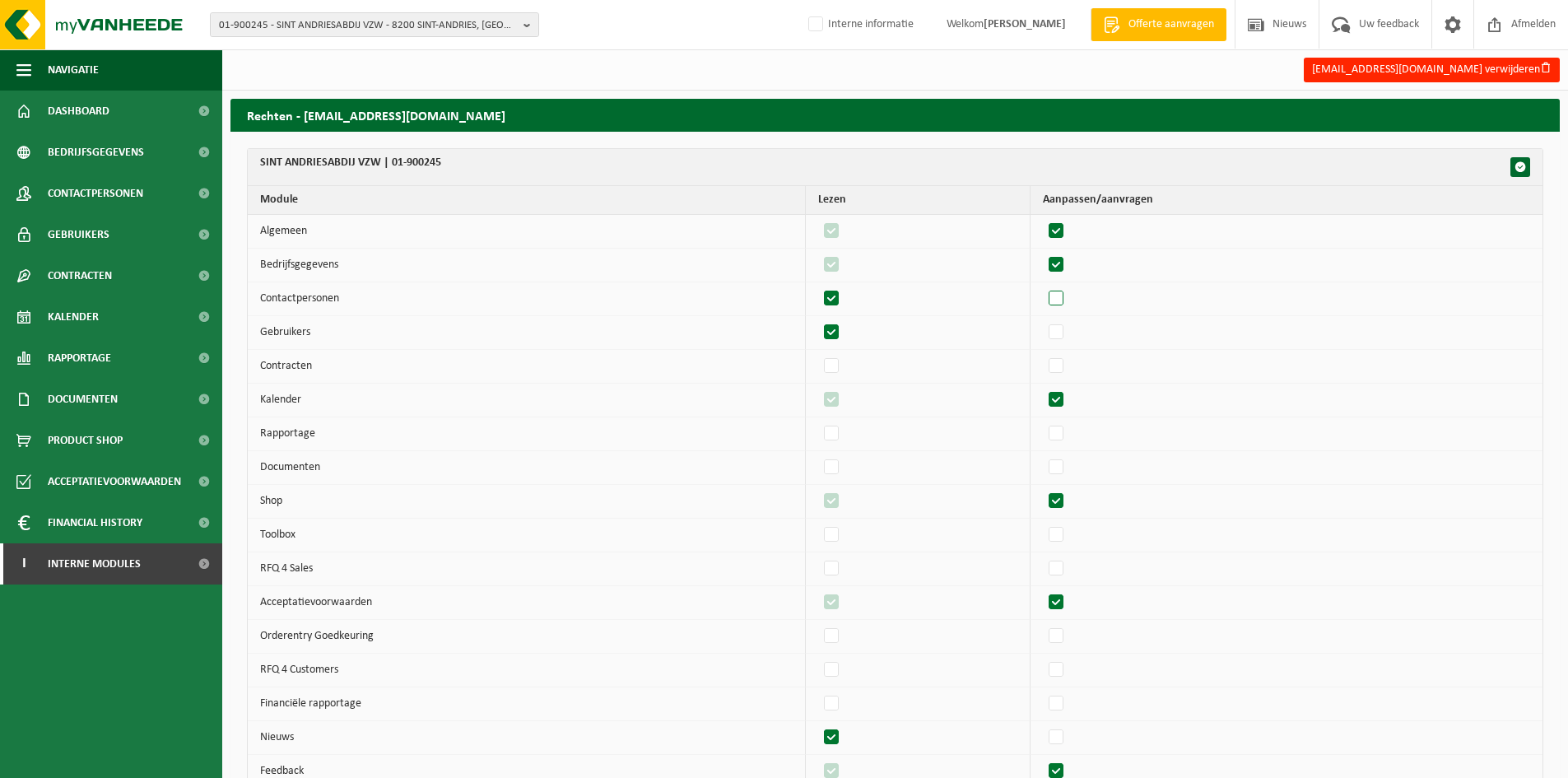
click at [1042, 286] on input "checkbox" at bounding box center [1042, 285] width 1 height 1
checkbox input "true"
click at [1068, 322] on label"] at bounding box center [1056, 333] width 23 height 25
click at [1042, 321] on input "checkbox" at bounding box center [1042, 320] width 1 height 1
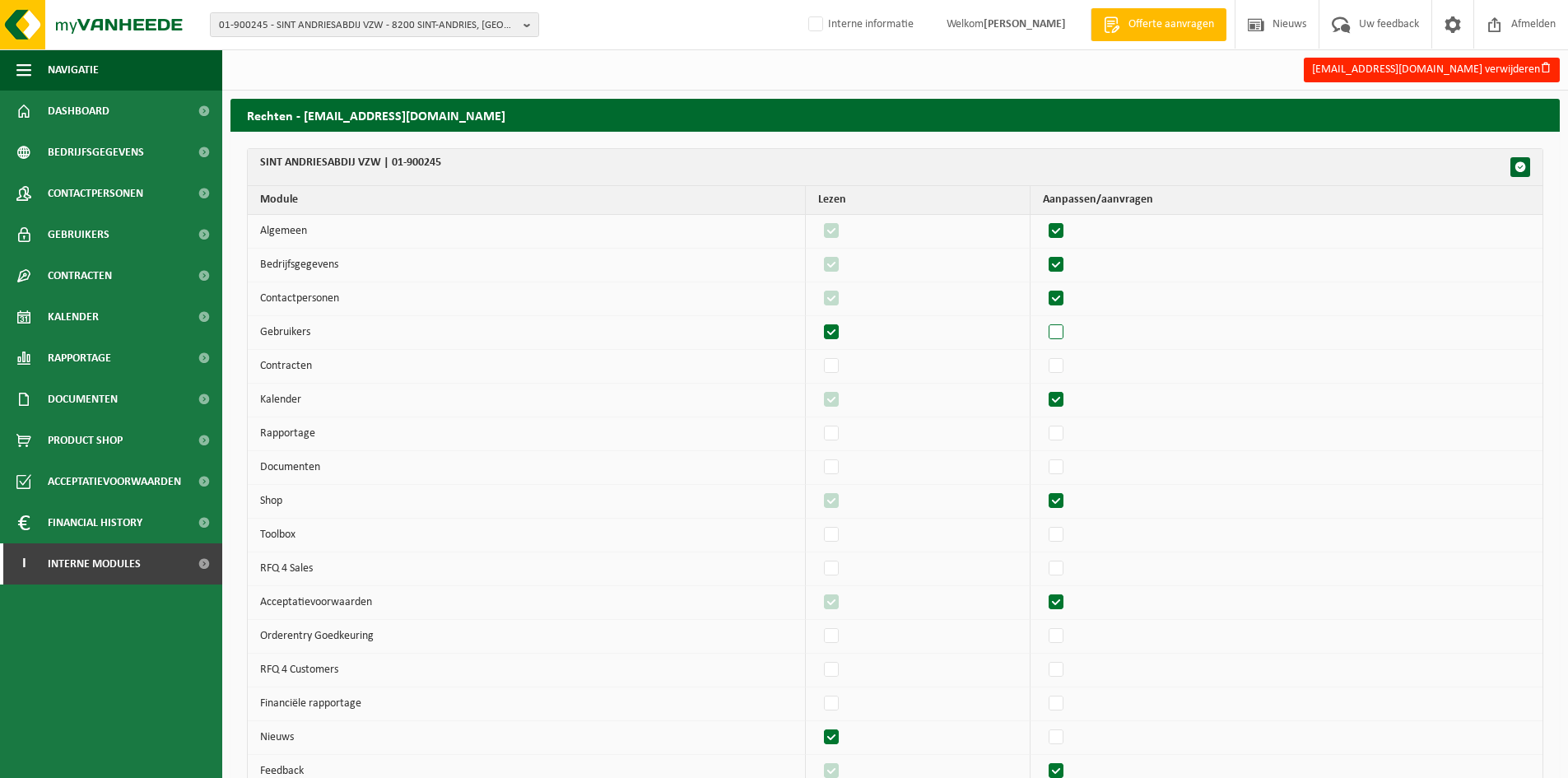
checkbox input "true"
click at [1068, 355] on label"] at bounding box center [1056, 366] width 23 height 25
click at [1042, 354] on input "checkbox" at bounding box center [1042, 353] width 1 height 1
checkbox input "true"
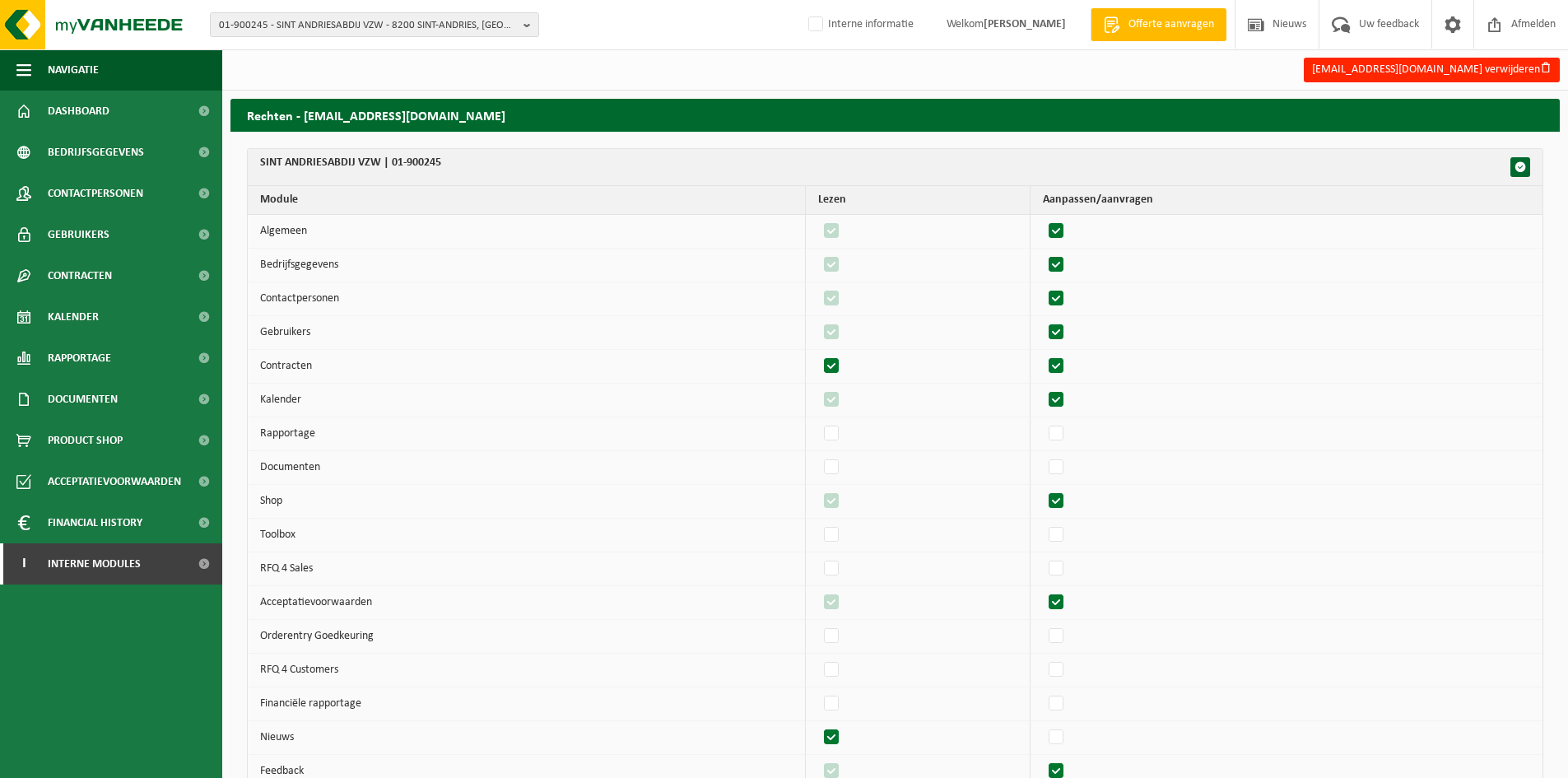
checkbox input "true"
click at [1062, 439] on label"] at bounding box center [1056, 433] width 23 height 25
click at [1042, 421] on input "checkbox" at bounding box center [1042, 420] width 1 height 1
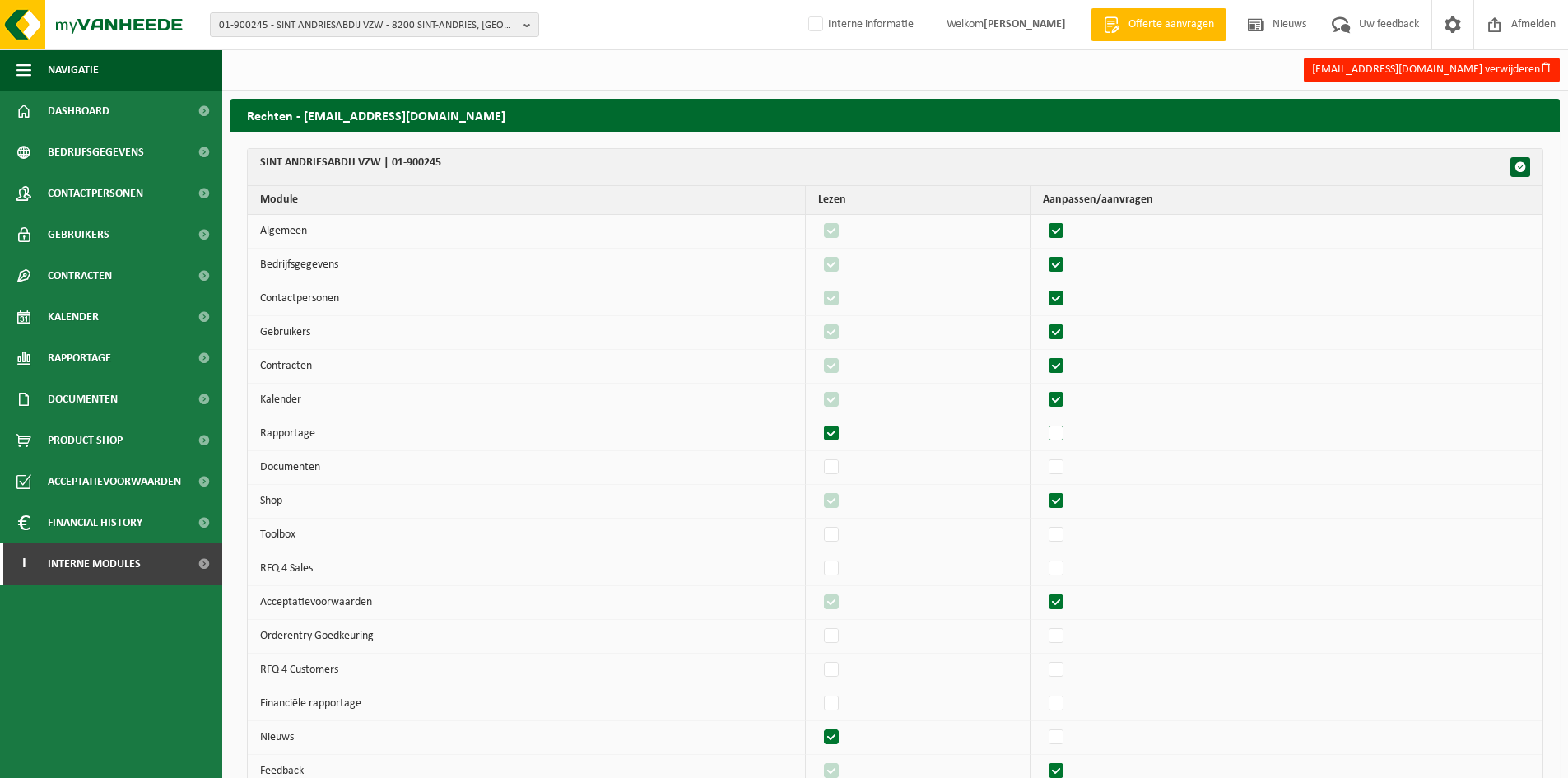
checkbox input "true"
click at [1068, 476] on label"] at bounding box center [1056, 467] width 23 height 25
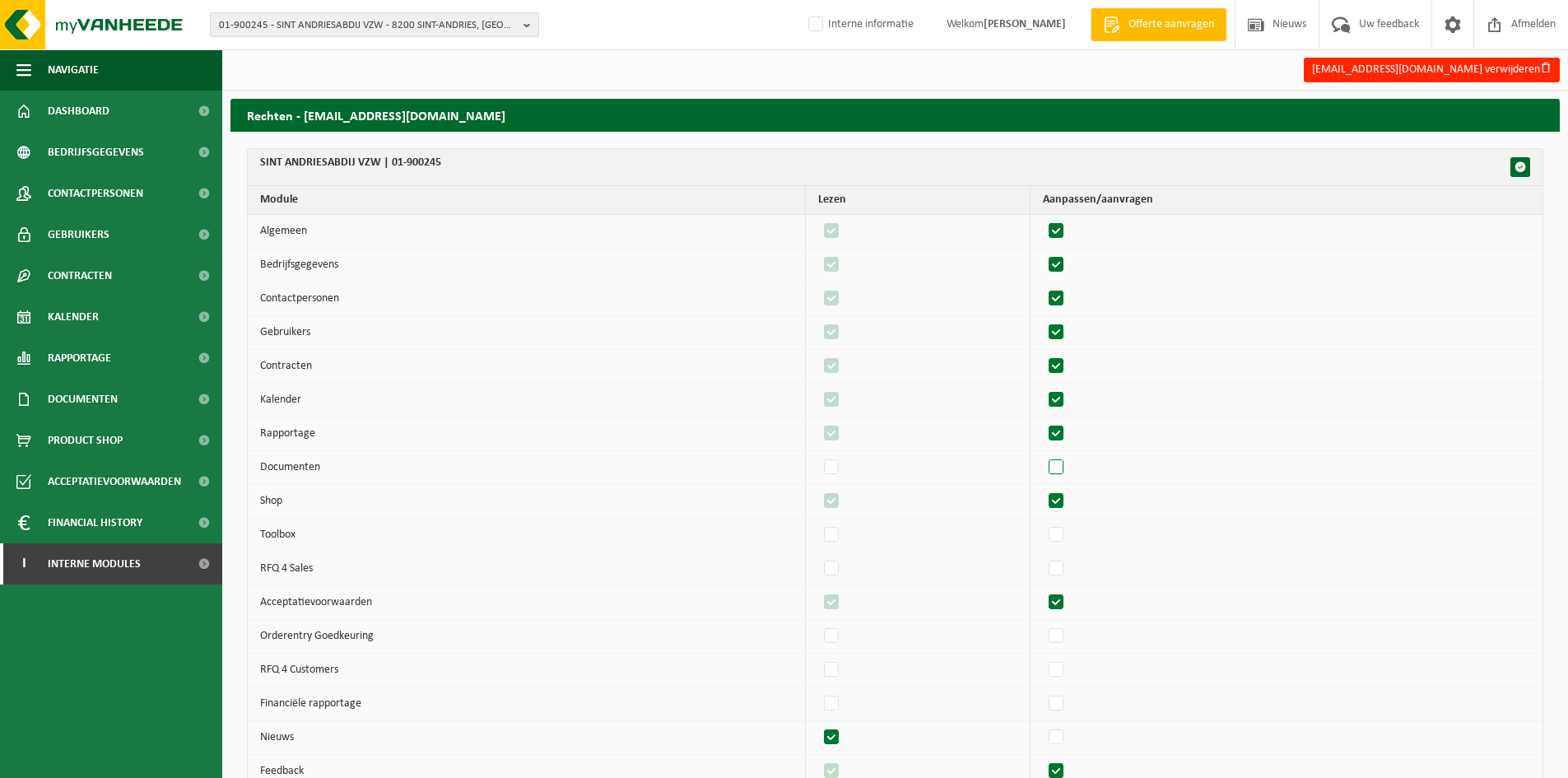
click at [1042, 455] on input "checkbox" at bounding box center [1042, 454] width 1 height 1
checkbox input "true"
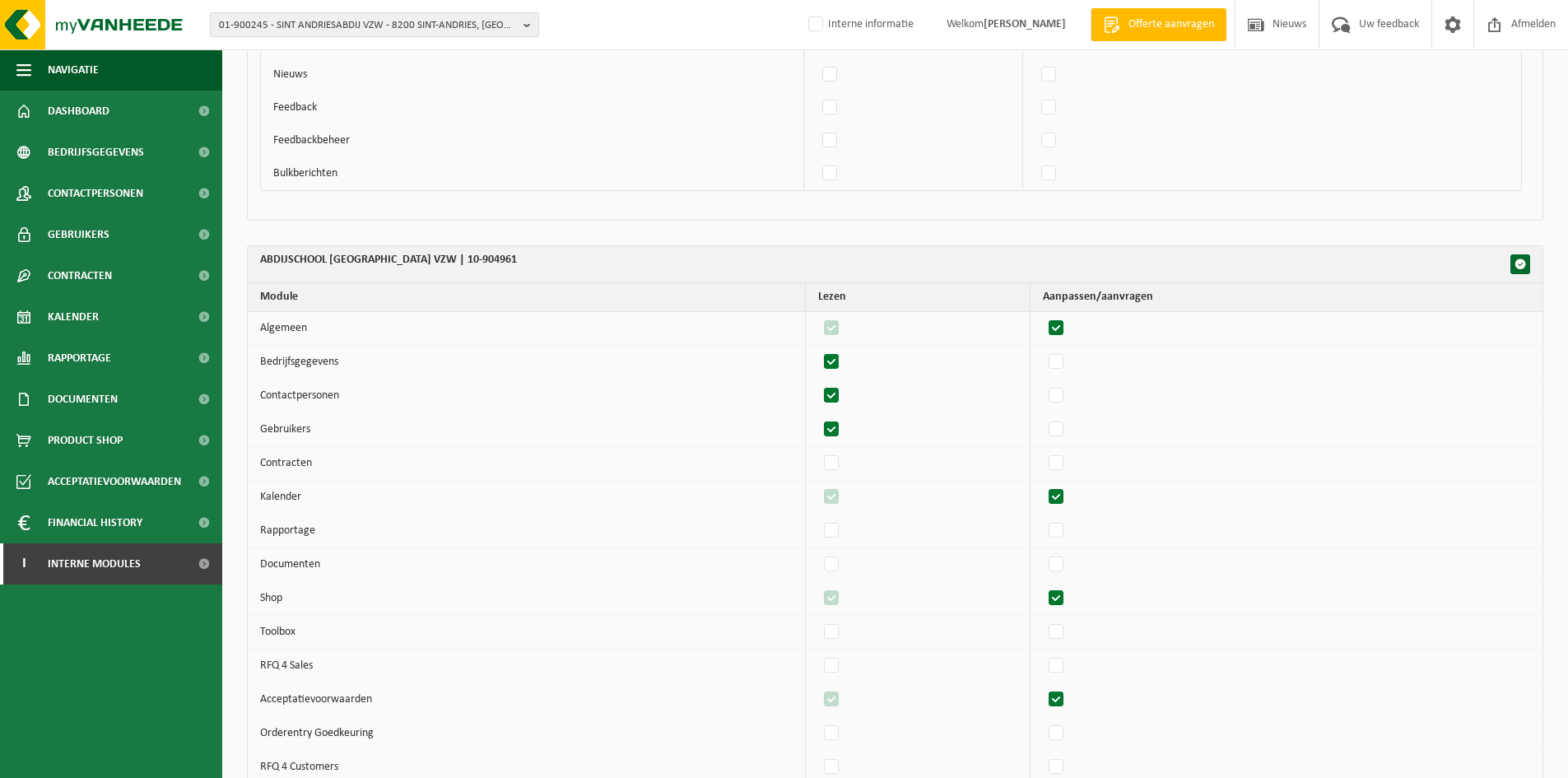
scroll to position [1316, 0]
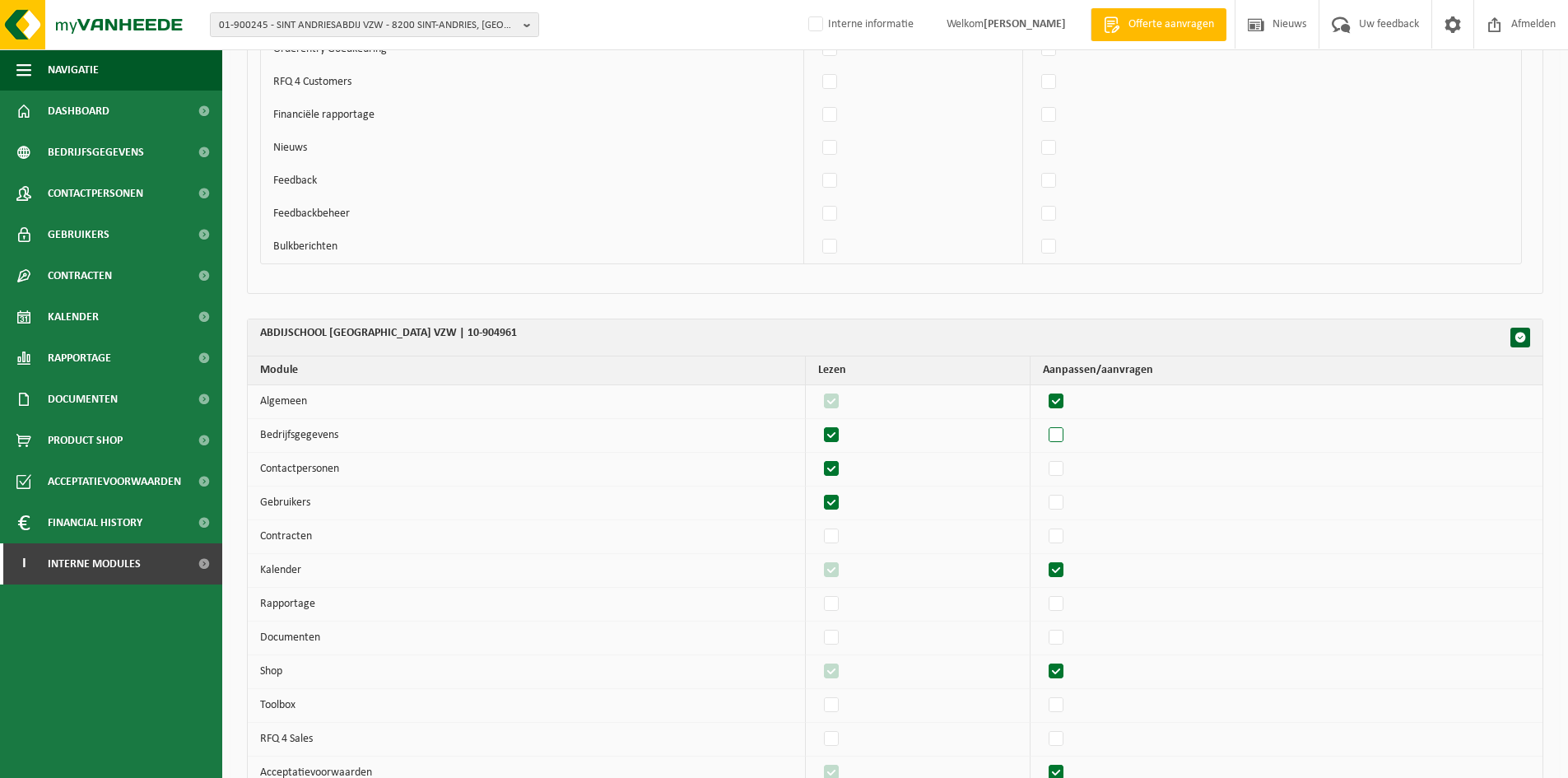
click at [1064, 432] on label"] at bounding box center [1056, 435] width 23 height 25
click at [1042, 423] on input "checkbox" at bounding box center [1042, 422] width 1 height 1
checkbox input "true"
click at [1076, 482] on td at bounding box center [1286, 469] width 512 height 34
click at [1068, 472] on label"] at bounding box center [1056, 469] width 23 height 25
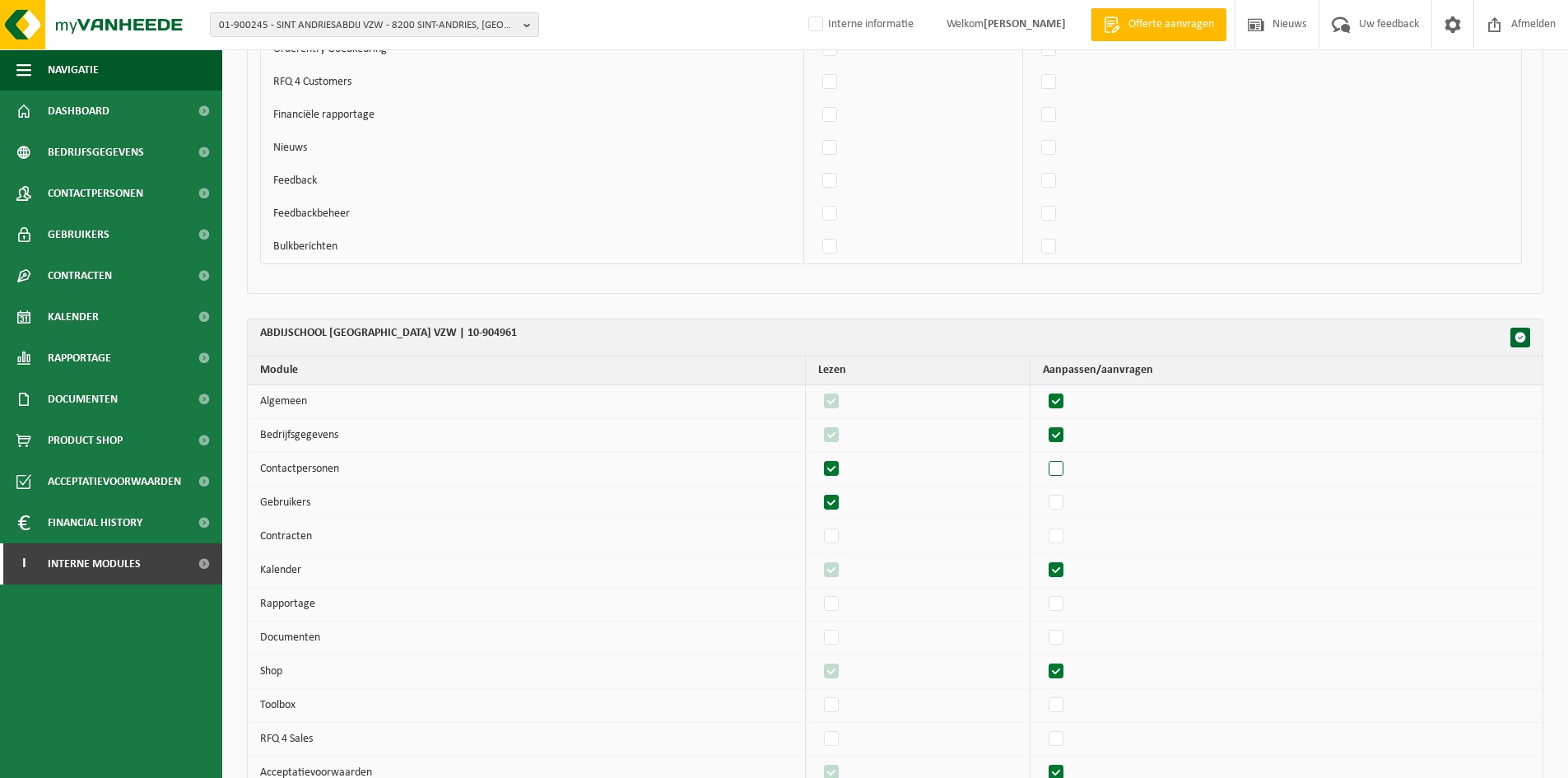
click at [1042, 457] on input "checkbox" at bounding box center [1042, 456] width 1 height 1
checkbox input "true"
click at [1067, 506] on label"] at bounding box center [1056, 502] width 23 height 25
click at [1042, 490] on input "checkbox" at bounding box center [1042, 489] width 1 height 1
checkbox input "true"
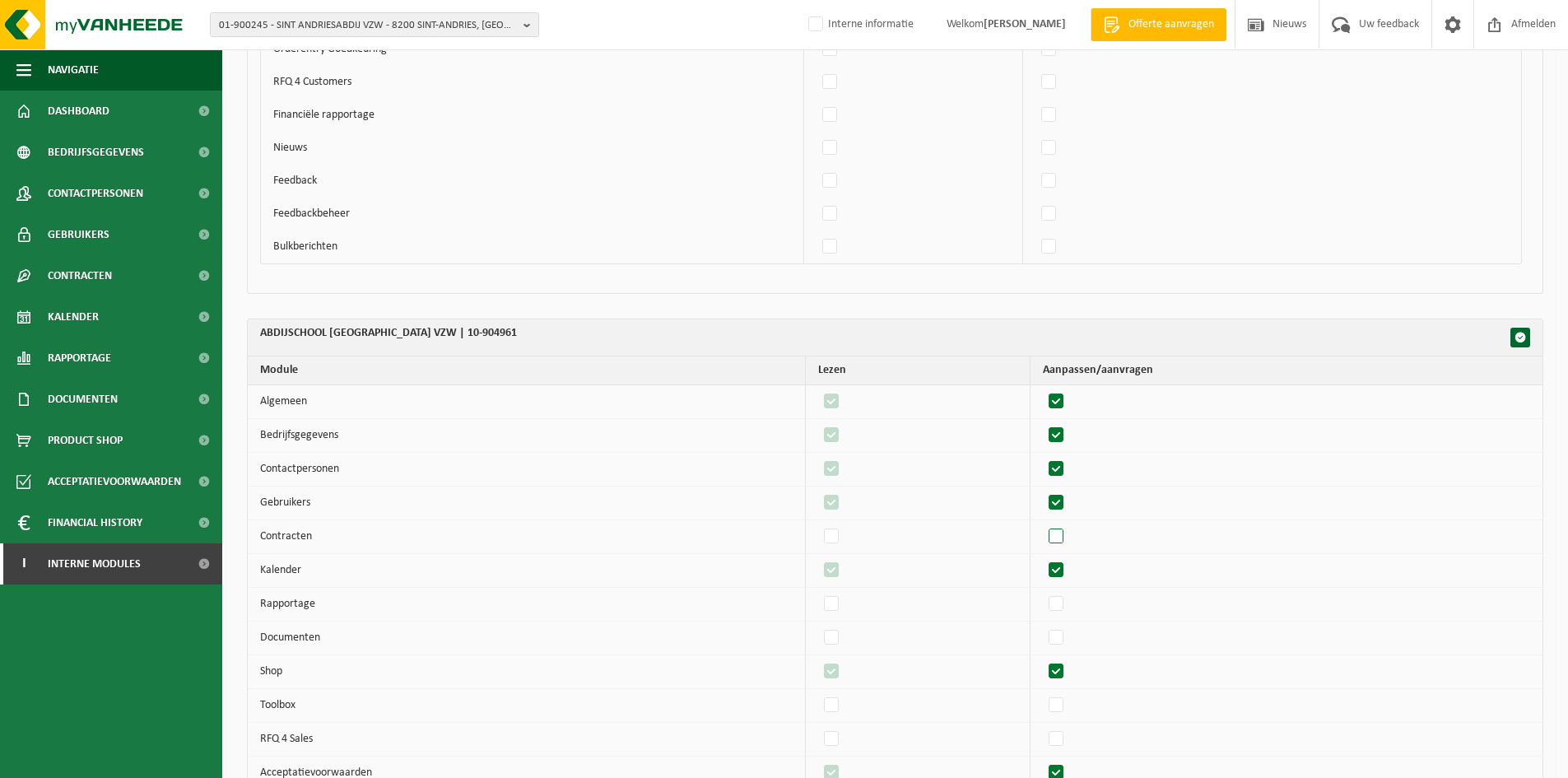
click at [1067, 526] on label"] at bounding box center [1056, 536] width 23 height 25
click at [1042, 524] on input "checkbox" at bounding box center [1042, 524] width 1 height 1
checkbox input "true"
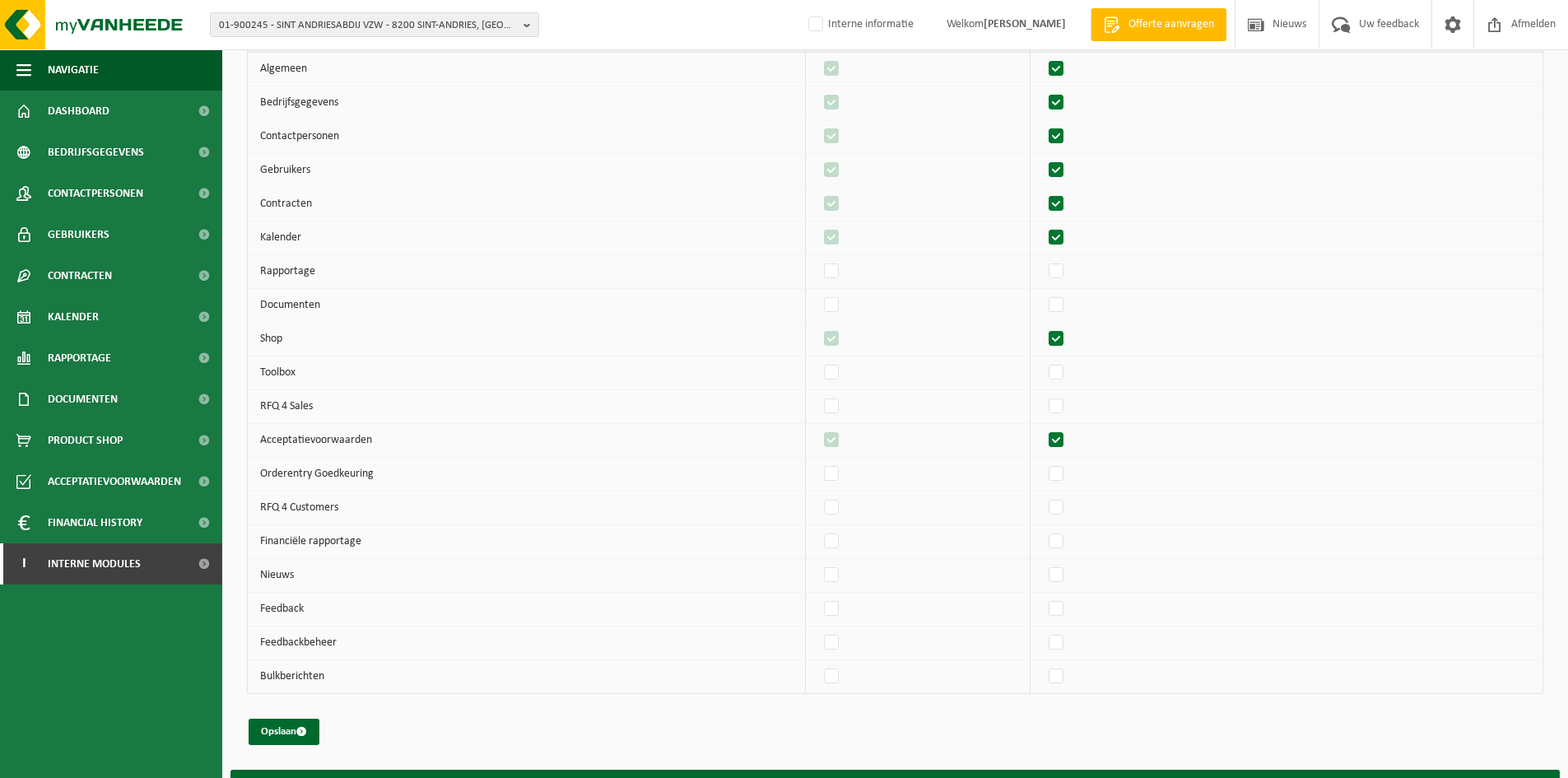
scroll to position [1536, 0]
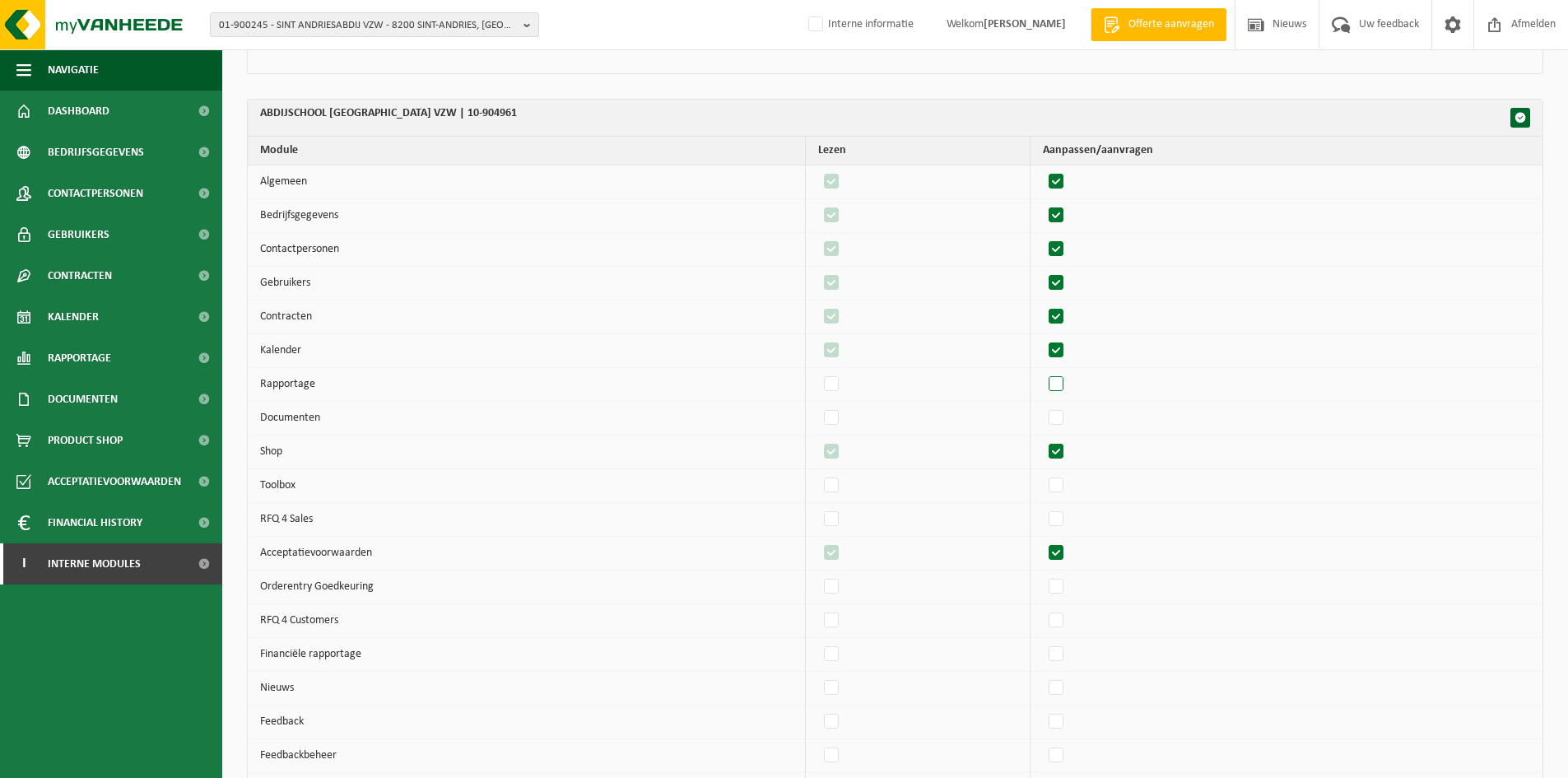
click at [1061, 380] on label"] at bounding box center [1056, 384] width 23 height 25
click at [1042, 372] on input "checkbox" at bounding box center [1042, 371] width 1 height 1
checkbox input "true"
click at [1063, 425] on label"] at bounding box center [1056, 418] width 23 height 25
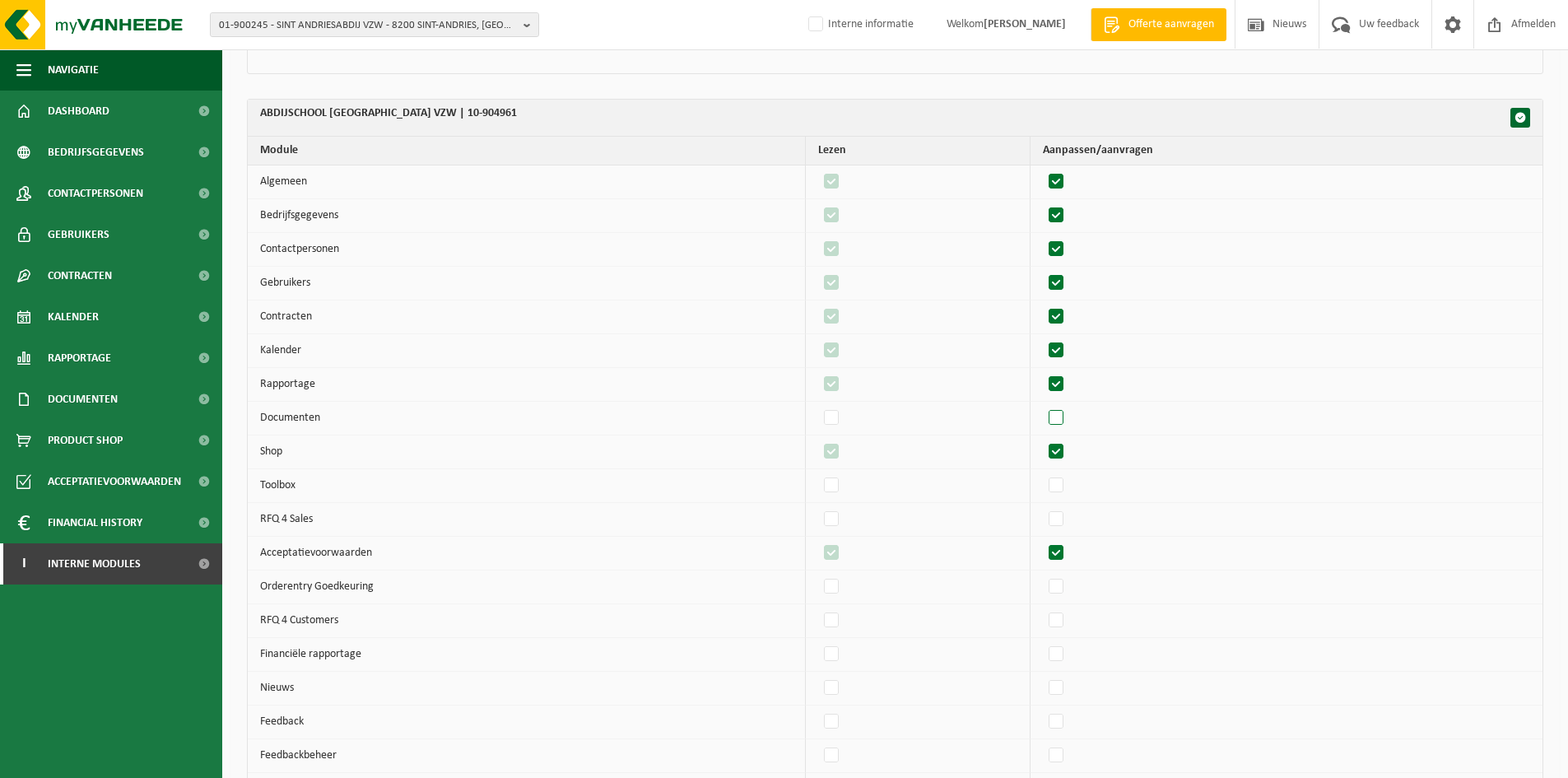
click at [1042, 406] on input "checkbox" at bounding box center [1042, 405] width 1 height 1
checkbox input "true"
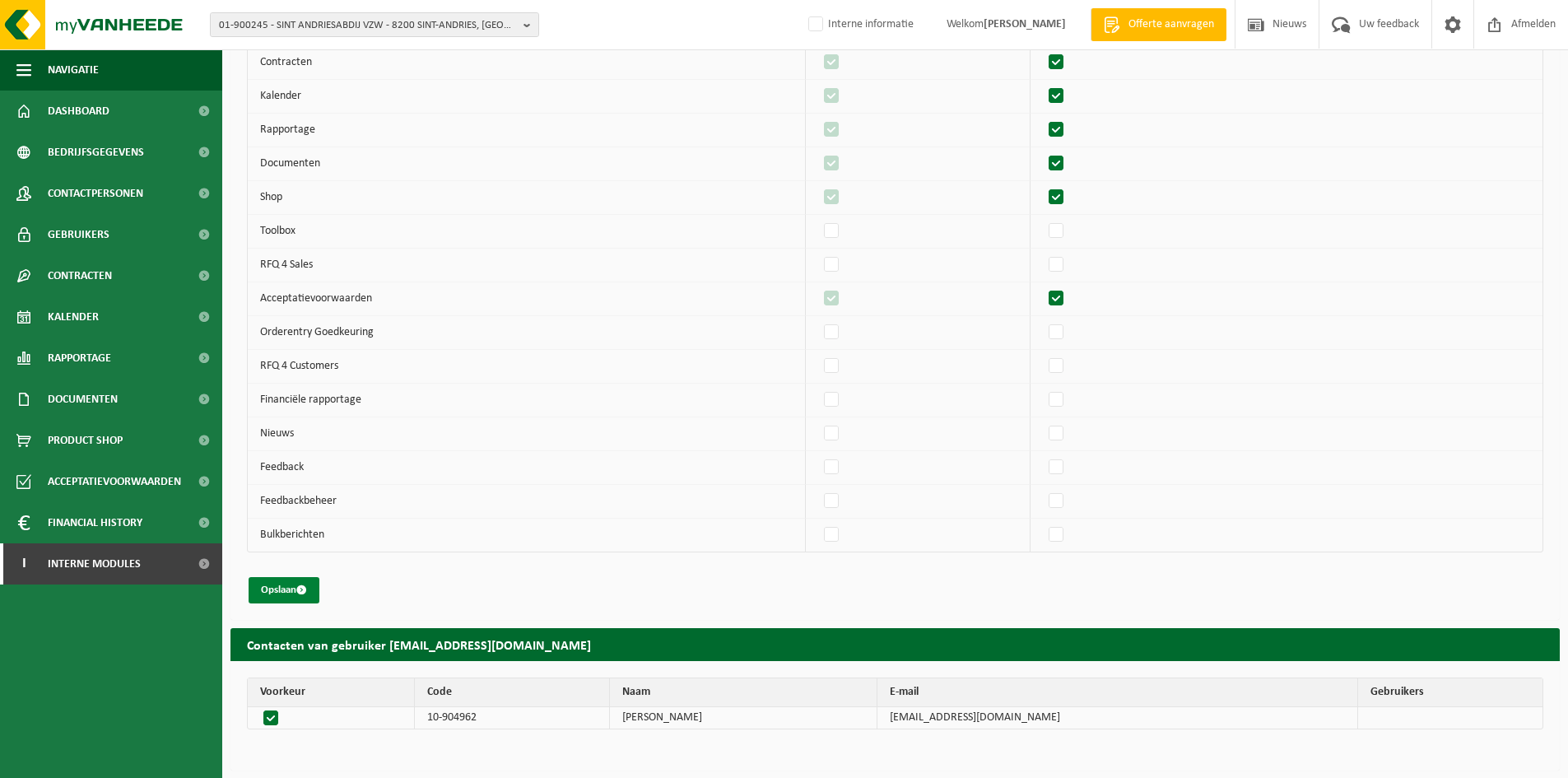
click at [276, 585] on button "Opslaan" at bounding box center [283, 590] width 71 height 27
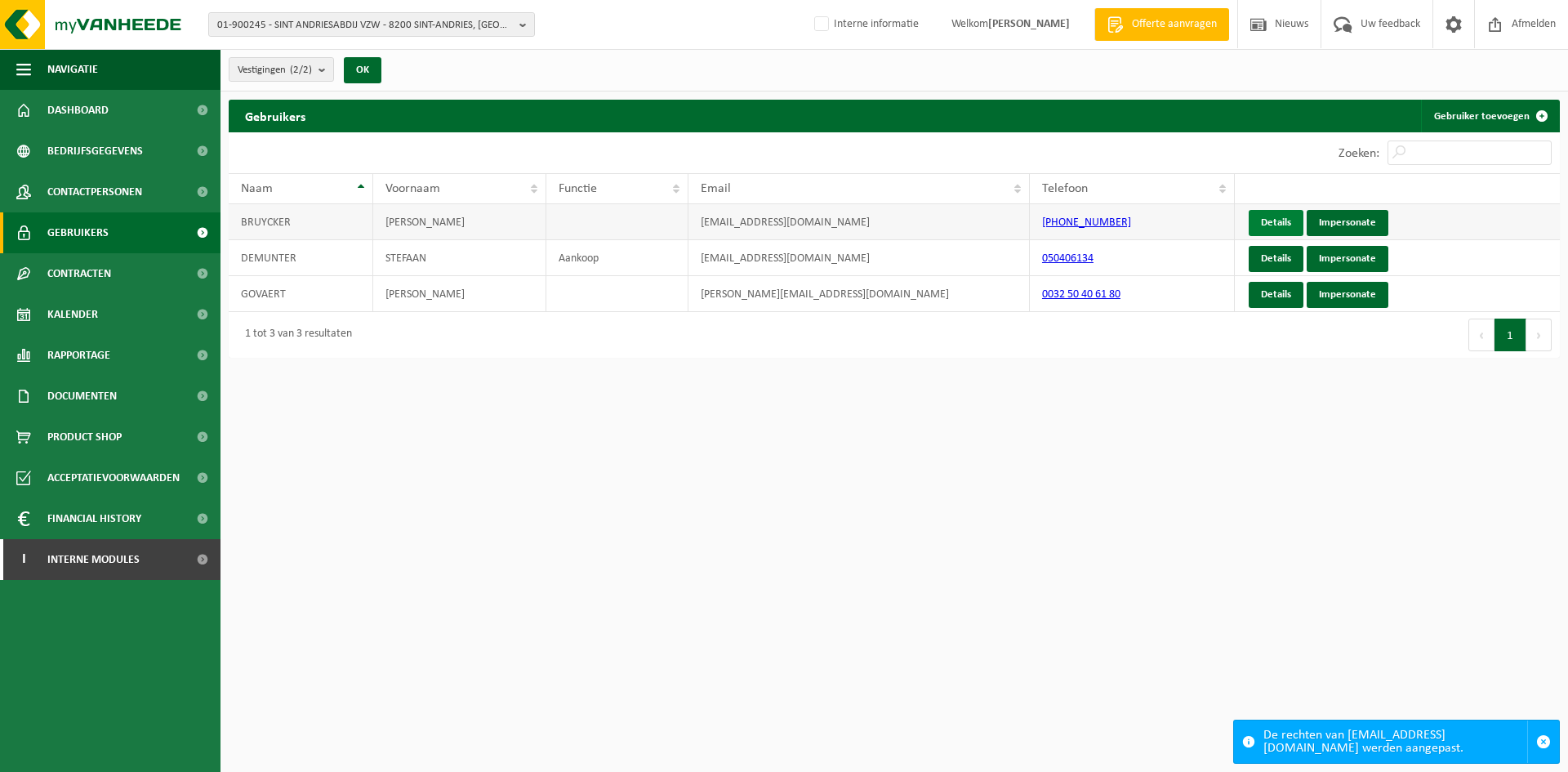
click at [1271, 221] on link "Details" at bounding box center [1276, 222] width 55 height 27
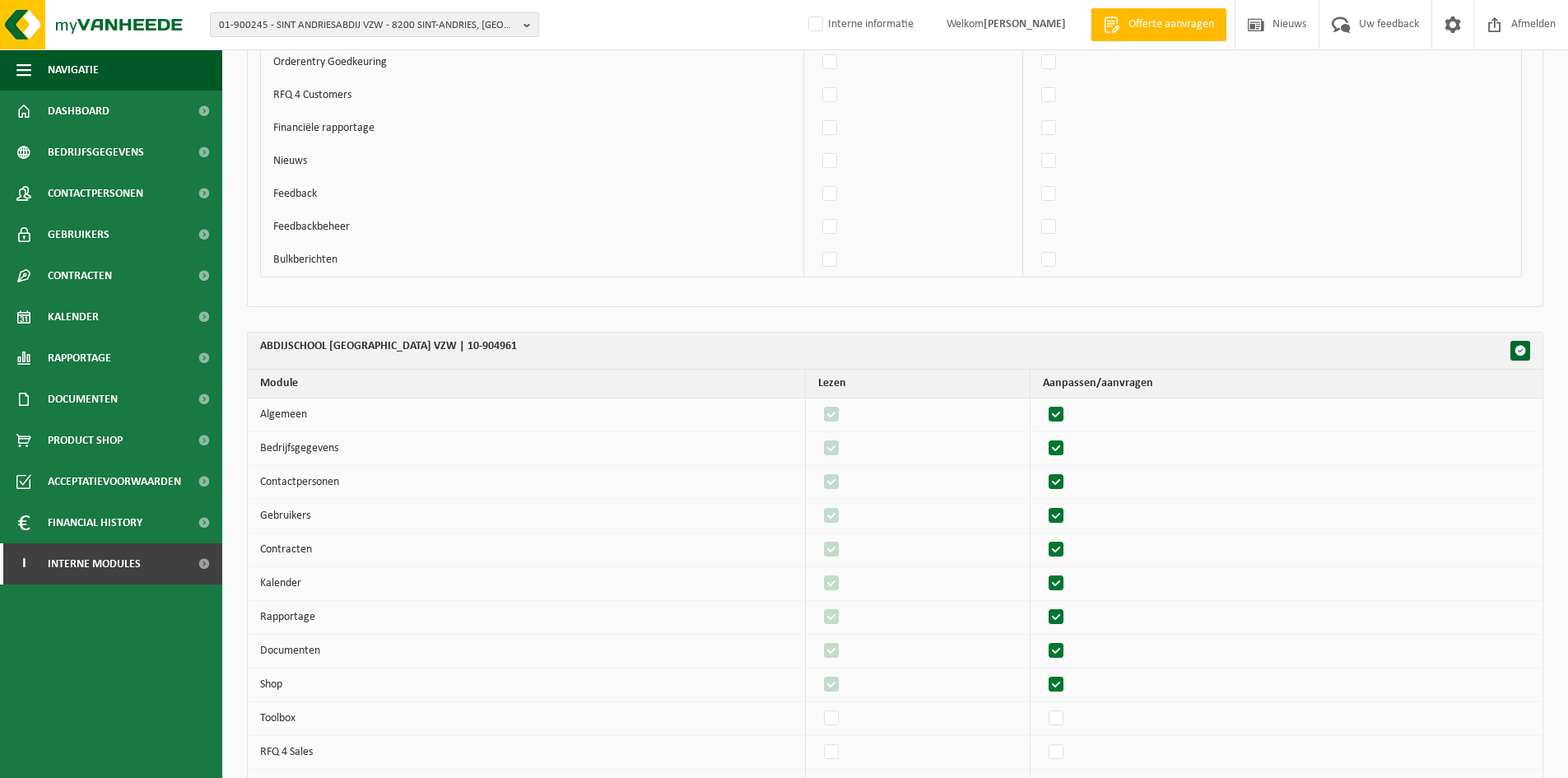
scroll to position [1316, 0]
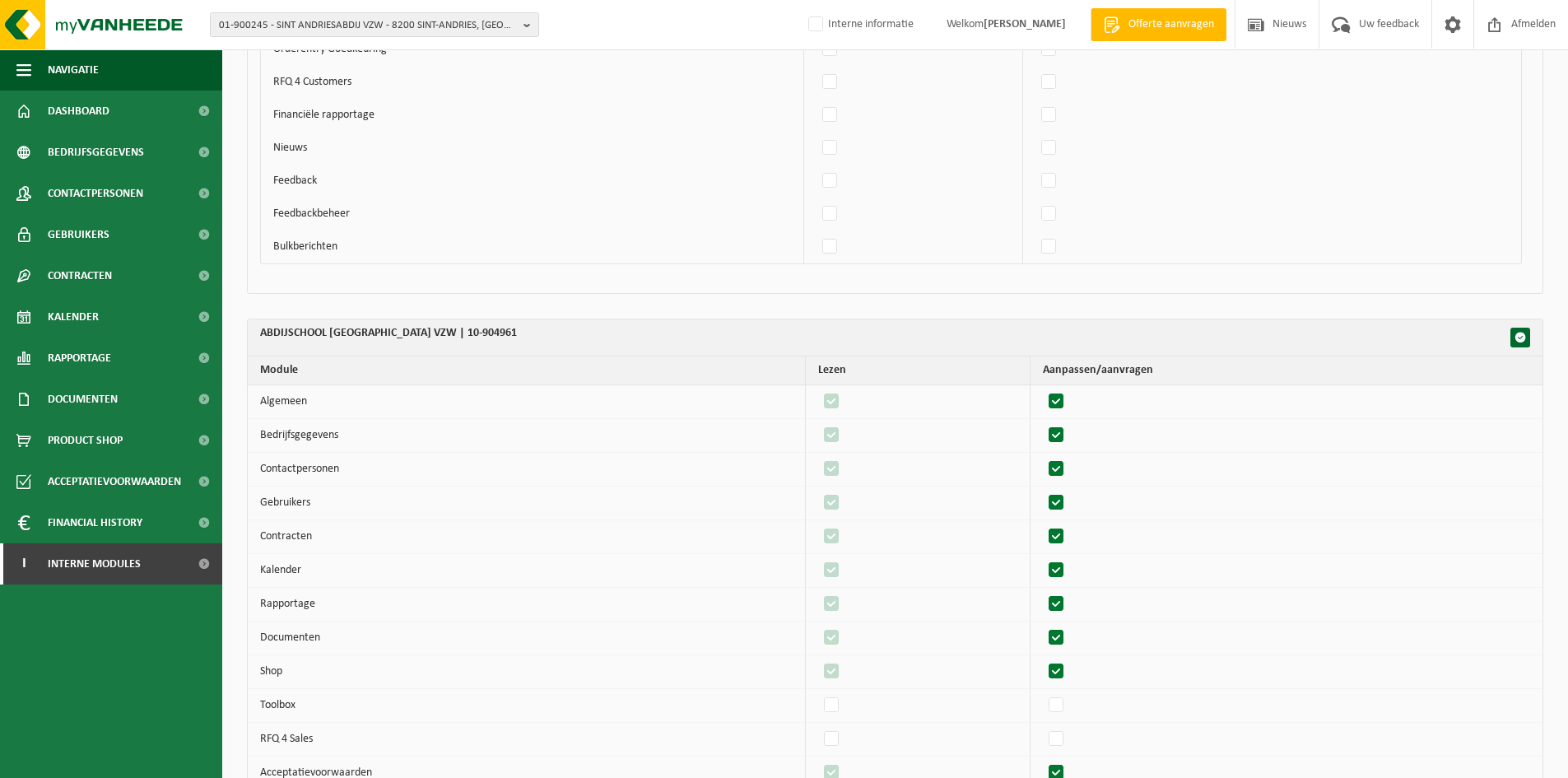
click at [376, 11] on div "01-900245 - SINT ANDRIESABDIJ VZW - 8200 SINT-ANDRIES, ZEVENKERKEN 4 10-663586 …" at bounding box center [784, 25] width 1568 height 50
click at [376, 21] on span "01-900245 - SINT ANDRIESABDIJ VZW - 8200 SINT-ANDRIES, ZEVENKERKEN 4" at bounding box center [368, 25] width 298 height 25
paste input "10-979660"
type input "10-979660"
click at [342, 83] on li "10-979660 - DMD FRÈRES SRL - 4101 JEMEPPE-SUR-MEUSE, RUE DE LA MEUSE 43" at bounding box center [374, 76] width 321 height 21
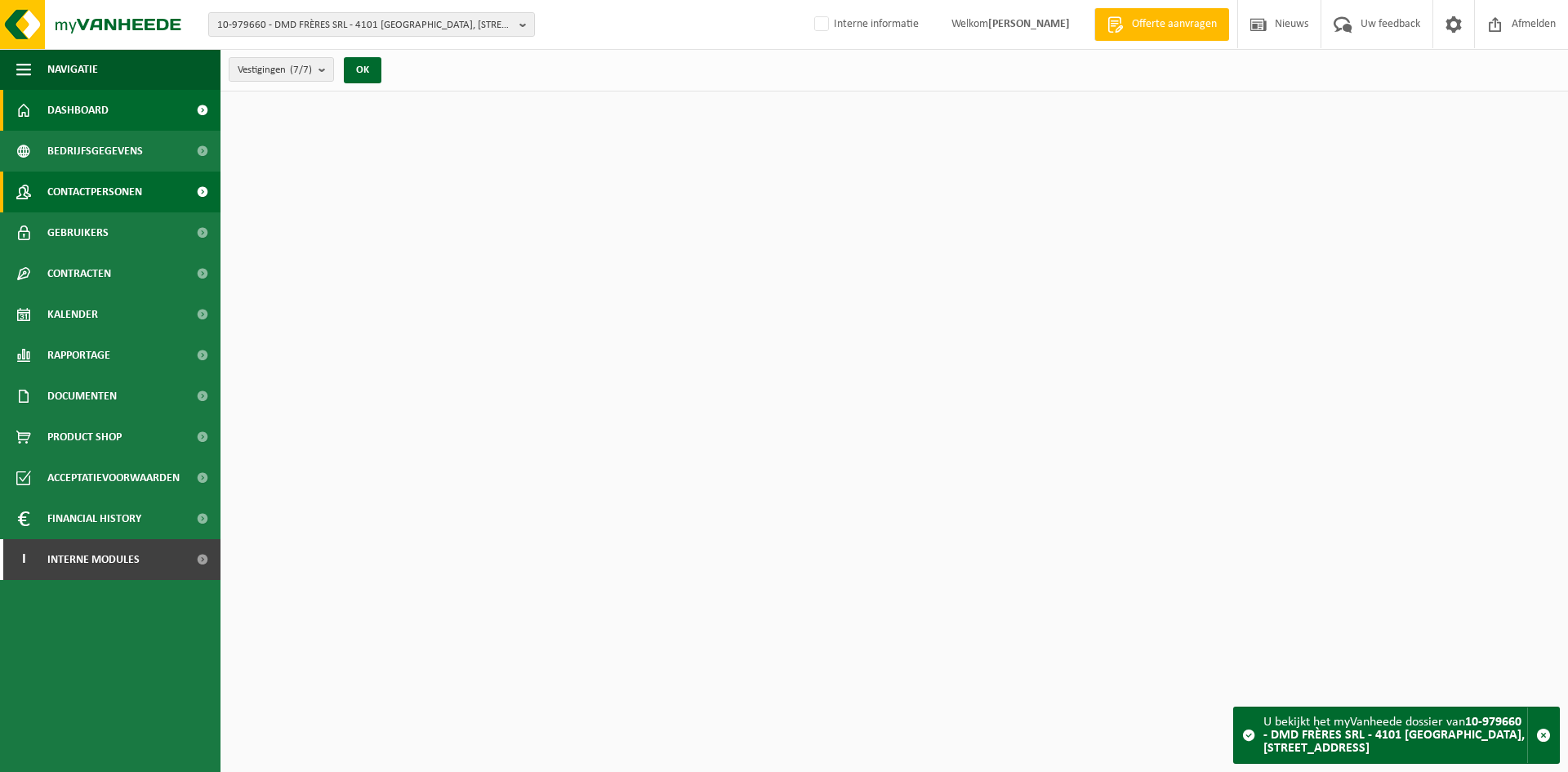
click at [133, 189] on span "Contactpersonen" at bounding box center [94, 192] width 95 height 41
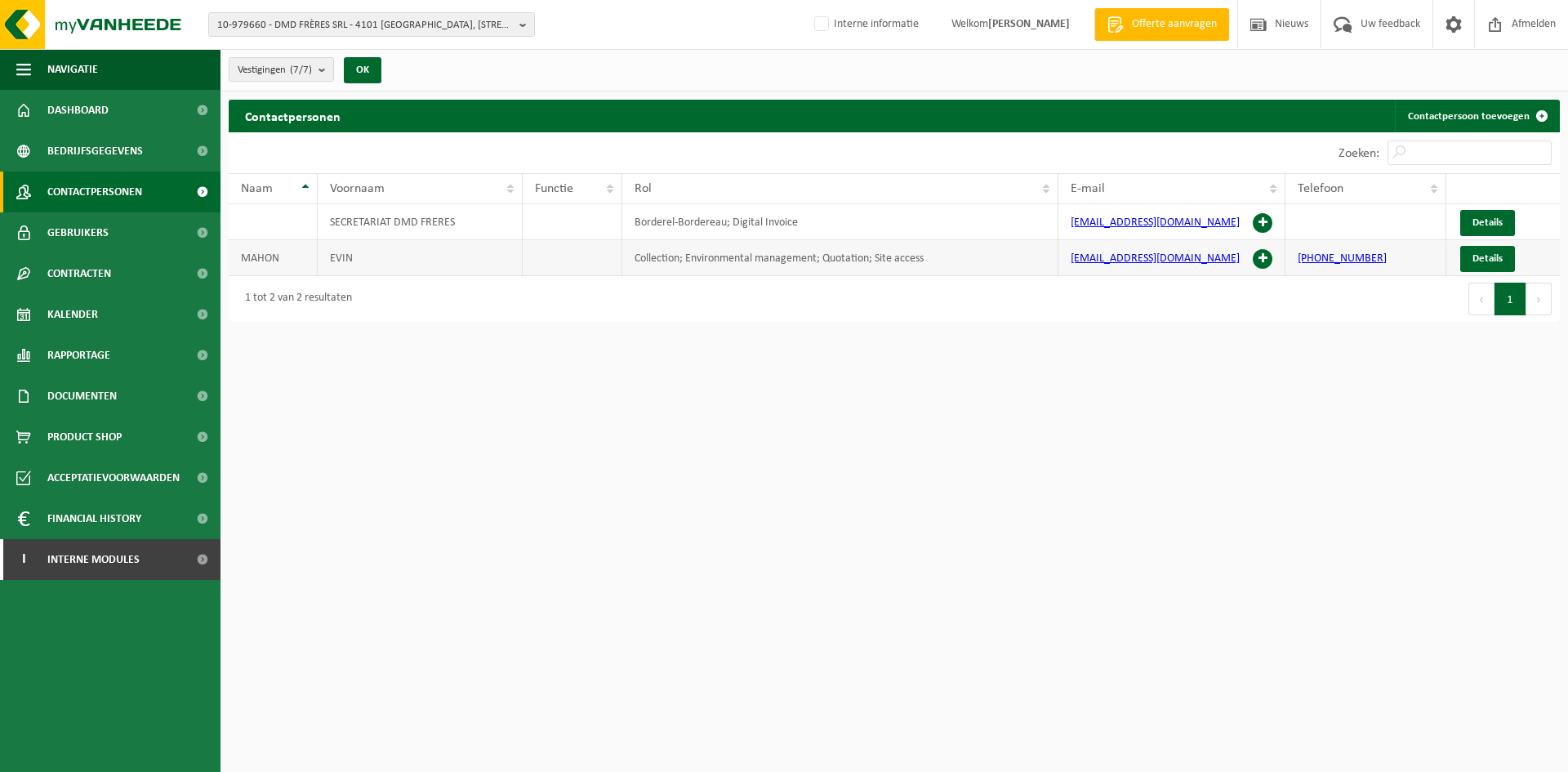
click at [1263, 253] on span at bounding box center [1262, 258] width 20 height 20
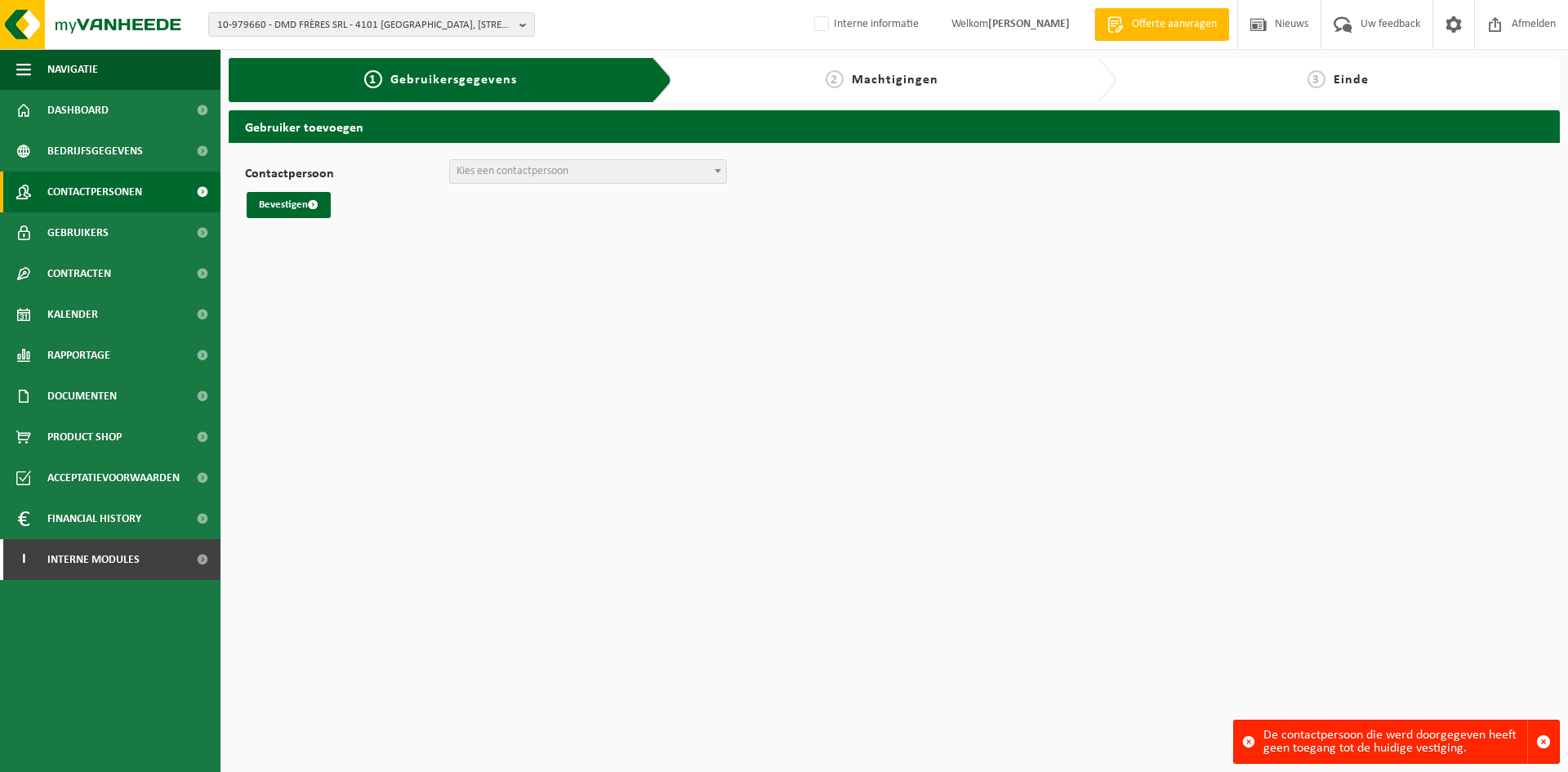
click at [110, 185] on span "Contactpersonen" at bounding box center [94, 192] width 95 height 41
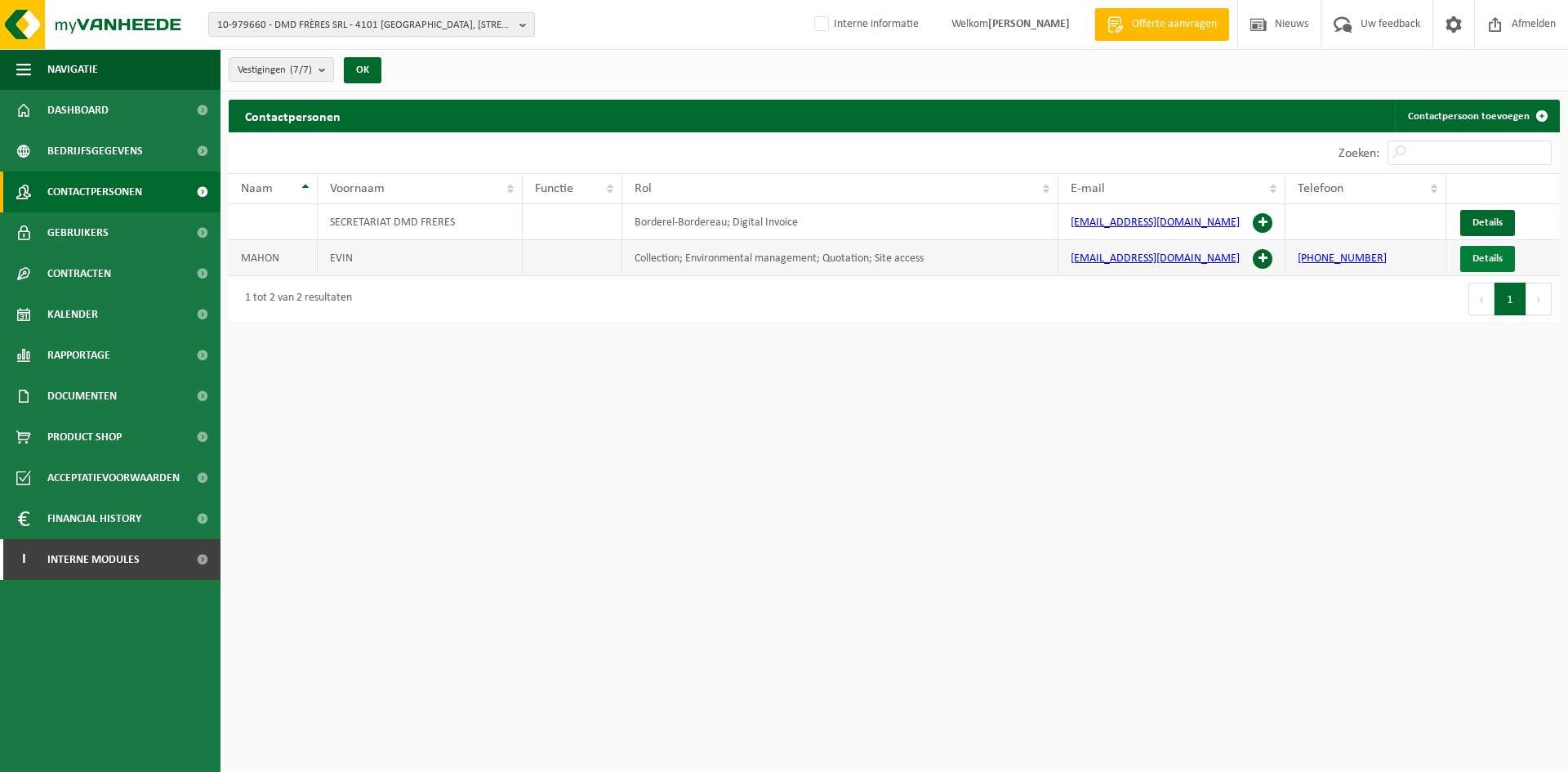
click at [1503, 256] on link "Details" at bounding box center [1488, 259] width 55 height 27
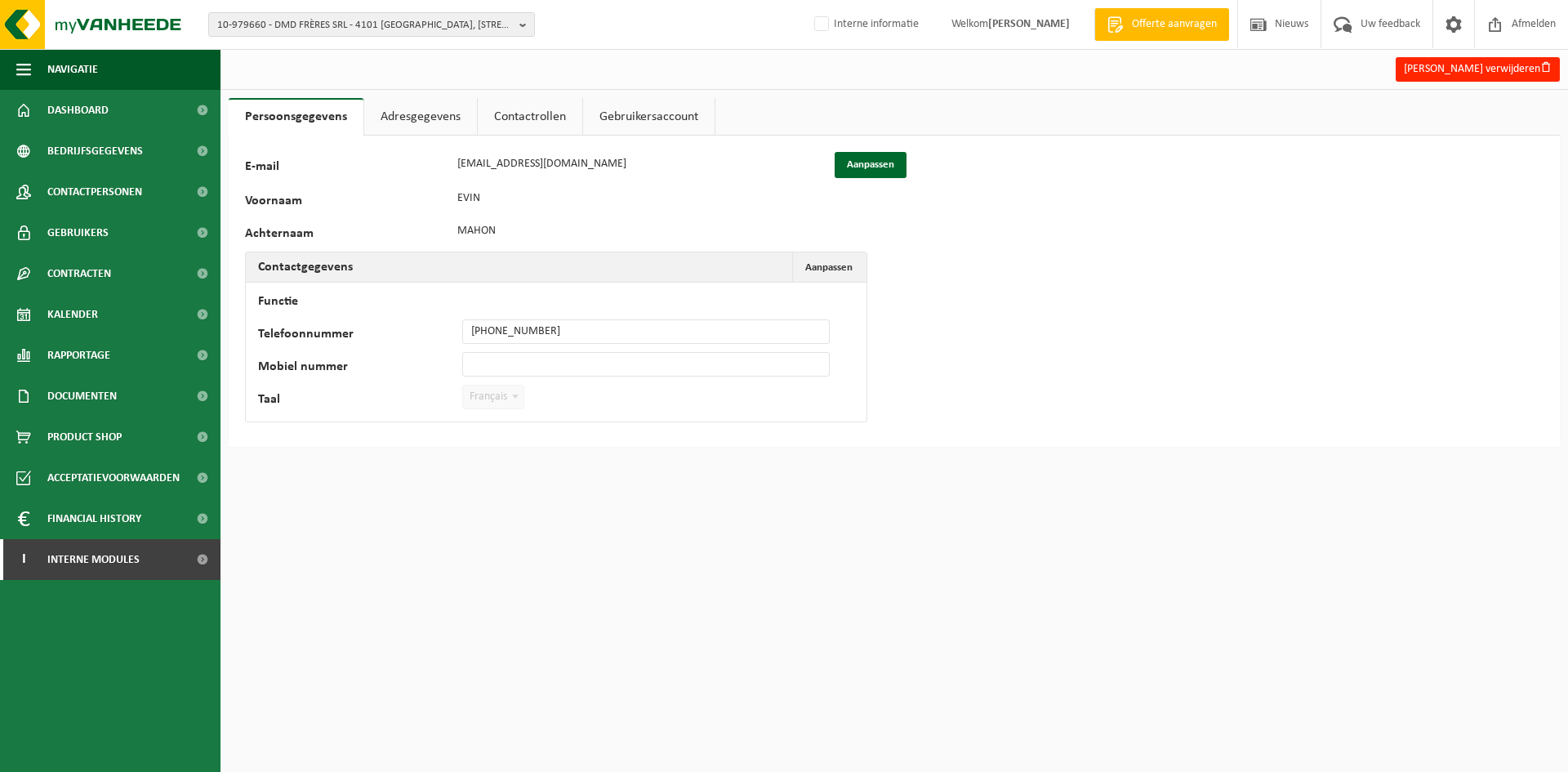
click at [424, 116] on link "Adresgegevens" at bounding box center [421, 117] width 113 height 38
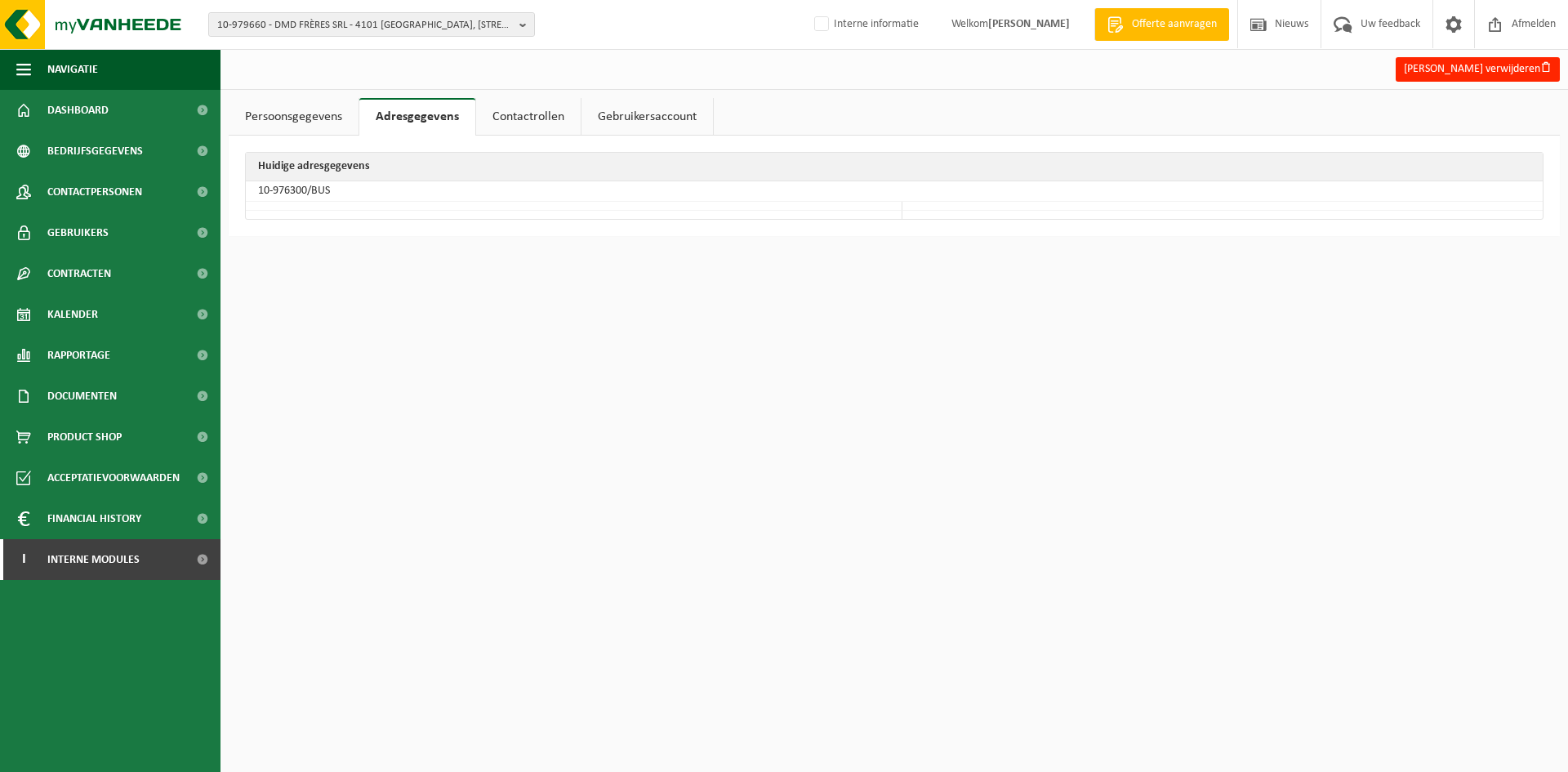
click at [508, 110] on link "Contactrollen" at bounding box center [528, 117] width 104 height 38
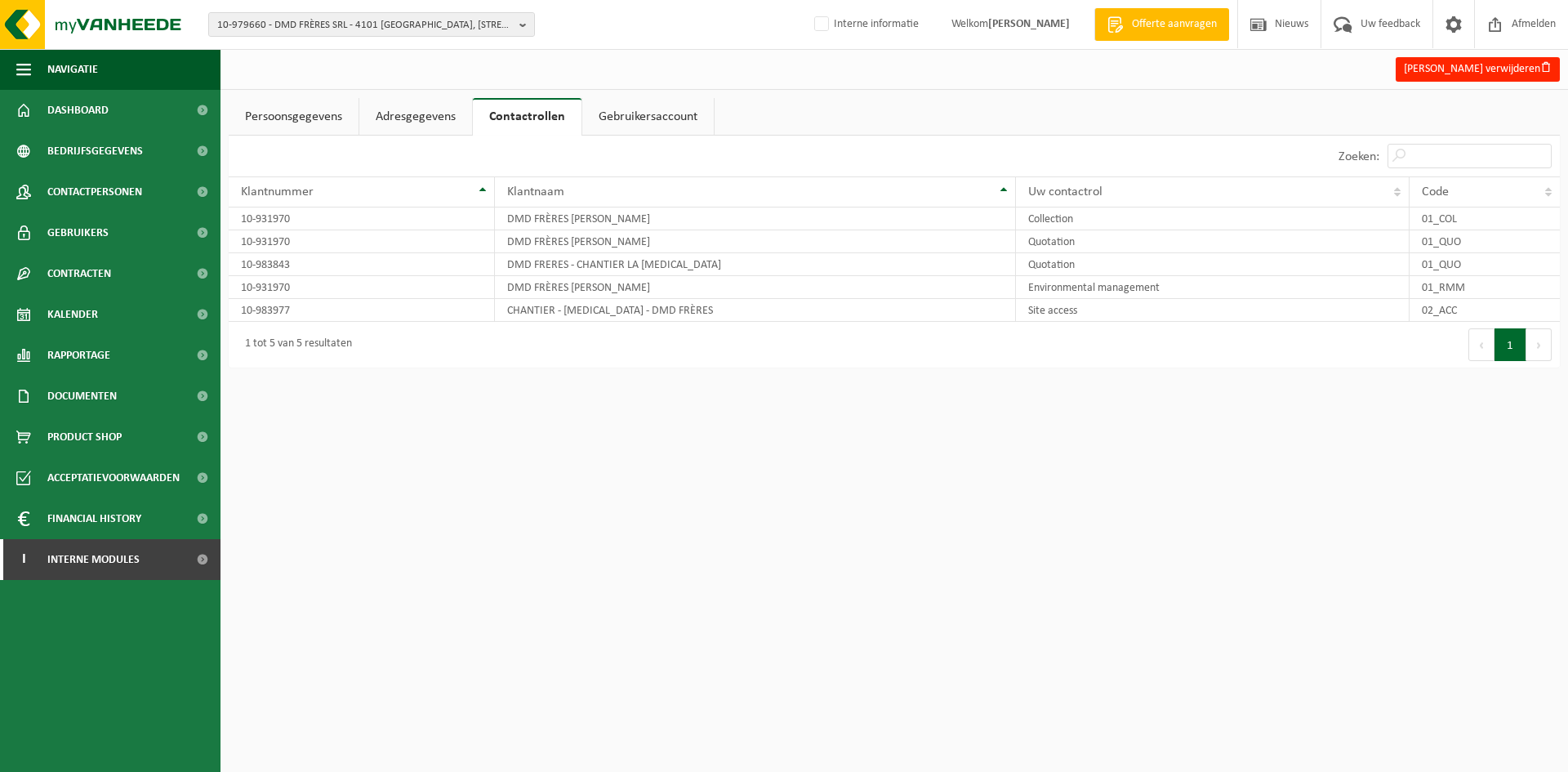
click at [386, 112] on link "Adresgegevens" at bounding box center [416, 117] width 113 height 38
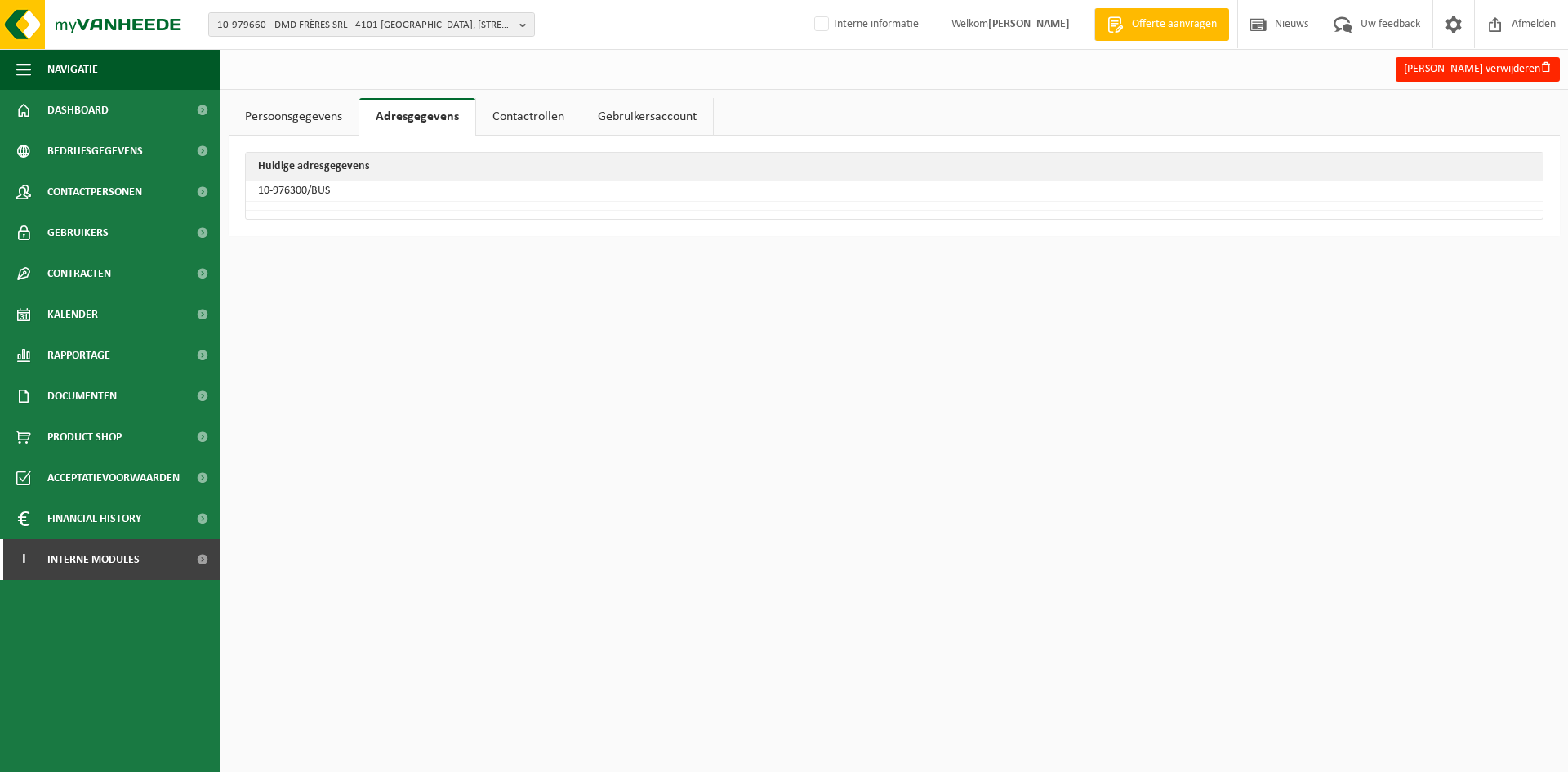
click at [548, 115] on link "Contactrollen" at bounding box center [528, 117] width 104 height 38
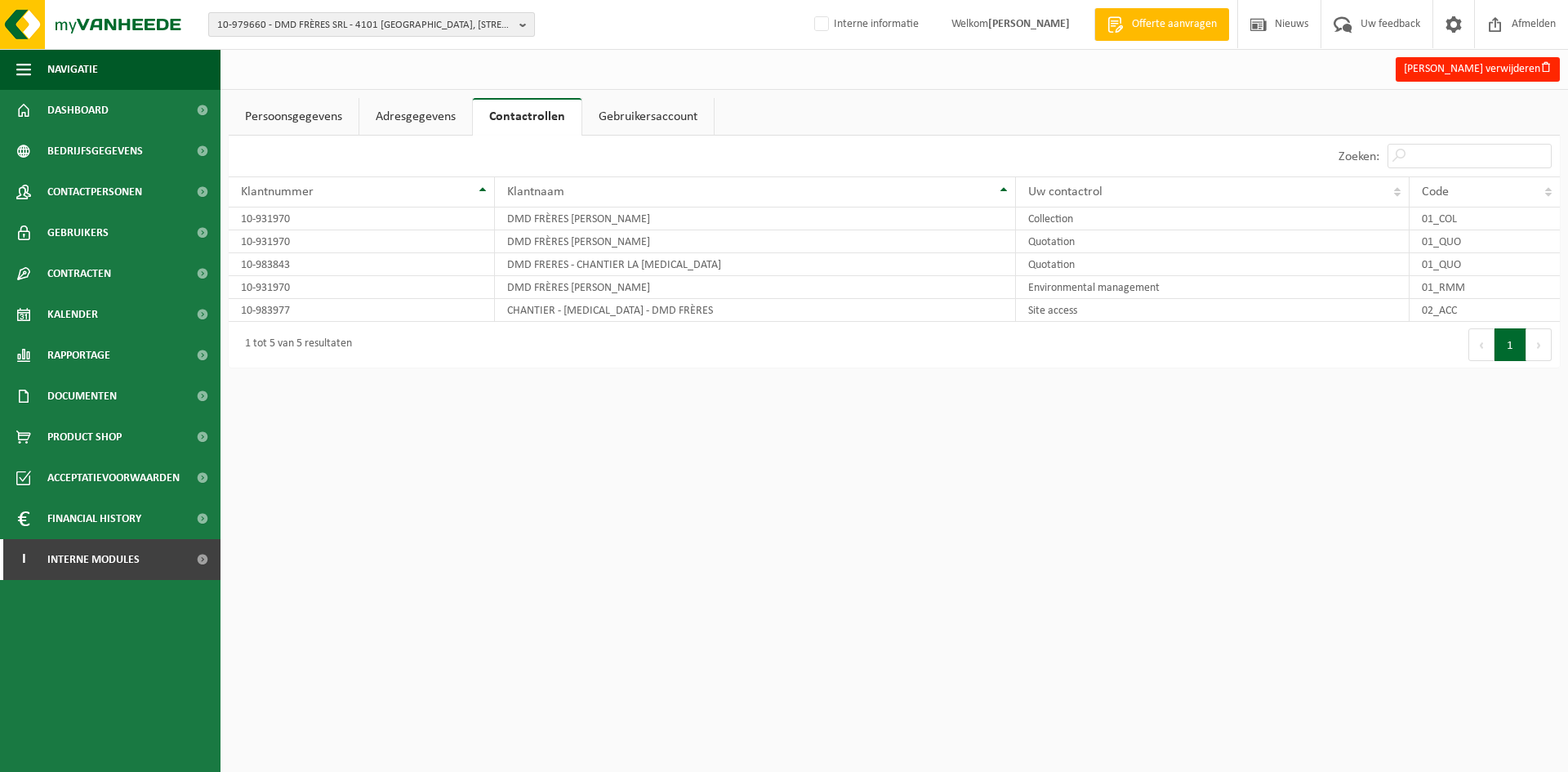
click at [342, 20] on span "10-979660 - DMD FRÈRES SRL - 4101 [GEOGRAPHIC_DATA], [STREET_ADDRESS]" at bounding box center [365, 25] width 296 height 25
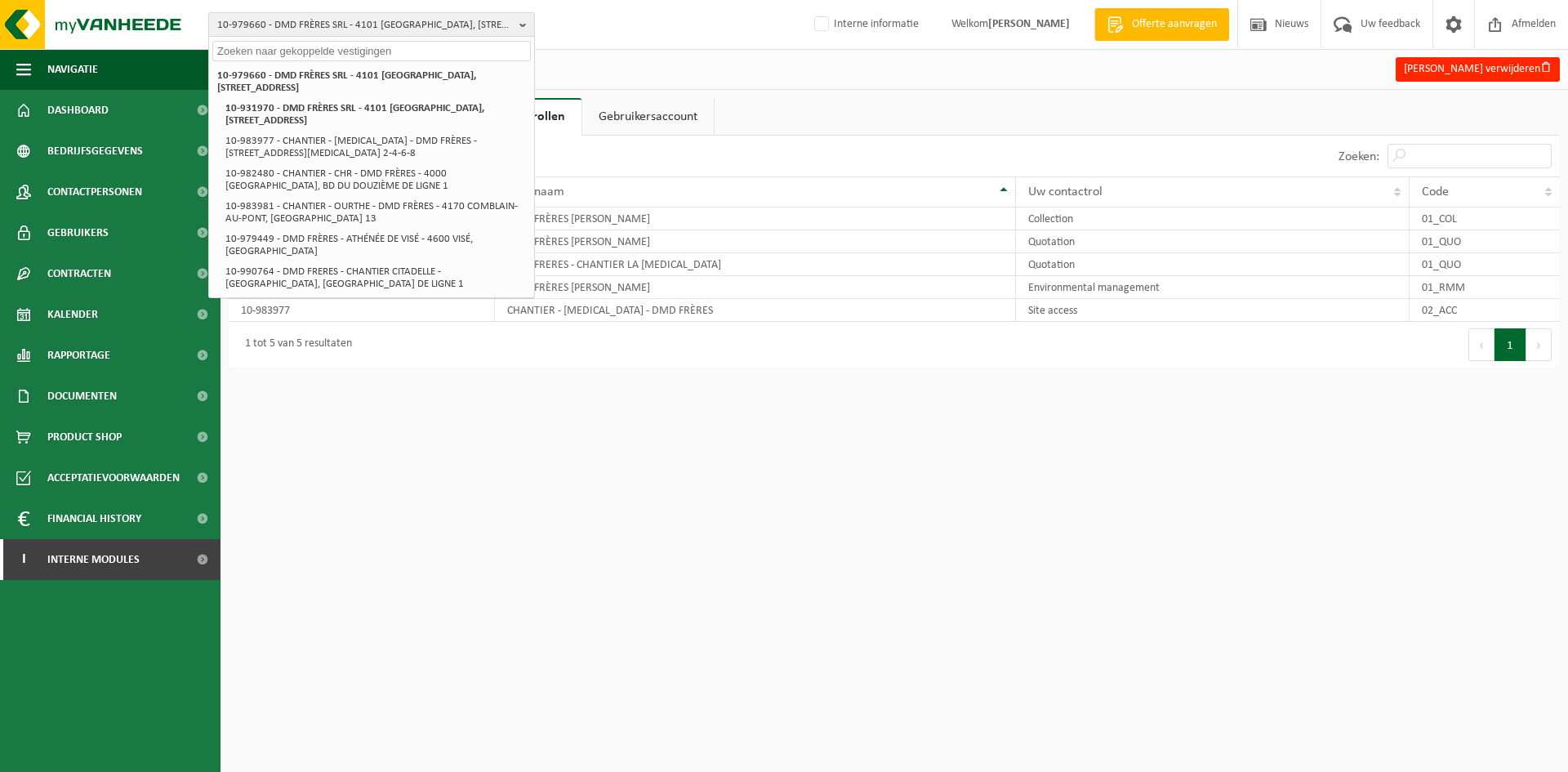
click at [544, 498] on html "10-979660 - DMD FRÈRES SRL - 4101 [GEOGRAPHIC_DATA], [GEOGRAPHIC_DATA] 43 10-97…" at bounding box center [784, 386] width 1568 height 772
click at [670, 140] on div "10 25 50 100 10 resultaten weergeven" at bounding box center [561, 156] width 666 height 41
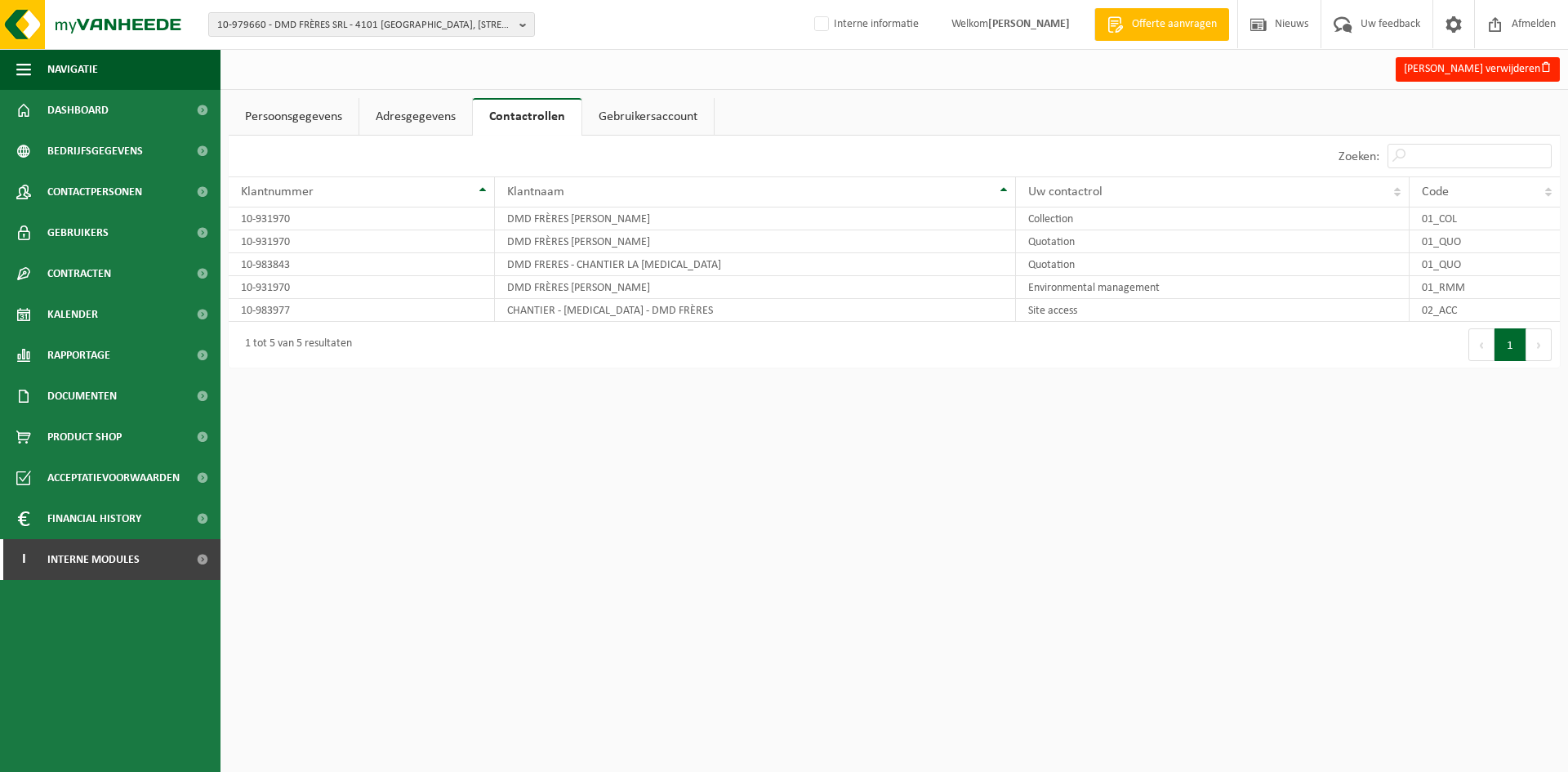
click at [451, 120] on link "Adresgegevens" at bounding box center [416, 117] width 113 height 38
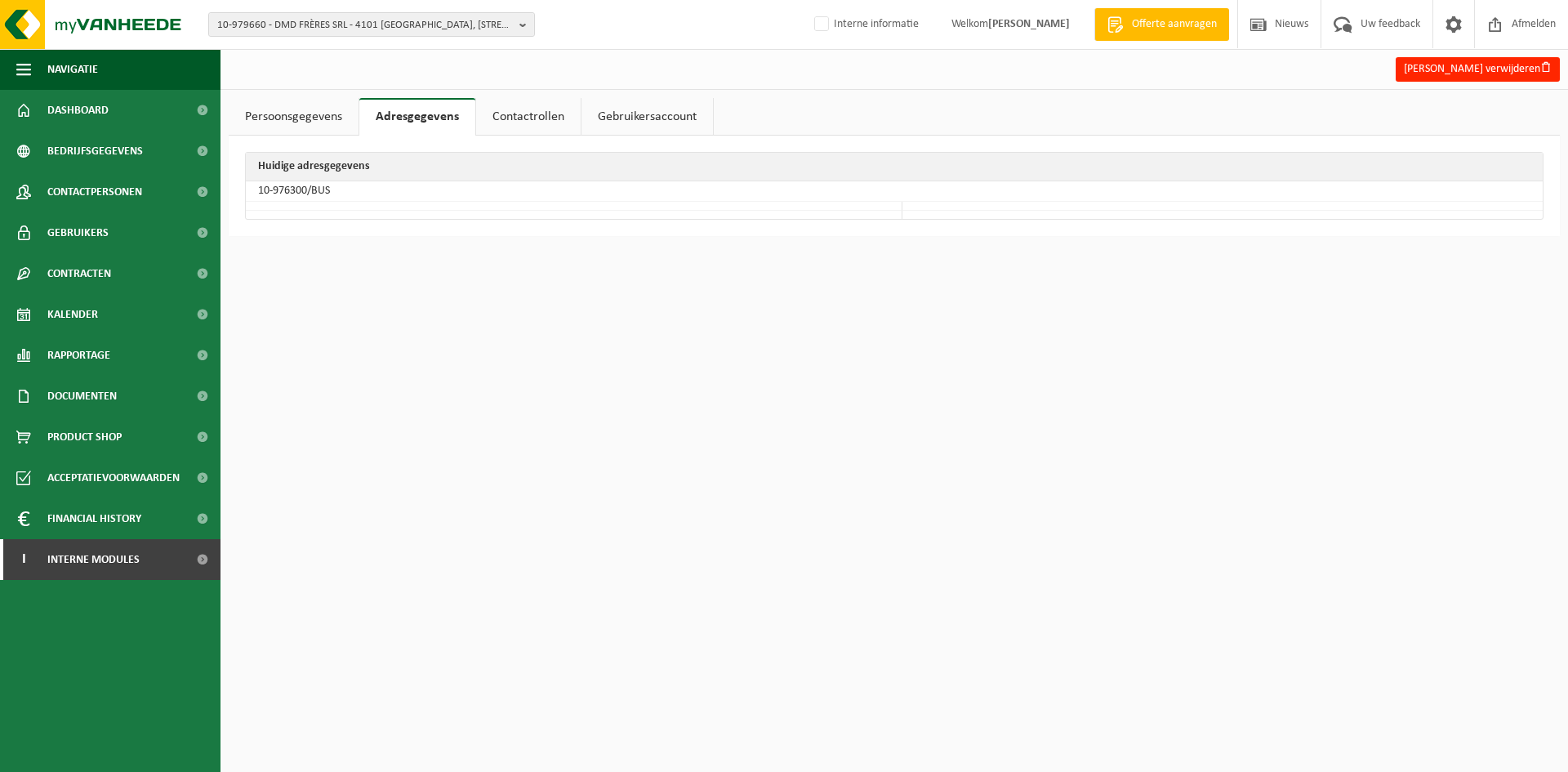
click at [304, 187] on td "10-976300/BUS" at bounding box center [894, 192] width 1297 height 21
drag, startPoint x: 305, startPoint y: 187, endPoint x: 254, endPoint y: 191, distance: 51.2
click at [254, 191] on td "10-976300/BUS" at bounding box center [894, 192] width 1297 height 21
copy td "10-976300"
